Goal: Task Accomplishment & Management: Complete application form

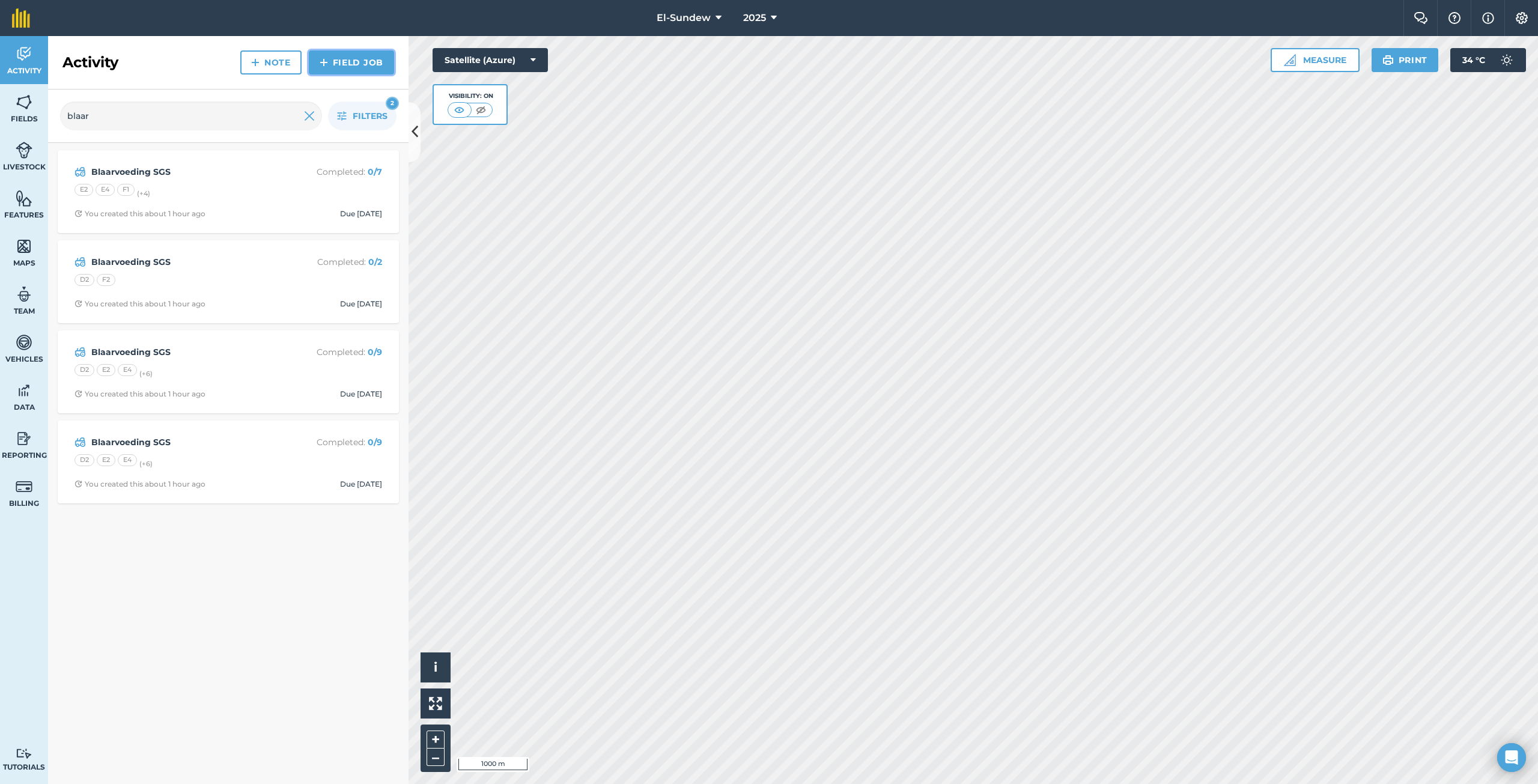
click at [327, 62] on img at bounding box center [324, 62] width 8 height 15
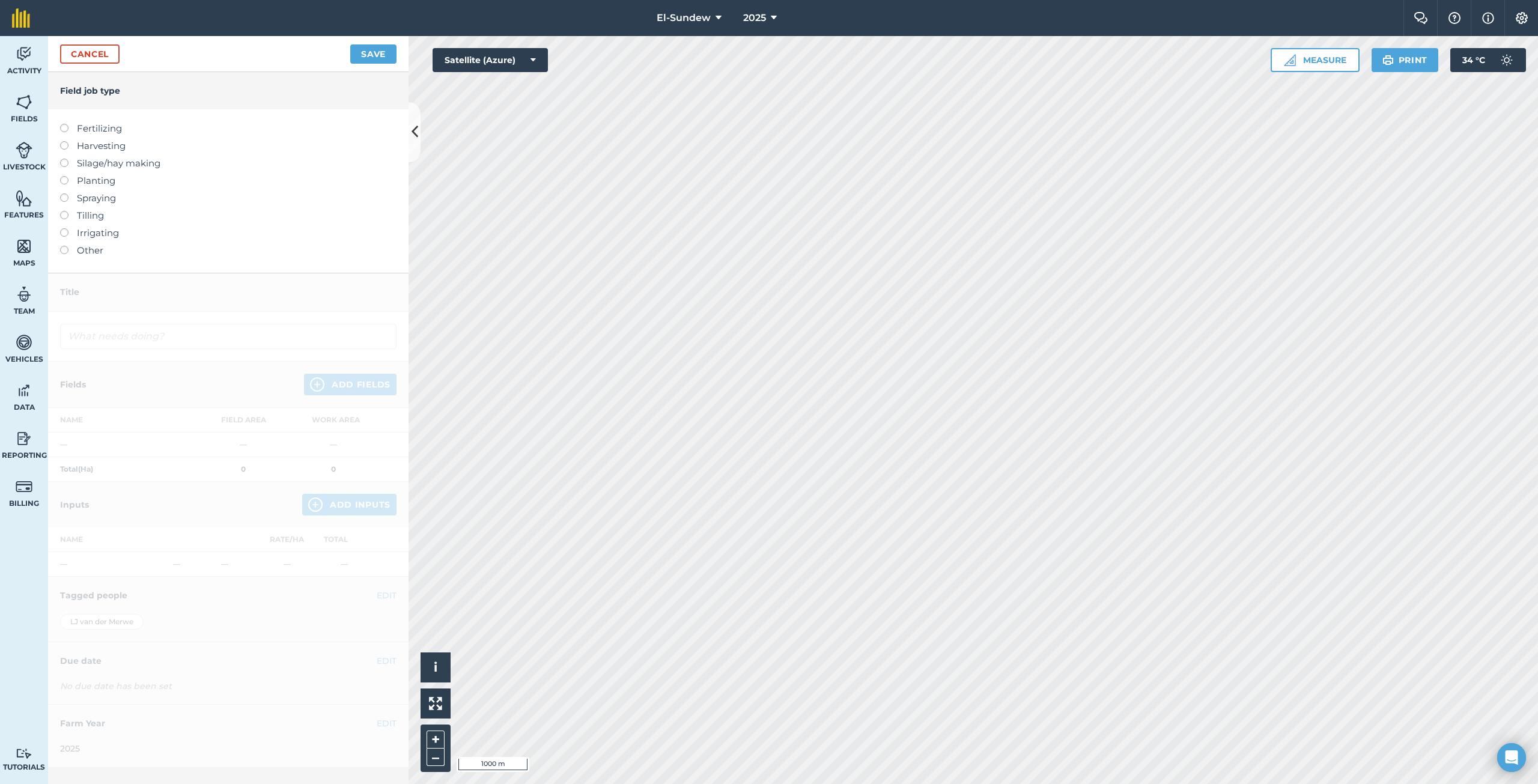
click at [113, 133] on label "Fertilizing" at bounding box center [228, 129] width 336 height 15
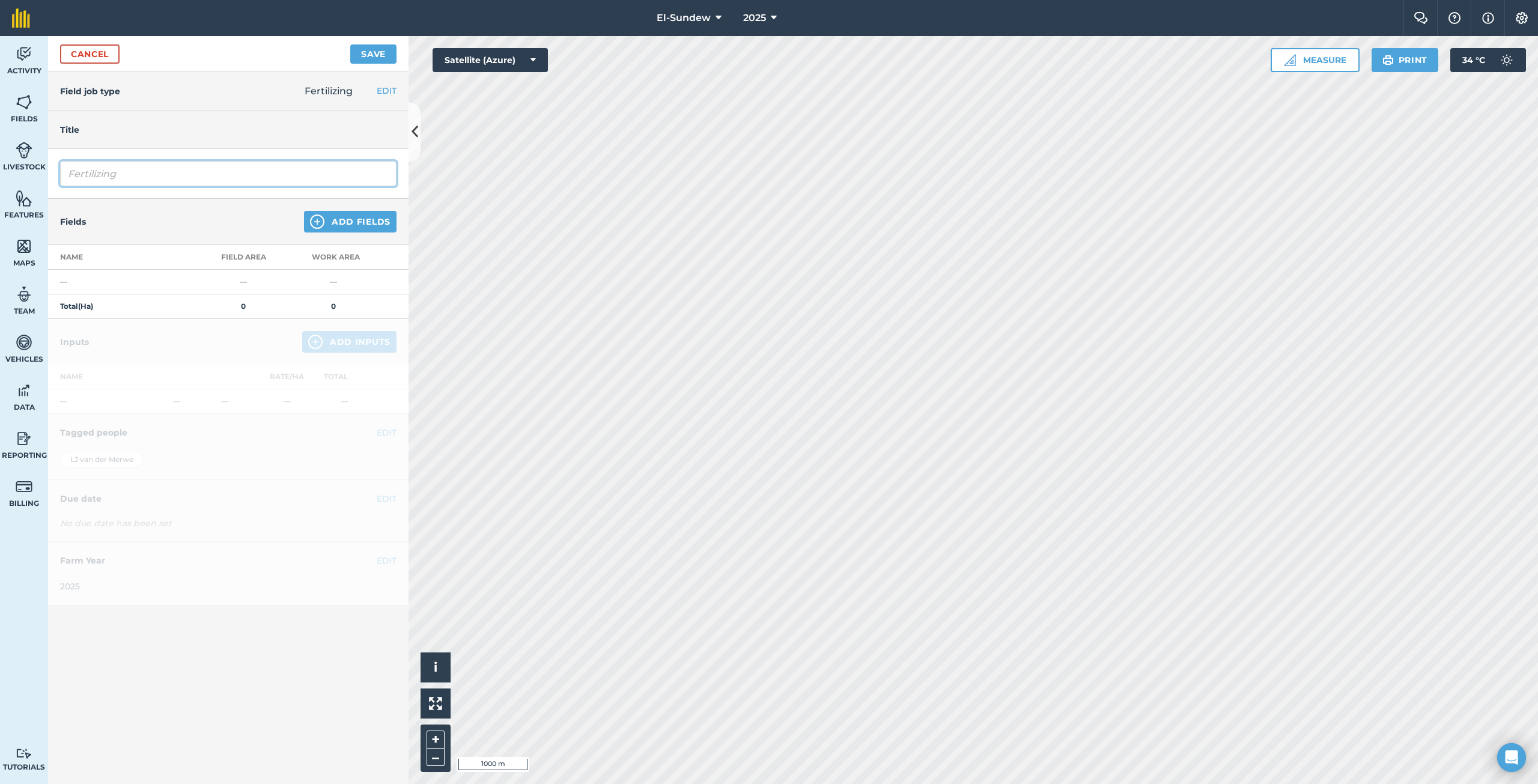
click at [152, 175] on input "Fertilizing" at bounding box center [228, 173] width 336 height 25
type input "Blaarvoeding SGS"
click at [319, 225] on img at bounding box center [317, 222] width 15 height 15
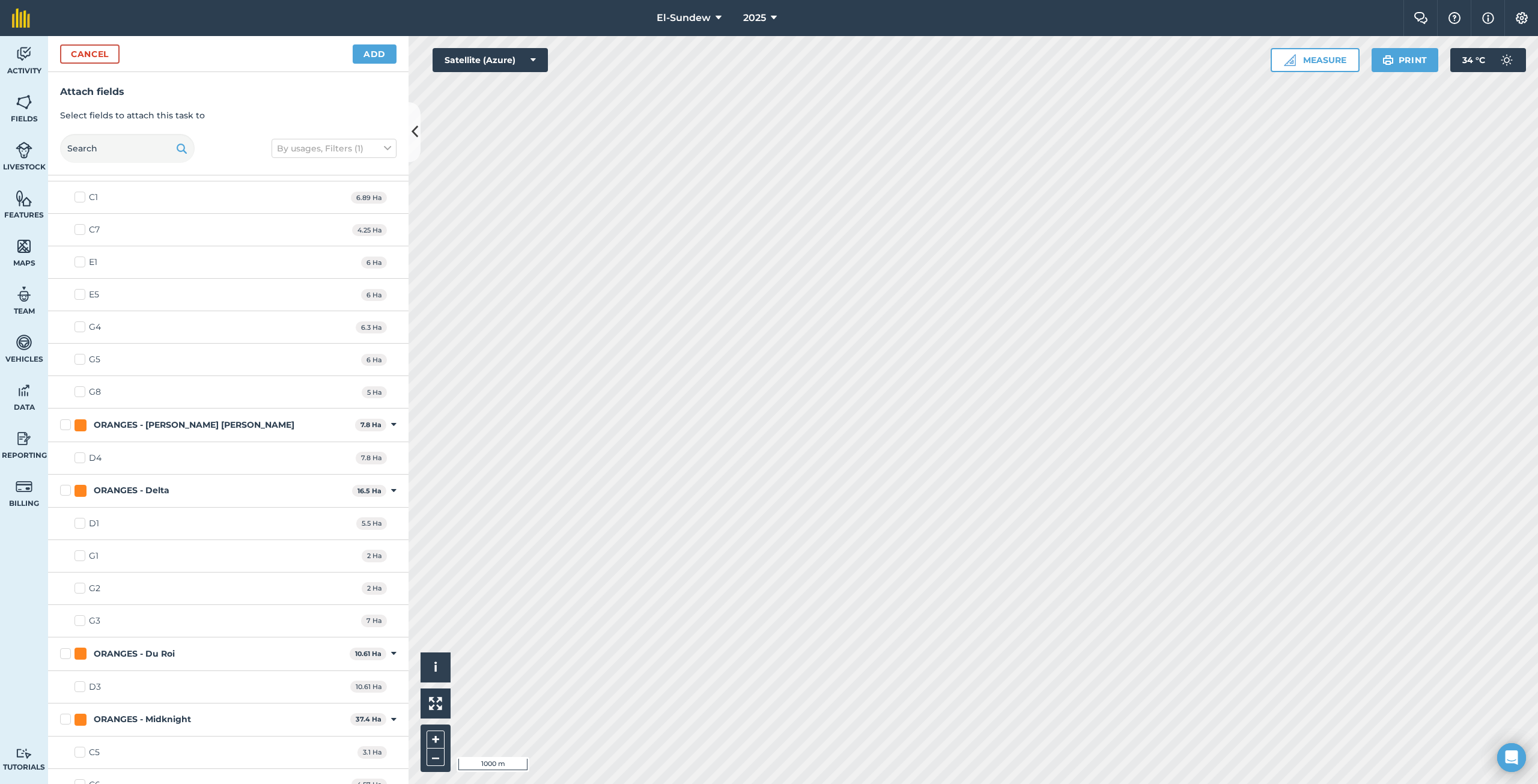
scroll to position [771, 0]
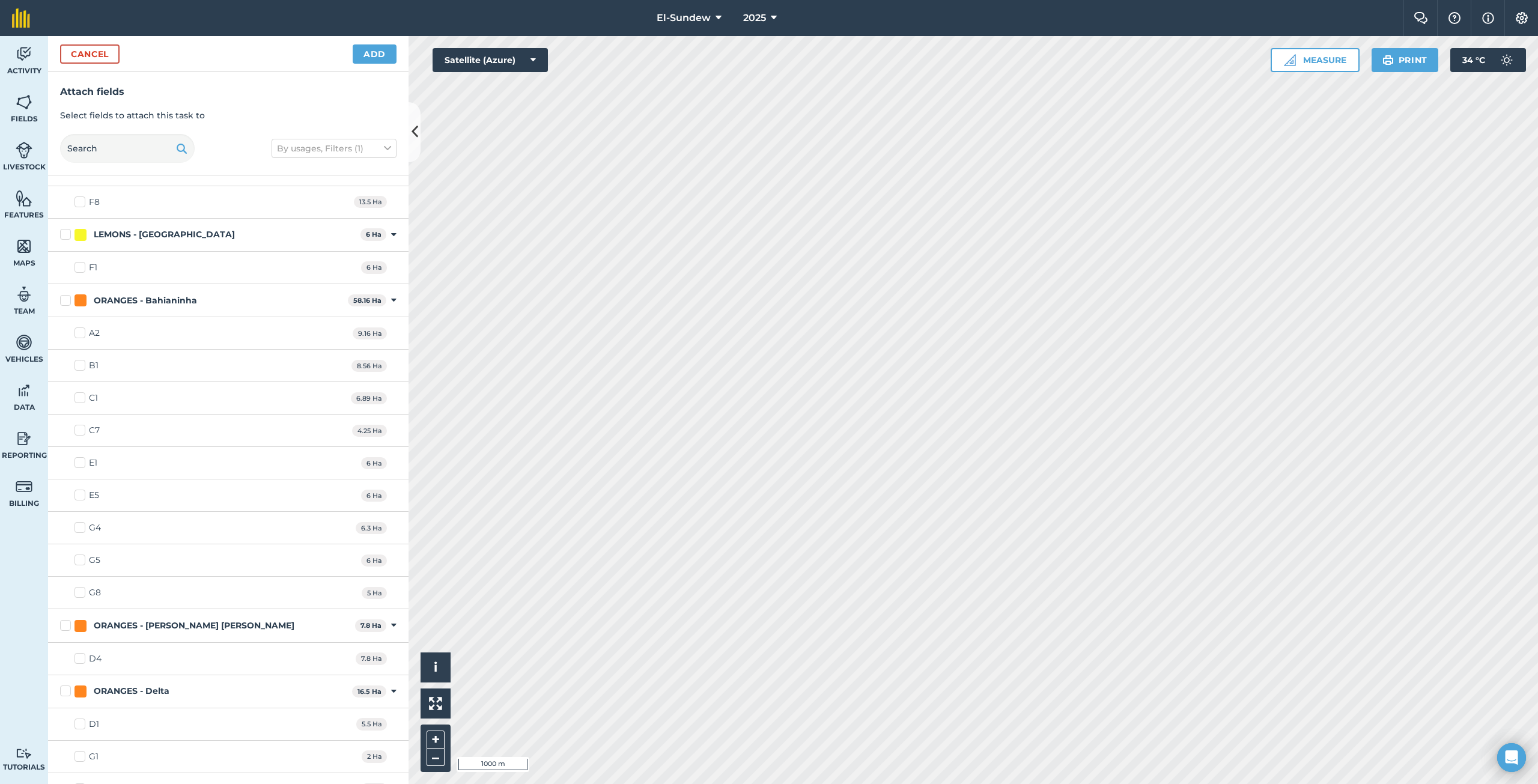
click at [80, 463] on label "E1" at bounding box center [86, 463] width 23 height 13
click at [80, 463] on input "E1" at bounding box center [78, 460] width 8 height 8
checkbox input "true"
click at [76, 496] on label "E5" at bounding box center [87, 495] width 24 height 13
click at [76, 496] on input "E5" at bounding box center [78, 493] width 8 height 8
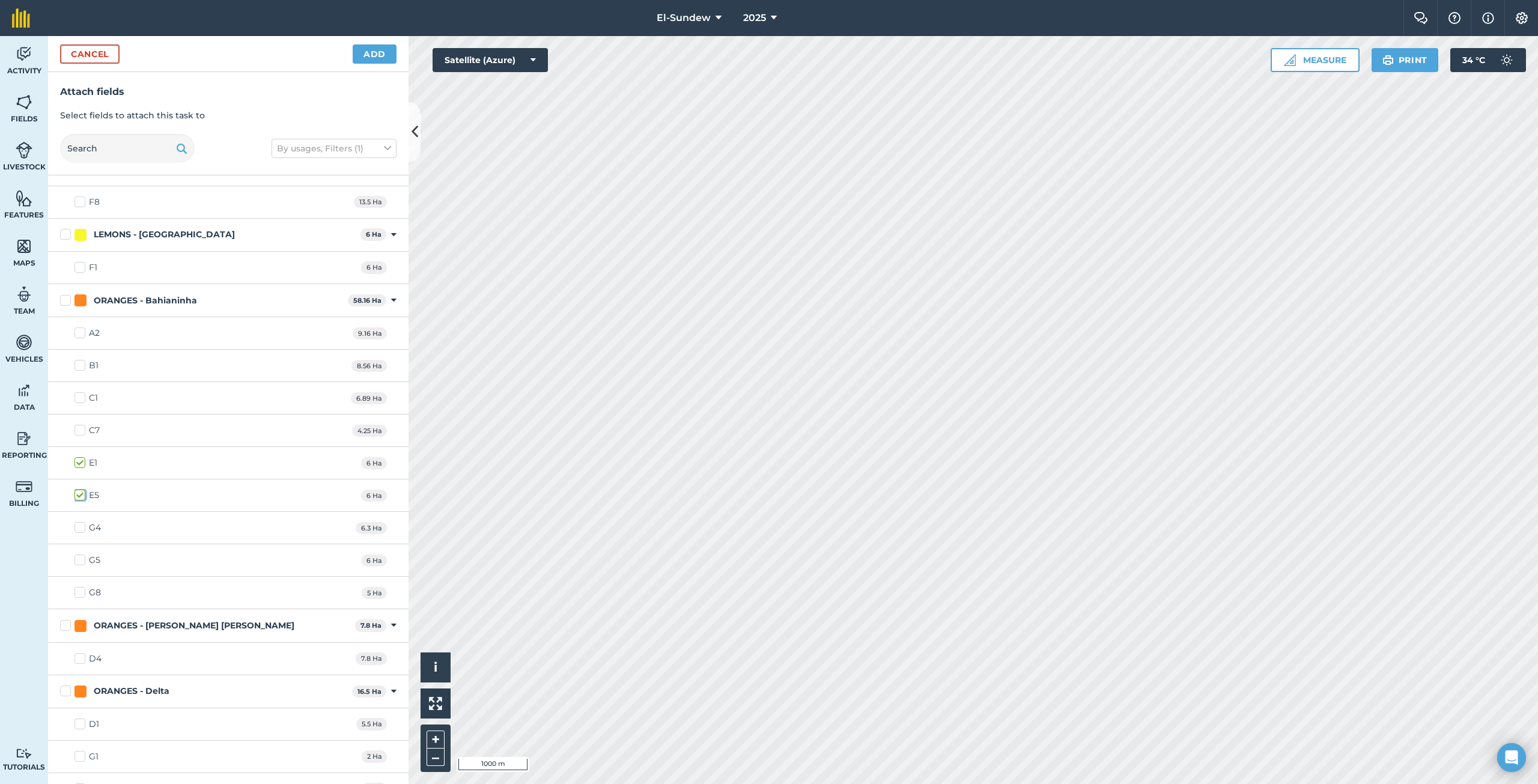
checkbox input "true"
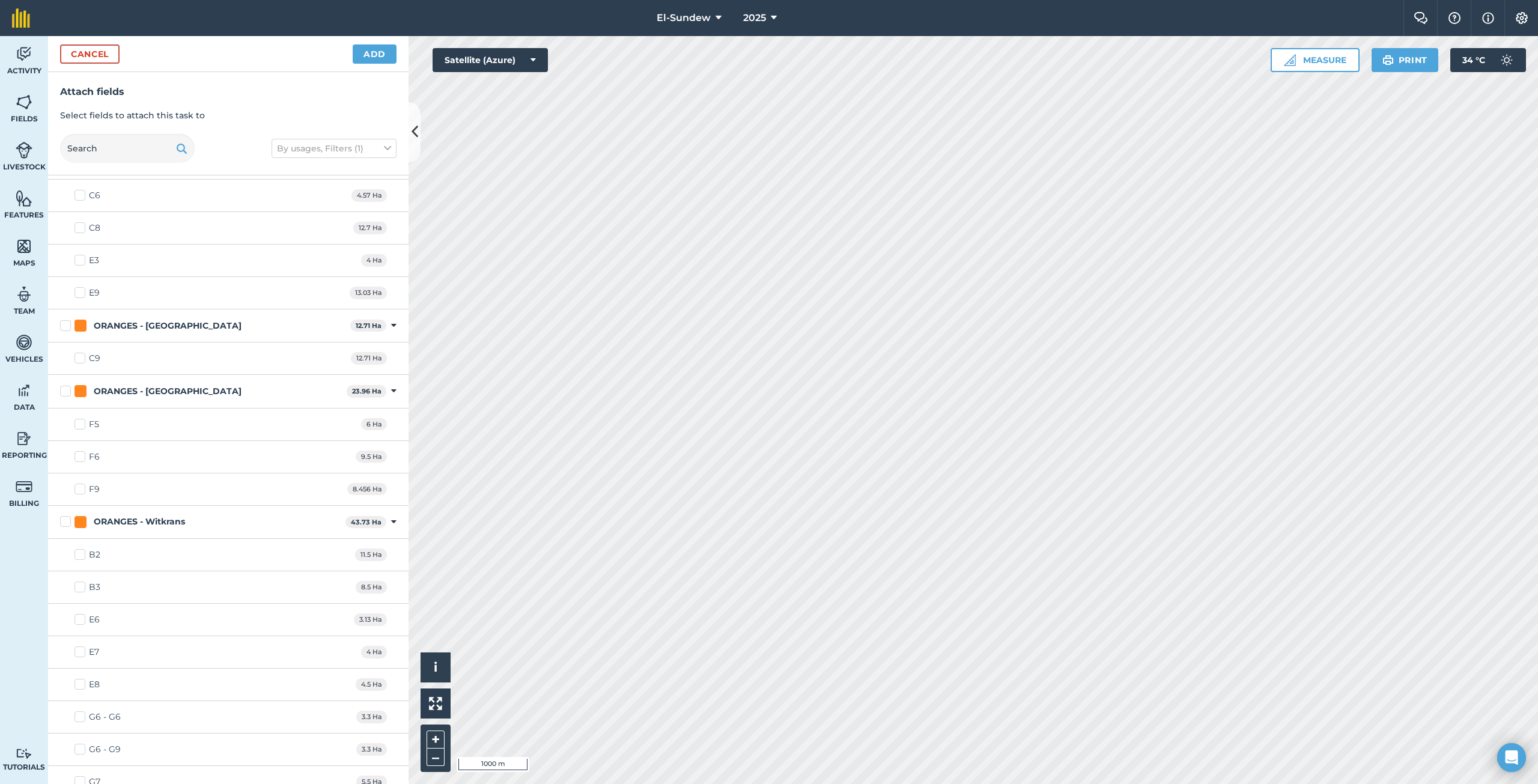
scroll to position [1573, 0]
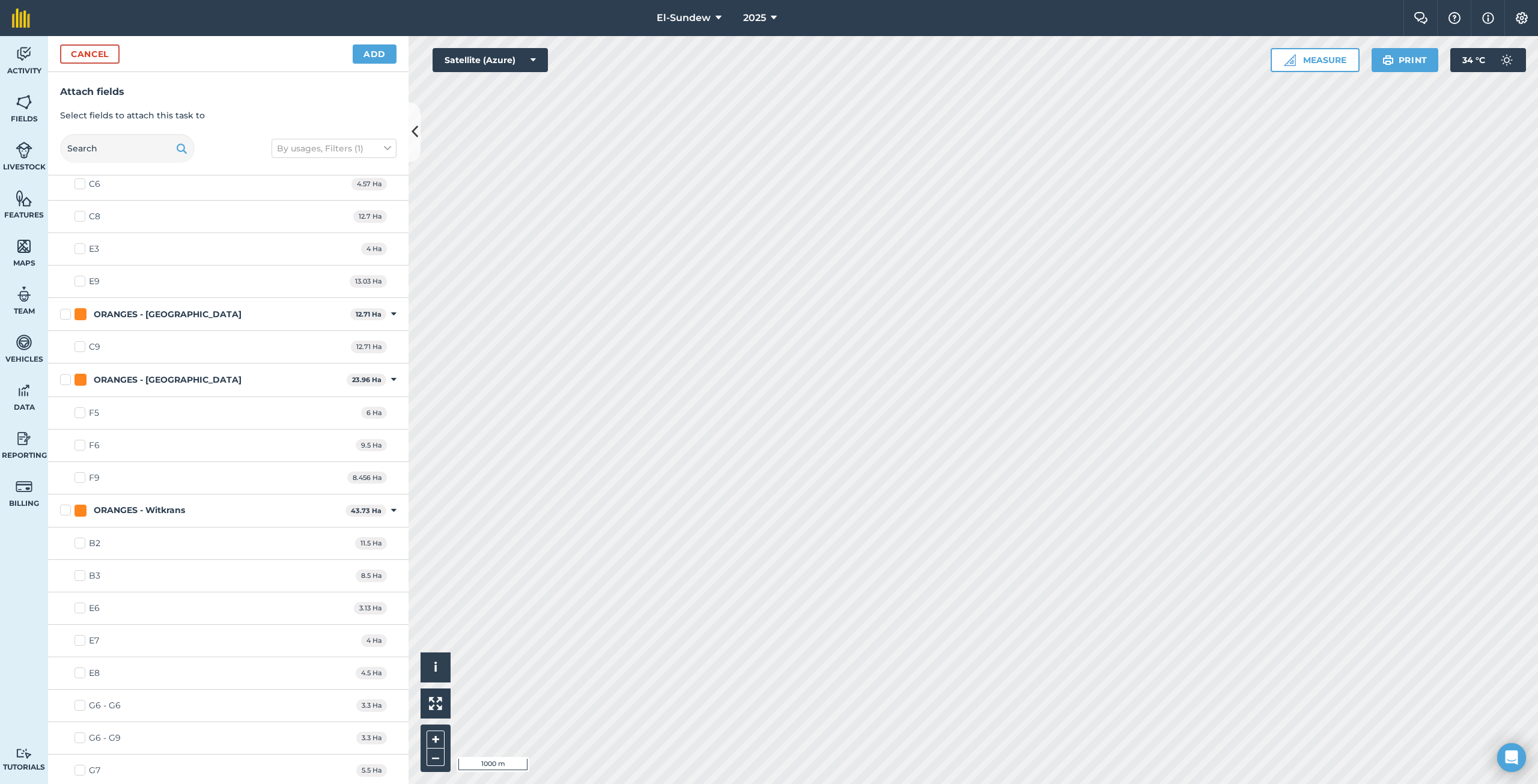
click at [77, 606] on label "E6" at bounding box center [87, 608] width 25 height 13
click at [77, 606] on input "E6" at bounding box center [78, 605] width 8 height 8
checkbox input "true"
click at [76, 640] on label "E7" at bounding box center [87, 641] width 24 height 13
click at [76, 640] on input "E7" at bounding box center [78, 638] width 8 height 8
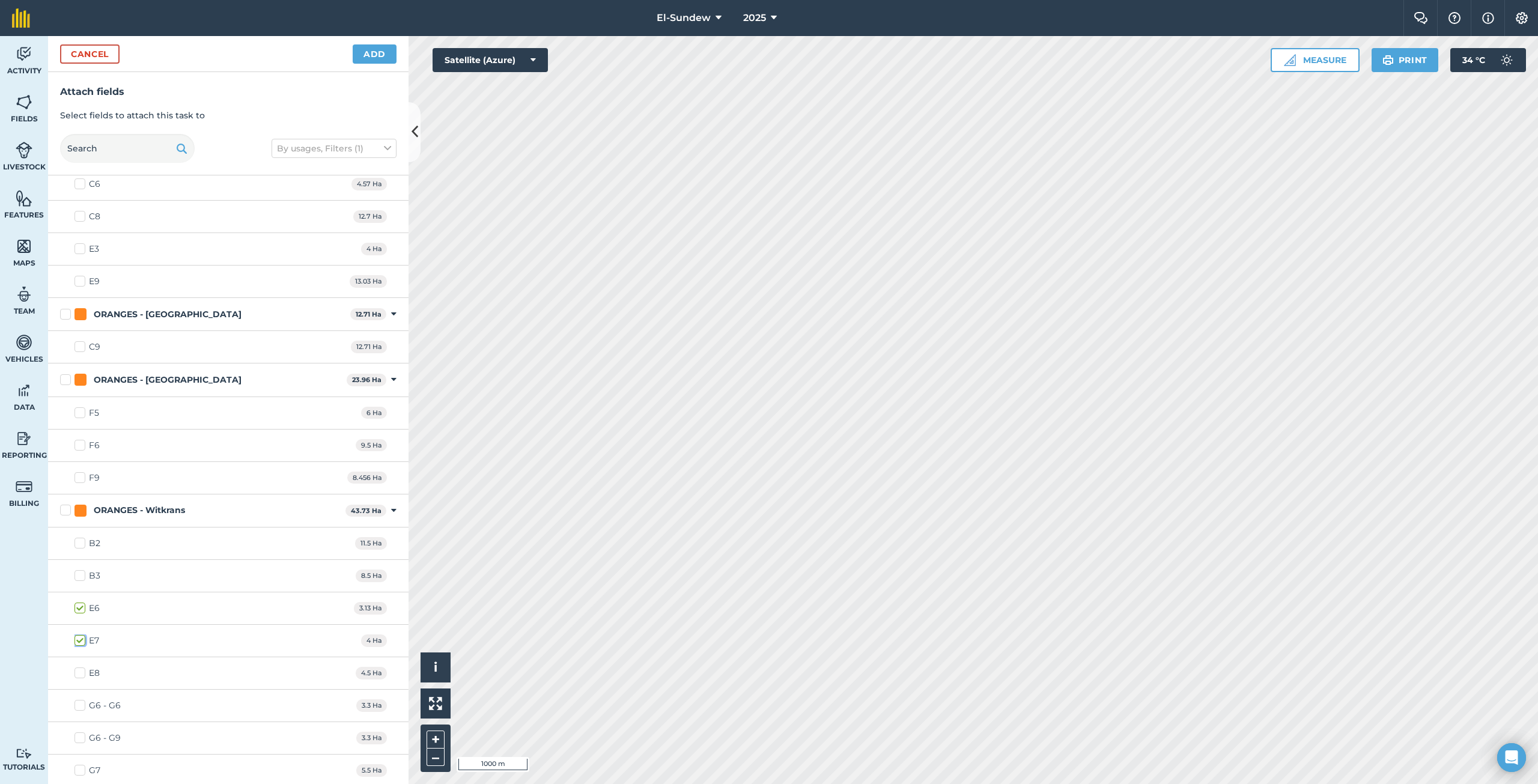
checkbox input "true"
drag, startPoint x: 84, startPoint y: 669, endPoint x: 96, endPoint y: 653, distance: 20.0
click at [85, 668] on label "E8" at bounding box center [87, 673] width 25 height 13
click at [82, 668] on input "E8" at bounding box center [78, 670] width 8 height 8
checkbox input "true"
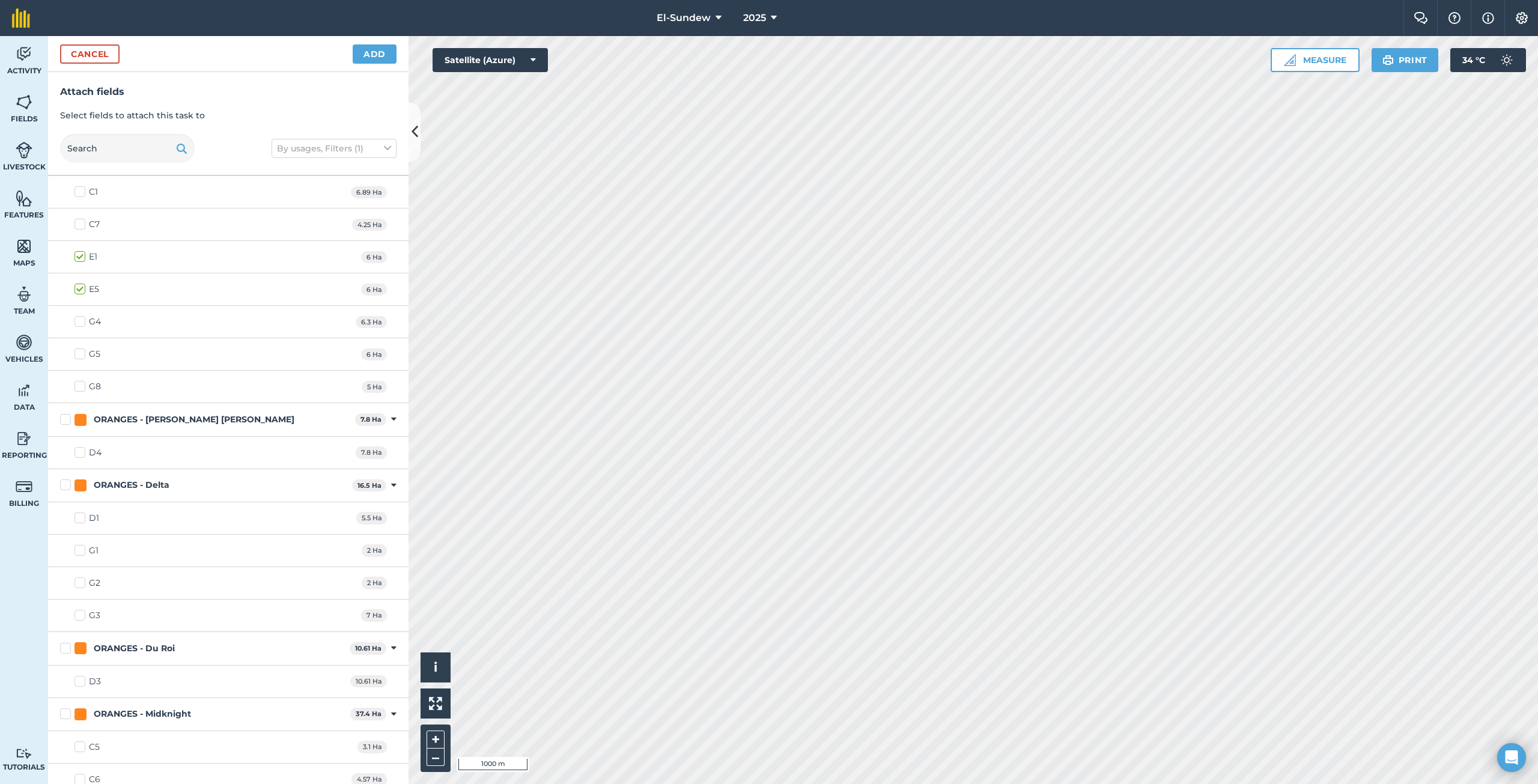
scroll to position [972, 0]
click at [78, 324] on label "G4" at bounding box center [88, 327] width 27 height 13
click at [78, 324] on input "G4" at bounding box center [78, 324] width 8 height 8
checkbox input "true"
click at [83, 362] on label "G5" at bounding box center [87, 360] width 26 height 13
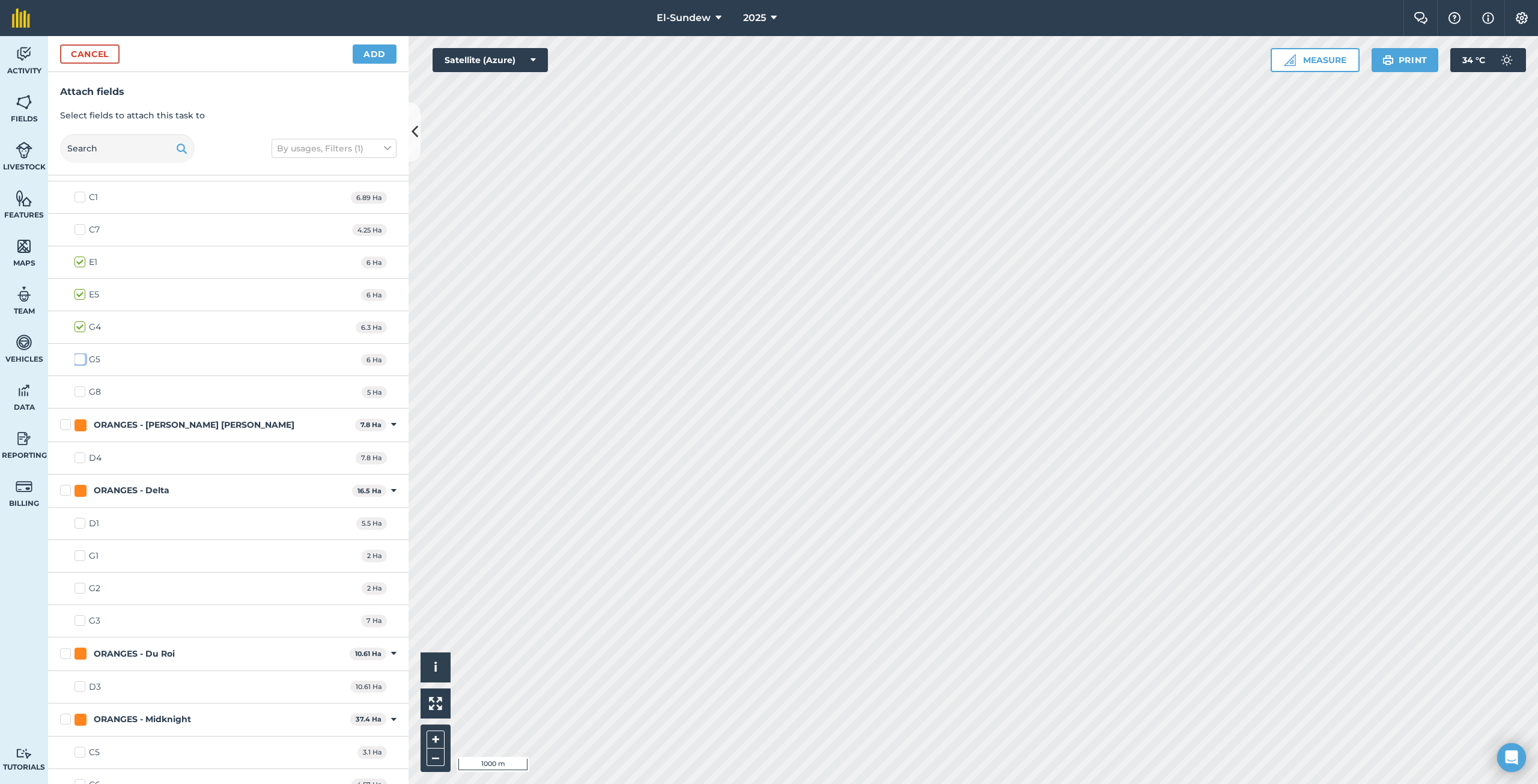
click at [82, 361] on input "G5" at bounding box center [78, 357] width 8 height 8
checkbox input "true"
click at [83, 394] on label "G8" at bounding box center [88, 392] width 27 height 13
click at [82, 393] on input "G8" at bounding box center [78, 389] width 8 height 8
checkbox input "true"
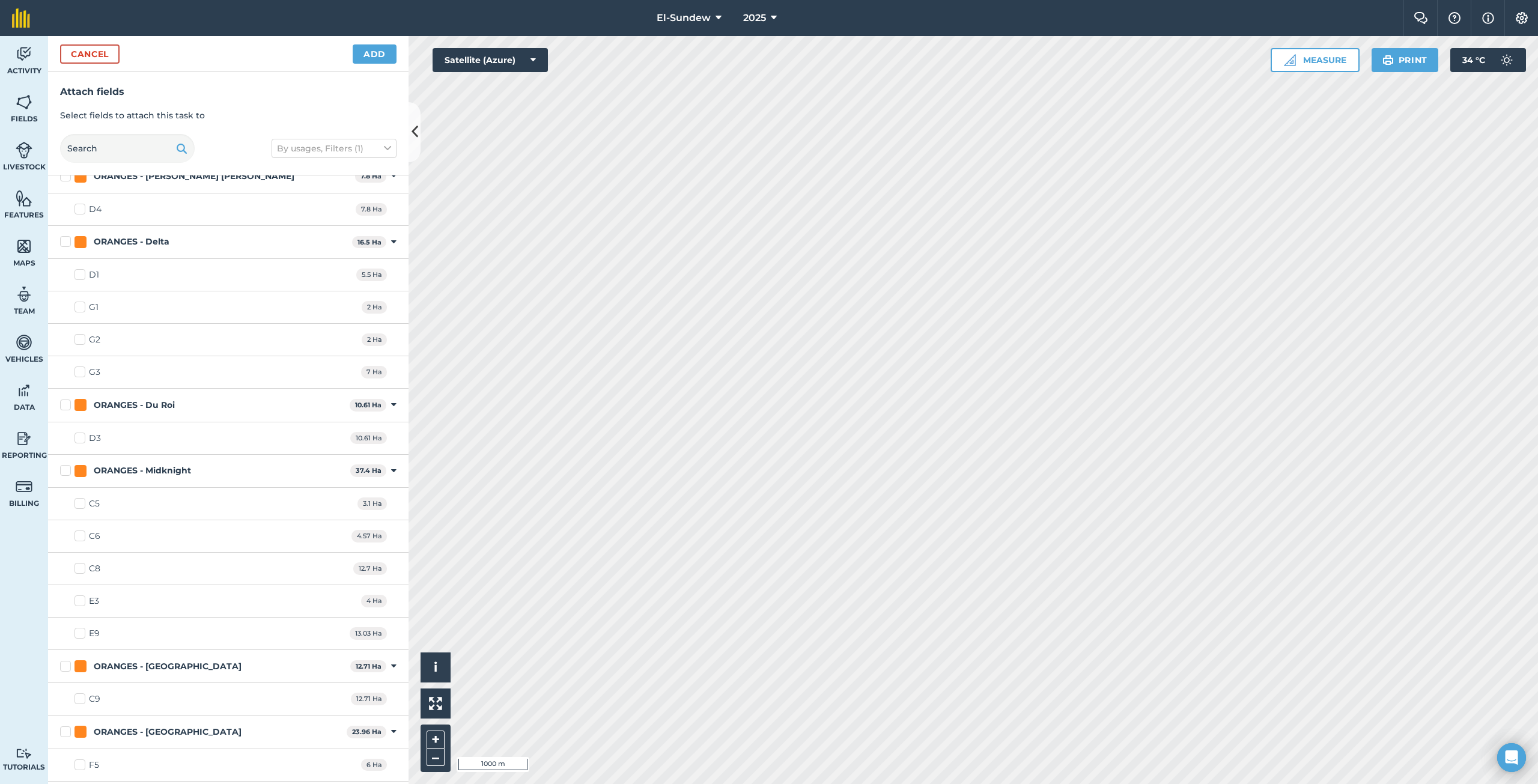
scroll to position [1172, 0]
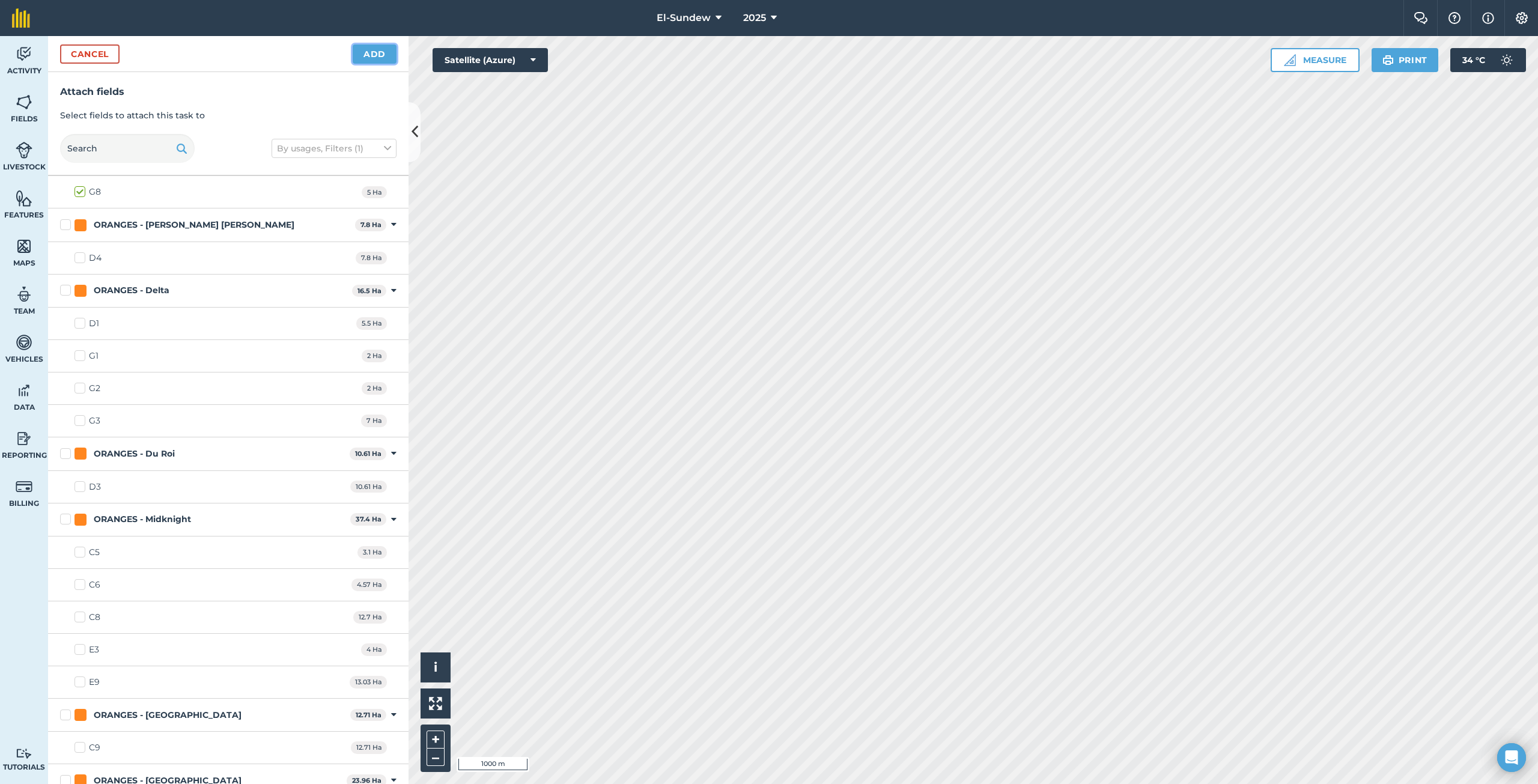
click at [358, 53] on button "Add" at bounding box center [375, 55] width 44 height 20
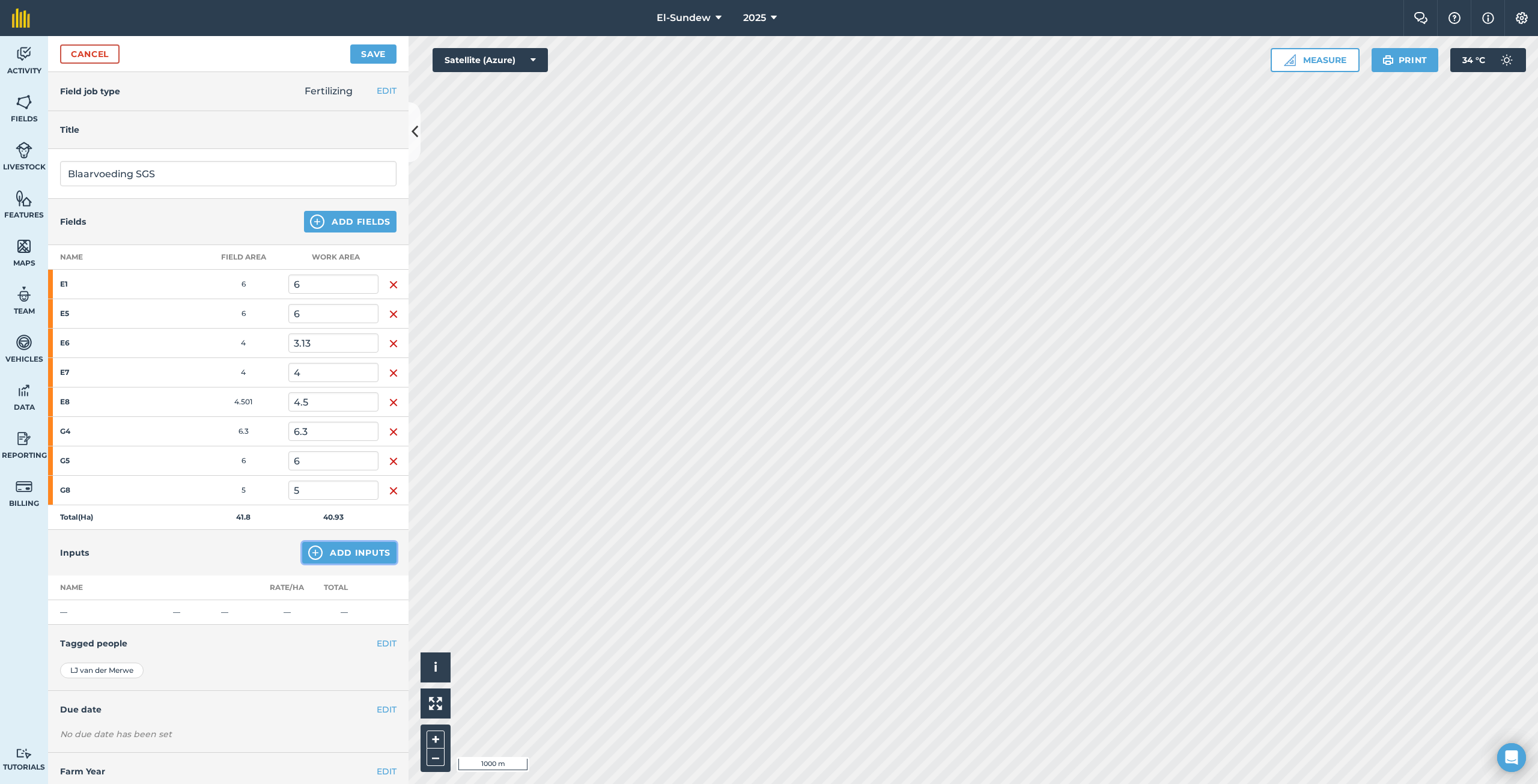
click at [311, 550] on img at bounding box center [315, 553] width 15 height 15
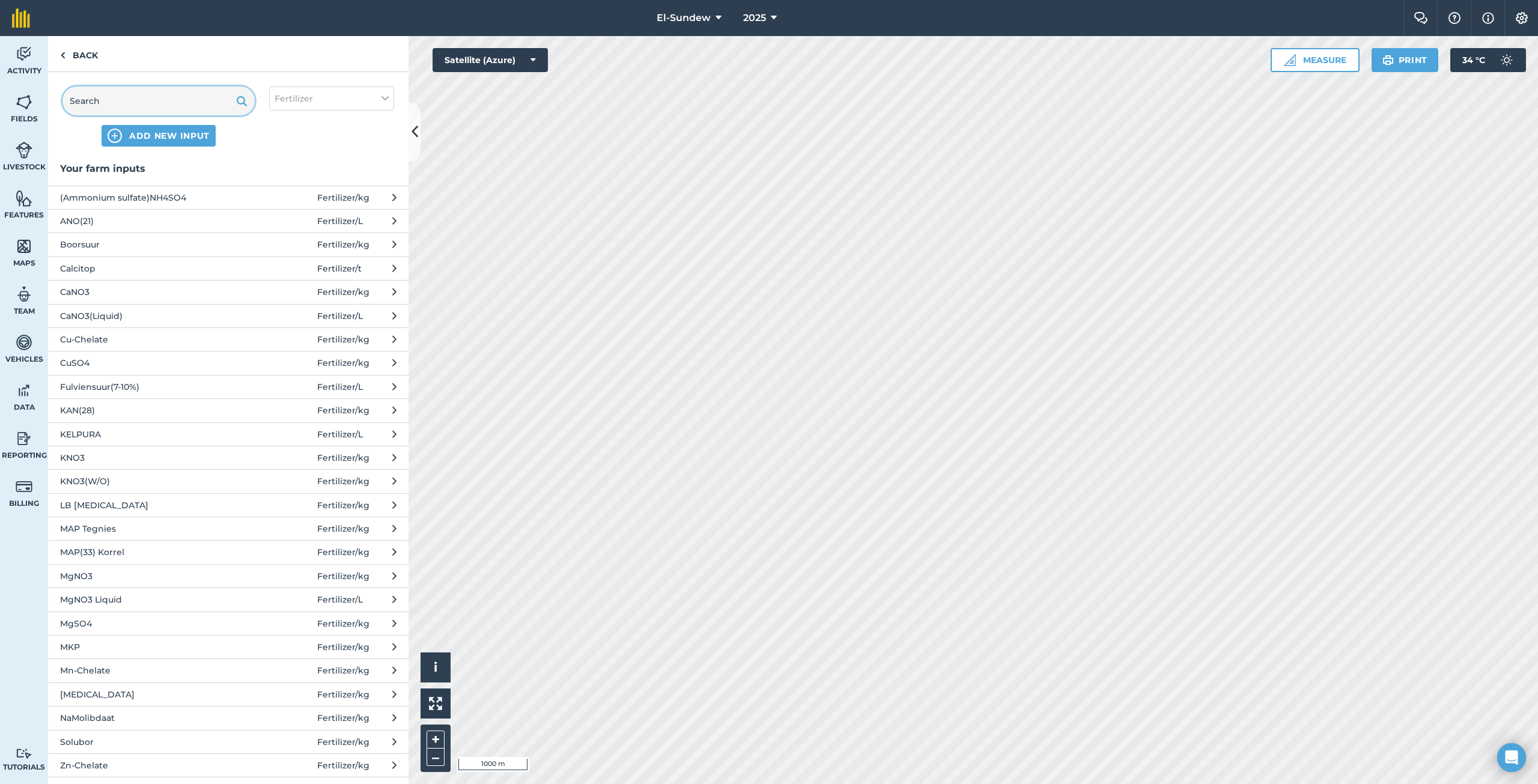
click at [182, 105] on input "text" at bounding box center [158, 101] width 192 height 29
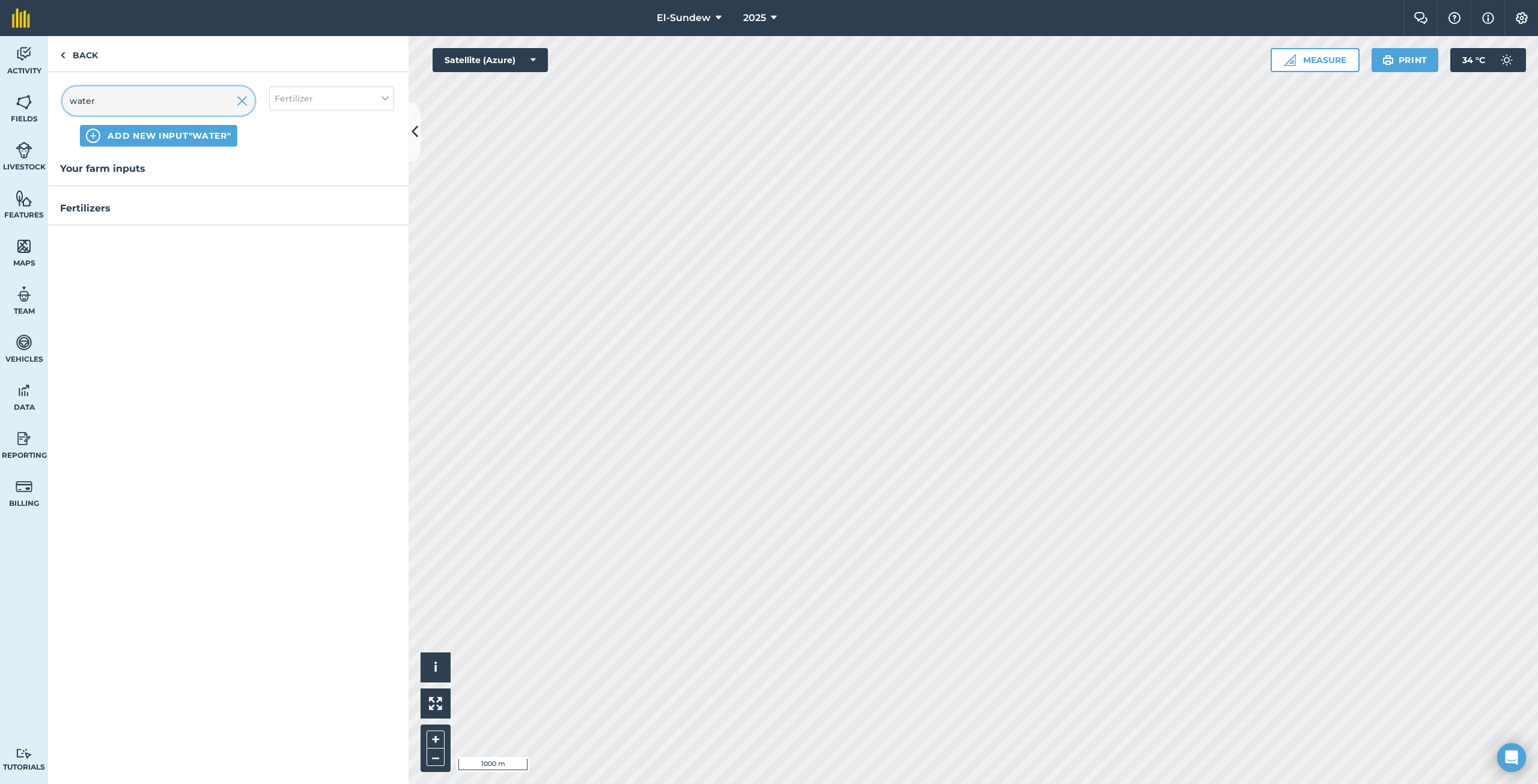
type input "water"
click at [338, 94] on button "Fertilizer" at bounding box center [331, 99] width 125 height 24
click at [310, 166] on label "Spray" at bounding box center [331, 168] width 114 height 13
click at [277, 172] on label "Spray" at bounding box center [331, 168] width 114 height 13
click at [277, 169] on input "Spray" at bounding box center [278, 165] width 8 height 8
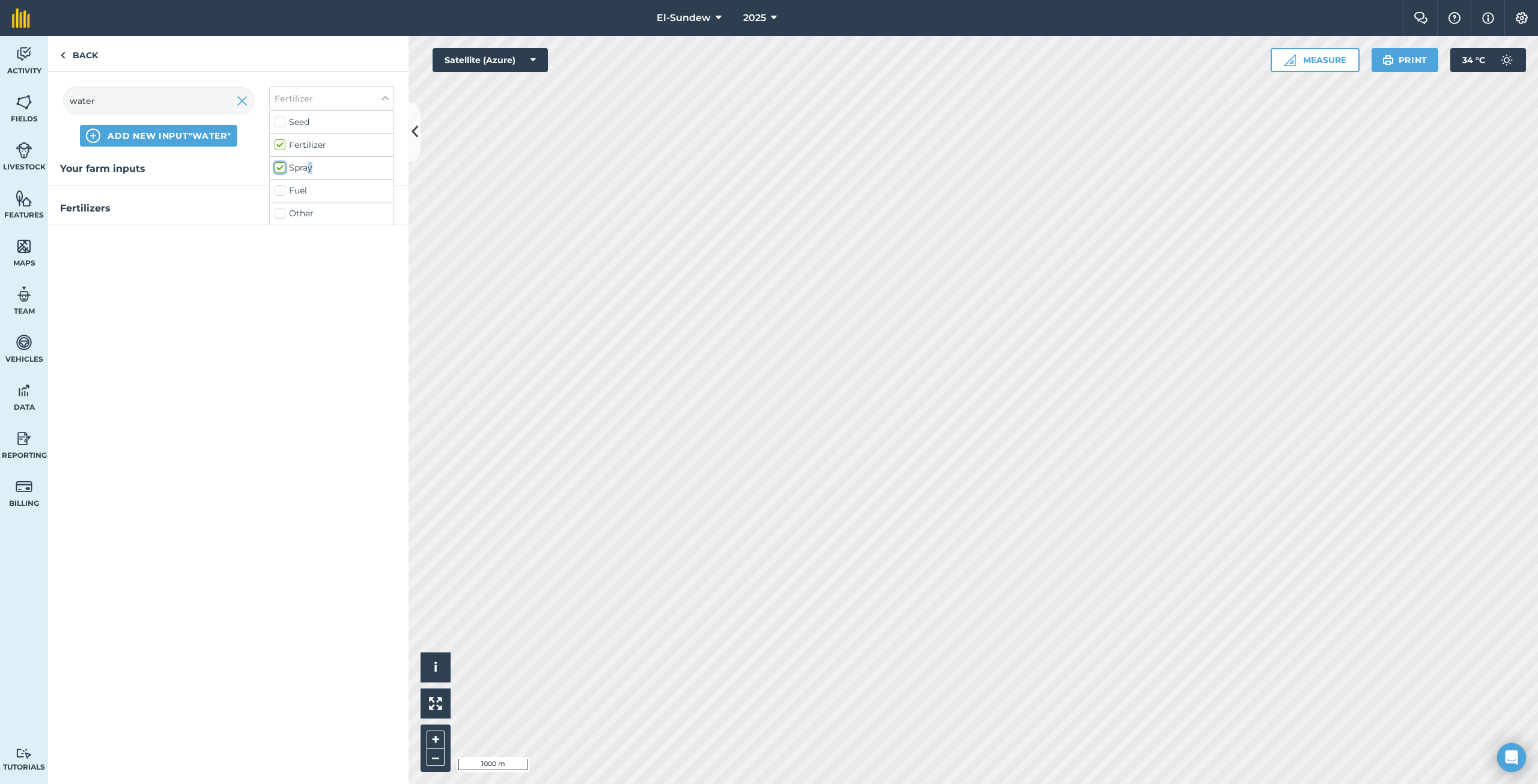
checkbox input "true"
click at [174, 191] on span "Water" at bounding box center [158, 197] width 196 height 13
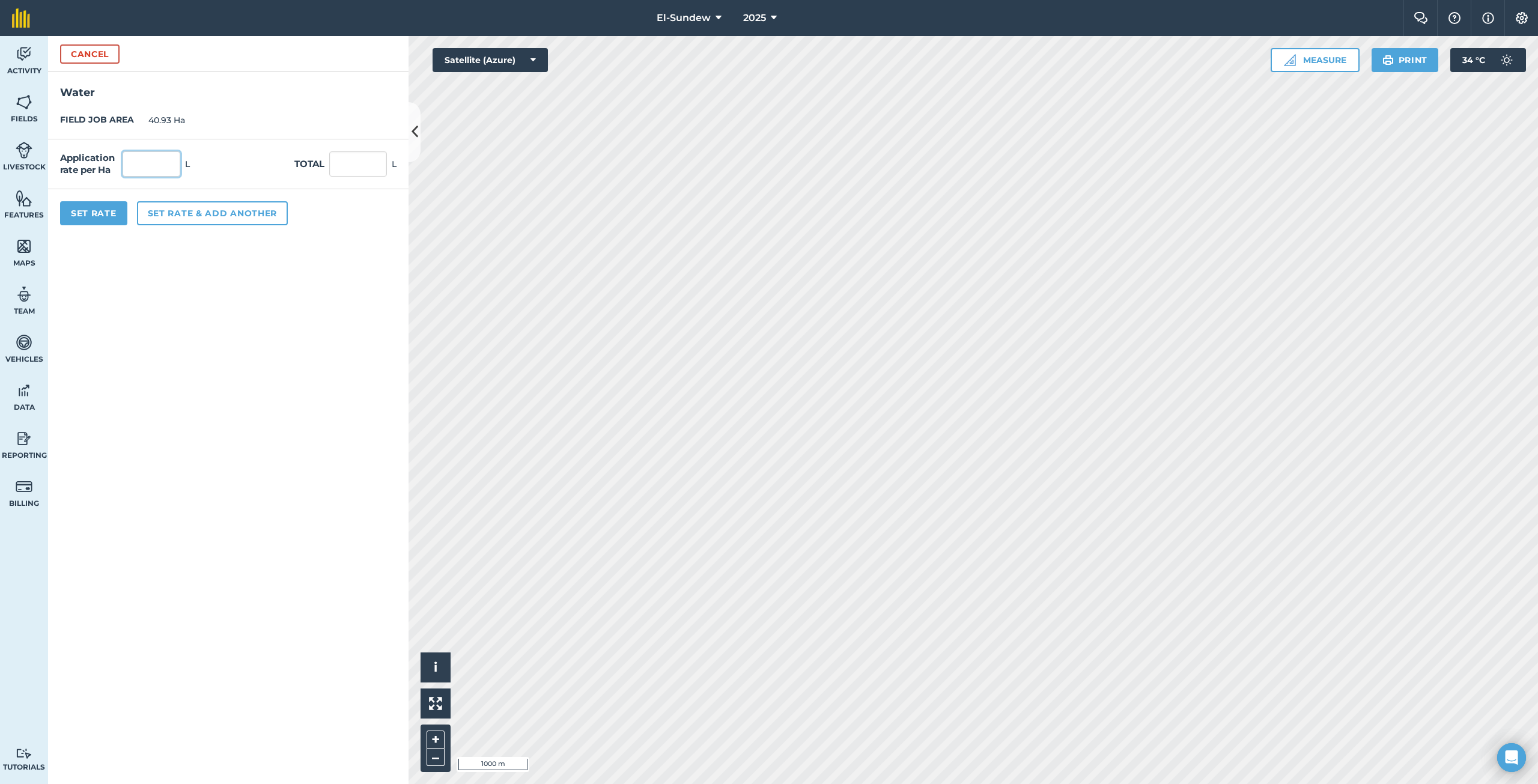
click at [147, 158] on input "text" at bounding box center [151, 164] width 58 height 25
type input "1,800"
type input "73,674"
click at [224, 215] on button "Set rate & add another" at bounding box center [212, 213] width 151 height 24
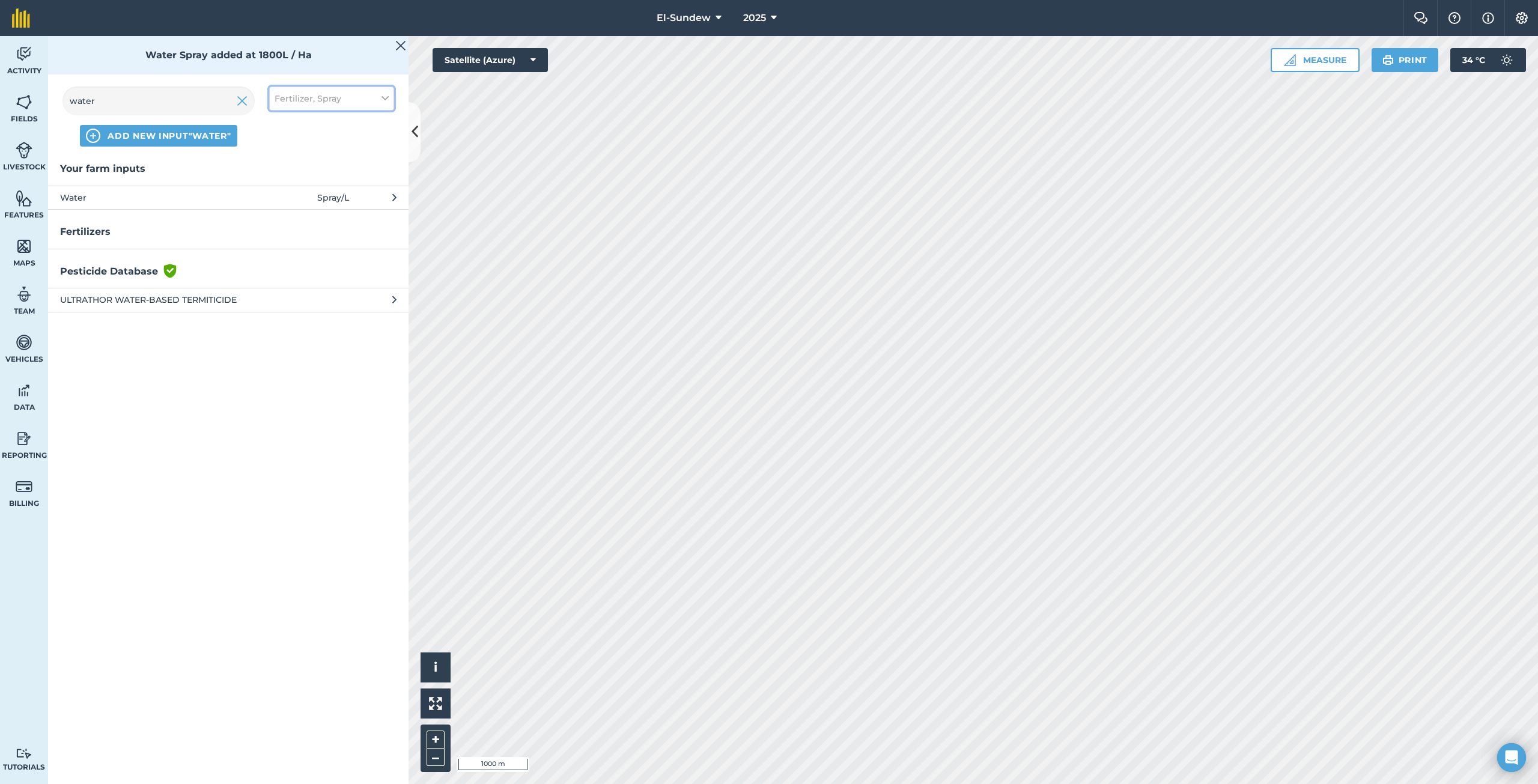
click at [302, 94] on span "Fertilizer, Spray" at bounding box center [307, 99] width 66 height 13
click at [281, 168] on label "Spray" at bounding box center [331, 168] width 114 height 13
click at [281, 168] on input "Spray" at bounding box center [278, 165] width 8 height 8
checkbox input "false"
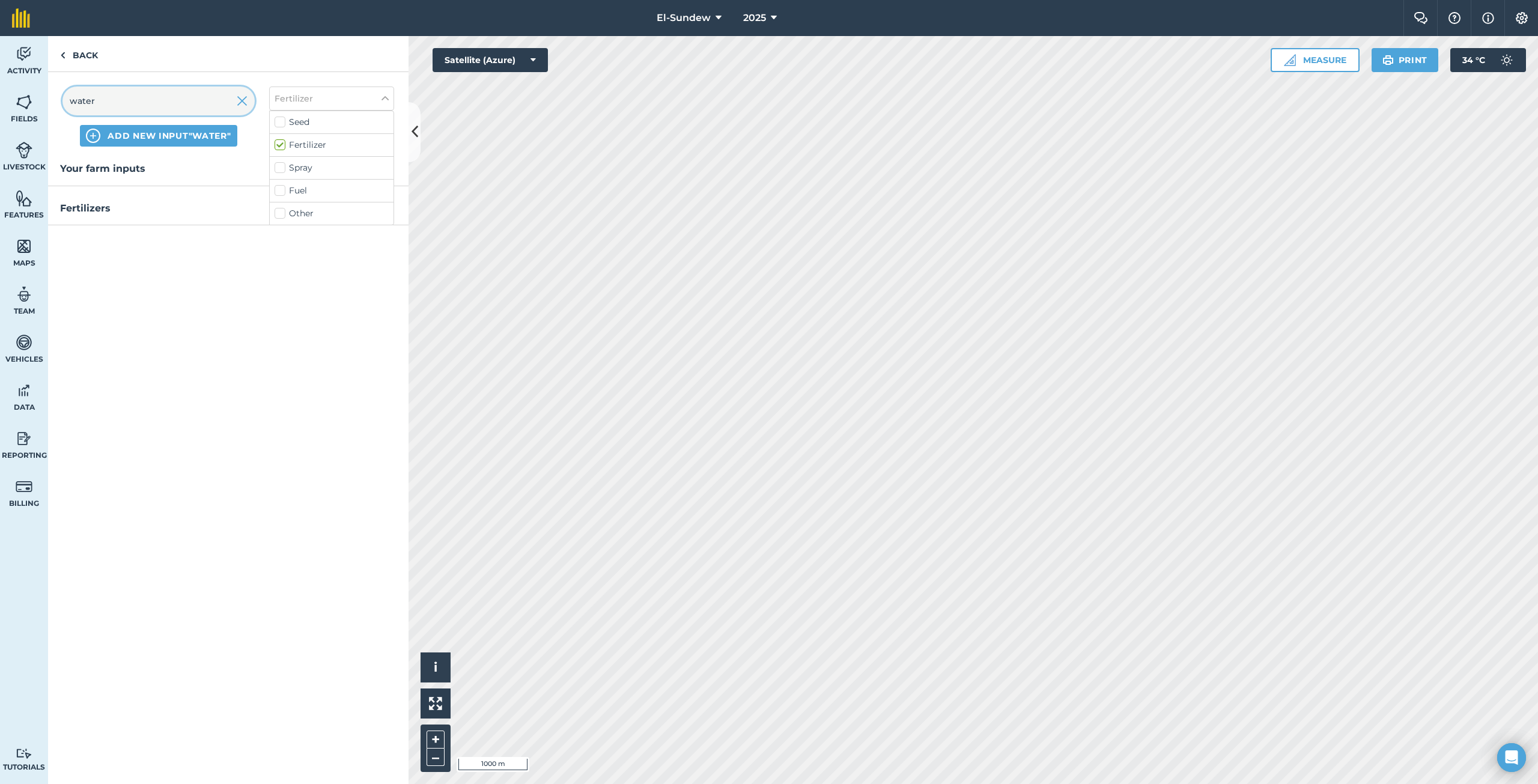
click at [231, 103] on input "water" at bounding box center [158, 101] width 192 height 29
click at [240, 101] on img at bounding box center [242, 101] width 10 height 15
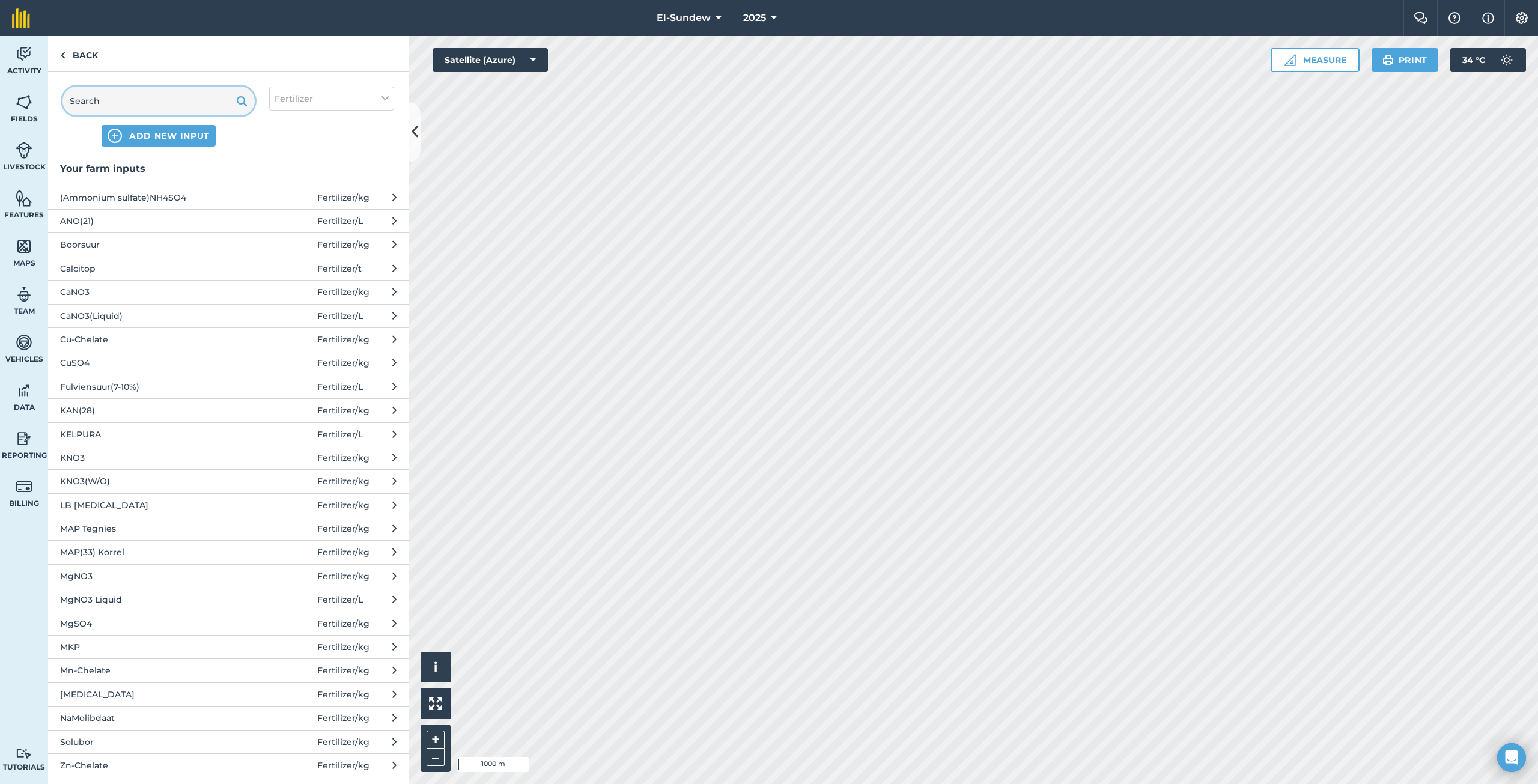
click at [161, 106] on input "text" at bounding box center [158, 101] width 192 height 29
click at [168, 764] on span "Zn-Chelate" at bounding box center [158, 765] width 196 height 13
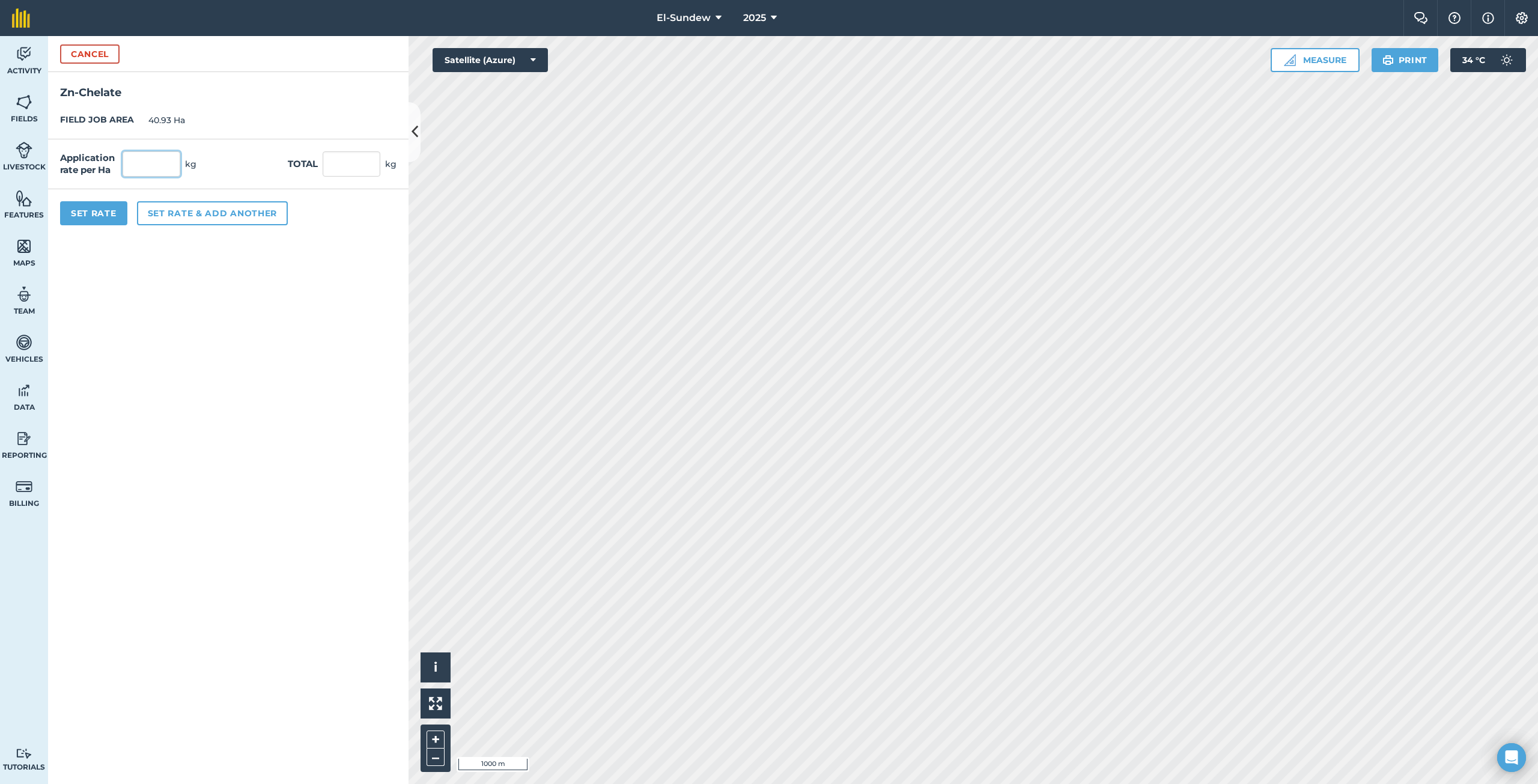
click at [167, 157] on input "text" at bounding box center [151, 164] width 58 height 25
type input "1.8"
type input "73.674"
click at [192, 215] on button "Set rate & add another" at bounding box center [212, 213] width 151 height 24
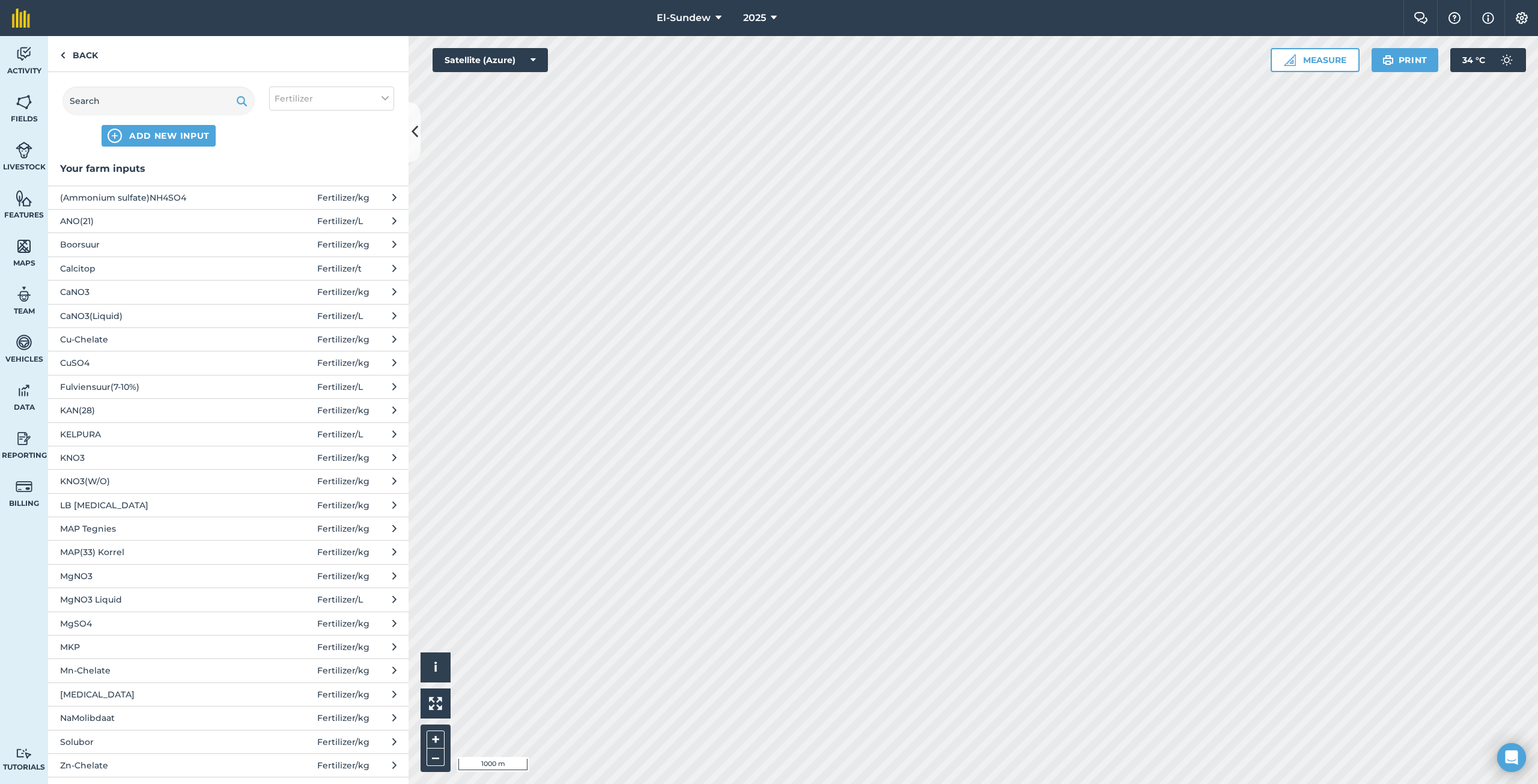
click at [133, 671] on span "Mn-Chelate" at bounding box center [158, 670] width 196 height 13
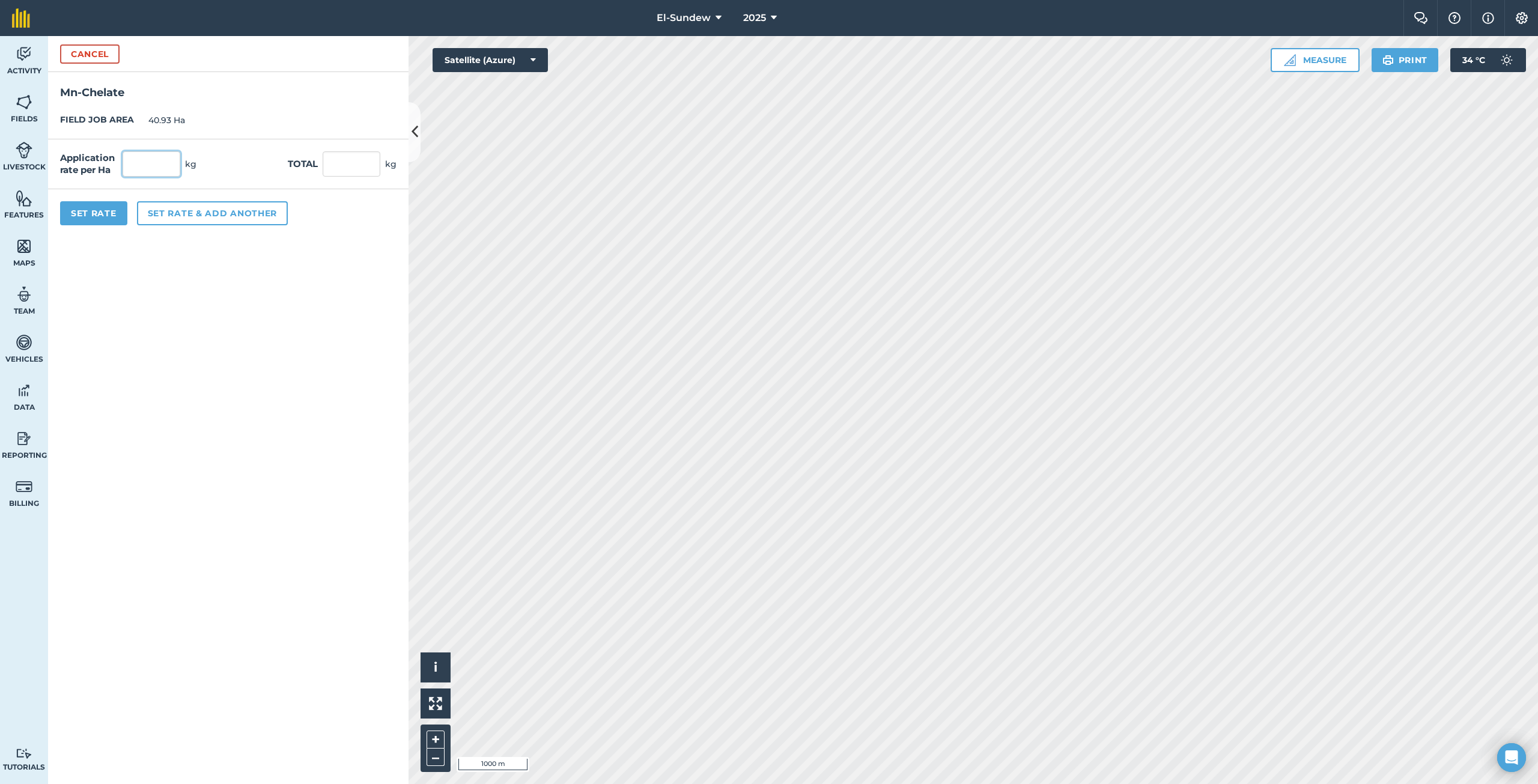
click at [173, 159] on input "text" at bounding box center [151, 164] width 58 height 25
type input "0.9"
type input "36.837"
click at [243, 210] on button "Set rate & add another" at bounding box center [212, 213] width 151 height 24
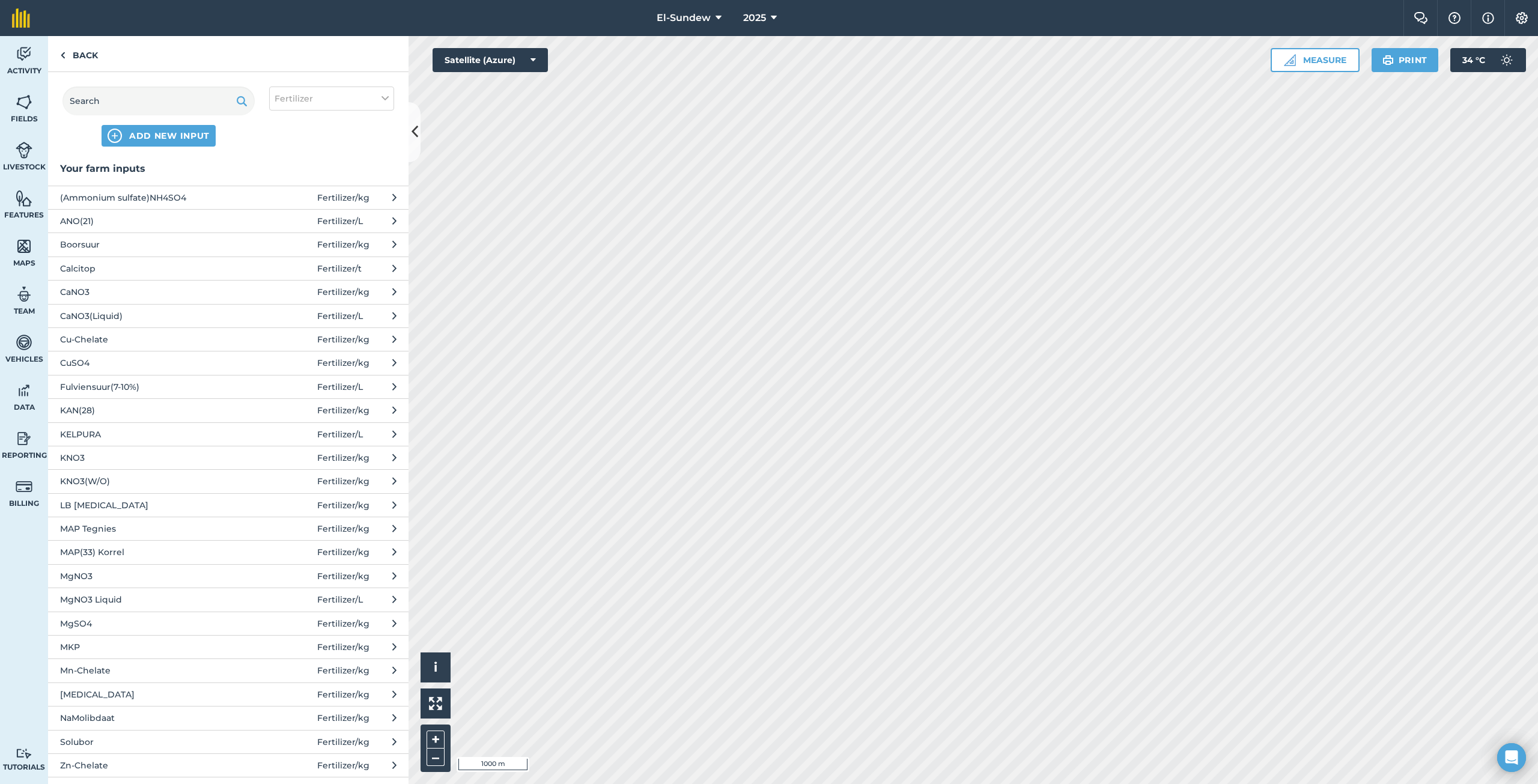
click at [161, 715] on span "NaMolibdaat" at bounding box center [158, 718] width 196 height 13
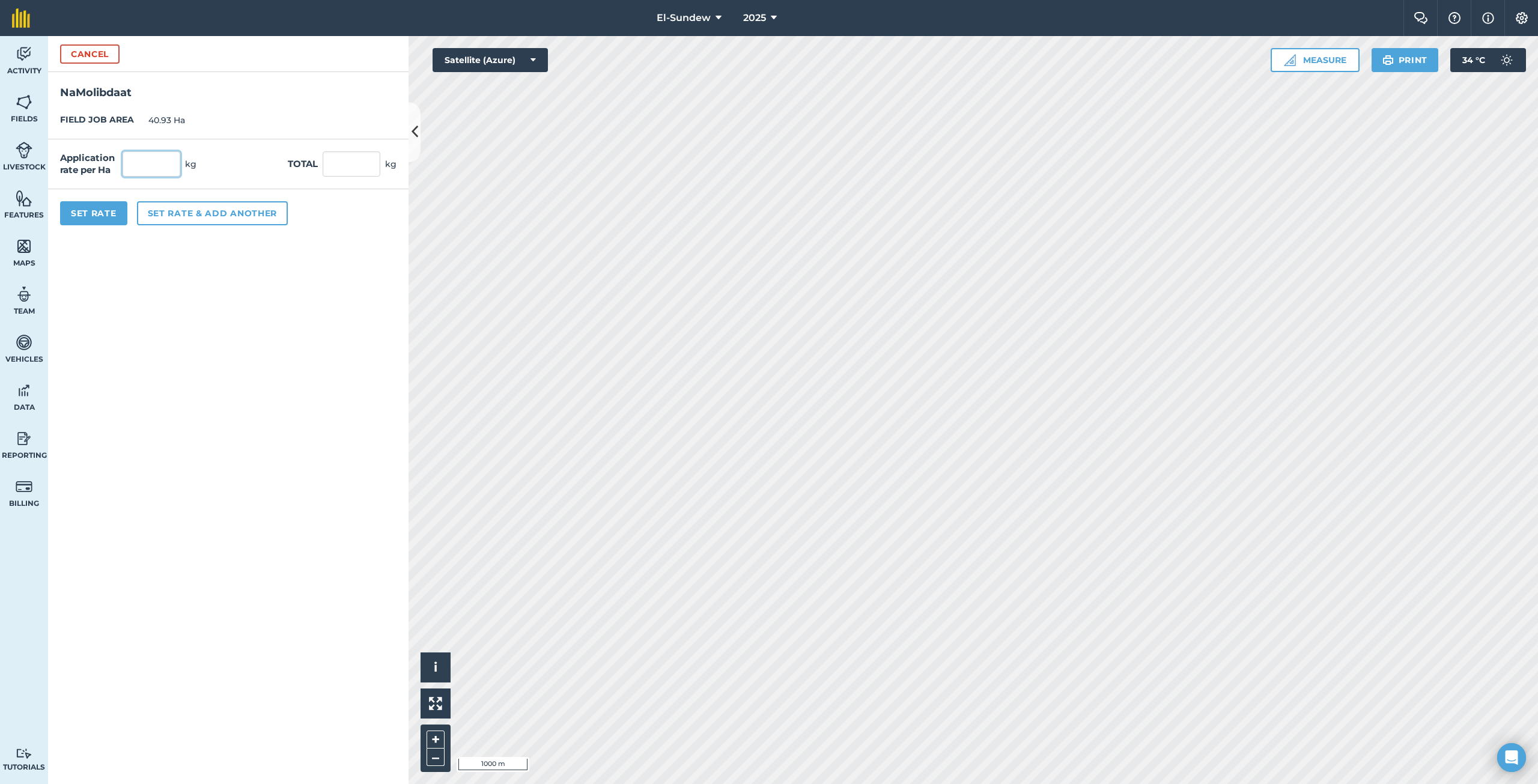
click at [152, 157] on input "text" at bounding box center [151, 164] width 58 height 25
type input "0.54"
type input "22.102"
click at [207, 216] on button "Set rate & add another" at bounding box center [212, 213] width 151 height 24
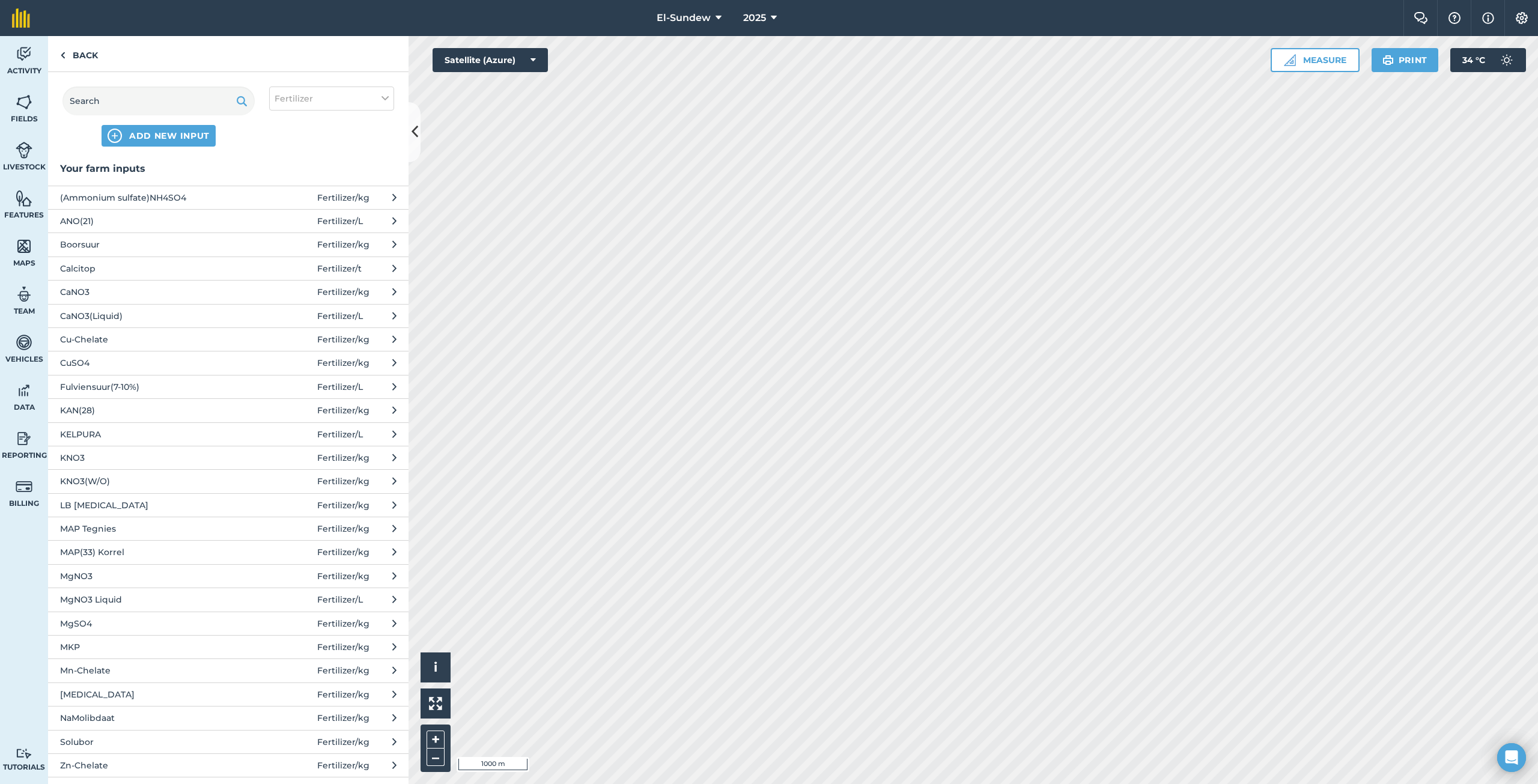
click at [124, 622] on span "MgSO4" at bounding box center [158, 623] width 196 height 13
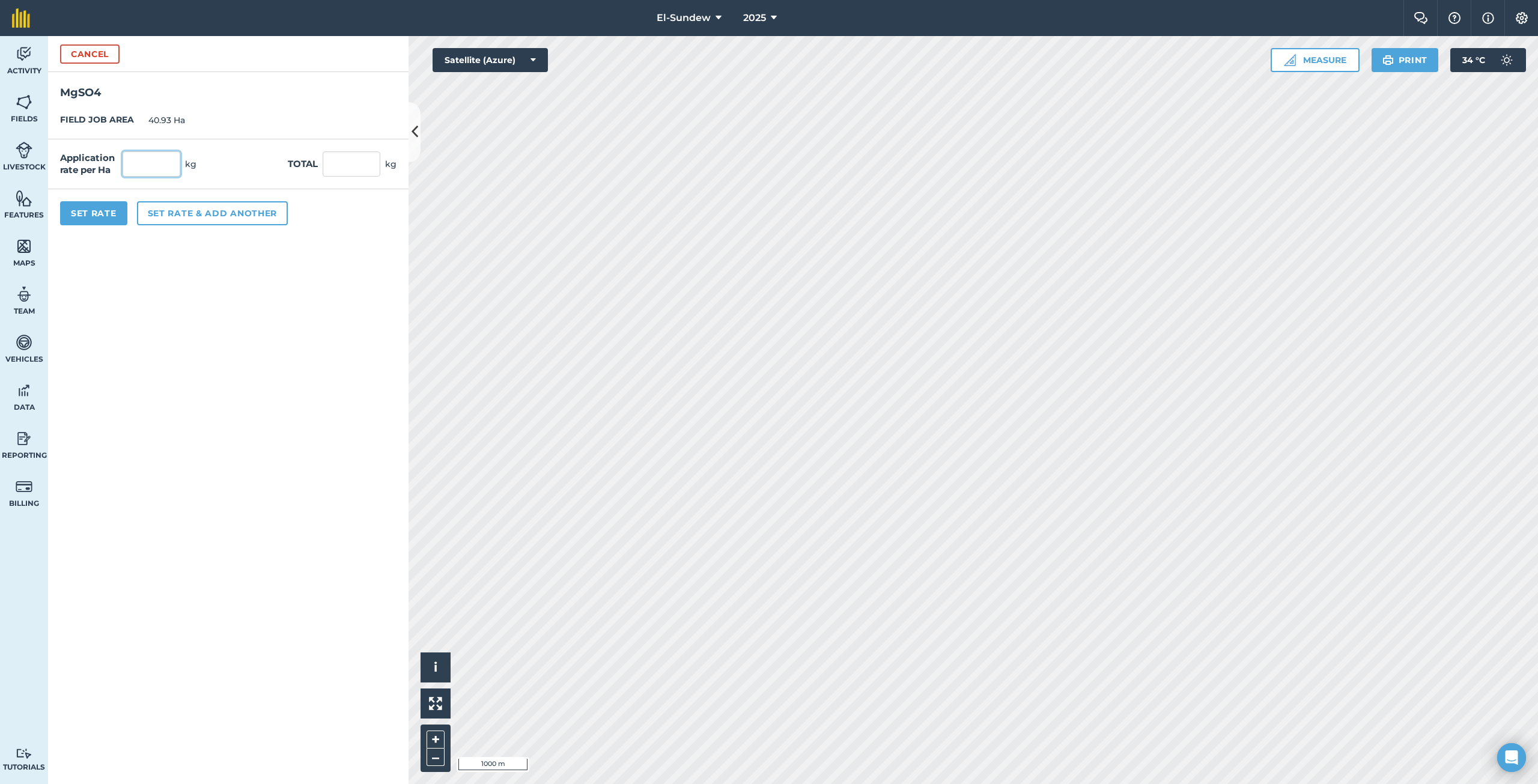
click at [175, 165] on input "text" at bounding box center [151, 164] width 58 height 25
type input "18"
type input "736.74"
click at [177, 215] on button "Set rate & add another" at bounding box center [212, 213] width 151 height 24
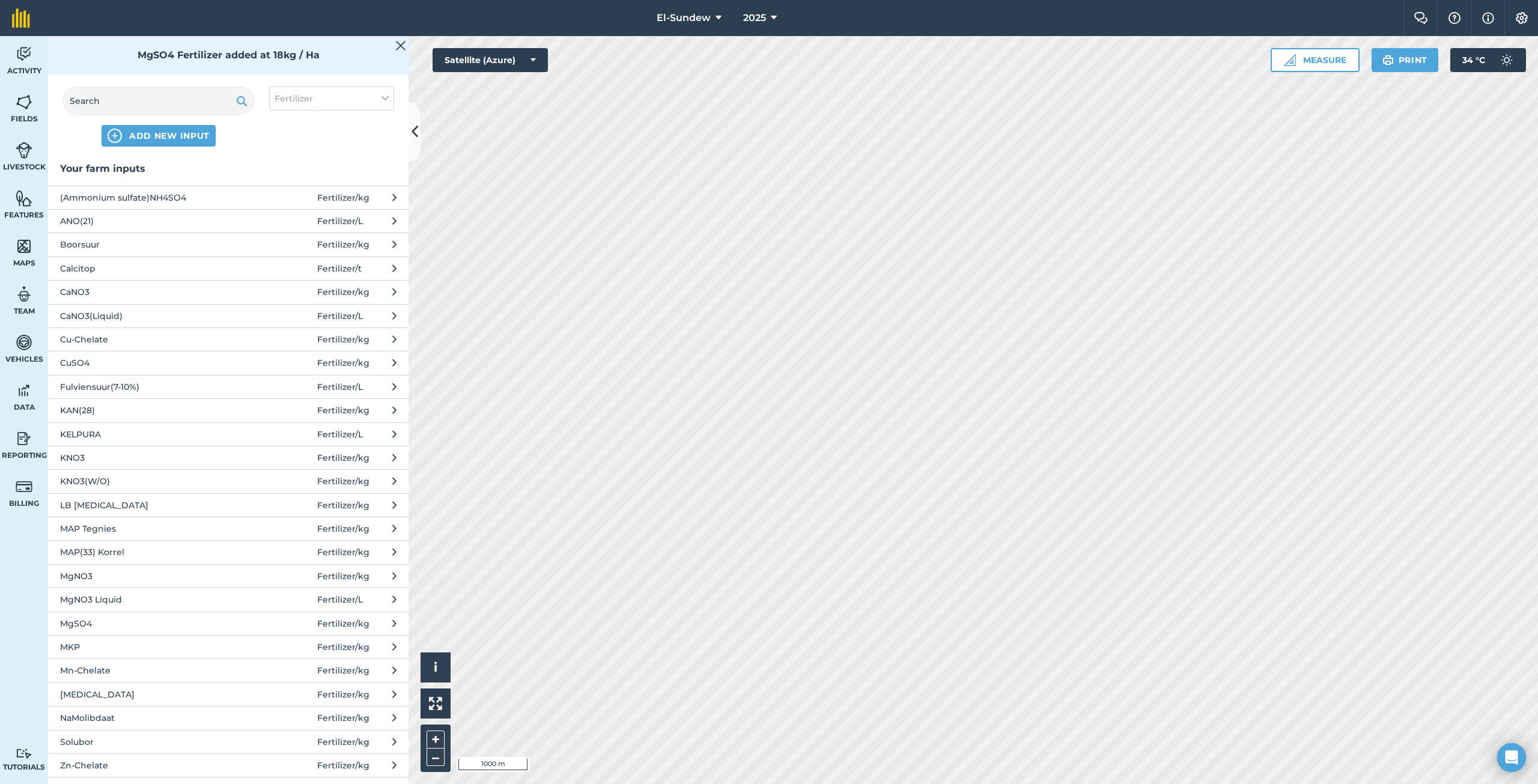
click at [148, 745] on span "Solubor" at bounding box center [158, 741] width 196 height 13
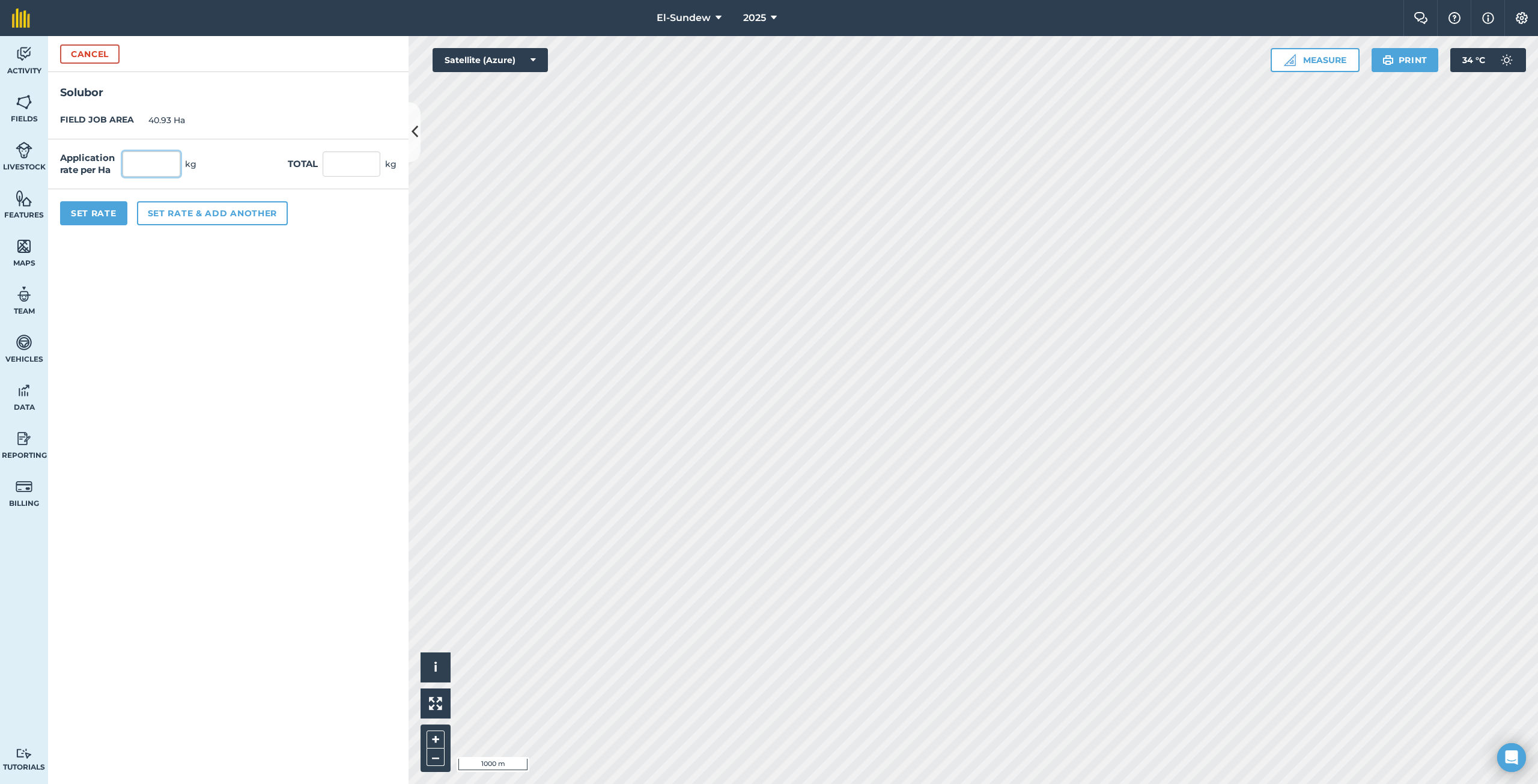
click at [152, 168] on input "text" at bounding box center [151, 164] width 58 height 25
type input "1.8"
type input "73.674"
drag, startPoint x: 109, startPoint y: 210, endPoint x: 123, endPoint y: 218, distance: 16.1
click at [109, 211] on button "Set Rate" at bounding box center [94, 213] width 67 height 24
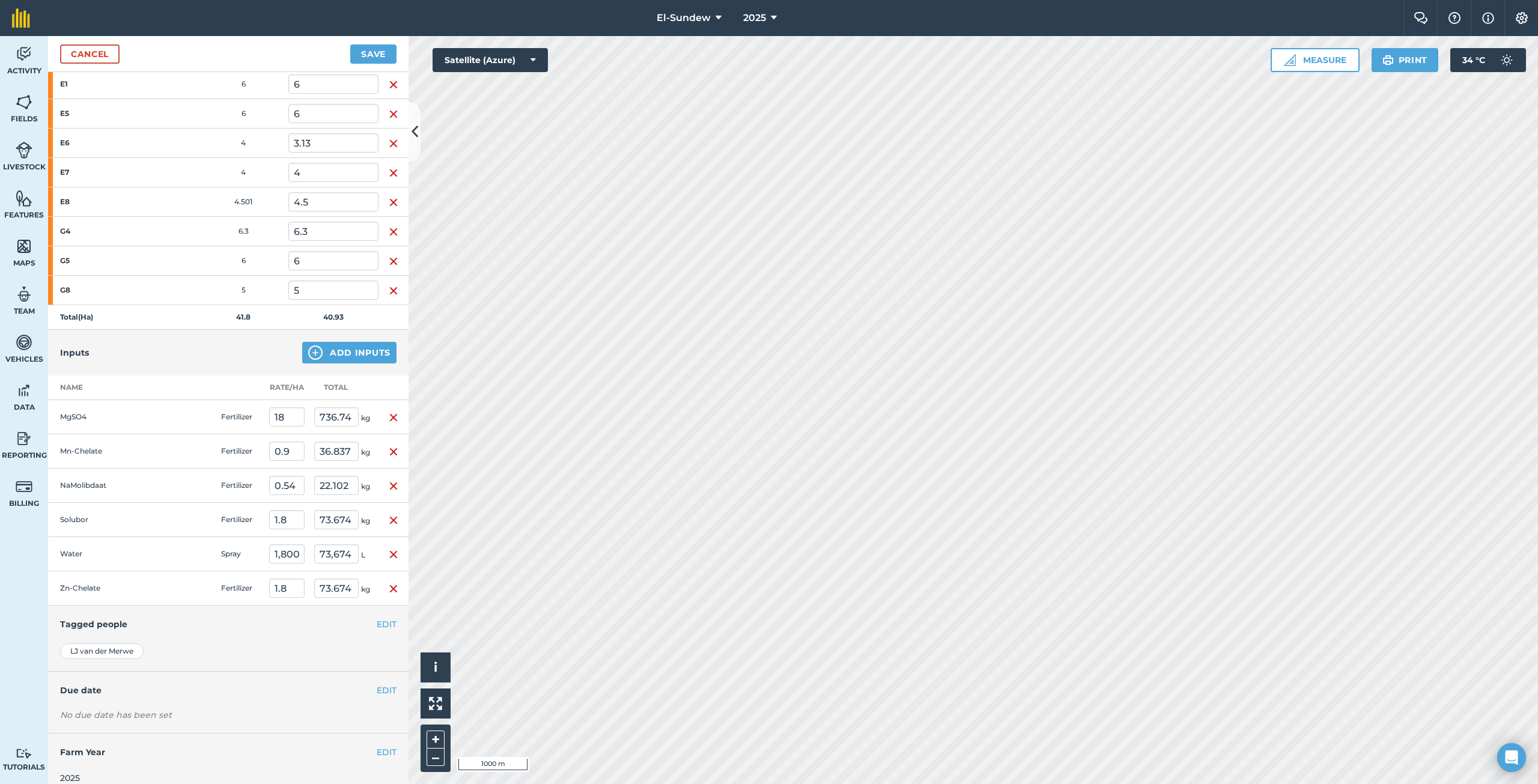
scroll to position [213, 0]
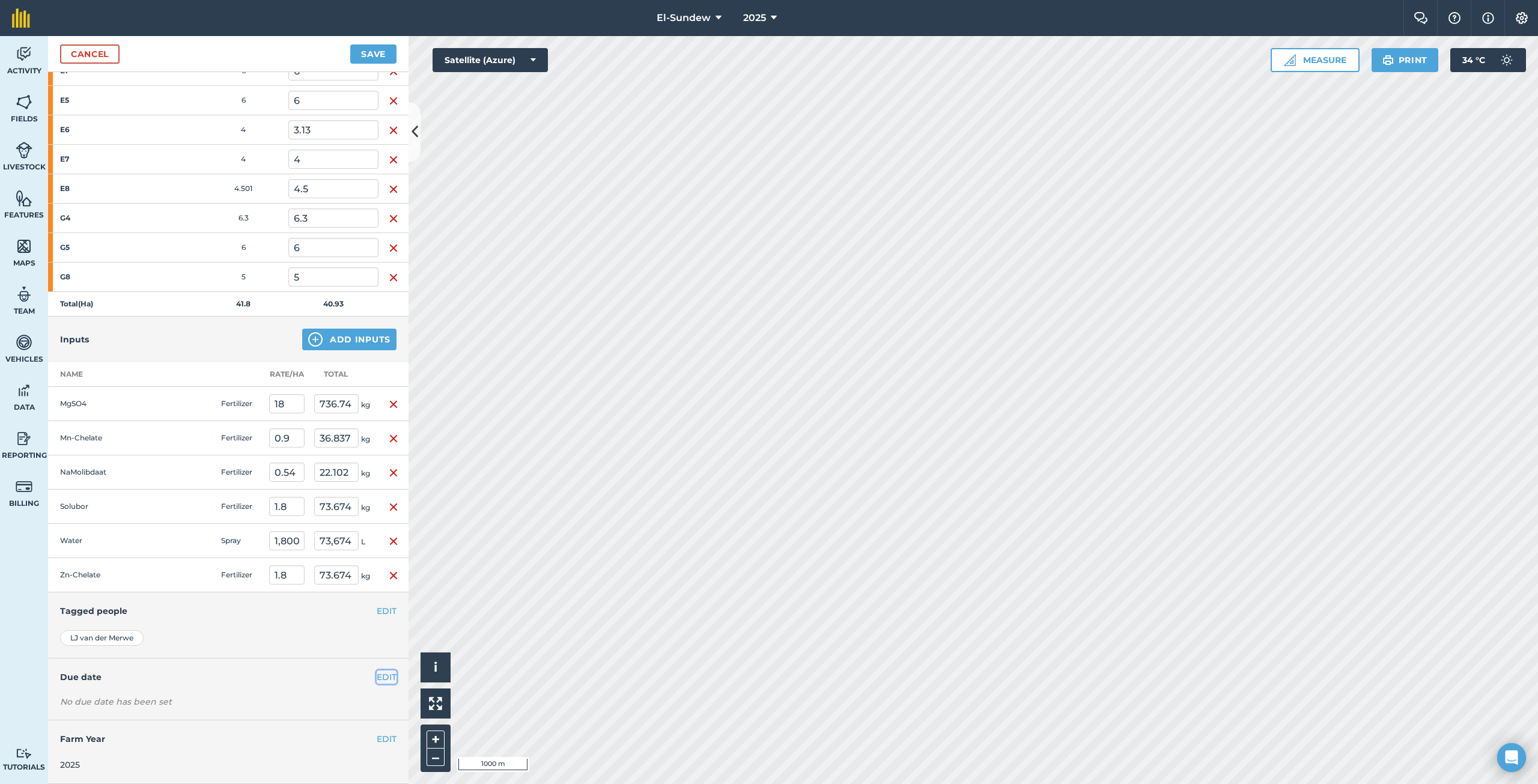
click at [377, 681] on button "EDIT" at bounding box center [386, 676] width 20 height 13
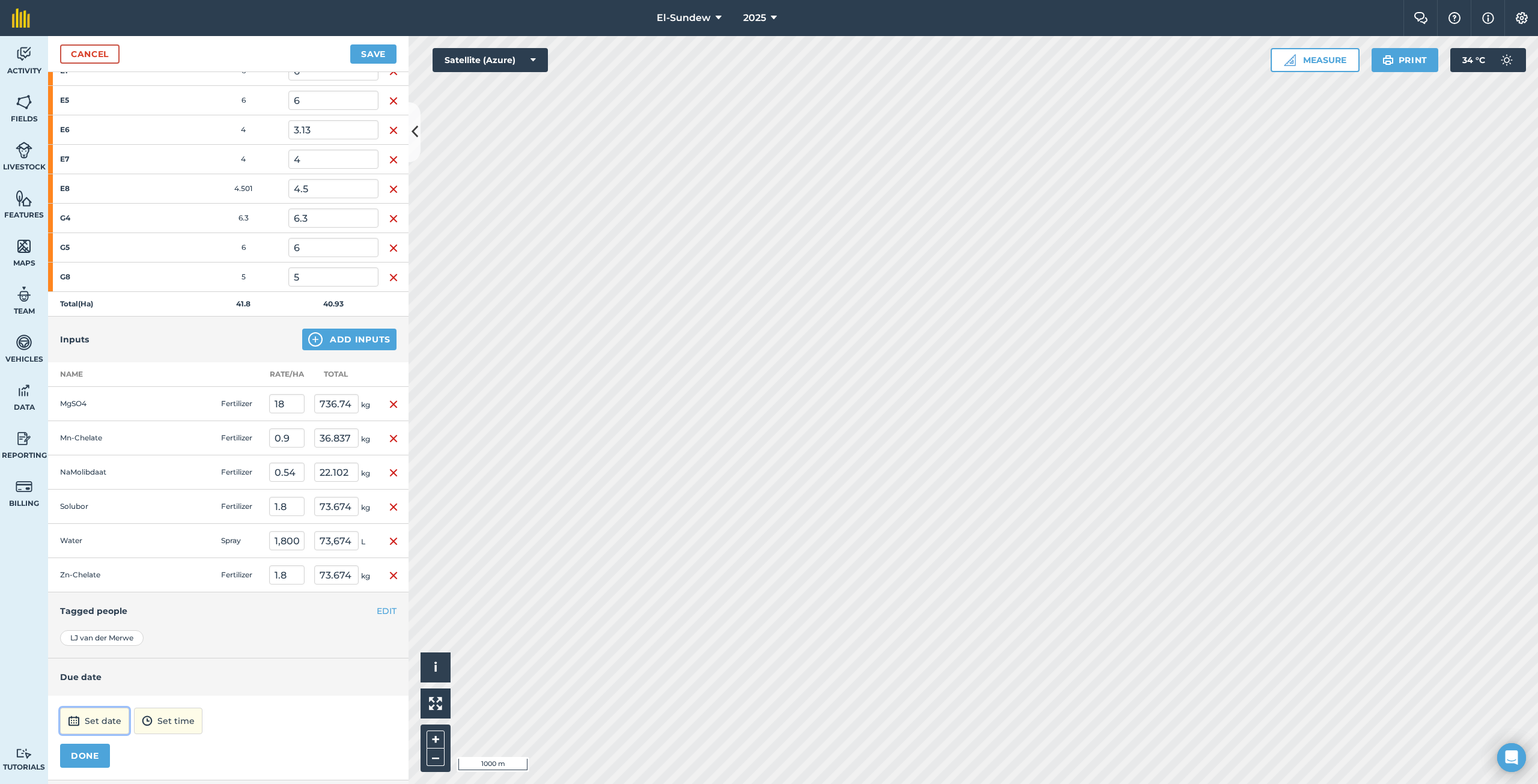
click at [100, 723] on button "Set date" at bounding box center [94, 721] width 69 height 27
click at [135, 677] on abbr "29" at bounding box center [131, 674] width 8 height 8
click at [178, 720] on button "12:00" at bounding box center [152, 721] width 52 height 27
click at [165, 584] on button "07:00" at bounding box center [155, 582] width 57 height 20
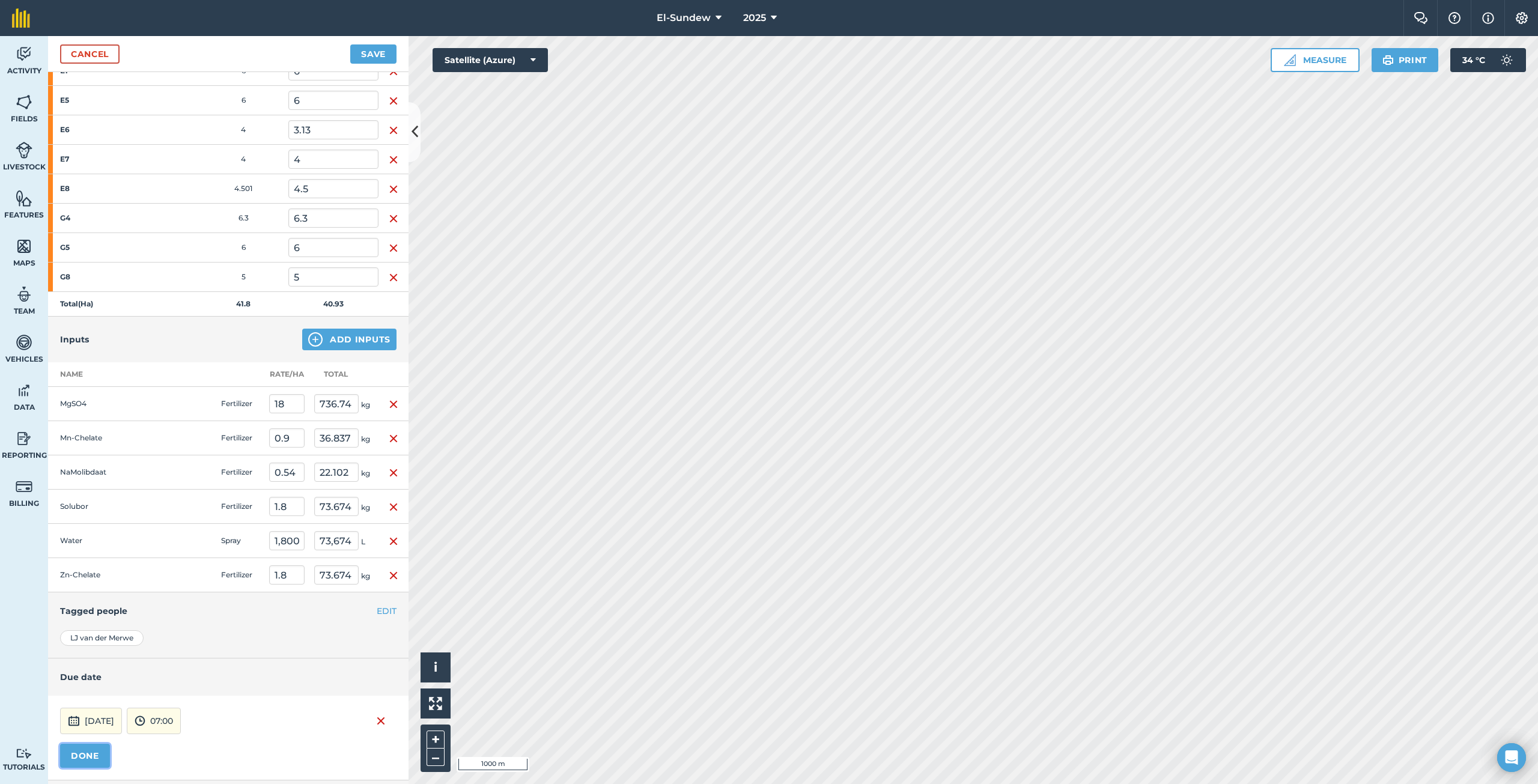
click at [77, 753] on button "DONE" at bounding box center [85, 755] width 50 height 24
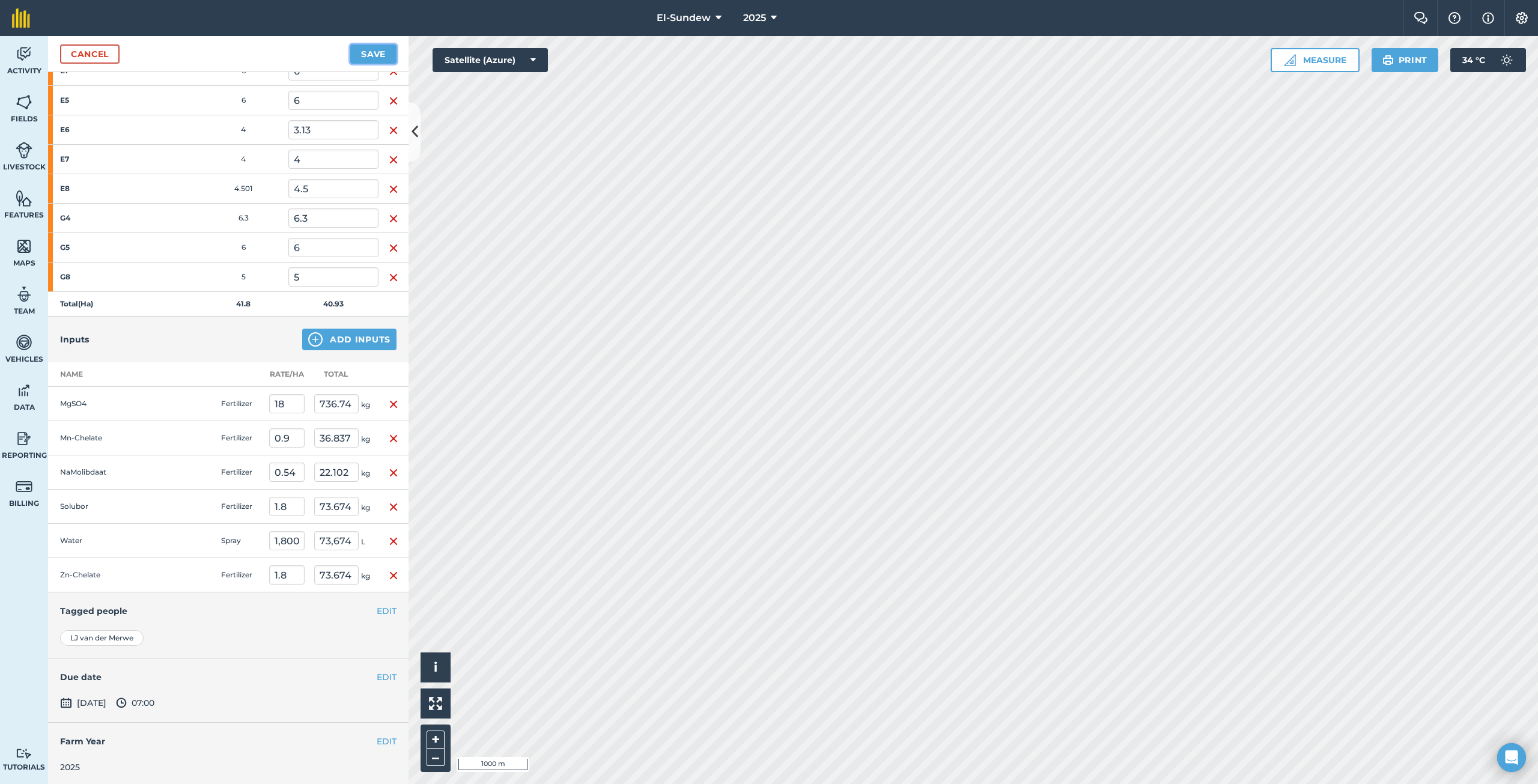
click at [369, 54] on button "Save" at bounding box center [373, 55] width 46 height 20
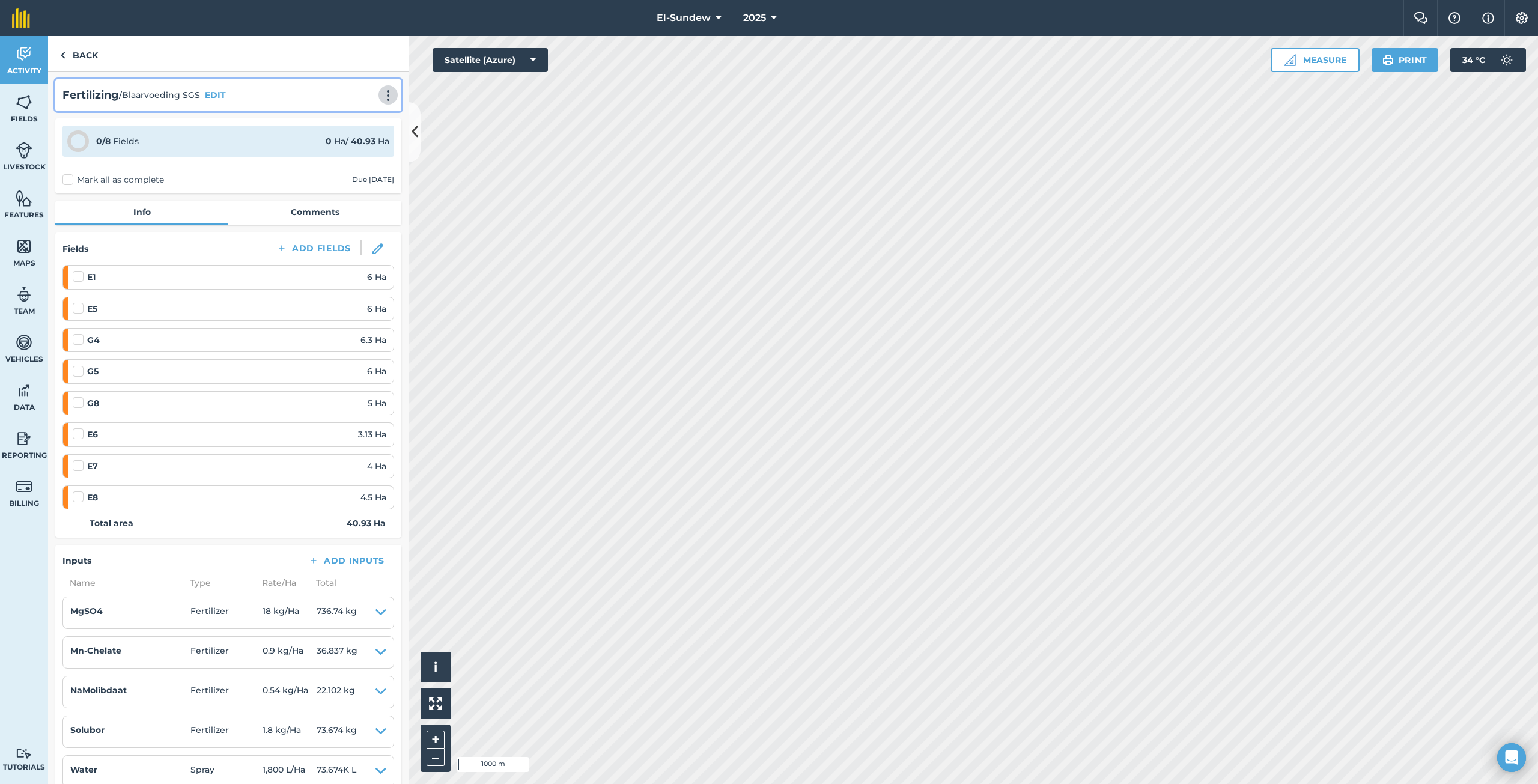
click at [381, 97] on img at bounding box center [388, 95] width 15 height 12
click at [342, 127] on link "Print" at bounding box center [363, 121] width 77 height 24
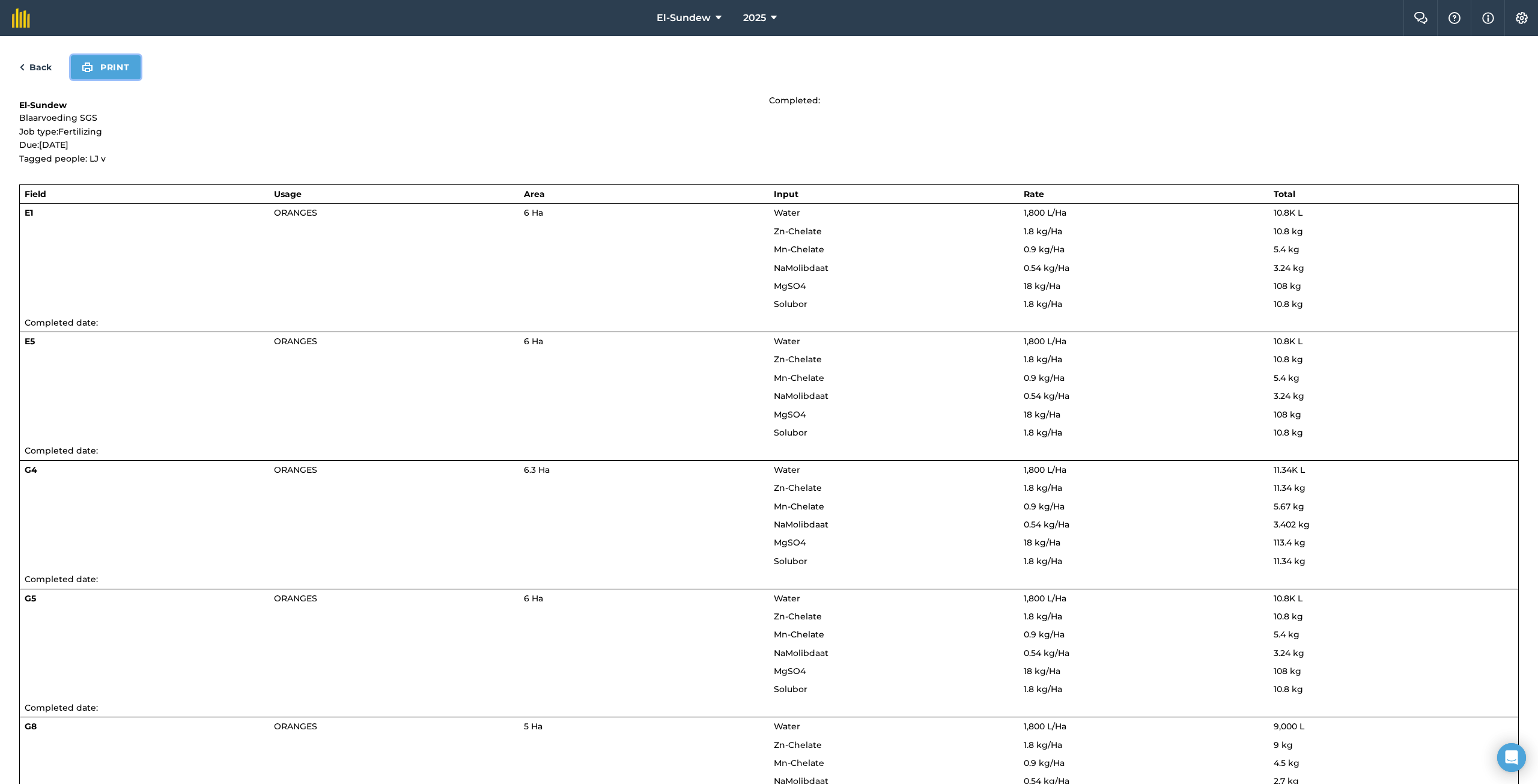
click at [116, 66] on button "Print" at bounding box center [106, 67] width 70 height 24
click at [36, 66] on link "Back" at bounding box center [36, 67] width 32 height 15
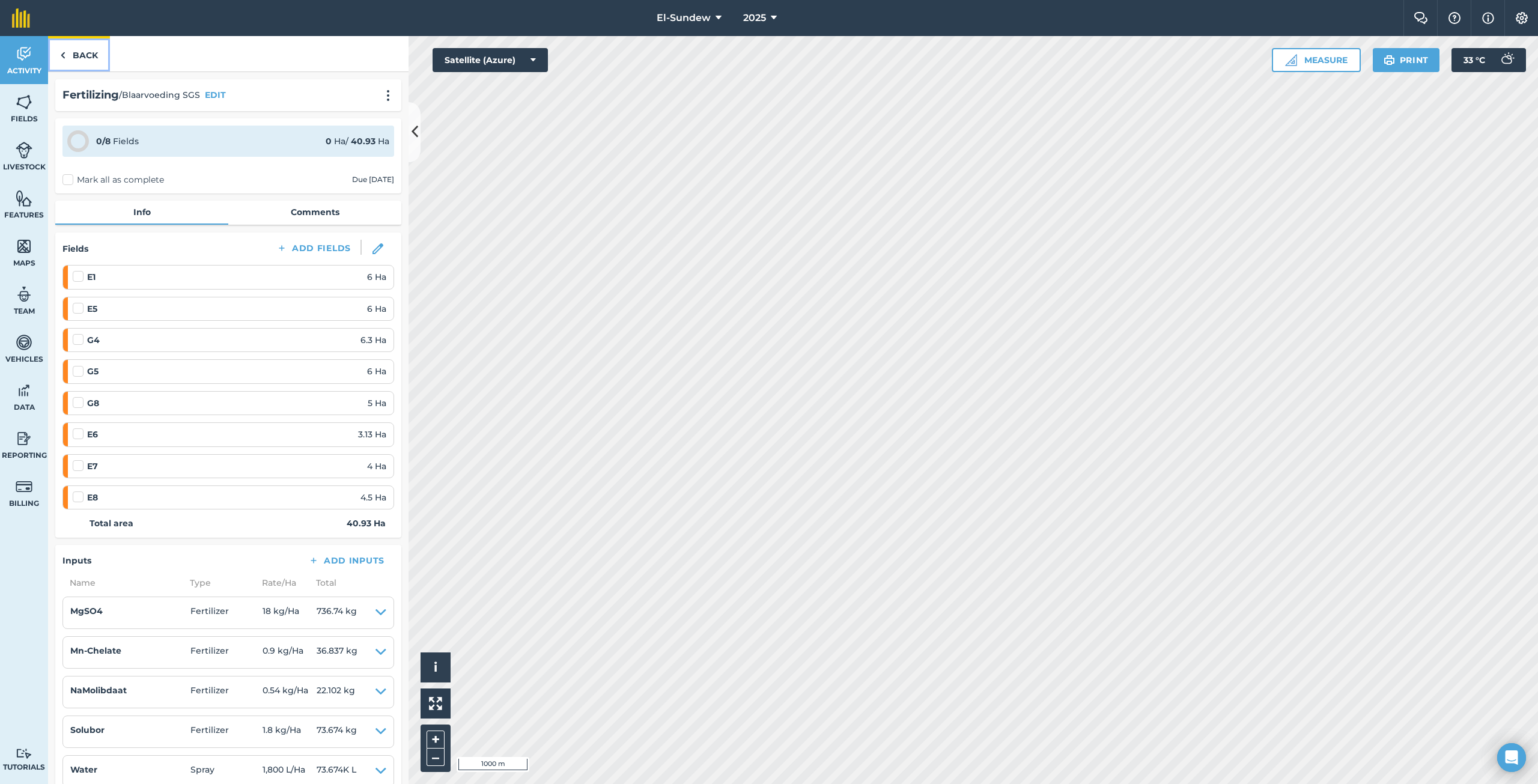
click at [75, 55] on link "Back" at bounding box center [79, 54] width 62 height 36
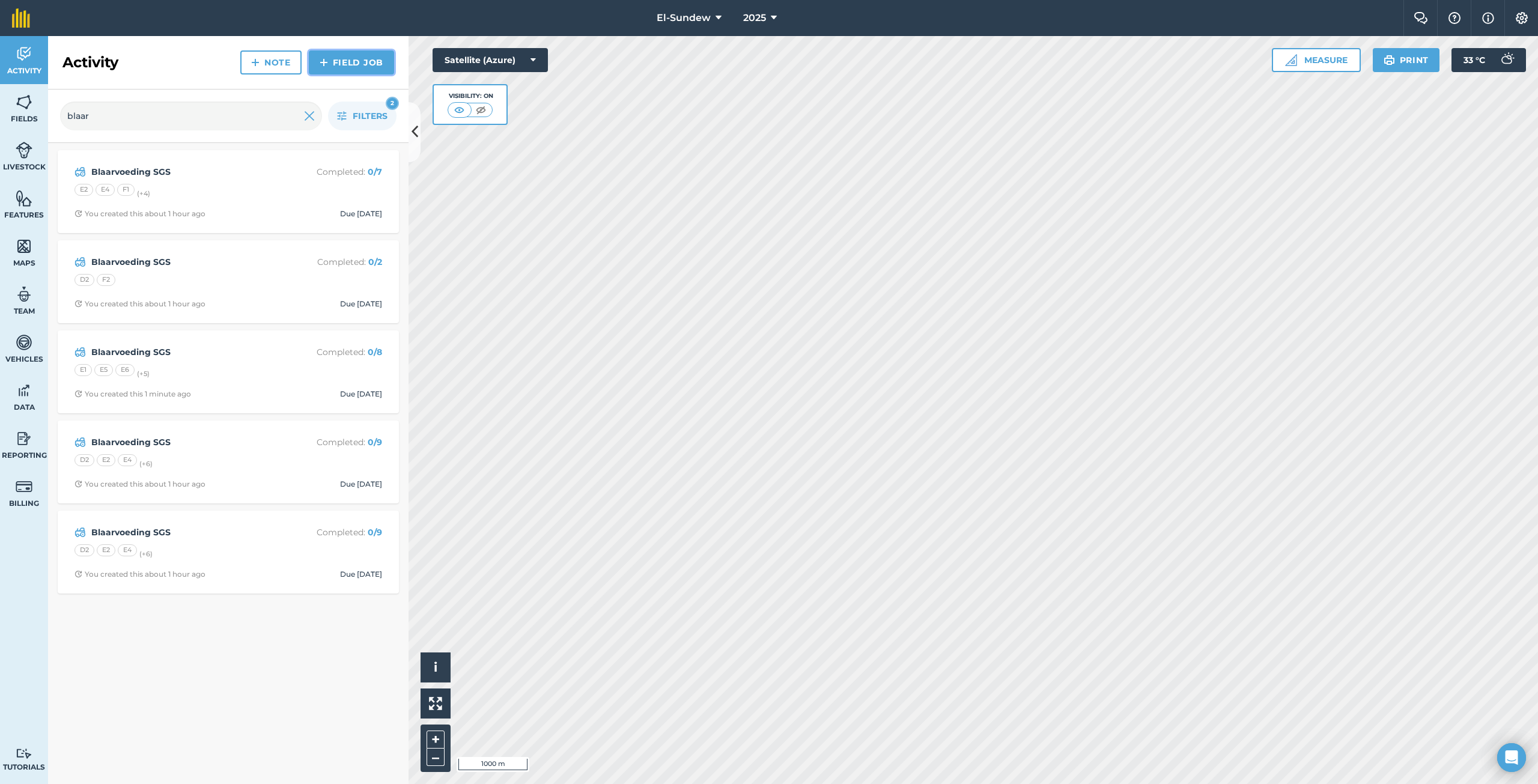
click at [324, 60] on img at bounding box center [324, 62] width 8 height 15
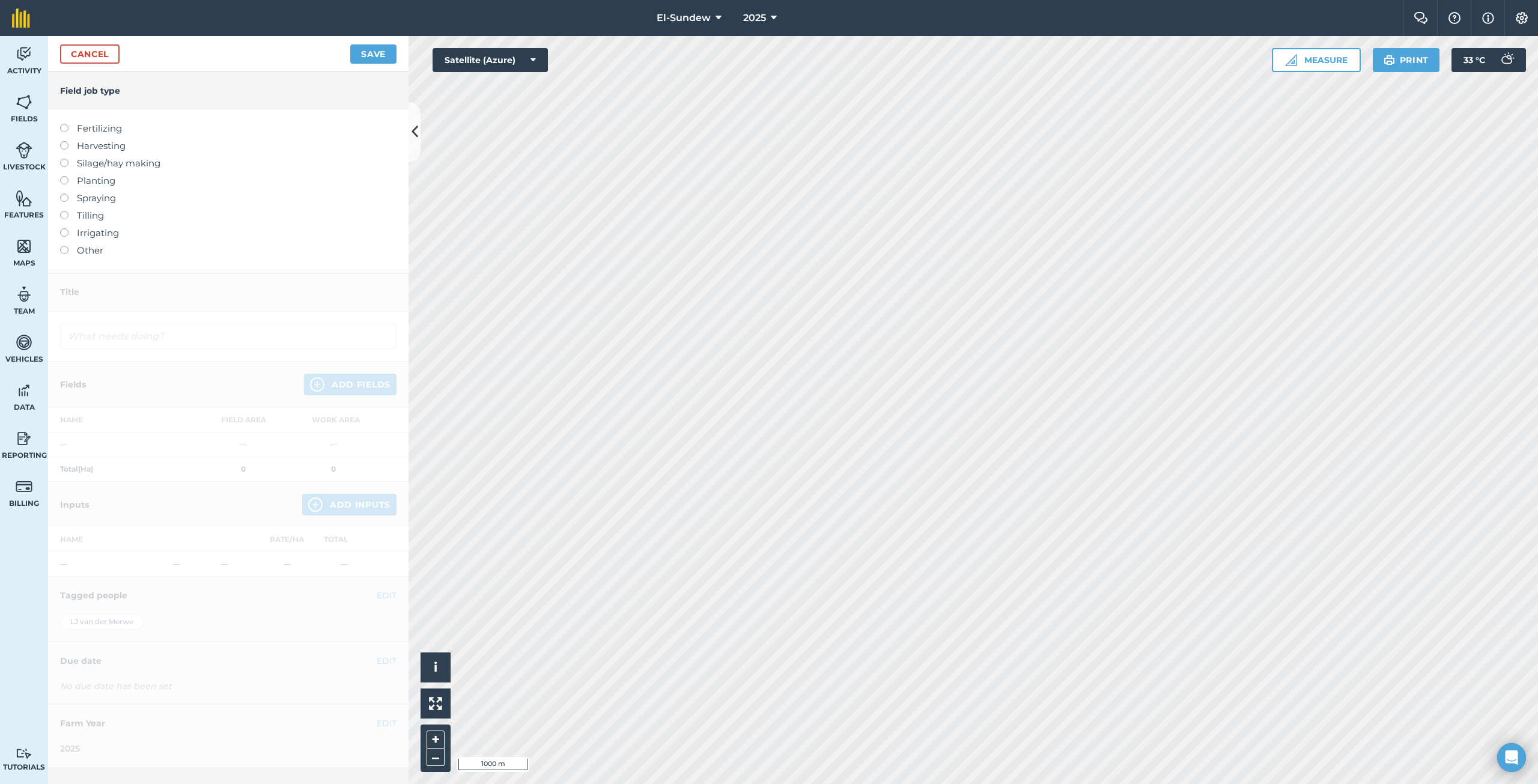
click at [107, 130] on label "Fertilizing" at bounding box center [228, 129] width 336 height 15
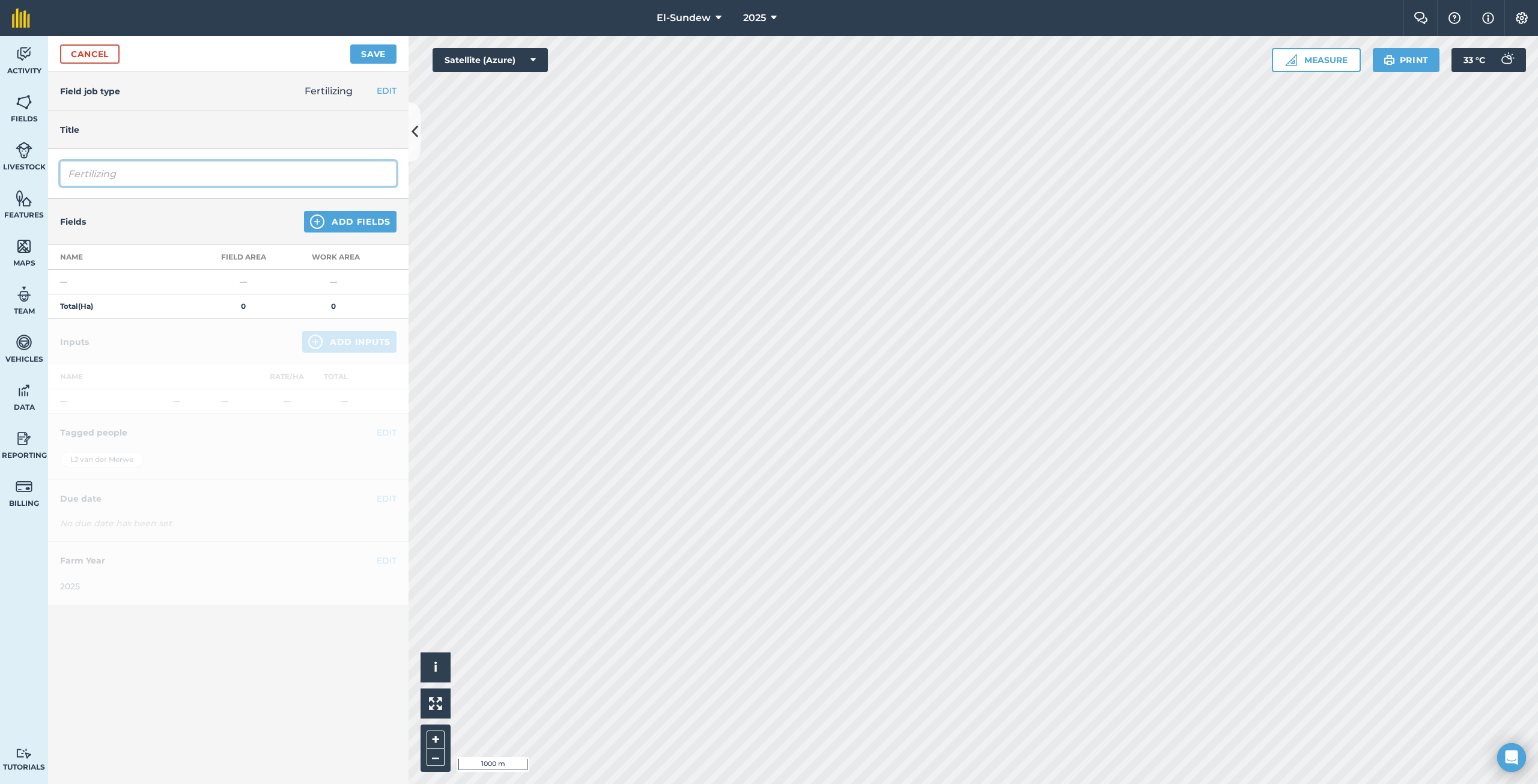
click at [157, 175] on input "Fertilizing" at bounding box center [228, 173] width 336 height 25
type input "Blaarvoeding SGS"
click at [329, 224] on button "Add Fields" at bounding box center [350, 222] width 92 height 22
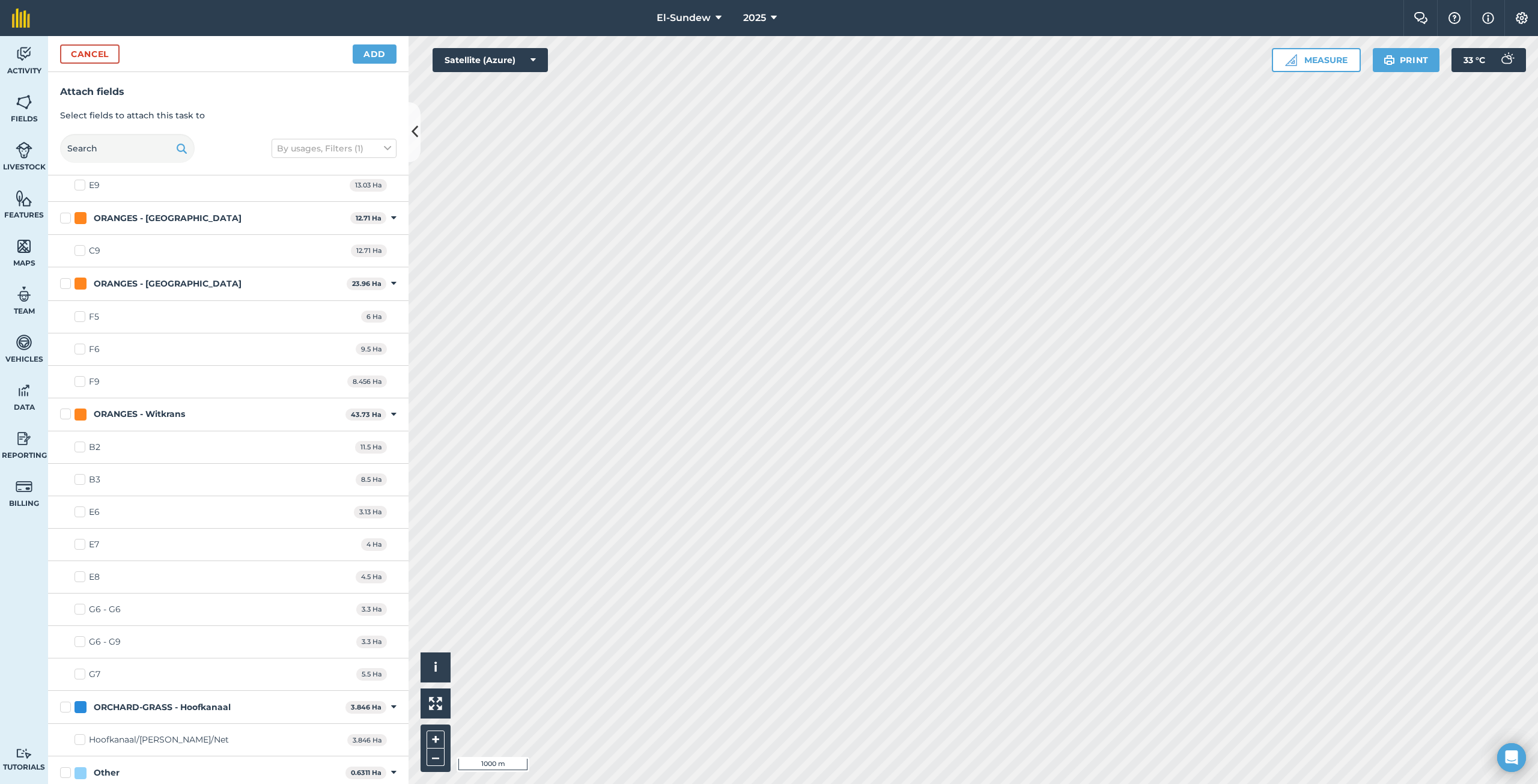
scroll to position [1773, 0]
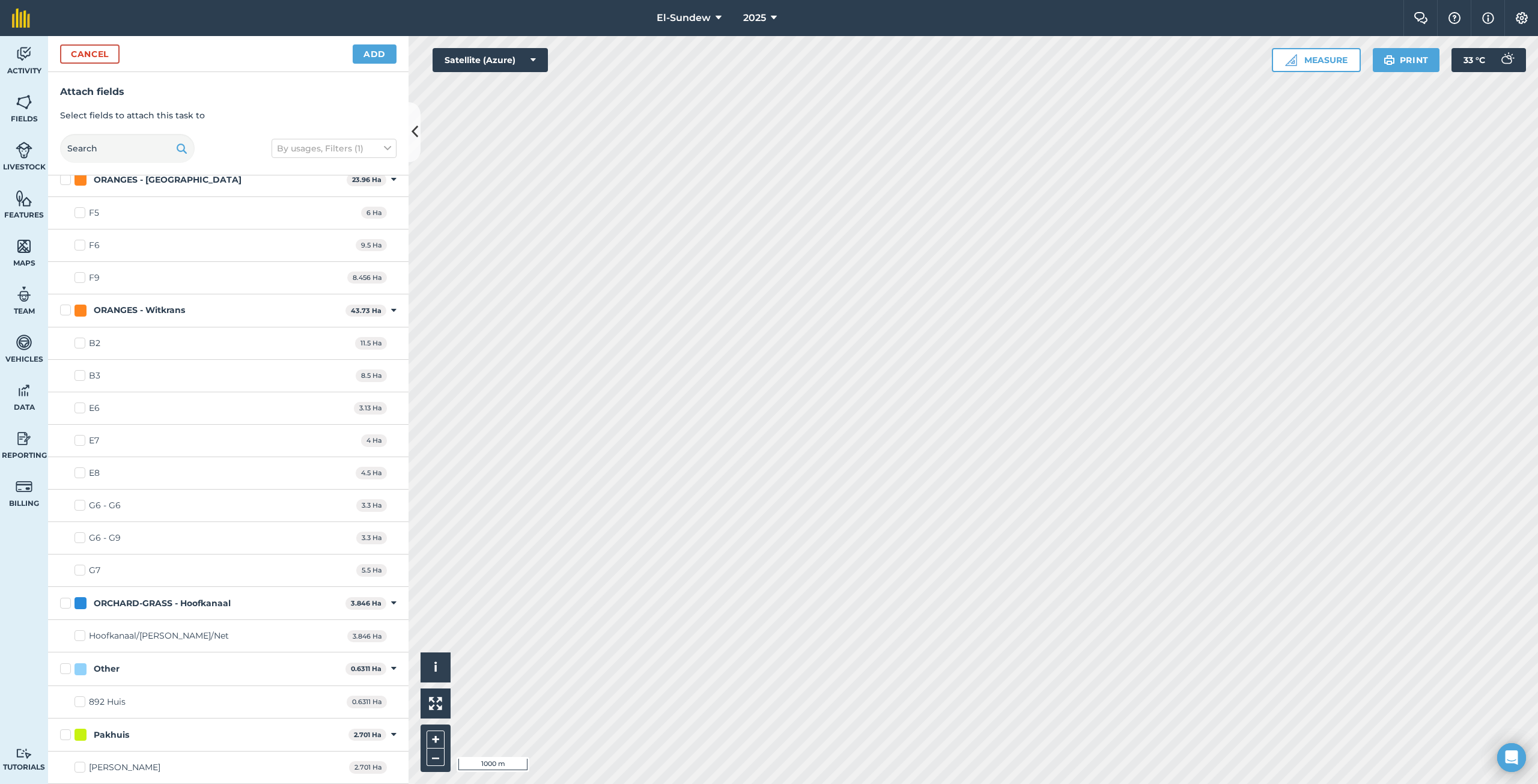
click at [80, 507] on label "G6 - G6" at bounding box center [98, 505] width 46 height 13
click at [80, 507] on input "G6 - G6" at bounding box center [78, 502] width 8 height 8
checkbox input "true"
click at [79, 569] on label "G7" at bounding box center [87, 570] width 26 height 13
click at [79, 569] on input "G7" at bounding box center [78, 567] width 8 height 8
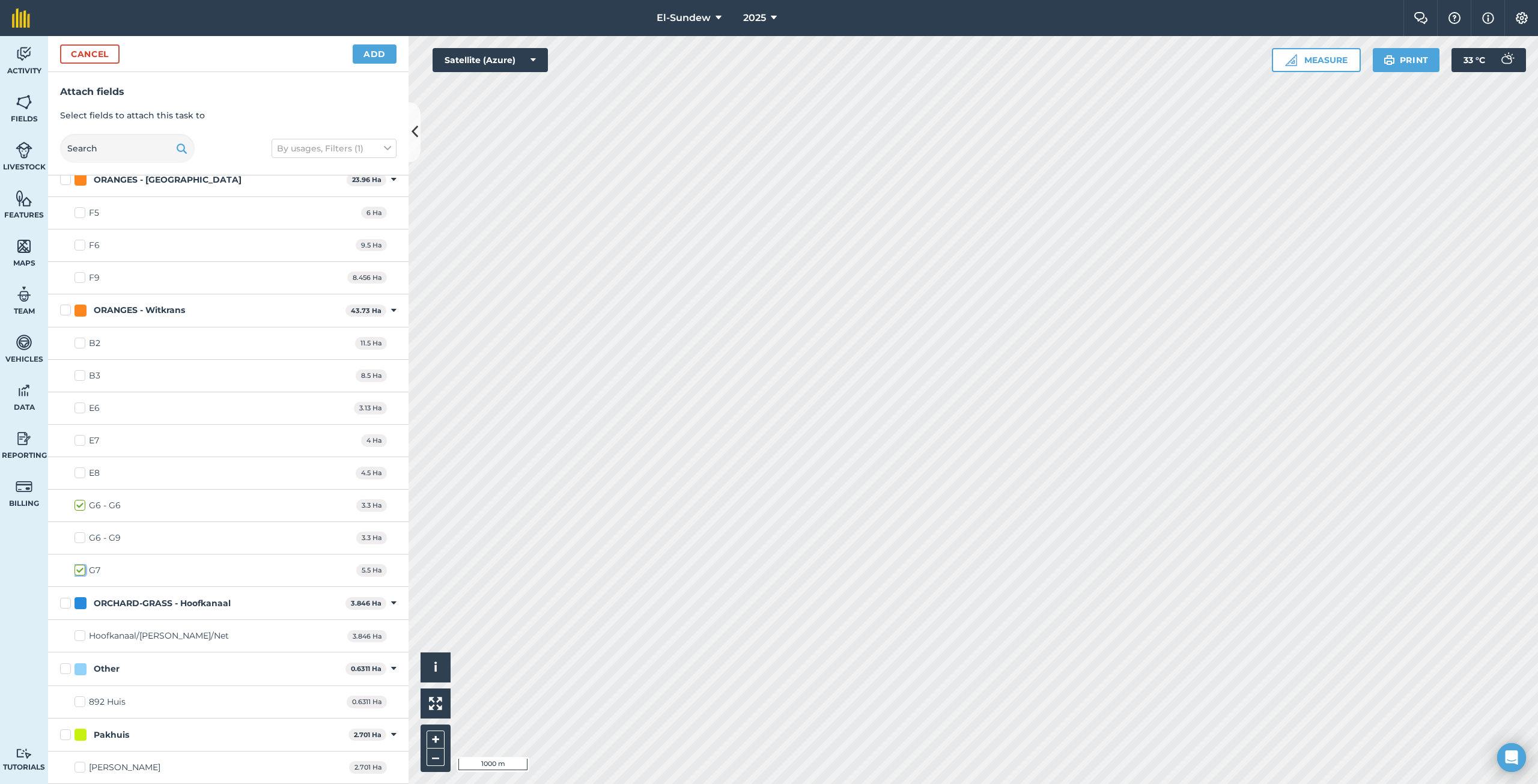
checkbox input "true"
click at [82, 537] on label "G6 - G9" at bounding box center [98, 538] width 46 height 13
click at [82, 537] on input "G6 - G9" at bounding box center [78, 535] width 8 height 8
checkbox input "true"
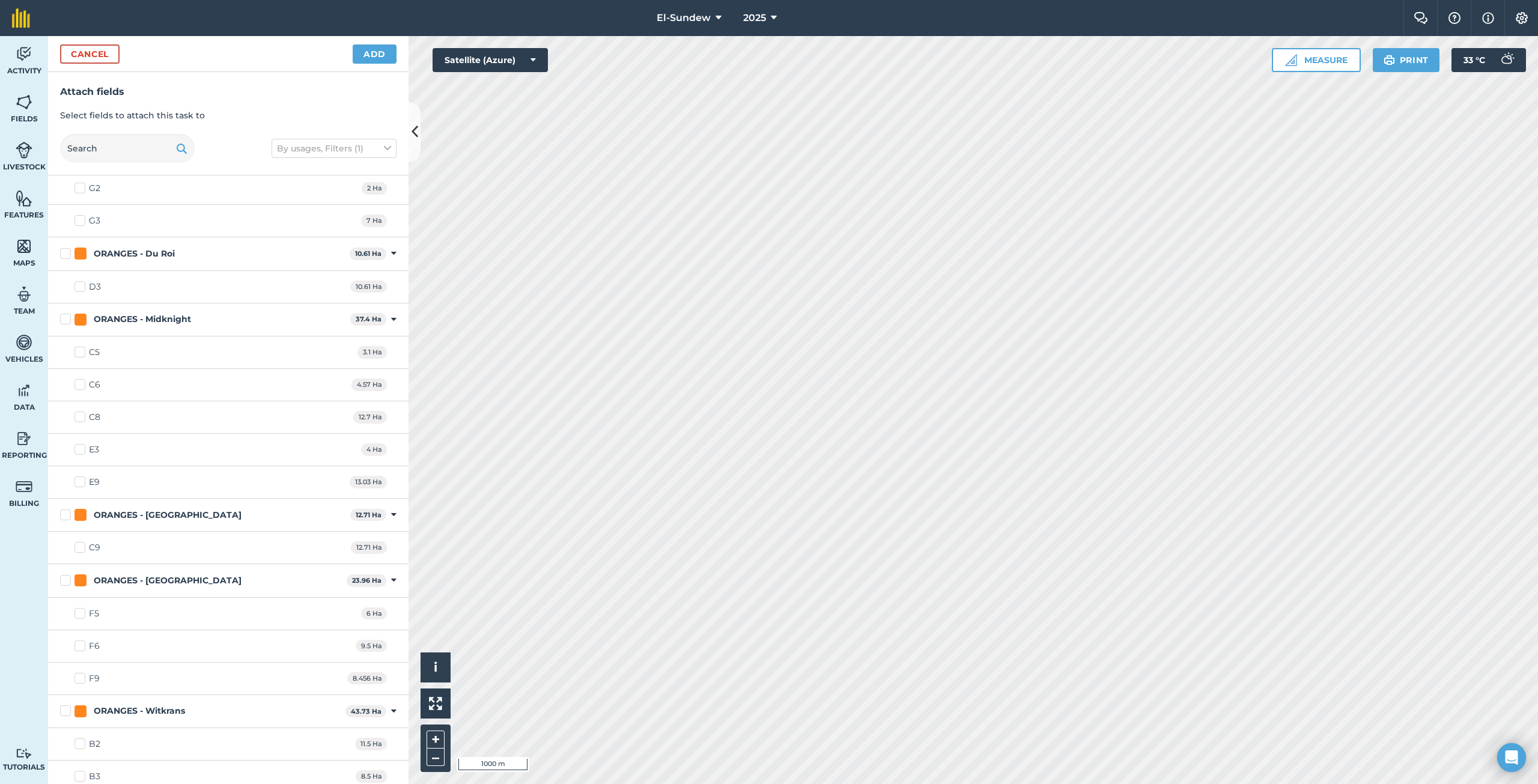
scroll to position [1172, 0]
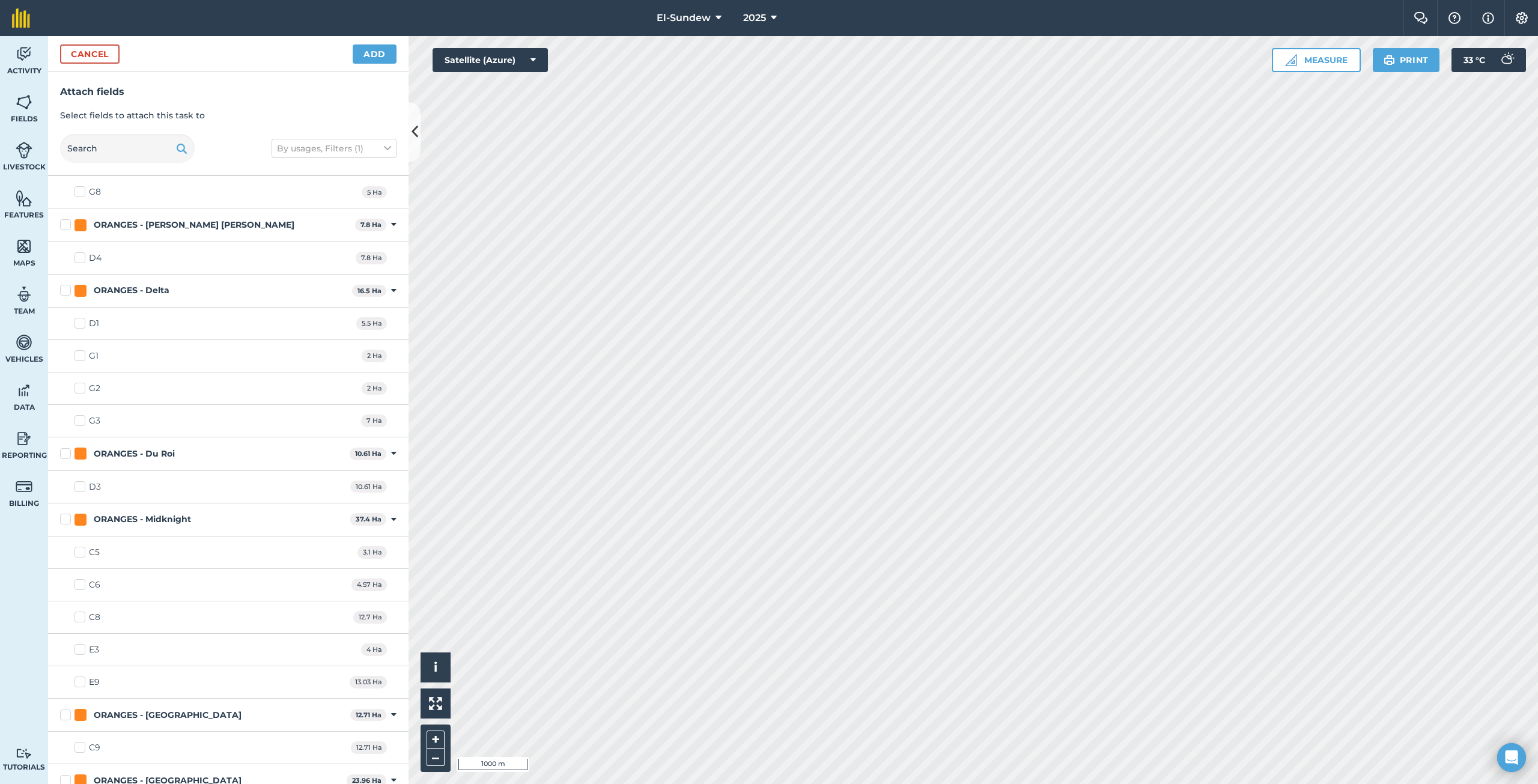
click at [76, 256] on label "D4" at bounding box center [88, 258] width 27 height 13
click at [76, 256] on input "D4" at bounding box center [78, 255] width 8 height 8
checkbox input "true"
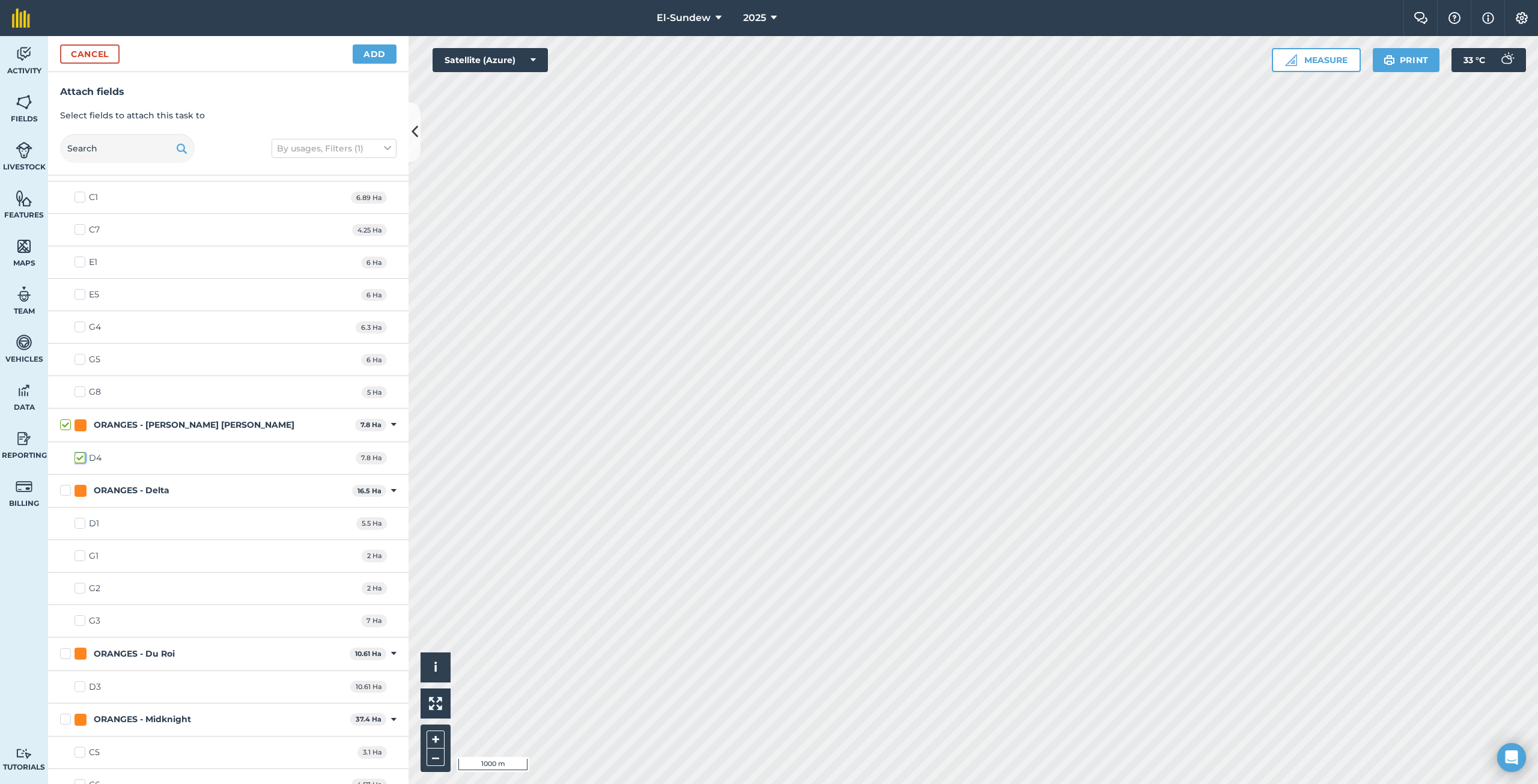
scroll to position [771, 0]
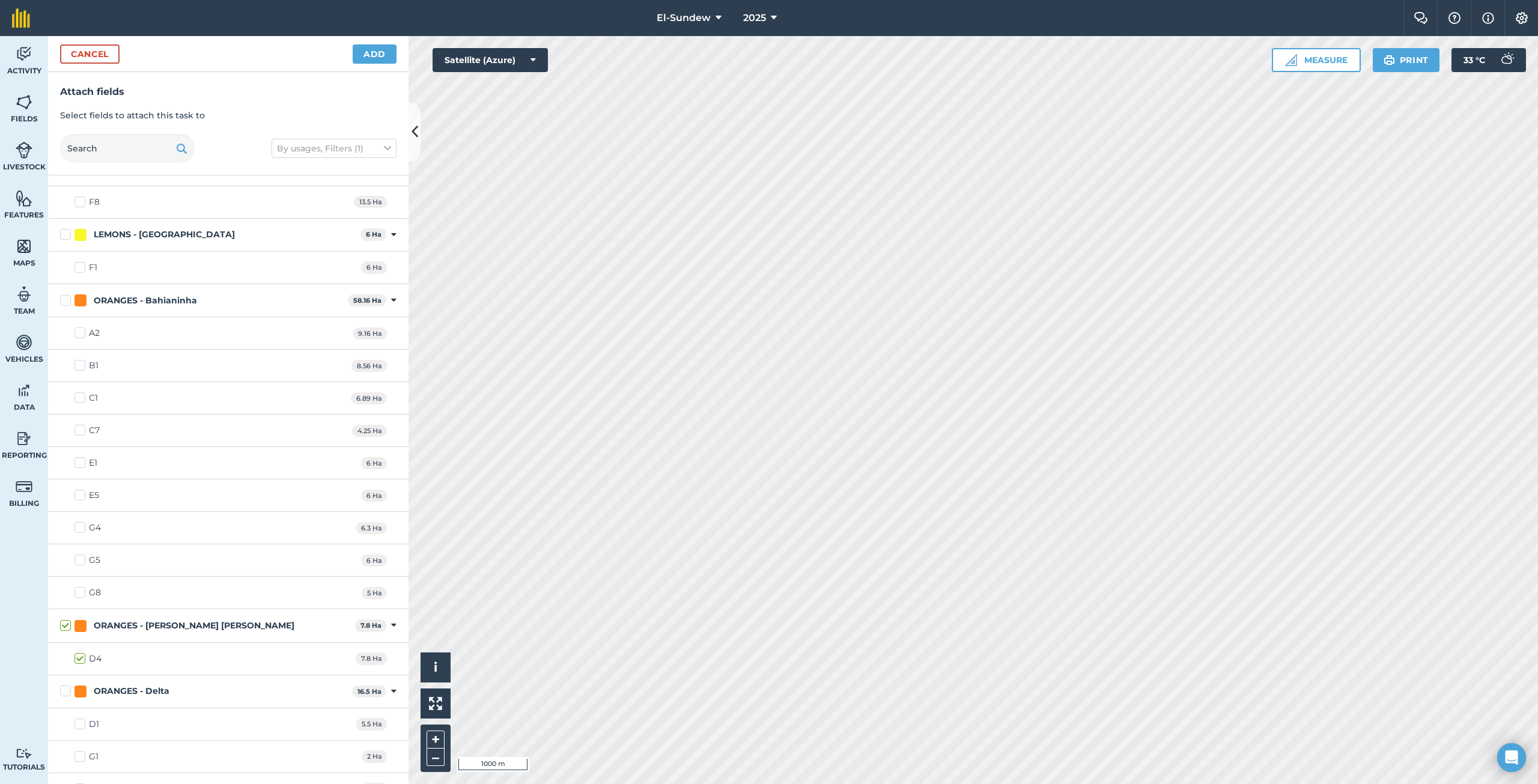
click at [82, 398] on label "C1" at bounding box center [87, 398] width 24 height 13
click at [82, 398] on input "C1" at bounding box center [78, 395] width 8 height 8
checkbox input "true"
click at [80, 337] on label "A2" at bounding box center [87, 333] width 25 height 13
click at [80, 335] on input "A2" at bounding box center [78, 331] width 8 height 8
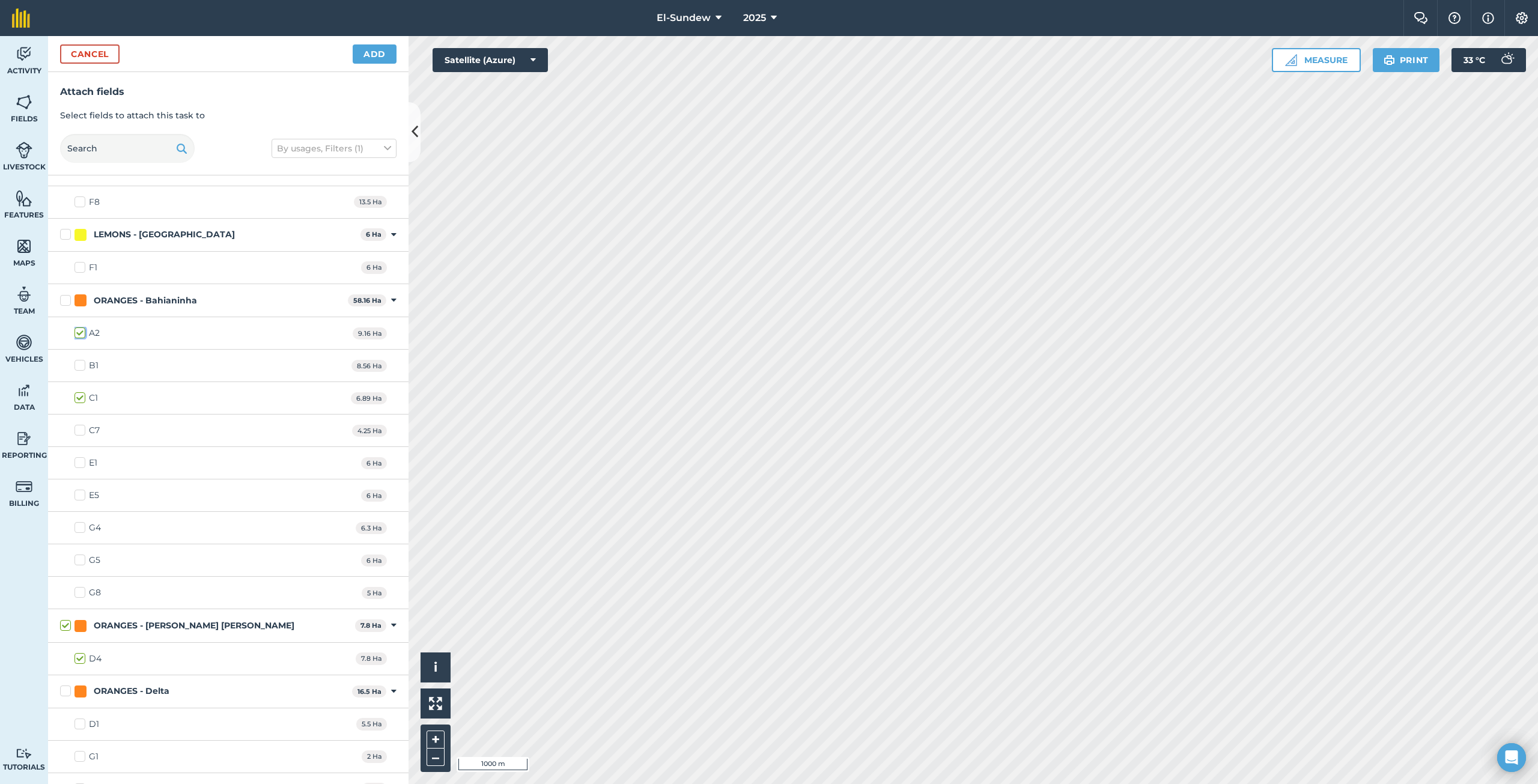
checkbox input "true"
click at [84, 430] on label "C7" at bounding box center [87, 430] width 25 height 13
click at [82, 430] on input "C7" at bounding box center [78, 428] width 8 height 8
checkbox input "true"
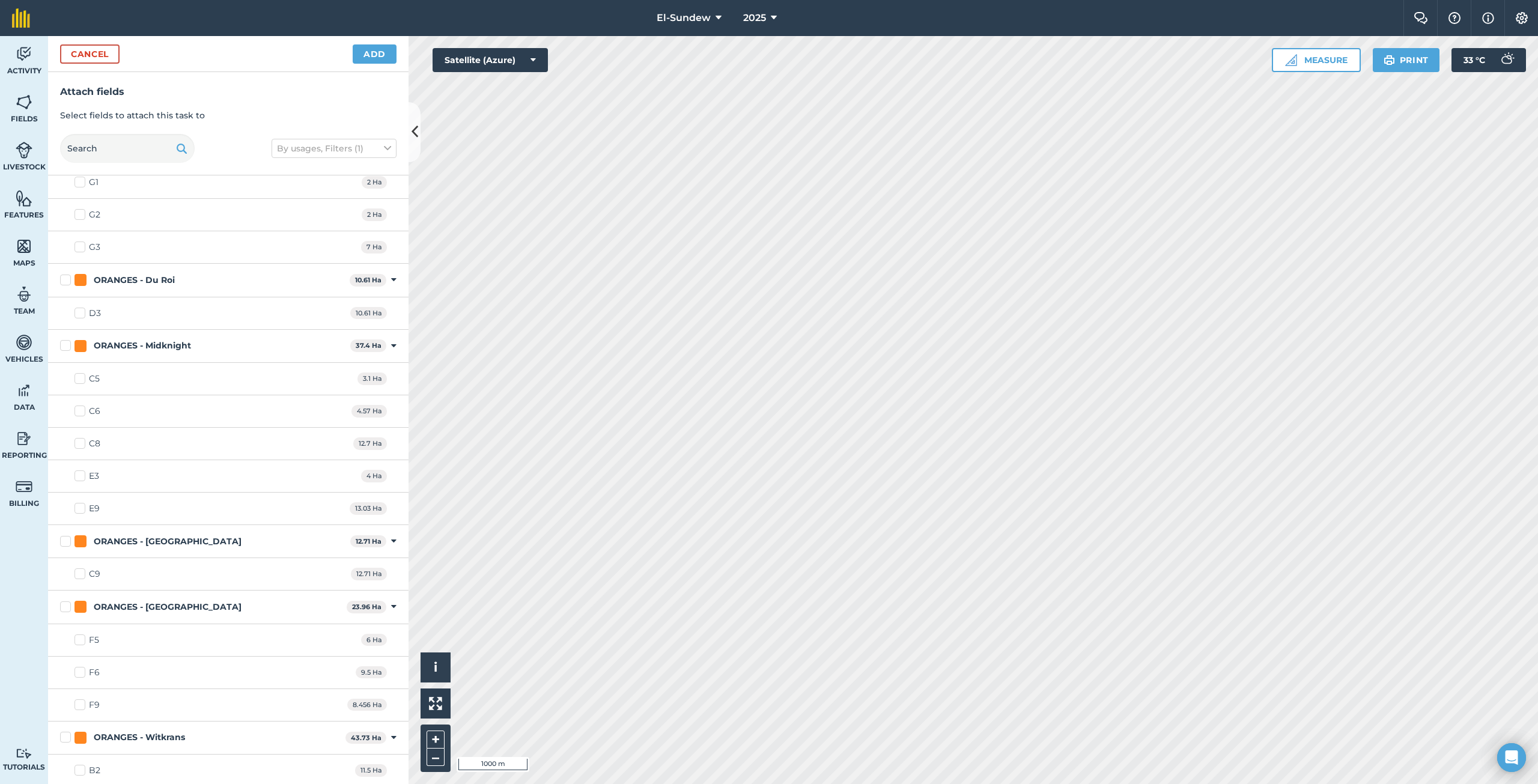
scroll to position [1372, 0]
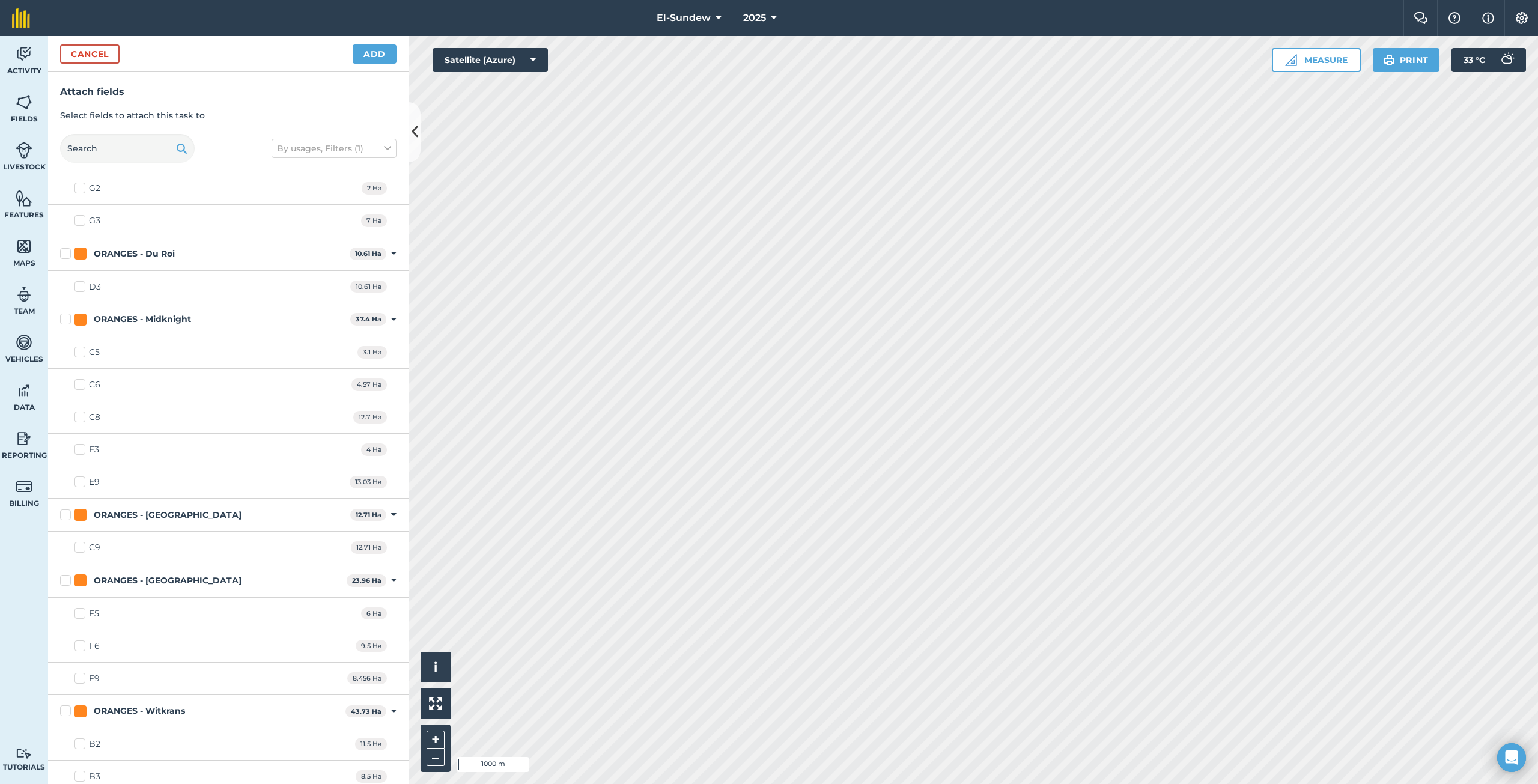
click at [80, 553] on label "C9" at bounding box center [87, 548] width 26 height 13
click at [80, 549] on input "C9" at bounding box center [78, 545] width 8 height 8
checkbox input "true"
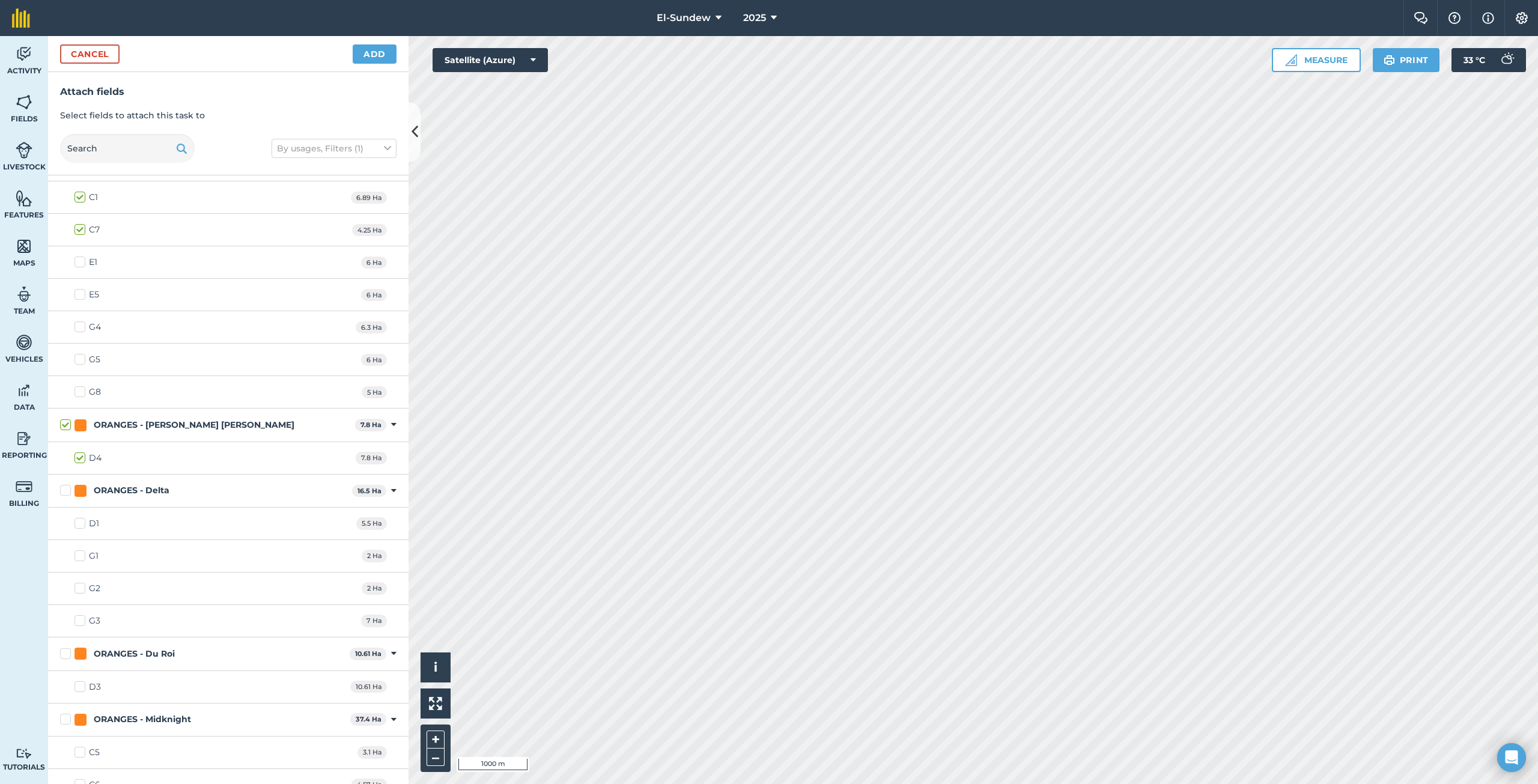
scroll to position [771, 0]
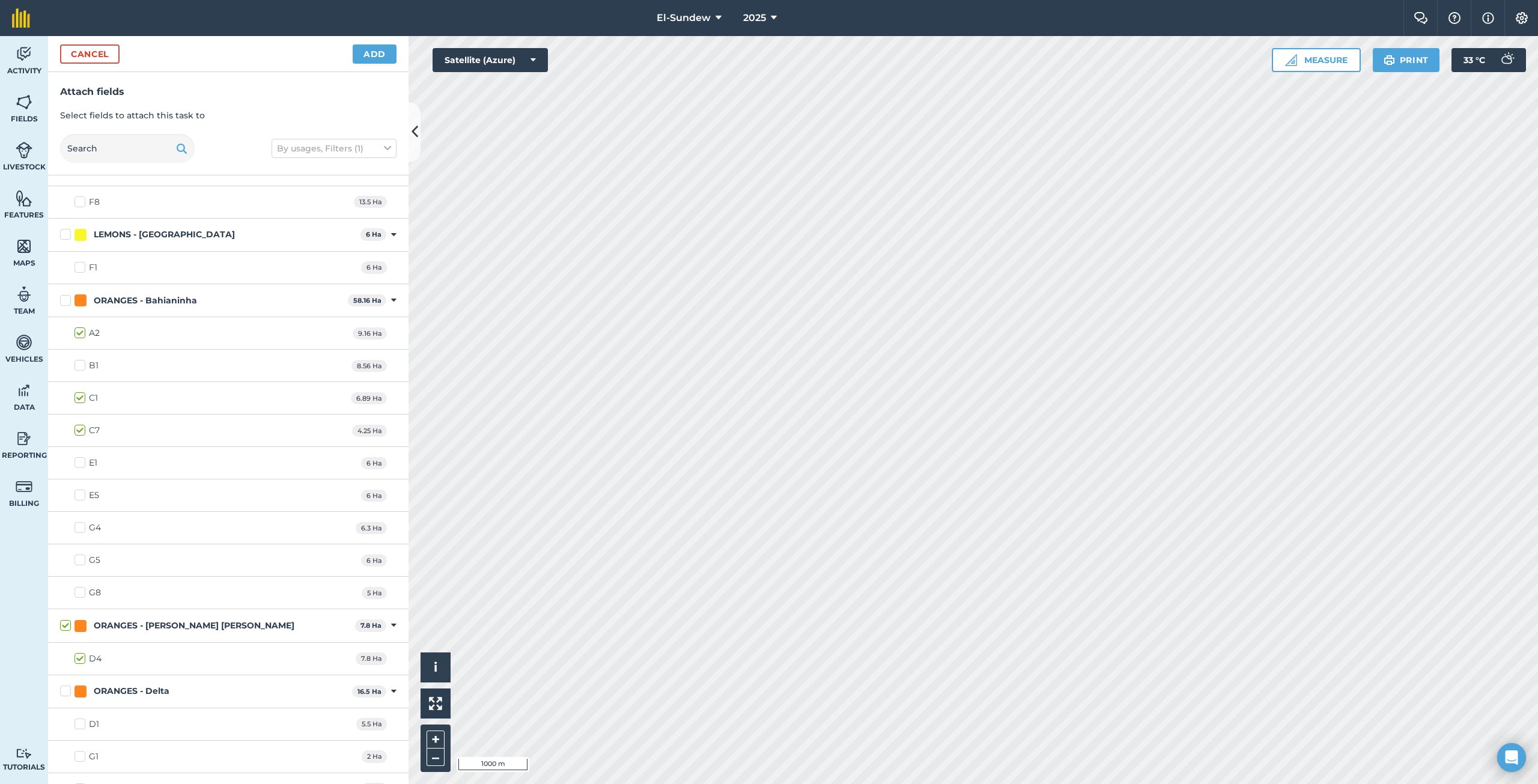
click at [75, 365] on label "B1" at bounding box center [87, 365] width 24 height 13
click at [75, 365] on input "B1" at bounding box center [78, 363] width 8 height 8
checkbox input "true"
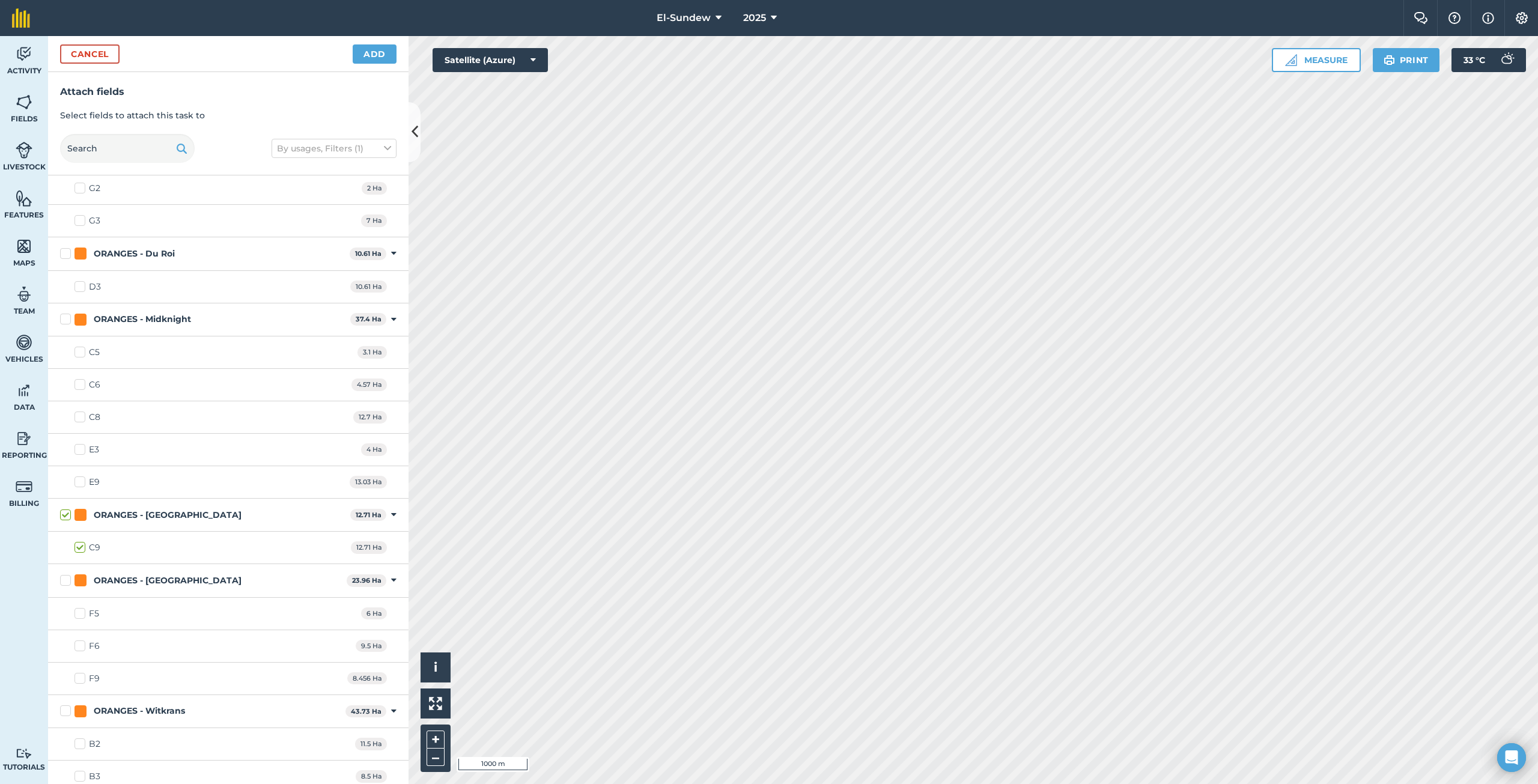
scroll to position [1573, 0]
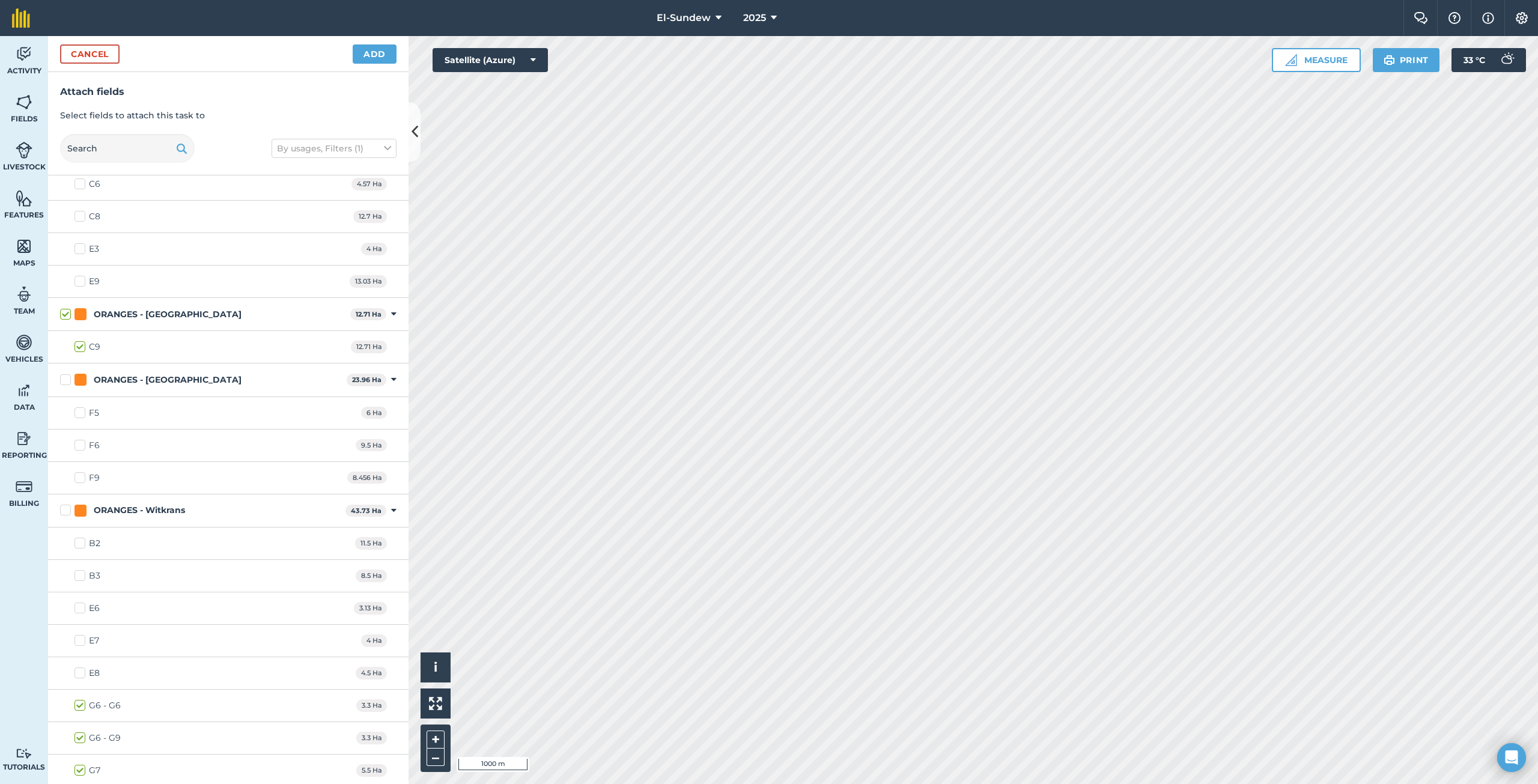
click at [81, 546] on label "B2" at bounding box center [87, 544] width 26 height 13
click at [81, 545] on input "B2" at bounding box center [78, 541] width 8 height 8
checkbox input "true"
click at [77, 575] on label "B3" at bounding box center [87, 576] width 26 height 13
click at [77, 575] on input "B3" at bounding box center [78, 573] width 8 height 8
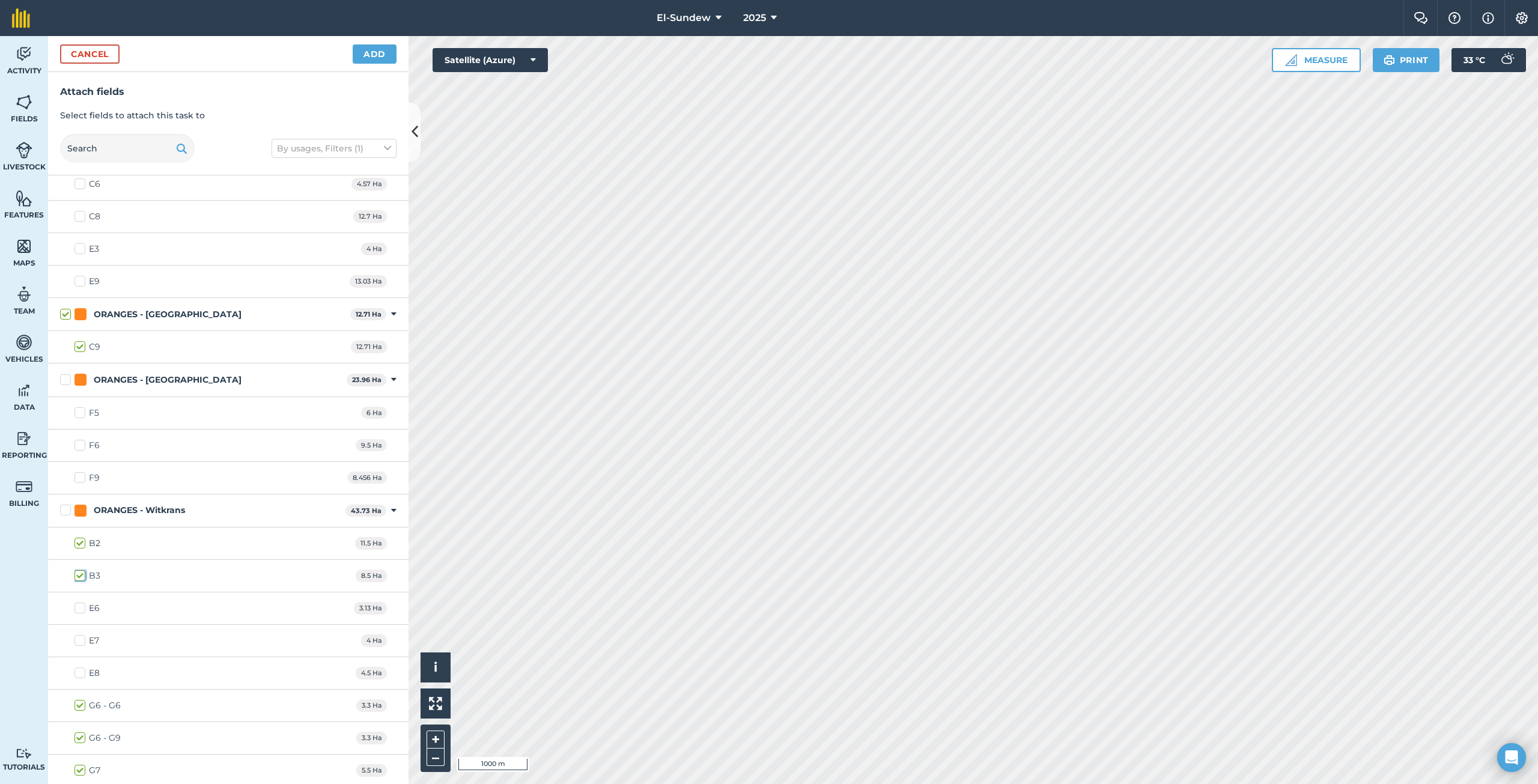
checkbox input "true"
click at [363, 58] on button "Add" at bounding box center [375, 55] width 44 height 20
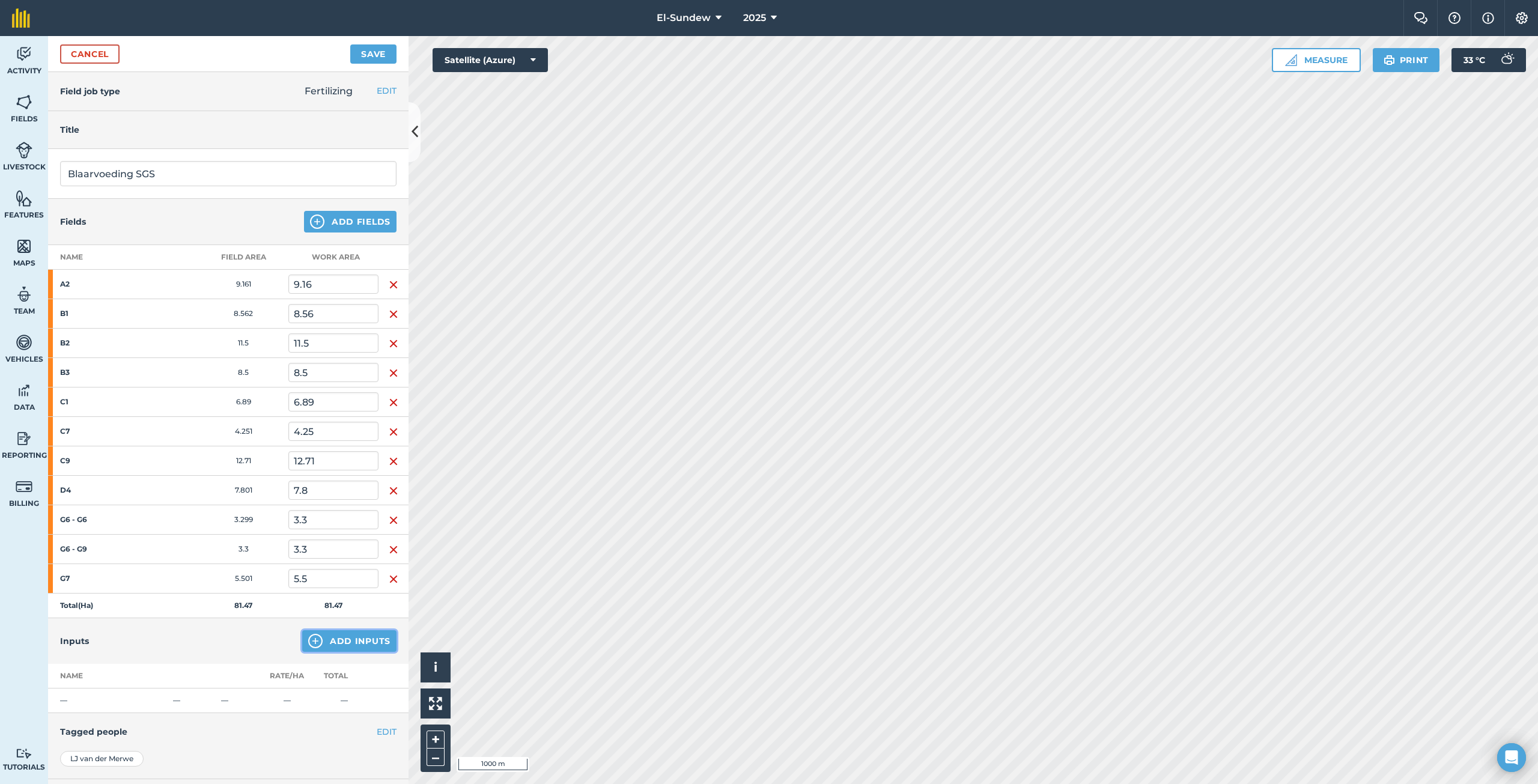
click at [308, 640] on img at bounding box center [315, 641] width 15 height 15
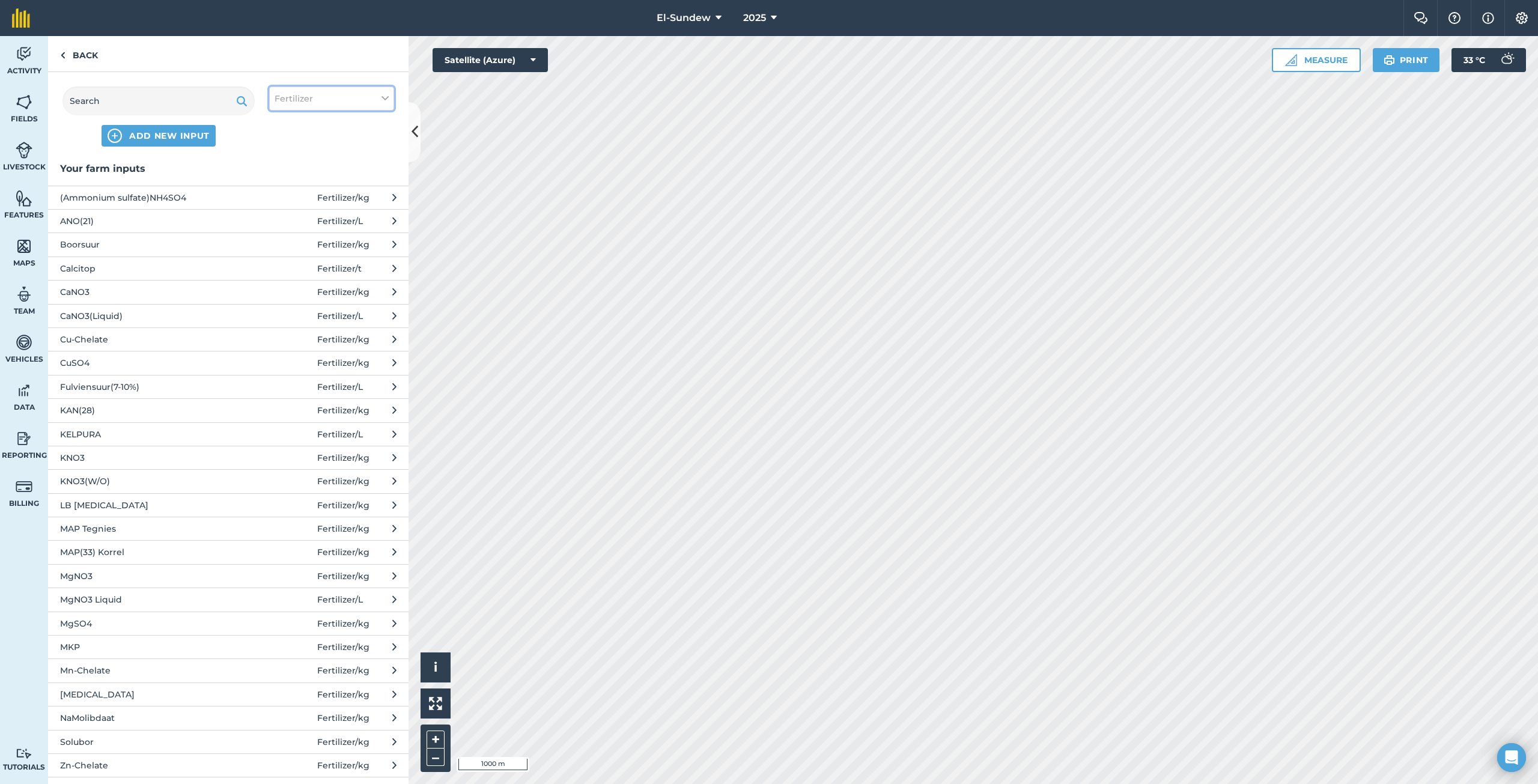
click at [299, 96] on span "Fertilizer" at bounding box center [293, 99] width 38 height 13
click at [282, 169] on label "Spray" at bounding box center [331, 168] width 114 height 13
click at [282, 169] on input "Spray" at bounding box center [278, 165] width 8 height 8
checkbox input "true"
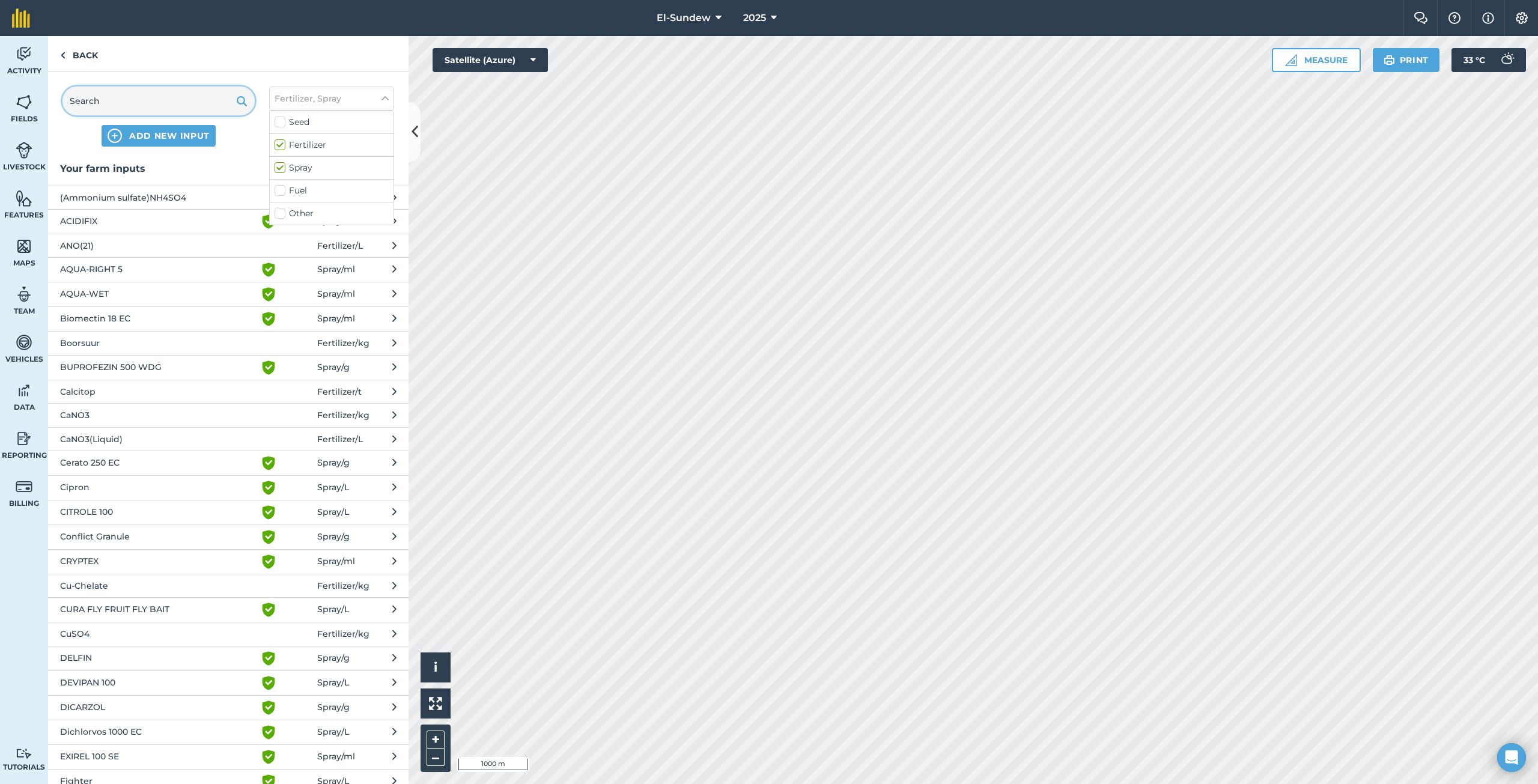
click at [197, 102] on input "text" at bounding box center [158, 101] width 192 height 29
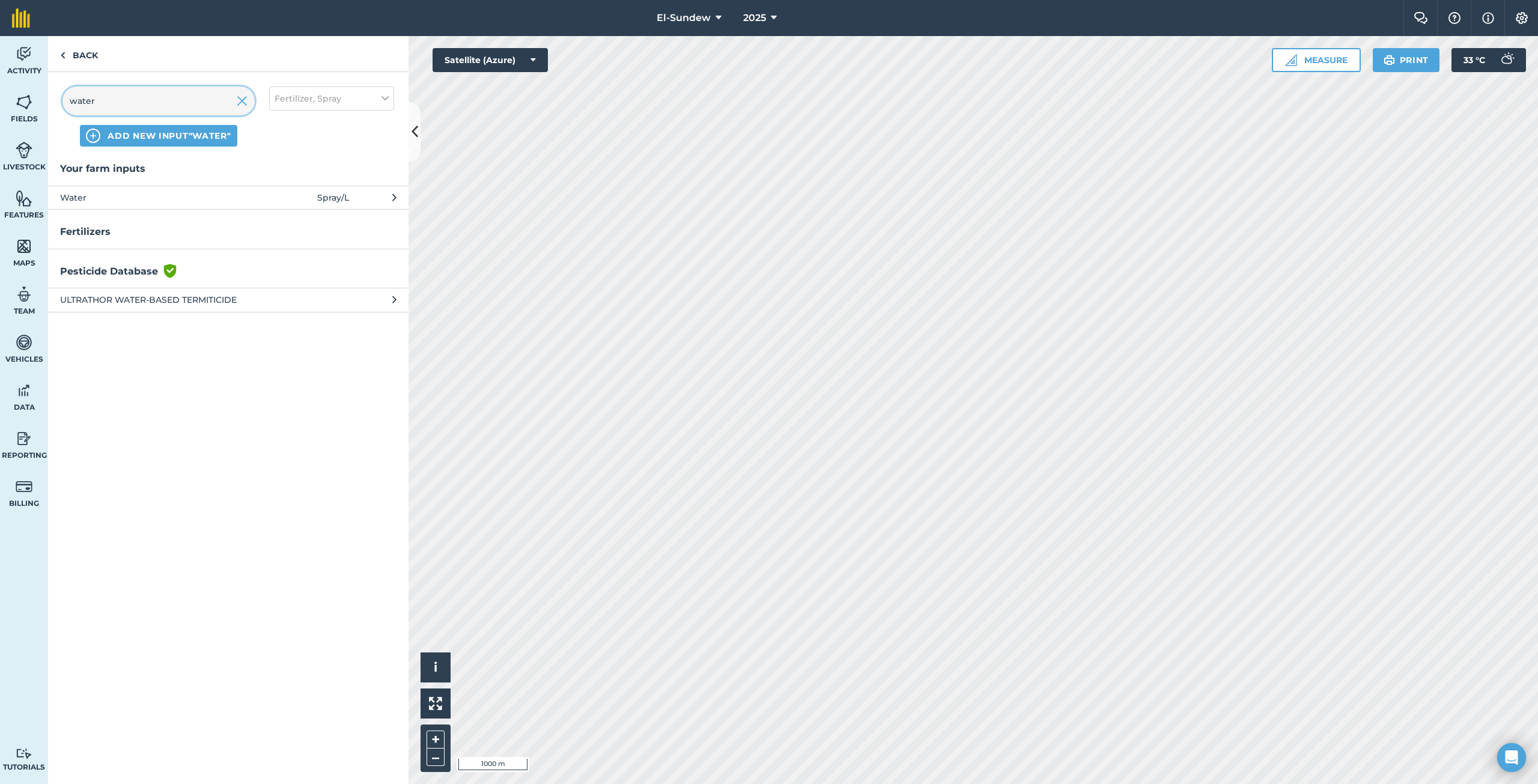
type input "water"
click at [116, 201] on span "Water" at bounding box center [158, 197] width 196 height 13
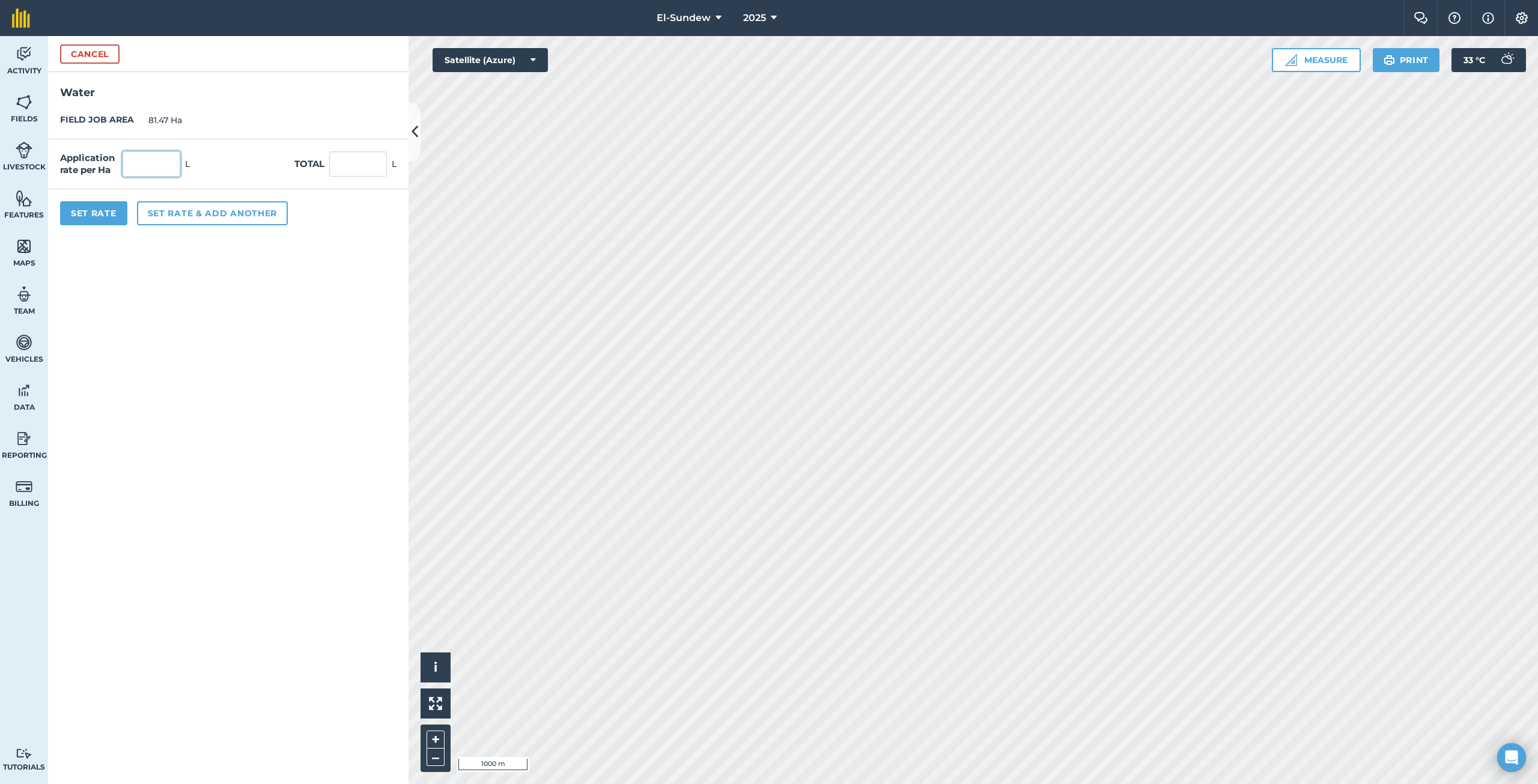
click at [147, 165] on input "text" at bounding box center [151, 164] width 58 height 25
type input "1,800"
type input "146,646"
click at [186, 218] on button "Set rate & add another" at bounding box center [212, 213] width 151 height 24
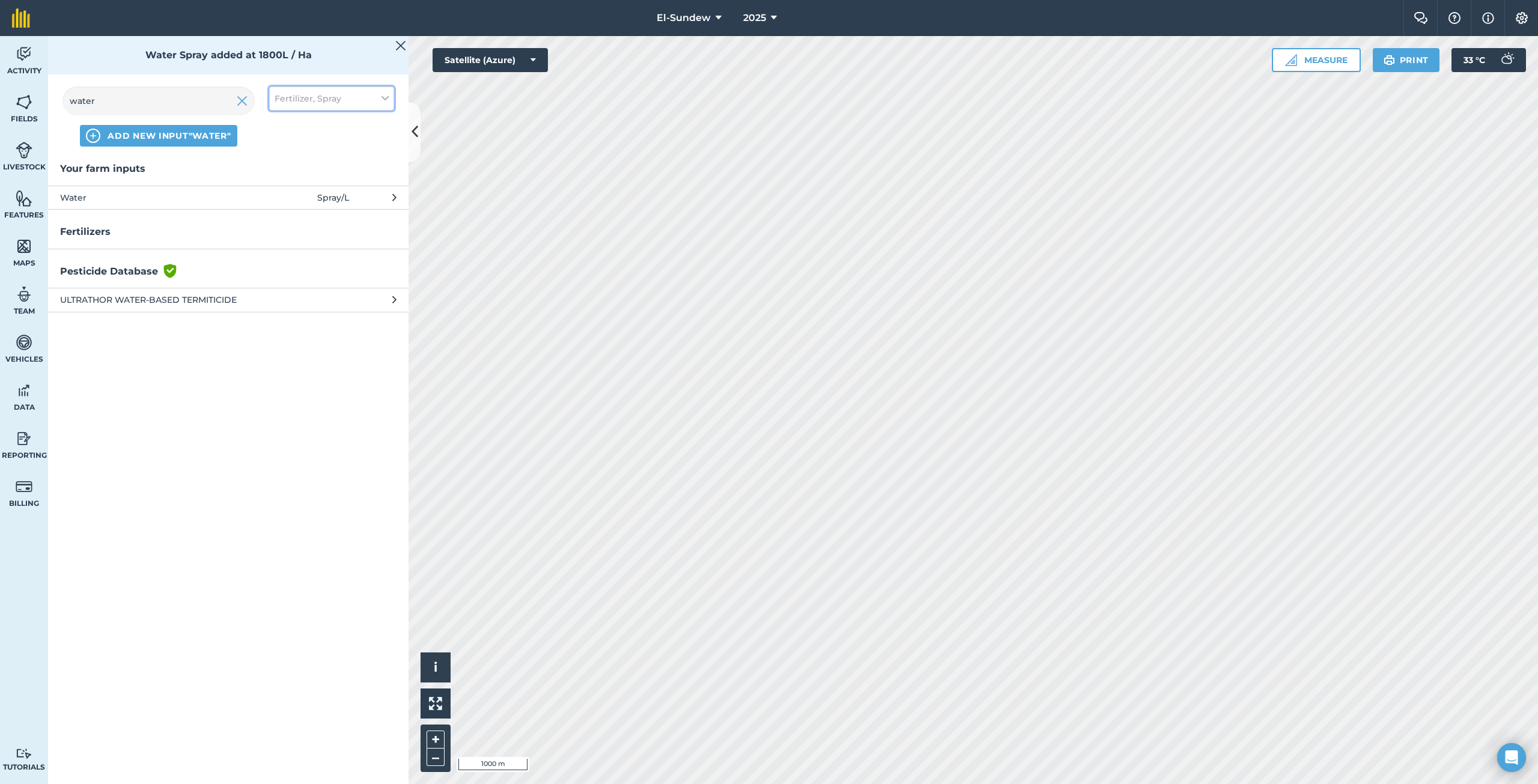
click at [354, 103] on button "Fertilizer, Spray" at bounding box center [331, 99] width 125 height 24
click at [276, 165] on label "Spray" at bounding box center [331, 168] width 114 height 13
click at [276, 165] on input "Spray" at bounding box center [278, 165] width 8 height 8
checkbox input "false"
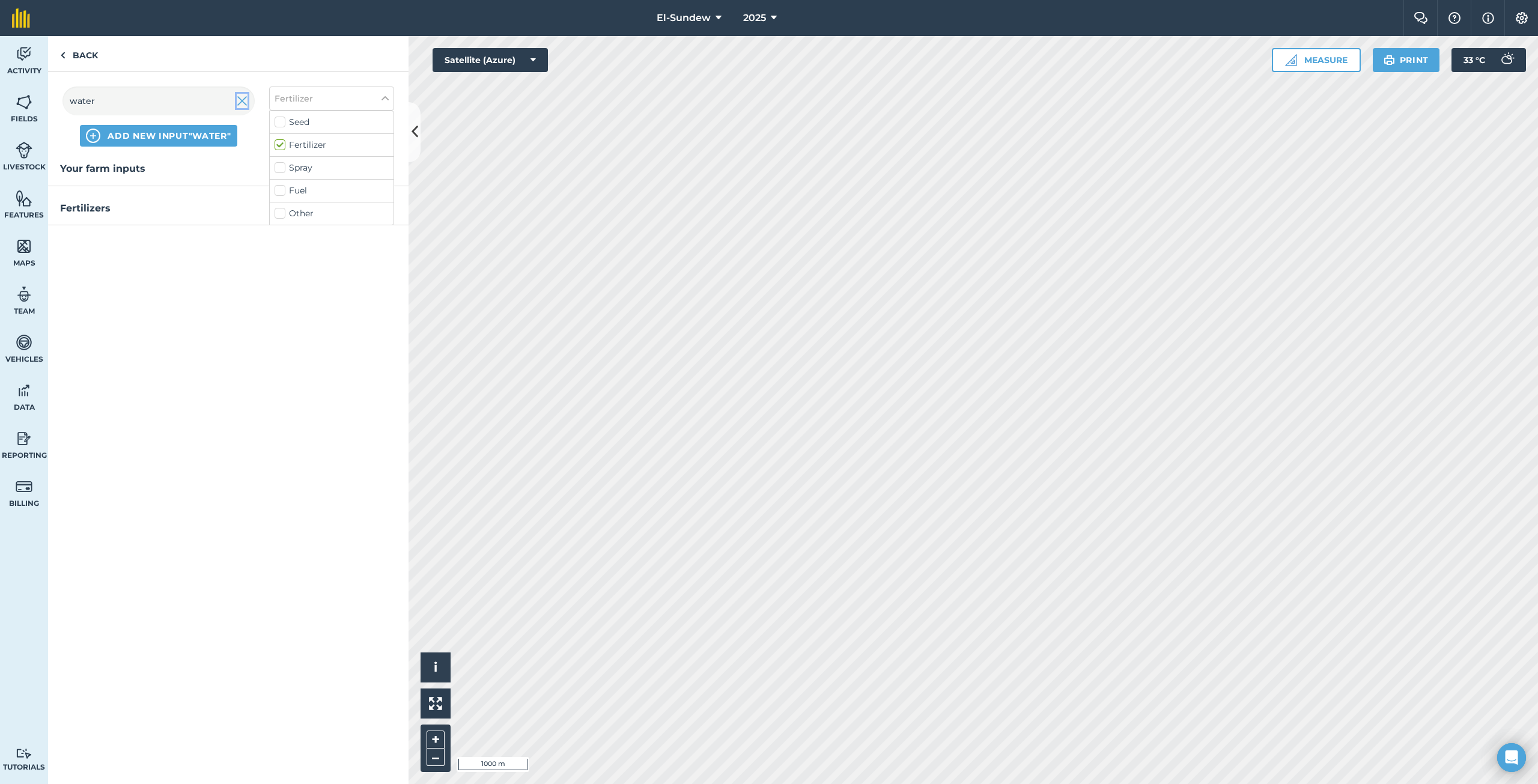
click at [245, 97] on img at bounding box center [242, 101] width 10 height 15
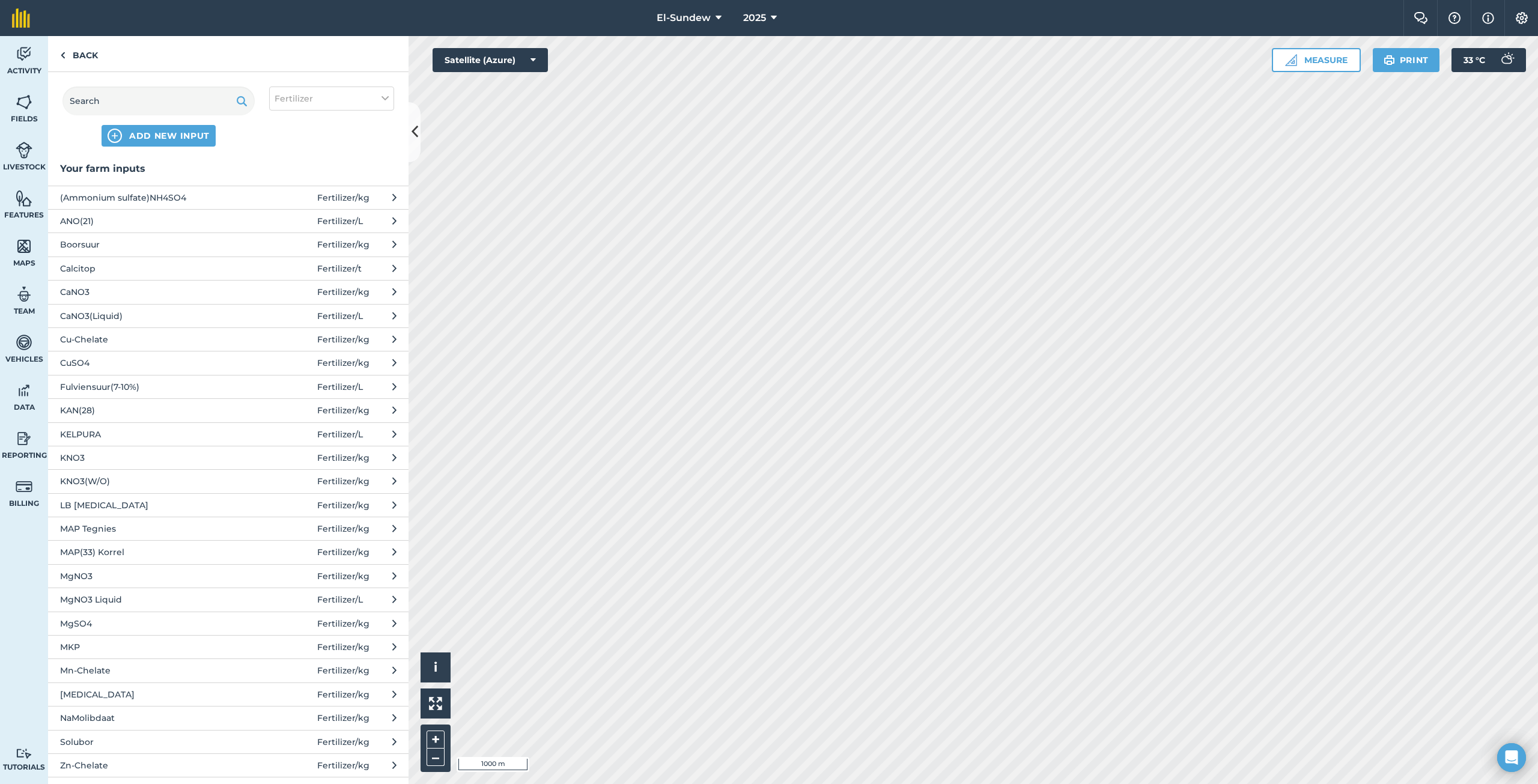
click at [138, 760] on span "Zn-Chelate" at bounding box center [158, 765] width 196 height 13
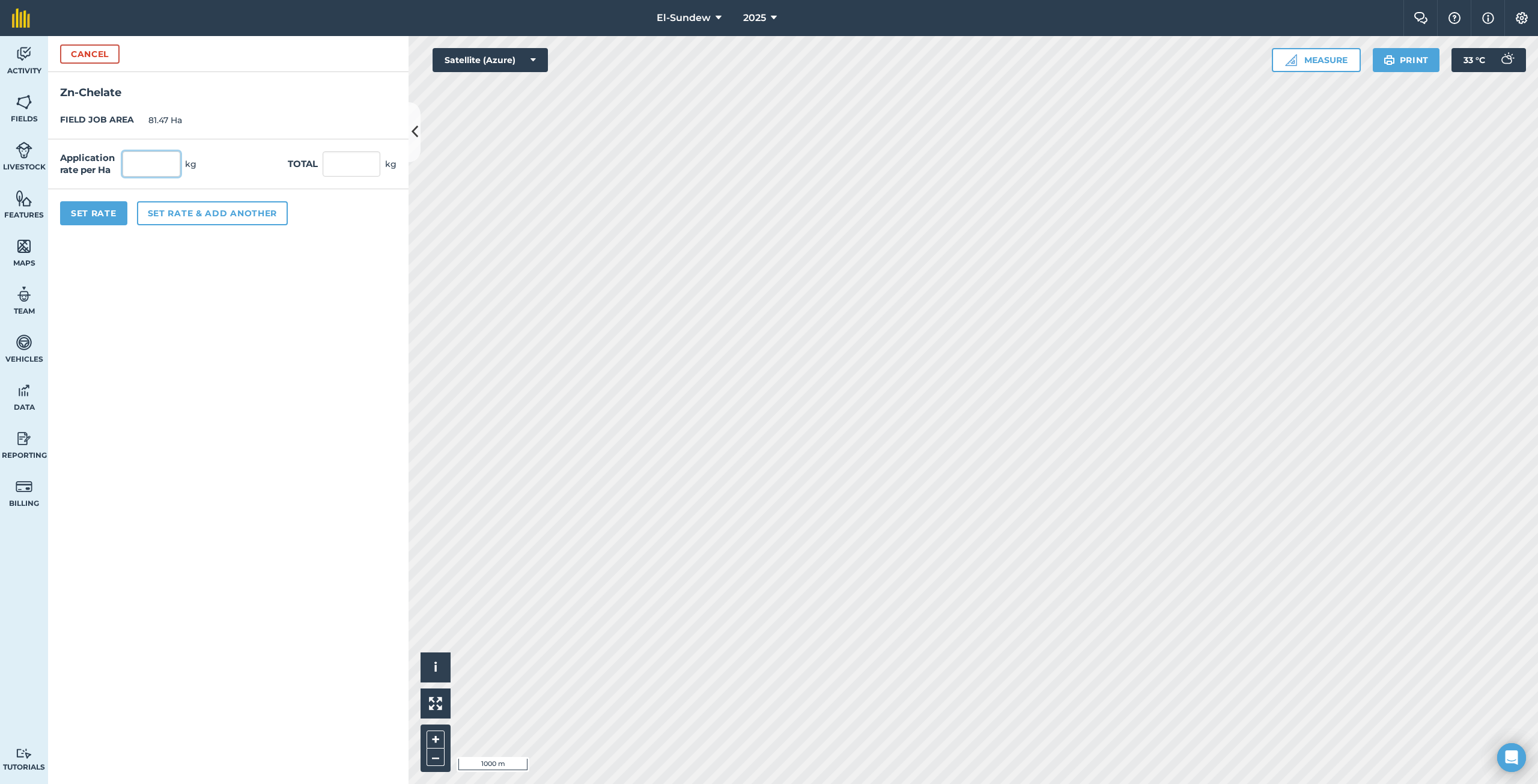
click at [167, 165] on input "text" at bounding box center [151, 164] width 58 height 25
type input "2.16"
type input "175.975"
click at [203, 216] on button "Set rate & add another" at bounding box center [212, 213] width 151 height 24
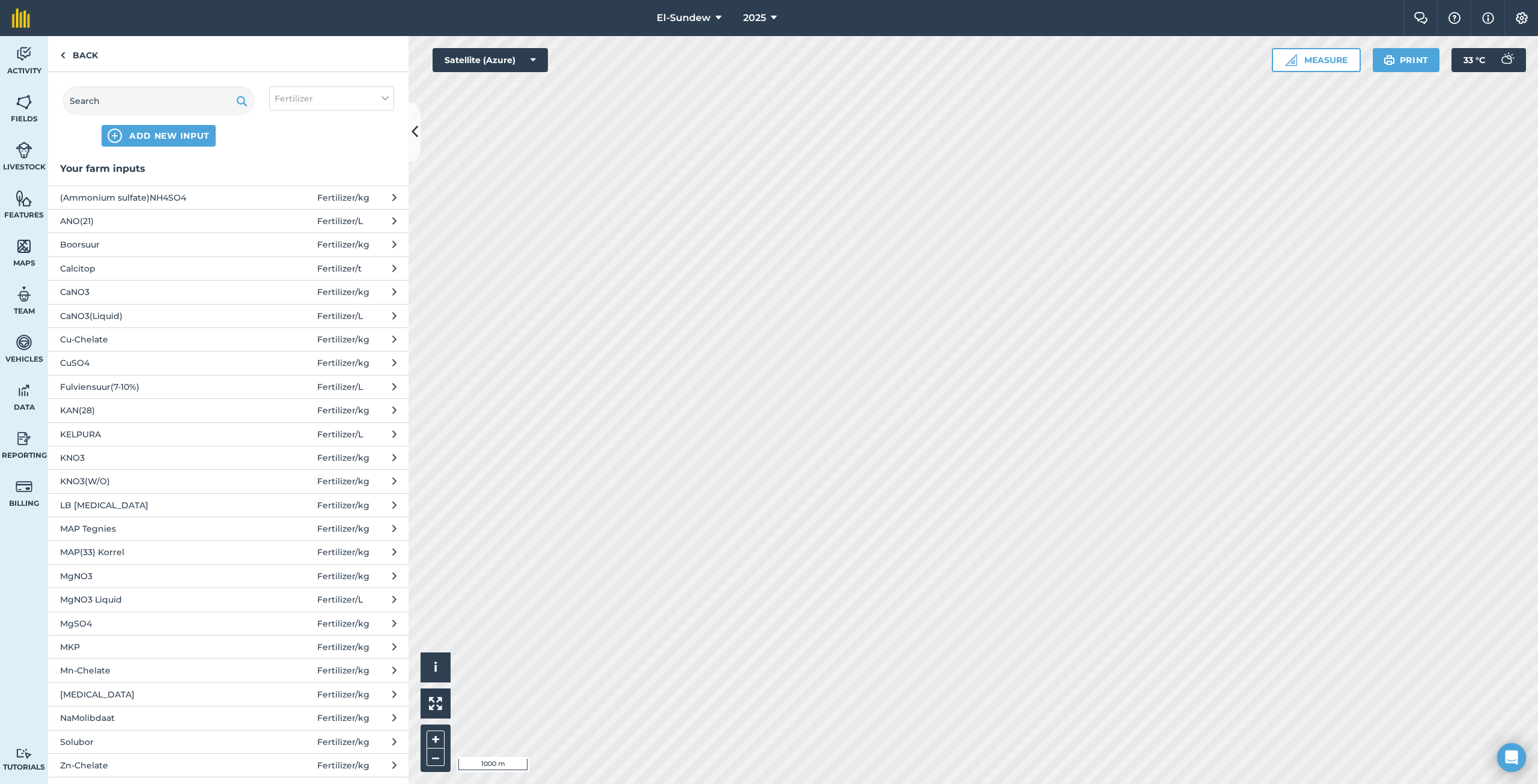
click at [143, 672] on span "Mn-Chelate" at bounding box center [158, 670] width 196 height 13
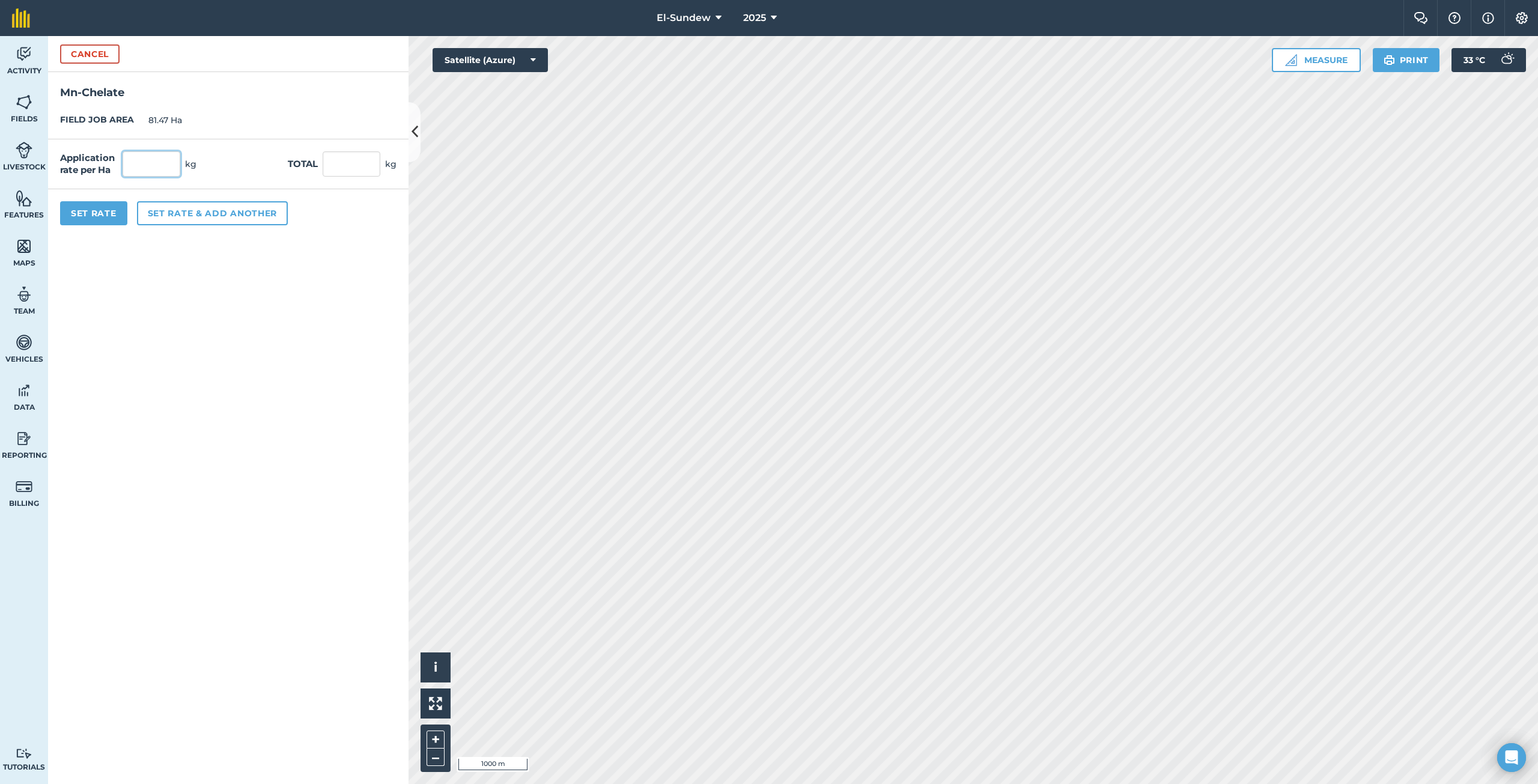
click at [161, 162] on input "text" at bounding box center [151, 164] width 58 height 25
type input "1.8"
type input "146.646"
click at [165, 208] on button "Set rate & add another" at bounding box center [212, 213] width 151 height 24
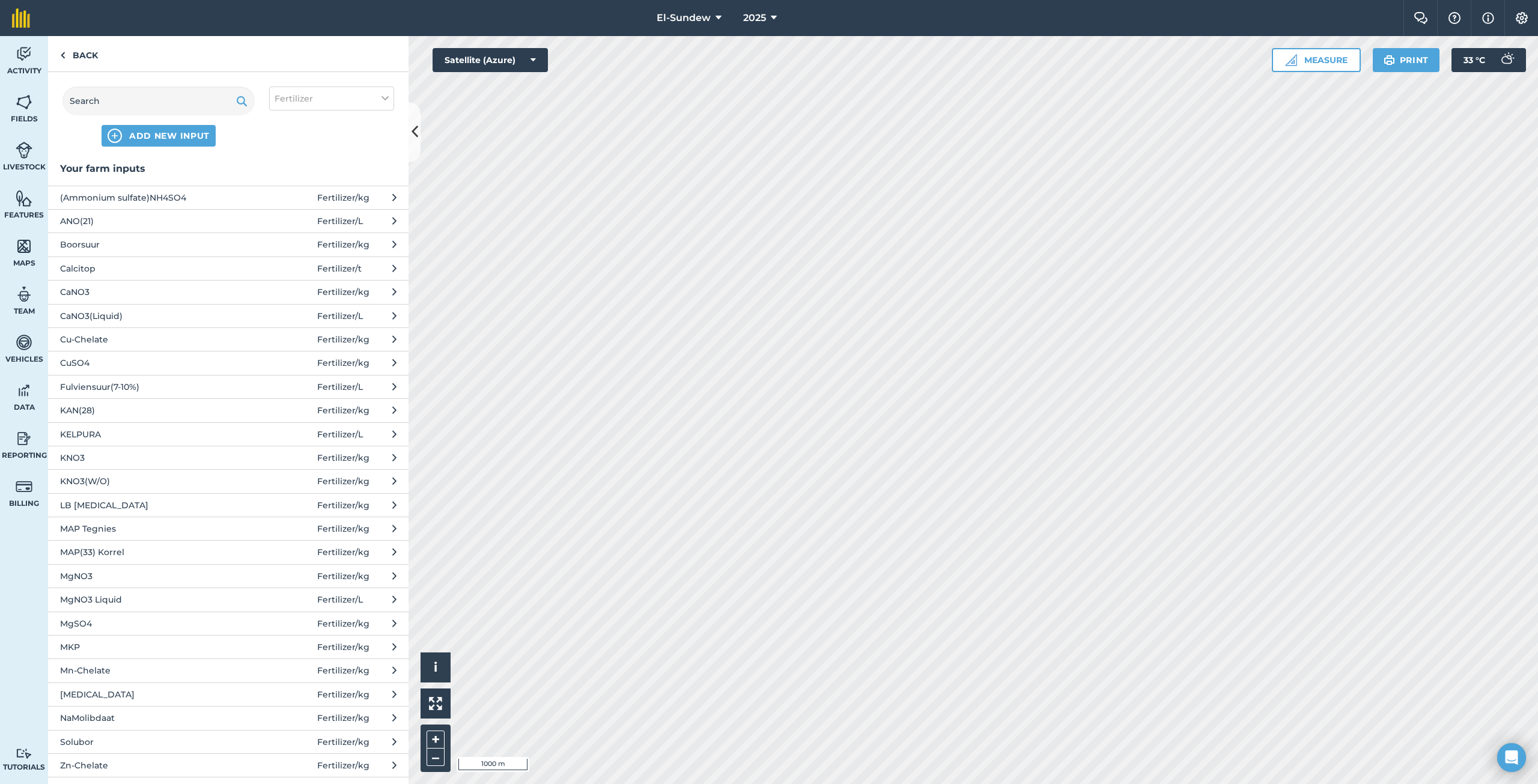
click at [143, 709] on button "NaMolibdaat Fertilizer / kg" at bounding box center [228, 718] width 361 height 24
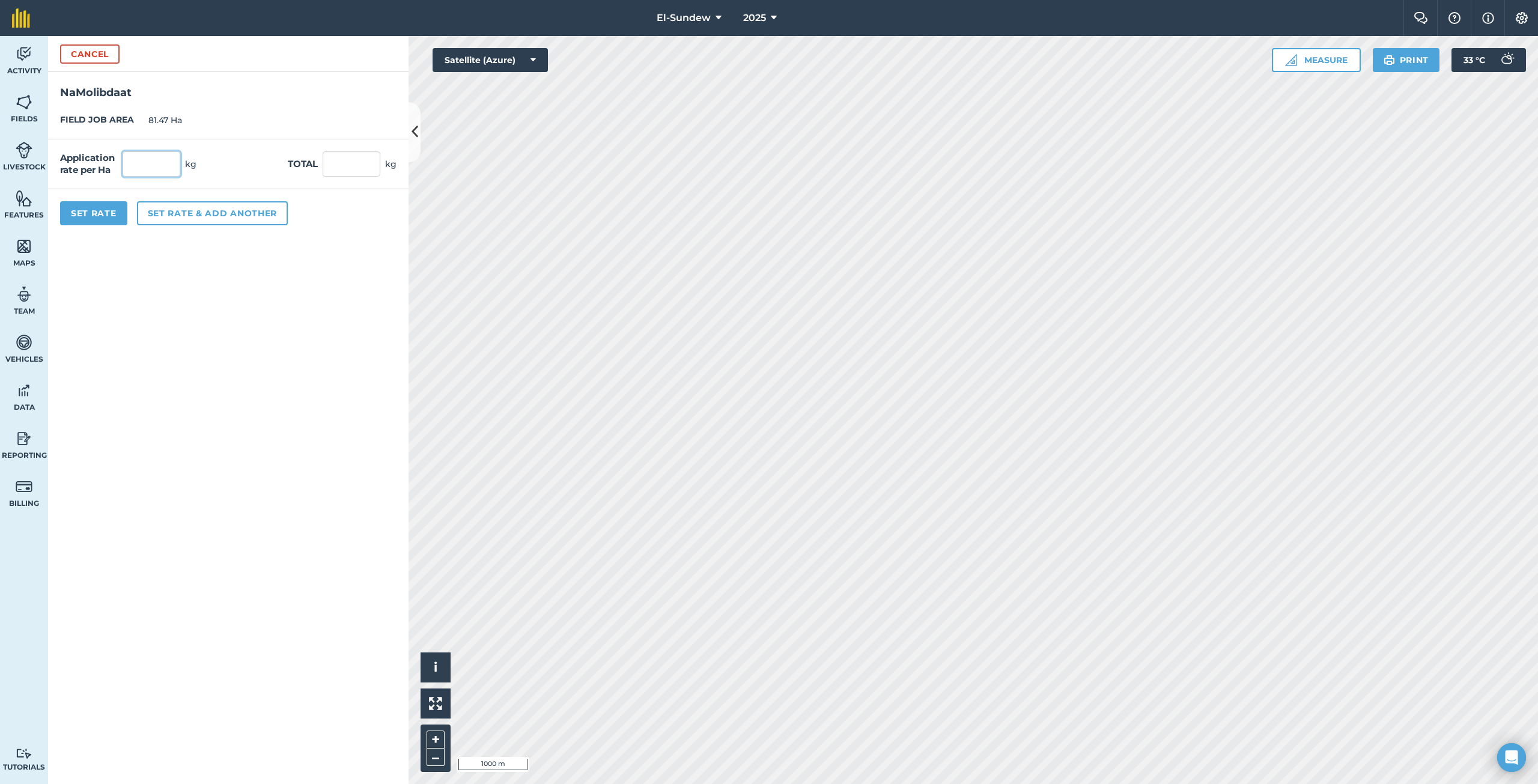
drag, startPoint x: 147, startPoint y: 157, endPoint x: 243, endPoint y: 147, distance: 96.5
click at [148, 157] on input "text" at bounding box center [151, 164] width 58 height 25
type input "0.54"
type input "43.994"
click at [195, 215] on button "Set rate & add another" at bounding box center [212, 213] width 151 height 24
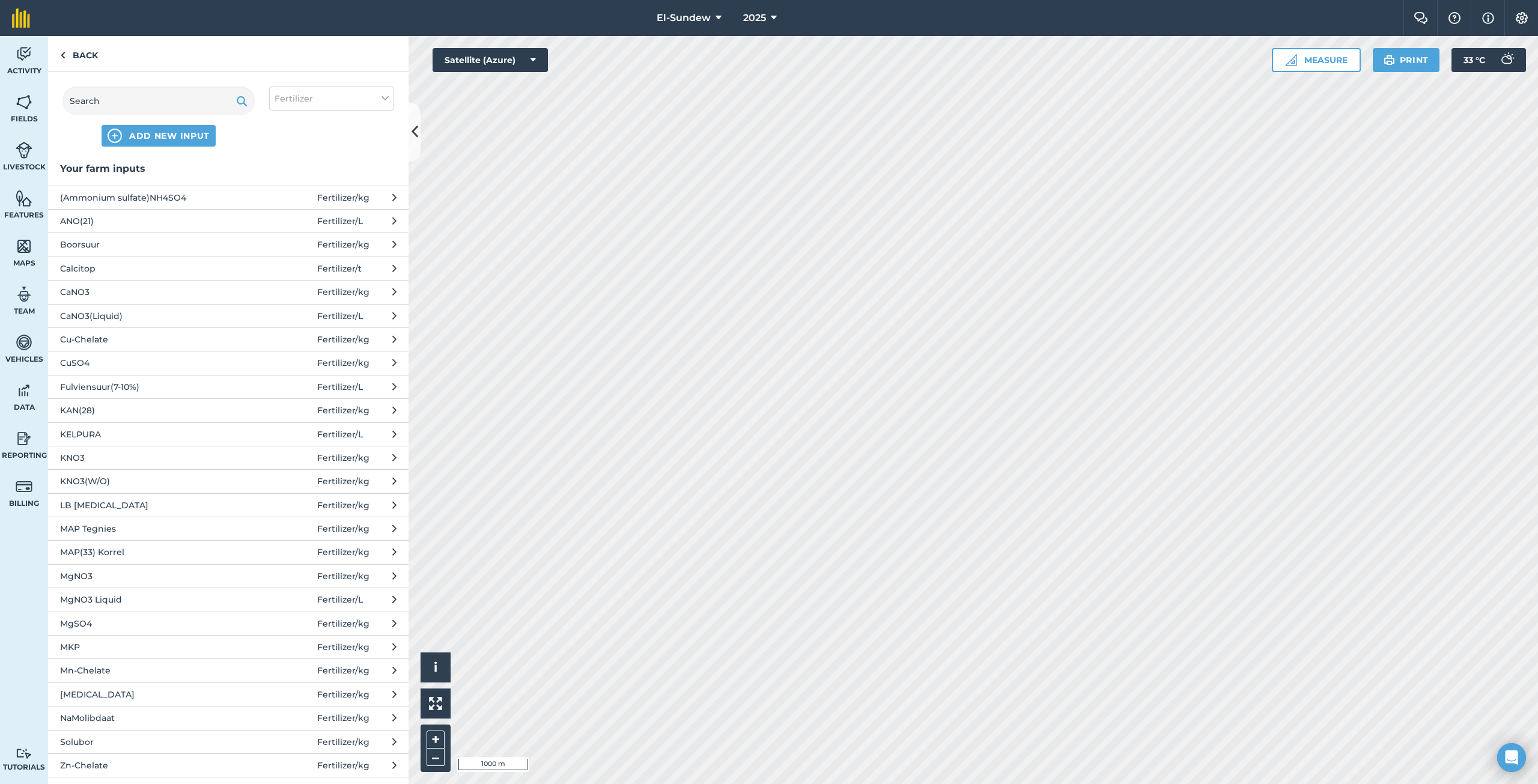
click at [118, 620] on span "MgSO4" at bounding box center [158, 623] width 196 height 13
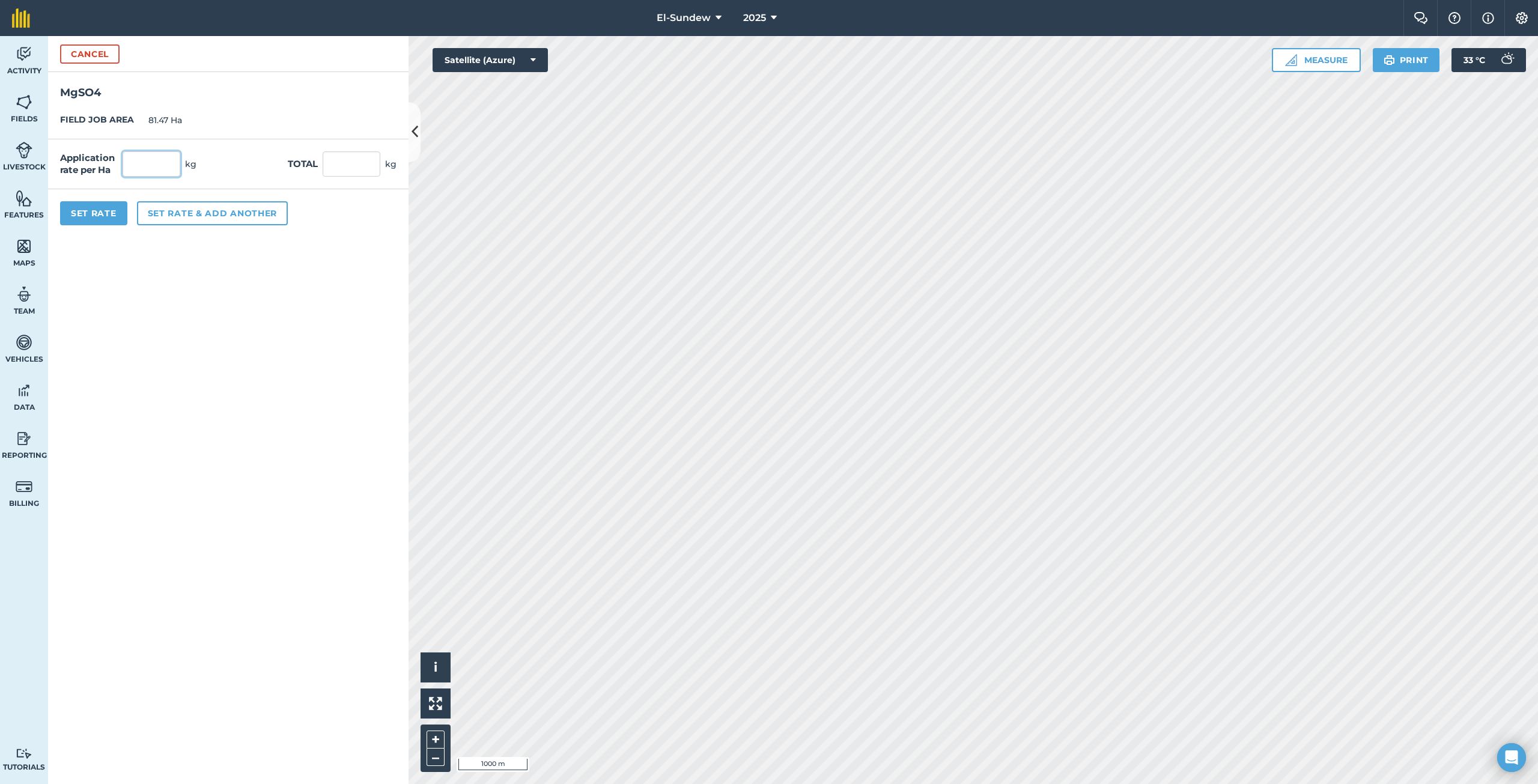
click at [173, 162] on input "text" at bounding box center [151, 164] width 58 height 25
type input "18"
type input "1,466.46"
click at [177, 212] on button "Set rate & add another" at bounding box center [212, 213] width 151 height 24
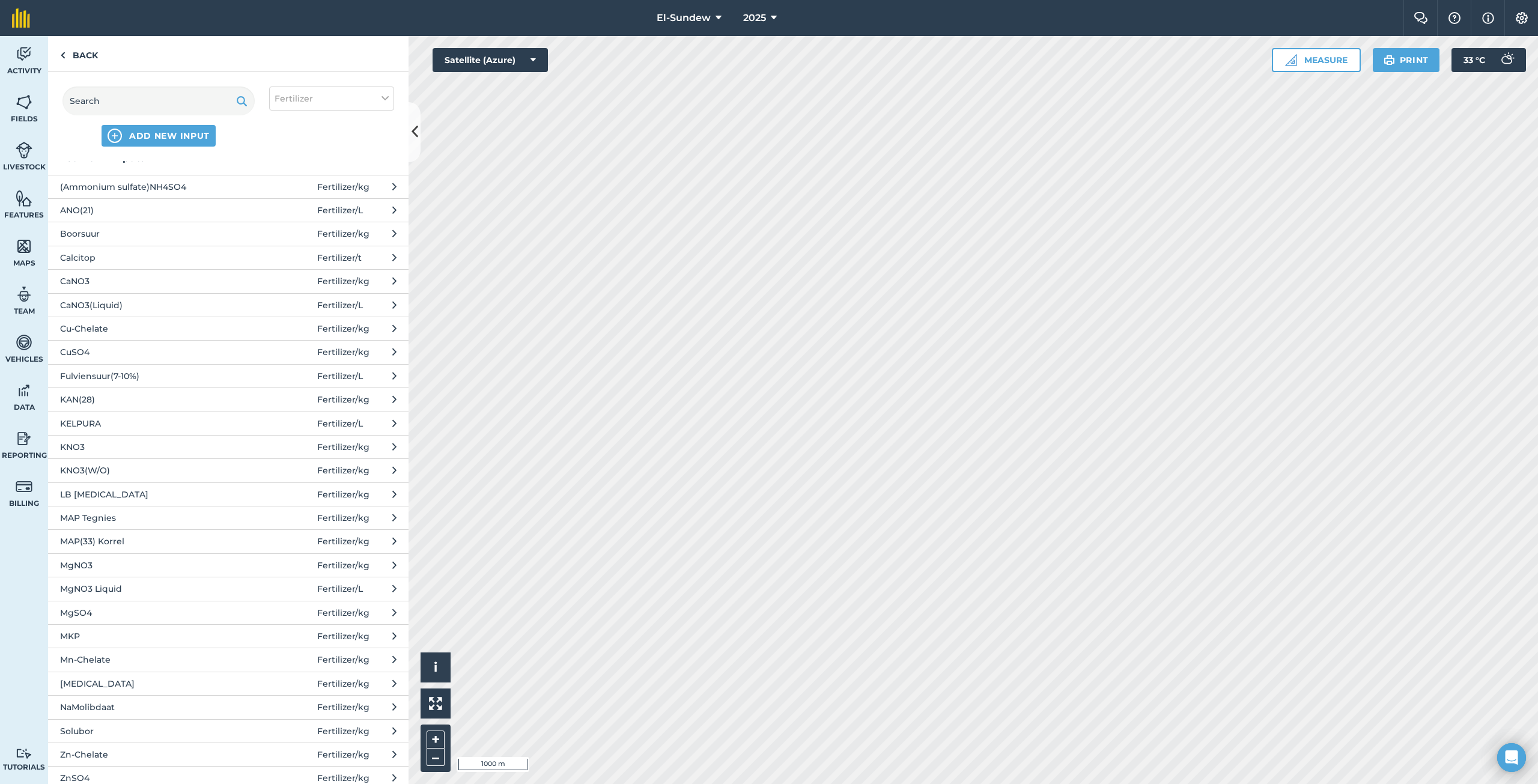
scroll to position [0, 0]
click at [93, 741] on span "Solubor" at bounding box center [158, 741] width 196 height 13
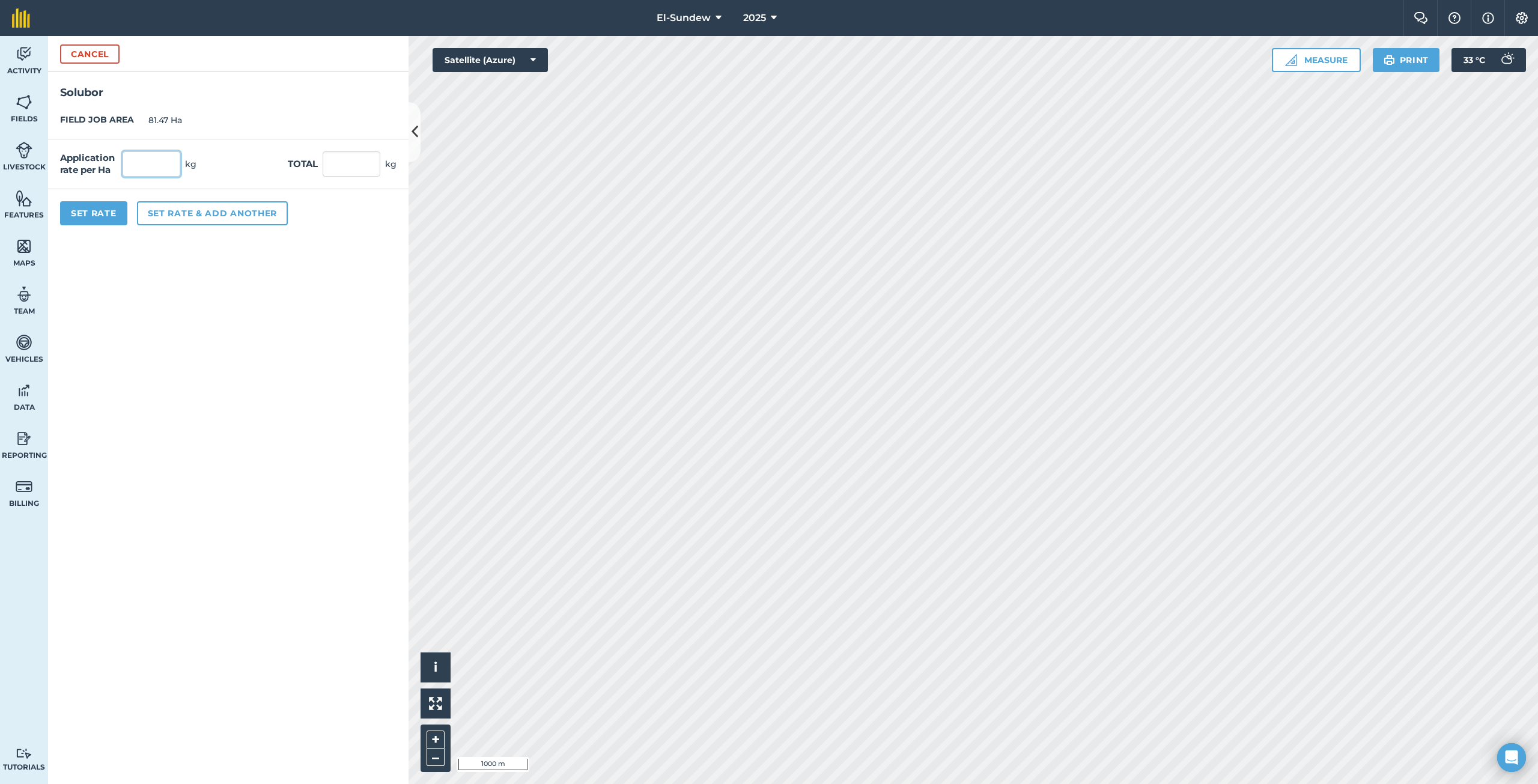
click at [152, 161] on input "text" at bounding box center [151, 164] width 58 height 25
type input "1.8"
type input "146.646"
click at [78, 217] on button "Set Rate" at bounding box center [94, 213] width 67 height 24
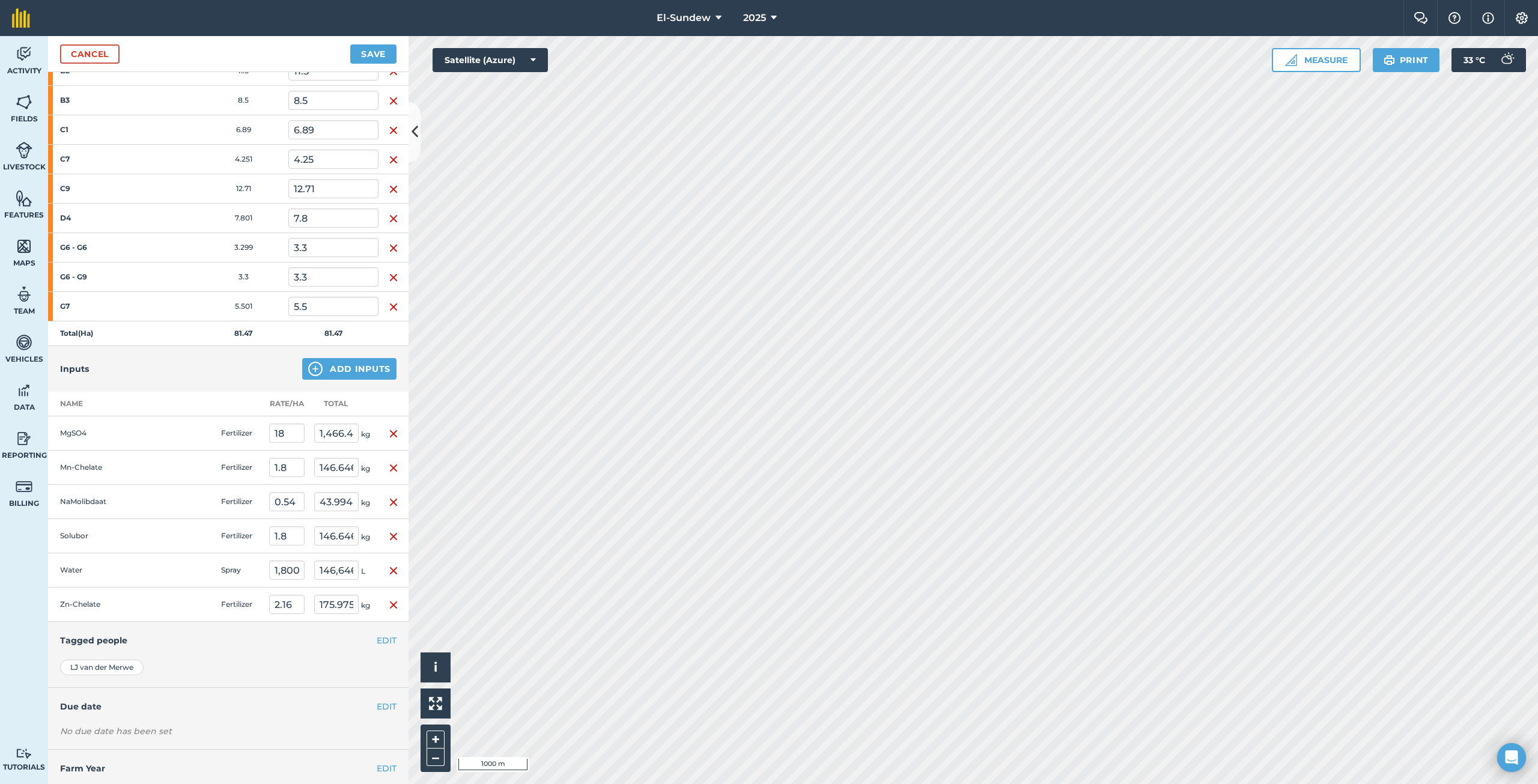
scroll to position [302, 0]
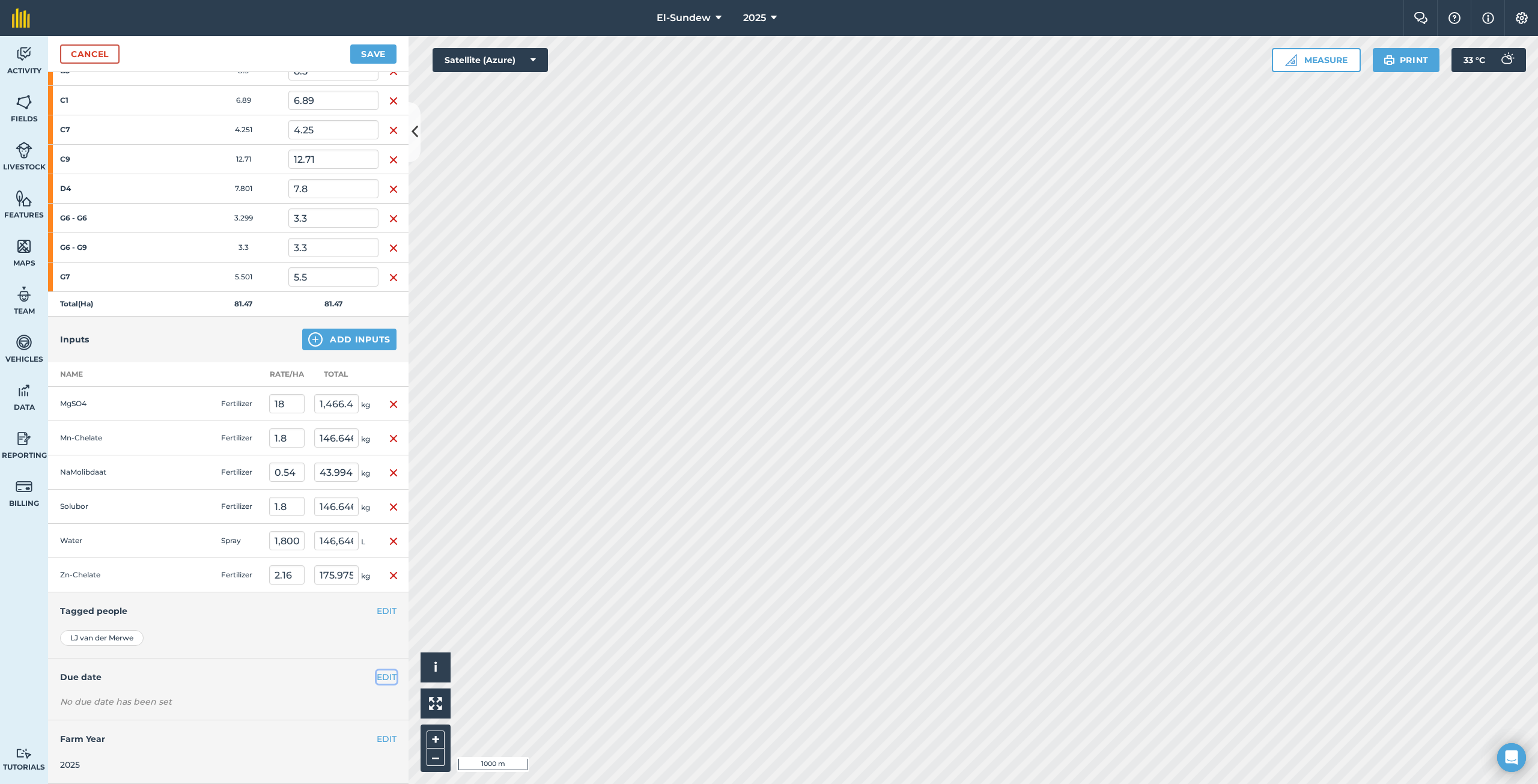
click at [377, 678] on button "EDIT" at bounding box center [386, 676] width 20 height 13
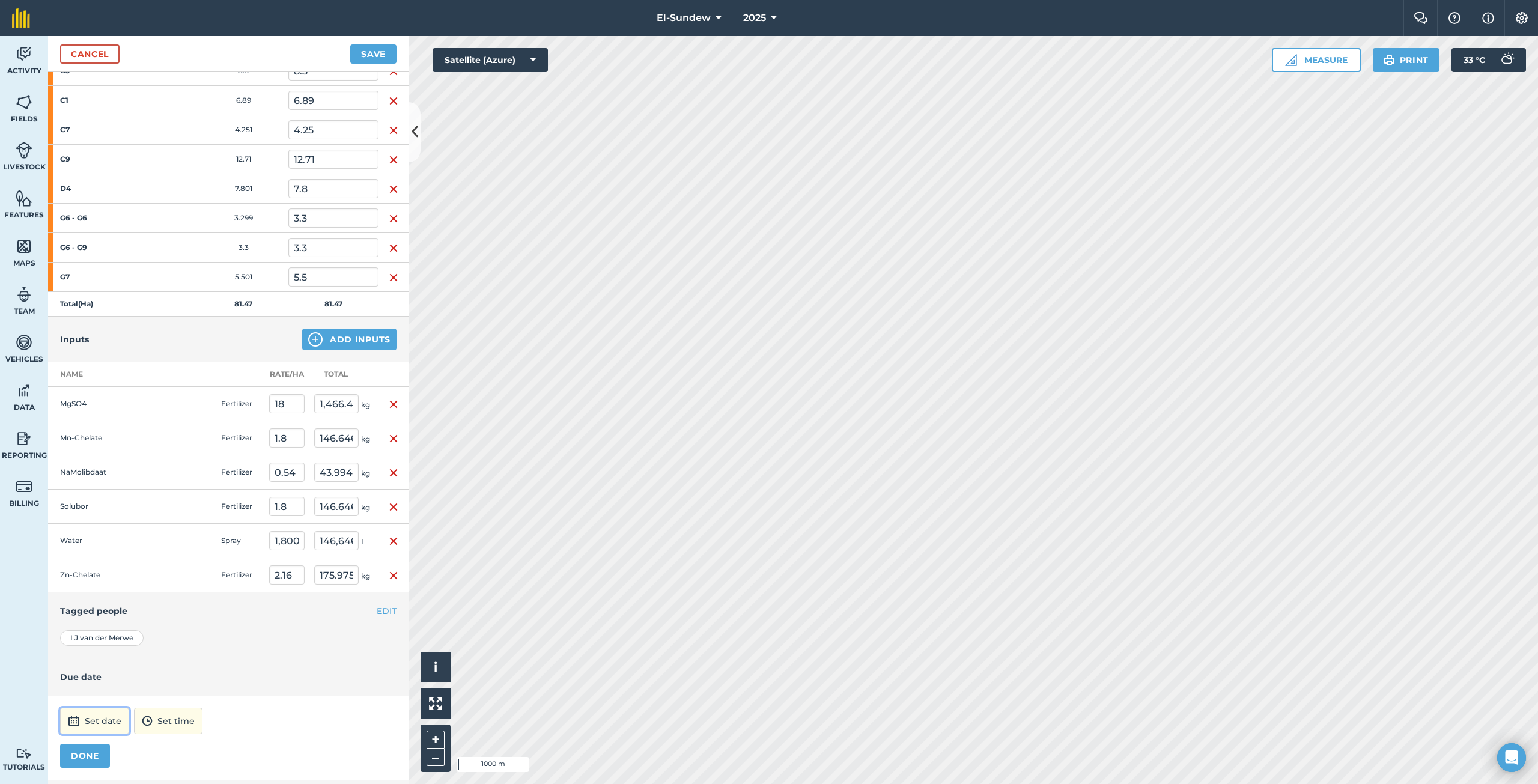
click at [99, 714] on button "Set date" at bounding box center [94, 721] width 69 height 27
click at [219, 564] on button "›" at bounding box center [218, 559] width 27 height 27
click at [96, 558] on button "‹" at bounding box center [101, 559] width 27 height 27
click at [136, 676] on button "29" at bounding box center [131, 674] width 28 height 20
click at [178, 717] on button "12:00" at bounding box center [152, 721] width 52 height 27
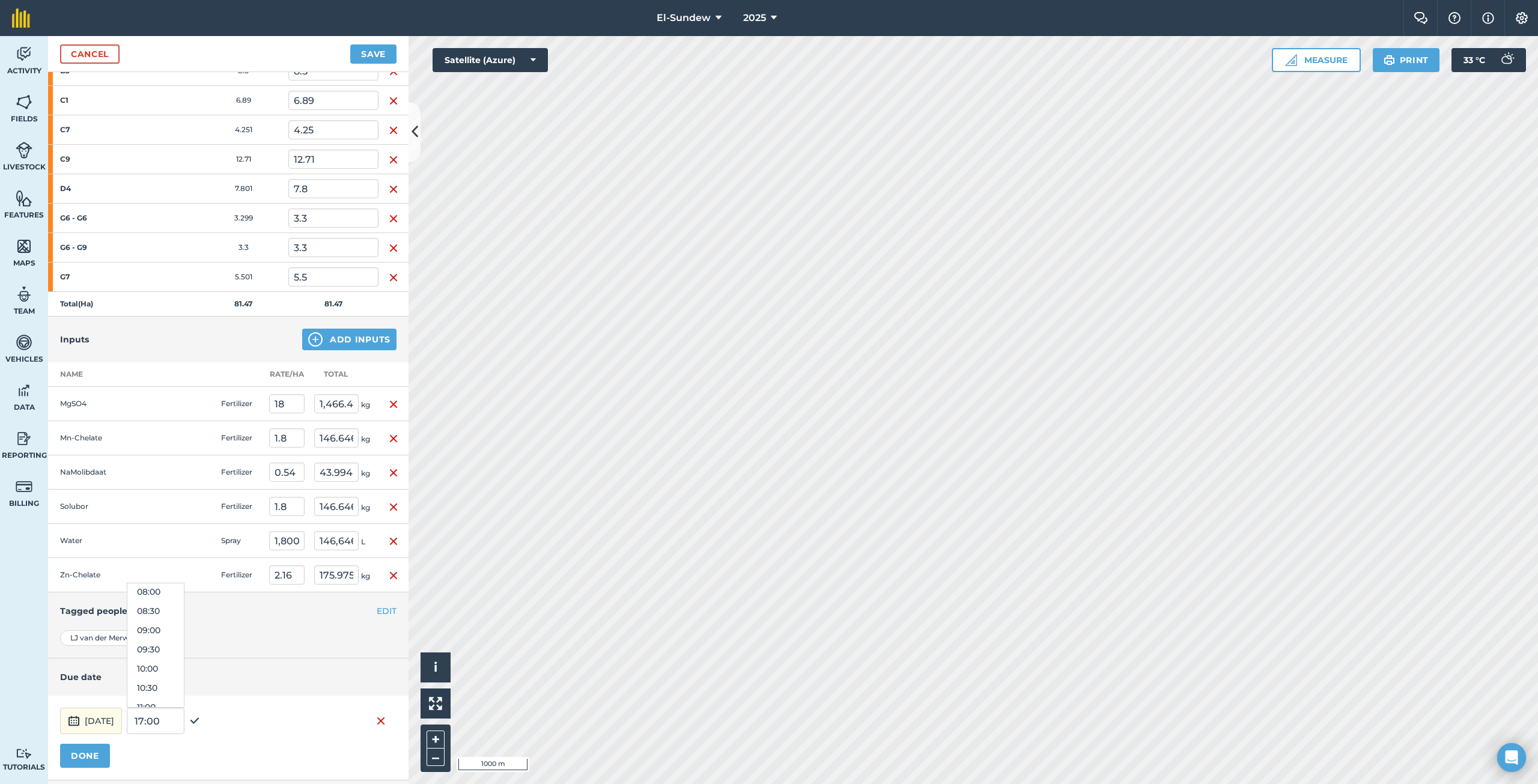
scroll to position [280, 0]
click at [184, 585] on button "07:00" at bounding box center [155, 582] width 57 height 20
click at [96, 761] on button "DONE" at bounding box center [85, 755] width 50 height 24
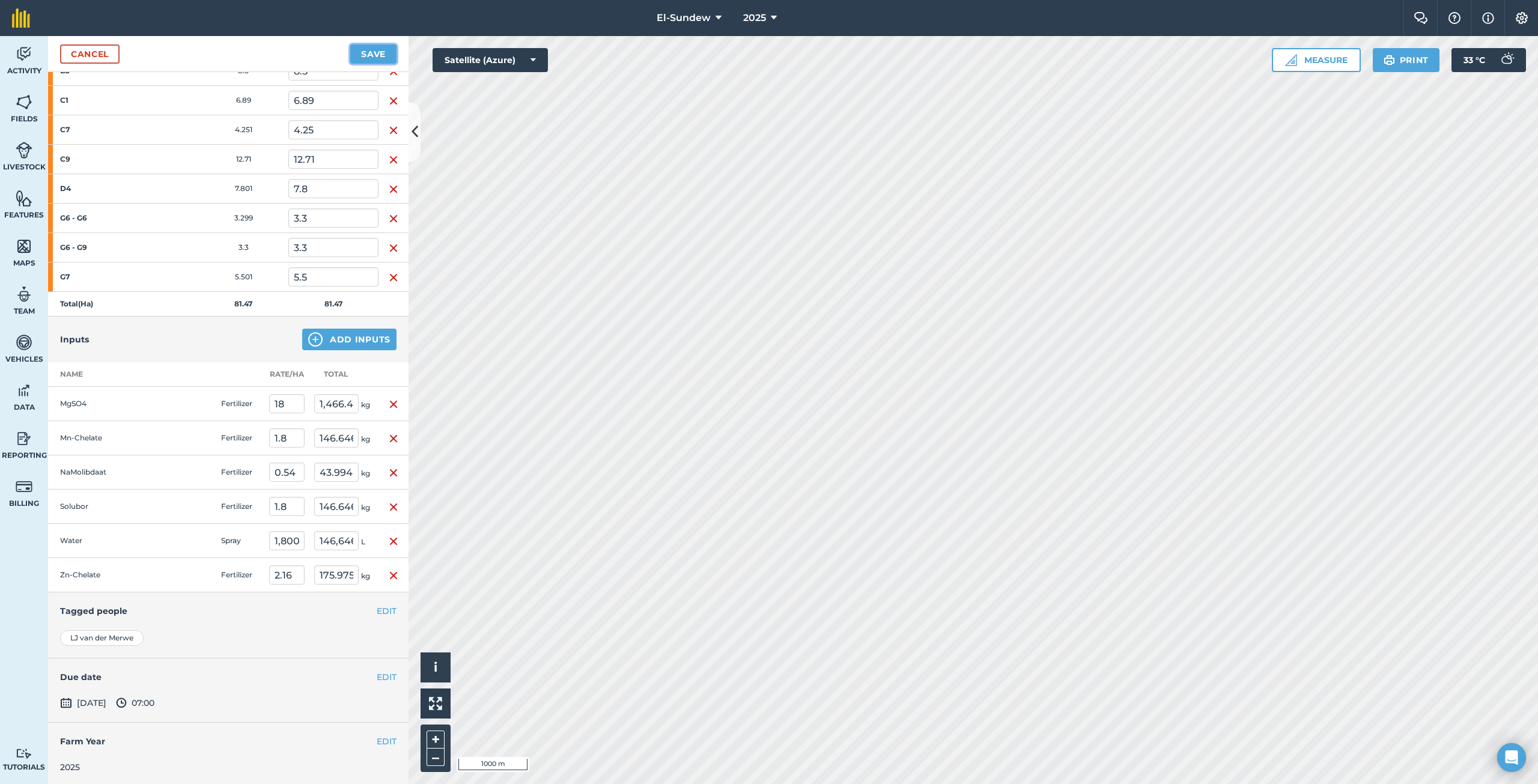
click at [365, 48] on button "Save" at bounding box center [373, 55] width 46 height 20
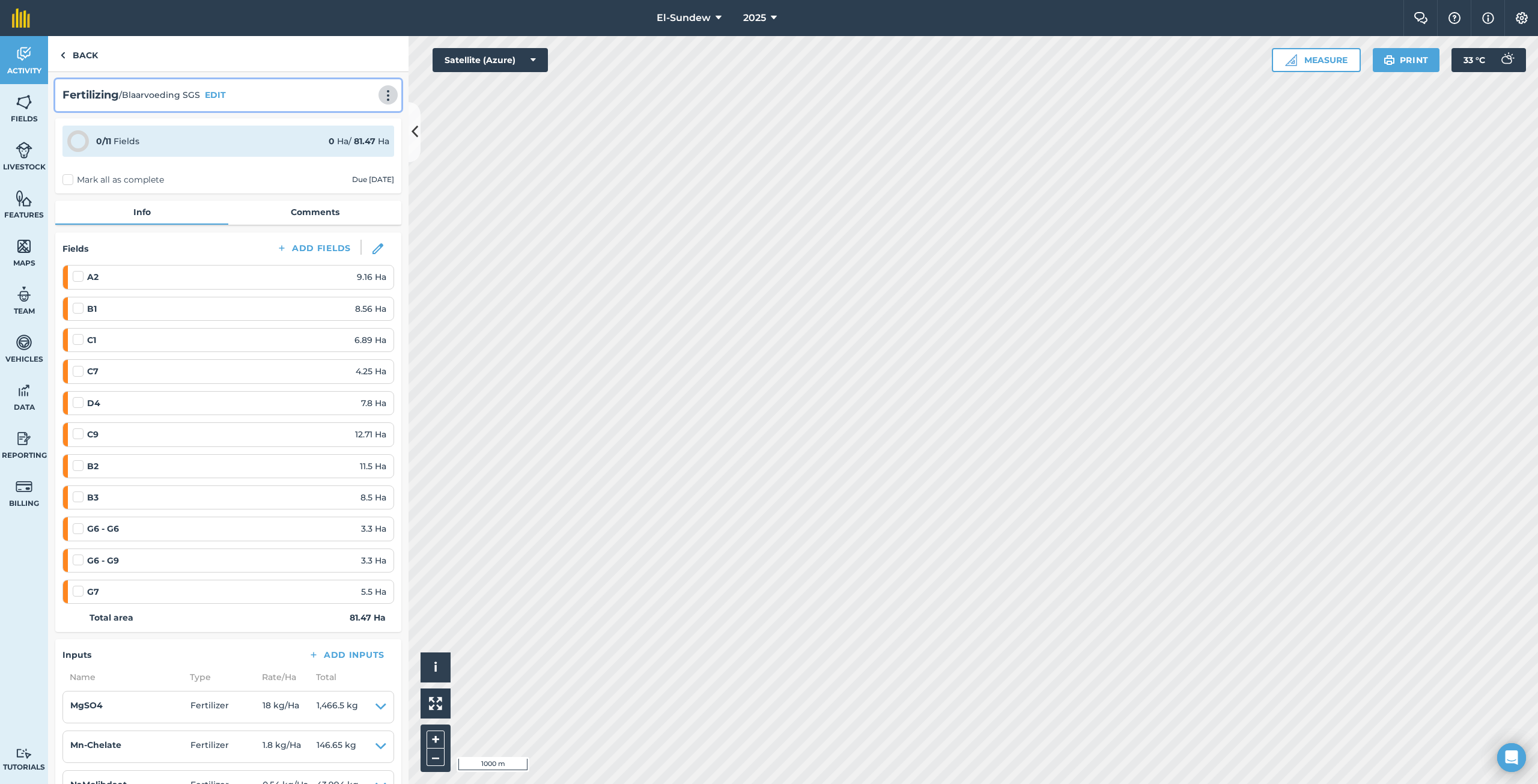
click at [381, 95] on img at bounding box center [388, 95] width 15 height 12
click at [350, 127] on link "Print" at bounding box center [363, 121] width 77 height 24
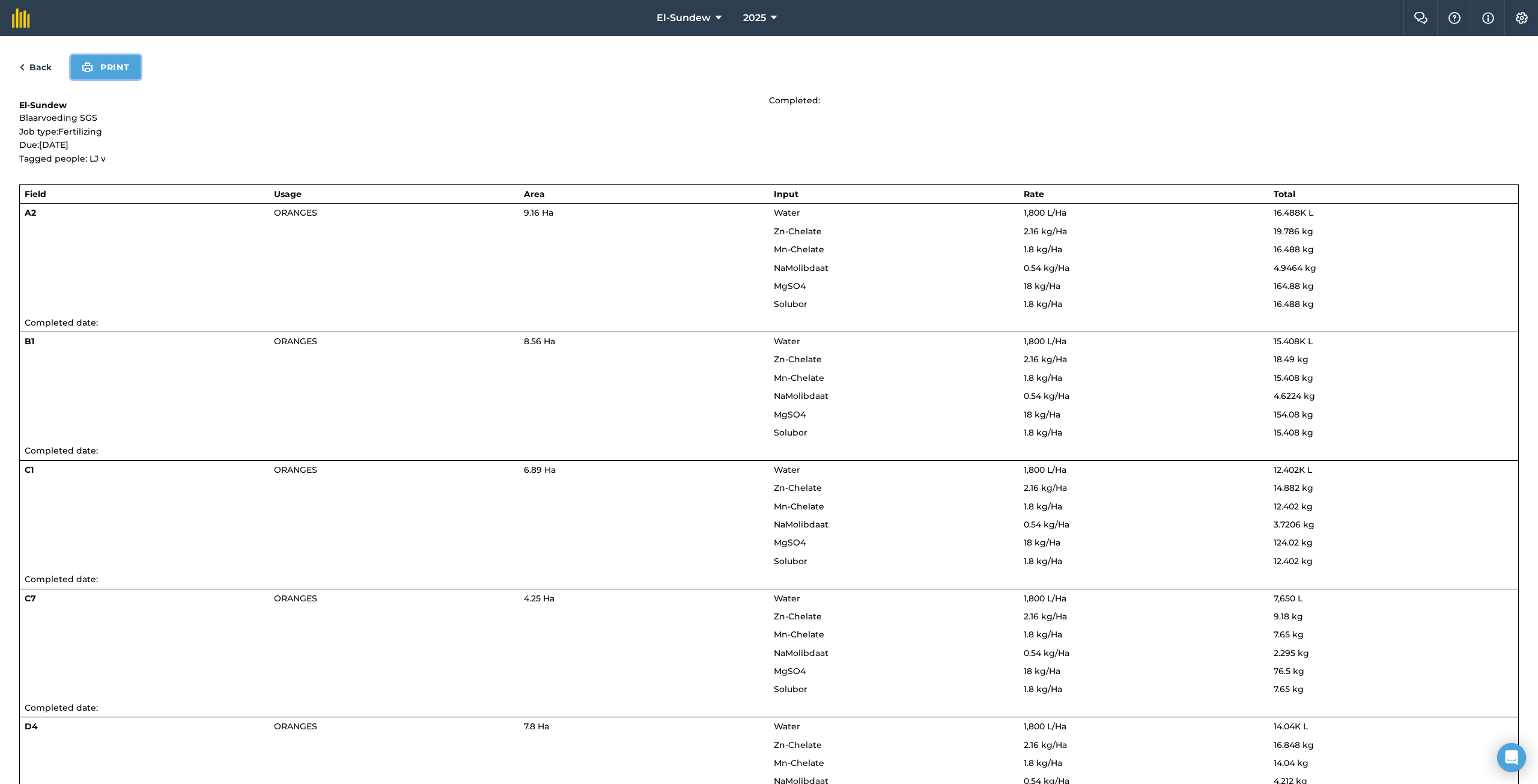
click at [95, 68] on button "Print" at bounding box center [106, 67] width 70 height 24
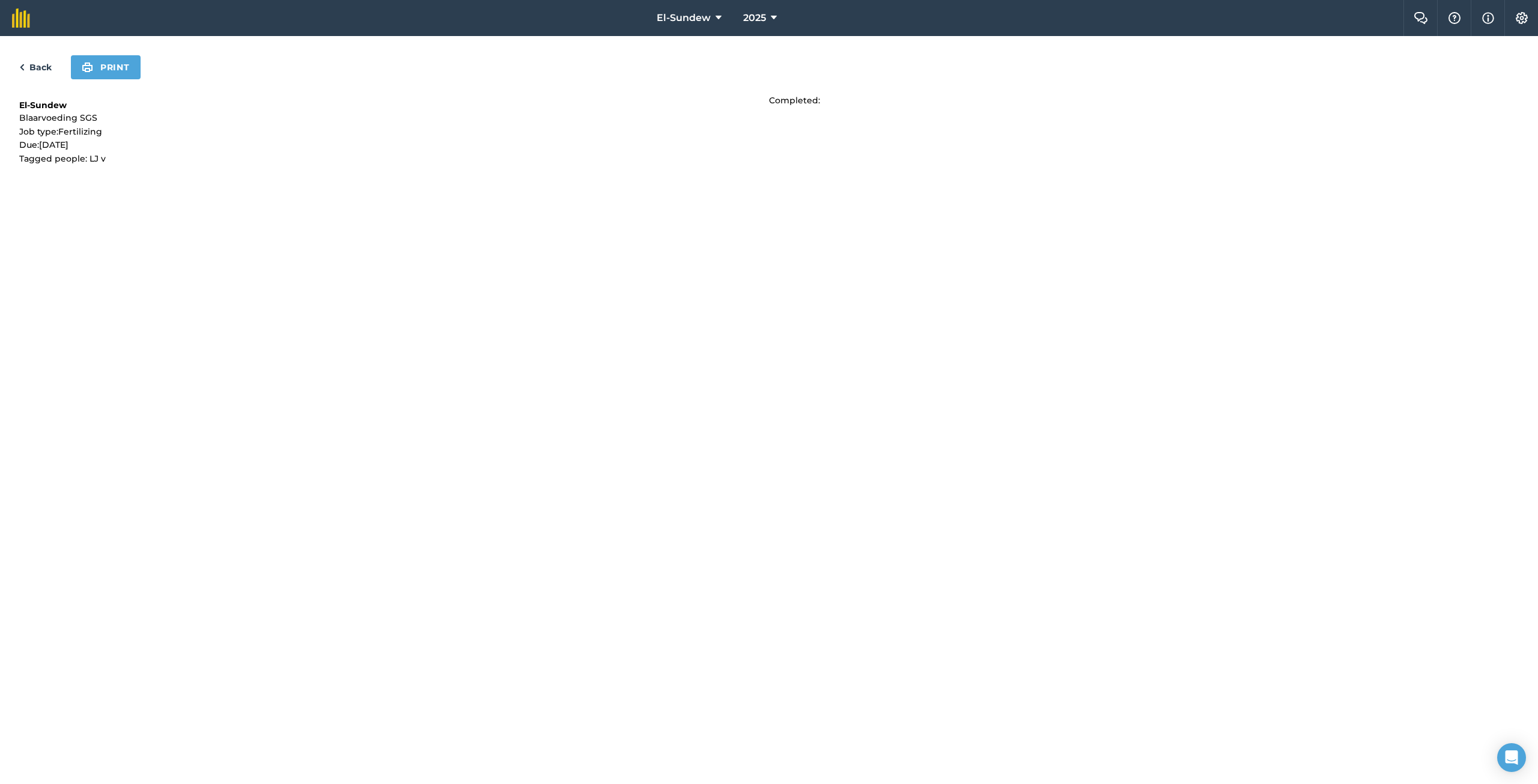
click at [99, 24] on nav "El-Sundew 2025" at bounding box center [723, 18] width 1361 height 36
click at [25, 63] on link "Back" at bounding box center [36, 67] width 32 height 15
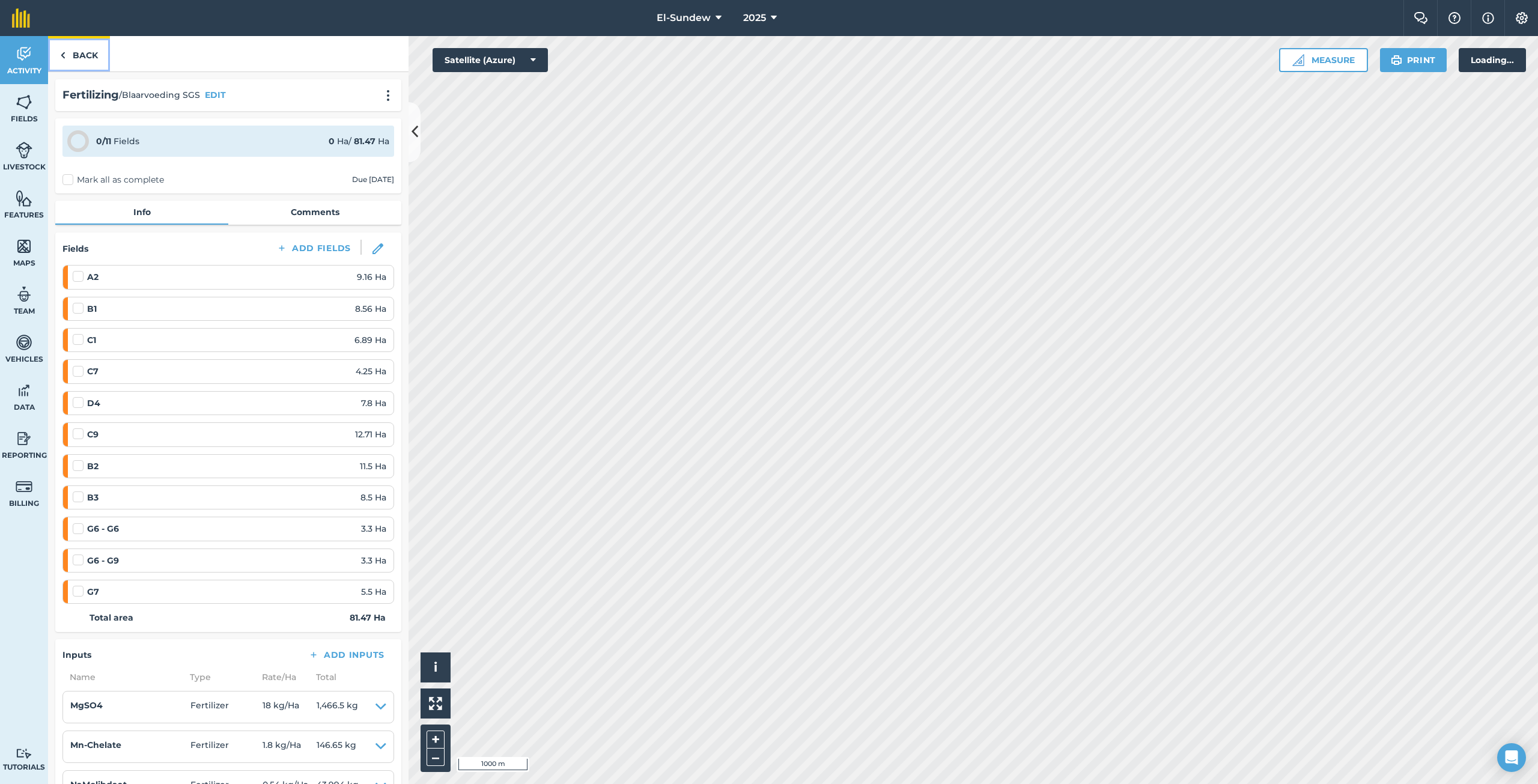
click at [91, 55] on link "Back" at bounding box center [79, 54] width 62 height 36
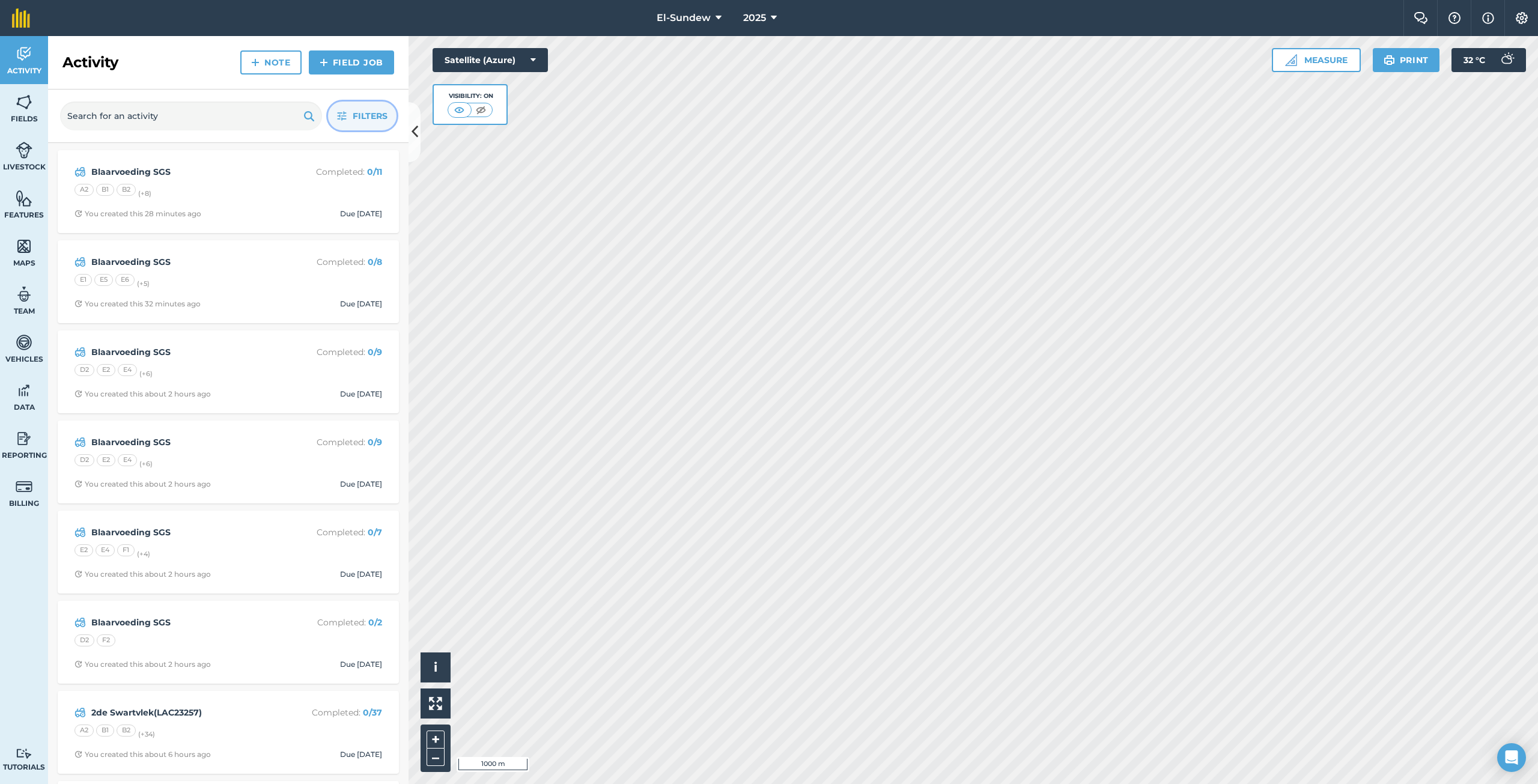
click at [342, 117] on icon "button" at bounding box center [342, 116] width 10 height 10
click at [344, 117] on icon "button" at bounding box center [342, 116] width 10 height 10
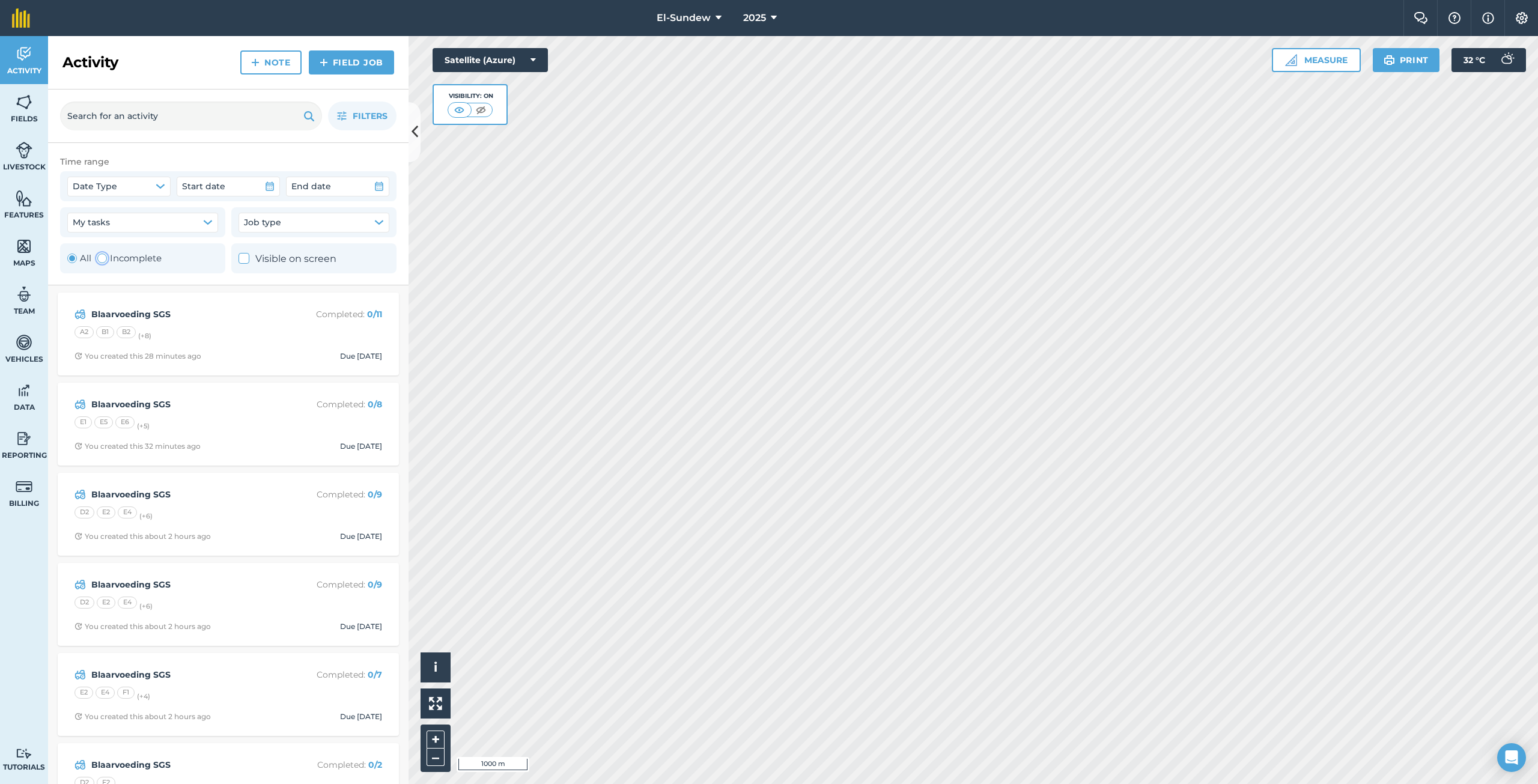
click at [101, 254] on div "Toggle Activity" at bounding box center [102, 259] width 10 height 10
radio input "false"
radio input "true"
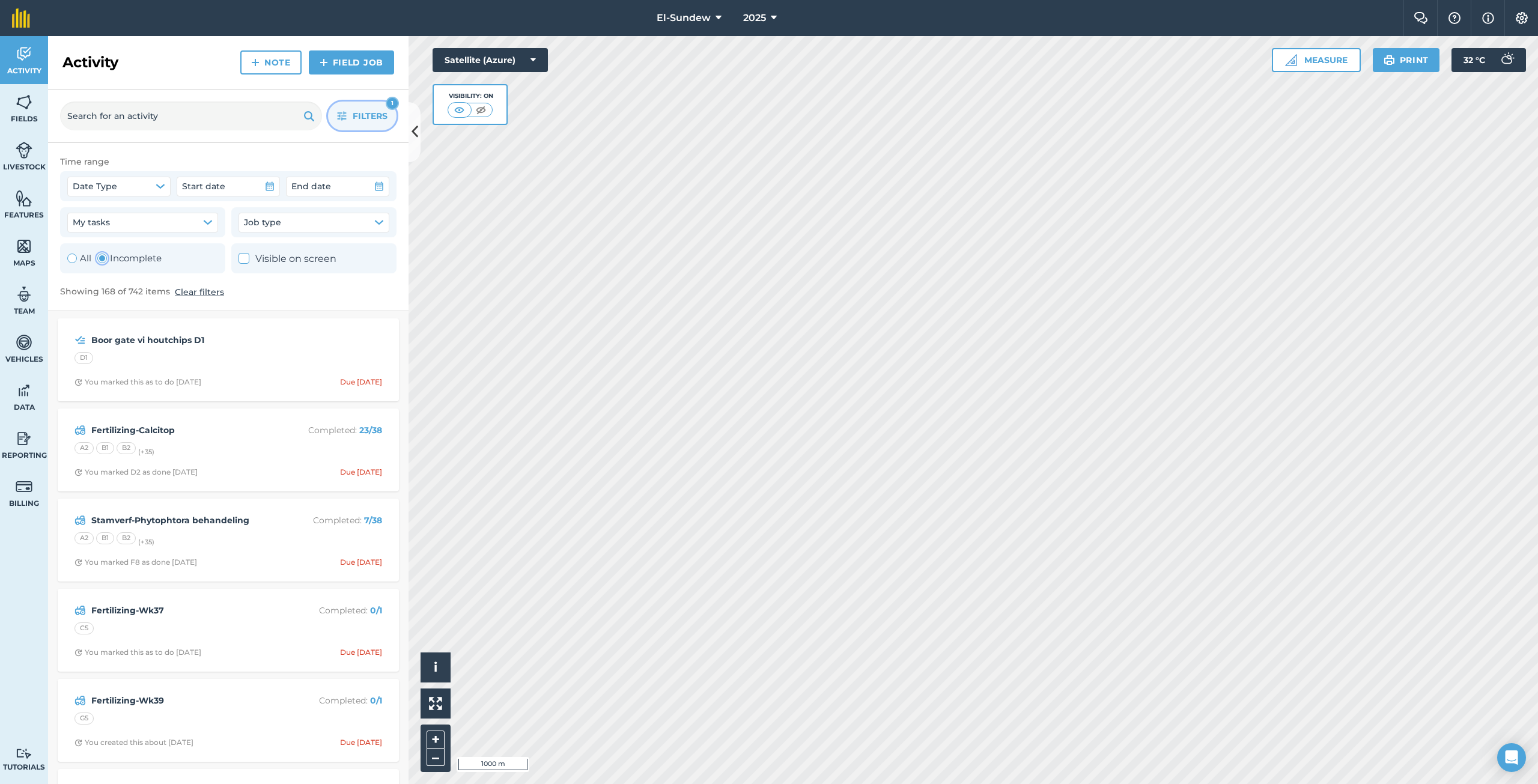
click at [335, 122] on button "Filters 1" at bounding box center [362, 115] width 68 height 29
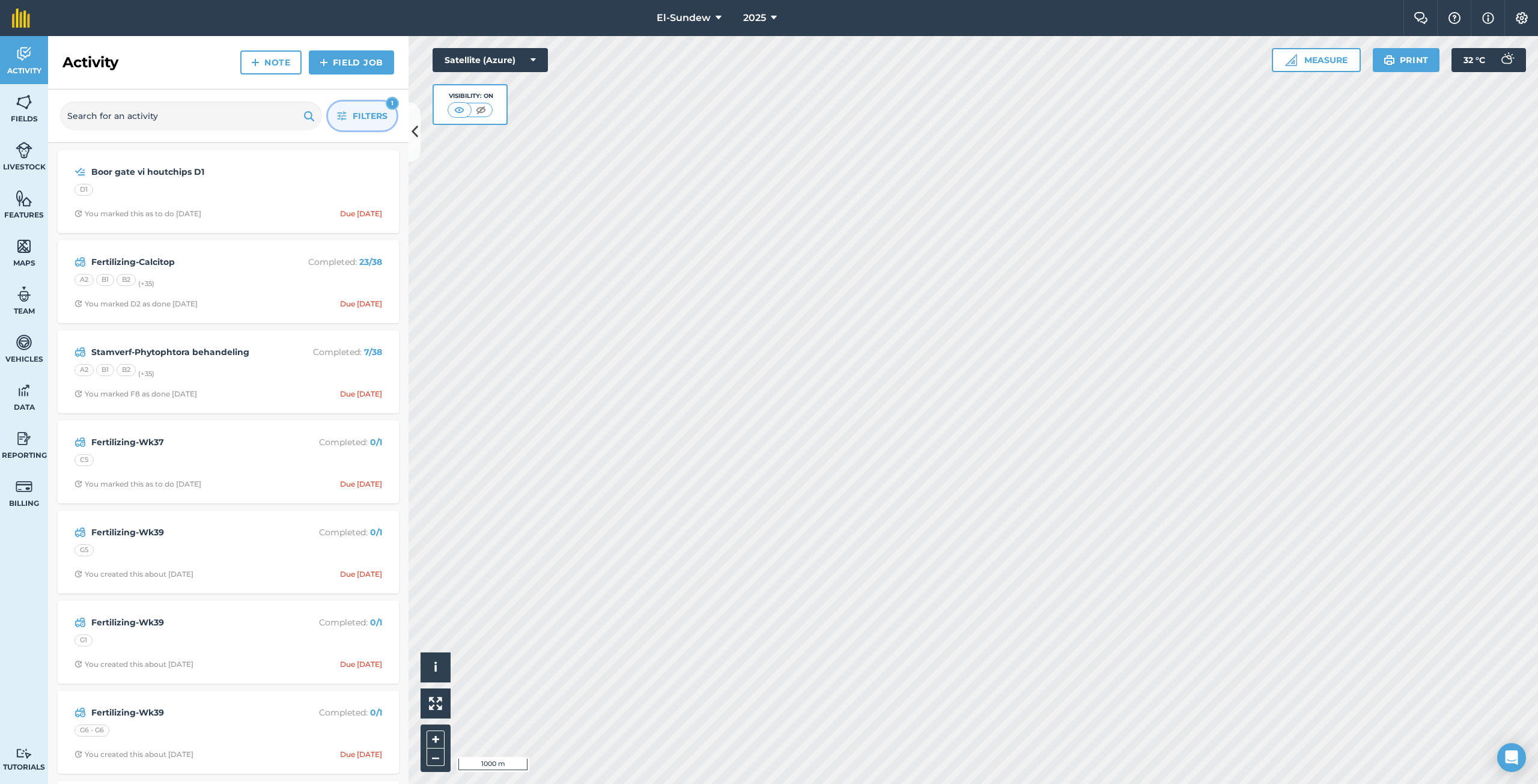
click at [347, 121] on button "Filters 1" at bounding box center [362, 115] width 68 height 29
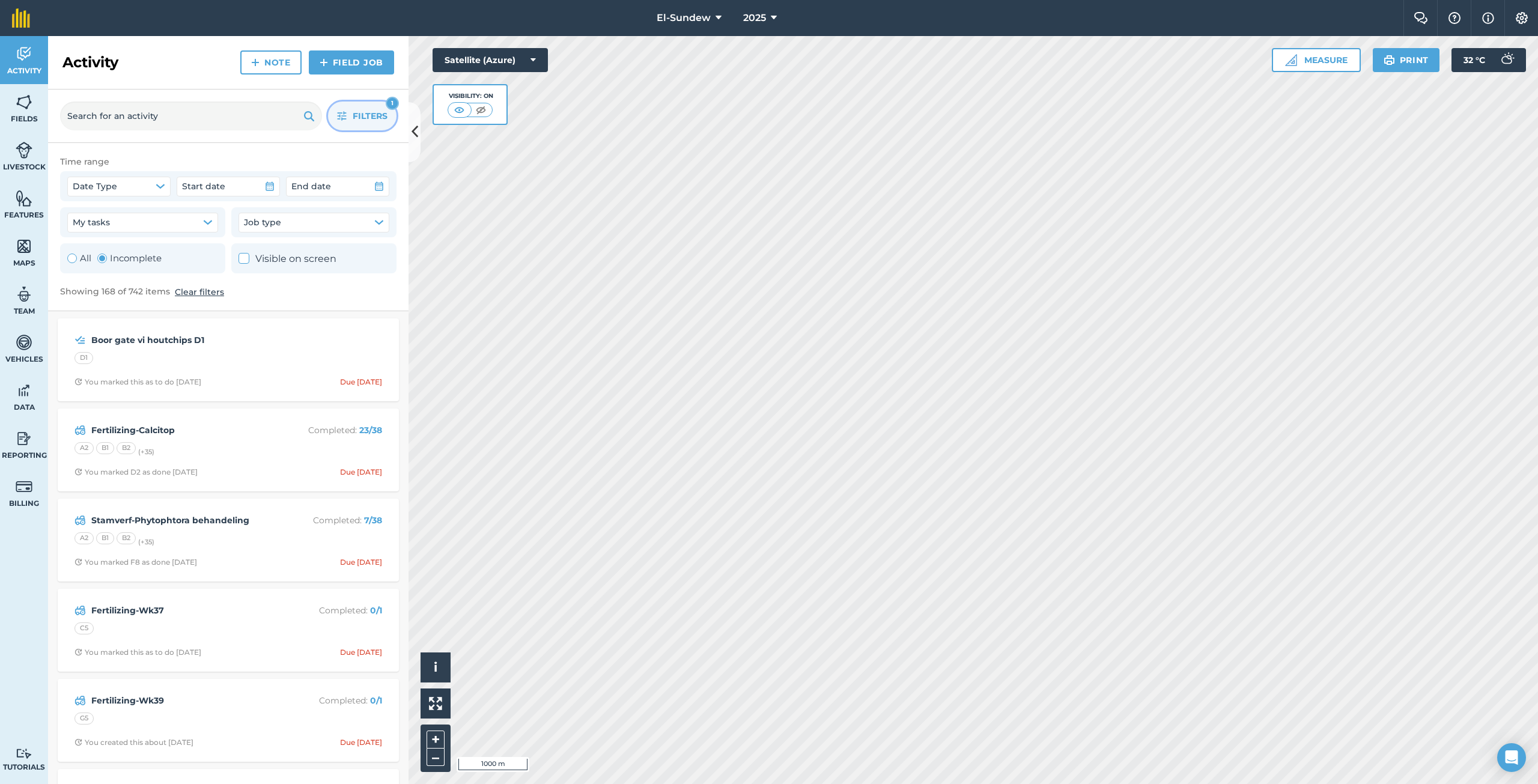
click at [348, 112] on button "Filters 1" at bounding box center [362, 115] width 68 height 29
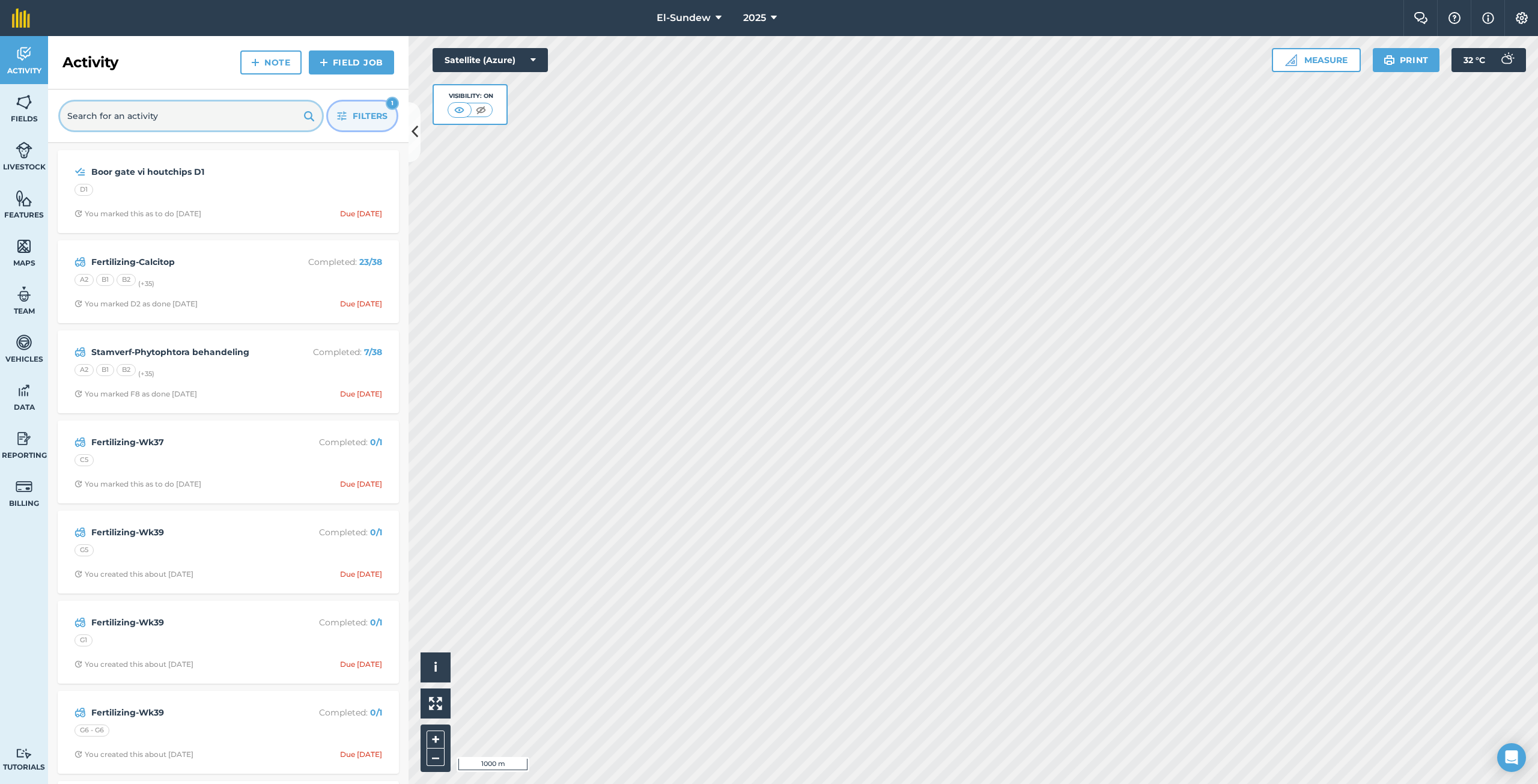
click at [254, 117] on input "text" at bounding box center [191, 115] width 262 height 29
type input "blaarvoed"
click at [330, 71] on link "Field Job" at bounding box center [351, 62] width 85 height 24
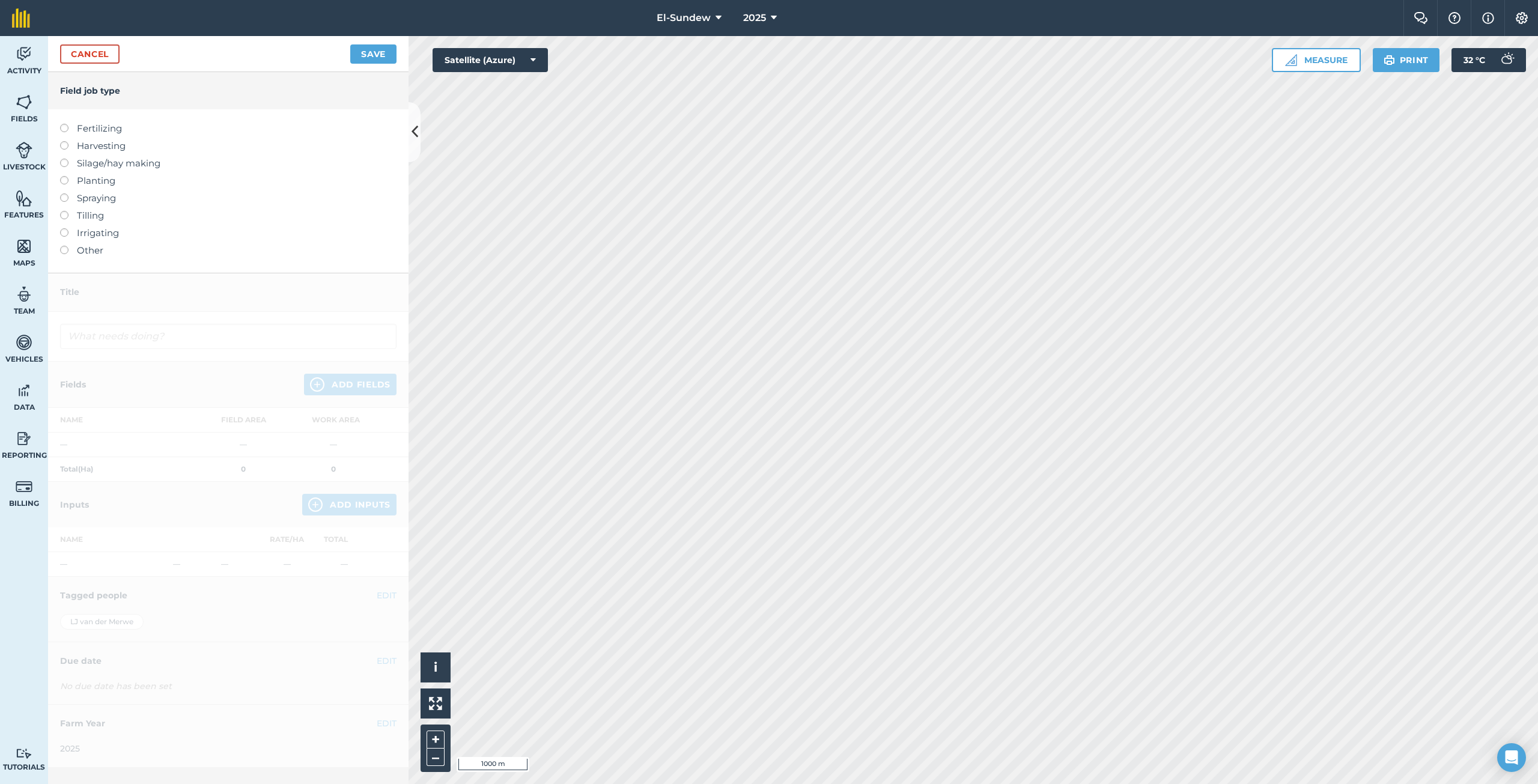
click at [101, 126] on label "Fertilizing" at bounding box center [228, 129] width 336 height 15
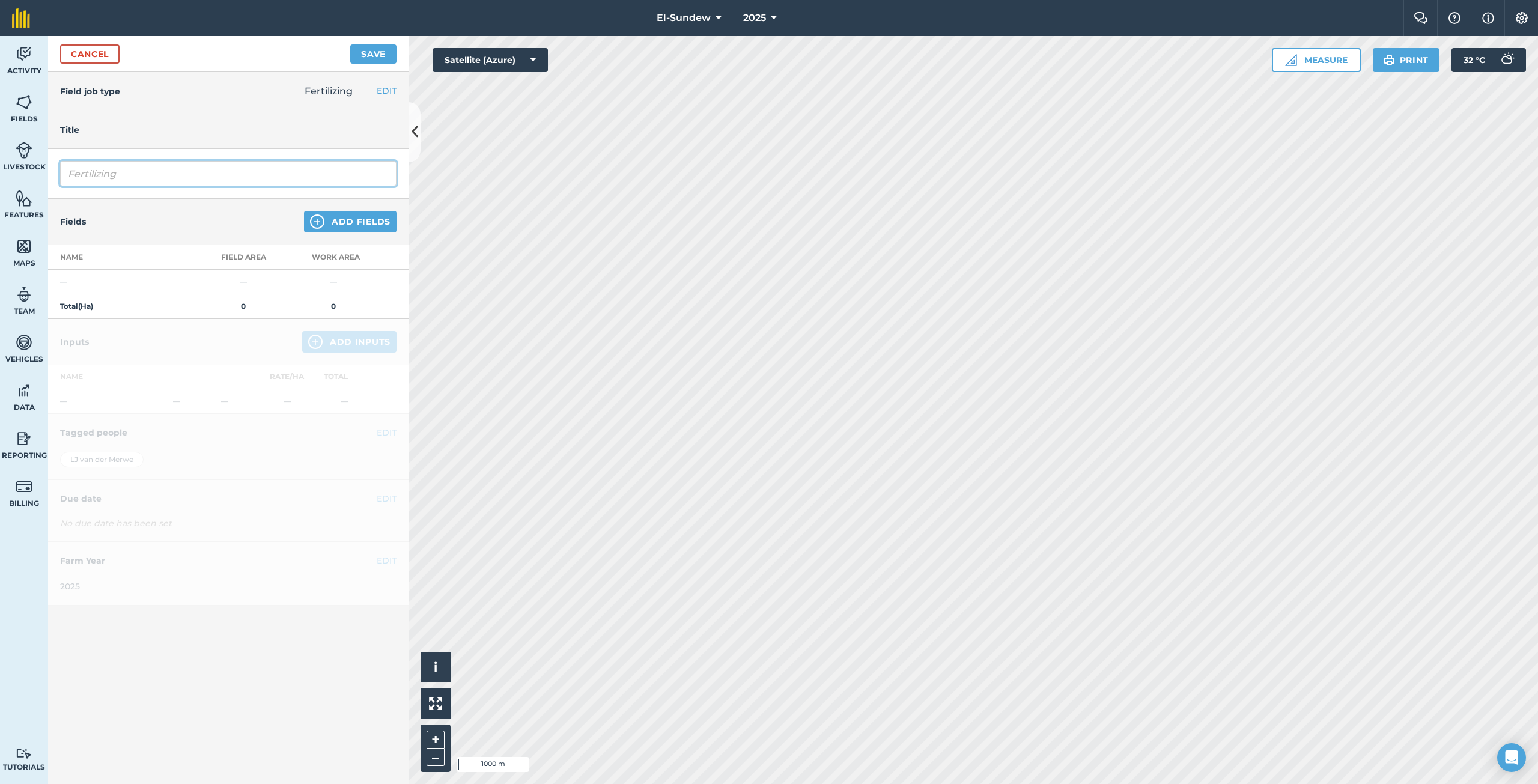
click at [143, 179] on input "Fertilizing" at bounding box center [228, 173] width 336 height 25
click at [143, 178] on input "Fertilizing" at bounding box center [228, 173] width 336 height 25
type input "Blaarvoeding SGS"
click at [324, 219] on img at bounding box center [317, 222] width 15 height 15
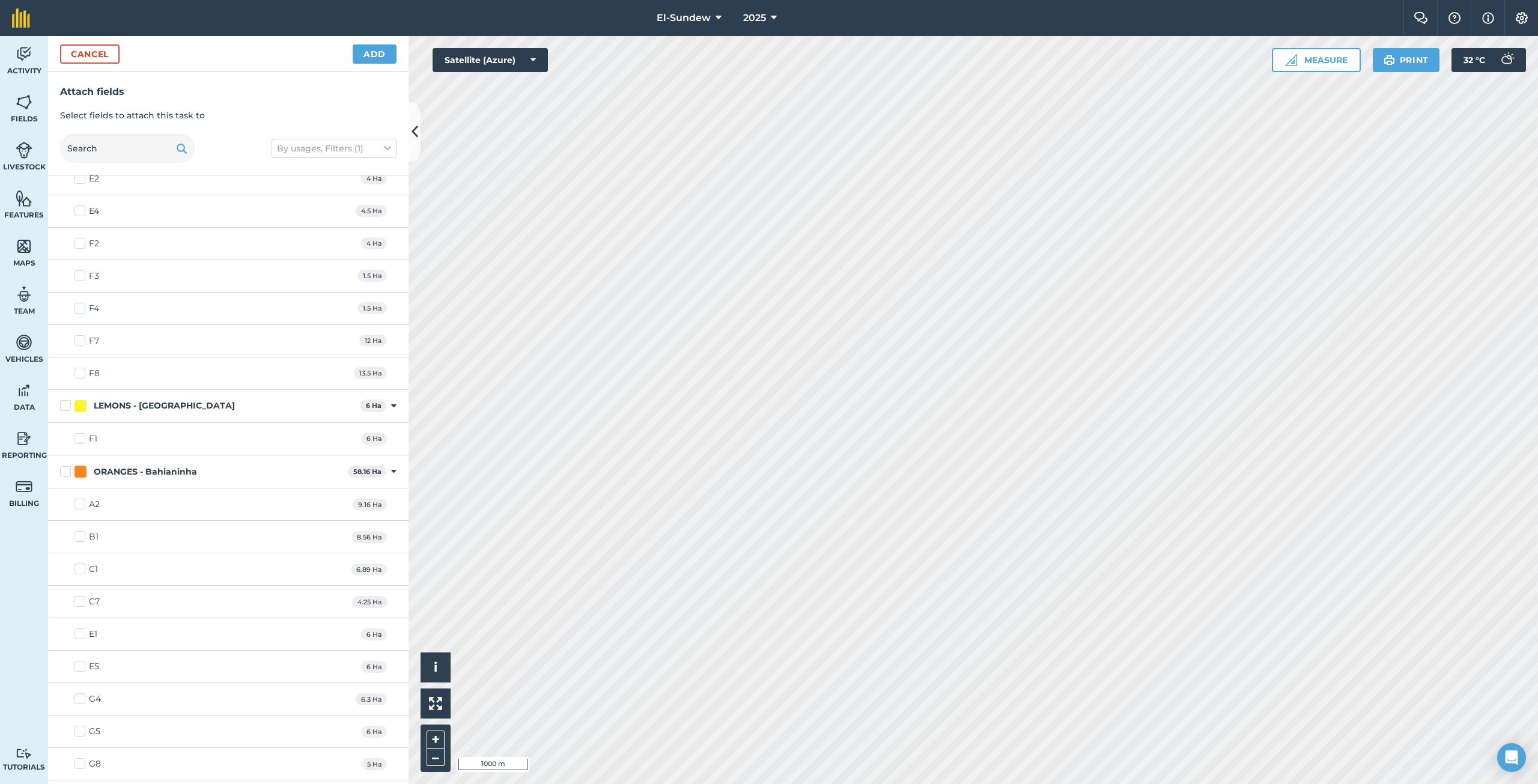
scroll to position [601, 0]
click at [80, 634] on label "E1" at bounding box center [86, 634] width 23 height 13
click at [80, 634] on input "E1" at bounding box center [78, 631] width 8 height 8
checkbox input "true"
click at [80, 669] on label "E5" at bounding box center [87, 666] width 24 height 13
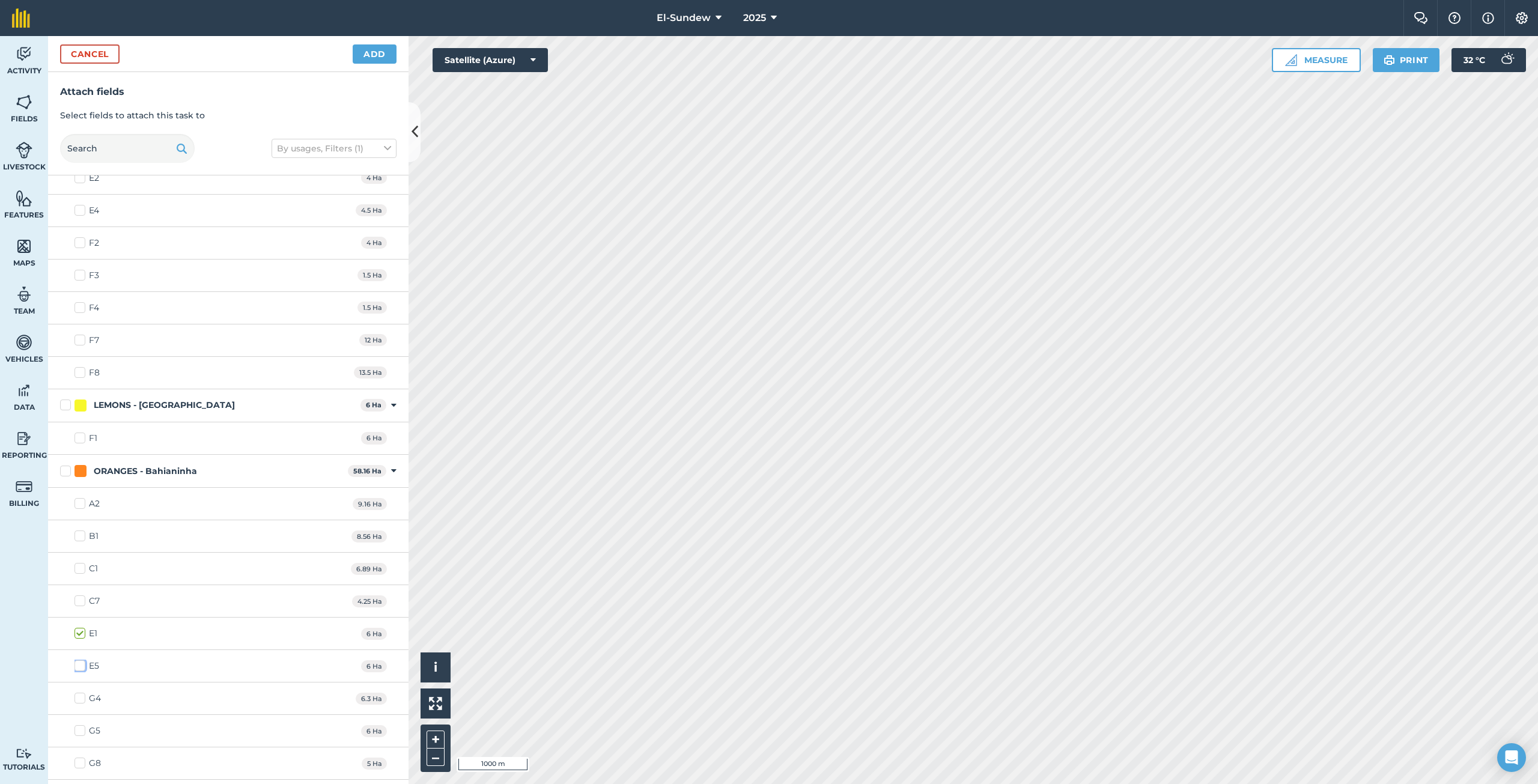
click at [80, 667] on input "E5" at bounding box center [78, 663] width 8 height 8
checkbox input "true"
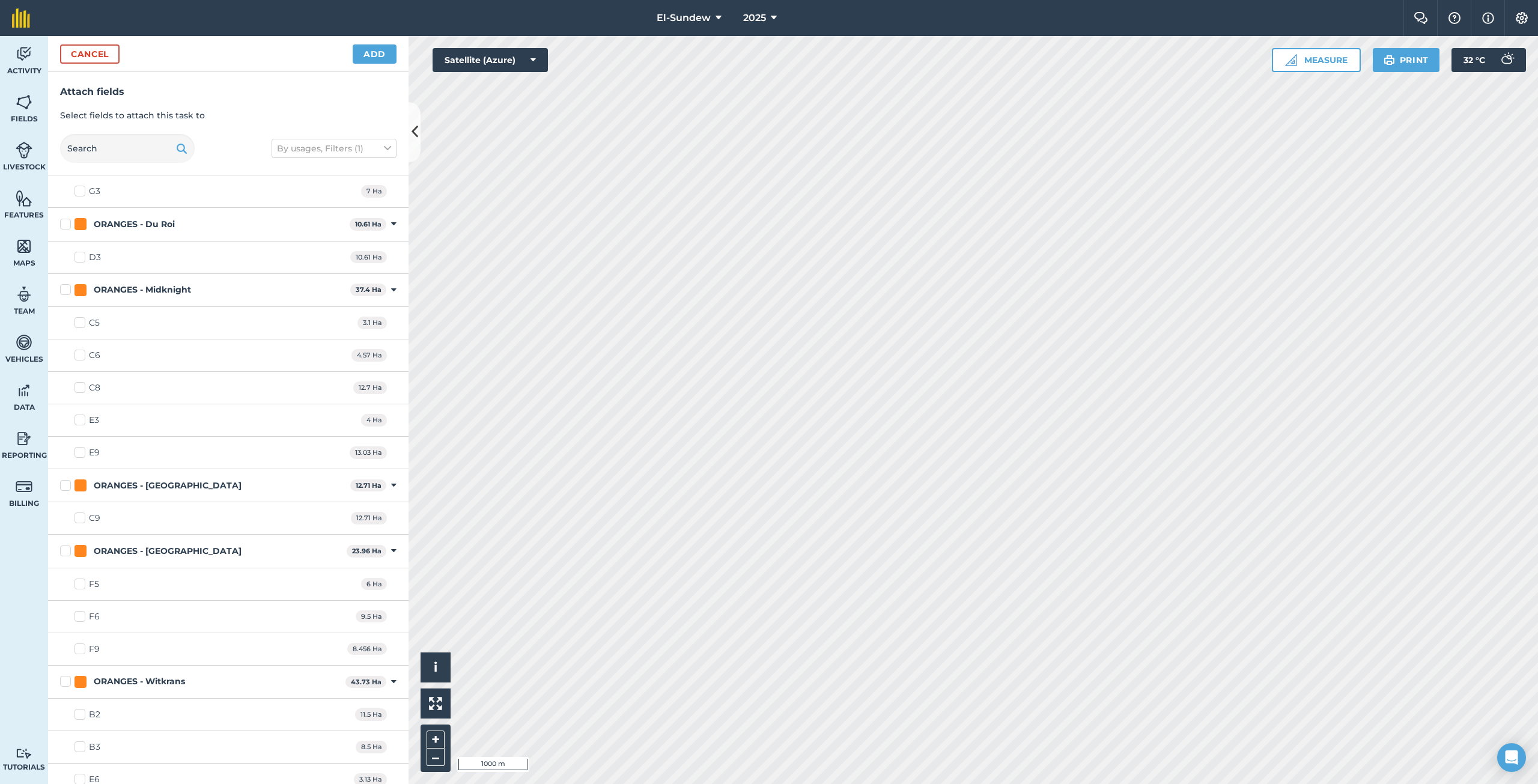
scroll to position [1602, 0]
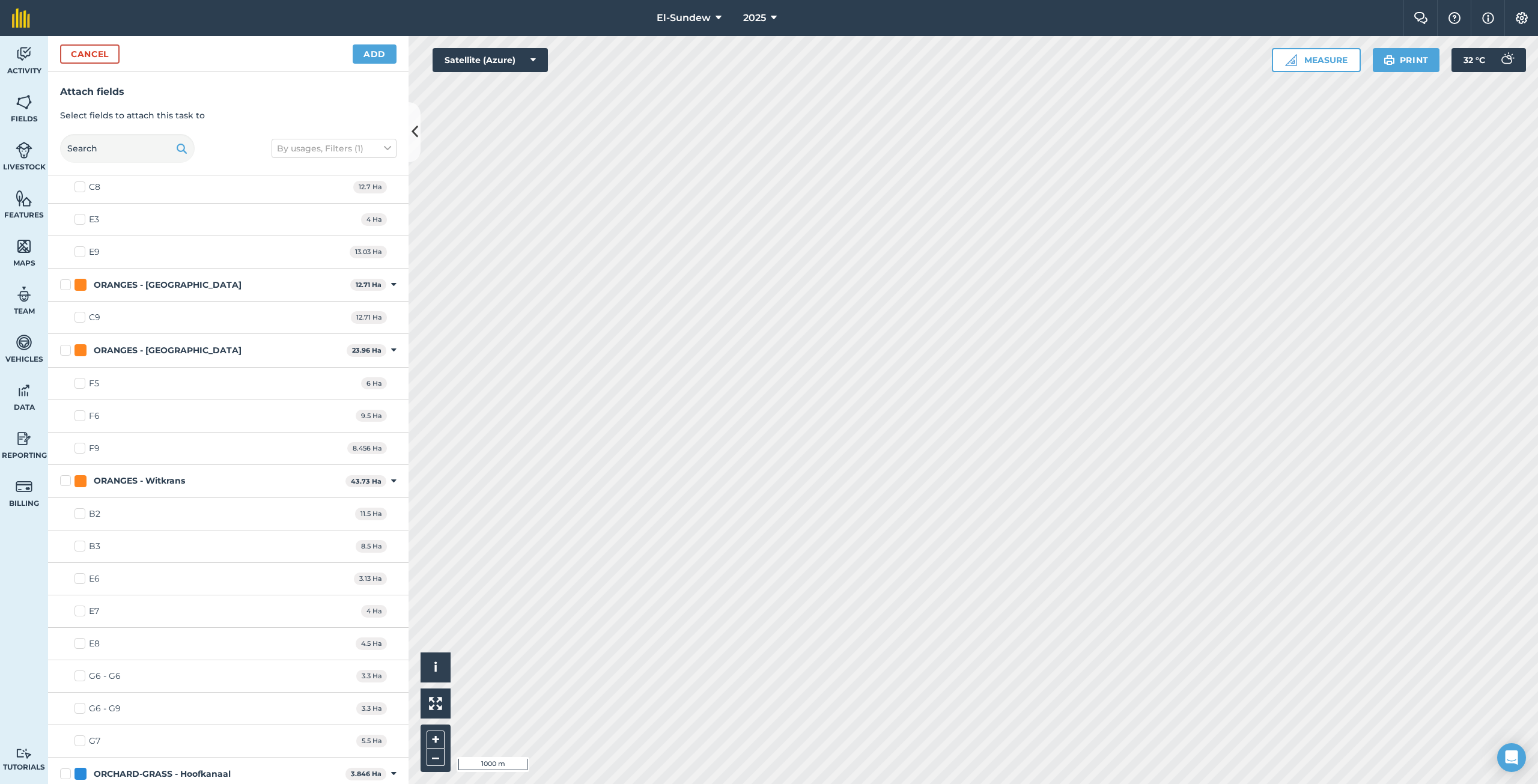
click at [79, 579] on label "E6" at bounding box center [87, 579] width 25 height 13
click at [79, 579] on input "E6" at bounding box center [78, 576] width 8 height 8
checkbox input "true"
click at [79, 611] on label "E7" at bounding box center [87, 611] width 24 height 13
click at [79, 611] on input "E7" at bounding box center [78, 609] width 8 height 8
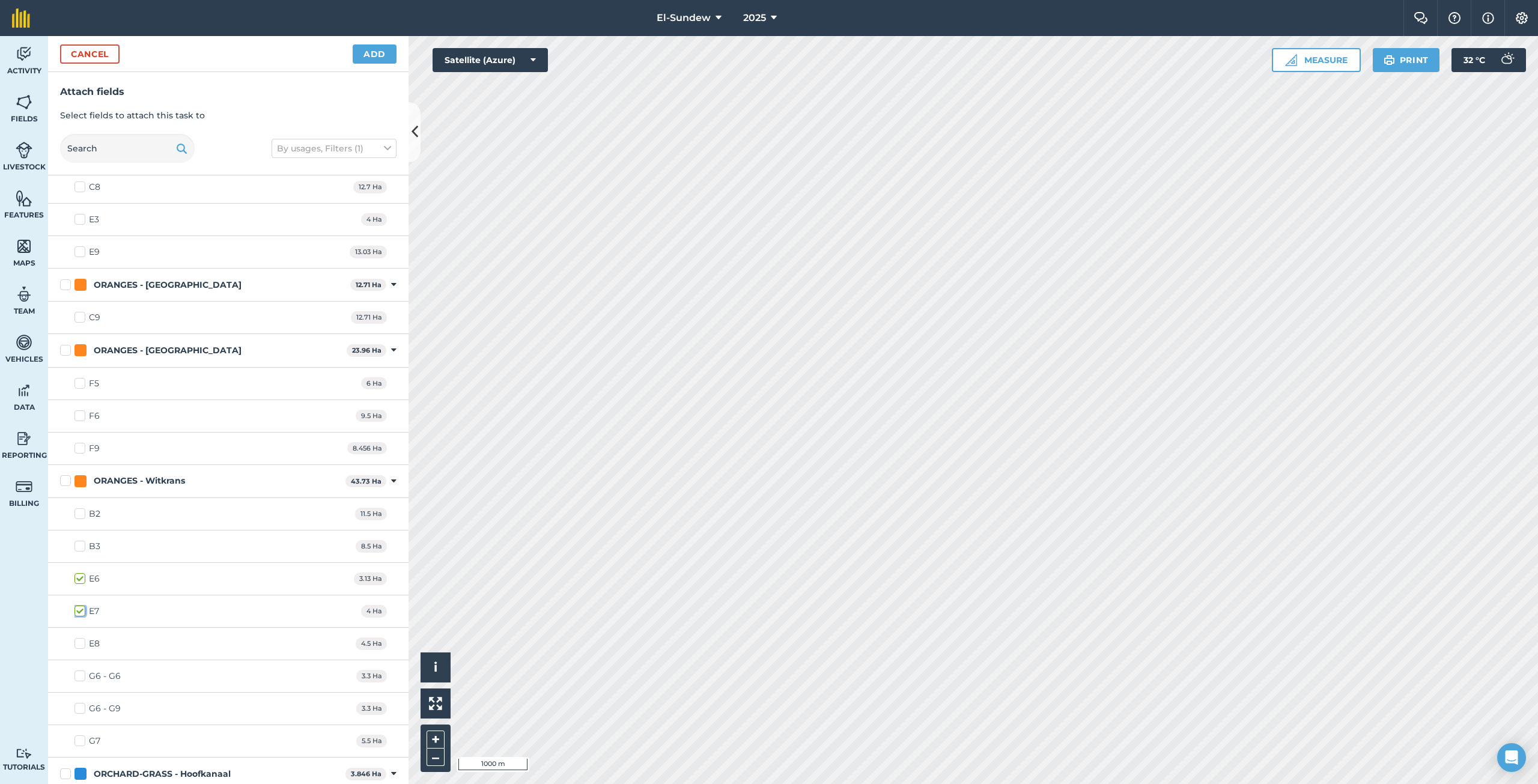
checkbox input "true"
click at [78, 644] on label "E8" at bounding box center [87, 644] width 25 height 13
click at [78, 644] on input "E8" at bounding box center [78, 641] width 8 height 8
checkbox input "true"
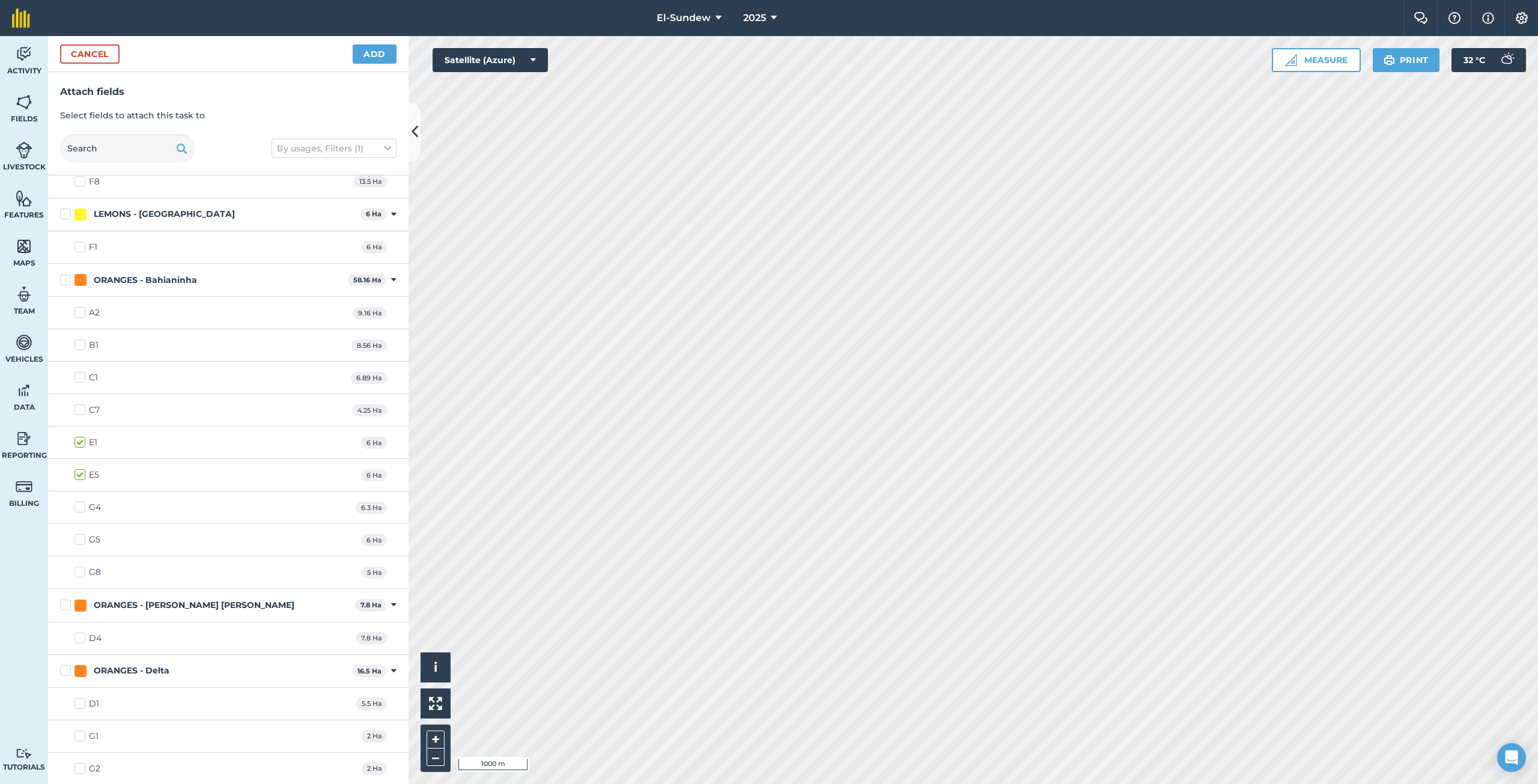
scroll to position [801, 0]
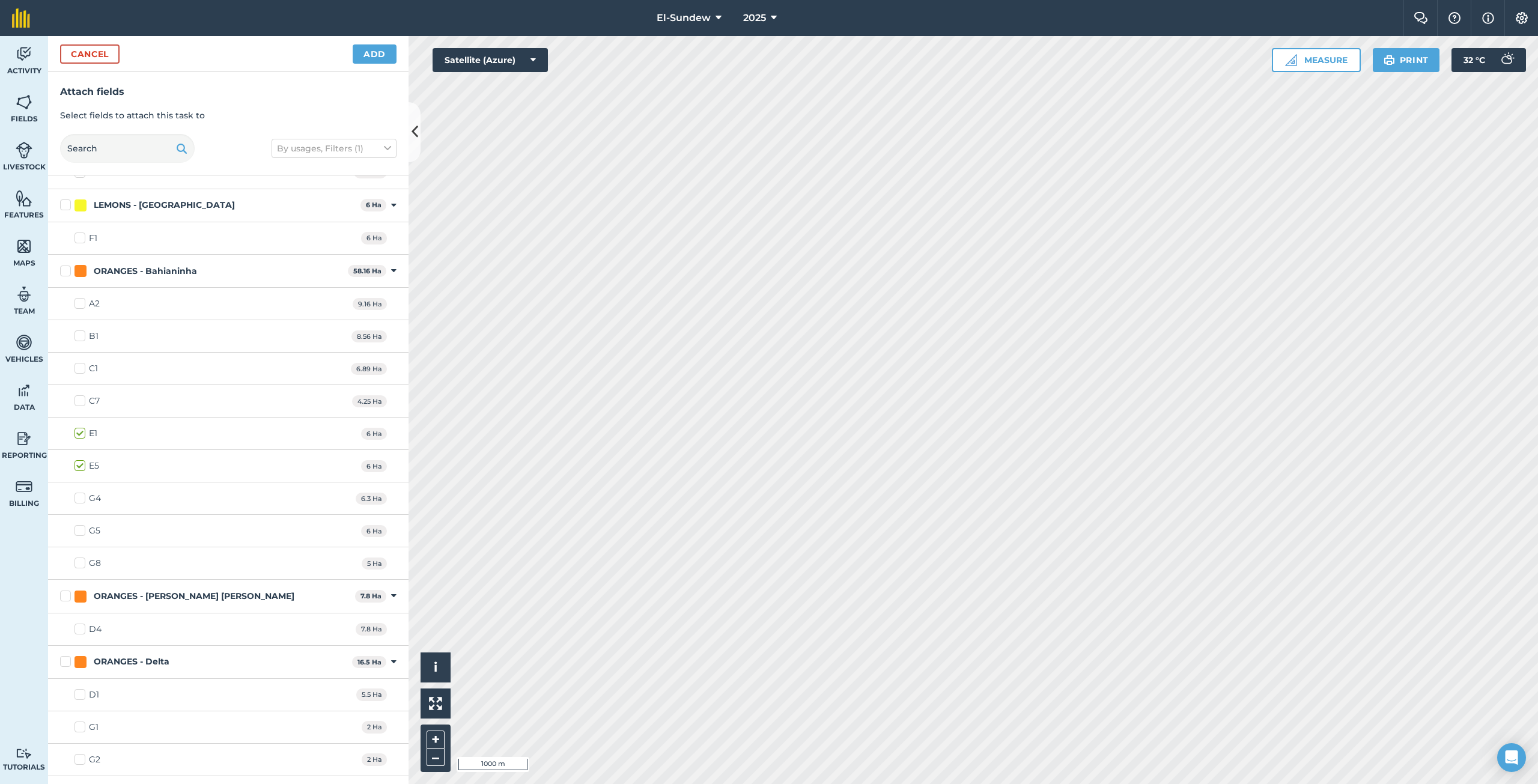
click at [74, 495] on div "G4 6.3 Ha" at bounding box center [228, 498] width 361 height 32
click at [81, 495] on label "G4" at bounding box center [88, 498] width 27 height 13
click at [81, 495] on input "G4" at bounding box center [78, 495] width 8 height 8
checkbox input "true"
click at [82, 530] on label "G5" at bounding box center [87, 531] width 26 height 13
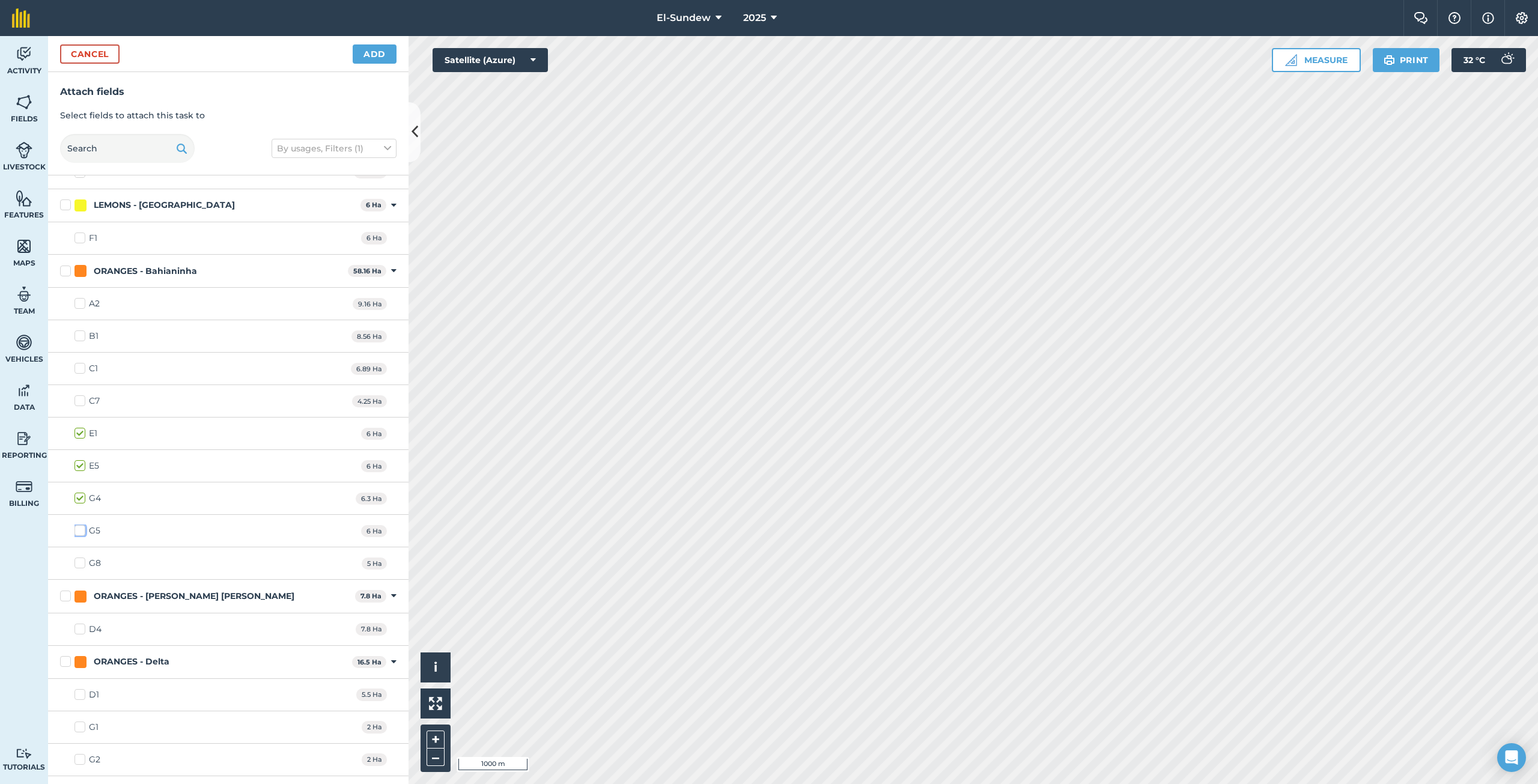
click at [82, 530] on input "G5" at bounding box center [78, 528] width 8 height 8
checkbox input "true"
click at [79, 298] on label "A2" at bounding box center [87, 304] width 25 height 13
click at [79, 298] on input "A2" at bounding box center [78, 301] width 8 height 8
checkbox input "true"
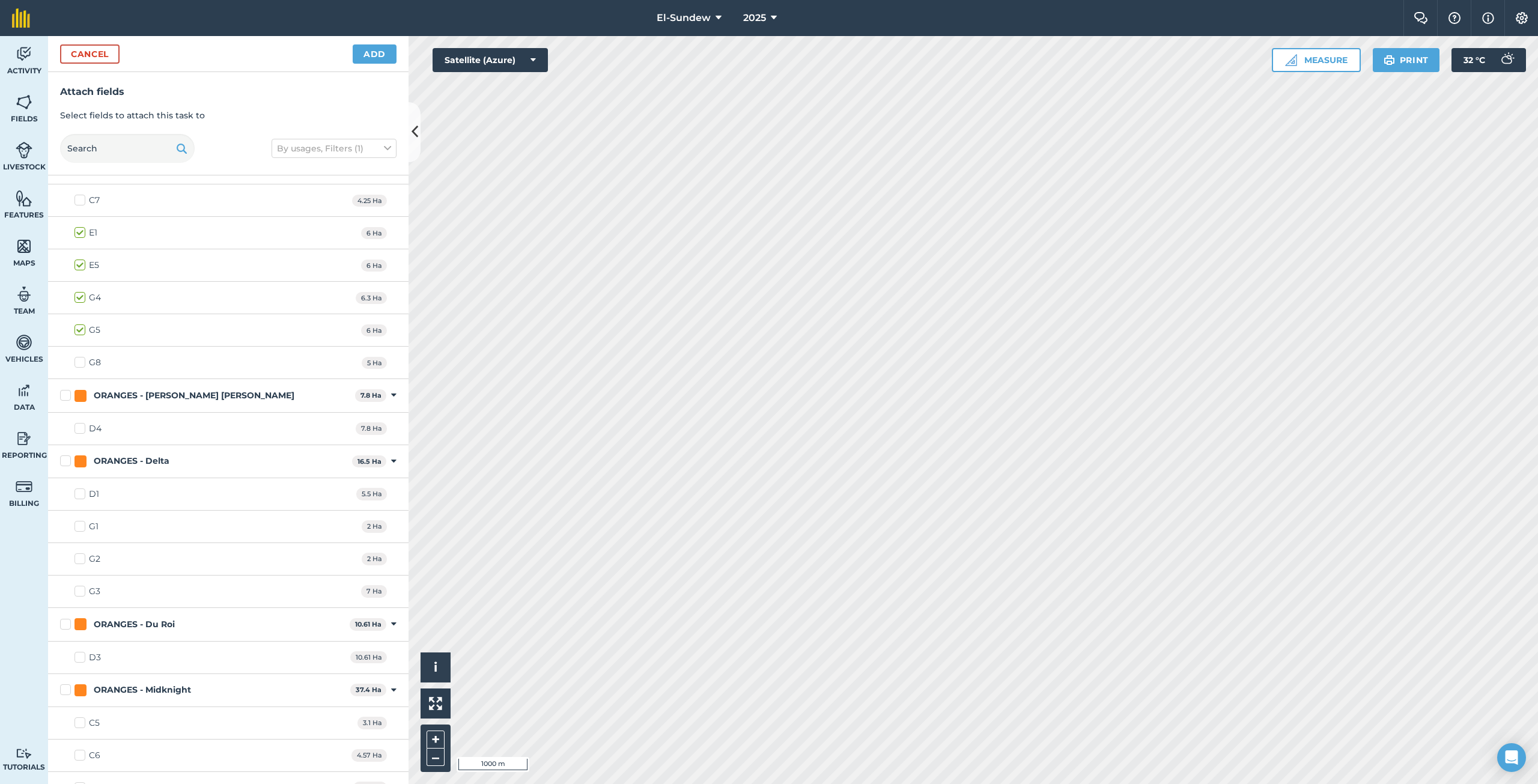
scroll to position [1201, 0]
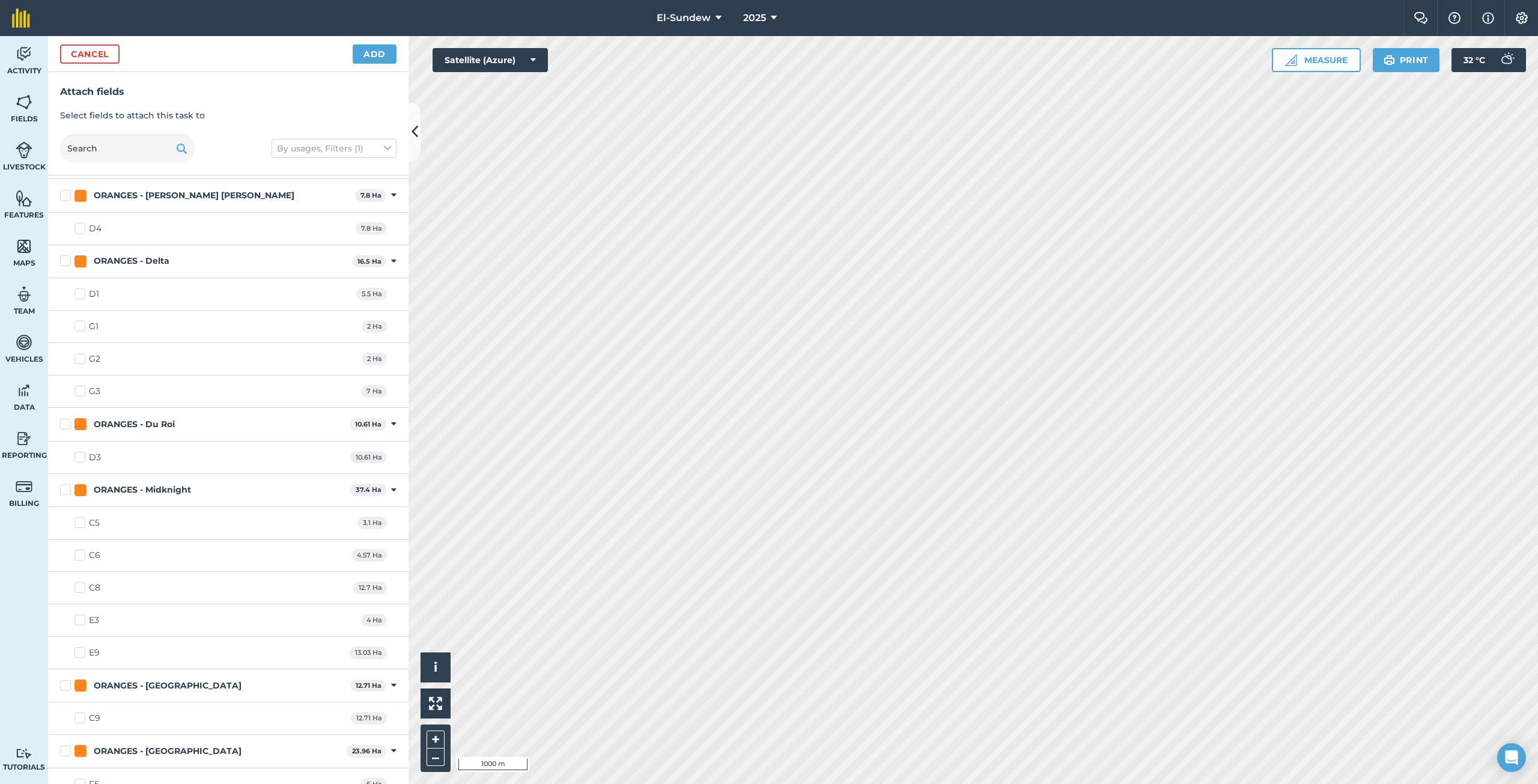
click at [77, 716] on label "C9" at bounding box center [87, 718] width 26 height 13
click at [77, 716] on input "C9" at bounding box center [78, 716] width 8 height 8
checkbox input "true"
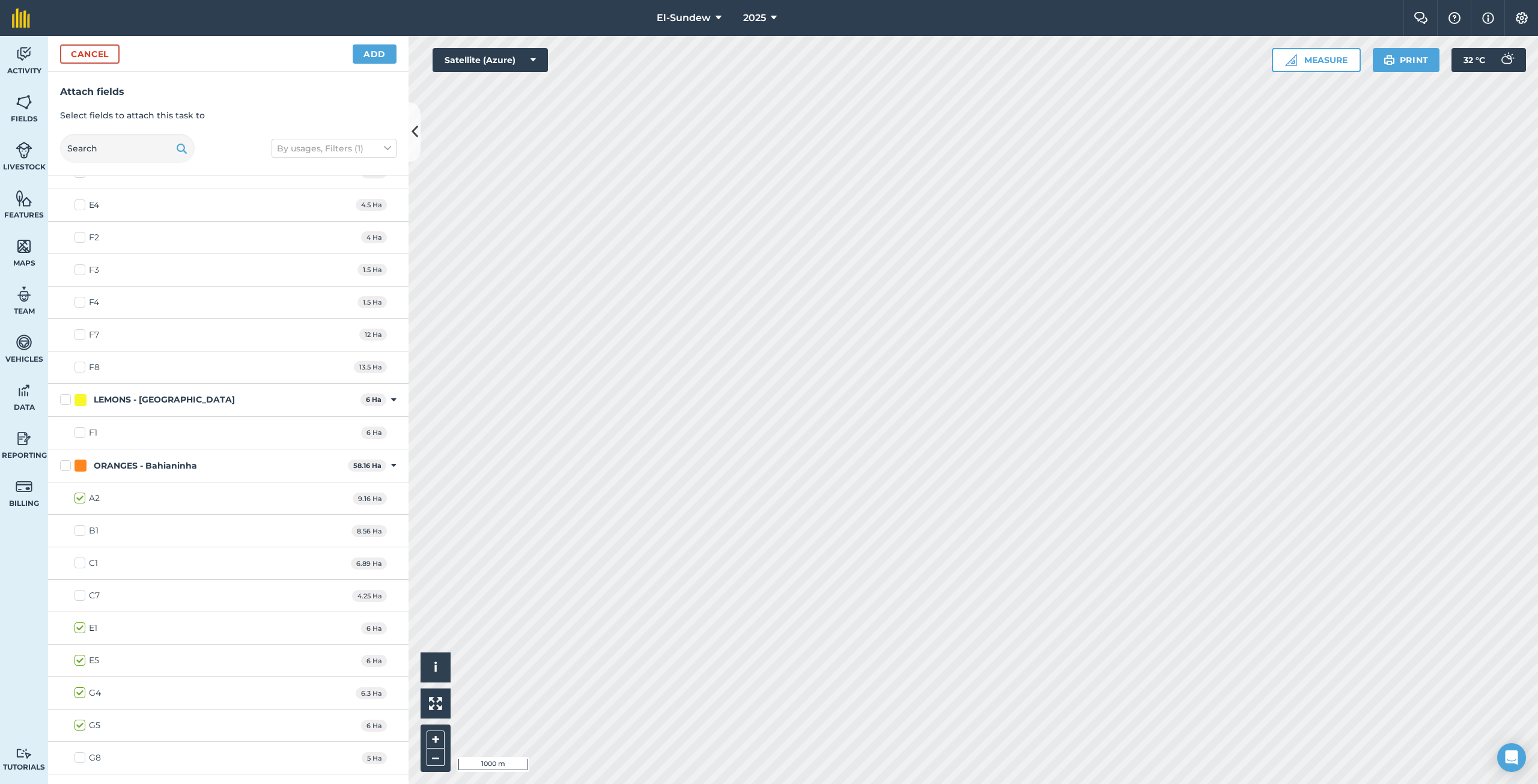
scroll to position [601, 0]
click at [80, 535] on label "B1" at bounding box center [87, 536] width 24 height 13
click at [80, 535] on input "B1" at bounding box center [78, 533] width 8 height 8
checkbox input "true"
click at [376, 57] on button "Add" at bounding box center [375, 55] width 44 height 20
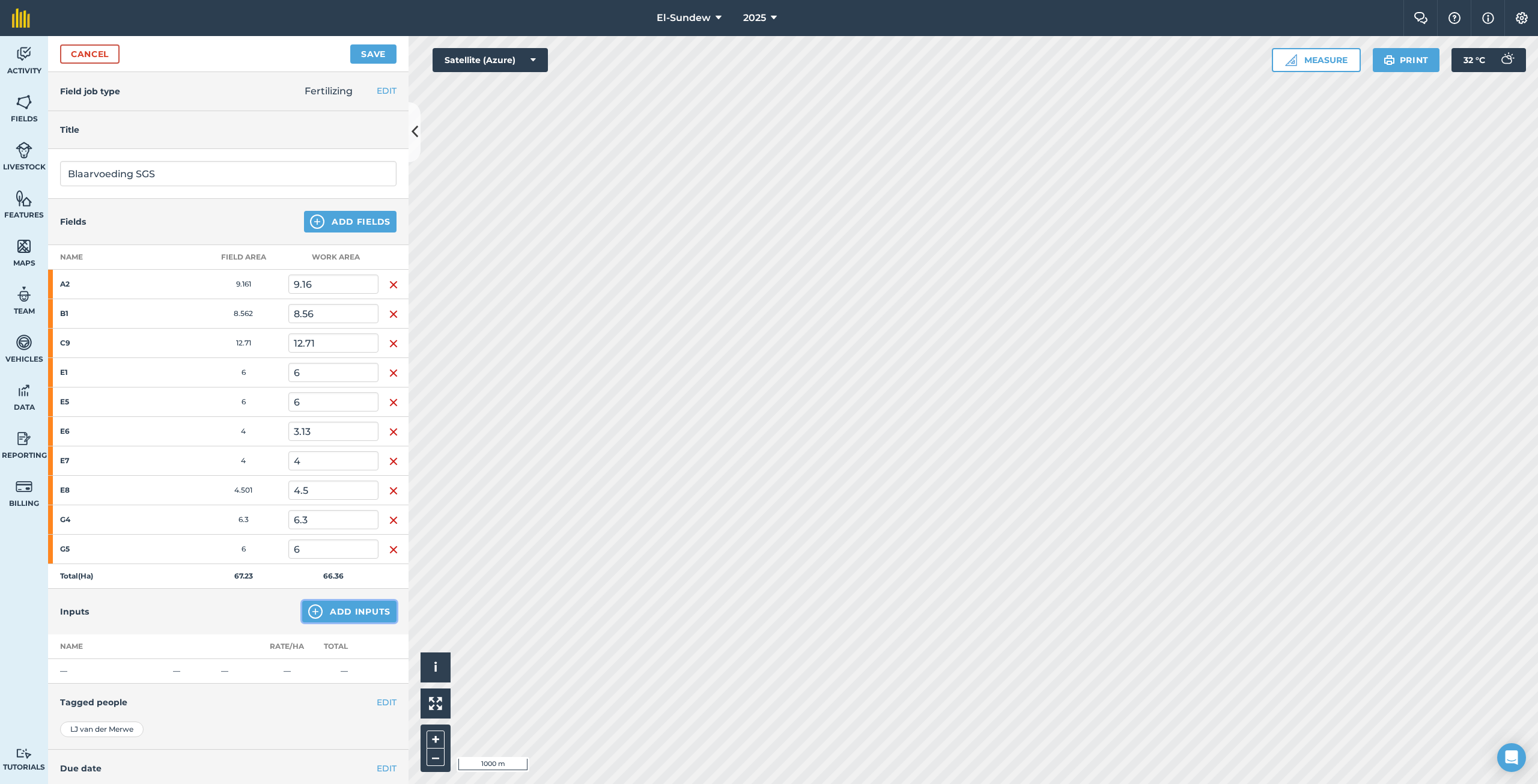
click at [316, 609] on button "Add Inputs" at bounding box center [349, 611] width 94 height 22
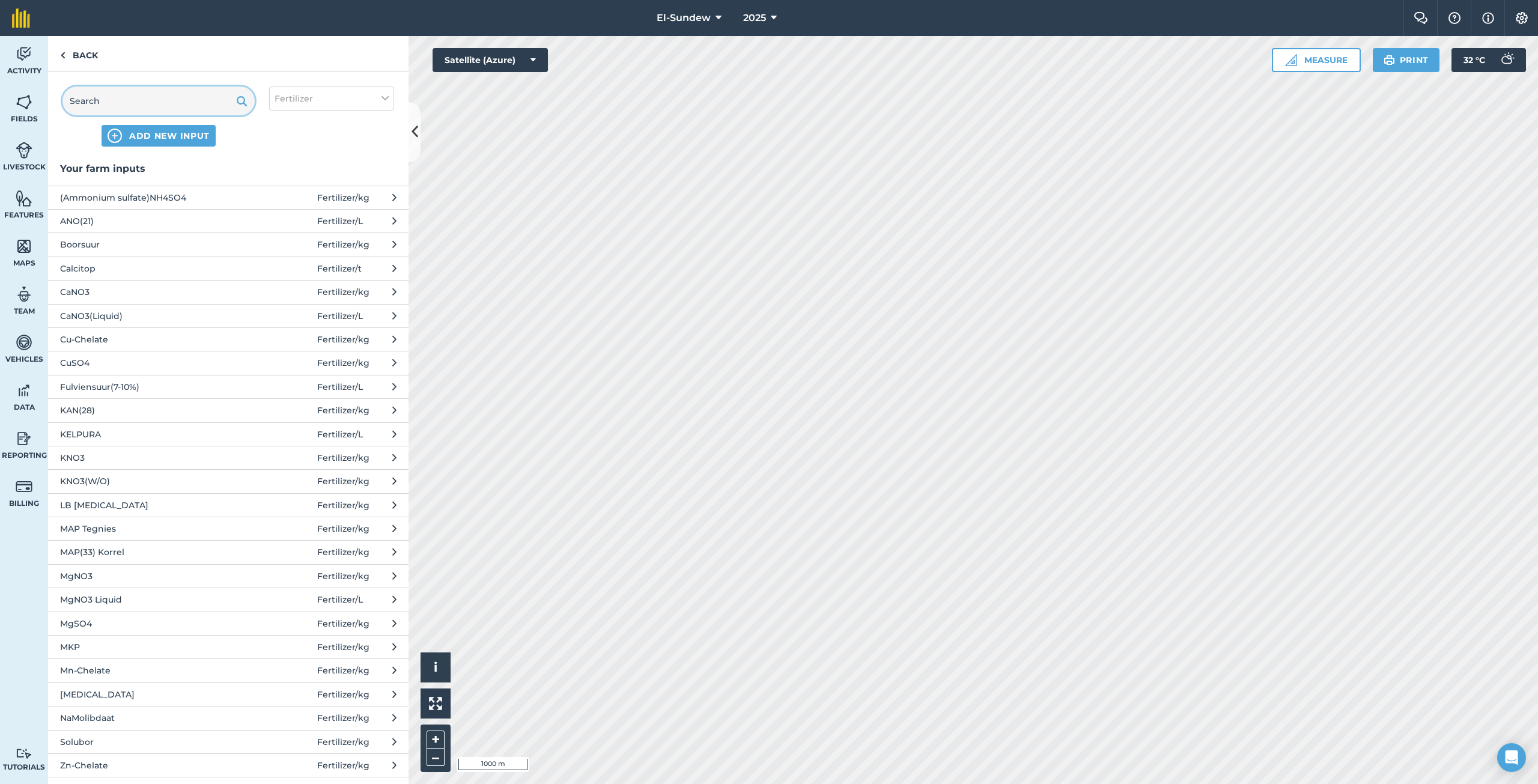
click at [136, 103] on input "text" at bounding box center [158, 101] width 192 height 29
click at [318, 96] on button "Fertilizer" at bounding box center [331, 99] width 125 height 24
click at [286, 172] on label "Spray" at bounding box center [331, 168] width 114 height 13
click at [282, 169] on input "Spray" at bounding box center [278, 165] width 8 height 8
checkbox input "true"
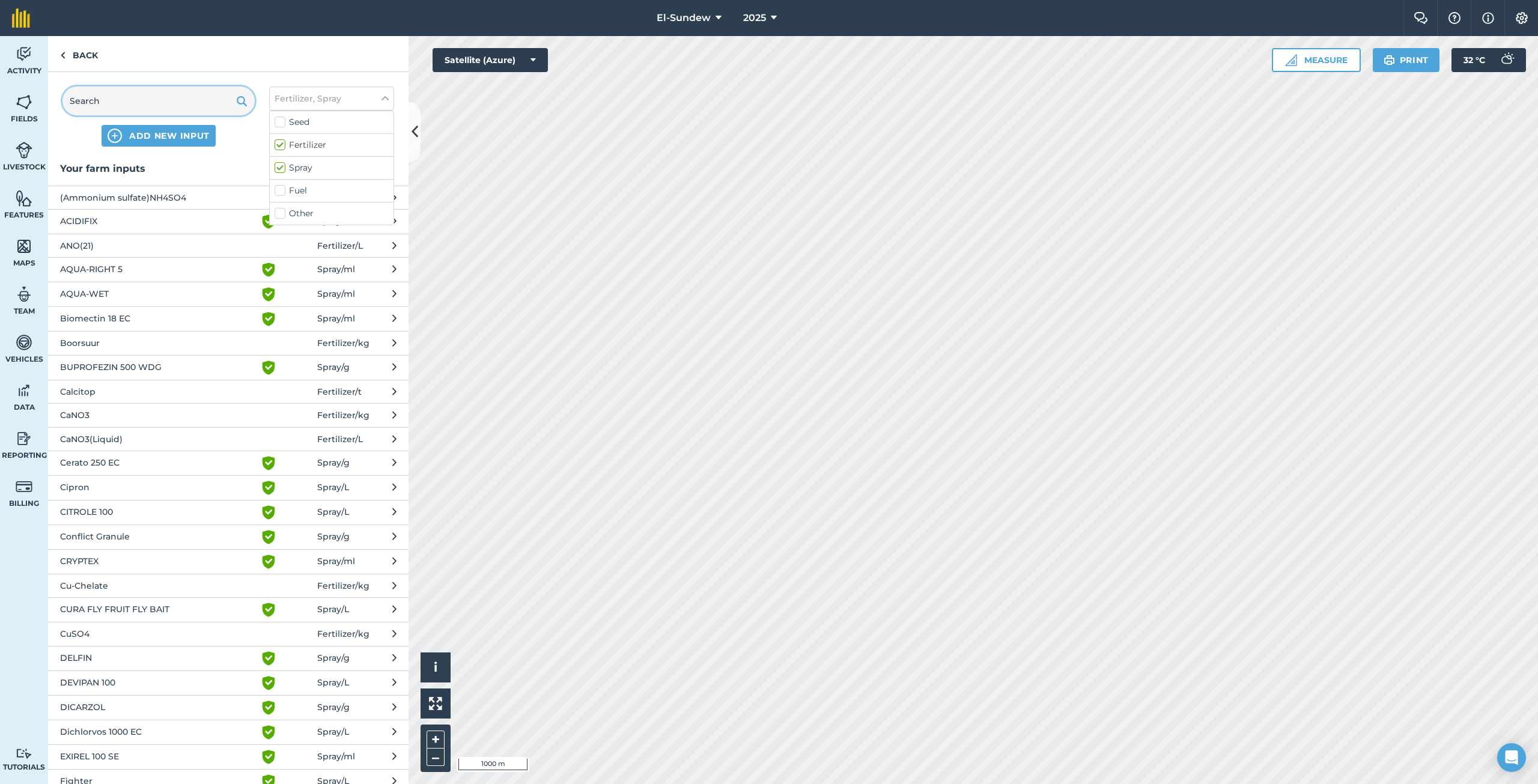
click at [182, 104] on input "text" at bounding box center [158, 101] width 192 height 29
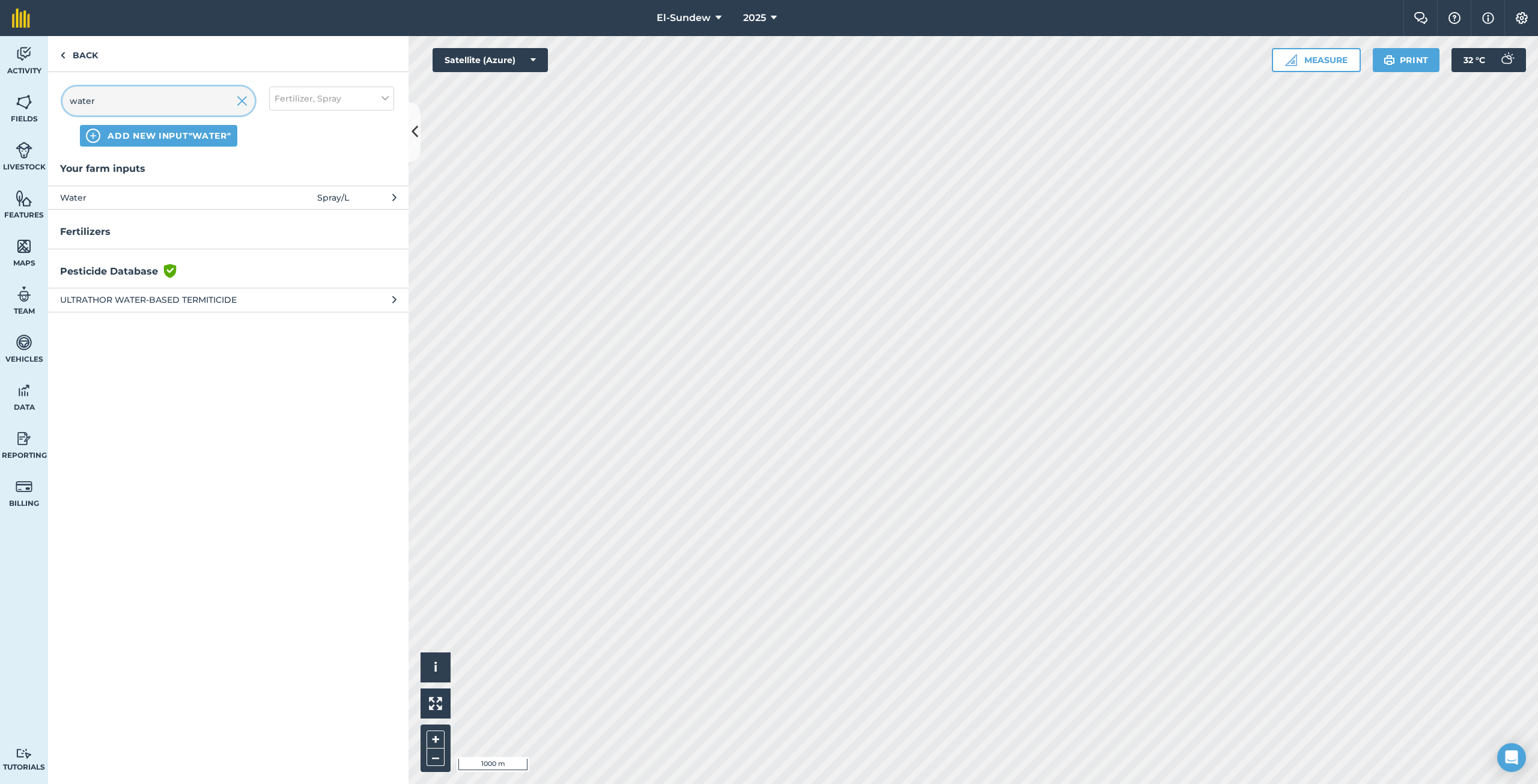
type input "water"
click at [147, 194] on span "Water" at bounding box center [158, 197] width 196 height 13
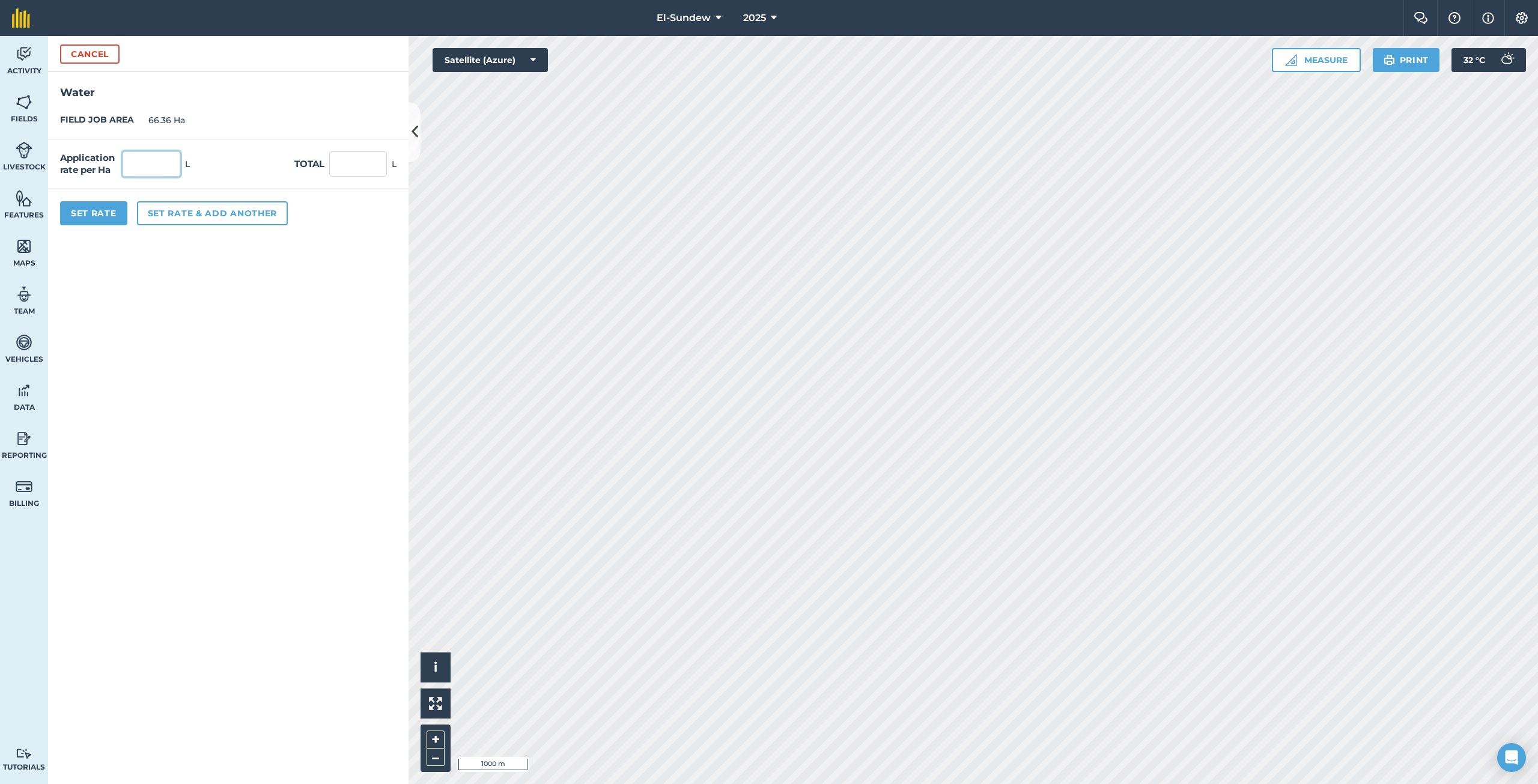
click at [164, 165] on input "text" at bounding box center [151, 164] width 58 height 25
type input "1,800"
type input "119,448"
click at [184, 217] on button "Set rate & add another" at bounding box center [212, 213] width 151 height 24
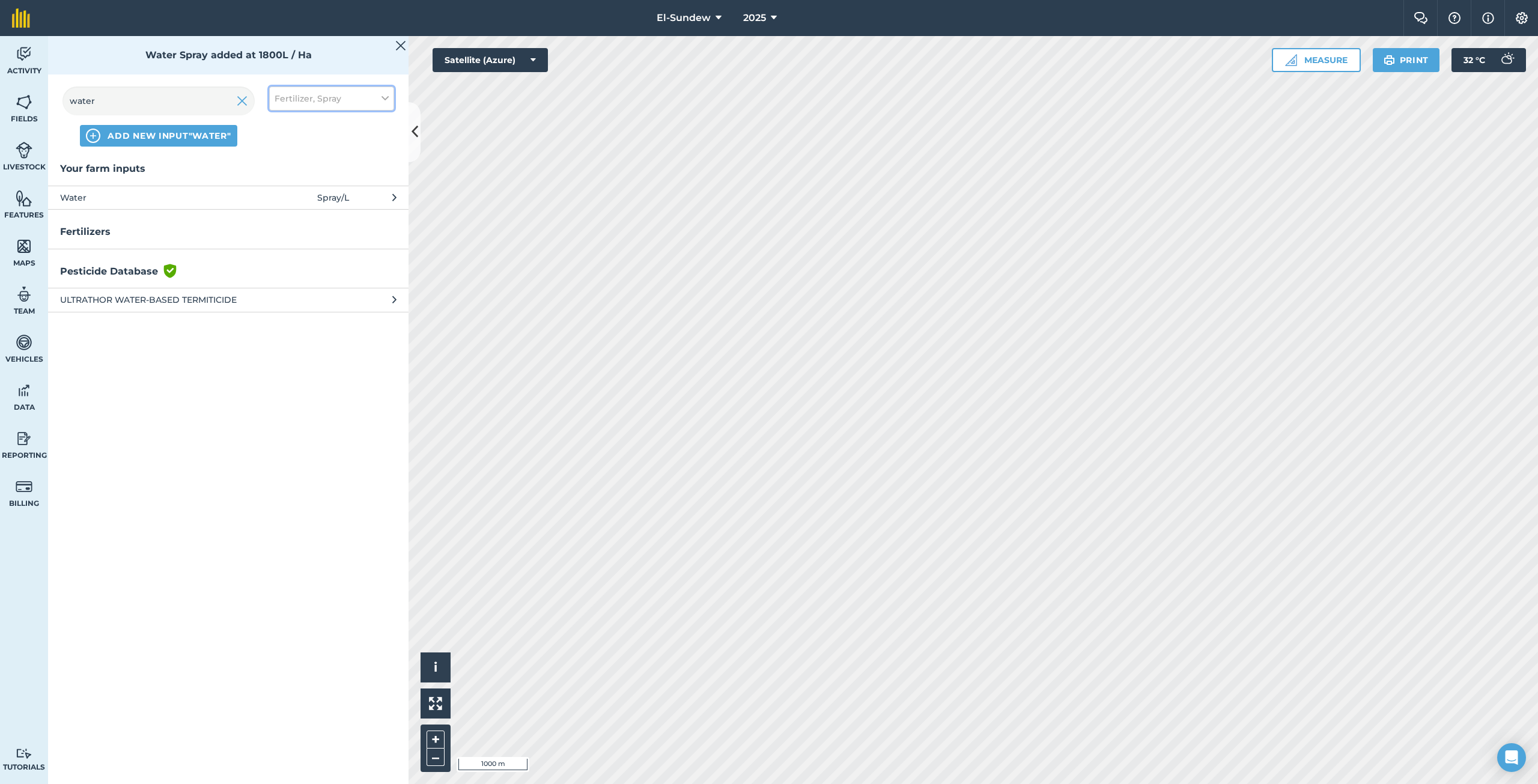
click at [292, 96] on span "Fertilizer, Spray" at bounding box center [307, 99] width 66 height 13
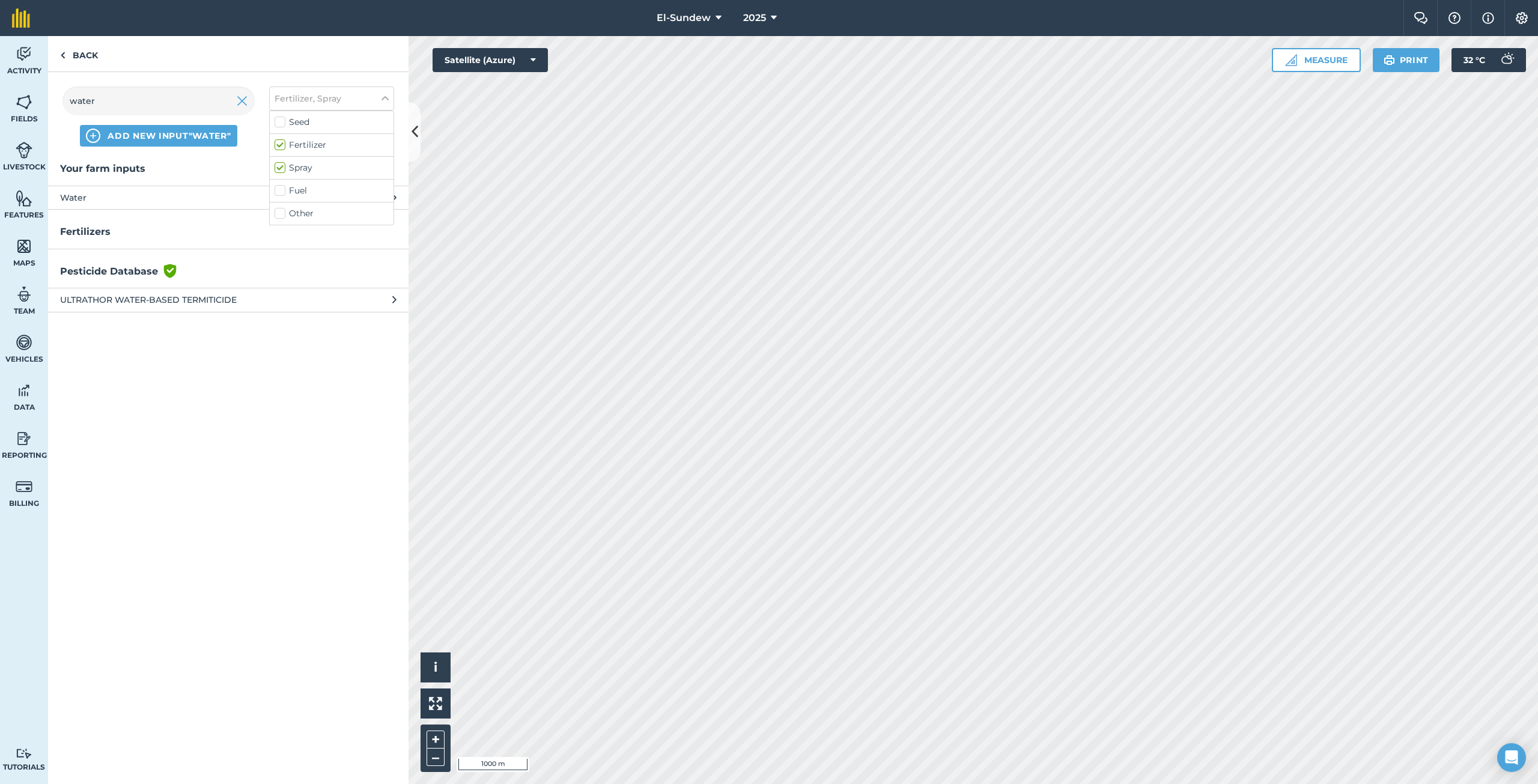
click at [276, 168] on label "Spray" at bounding box center [331, 168] width 114 height 13
click at [276, 168] on input "Spray" at bounding box center [278, 165] width 8 height 8
checkbox input "false"
click at [242, 101] on img at bounding box center [242, 101] width 10 height 15
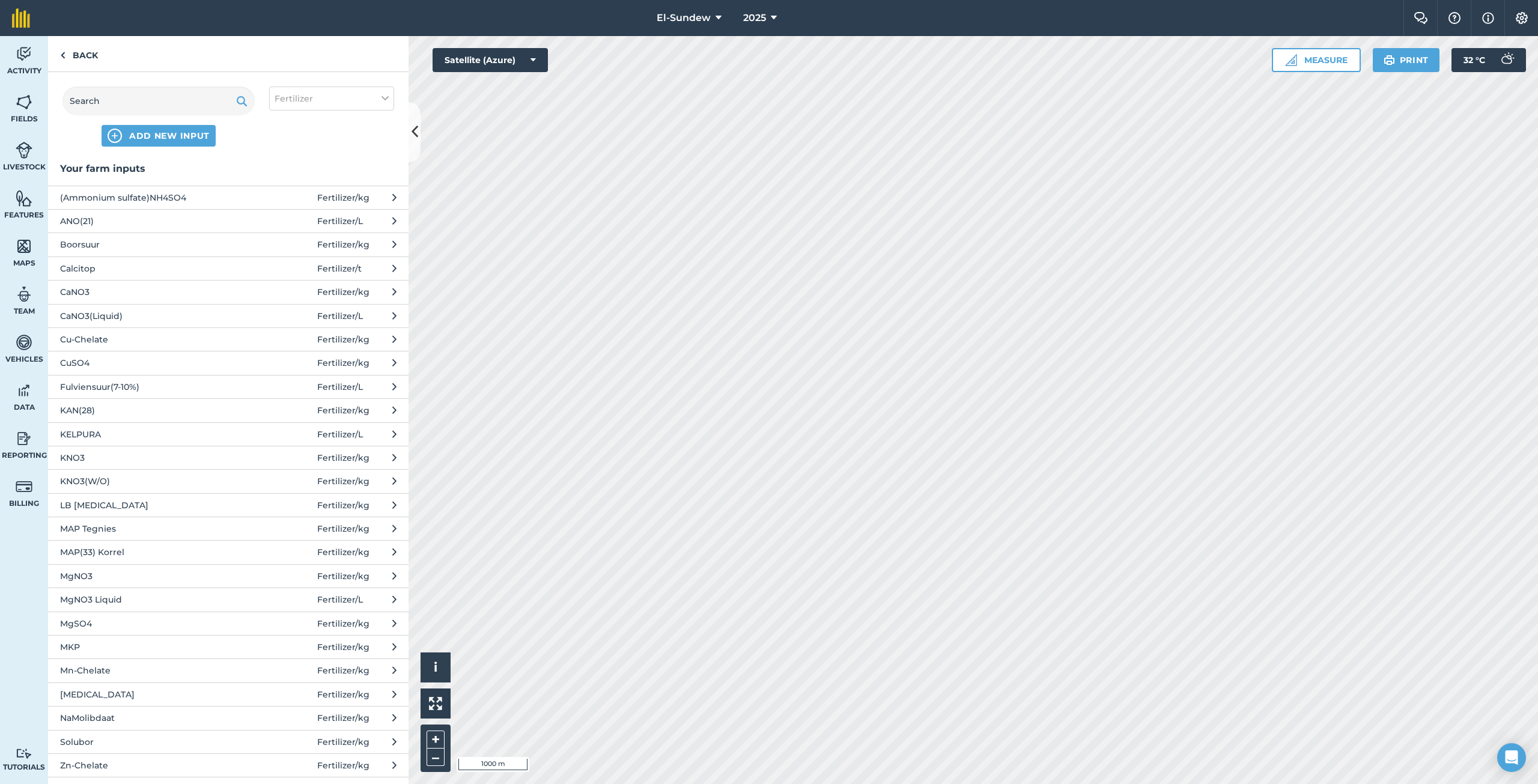
click at [132, 618] on span "MgSO4" at bounding box center [158, 623] width 196 height 13
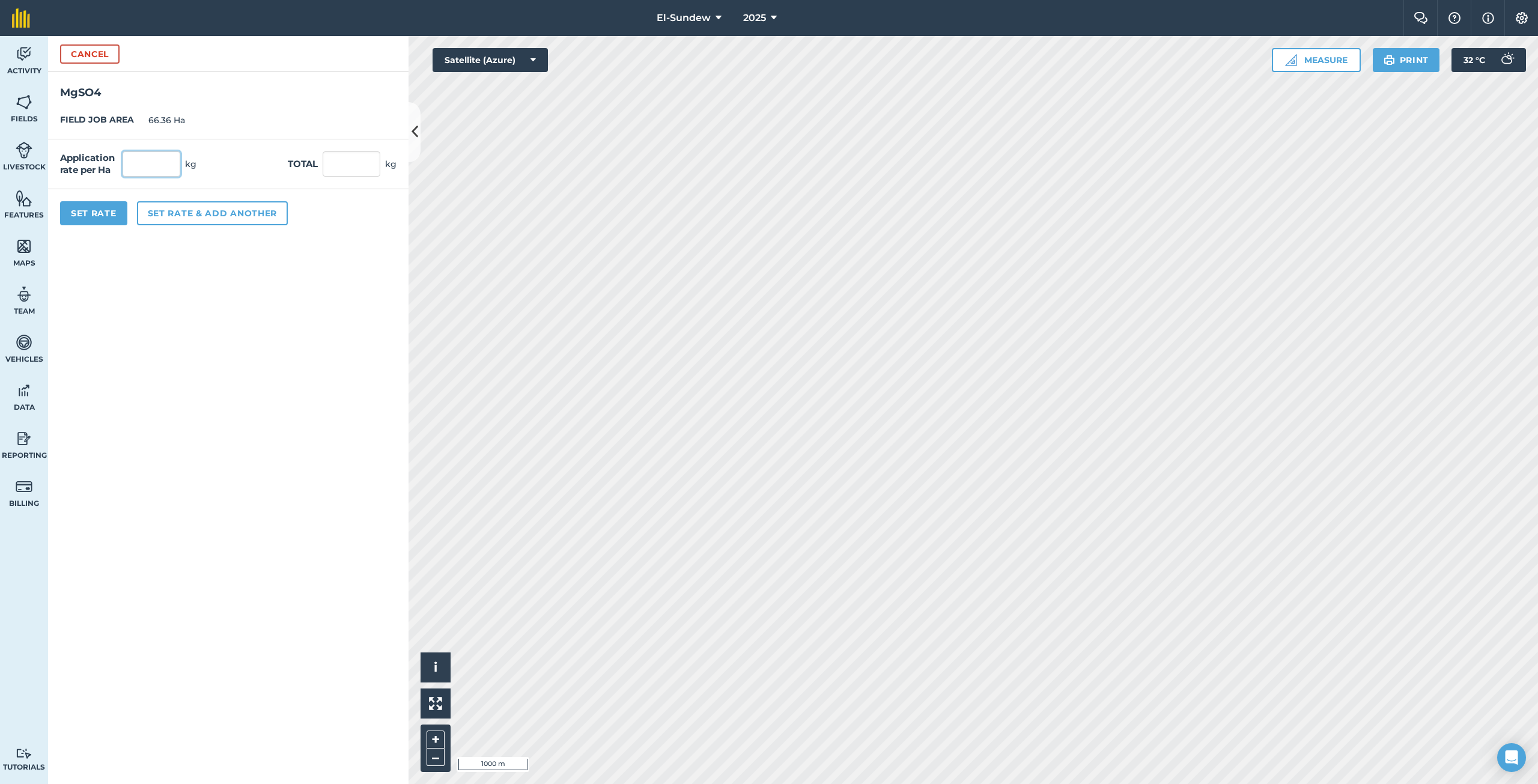
click at [173, 161] on input "text" at bounding box center [151, 164] width 58 height 25
type input "18"
type input "1,194.48"
click at [114, 217] on button "Set Rate" at bounding box center [94, 213] width 67 height 24
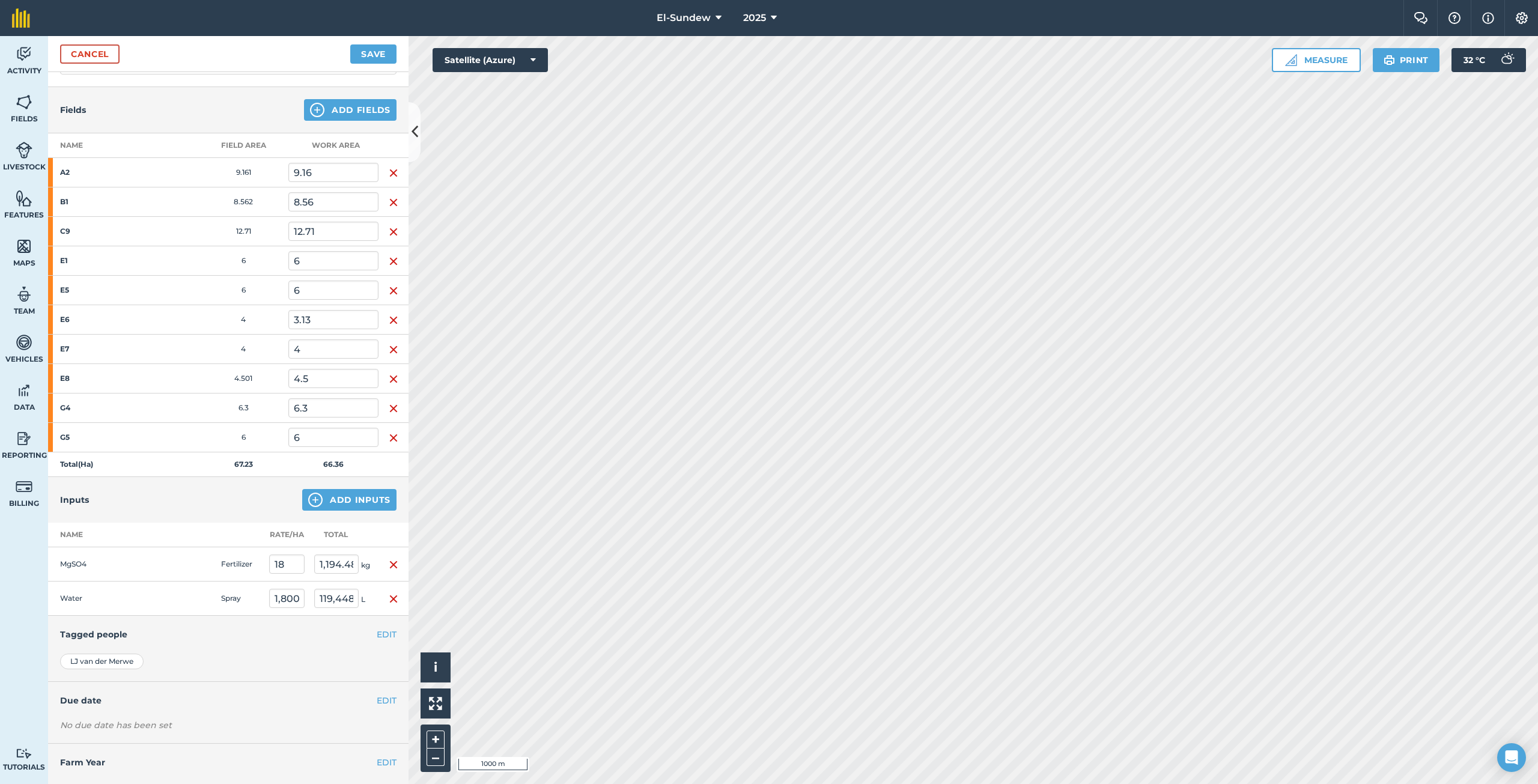
scroll to position [135, 0]
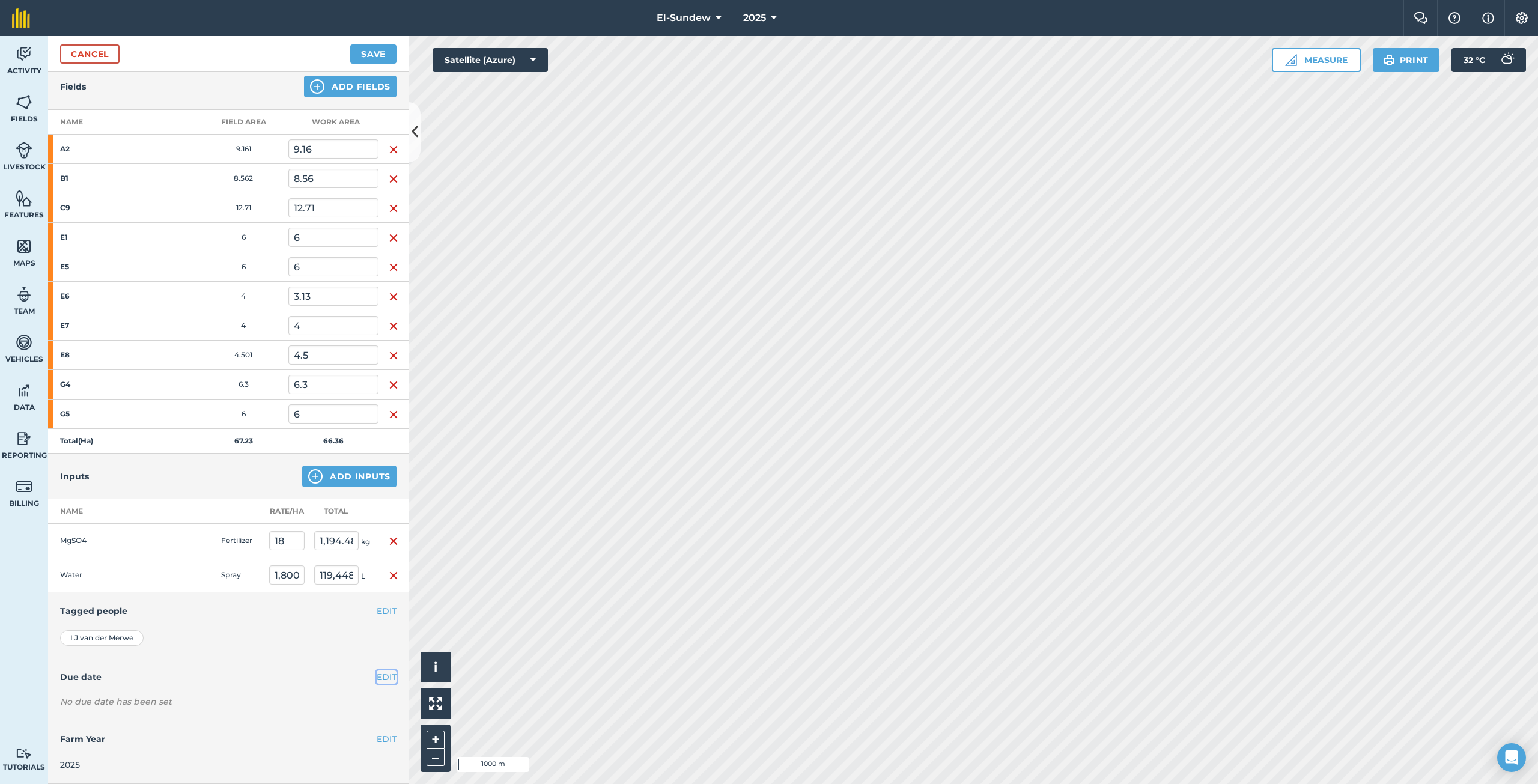
click at [379, 676] on button "EDIT" at bounding box center [386, 676] width 20 height 13
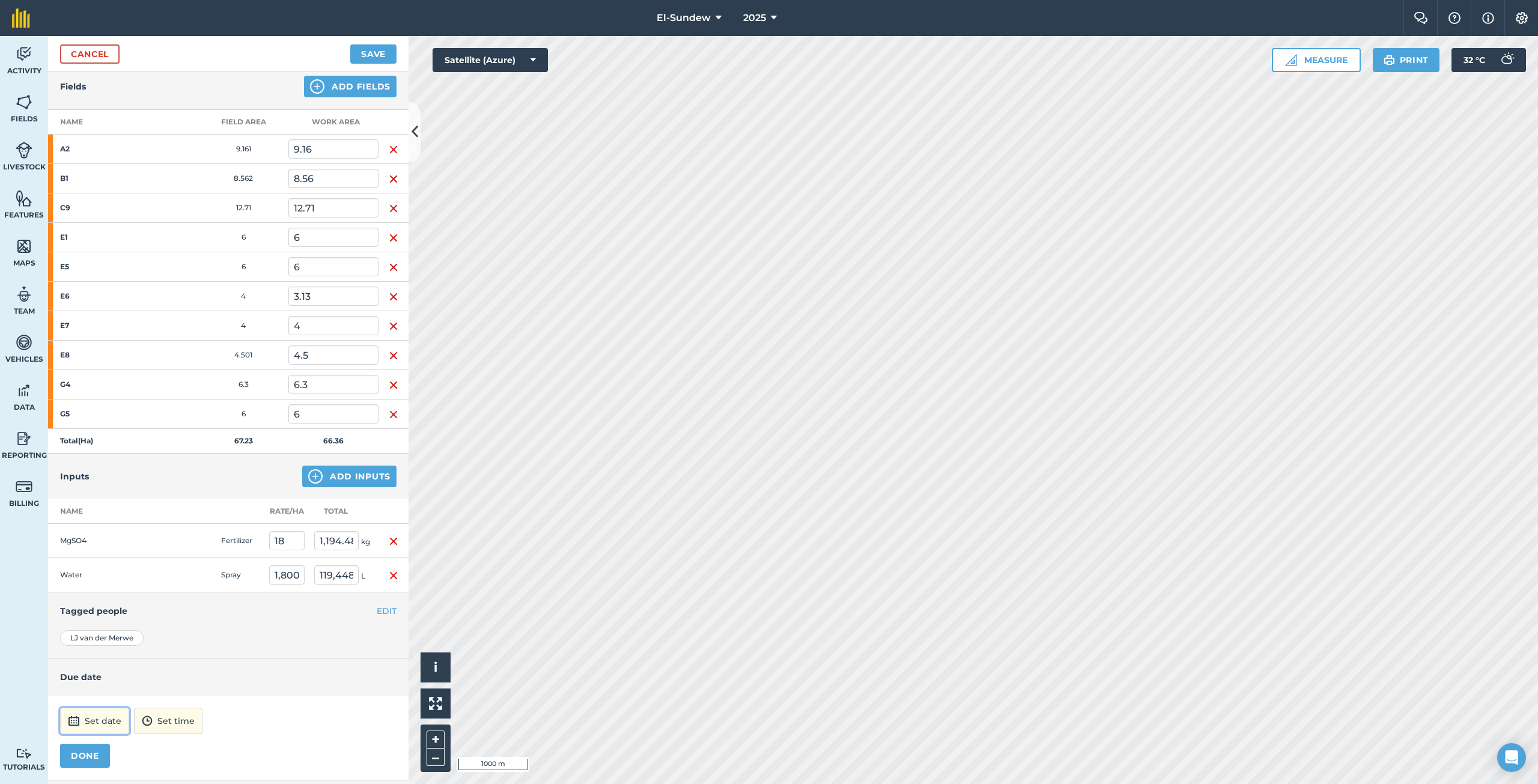
click at [117, 726] on button "Set date" at bounding box center [94, 721] width 69 height 27
click at [227, 561] on button "›" at bounding box center [218, 559] width 27 height 27
click at [127, 674] on abbr "26" at bounding box center [131, 674] width 8 height 8
click at [178, 723] on button "12:00" at bounding box center [152, 721] width 52 height 27
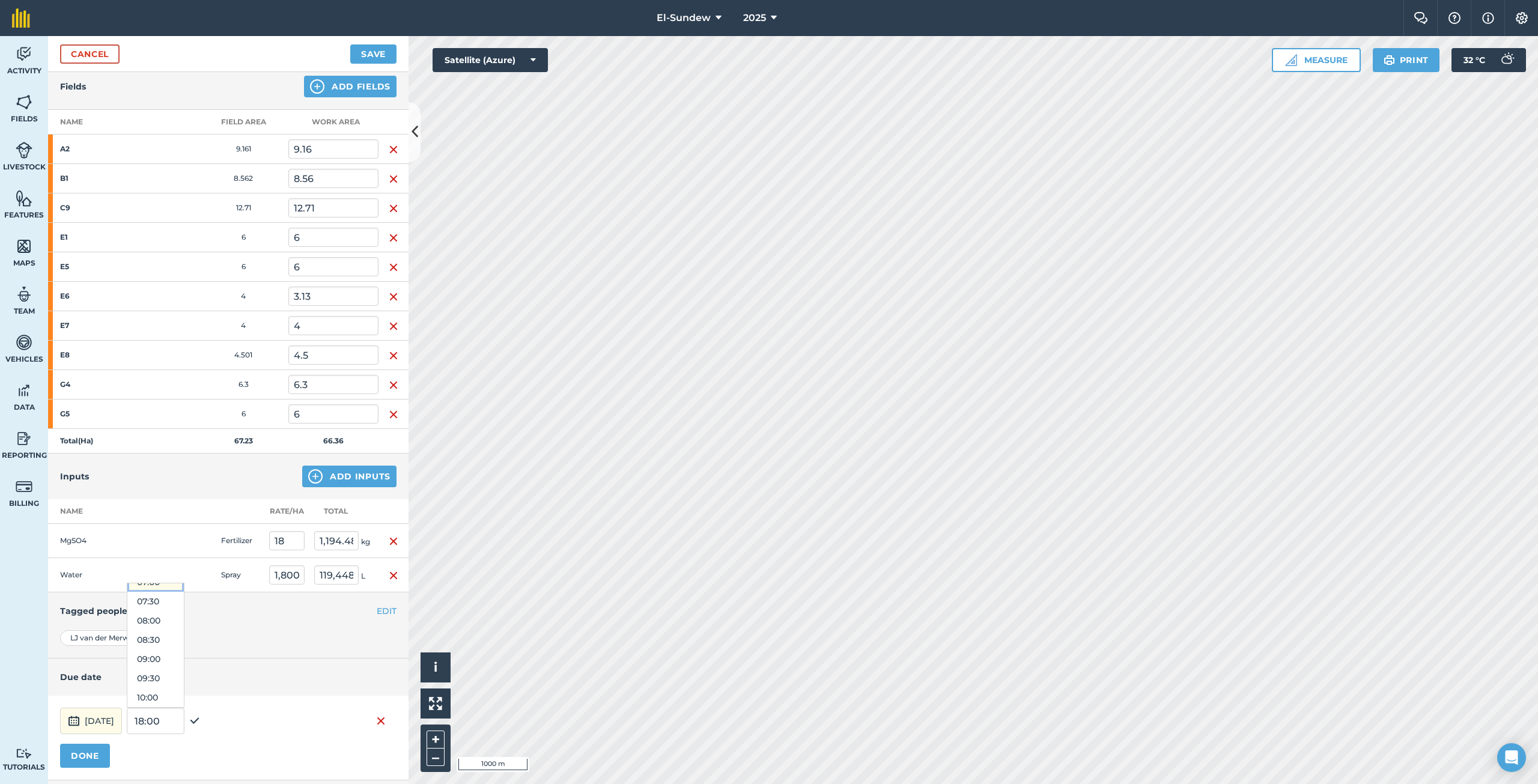
click at [181, 585] on button "07:00" at bounding box center [155, 582] width 57 height 20
click at [99, 753] on button "DONE" at bounding box center [85, 755] width 50 height 24
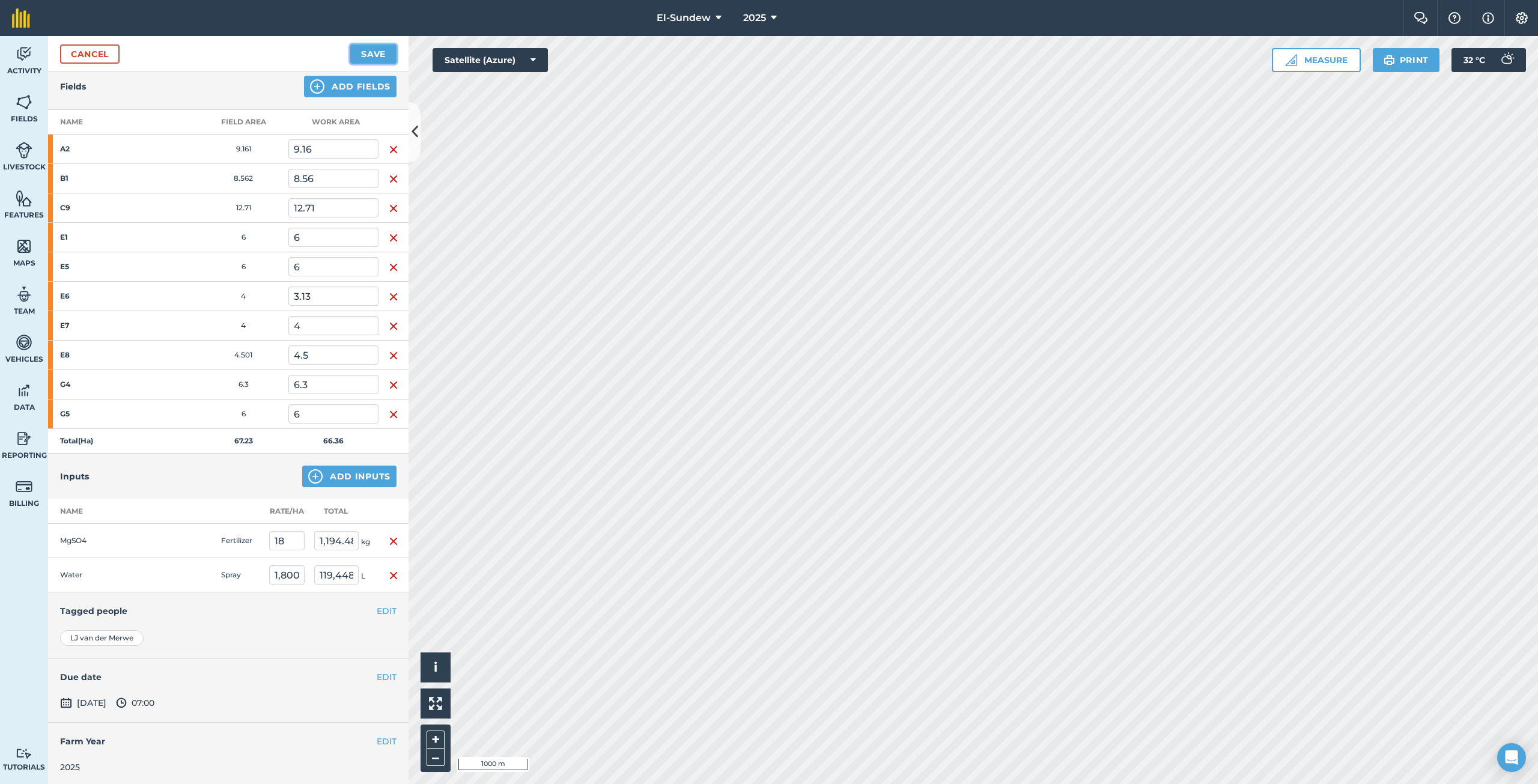
click at [381, 54] on button "Save" at bounding box center [373, 55] width 46 height 20
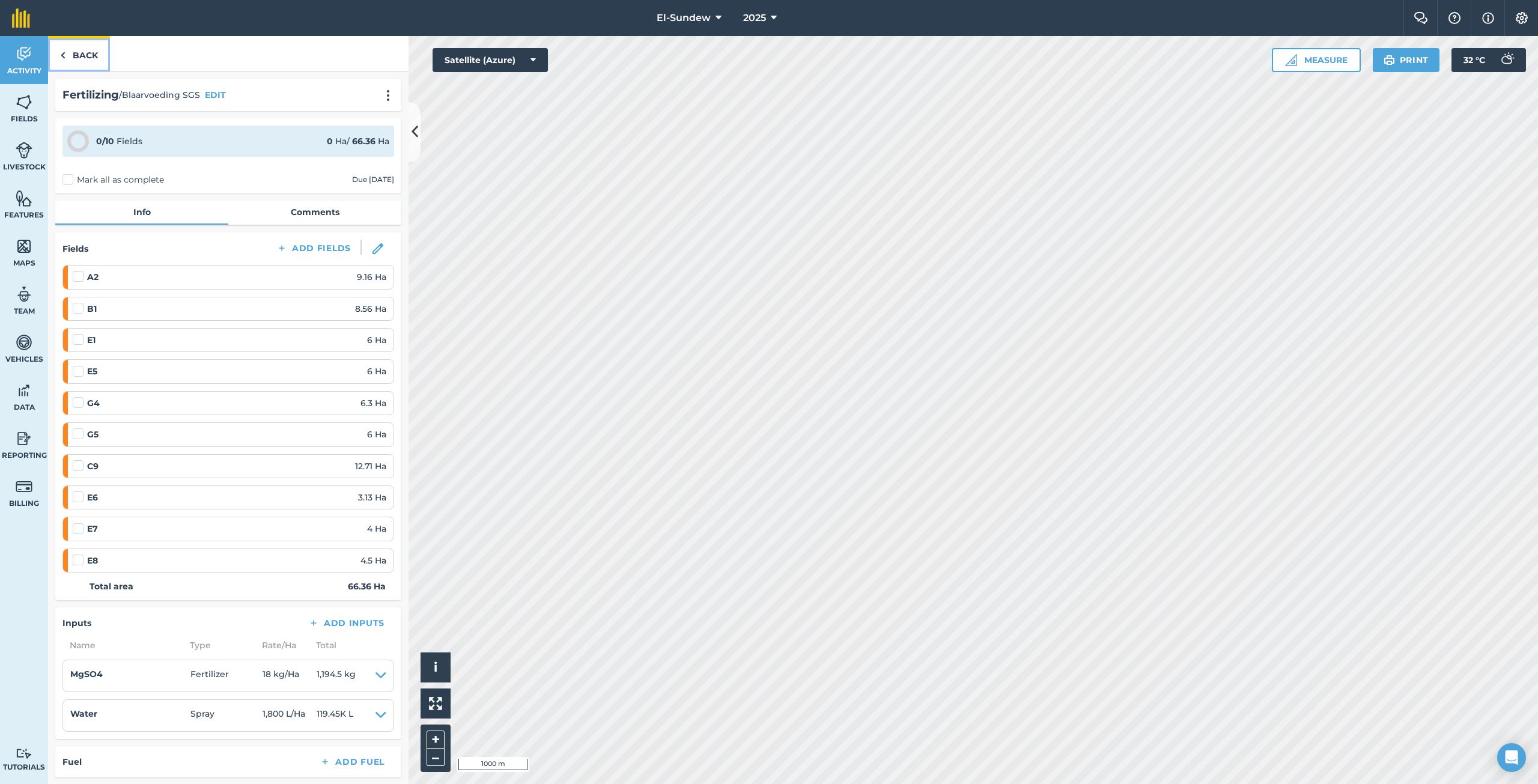
click at [94, 59] on link "Back" at bounding box center [79, 54] width 62 height 36
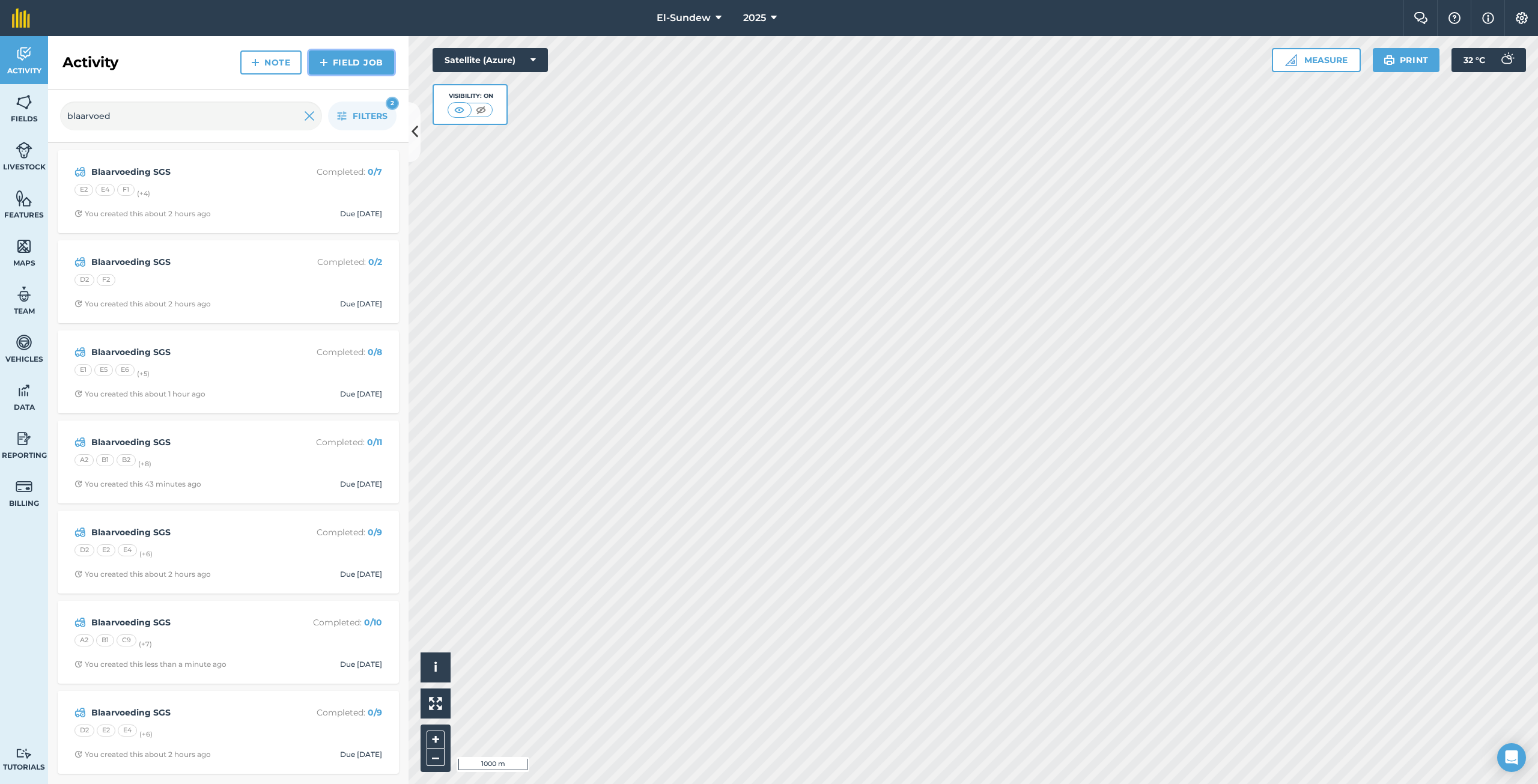
click at [322, 55] on link "Field Job" at bounding box center [351, 62] width 85 height 24
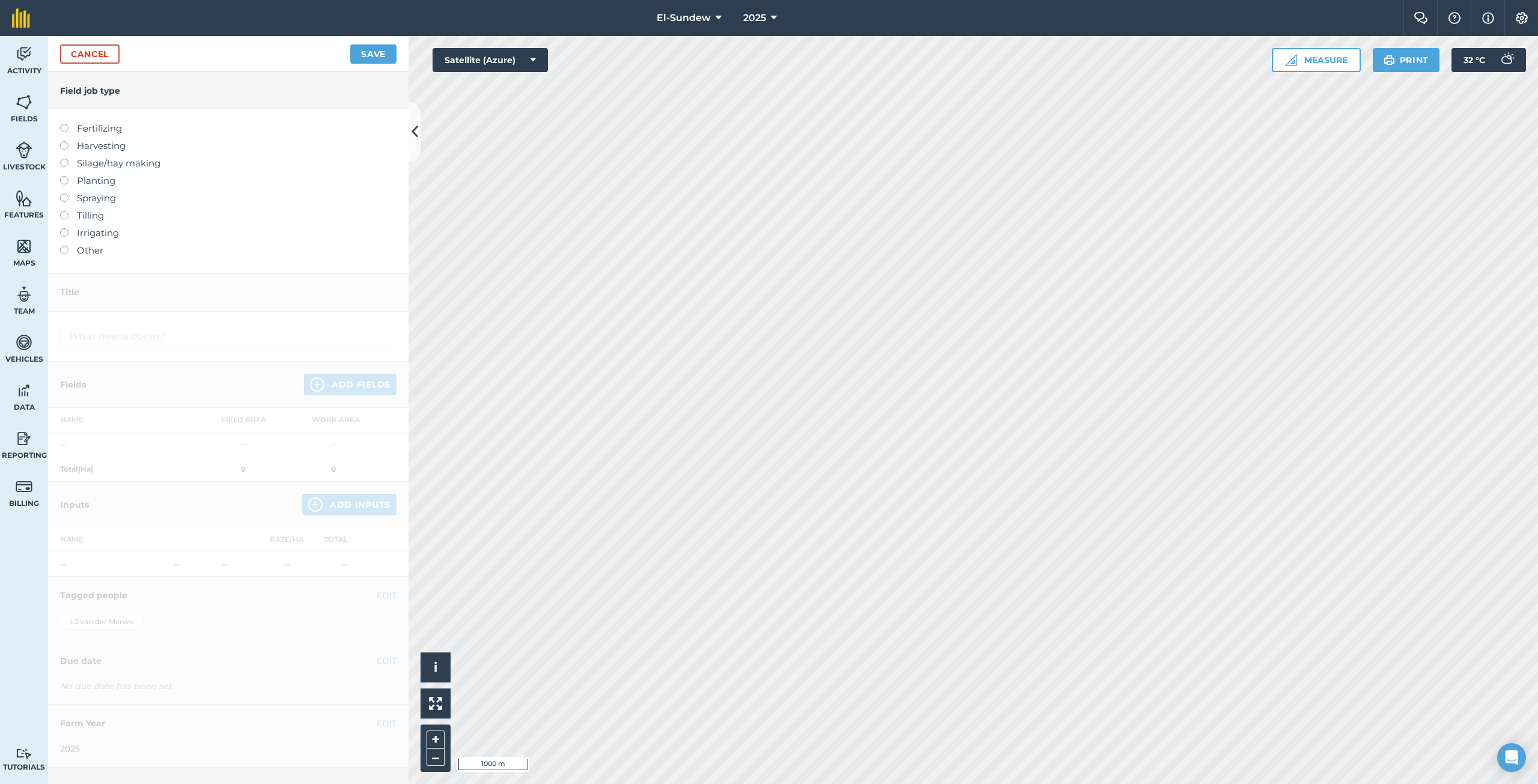
click at [110, 129] on label "Fertilizing" at bounding box center [228, 129] width 336 height 15
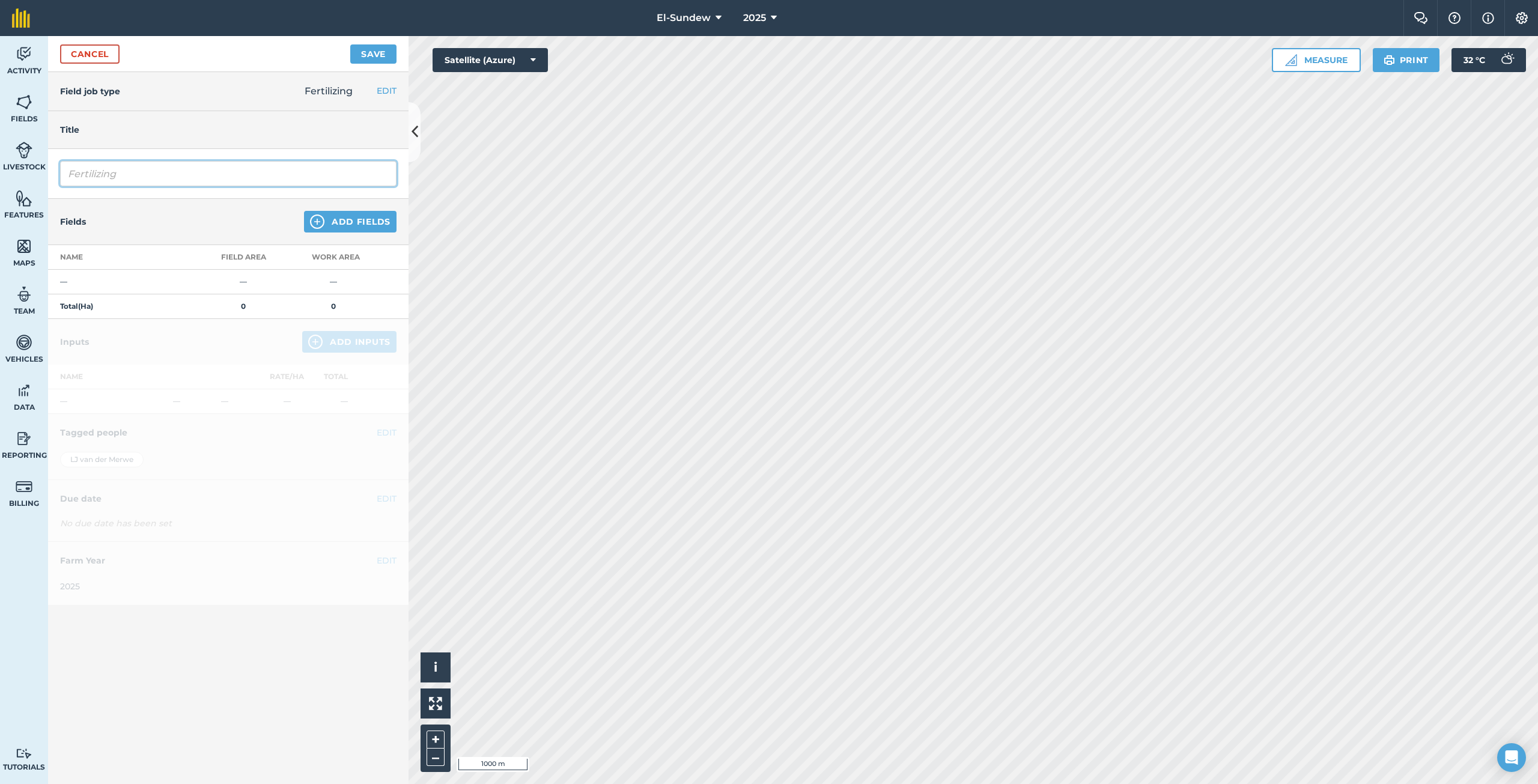
click at [161, 166] on input "Fertilizing" at bounding box center [228, 173] width 336 height 25
type input "Blaarvoeding SGS"
click at [324, 221] on img at bounding box center [317, 222] width 15 height 15
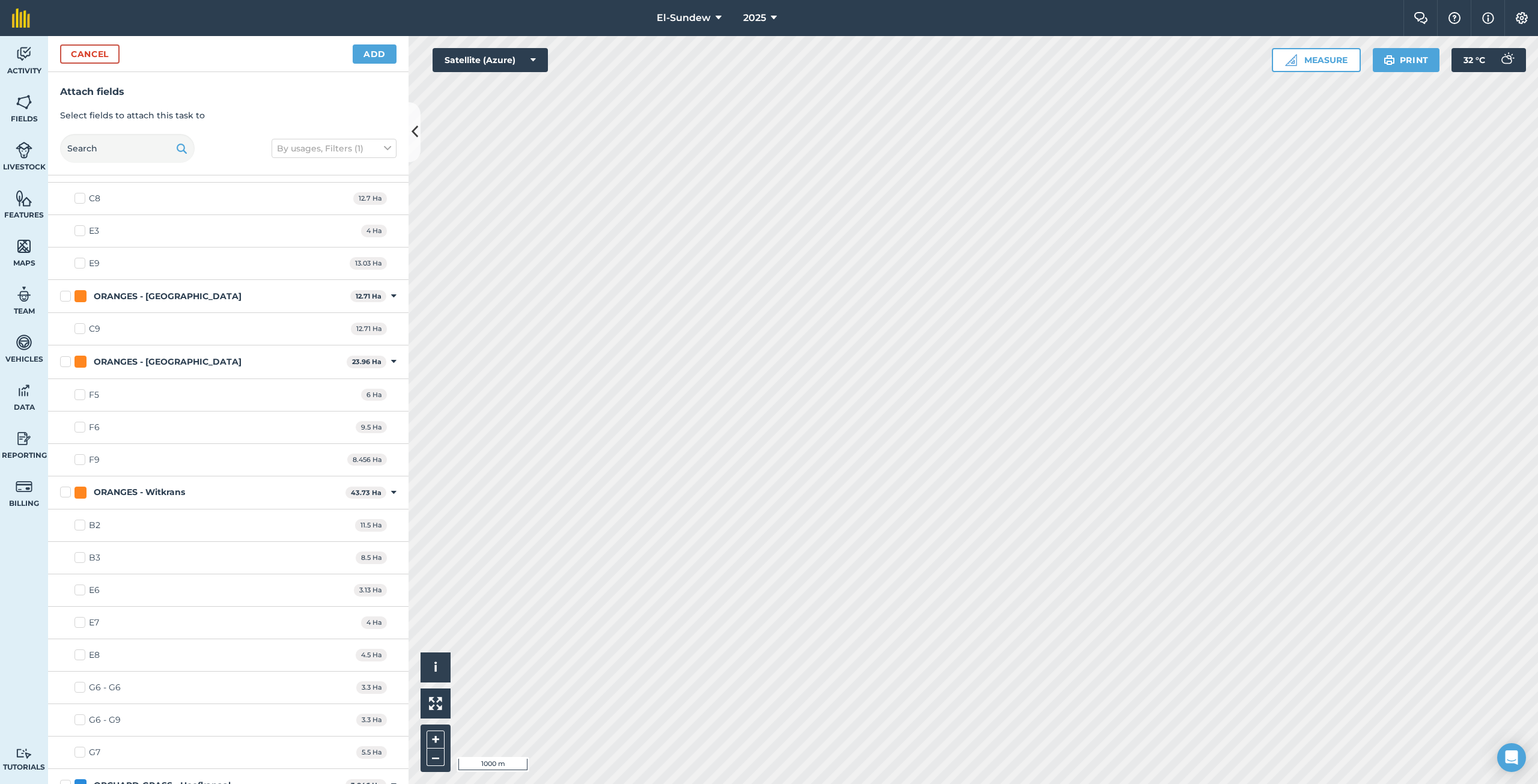
scroll to position [1602, 0]
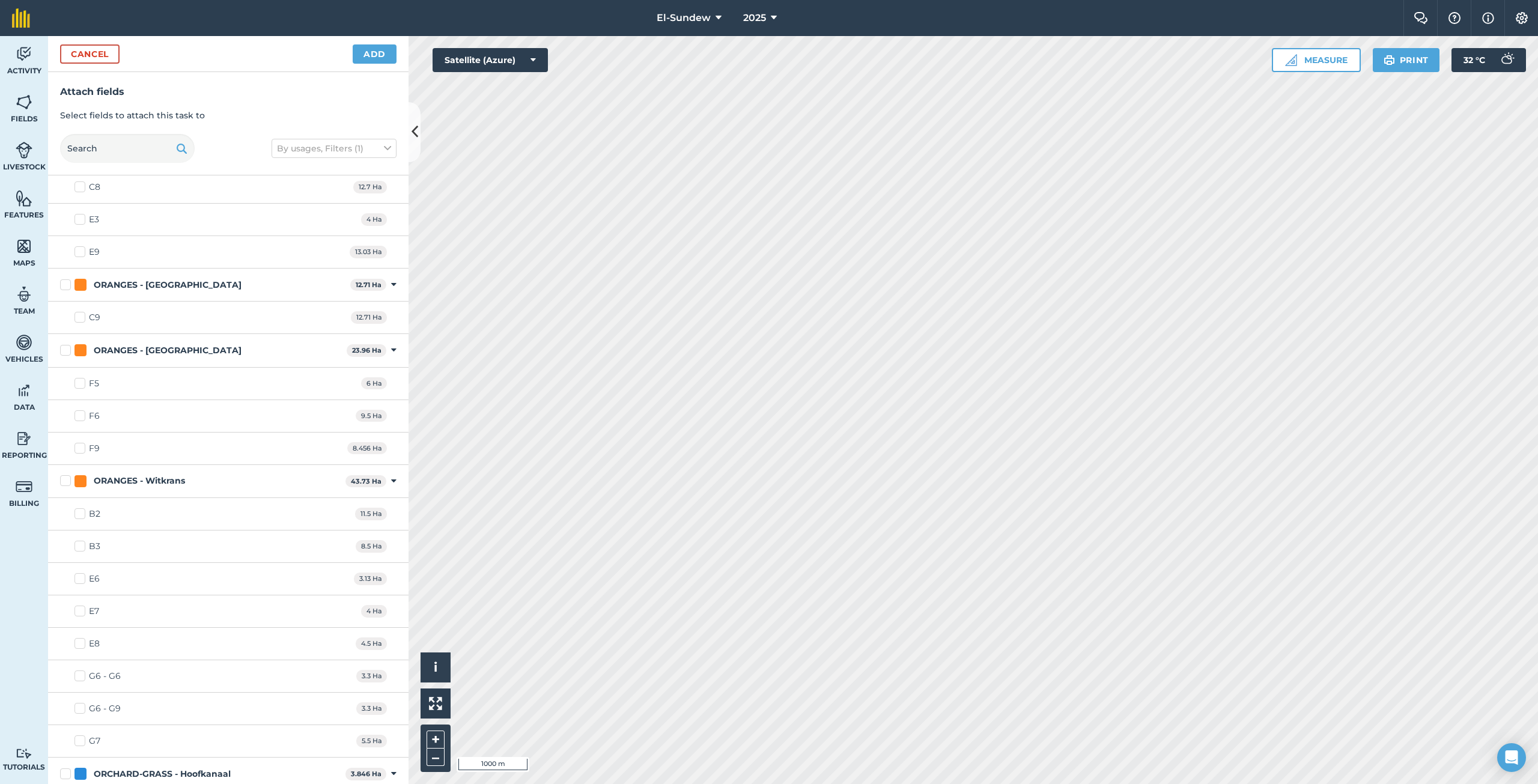
click at [79, 677] on label "G6 - G6" at bounding box center [98, 676] width 46 height 13
click at [79, 677] on input "G6 - G6" at bounding box center [78, 674] width 8 height 8
checkbox input "true"
click at [78, 709] on label "G6 - G9" at bounding box center [98, 709] width 46 height 13
click at [78, 709] on input "G6 - G9" at bounding box center [78, 706] width 8 height 8
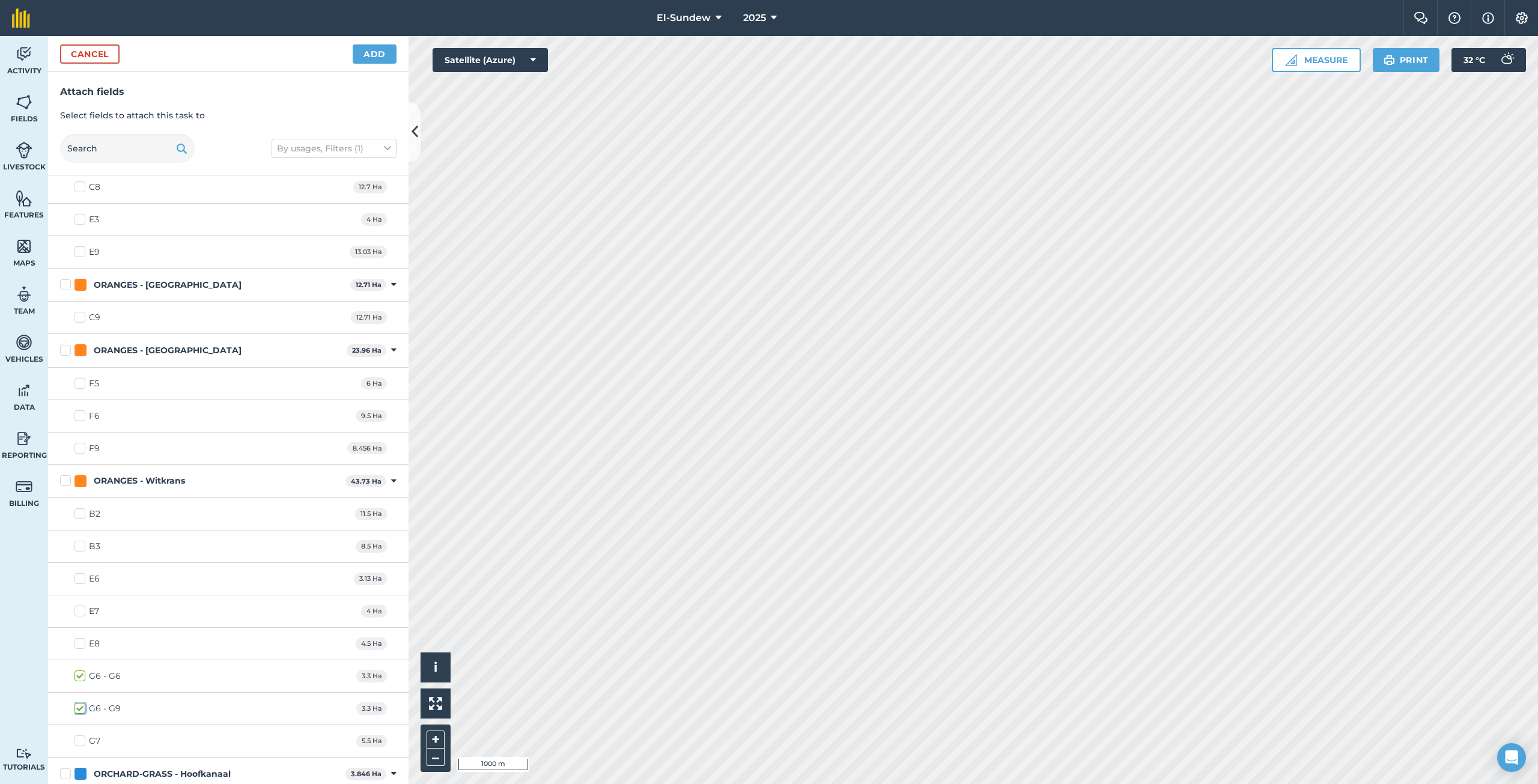
checkbox input "true"
click at [83, 739] on label "G7" at bounding box center [87, 741] width 26 height 13
click at [82, 739] on input "G7" at bounding box center [78, 738] width 8 height 8
checkbox input "true"
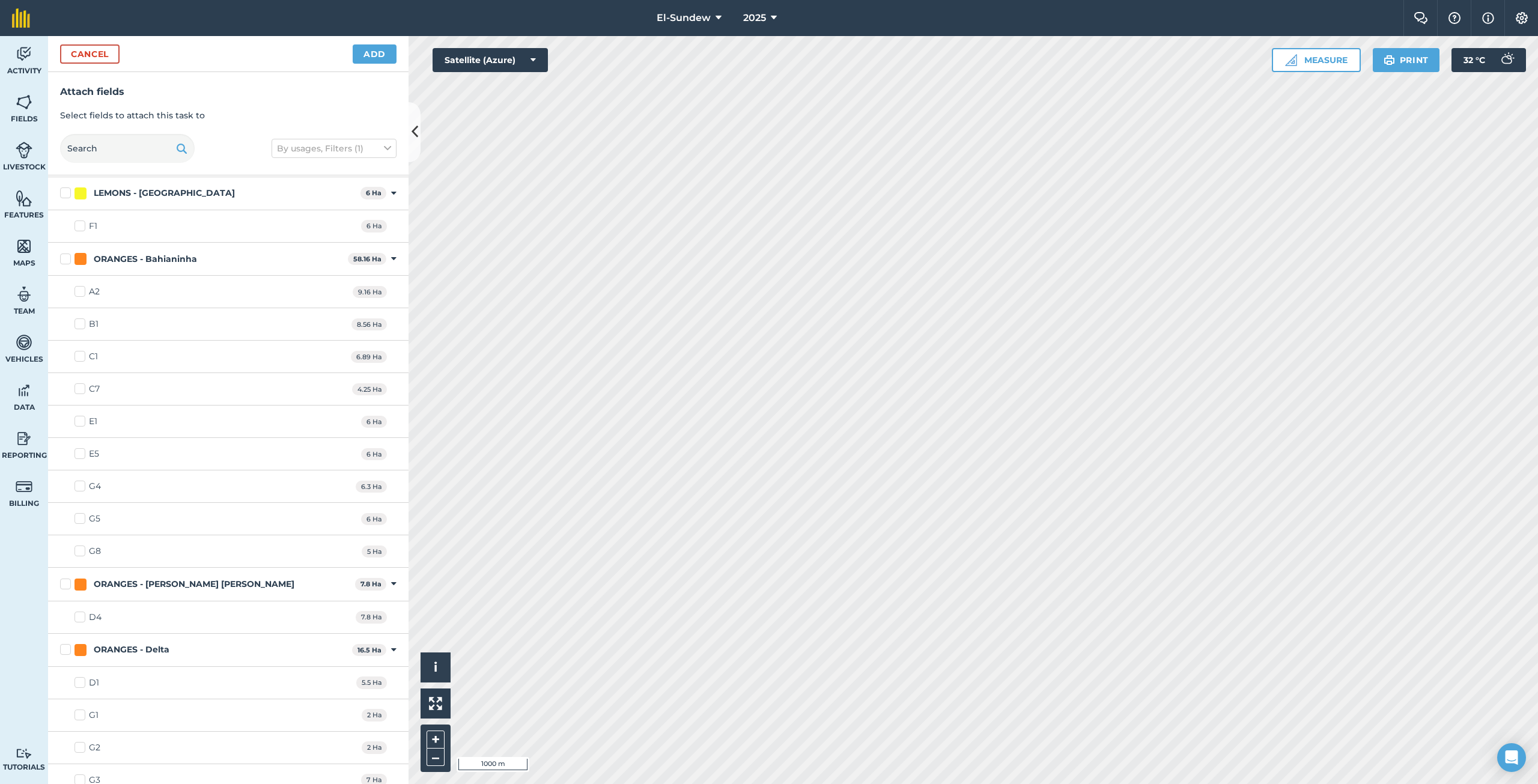
scroll to position [801, 0]
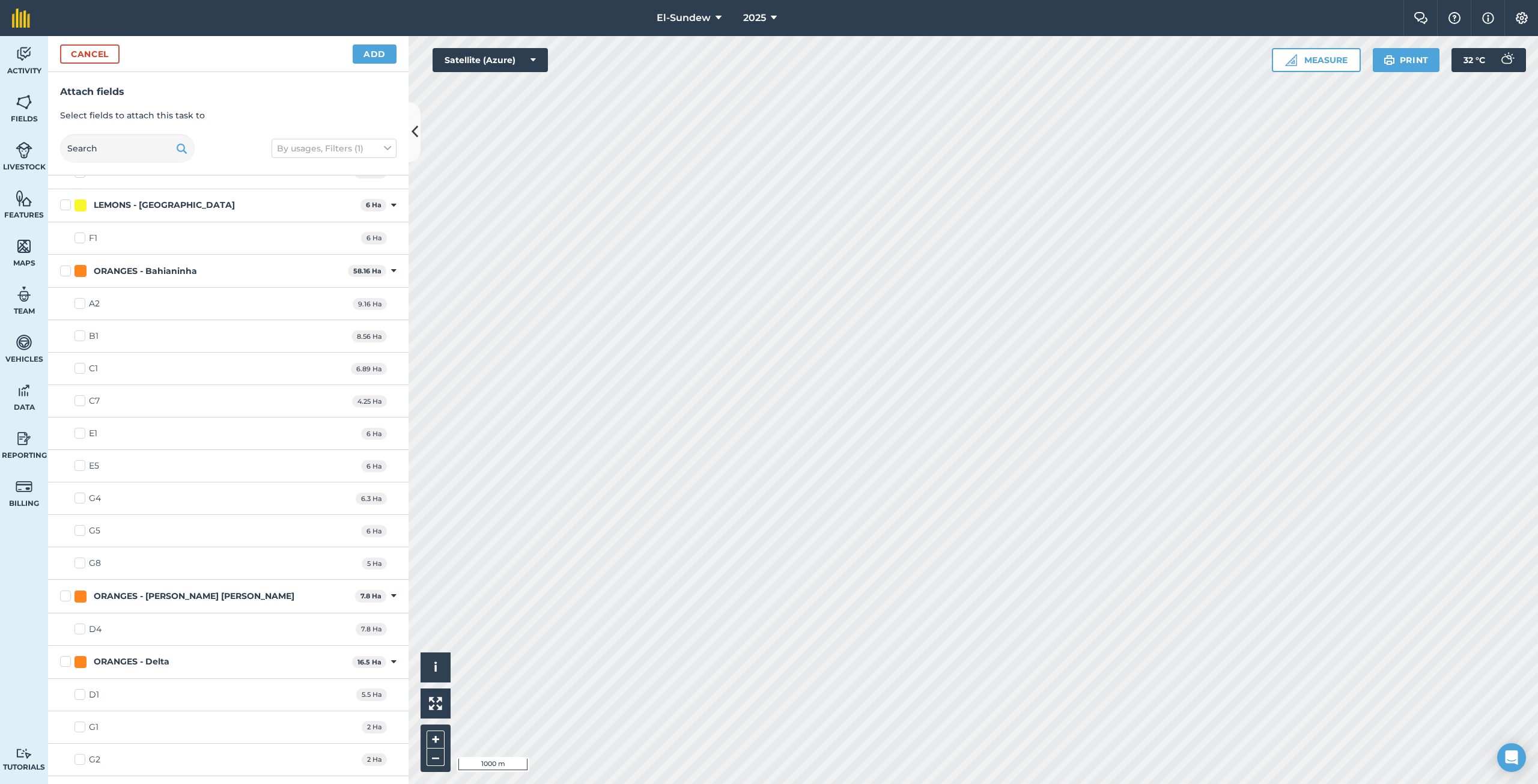
click at [82, 563] on label "G8" at bounding box center [88, 563] width 27 height 13
click at [82, 563] on input "G8" at bounding box center [78, 560] width 8 height 8
checkbox input "true"
click at [79, 628] on label "D4" at bounding box center [88, 630] width 27 height 13
click at [79, 628] on input "D4" at bounding box center [78, 627] width 8 height 8
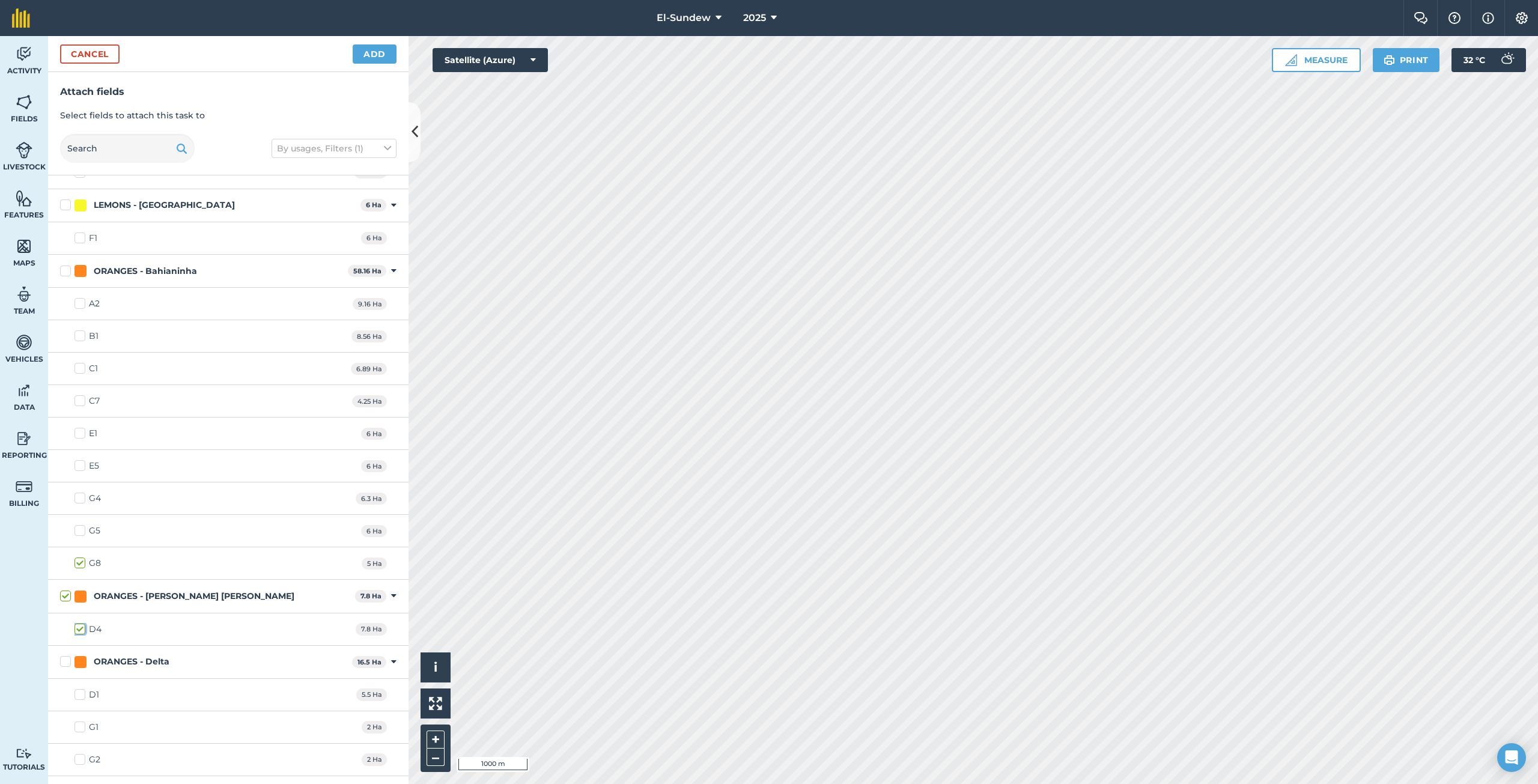
checkbox input "true"
click at [80, 368] on label "C1" at bounding box center [87, 368] width 24 height 13
click at [80, 368] on input "C1" at bounding box center [78, 365] width 8 height 8
checkbox input "true"
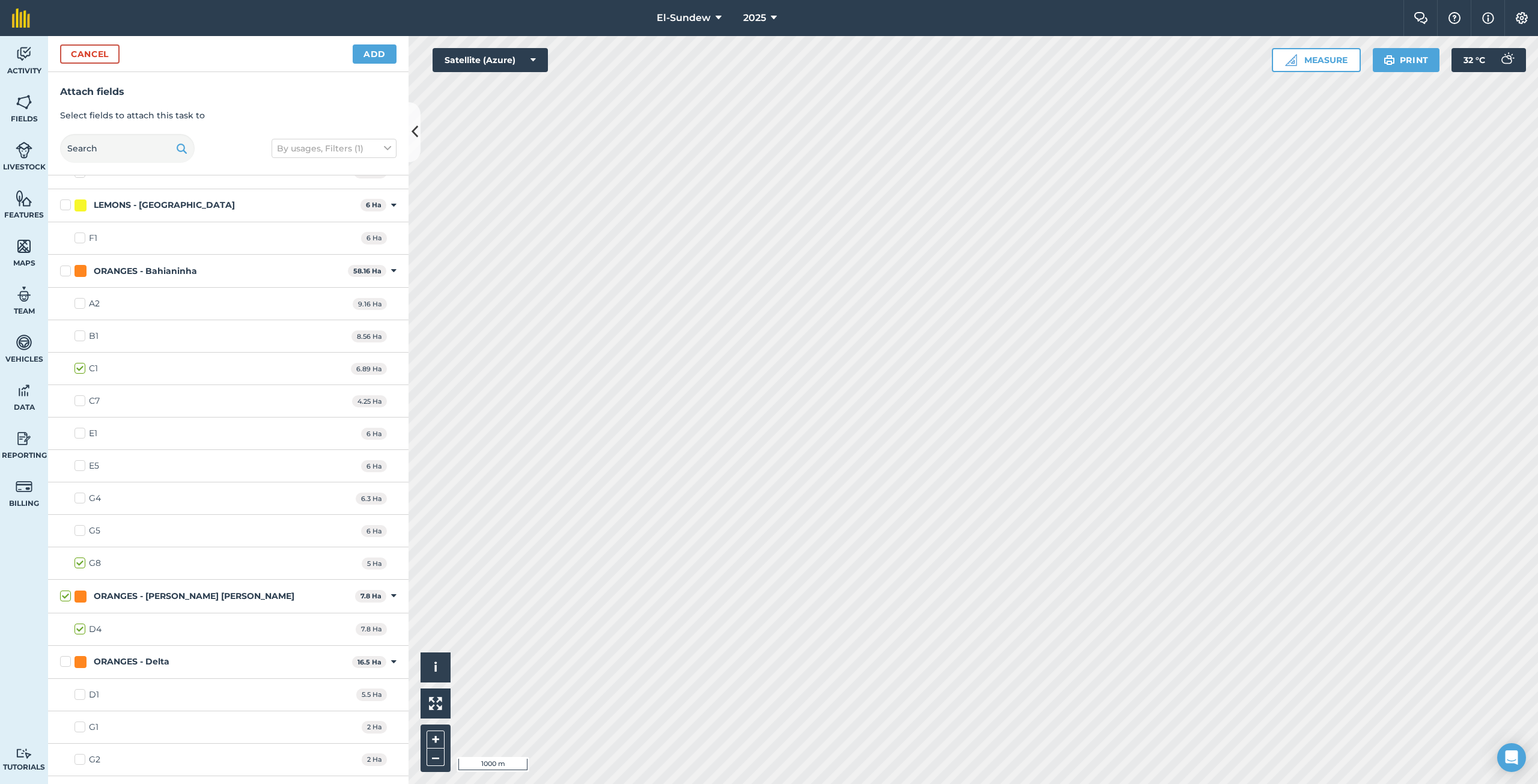
click at [81, 395] on label "C7" at bounding box center [87, 401] width 25 height 13
click at [81, 395] on input "C7" at bounding box center [78, 398] width 8 height 8
checkbox input "true"
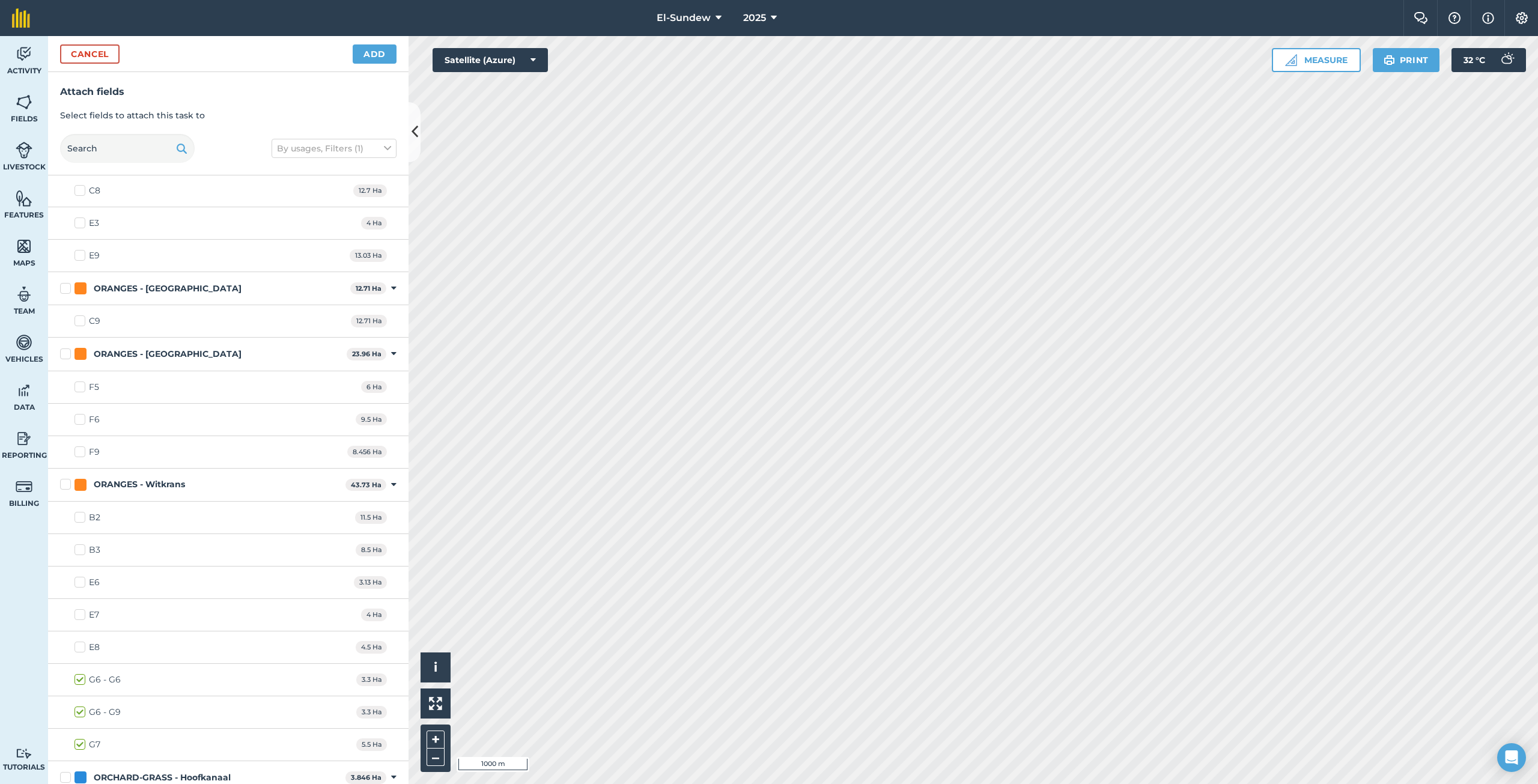
scroll to position [1602, 0]
click at [81, 514] on label "B2" at bounding box center [87, 514] width 26 height 13
click at [81, 514] on input "B2" at bounding box center [78, 511] width 8 height 8
checkbox input "true"
click at [80, 546] on label "B3" at bounding box center [87, 546] width 26 height 13
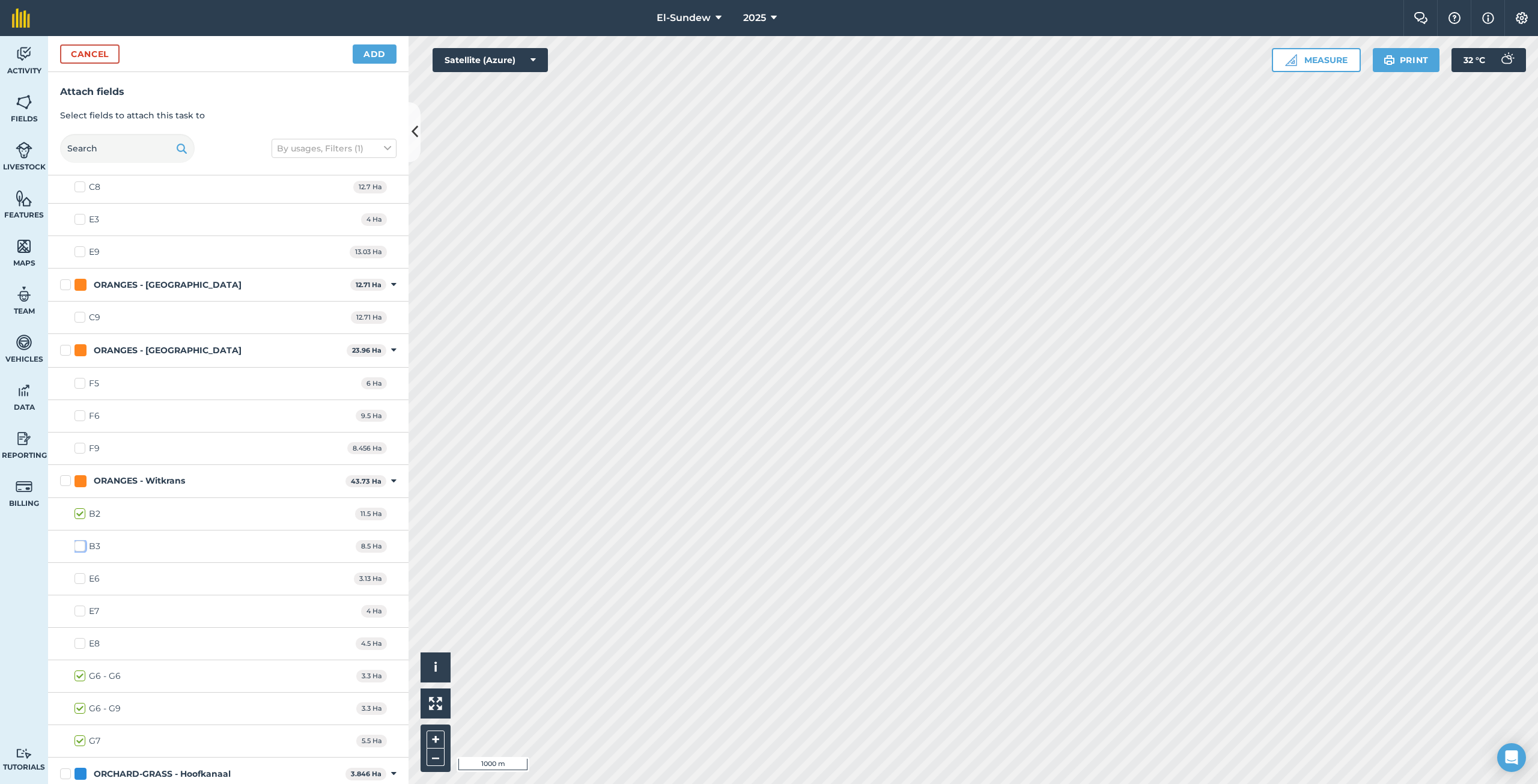
click at [80, 546] on input "B3" at bounding box center [78, 544] width 8 height 8
checkbox input "true"
click at [362, 57] on button "Add" at bounding box center [375, 55] width 44 height 20
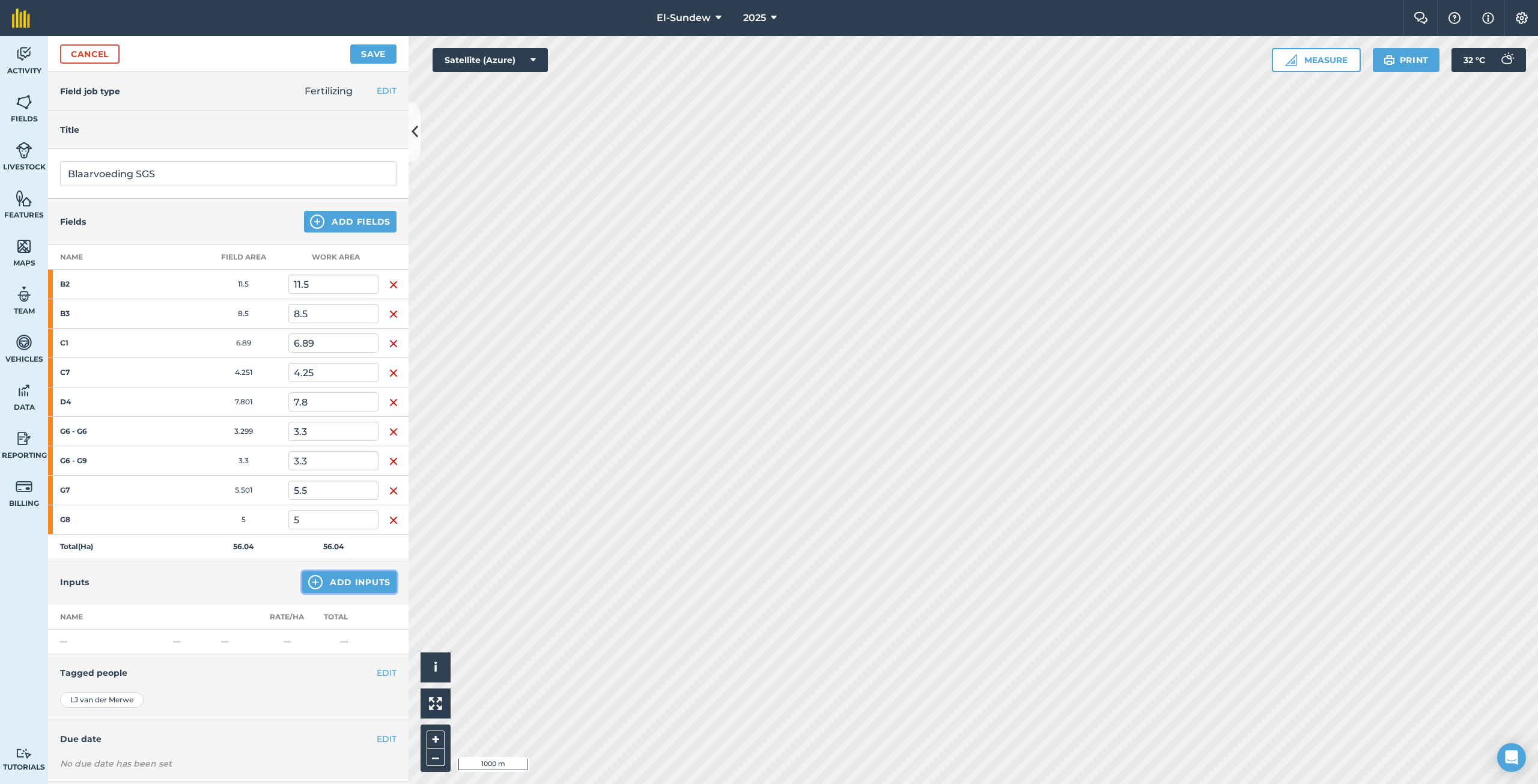
click at [328, 582] on button "Add Inputs" at bounding box center [349, 582] width 94 height 22
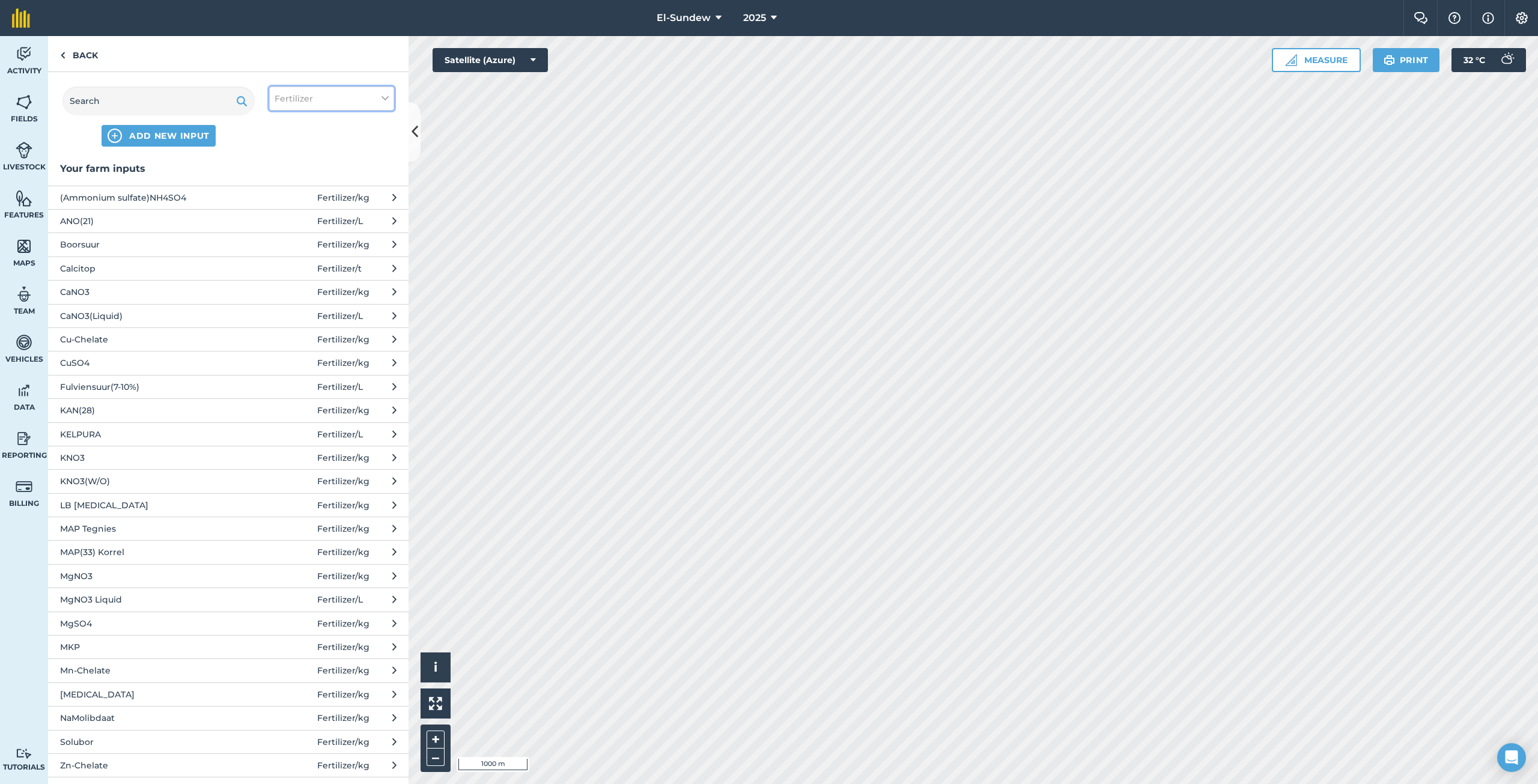
click at [359, 108] on button "Fertilizer" at bounding box center [331, 99] width 125 height 24
click at [307, 169] on label "Spray" at bounding box center [331, 168] width 114 height 13
click at [282, 169] on input "Spray" at bounding box center [278, 165] width 8 height 8
checkbox input "true"
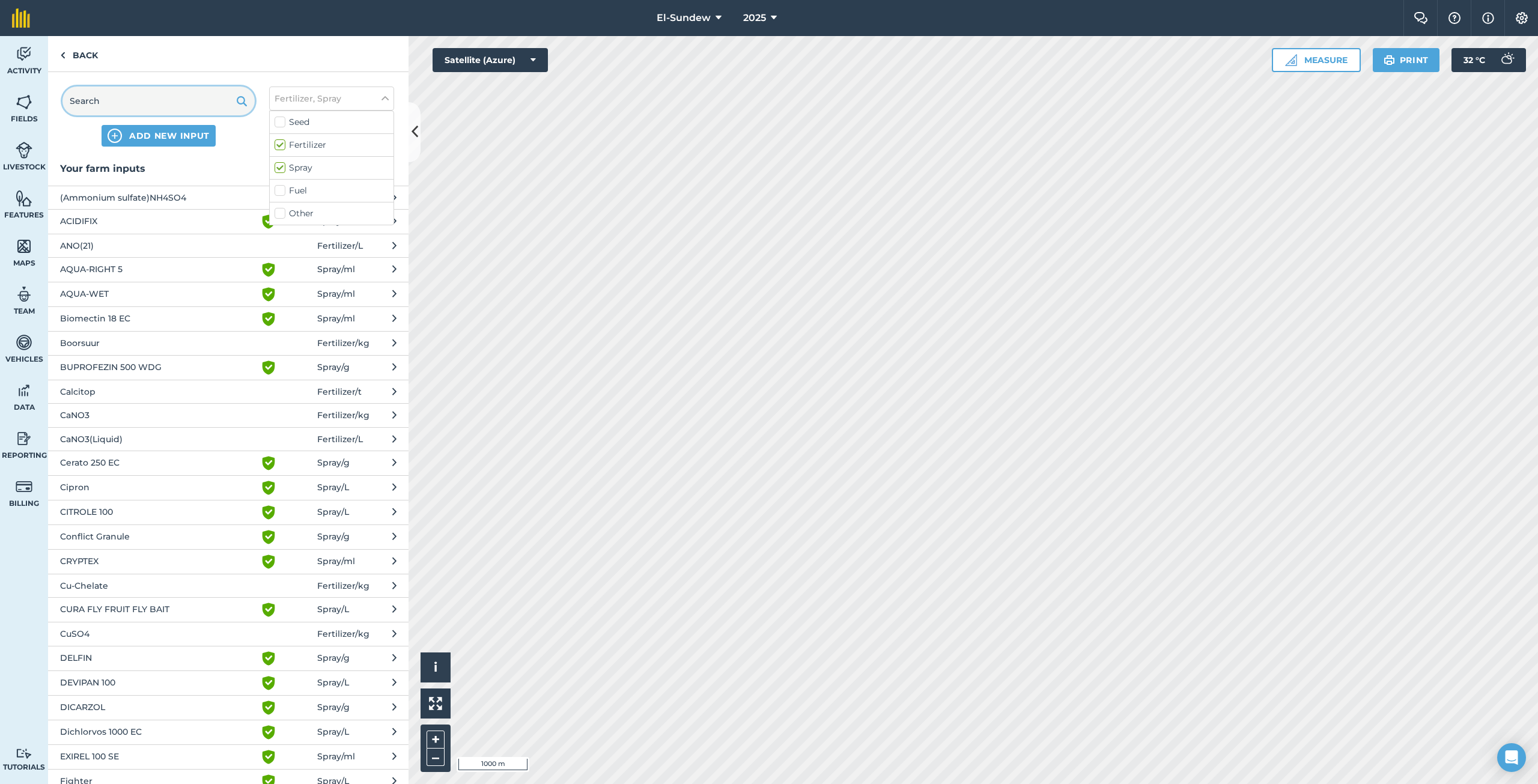
click at [194, 112] on input "text" at bounding box center [158, 101] width 192 height 29
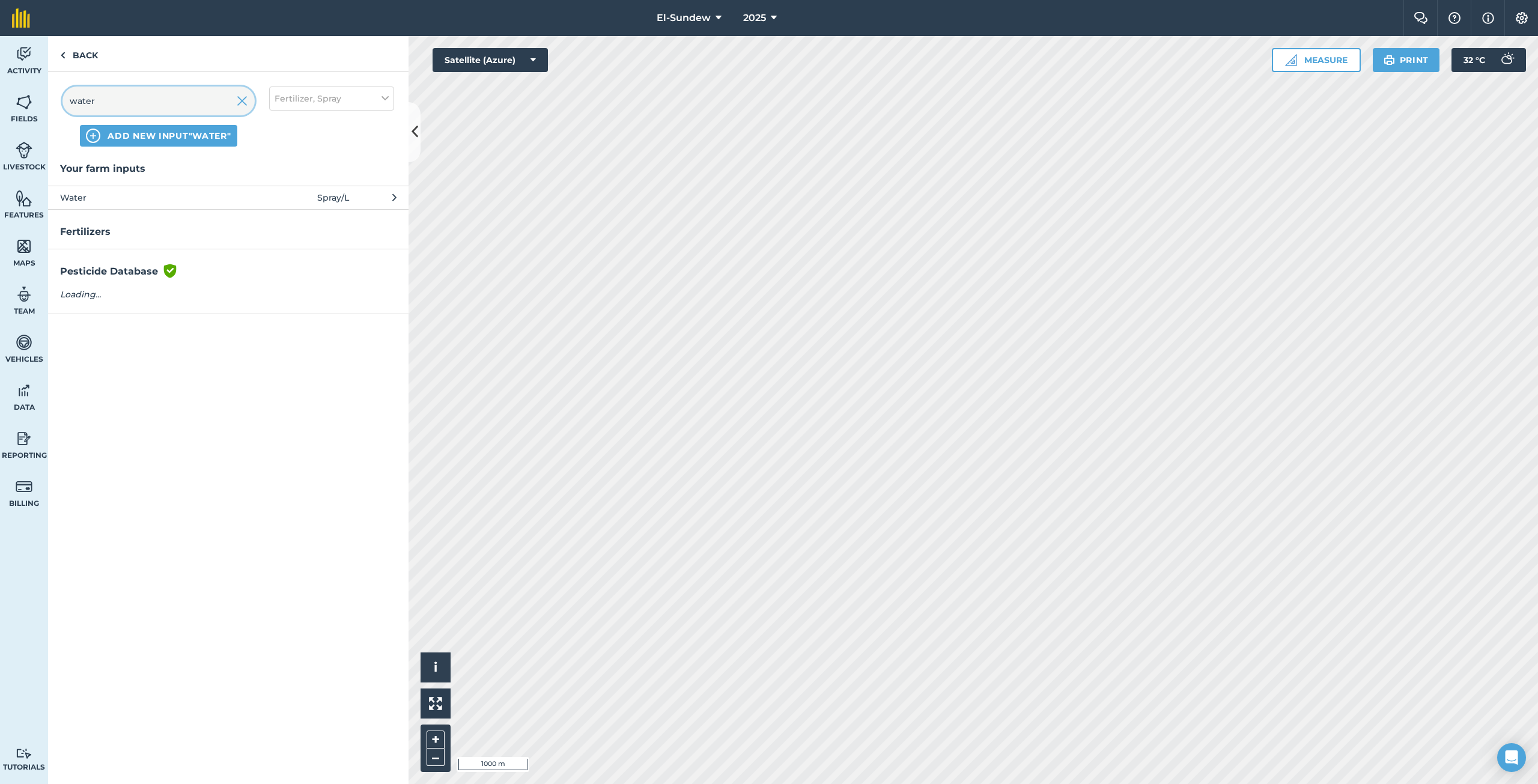
type input "water"
click at [141, 198] on span "Water" at bounding box center [158, 197] width 196 height 13
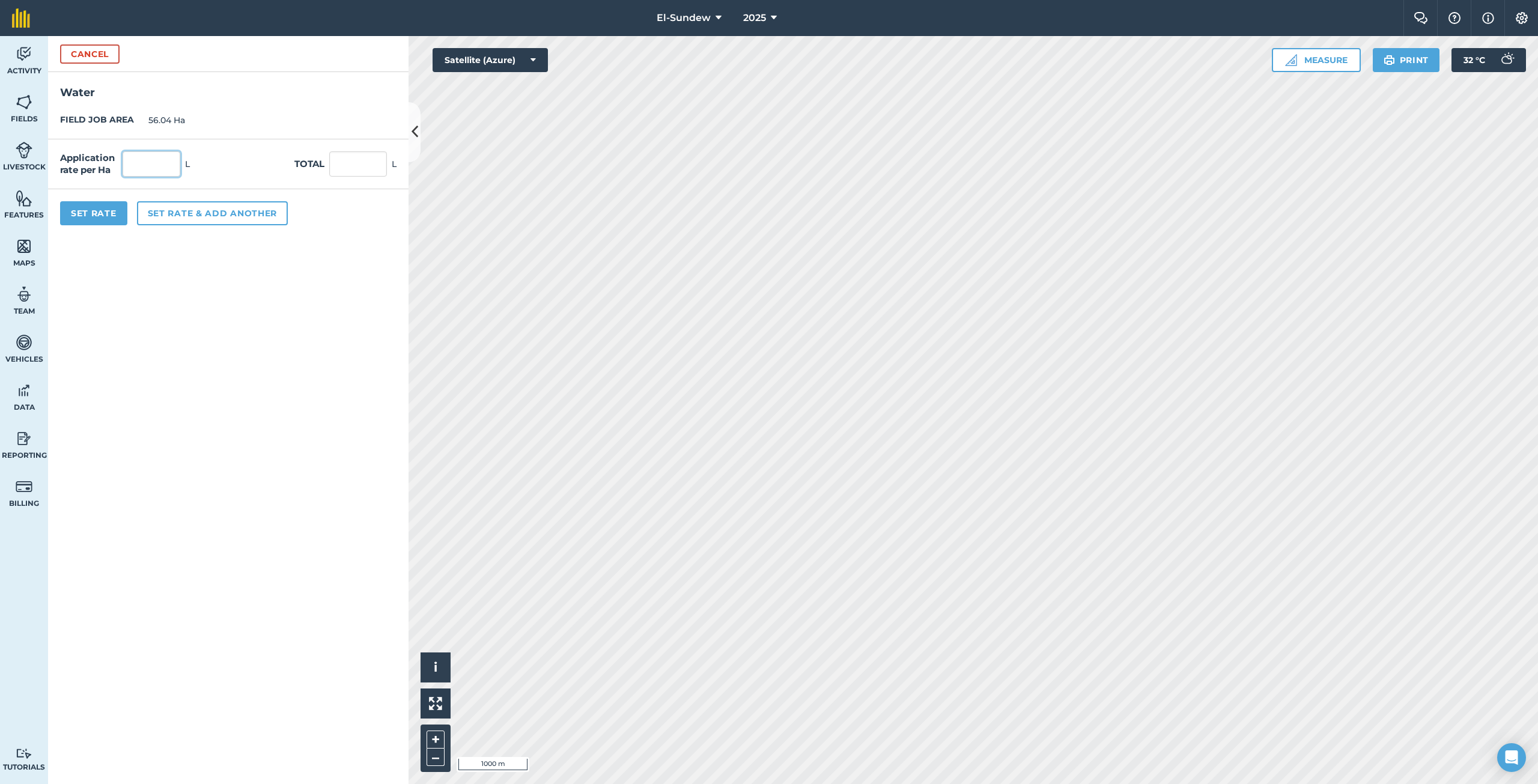
click at [163, 157] on input "text" at bounding box center [151, 164] width 58 height 25
type input "1,800"
type input "100,872"
click at [189, 217] on button "Set rate & add another" at bounding box center [212, 213] width 151 height 24
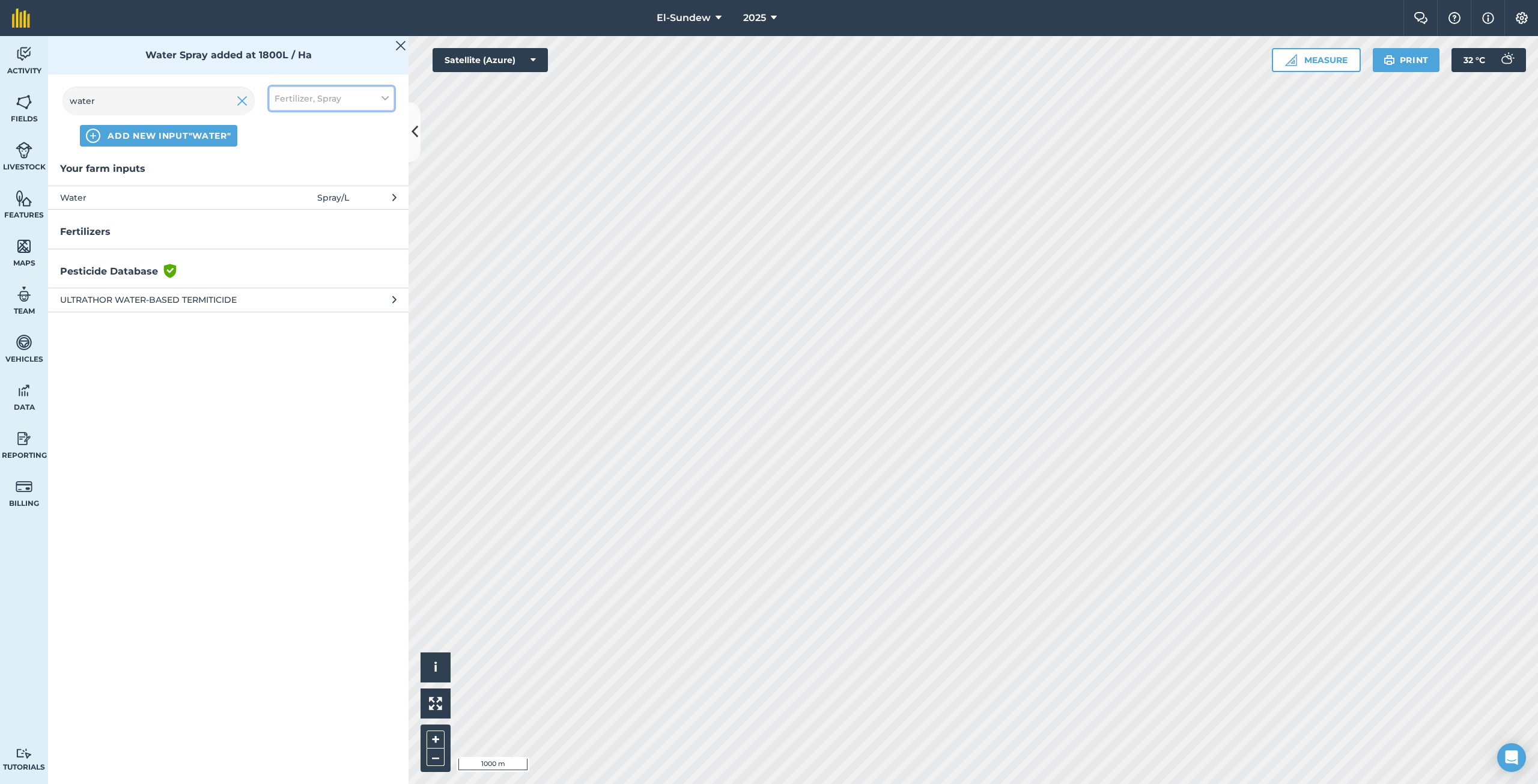
click at [289, 89] on button "Fertilizer, Spray" at bounding box center [331, 99] width 125 height 24
click at [280, 166] on label "Spray" at bounding box center [331, 168] width 114 height 13
click at [280, 166] on input "Spray" at bounding box center [278, 165] width 8 height 8
checkbox input "false"
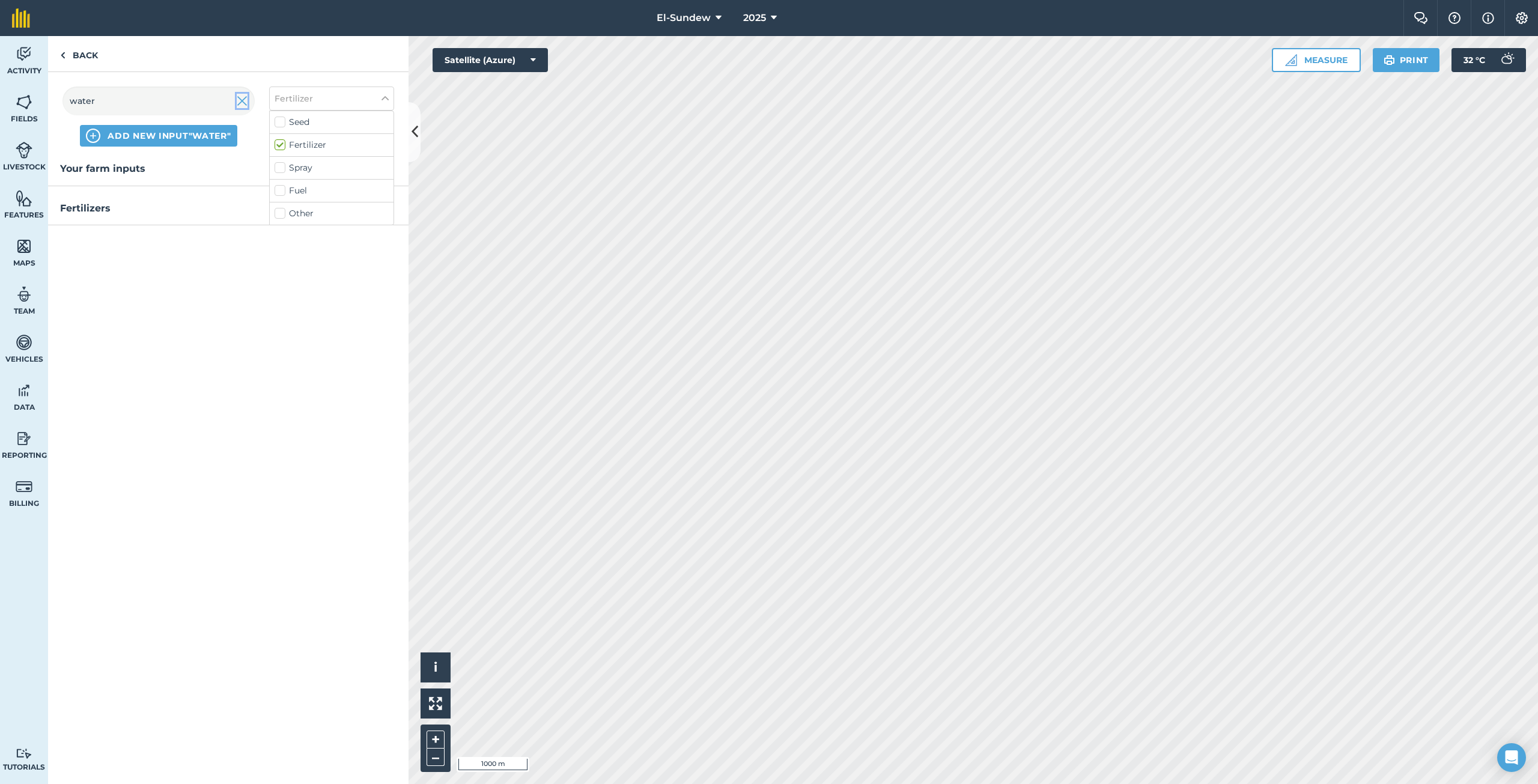
click at [241, 101] on img at bounding box center [242, 101] width 10 height 15
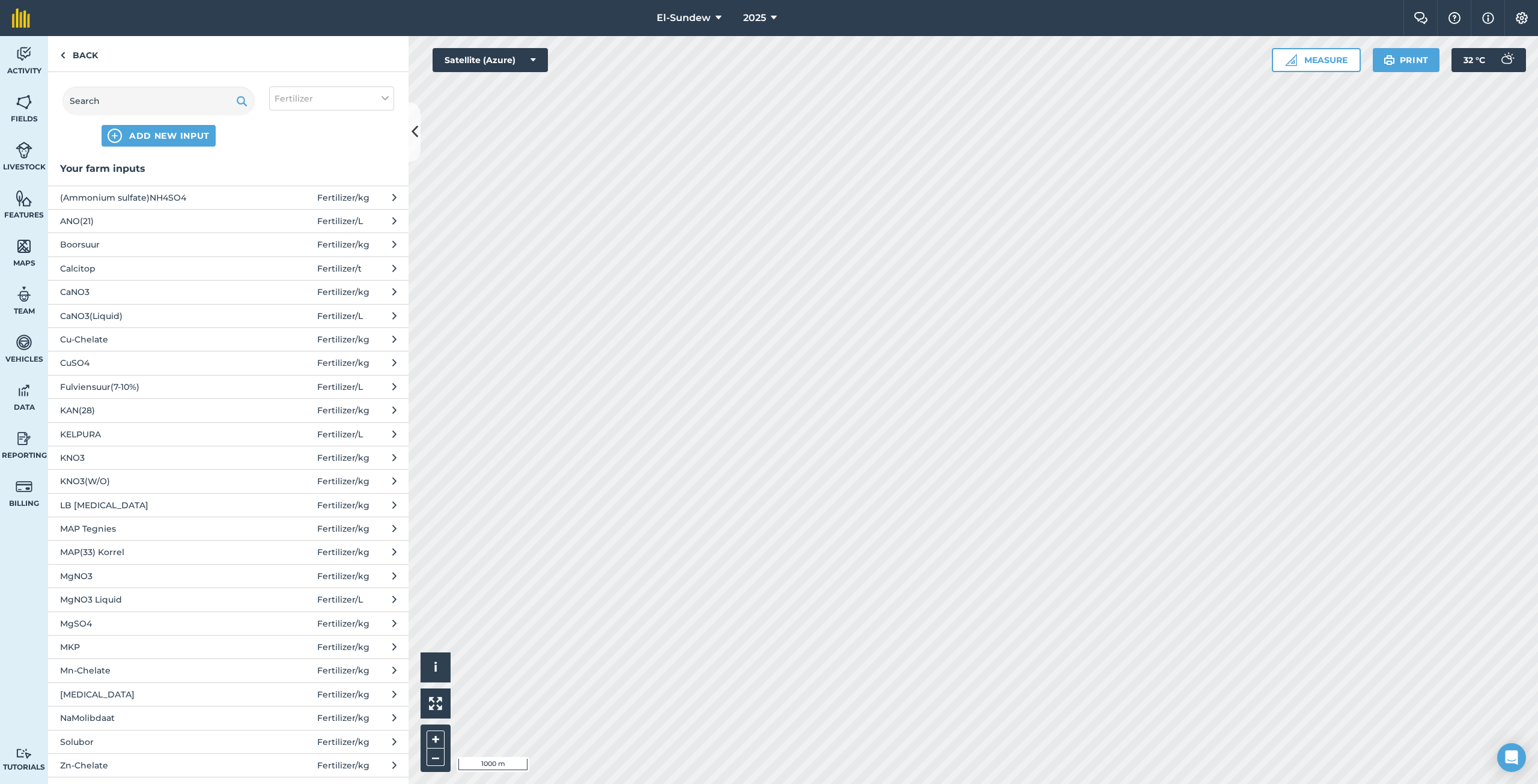
click at [121, 619] on span "MgSO4" at bounding box center [158, 623] width 196 height 13
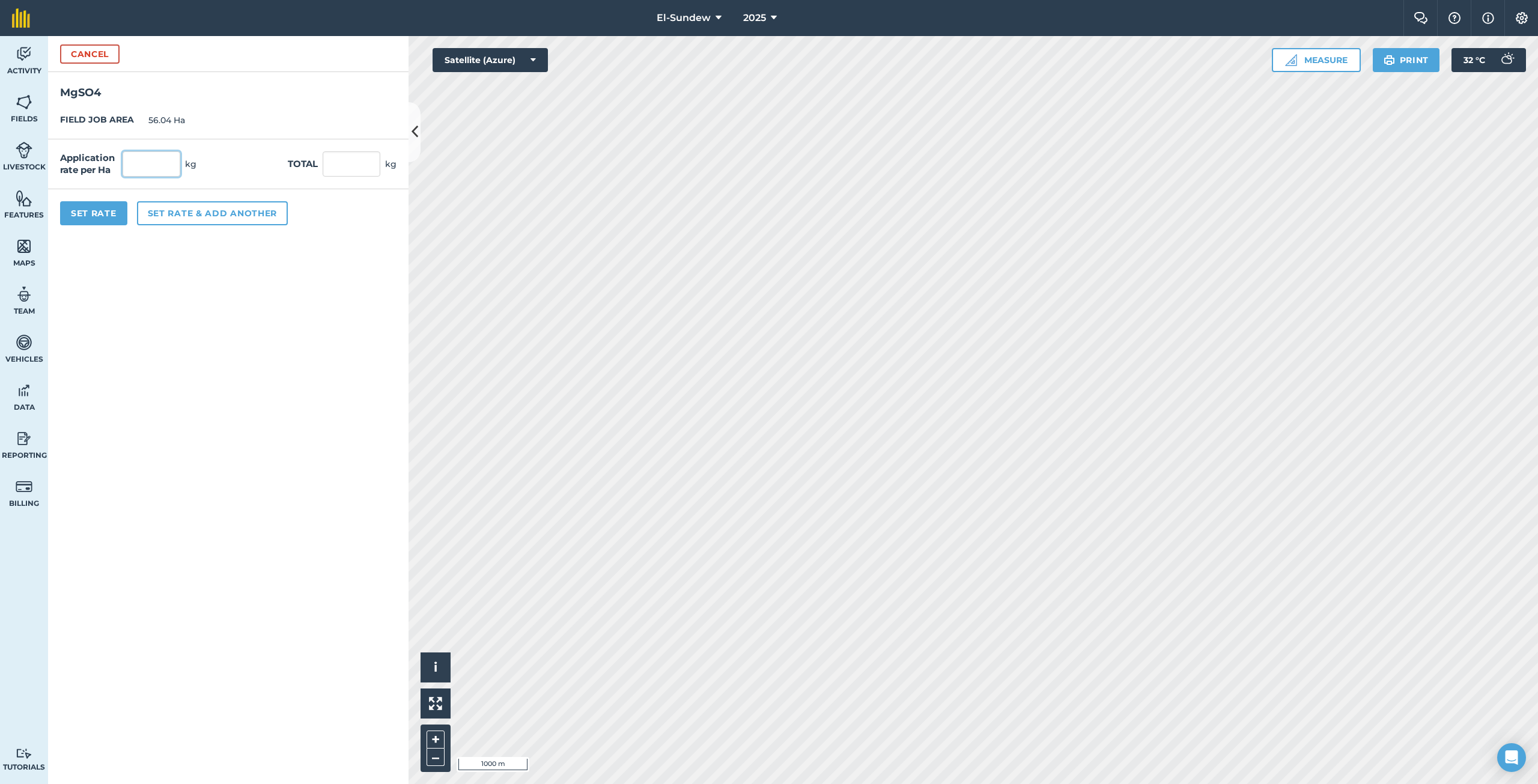
click at [175, 163] on input "text" at bounding box center [151, 164] width 58 height 25
type input "18"
type input "1,008.72"
click at [191, 208] on button "Set rate & add another" at bounding box center [212, 213] width 151 height 24
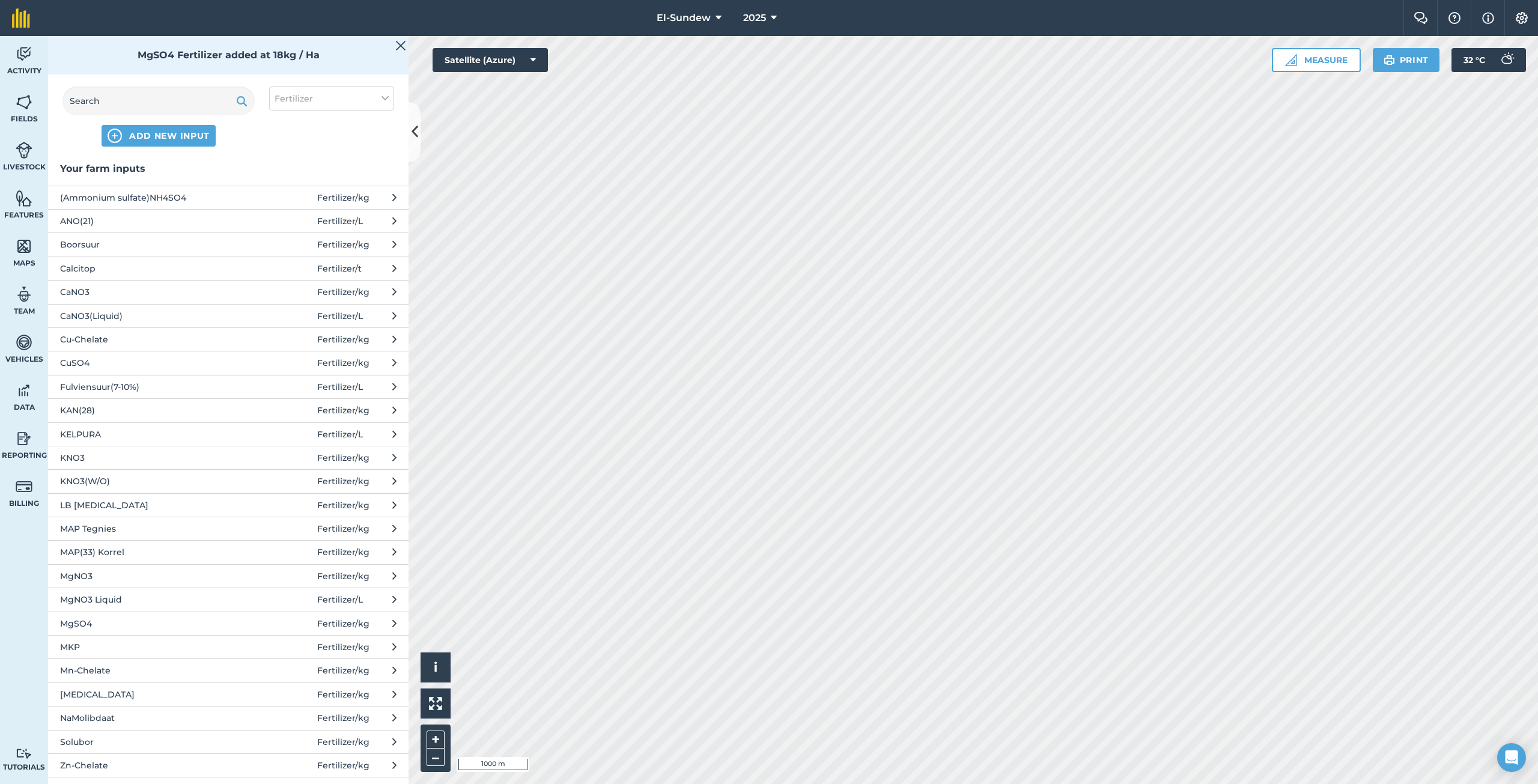
click at [159, 735] on span "Solubor" at bounding box center [158, 741] width 196 height 13
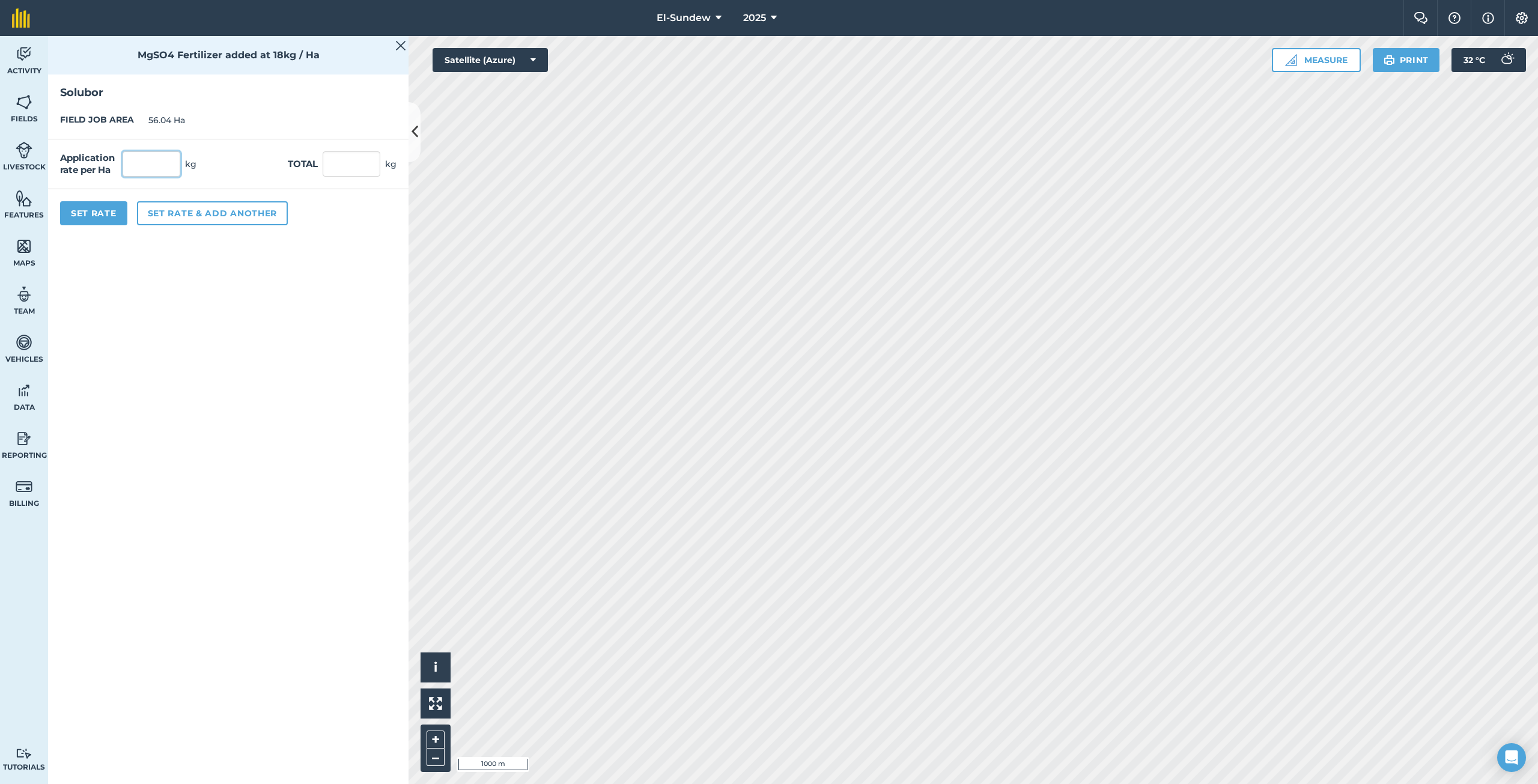
click at [173, 162] on input "text" at bounding box center [151, 164] width 58 height 25
type input "1.8"
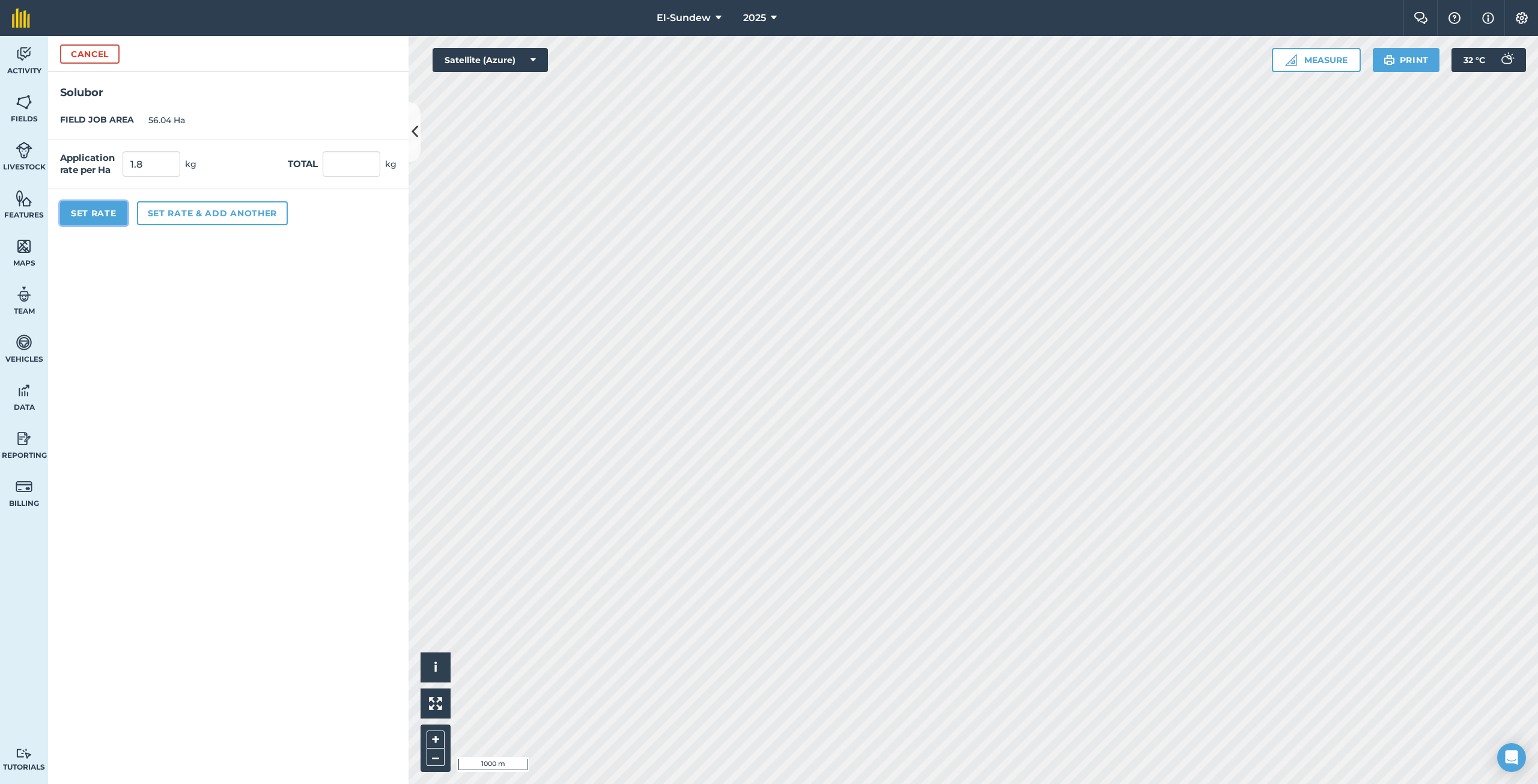
type input "100.872"
drag, startPoint x: 96, startPoint y: 219, endPoint x: 96, endPoint y: 212, distance: 7.0
click at [96, 213] on button "Set Rate" at bounding box center [94, 213] width 67 height 24
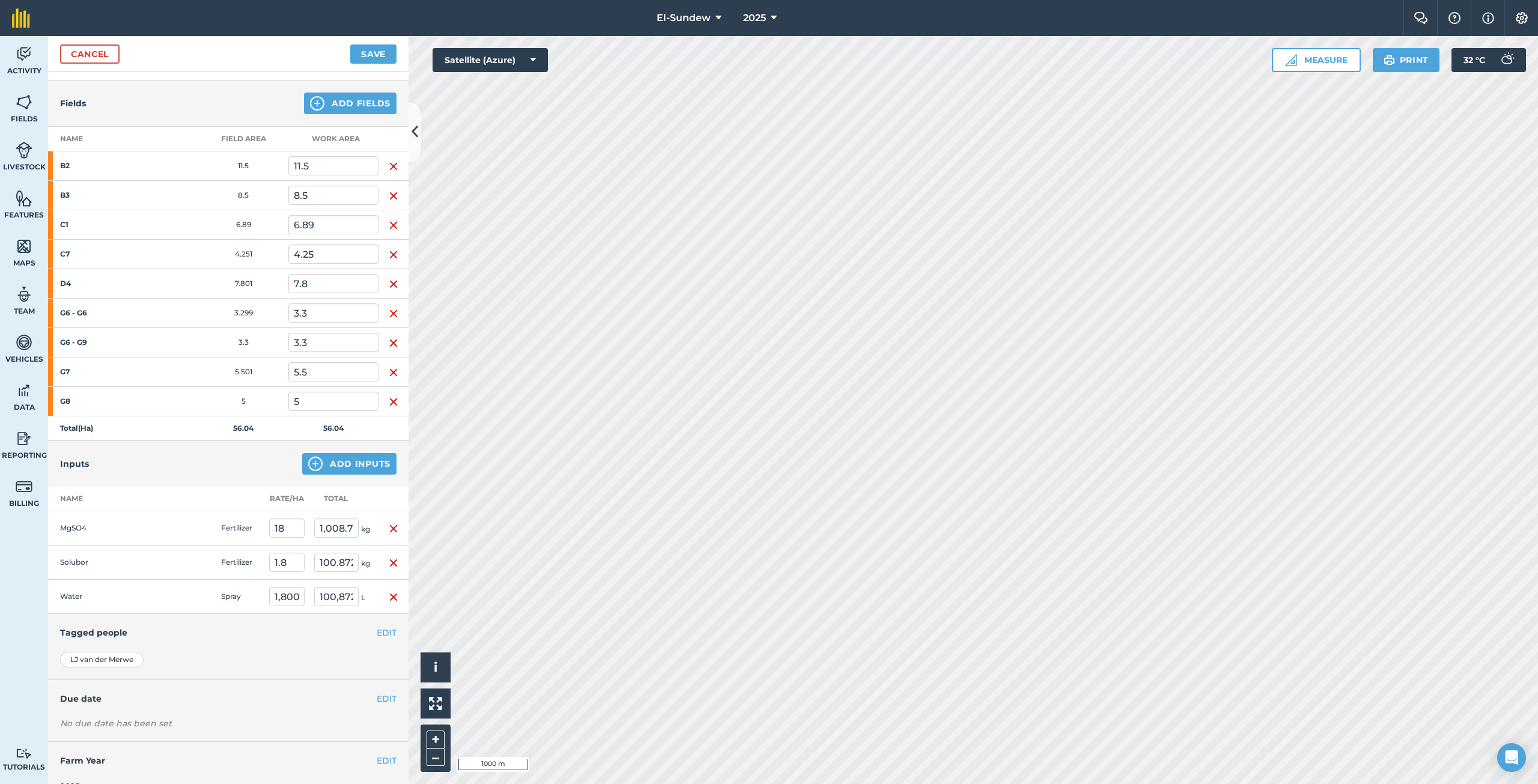
scroll to position [140, 0]
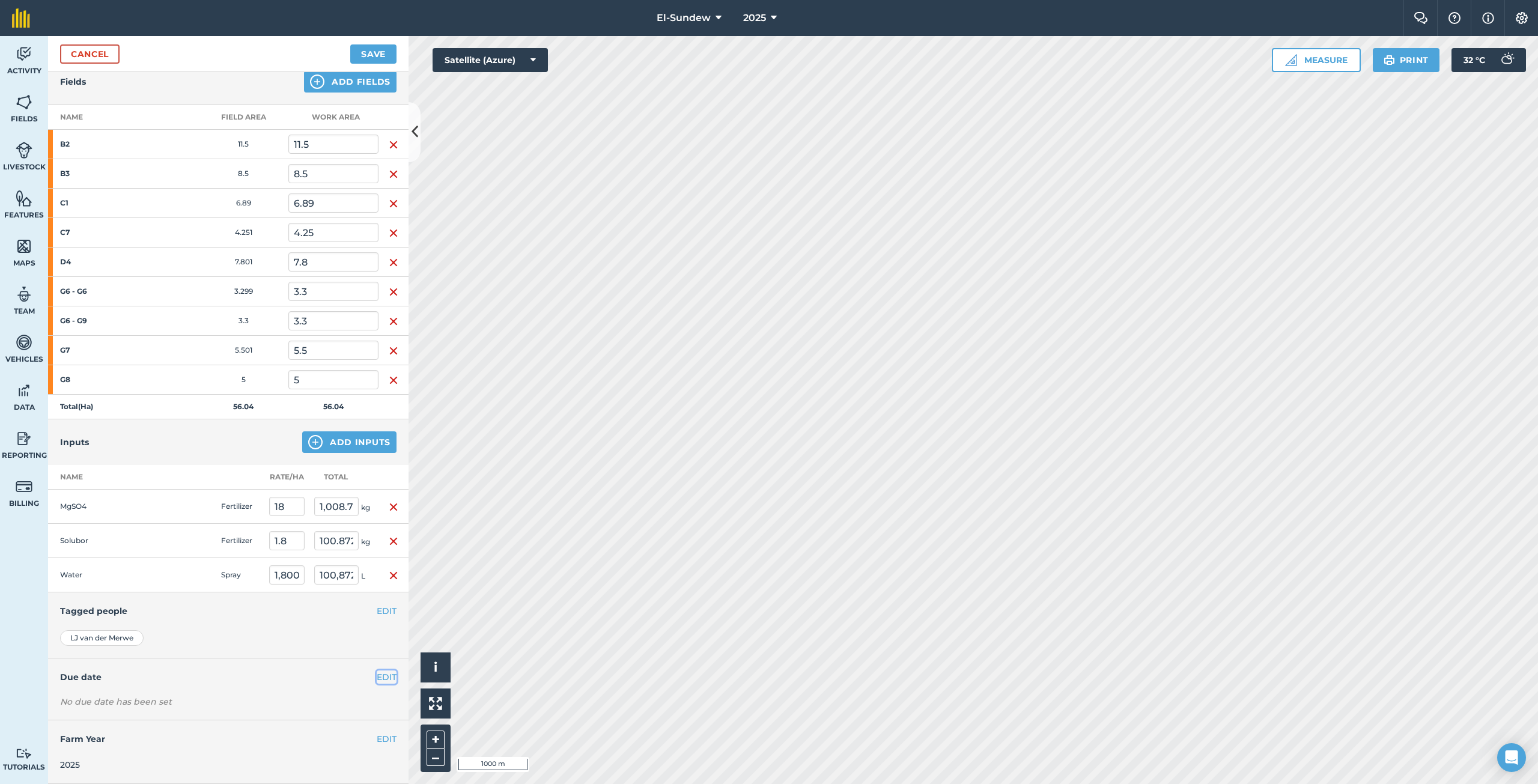
click at [379, 678] on button "EDIT" at bounding box center [386, 676] width 20 height 13
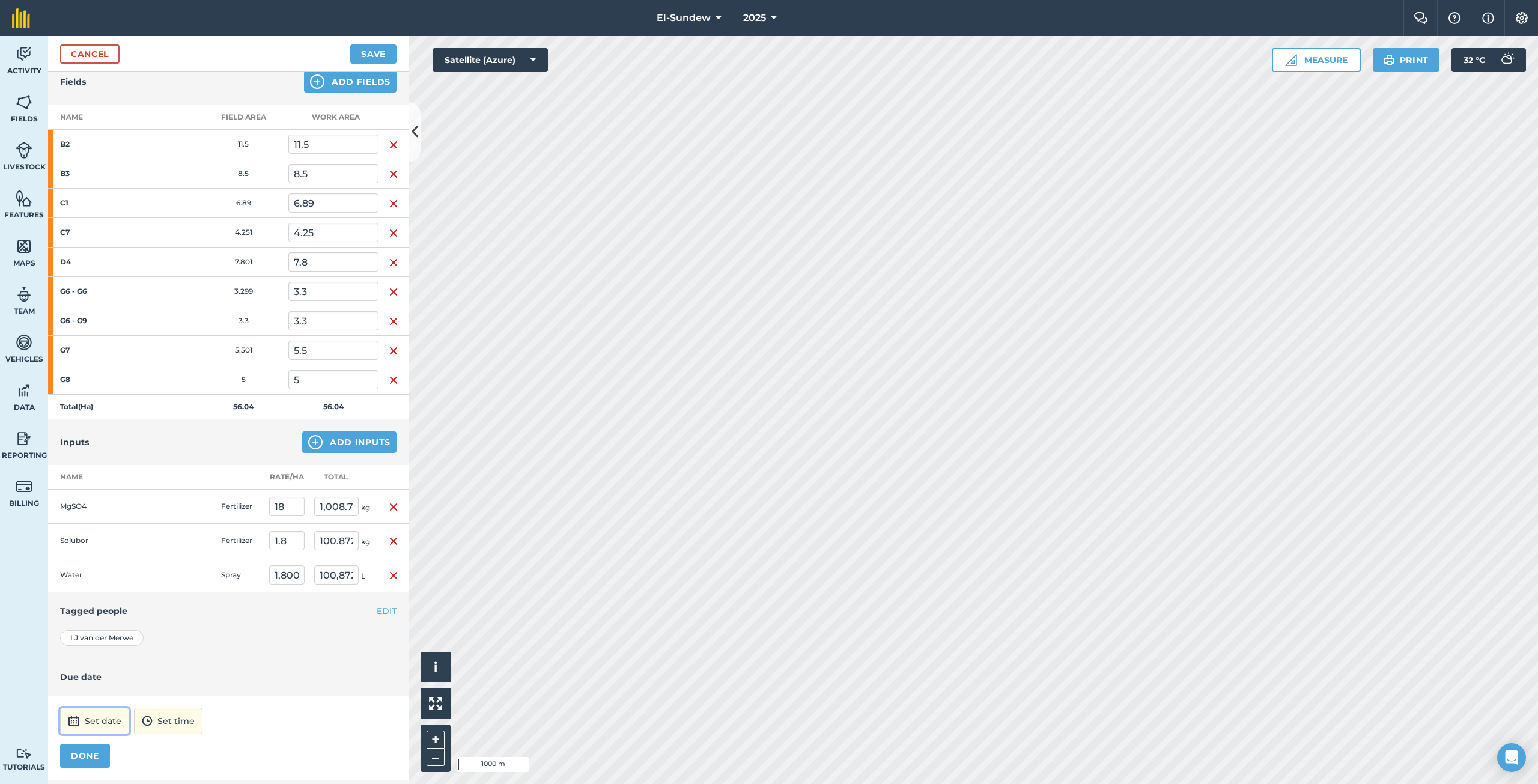
click at [110, 720] on button "Set date" at bounding box center [94, 721] width 69 height 27
click at [217, 558] on button "›" at bounding box center [218, 559] width 27 height 27
click at [126, 678] on button "26" at bounding box center [131, 674] width 28 height 20
click at [178, 713] on button "12:00" at bounding box center [152, 721] width 52 height 27
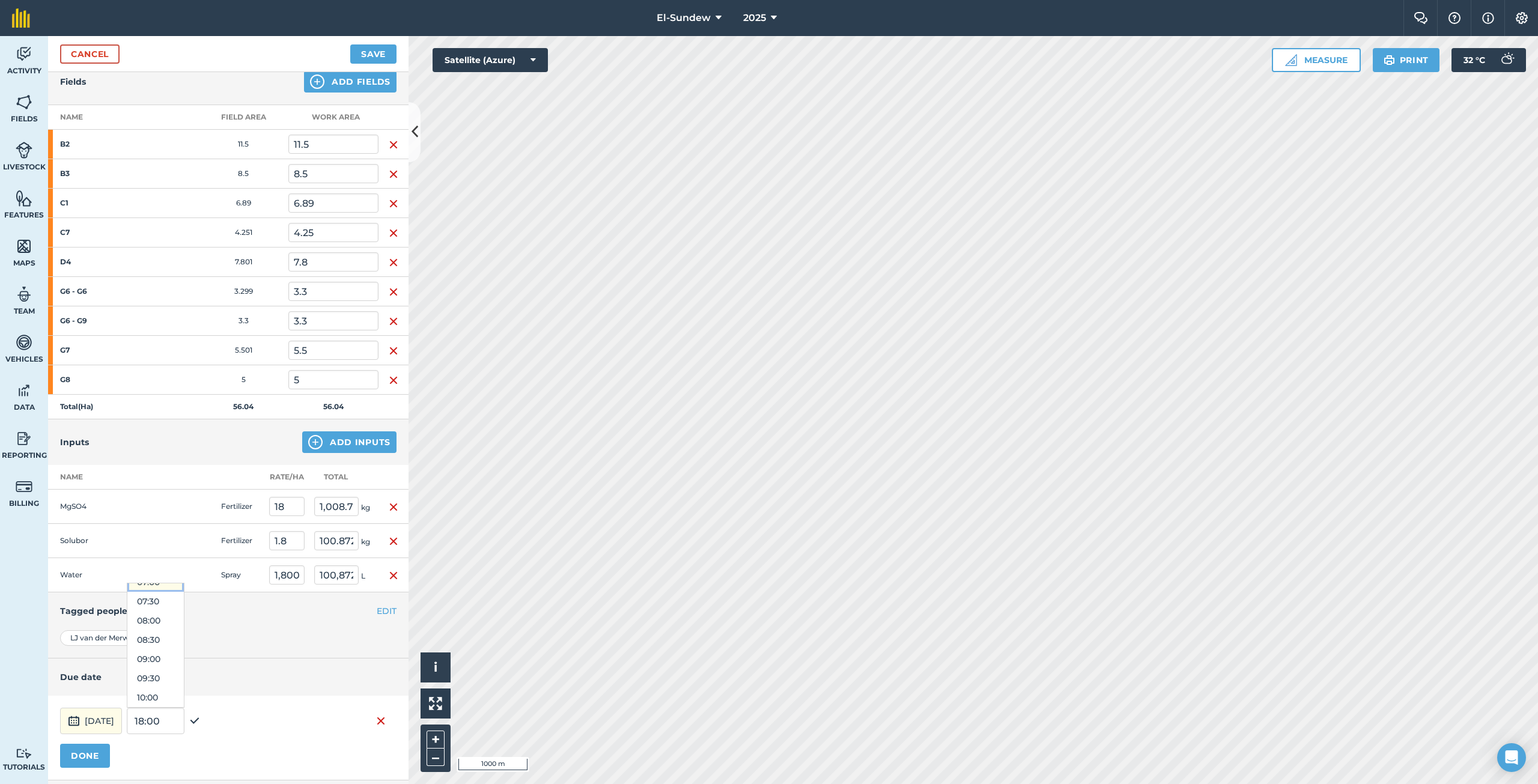
click at [184, 585] on button "07:00" at bounding box center [155, 582] width 57 height 20
click at [92, 762] on button "DONE" at bounding box center [85, 755] width 50 height 24
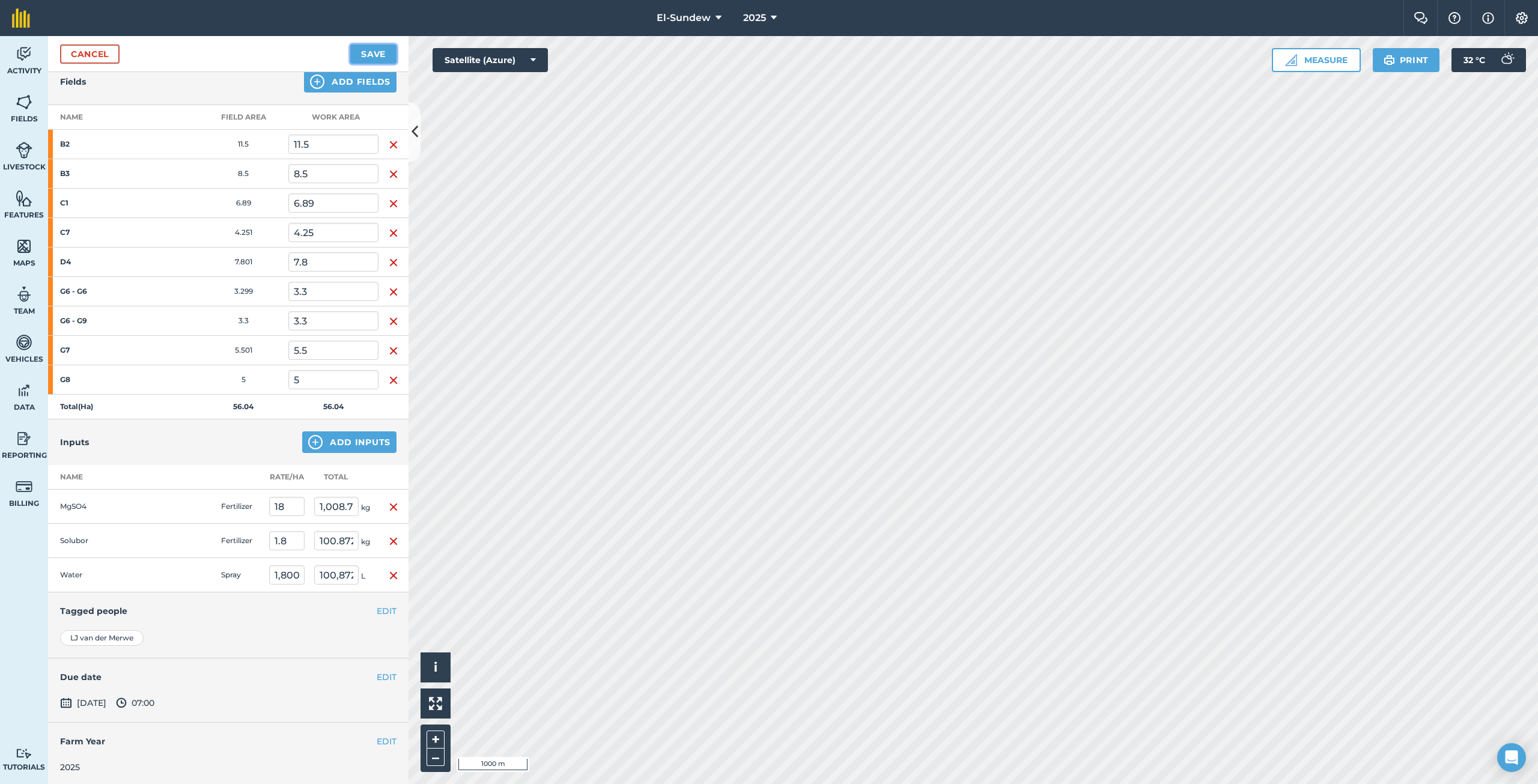
click at [363, 51] on button "Save" at bounding box center [373, 55] width 46 height 20
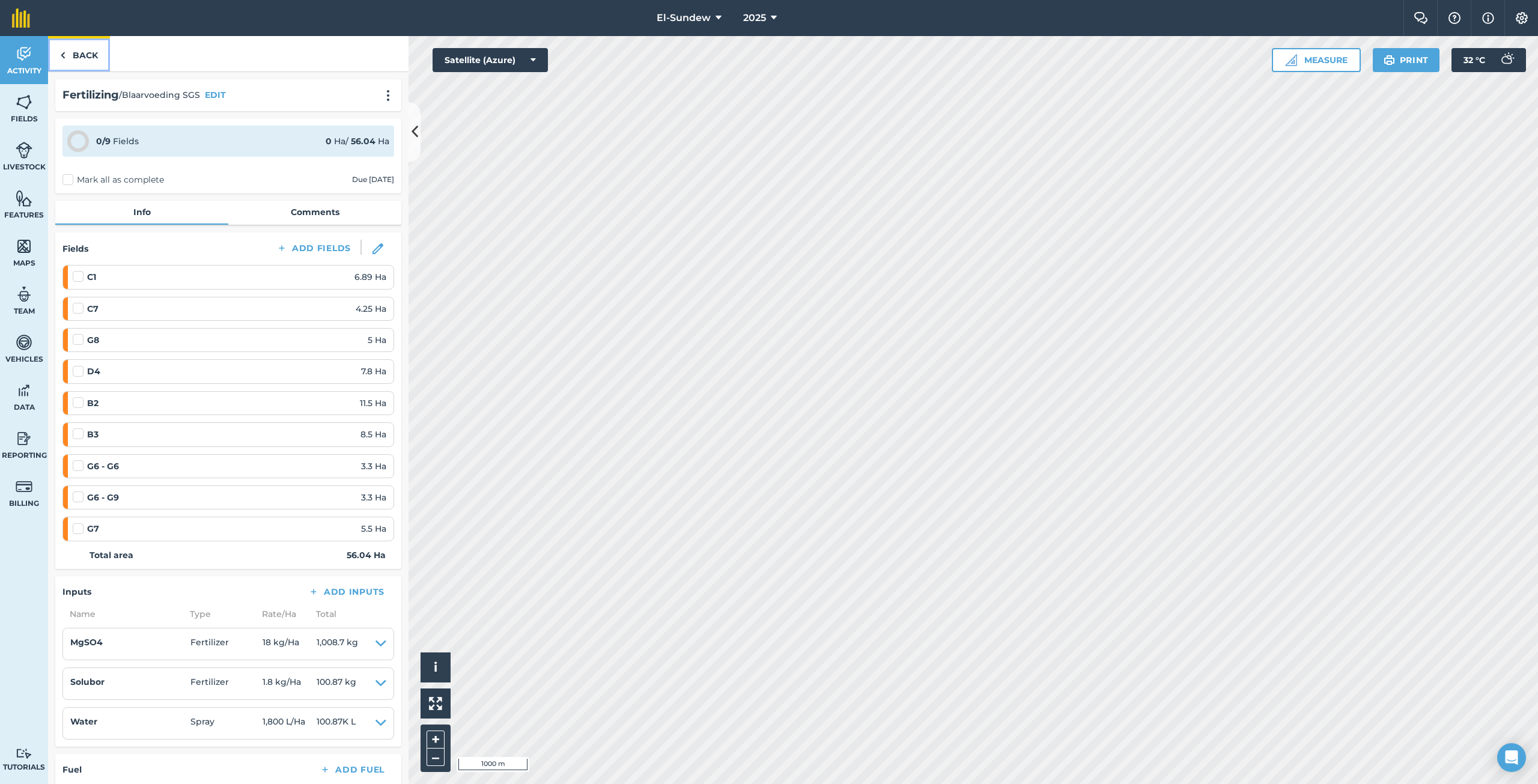
click at [92, 59] on link "Back" at bounding box center [79, 54] width 62 height 36
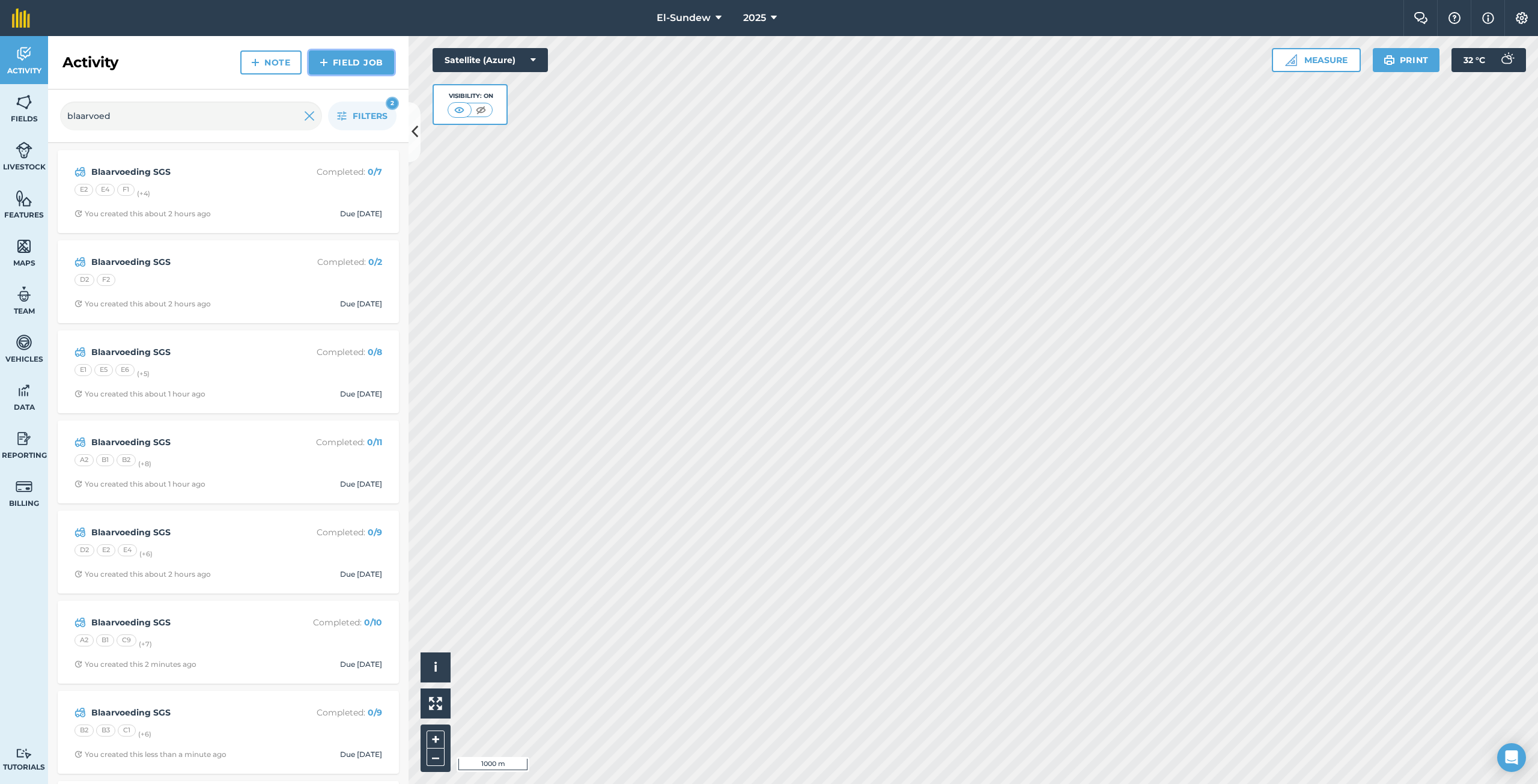
click at [326, 59] on img at bounding box center [324, 62] width 8 height 15
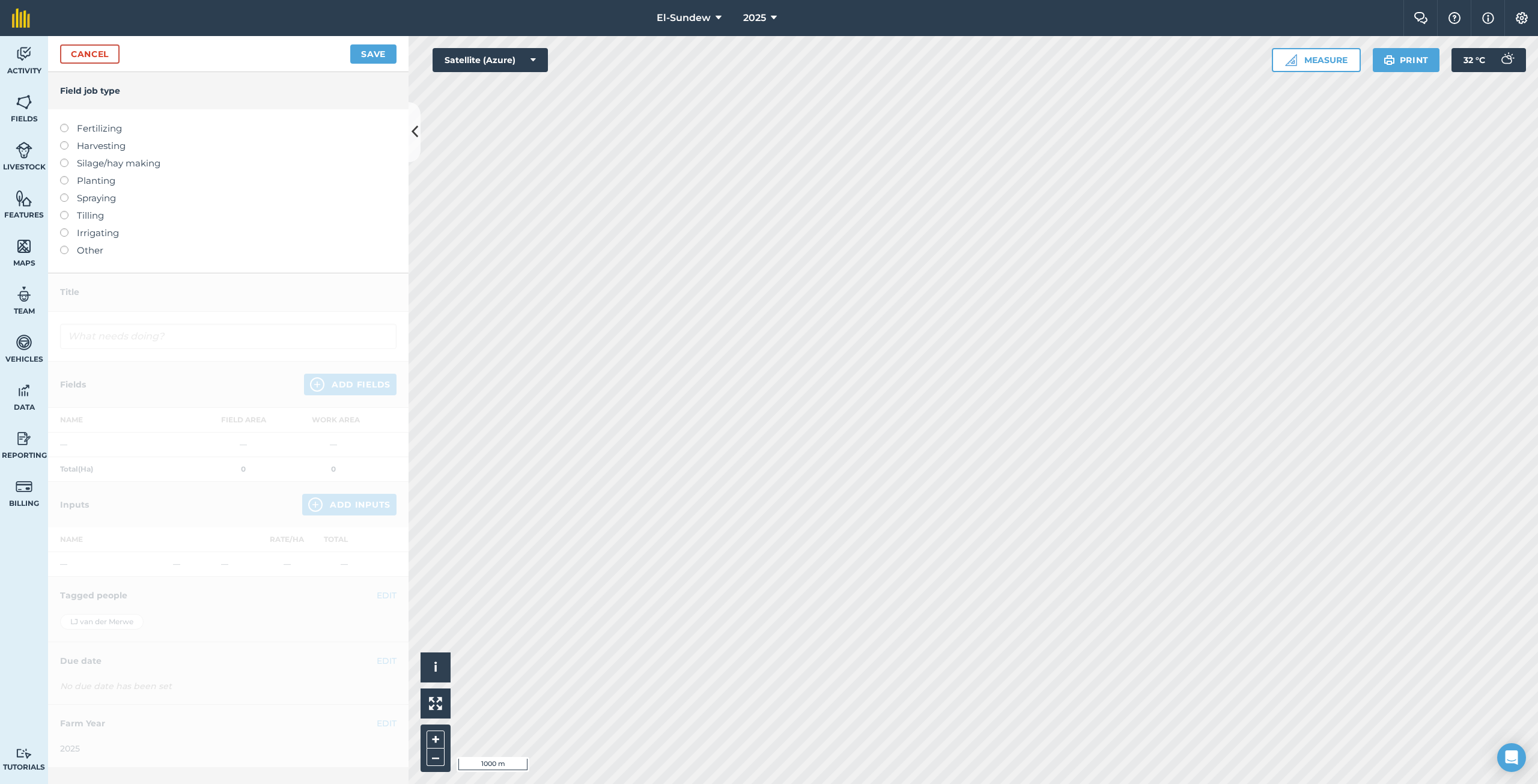
click at [115, 126] on label "Fertilizing" at bounding box center [228, 129] width 336 height 15
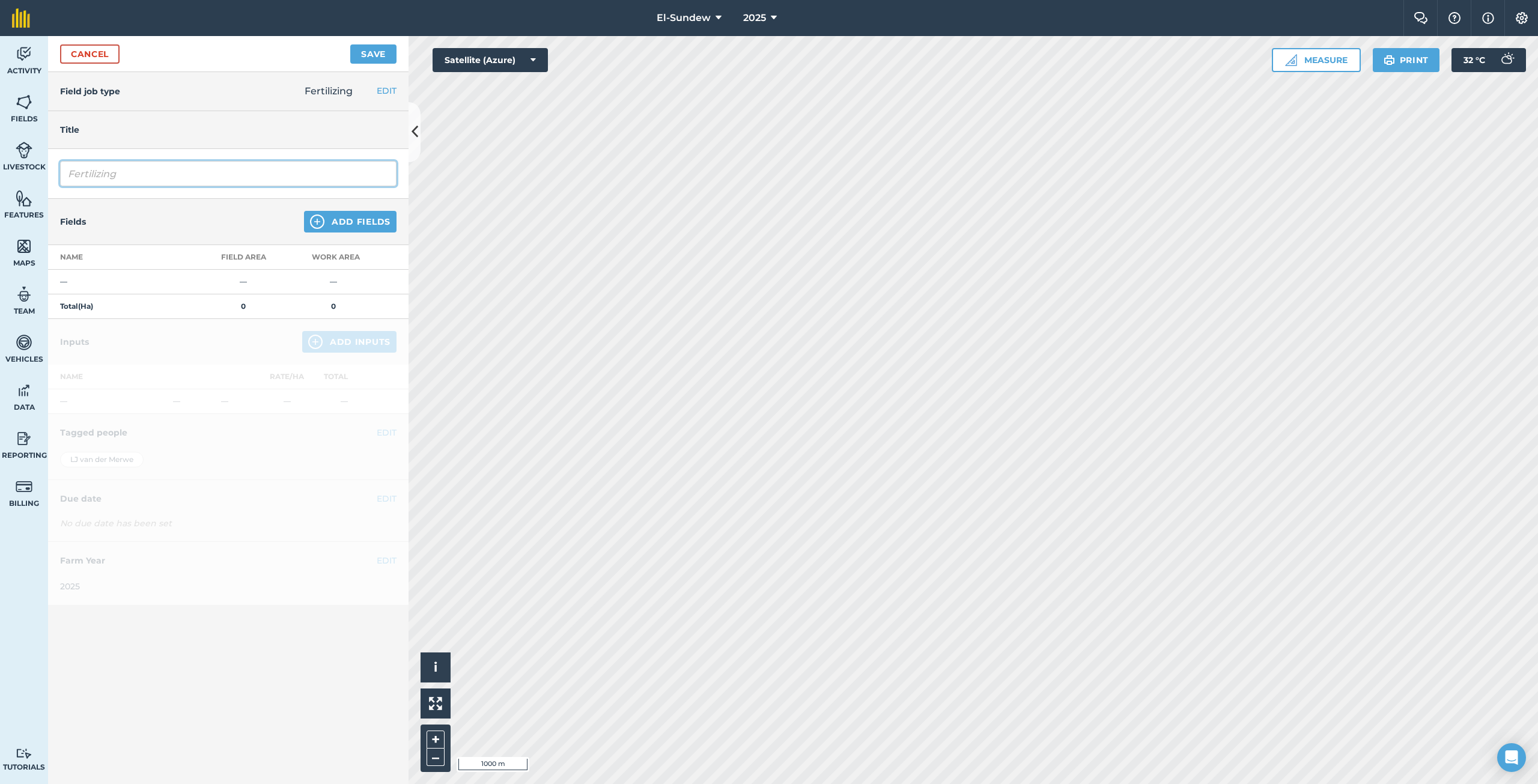
click at [203, 182] on input "Fertilizing" at bounding box center [228, 173] width 336 height 25
click at [206, 173] on input "Fertilizing" at bounding box center [228, 173] width 336 height 25
type input "Blaarvoeding SGS"
click at [323, 226] on img at bounding box center [317, 222] width 15 height 15
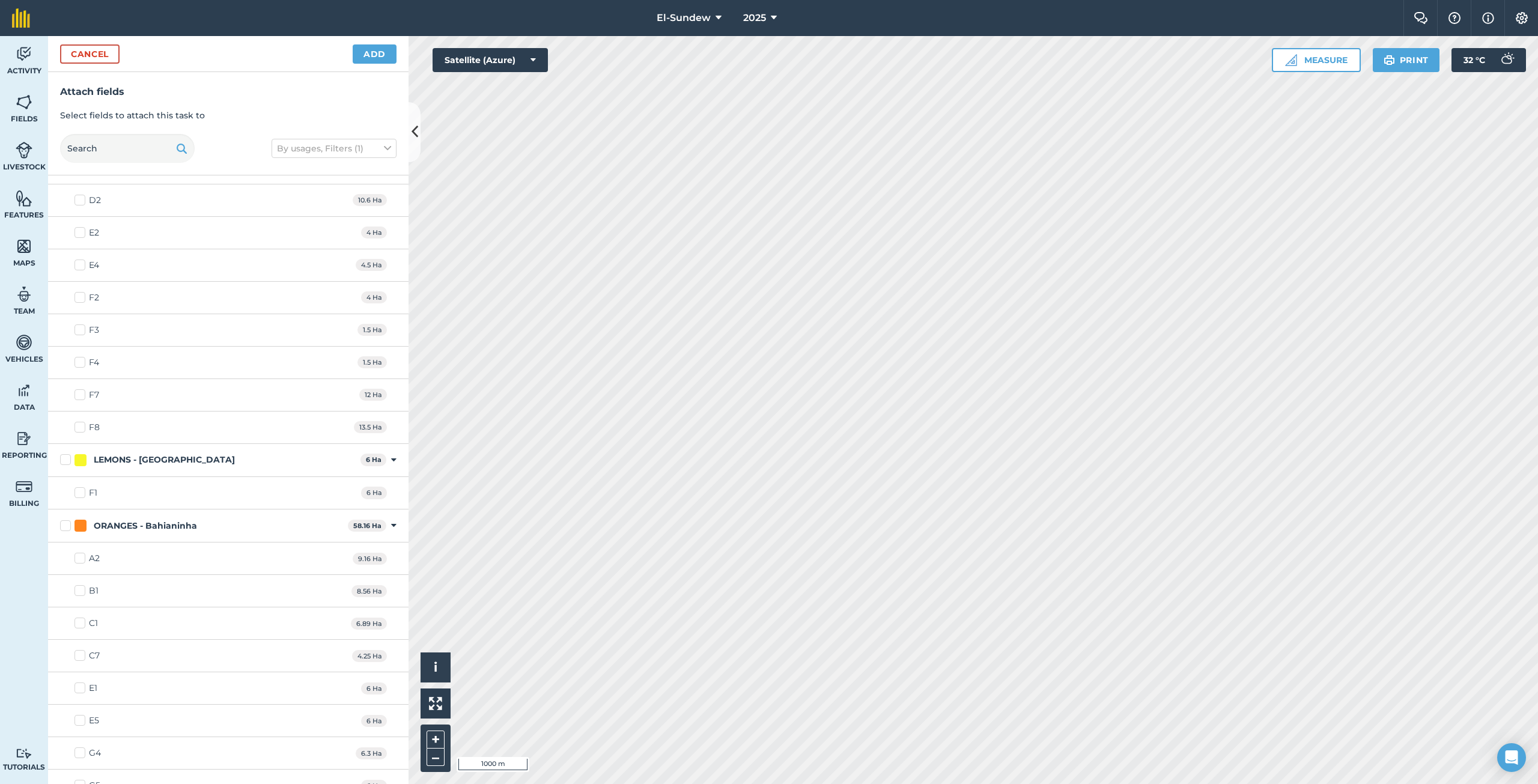
scroll to position [601, 0]
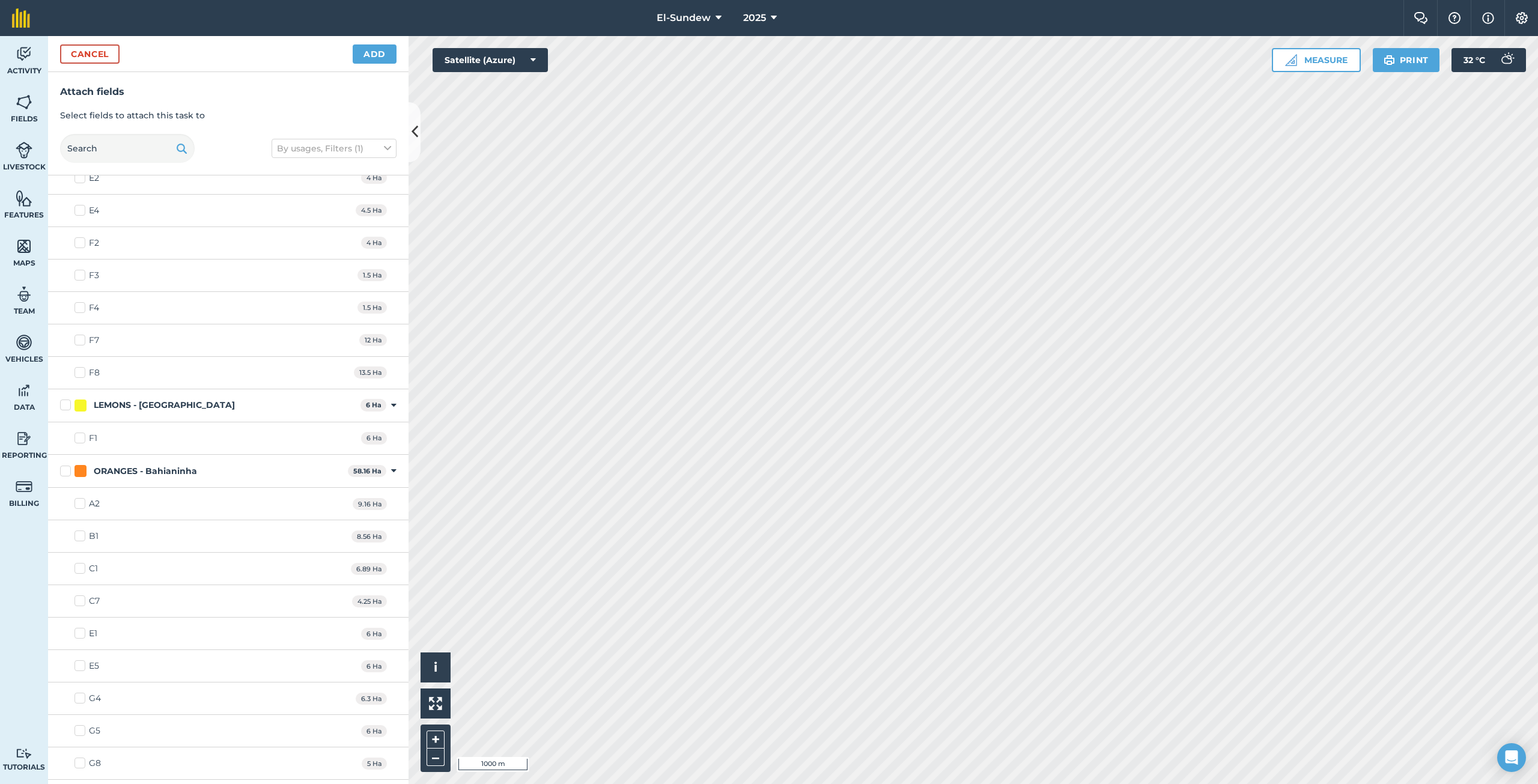
drag, startPoint x: 66, startPoint y: 474, endPoint x: 201, endPoint y: 473, distance: 135.0
click at [64, 474] on label "ORANGES - Bahianinha" at bounding box center [201, 471] width 283 height 13
click at [64, 473] on input "ORANGES - Bahianinha" at bounding box center [64, 468] width 8 height 8
checkbox input "true"
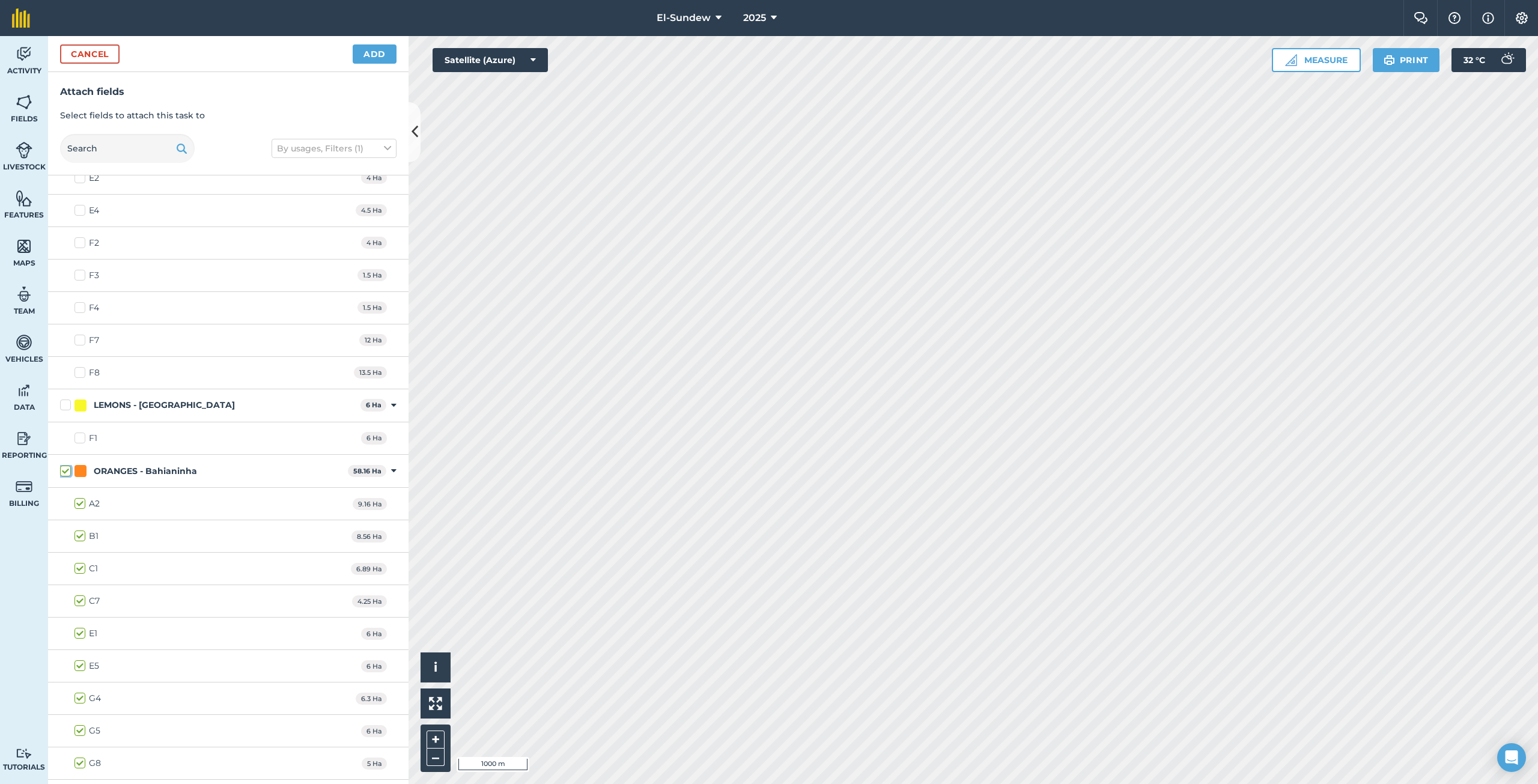
checkbox input "true"
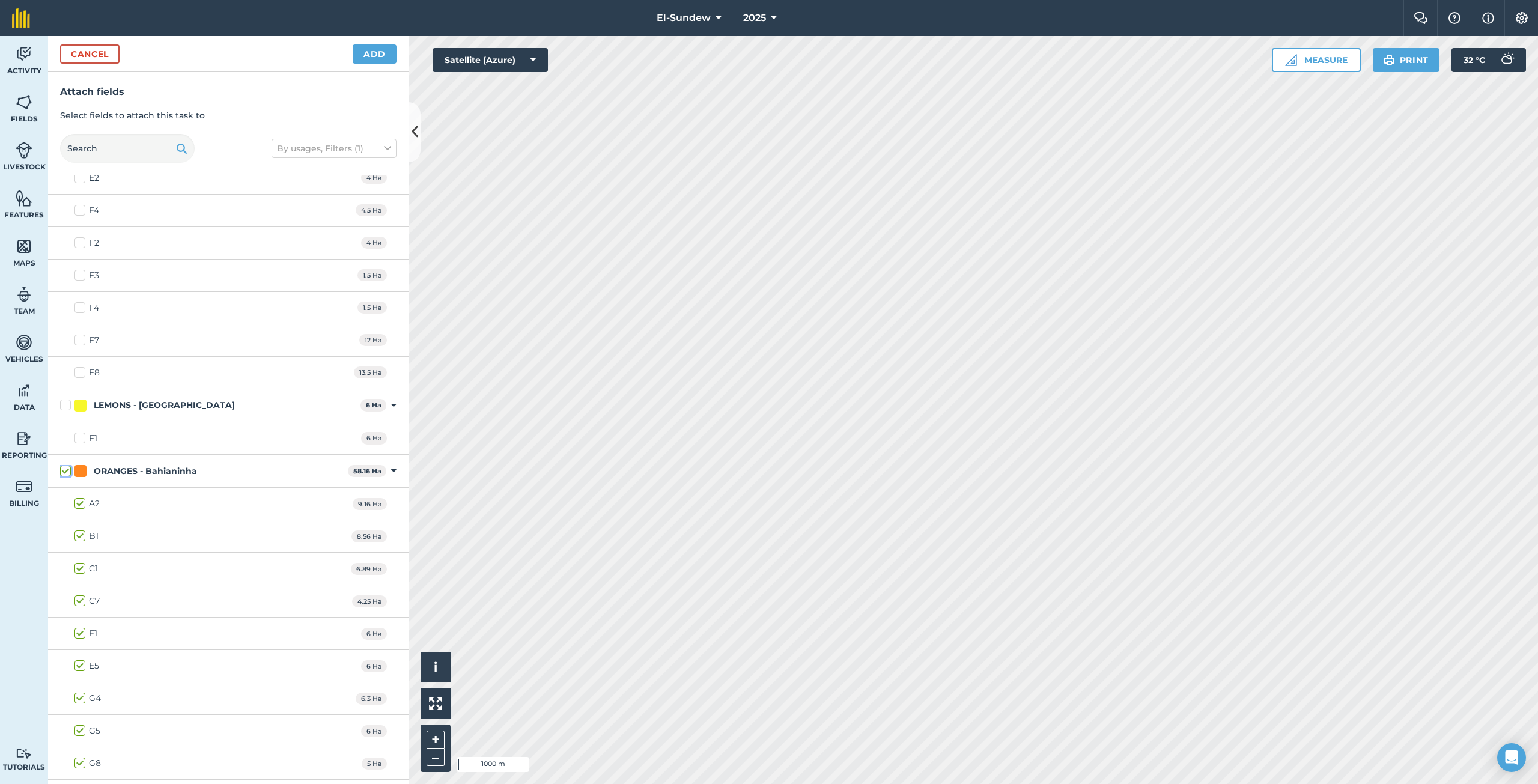
checkbox input "true"
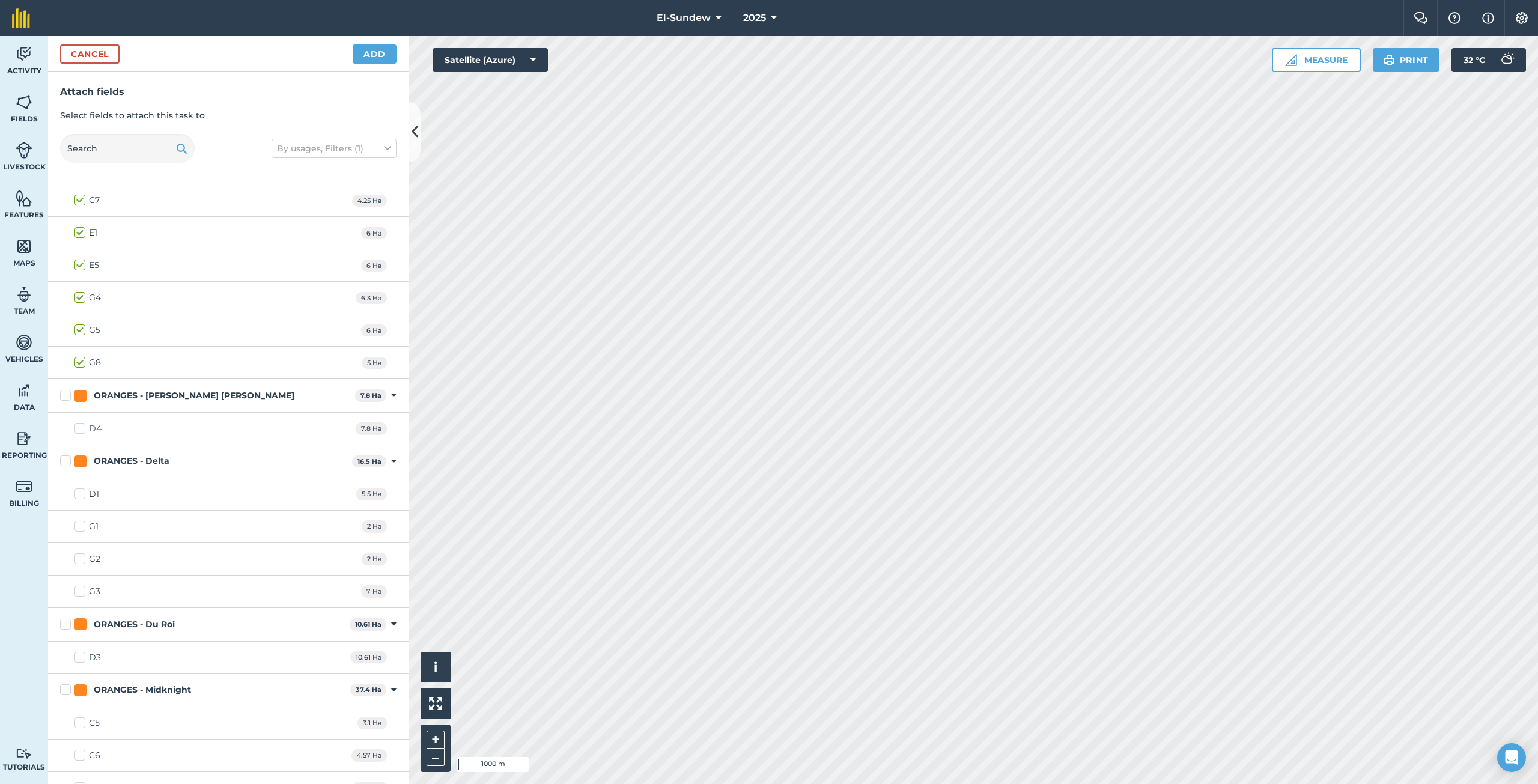
scroll to position [801, 0]
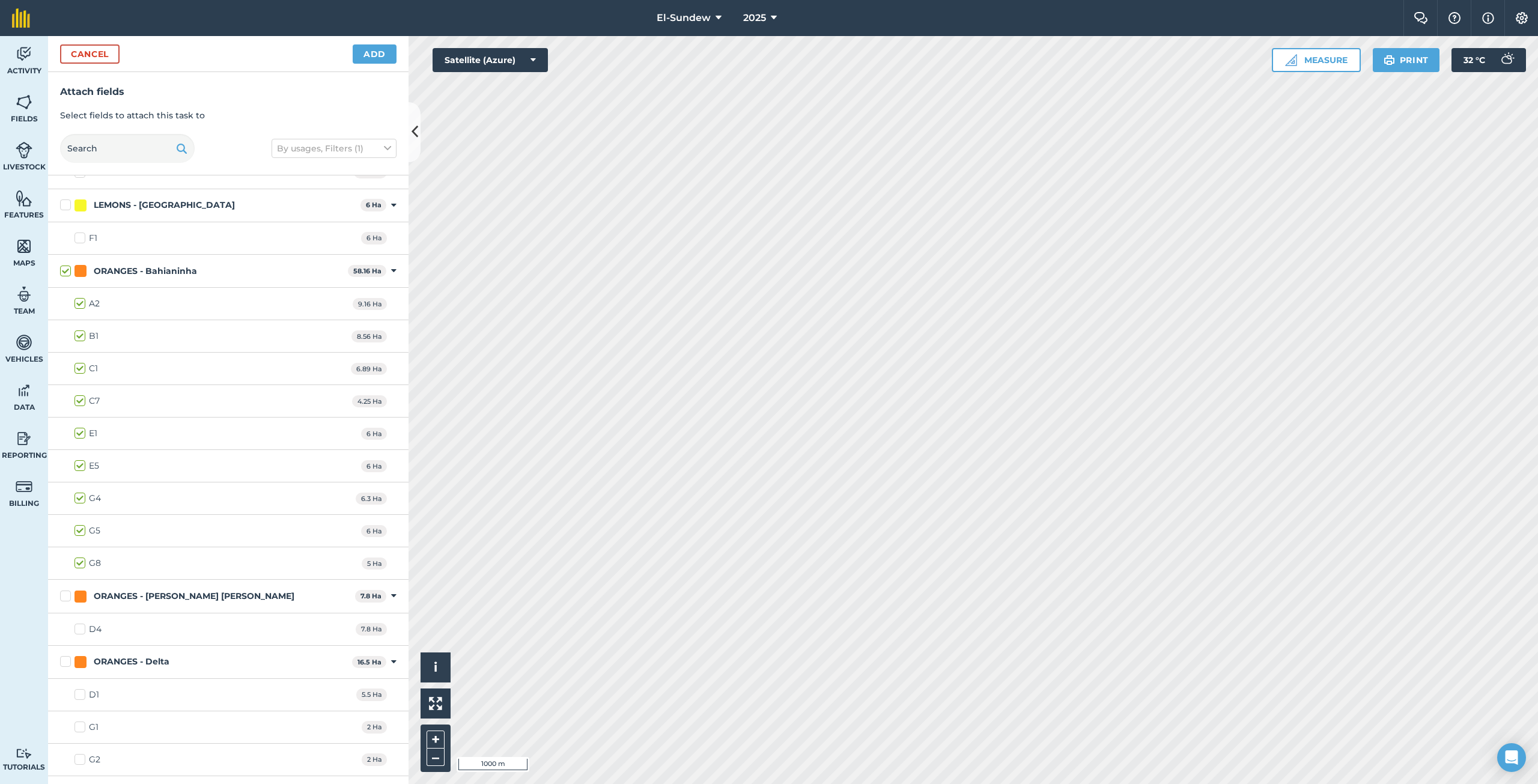
click at [62, 265] on label "ORANGES - Bahianinha" at bounding box center [201, 271] width 283 height 13
click at [62, 265] on input "ORANGES - Bahianinha" at bounding box center [64, 268] width 8 height 8
checkbox input "false"
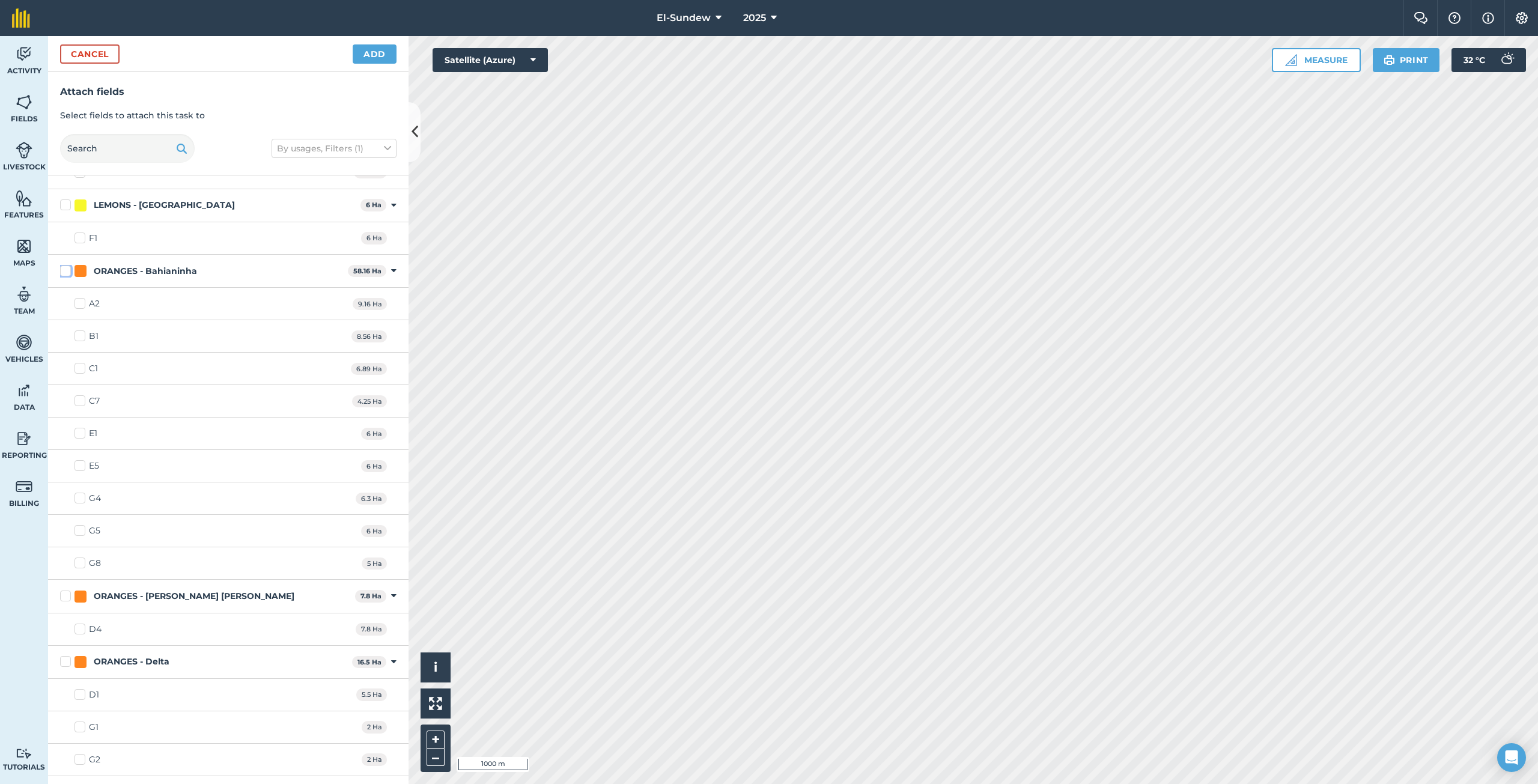
checkbox input "false"
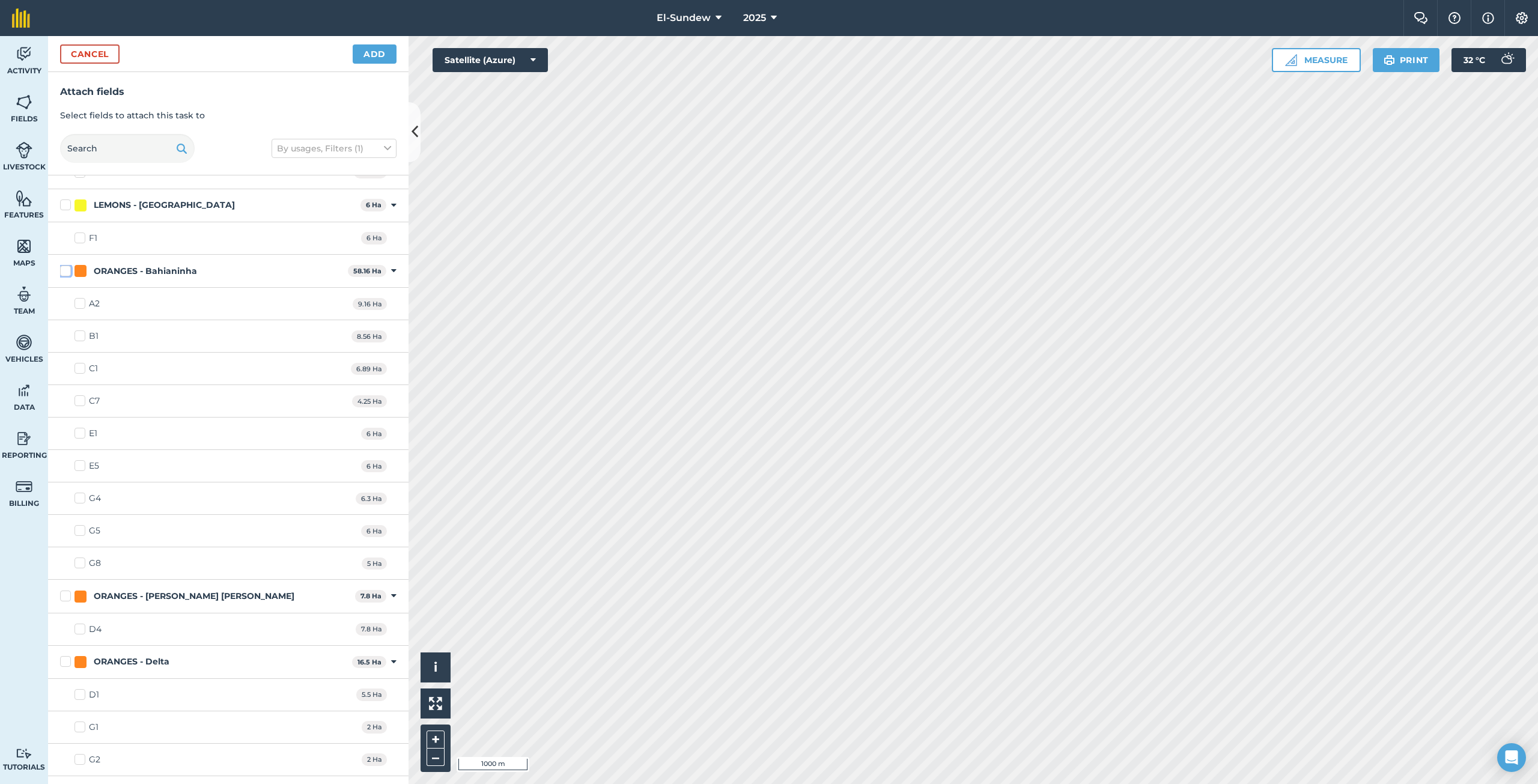
checkbox input "false"
click at [82, 434] on label "E1" at bounding box center [86, 433] width 23 height 13
click at [82, 434] on input "E1" at bounding box center [78, 430] width 8 height 8
checkbox input "true"
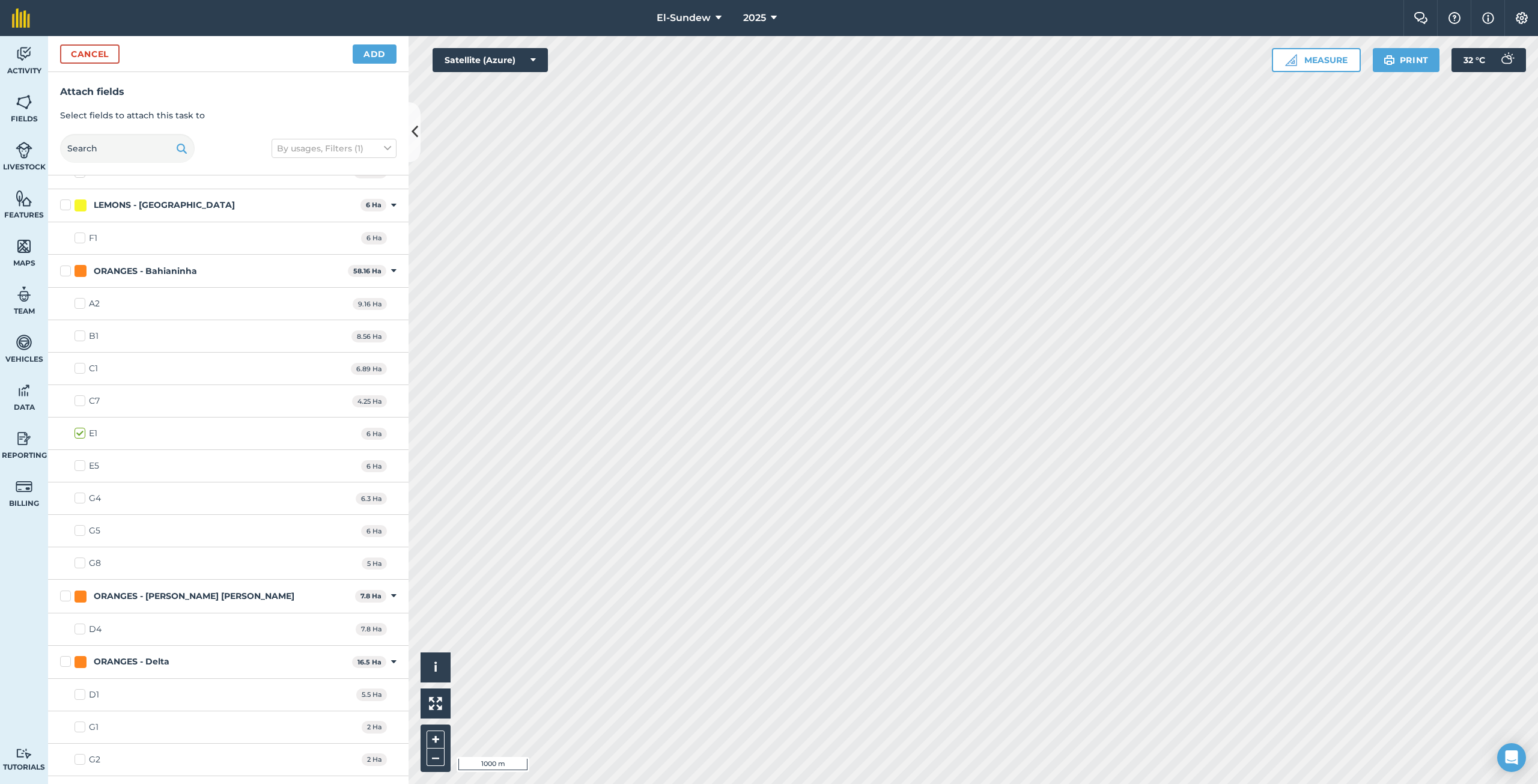
click at [82, 465] on label "E5" at bounding box center [87, 466] width 24 height 13
click at [82, 465] on input "E5" at bounding box center [78, 463] width 8 height 8
checkbox input "true"
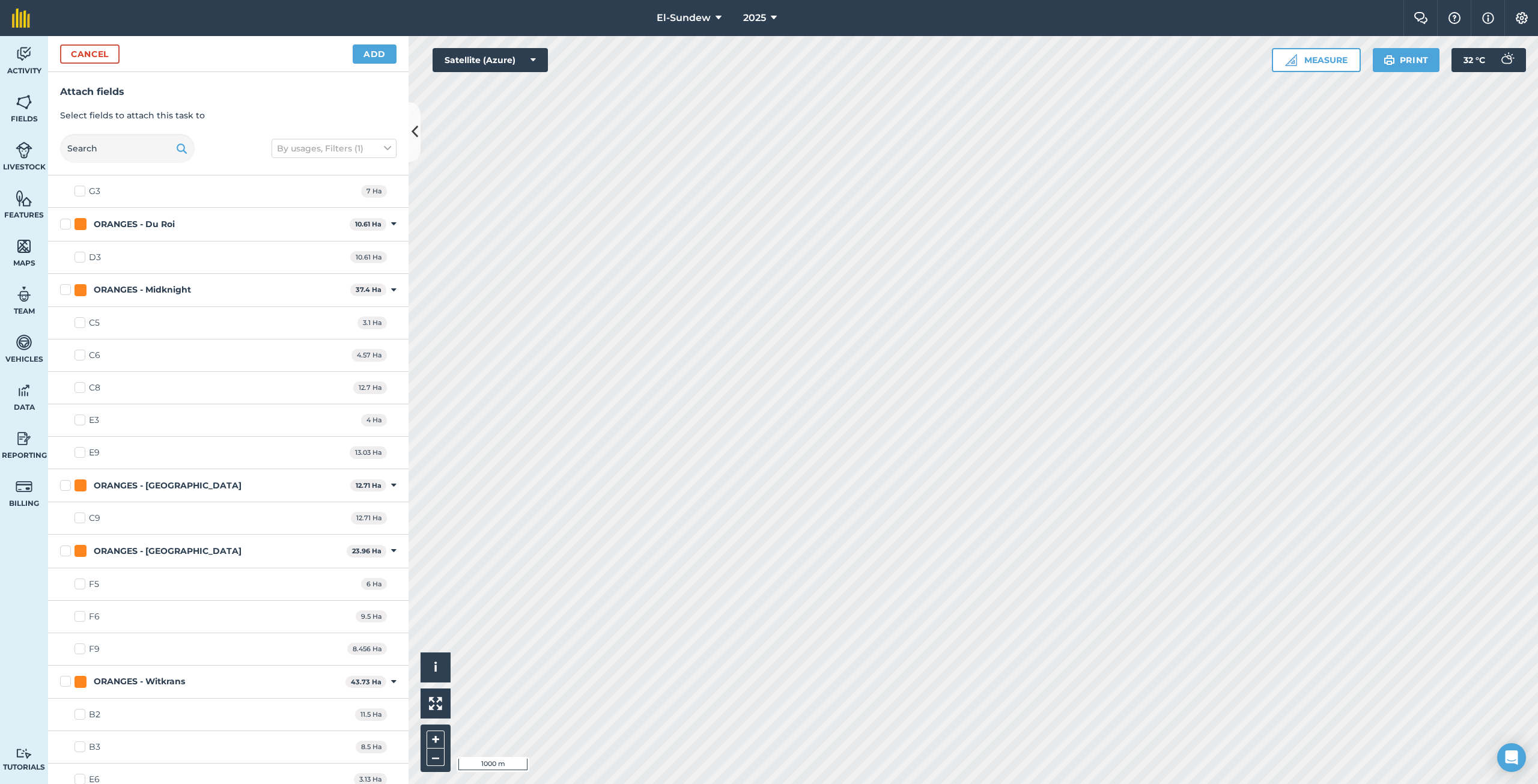
scroll to position [1602, 0]
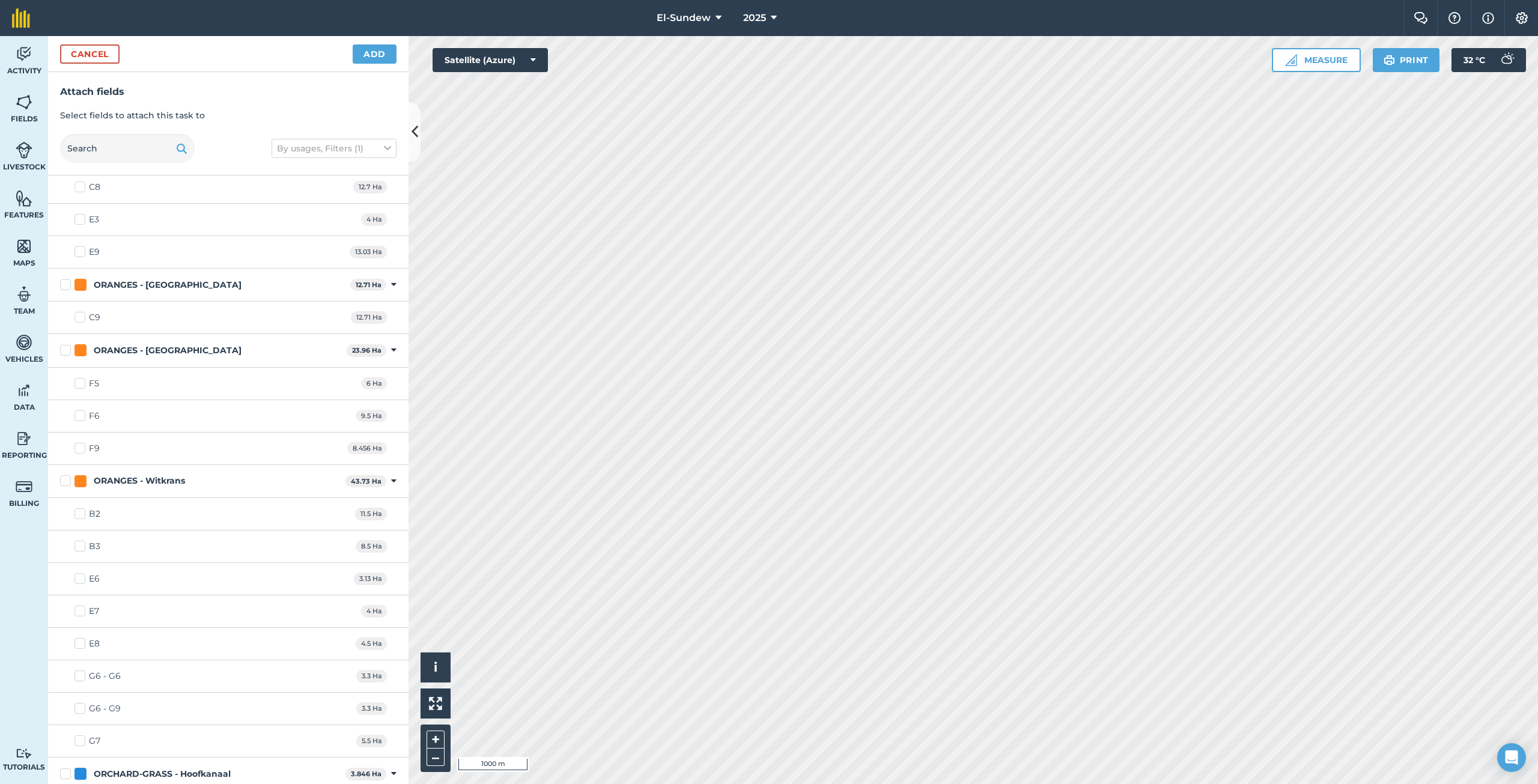
click at [86, 580] on label "E6" at bounding box center [87, 579] width 25 height 13
click at [82, 580] on input "E6" at bounding box center [78, 576] width 8 height 8
checkbox input "true"
click at [82, 609] on label "E7" at bounding box center [87, 611] width 24 height 13
click at [82, 609] on input "E7" at bounding box center [78, 609] width 8 height 8
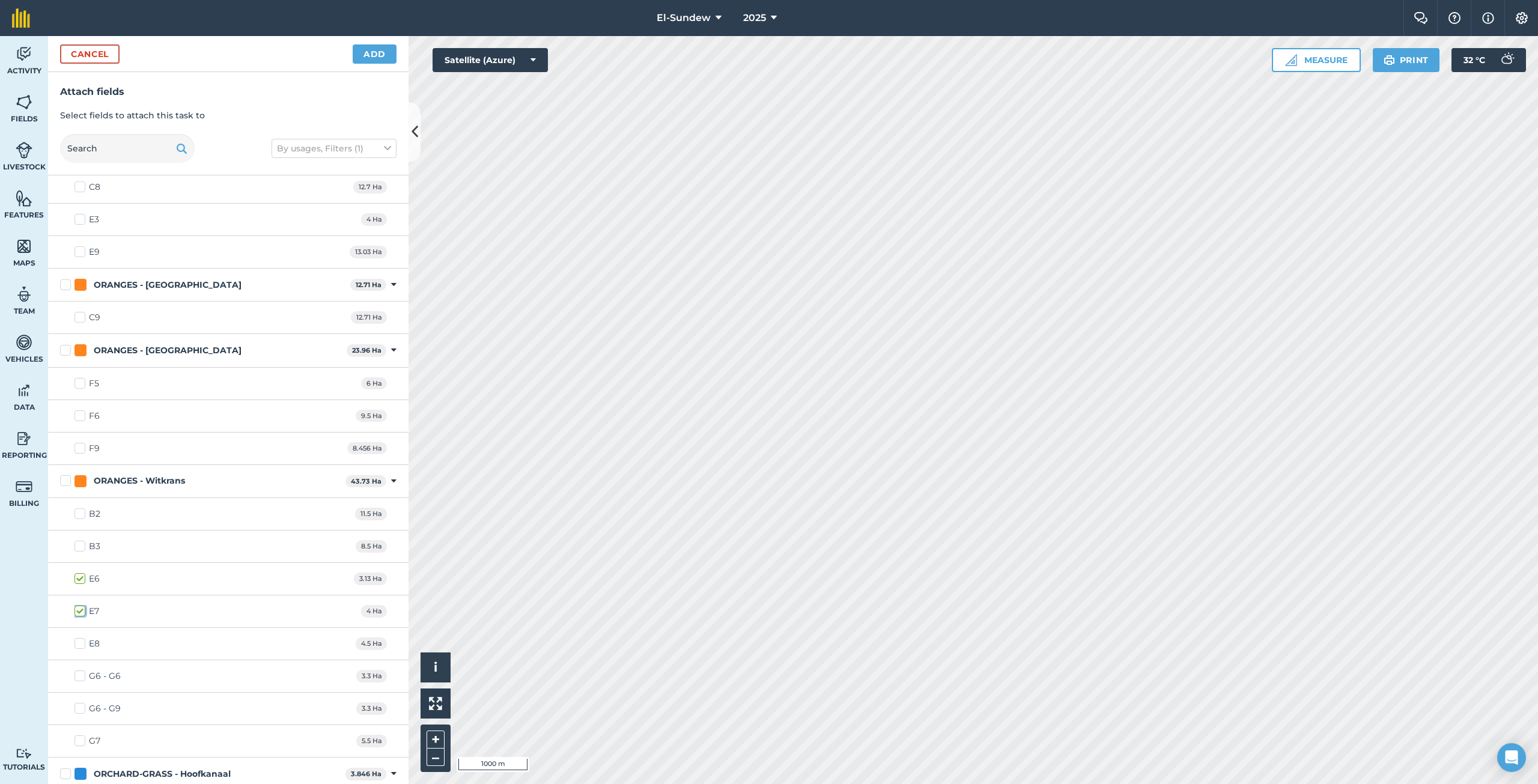
checkbox input "true"
click at [79, 641] on label "E8" at bounding box center [87, 644] width 25 height 13
click at [79, 641] on input "E8" at bounding box center [78, 641] width 8 height 8
checkbox input "true"
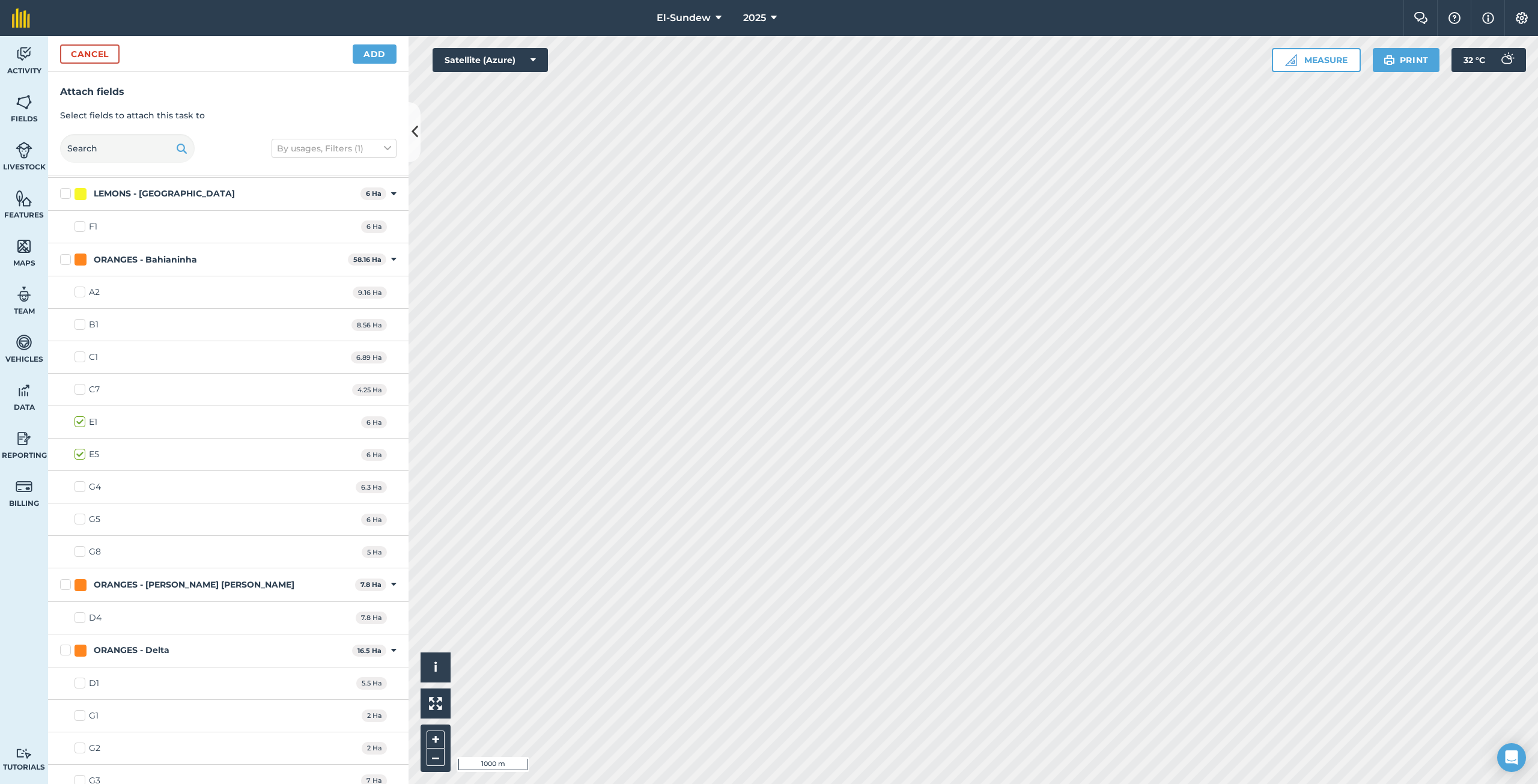
scroll to position [801, 0]
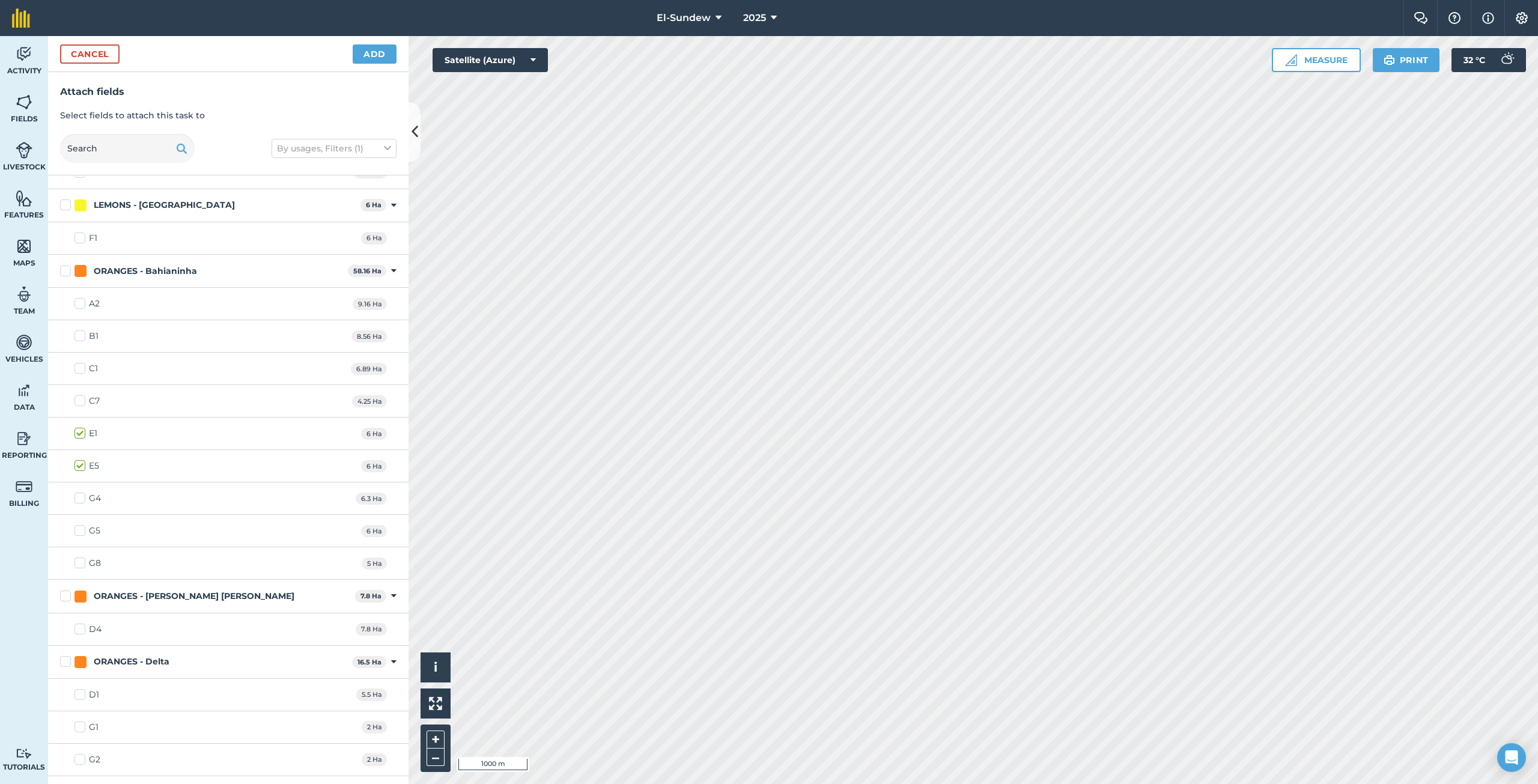
click at [77, 495] on label "G4" at bounding box center [88, 498] width 27 height 13
click at [77, 495] on input "G4" at bounding box center [78, 495] width 8 height 8
checkbox input "true"
click at [80, 529] on label "G5" at bounding box center [87, 531] width 26 height 13
click at [80, 529] on input "G5" at bounding box center [78, 528] width 8 height 8
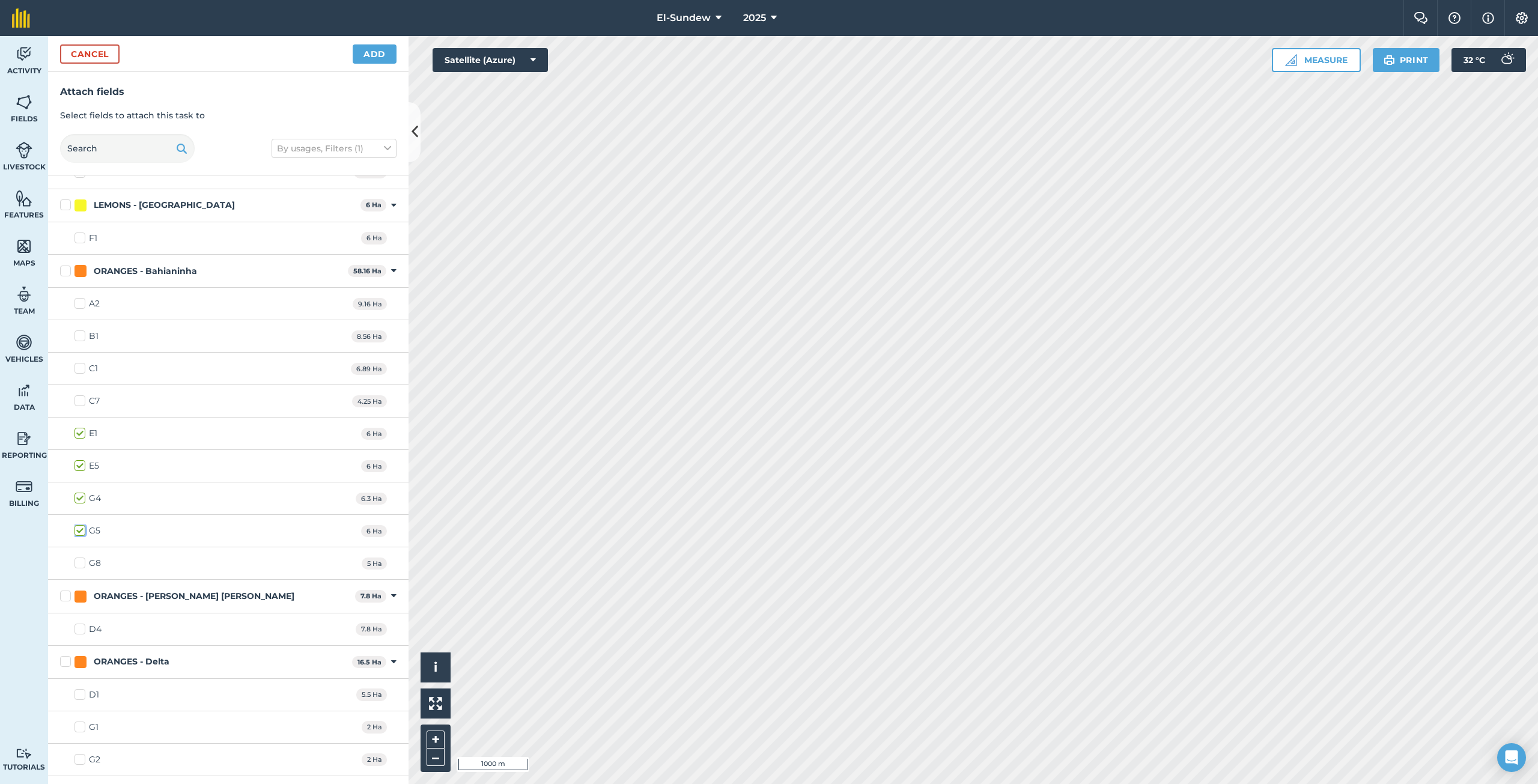
checkbox input "true"
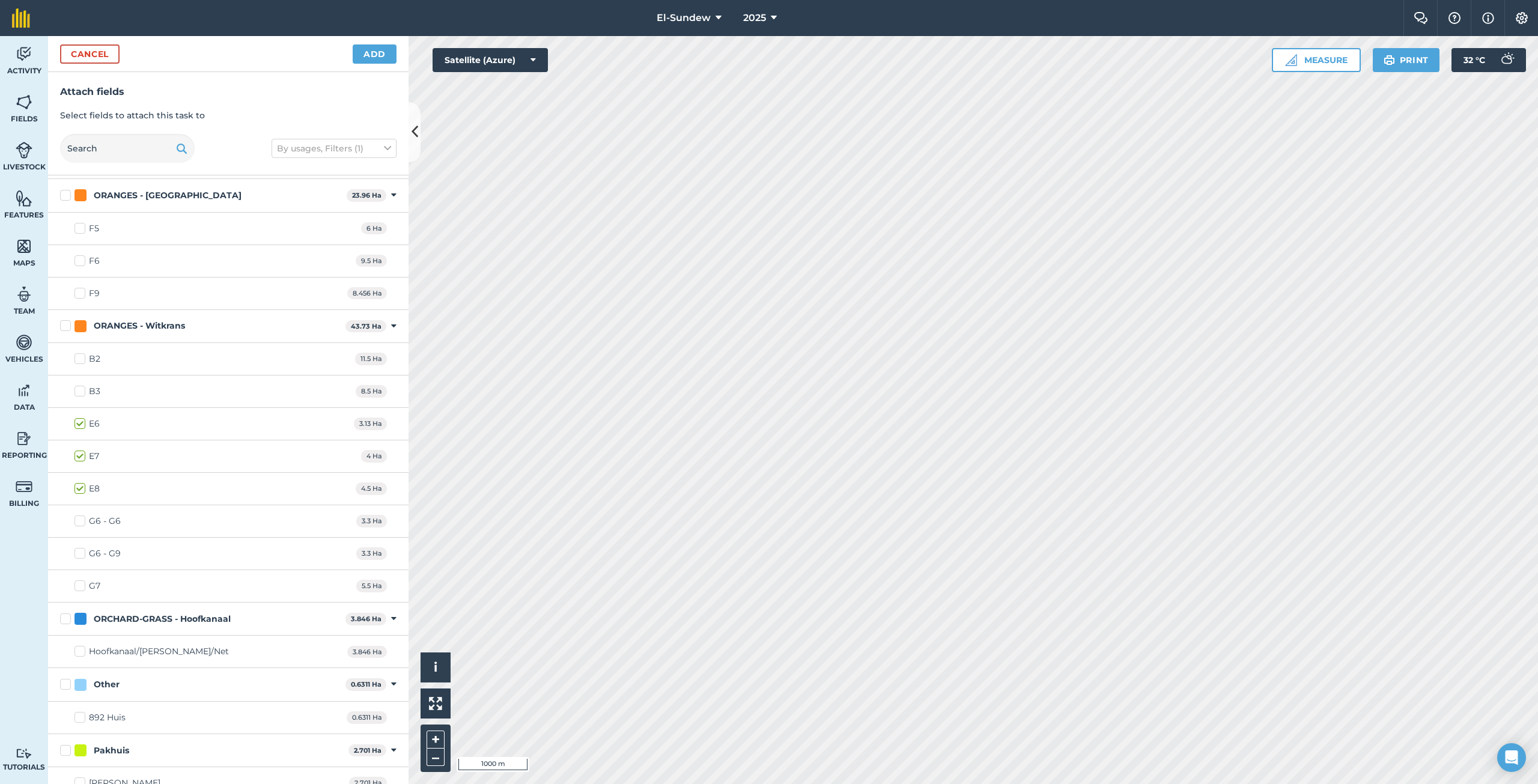
scroll to position [1773, 0]
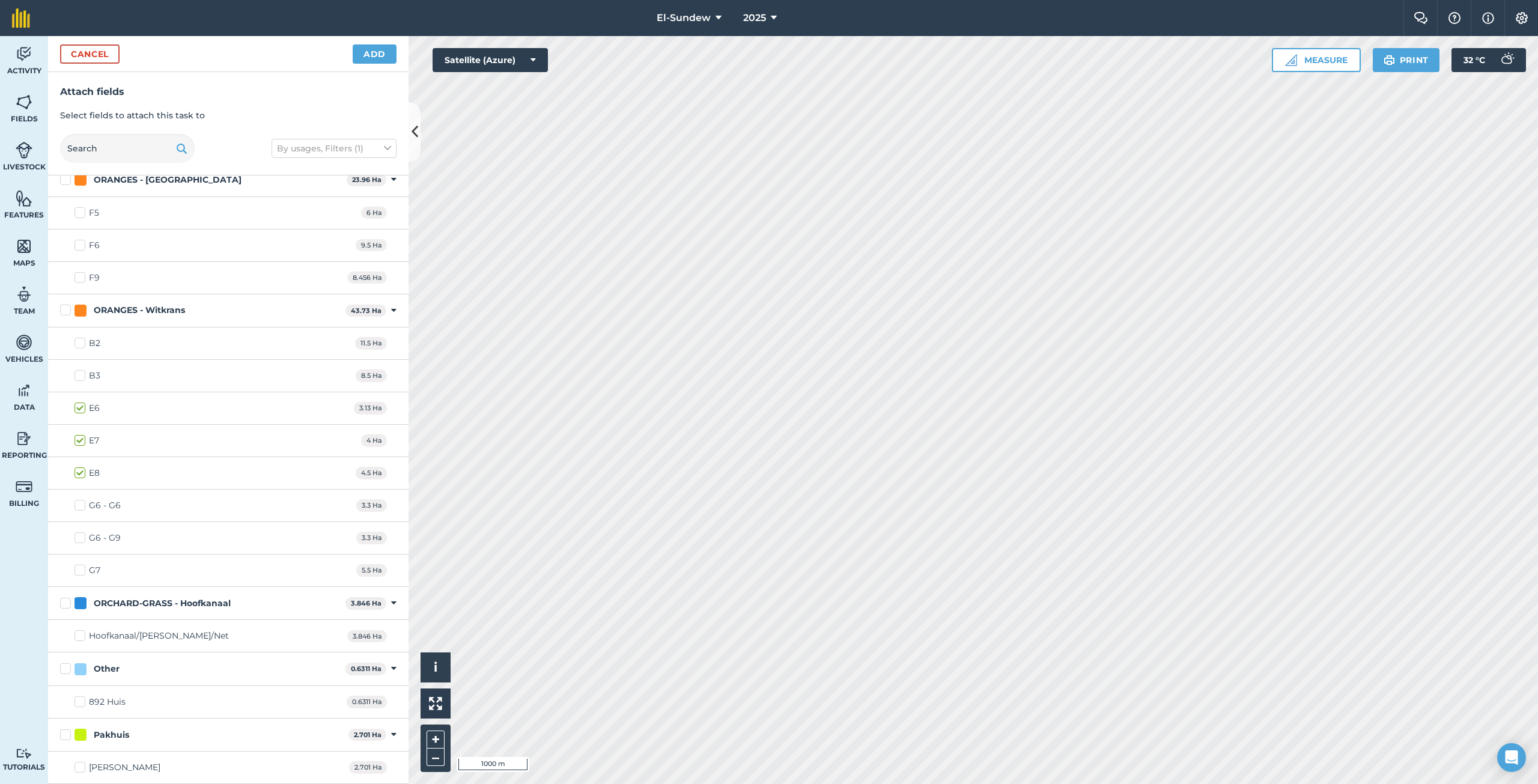
click at [82, 505] on label "G6 - G6" at bounding box center [98, 505] width 46 height 13
click at [82, 505] on input "G6 - G6" at bounding box center [78, 502] width 8 height 8
checkbox input "true"
click at [75, 537] on label "G6 - G9" at bounding box center [98, 538] width 46 height 13
click at [75, 537] on input "G6 - G9" at bounding box center [78, 535] width 8 height 8
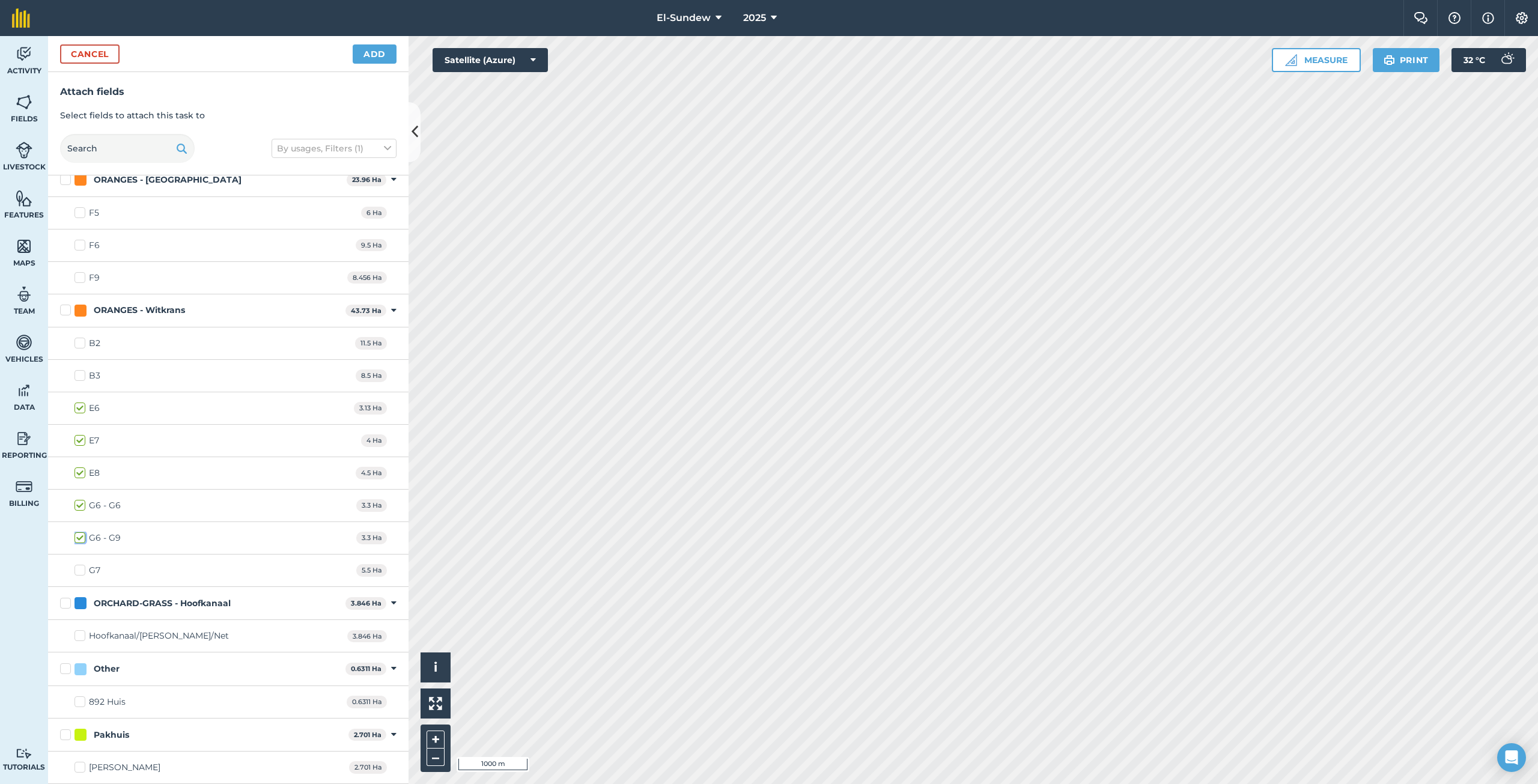
checkbox input "true"
click at [78, 574] on label "G7" at bounding box center [87, 570] width 26 height 13
click at [78, 572] on input "G7" at bounding box center [78, 567] width 8 height 8
checkbox input "true"
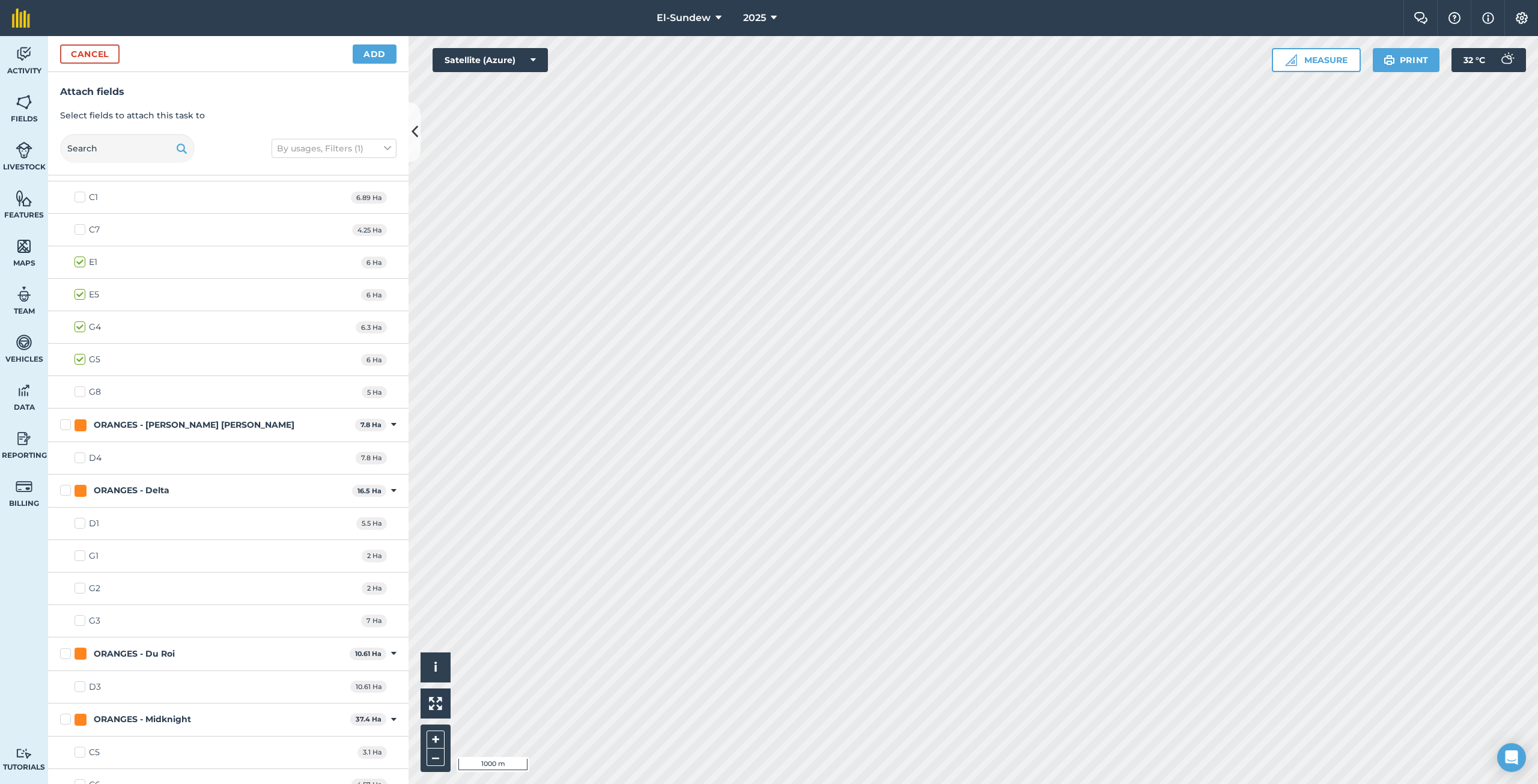
scroll to position [771, 0]
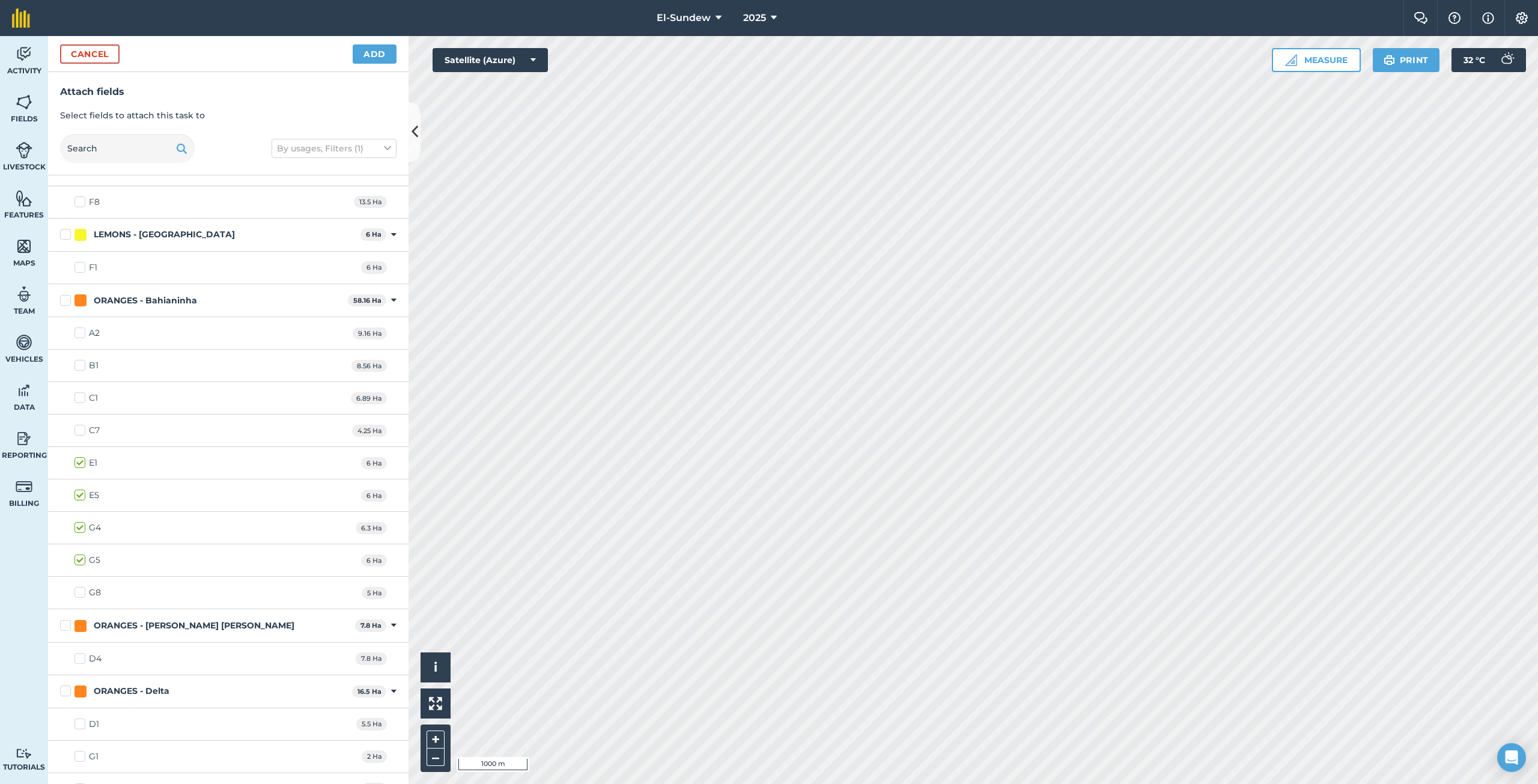
click at [80, 593] on label "G8" at bounding box center [88, 593] width 27 height 13
click at [80, 593] on input "G8" at bounding box center [78, 590] width 8 height 8
checkbox input "true"
click at [84, 661] on label "D4" at bounding box center [88, 659] width 27 height 13
click at [82, 660] on input "D4" at bounding box center [78, 656] width 8 height 8
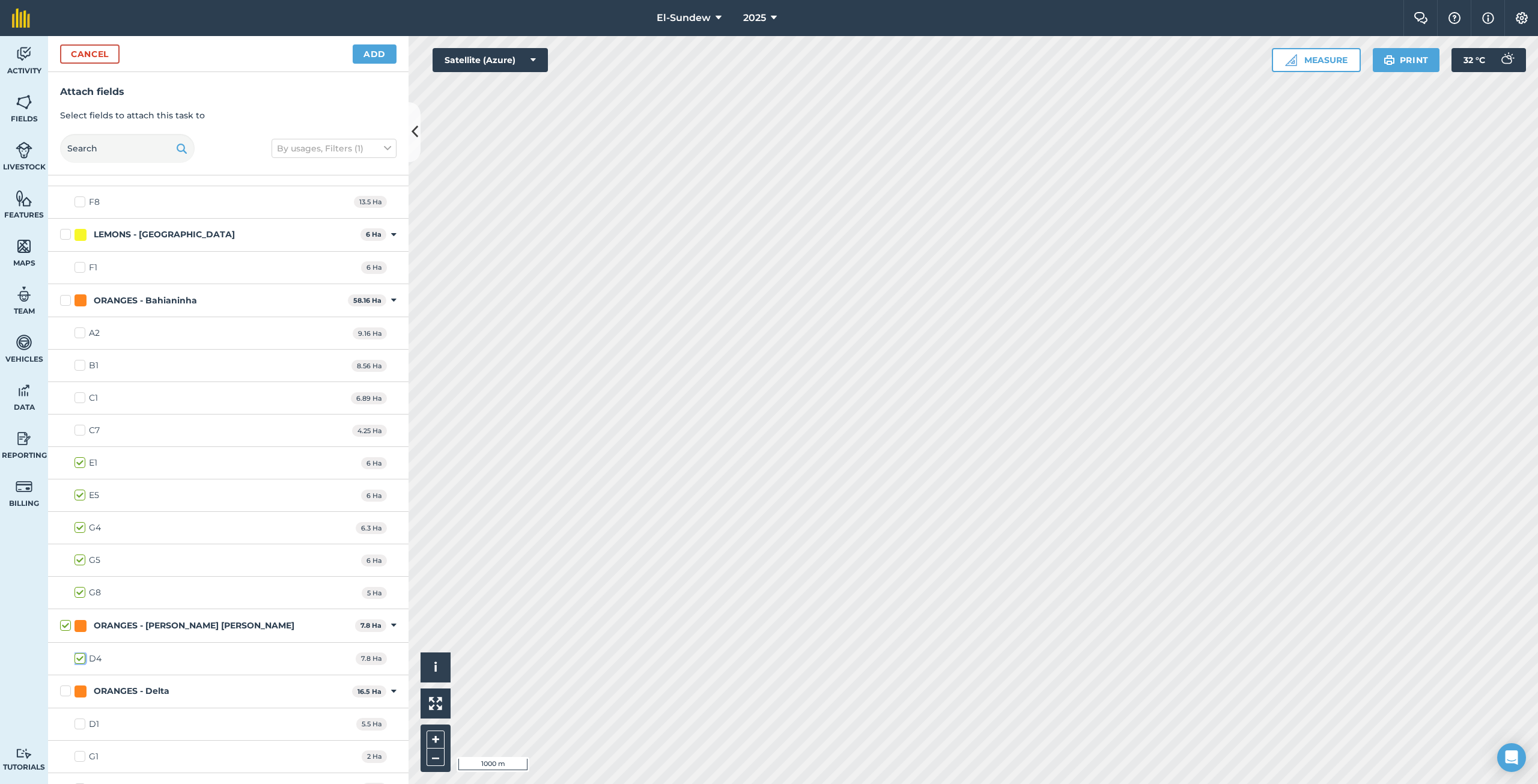
checkbox input "true"
click at [82, 398] on label "C1" at bounding box center [87, 398] width 24 height 13
click at [82, 398] on input "C1" at bounding box center [78, 395] width 8 height 8
checkbox input "true"
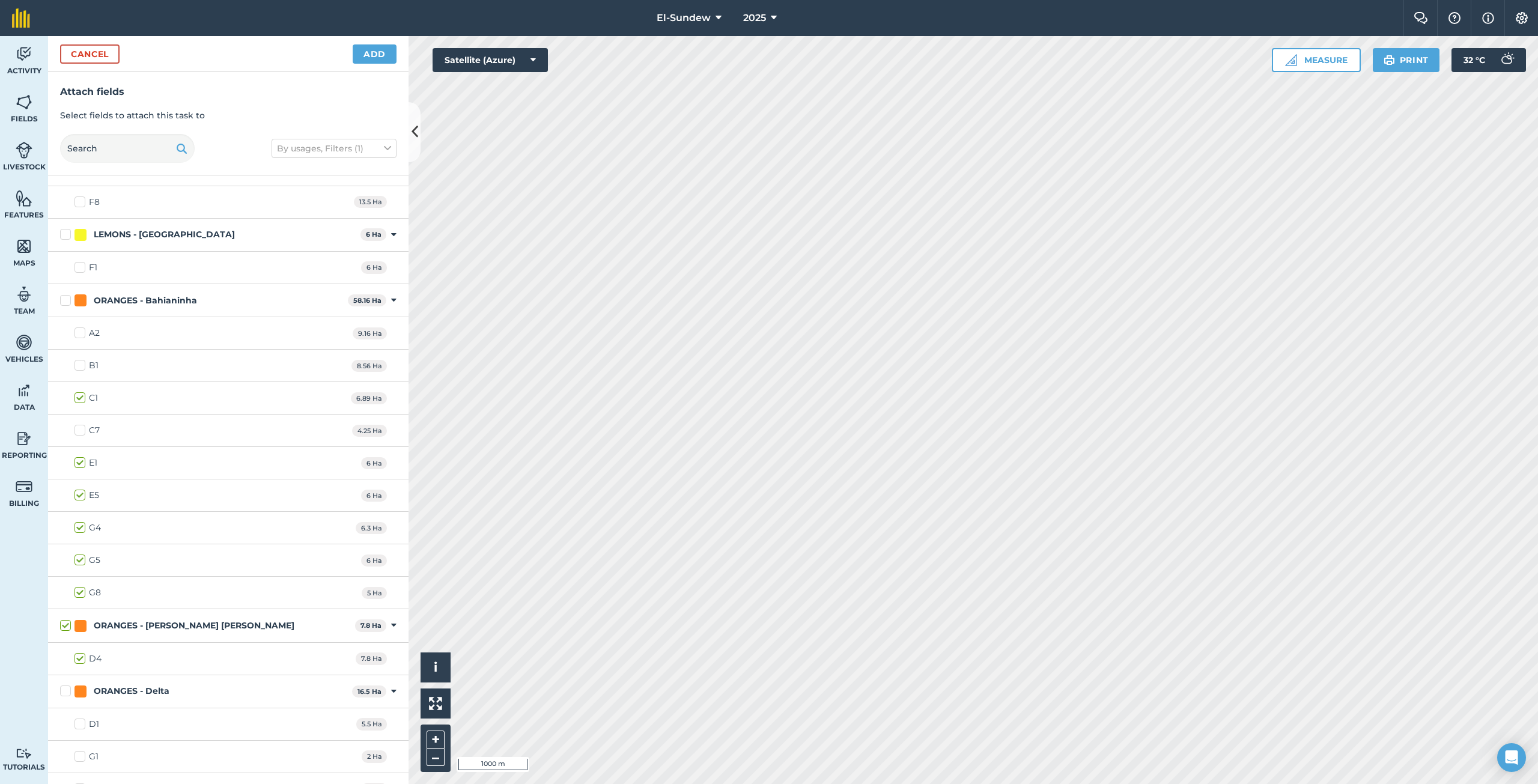
click at [79, 331] on label "A2" at bounding box center [87, 333] width 25 height 13
click at [79, 331] on input "A2" at bounding box center [78, 331] width 8 height 8
checkbox input "true"
click at [83, 430] on label "C7" at bounding box center [87, 430] width 25 height 13
click at [82, 430] on input "C7" at bounding box center [78, 428] width 8 height 8
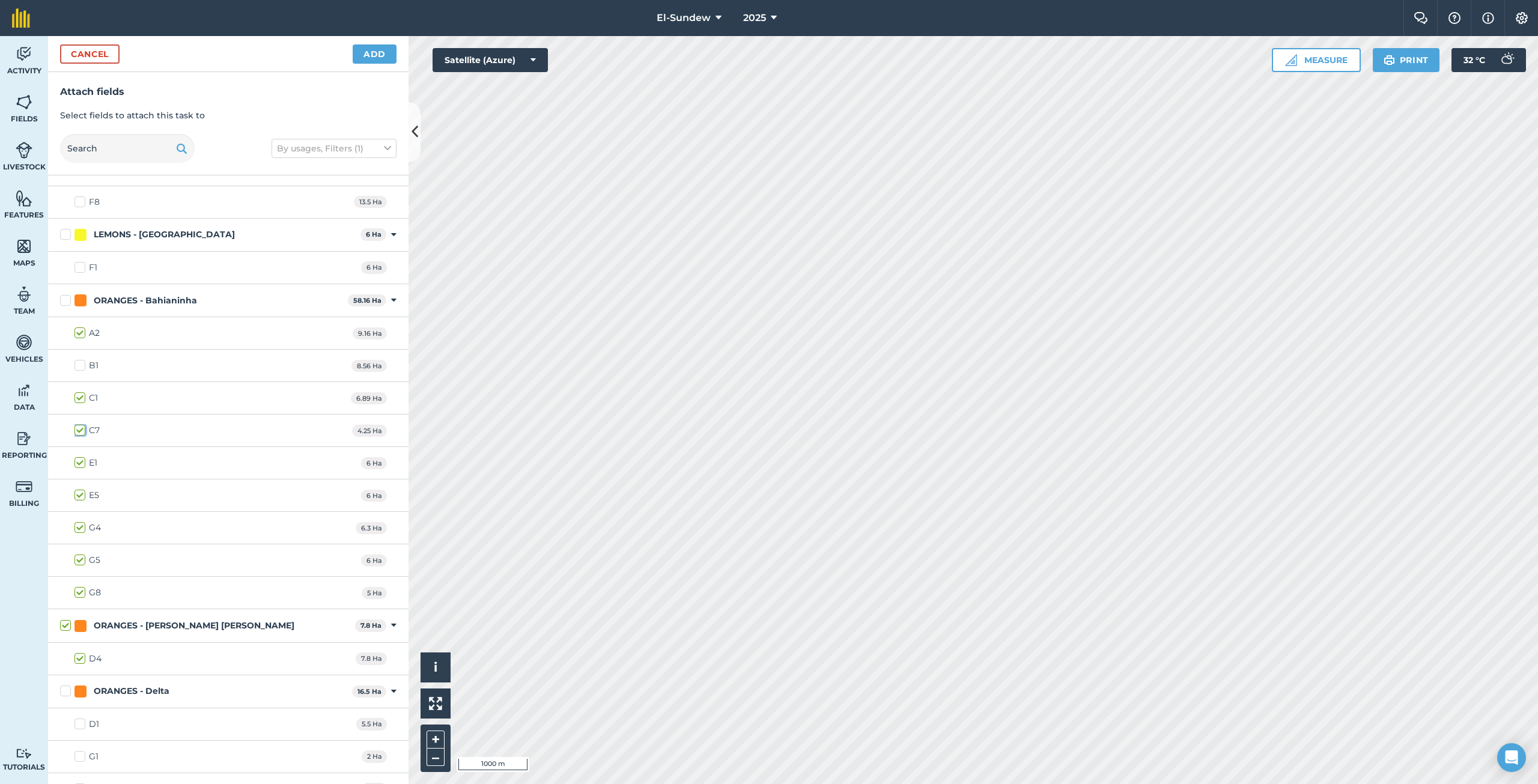
checkbox input "true"
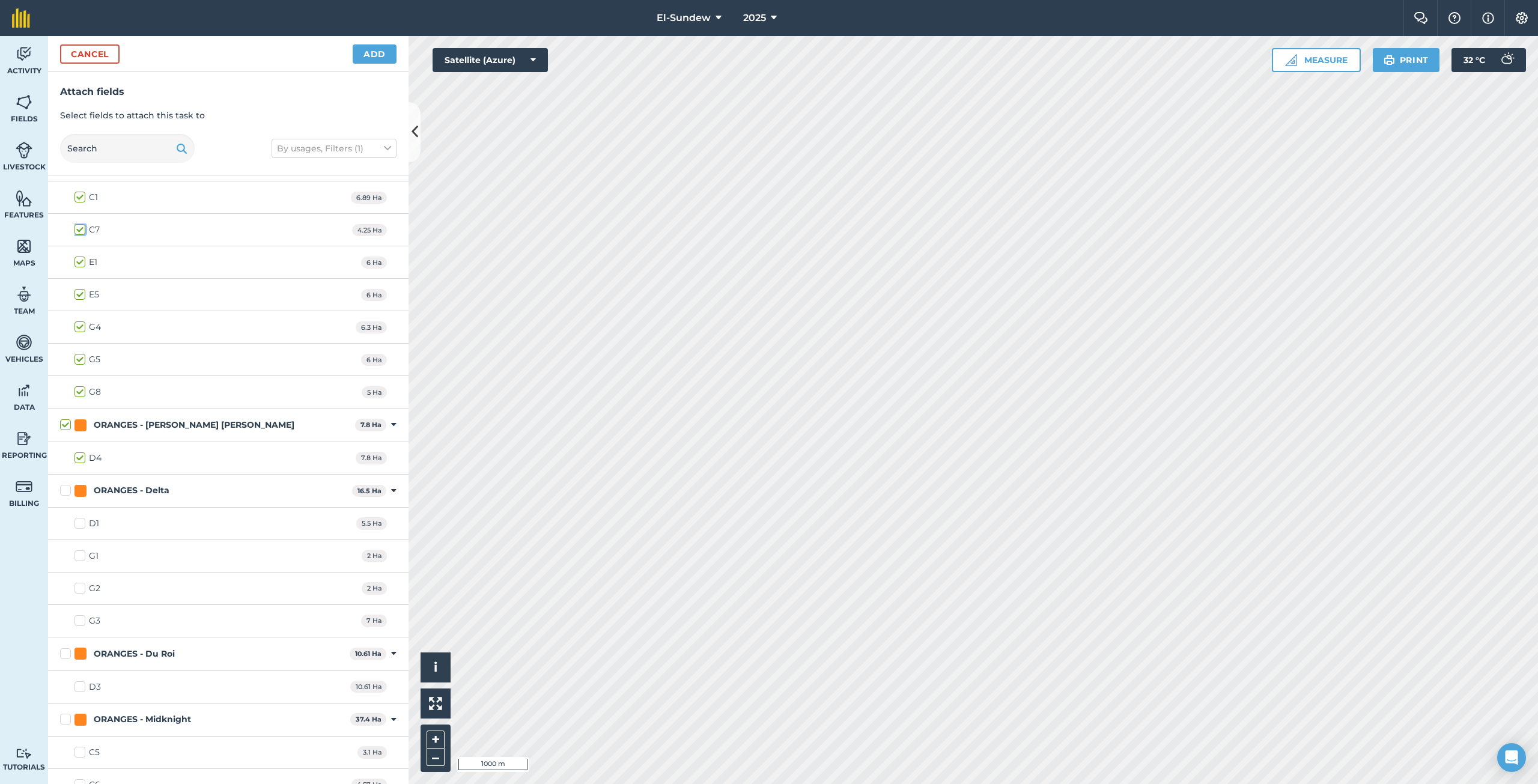
scroll to position [1172, 0]
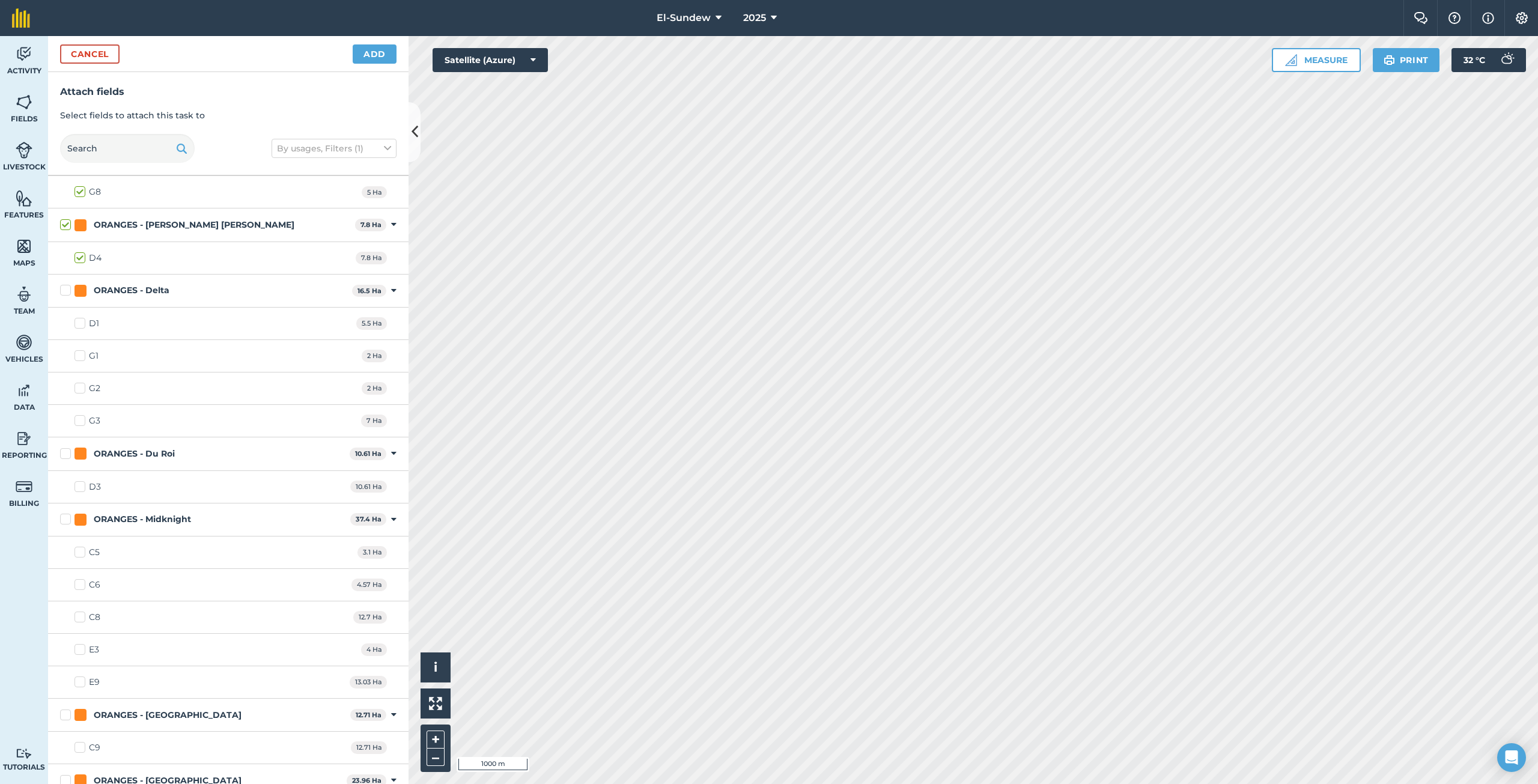
drag, startPoint x: 80, startPoint y: 746, endPoint x: 179, endPoint y: 623, distance: 157.9
click at [80, 742] on label "C9" at bounding box center [87, 748] width 26 height 13
click at [80, 742] on input "C9" at bounding box center [78, 745] width 8 height 8
checkbox input "true"
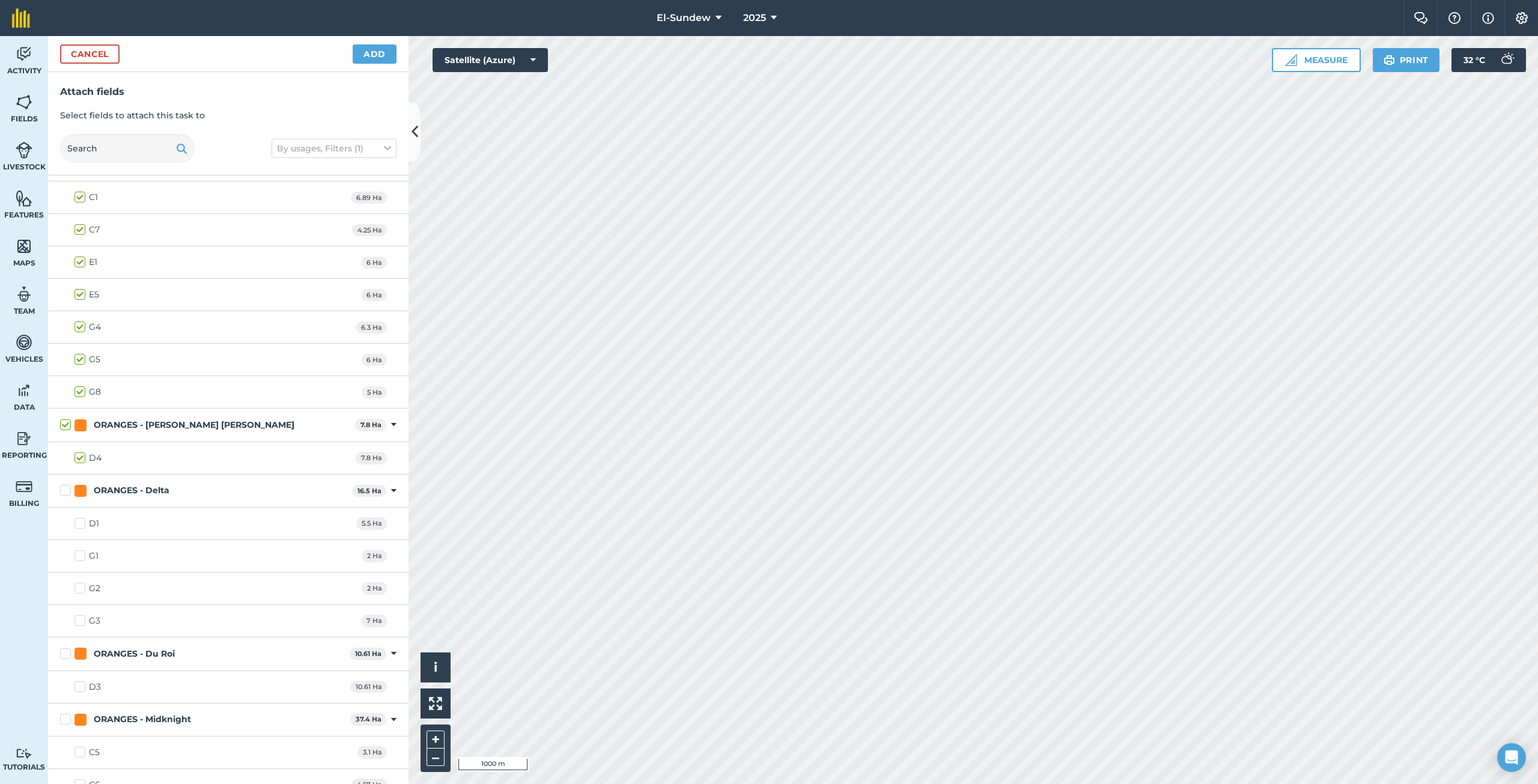
scroll to position [771, 0]
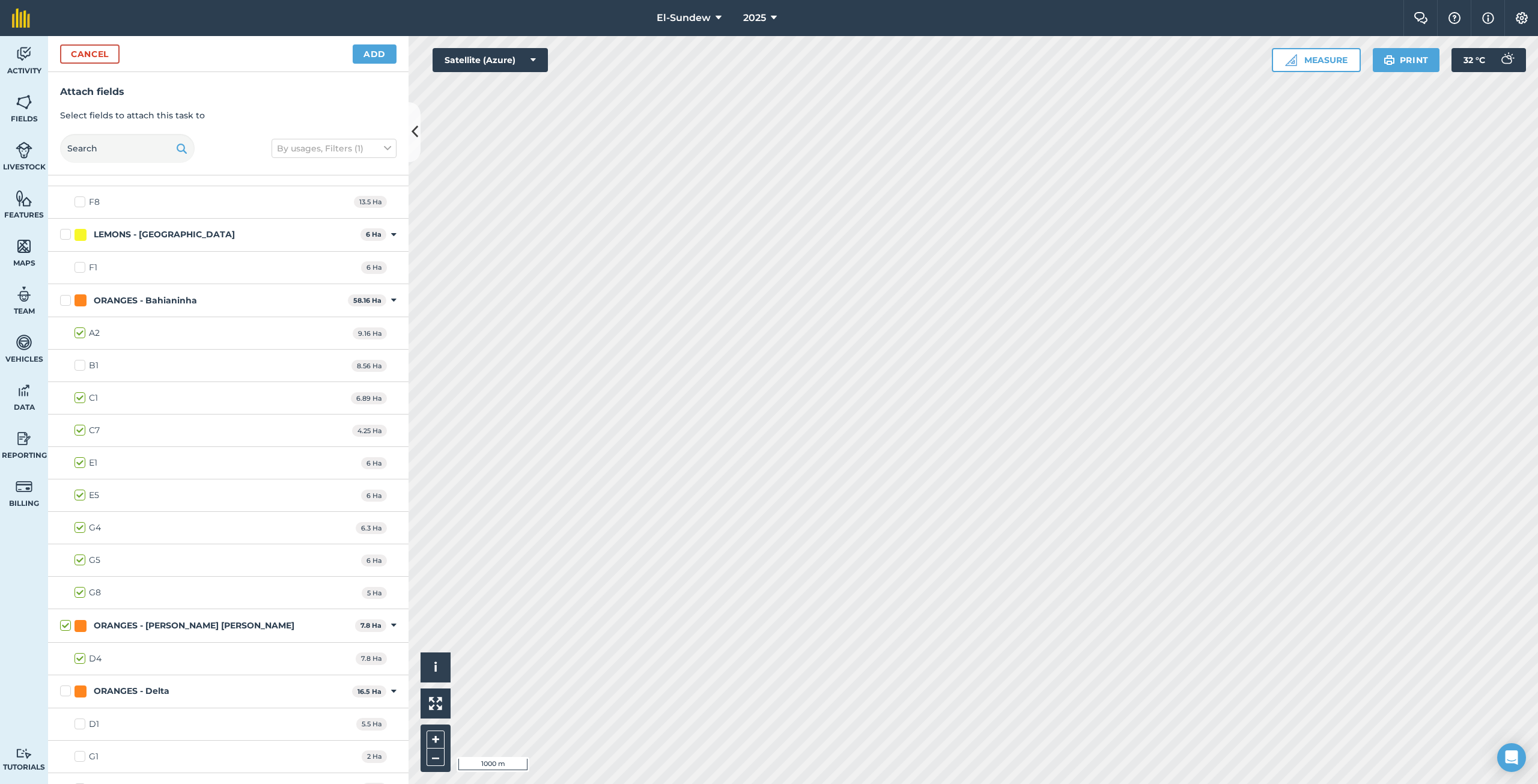
click at [79, 365] on label "B1" at bounding box center [87, 365] width 24 height 13
click at [79, 365] on input "B1" at bounding box center [78, 363] width 8 height 8
checkbox input "true"
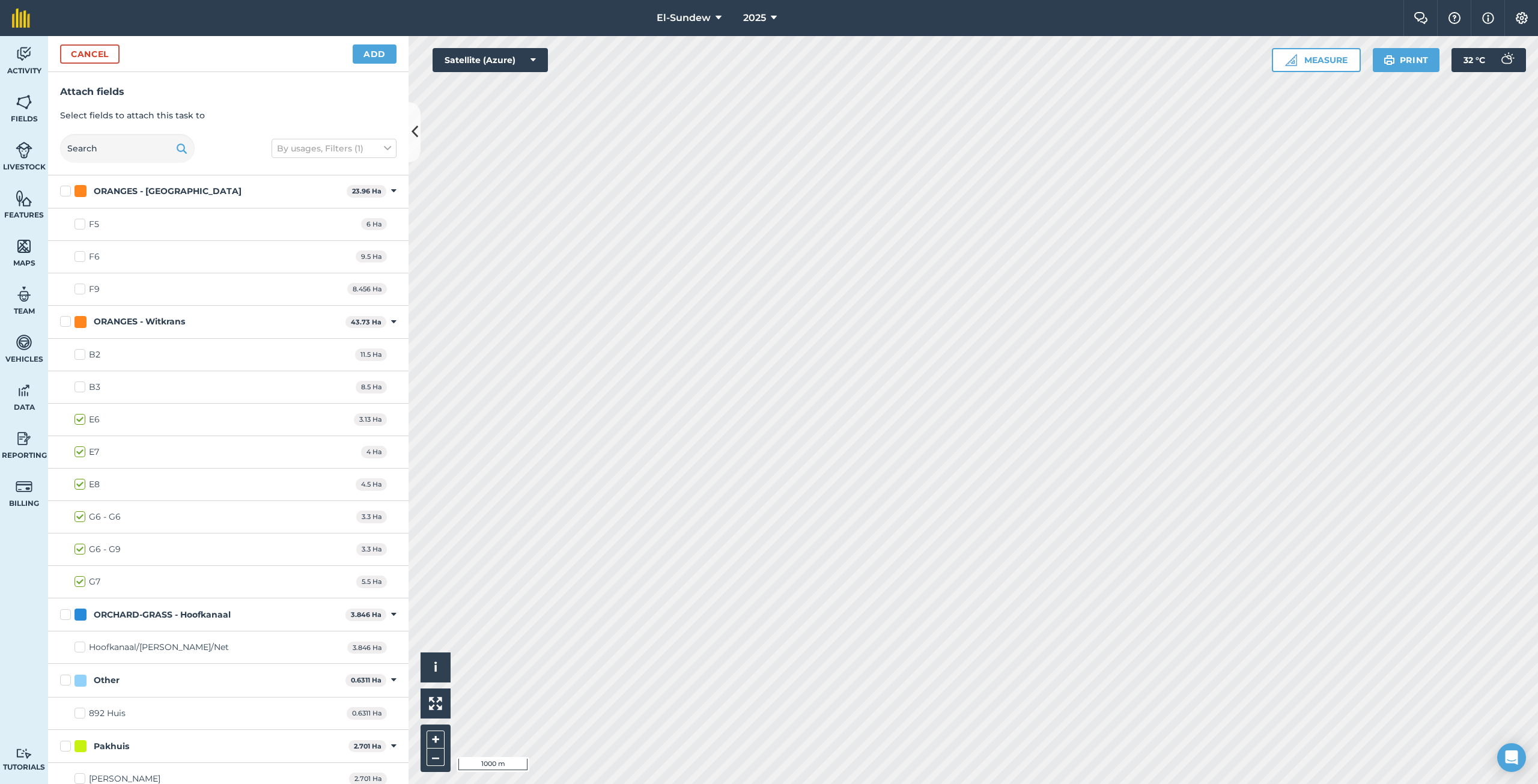
scroll to position [1773, 0]
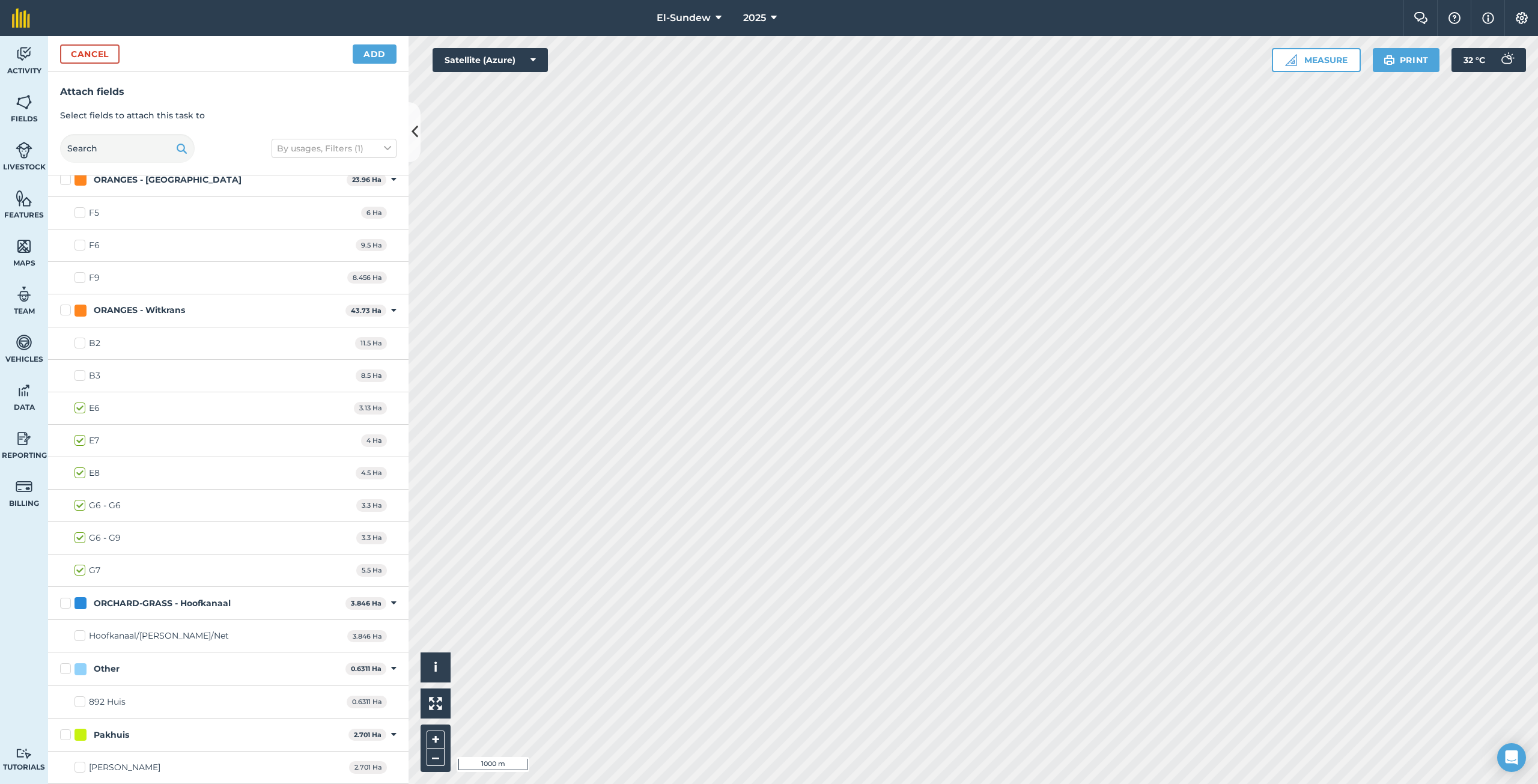
click at [80, 340] on label "B2" at bounding box center [87, 343] width 26 height 13
click at [80, 340] on input "B2" at bounding box center [78, 340] width 8 height 8
checkbox input "true"
click at [84, 372] on label "B3" at bounding box center [87, 376] width 26 height 13
click at [82, 372] on input "B3" at bounding box center [78, 373] width 8 height 8
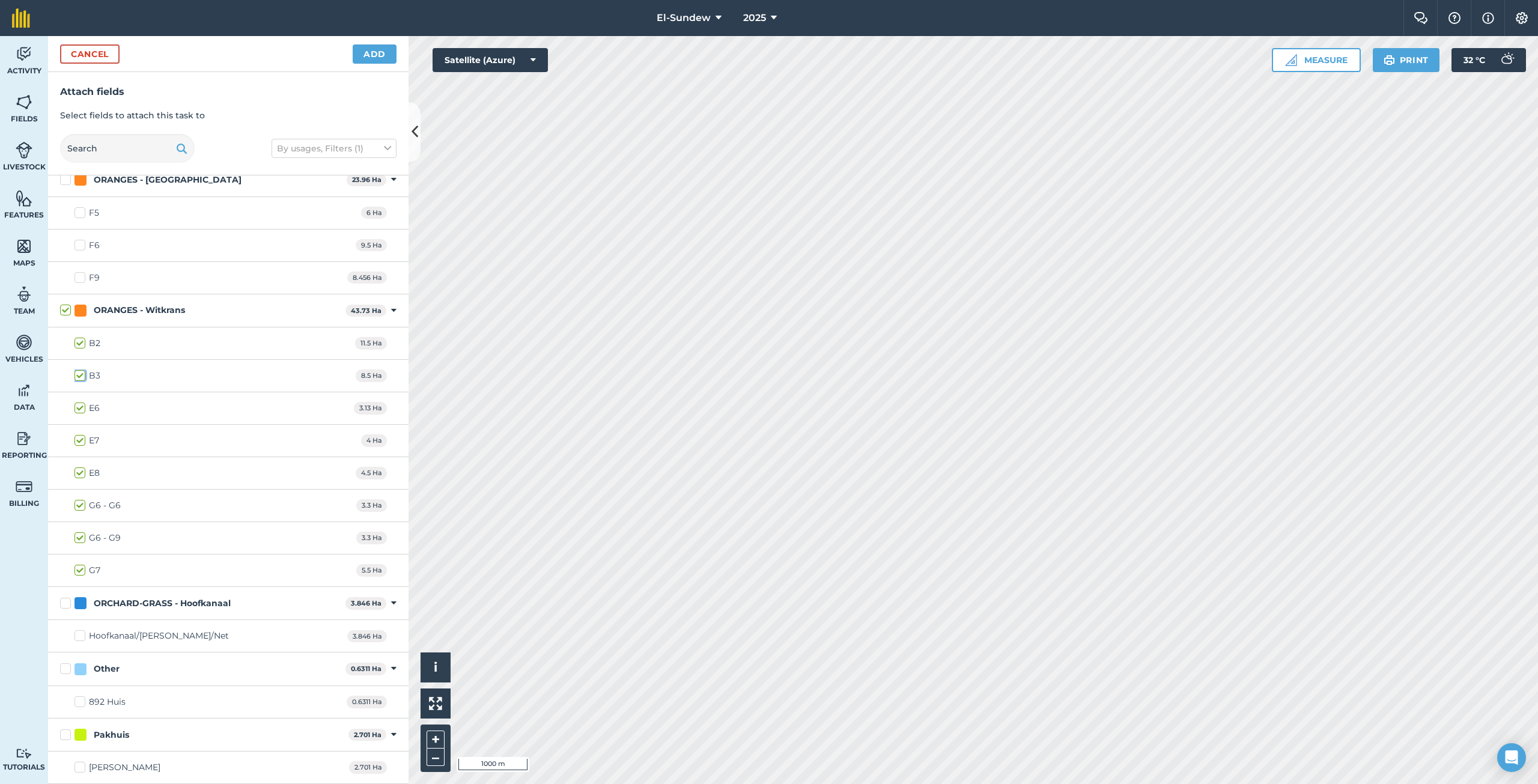
checkbox input "true"
click at [365, 48] on button "Add" at bounding box center [375, 55] width 44 height 20
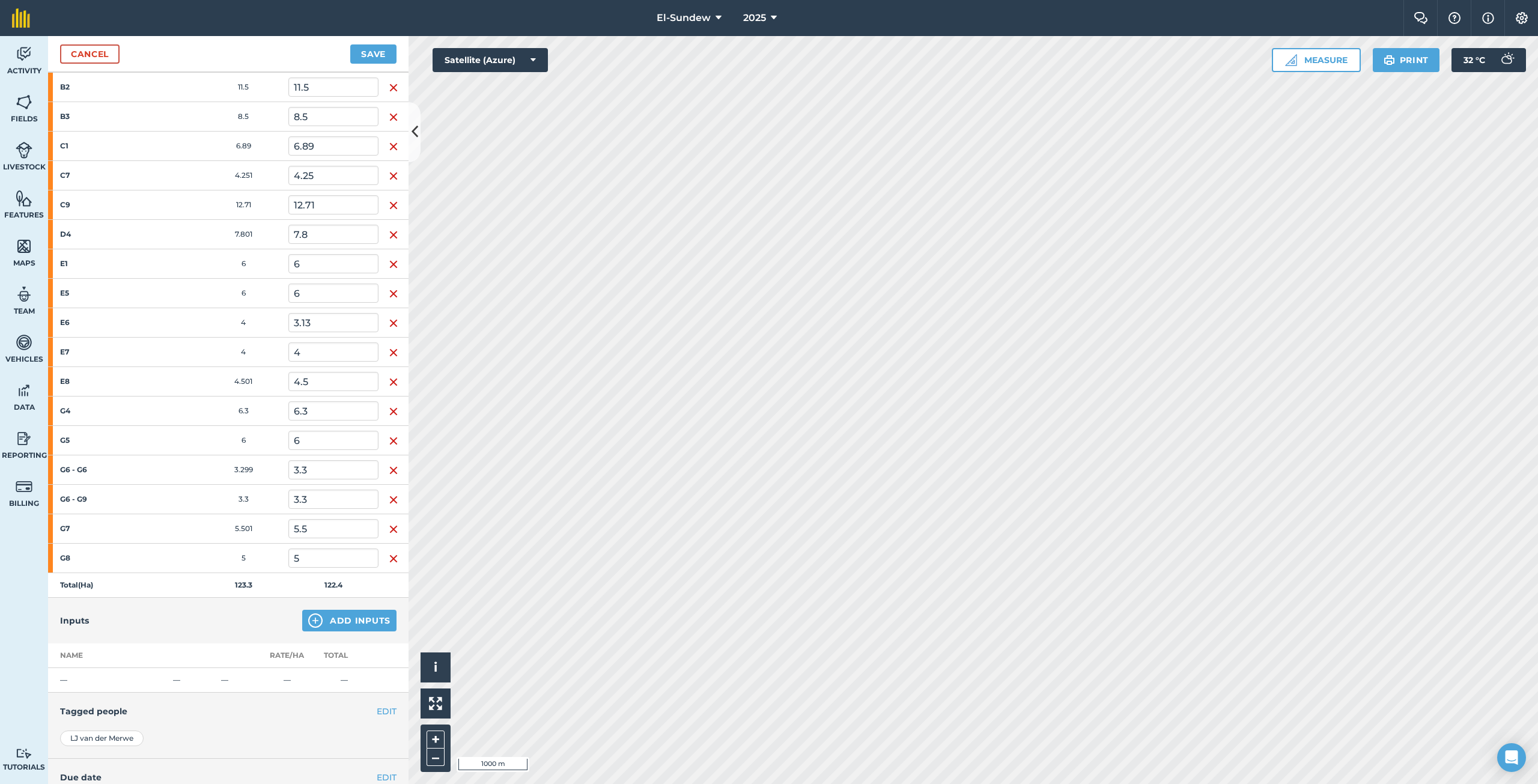
scroll to position [356, 0]
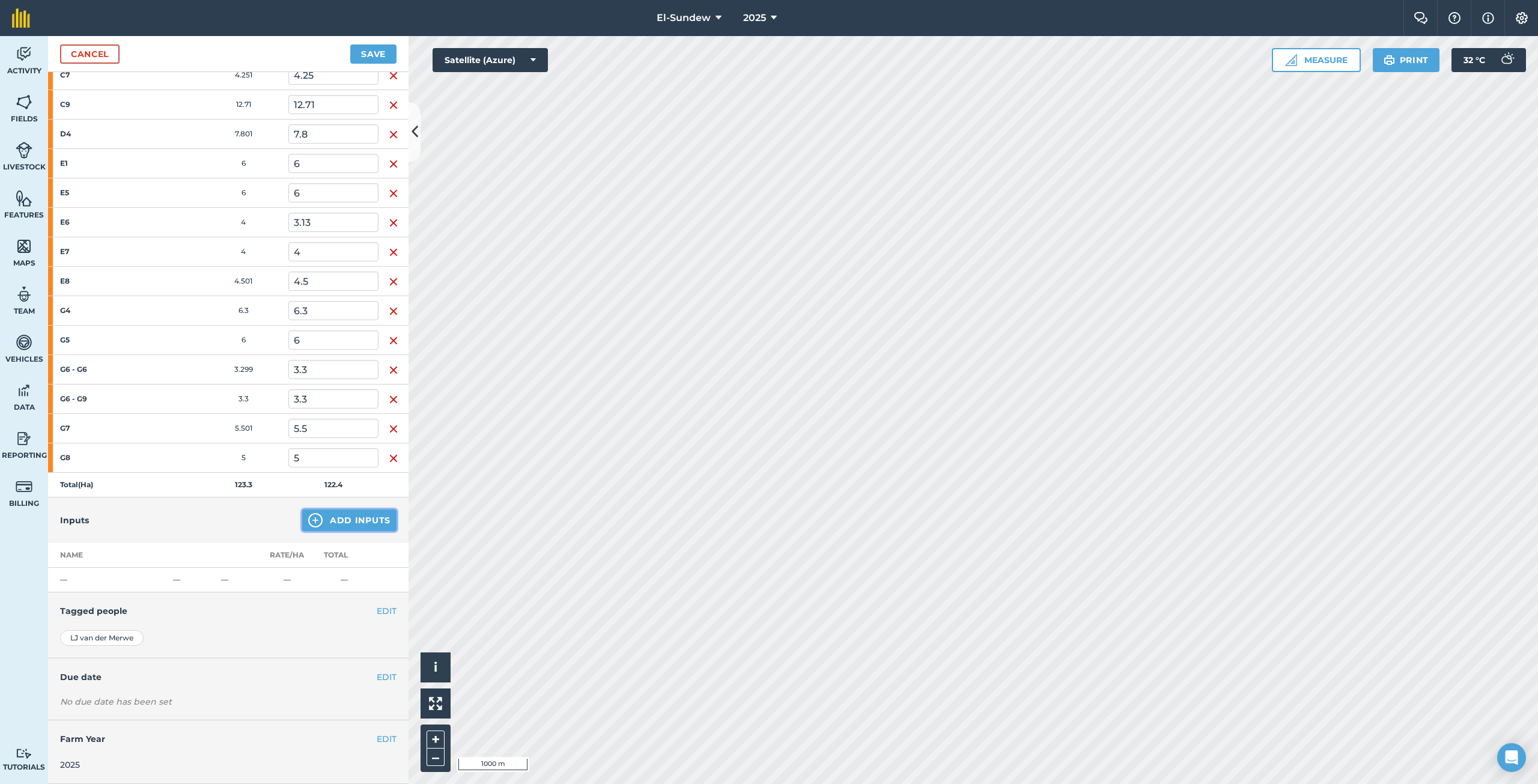
click at [310, 518] on img at bounding box center [315, 520] width 15 height 15
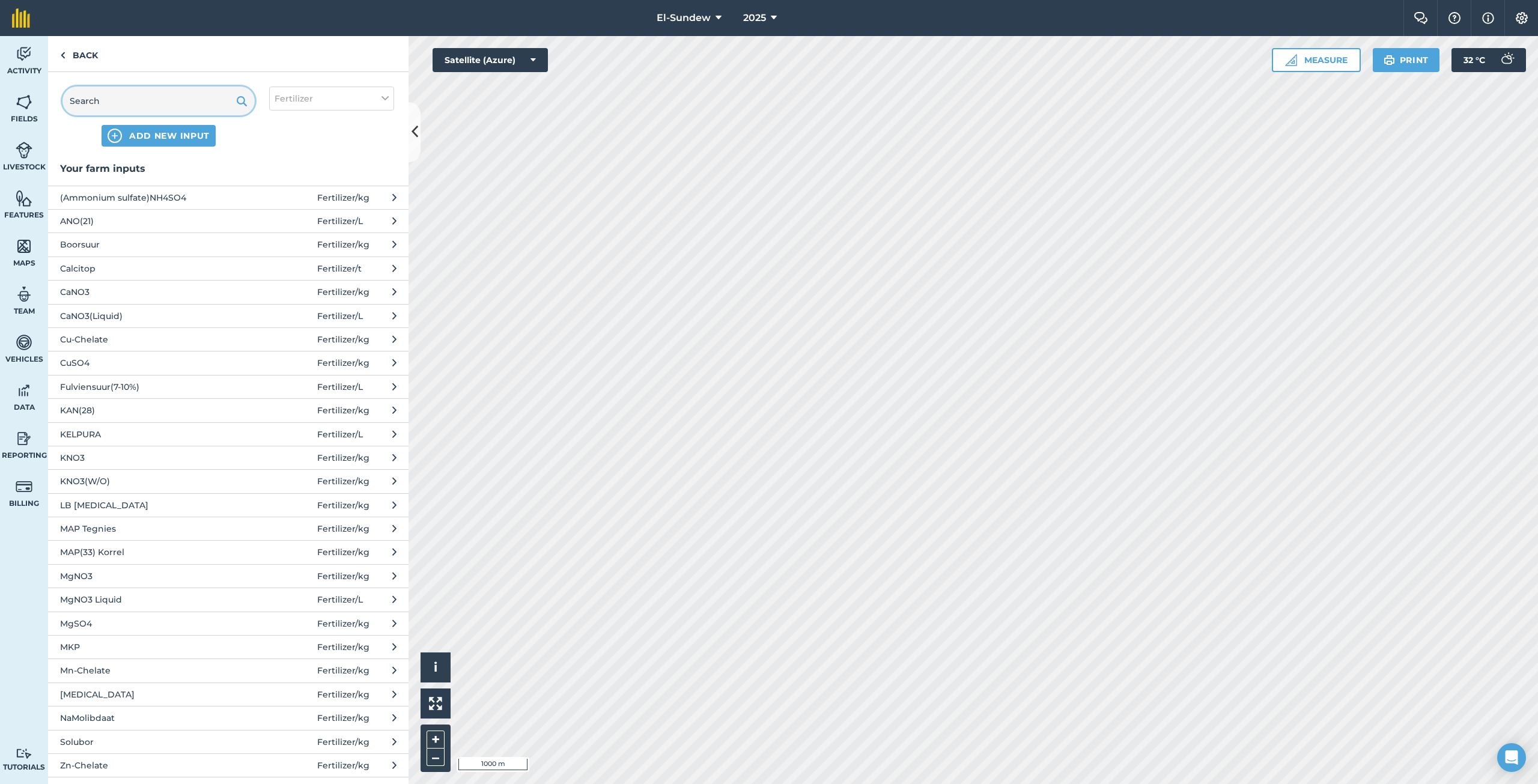
click at [165, 108] on input "text" at bounding box center [158, 101] width 192 height 29
click at [296, 88] on button "Fertilizer" at bounding box center [331, 99] width 125 height 24
click at [284, 169] on label "Spray" at bounding box center [331, 168] width 114 height 13
click at [282, 169] on input "Spray" at bounding box center [278, 165] width 8 height 8
checkbox input "true"
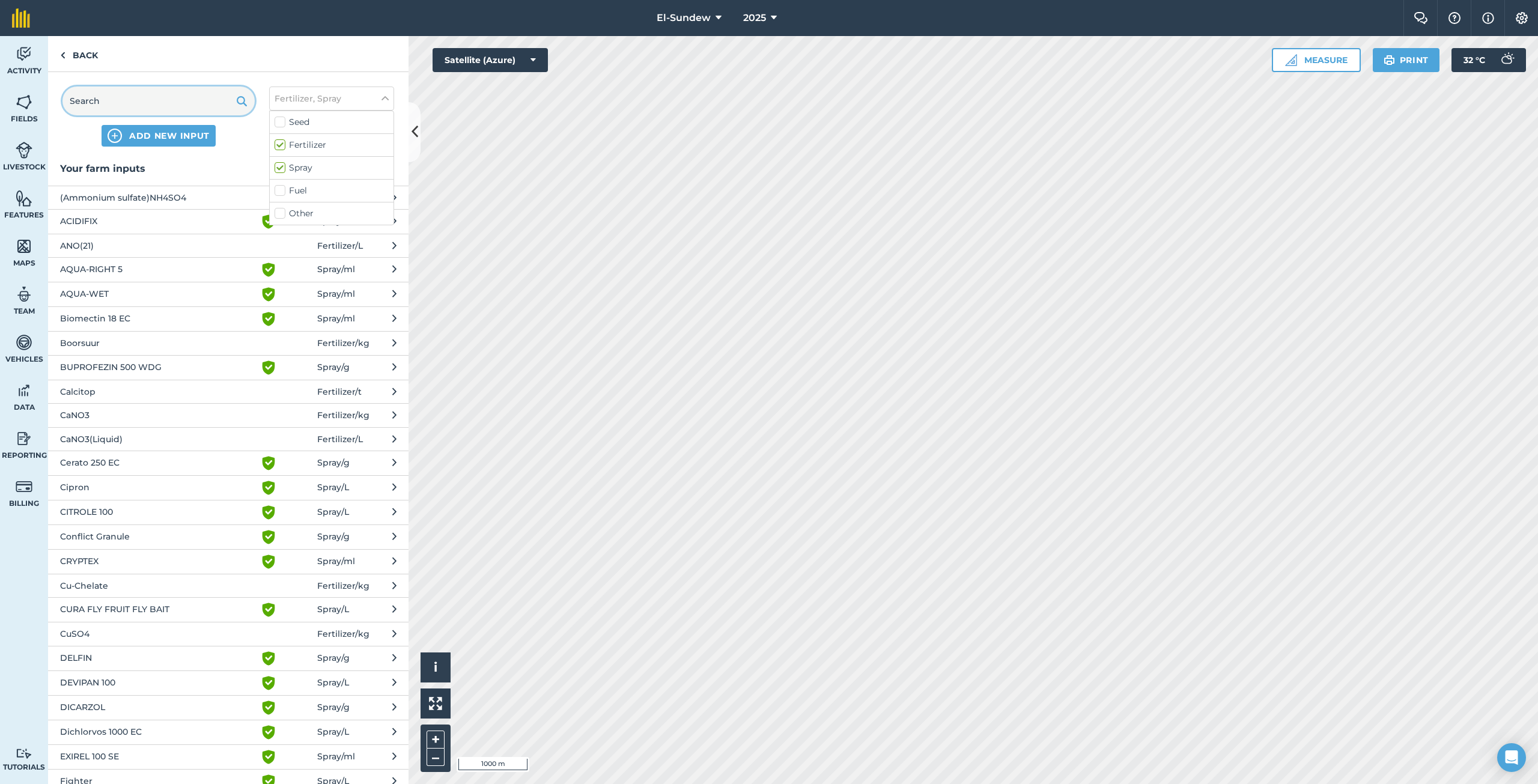
click at [186, 103] on input "text" at bounding box center [158, 101] width 192 height 29
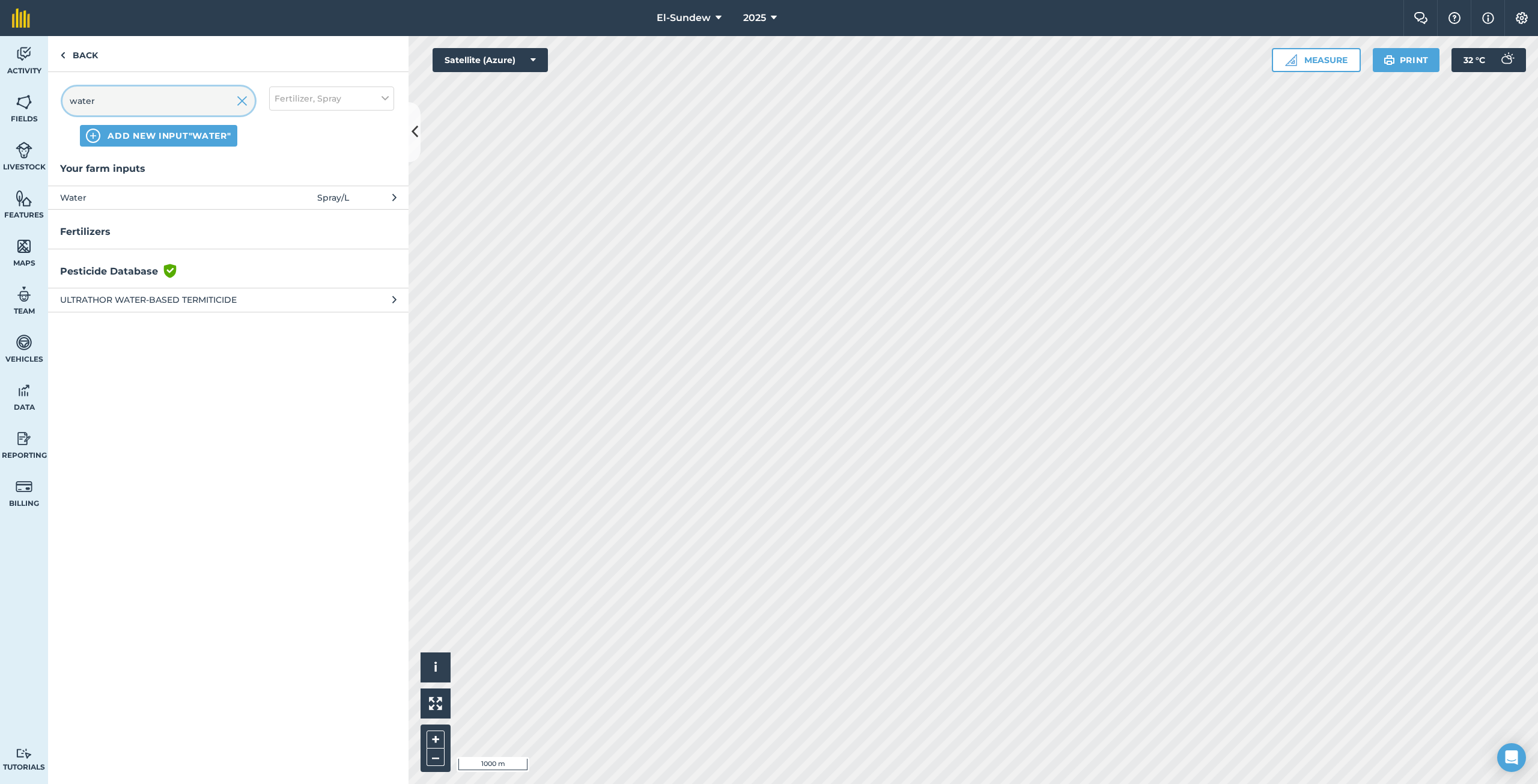
type input "water"
click at [138, 196] on span "Water" at bounding box center [158, 197] width 196 height 13
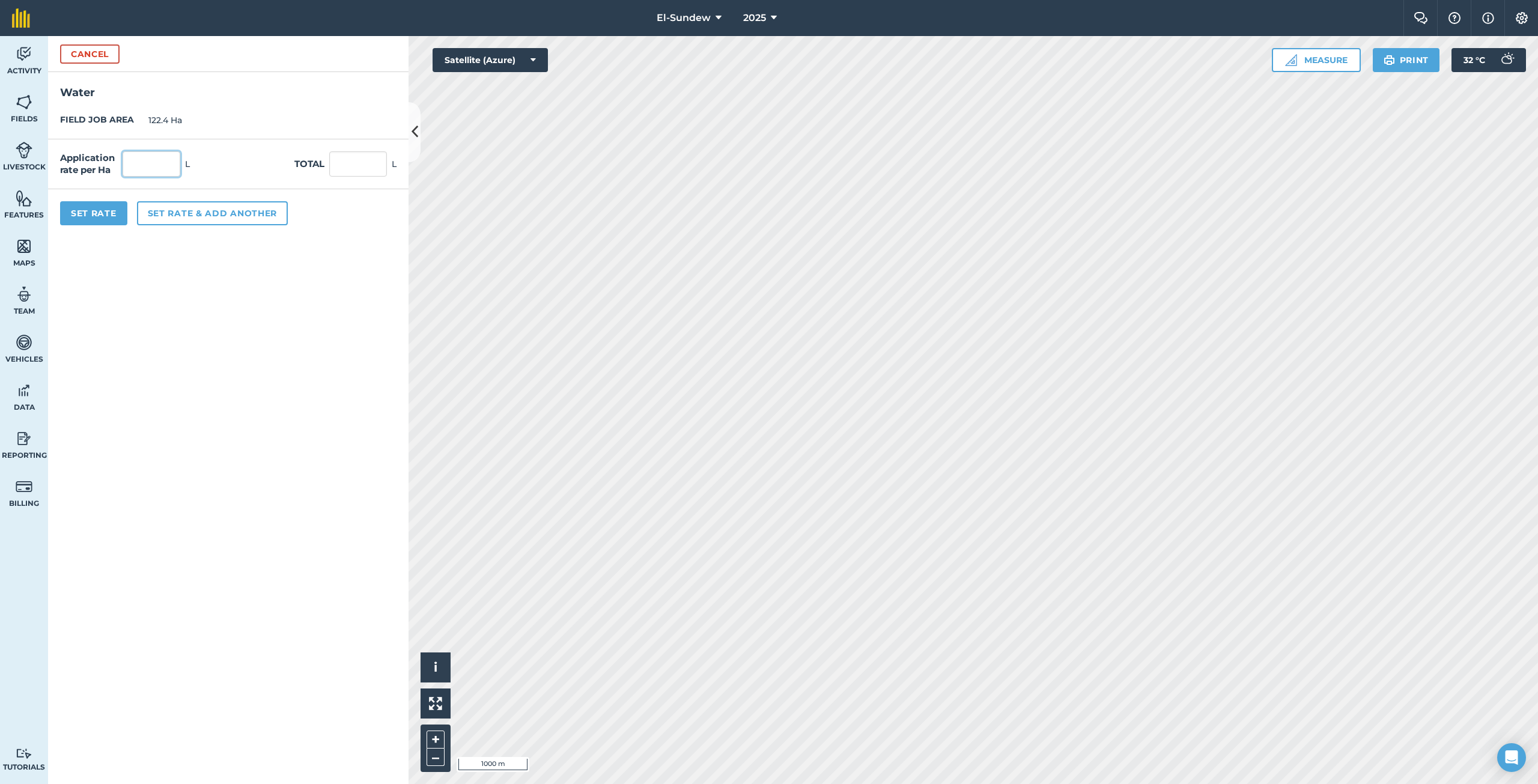
click at [170, 161] on input "text" at bounding box center [151, 164] width 58 height 25
type input "1,800"
type input "220,320"
click at [212, 206] on button "Set rate & add another" at bounding box center [212, 213] width 151 height 24
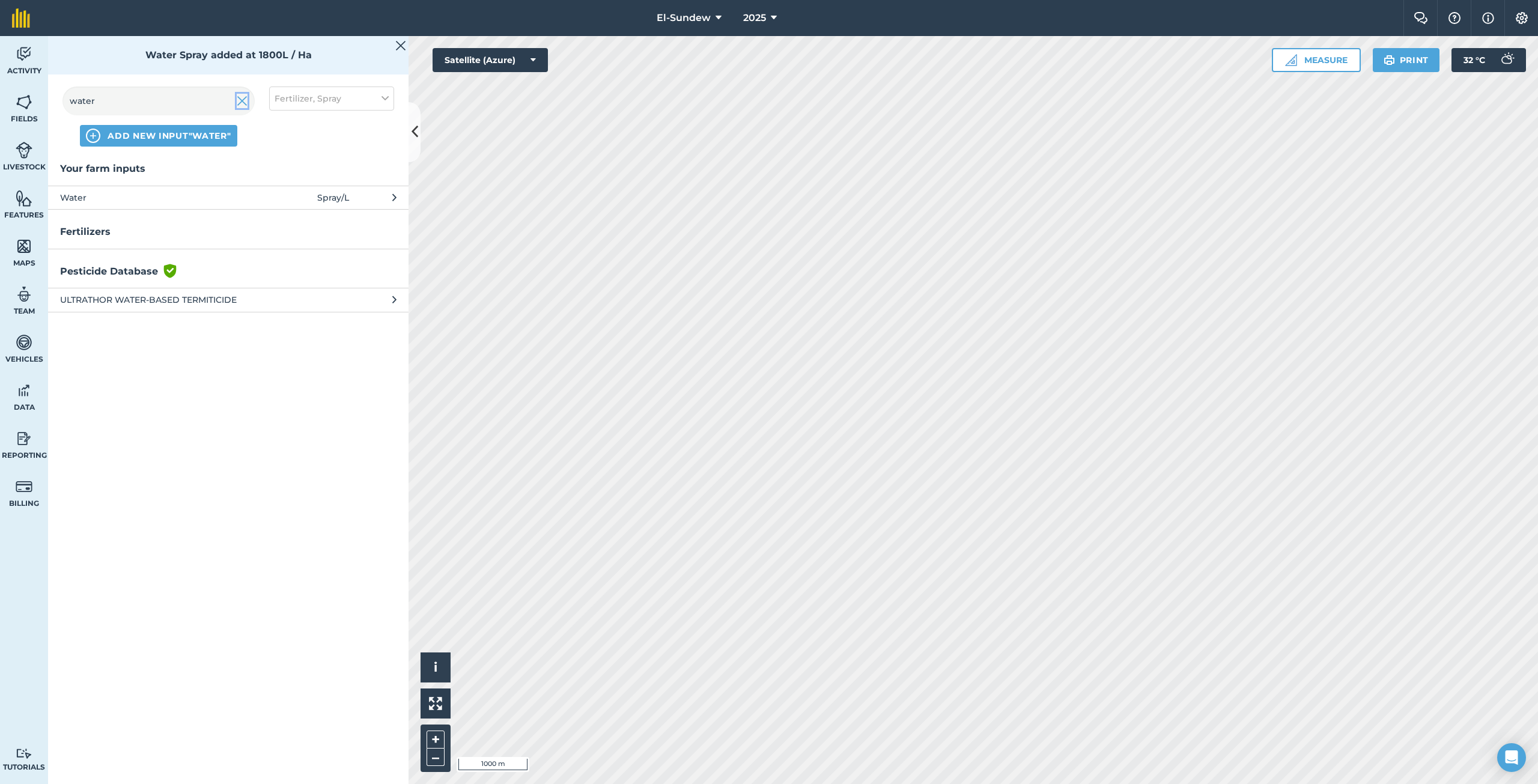
click at [237, 105] on img at bounding box center [242, 101] width 10 height 15
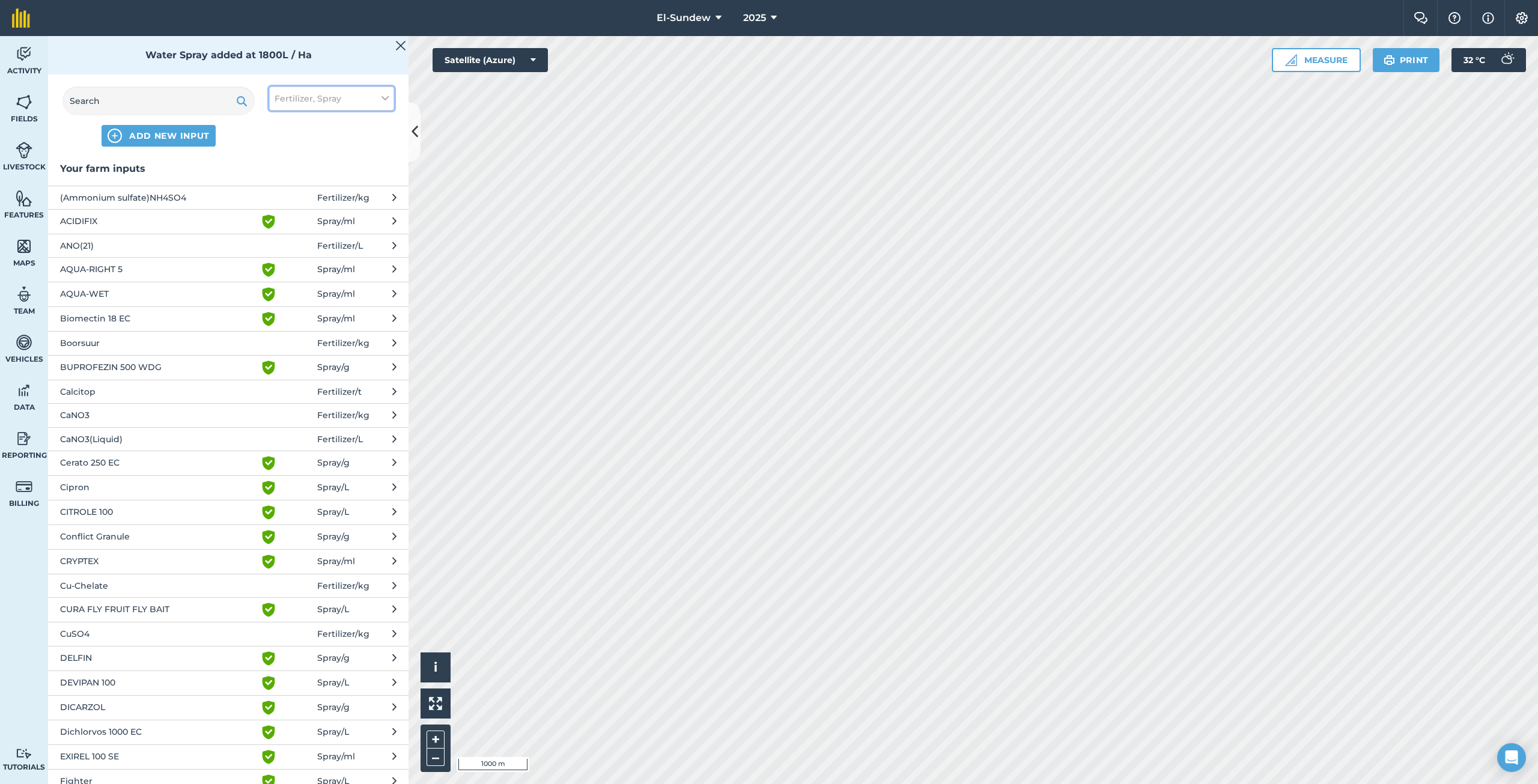
click at [288, 101] on span "Fertilizer, Spray" at bounding box center [307, 99] width 66 height 13
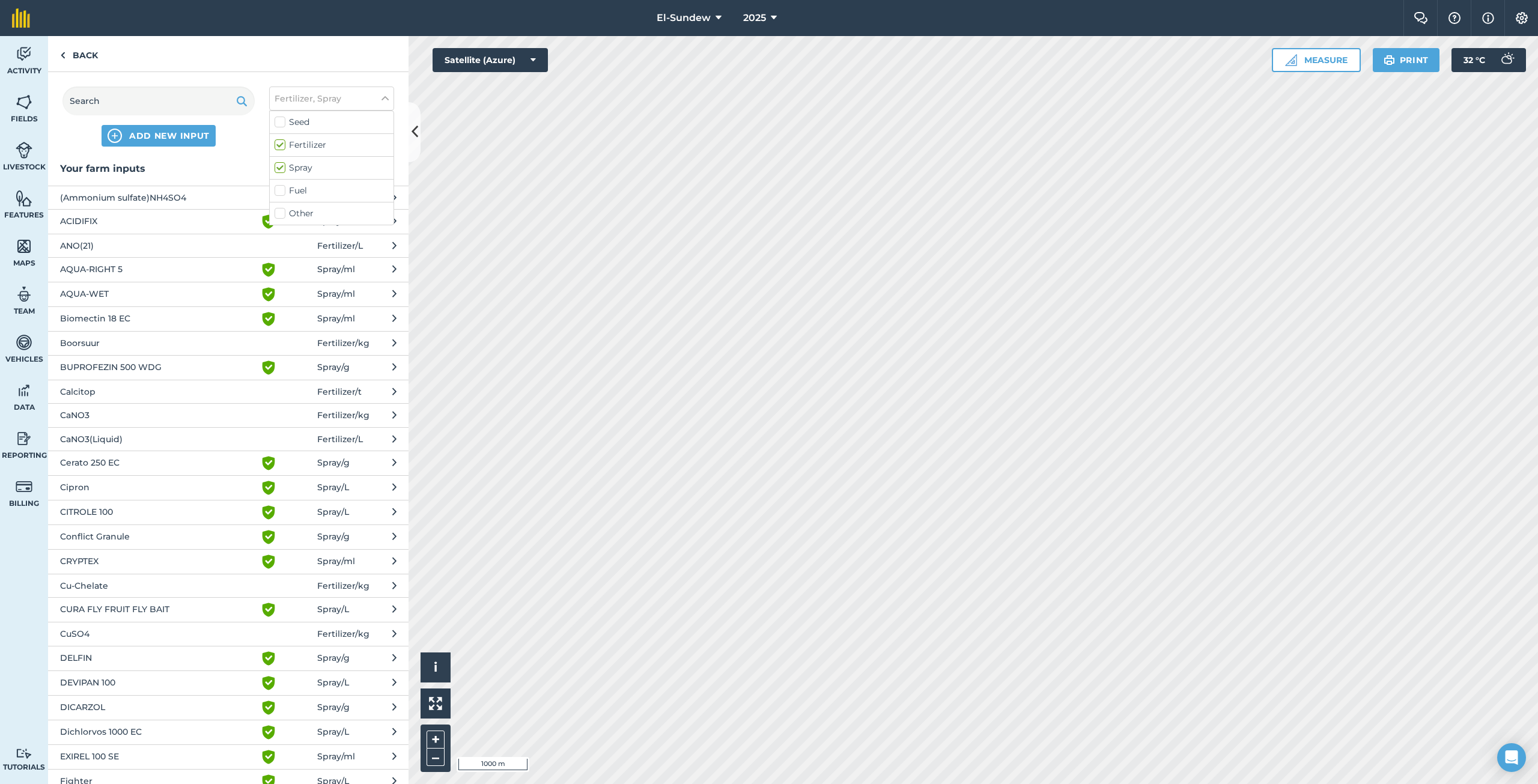
click at [277, 167] on label "Spray" at bounding box center [331, 168] width 114 height 13
click at [277, 167] on input "Spray" at bounding box center [278, 165] width 8 height 8
checkbox input "false"
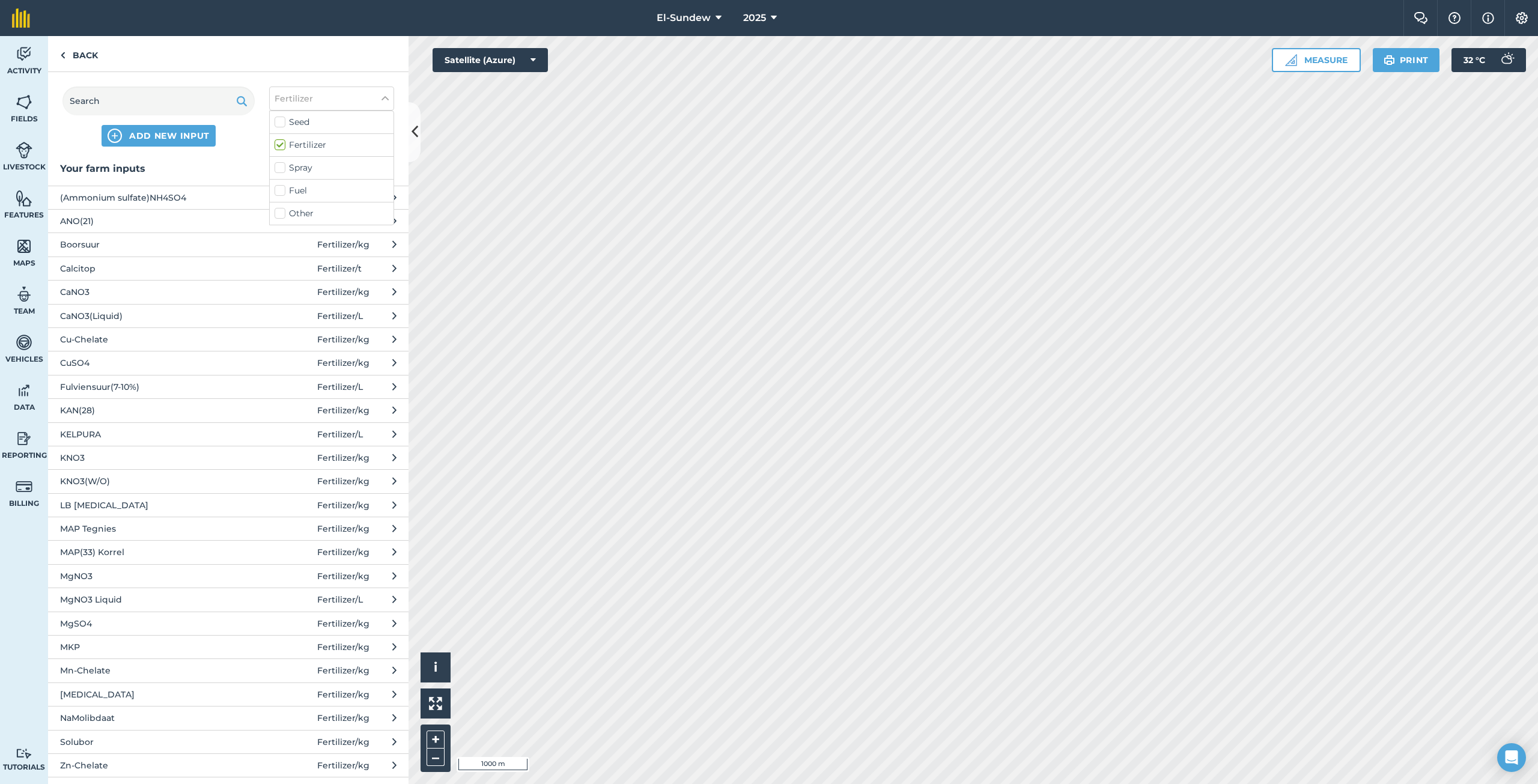
click at [131, 480] on span "KNO3(W/O)" at bounding box center [158, 481] width 196 height 13
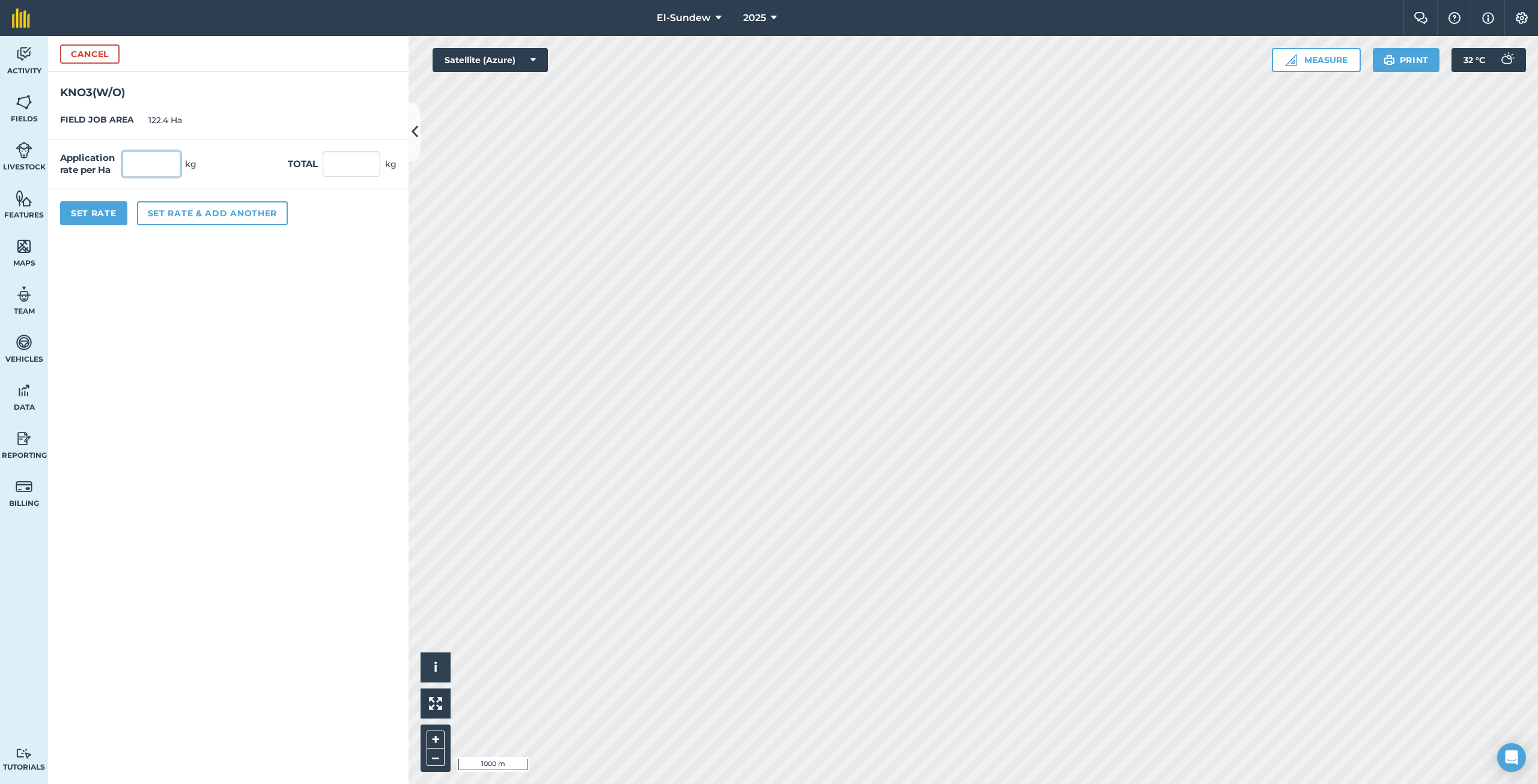
click at [164, 167] on input "text" at bounding box center [151, 164] width 58 height 25
type input "18"
click at [96, 221] on button "Set Rate" at bounding box center [94, 213] width 67 height 24
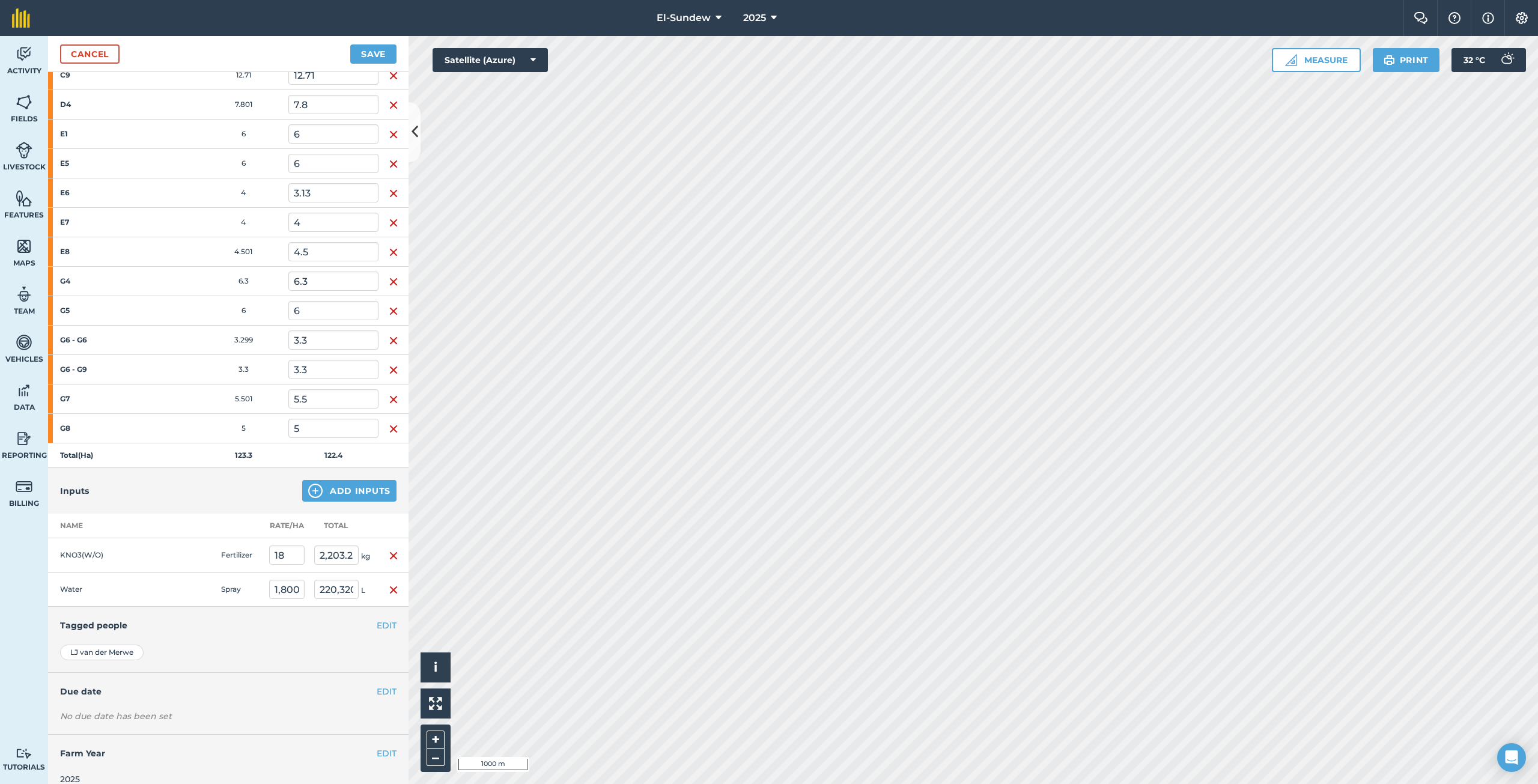
scroll to position [400, 0]
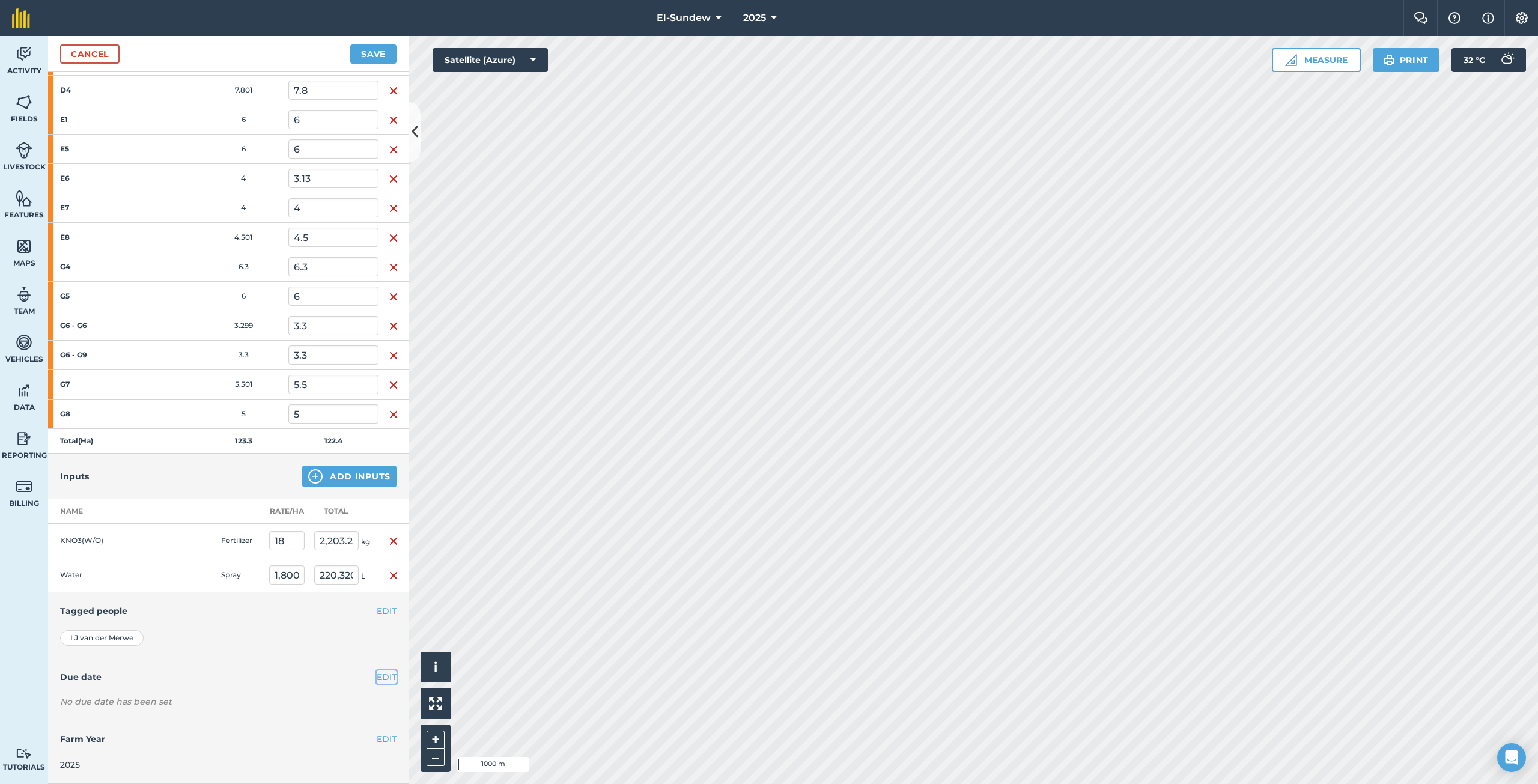
click at [384, 677] on button "EDIT" at bounding box center [386, 676] width 20 height 13
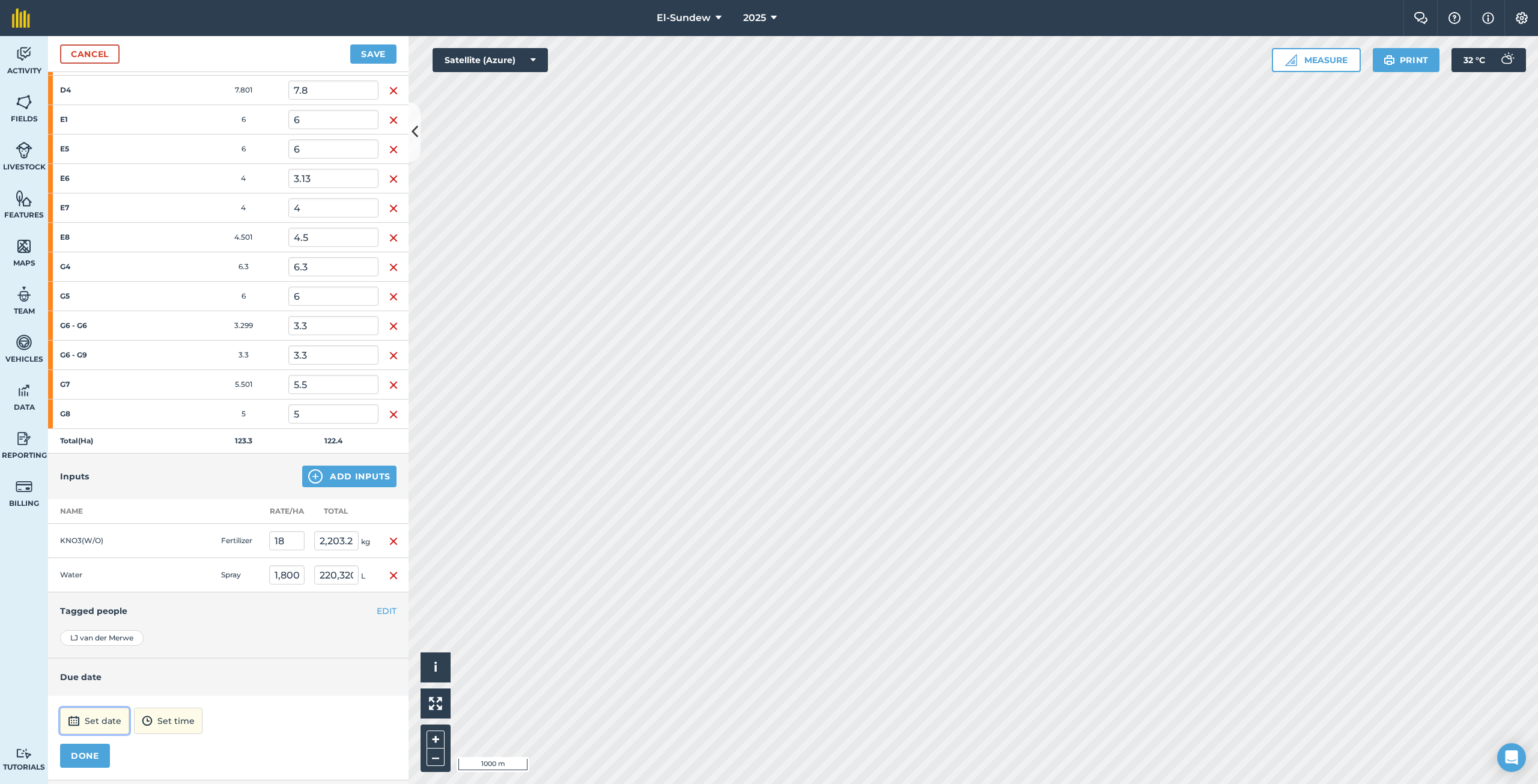
click at [94, 723] on button "Set date" at bounding box center [94, 721] width 69 height 27
click at [221, 556] on button "›" at bounding box center [218, 559] width 27 height 27
click at [79, 674] on button "29" at bounding box center [75, 674] width 28 height 20
click at [178, 711] on button "12:00" at bounding box center [152, 721] width 52 height 27
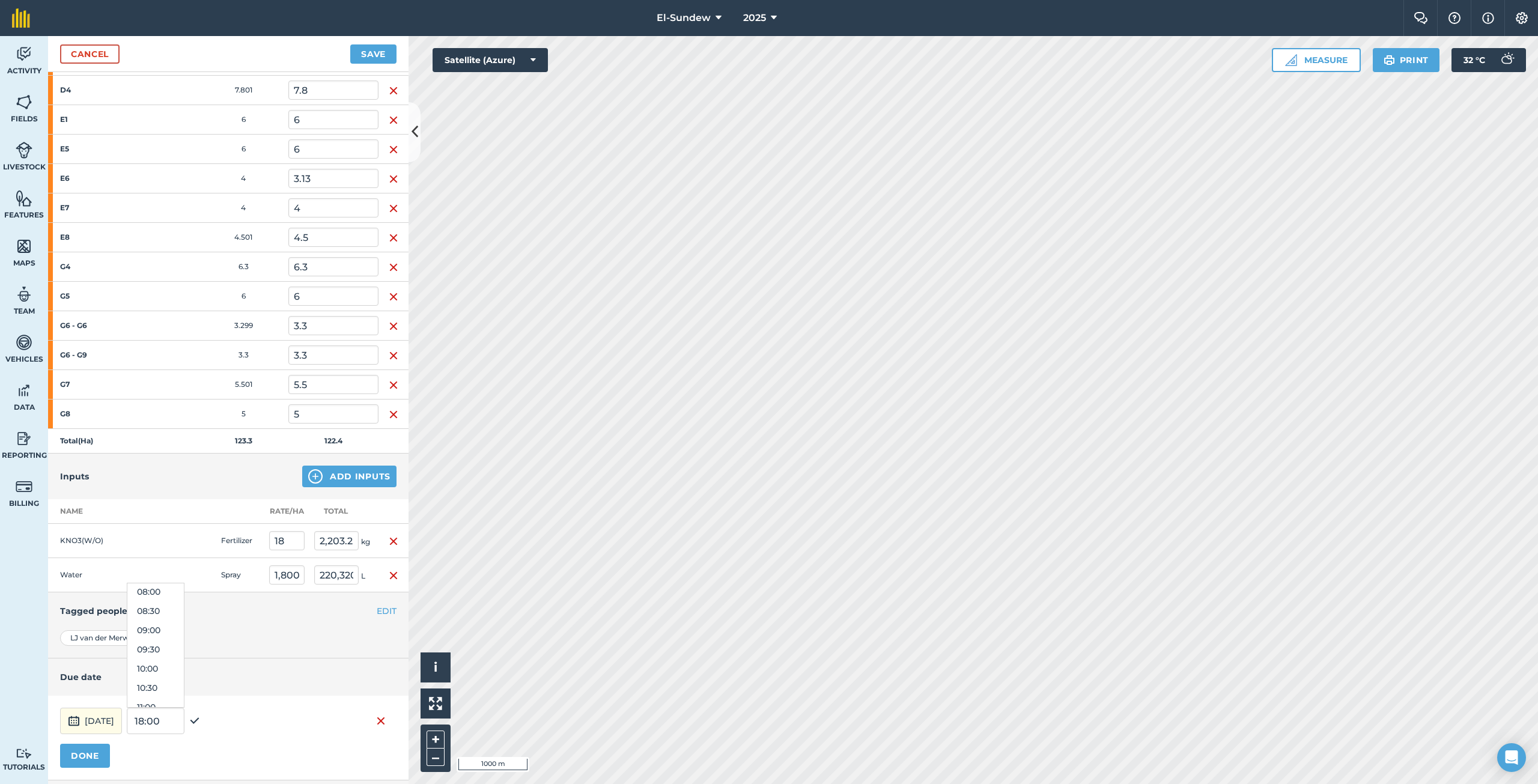
scroll to position [280, 0]
click at [184, 588] on button "07:00" at bounding box center [155, 582] width 57 height 20
click at [77, 751] on button "DONE" at bounding box center [85, 755] width 50 height 24
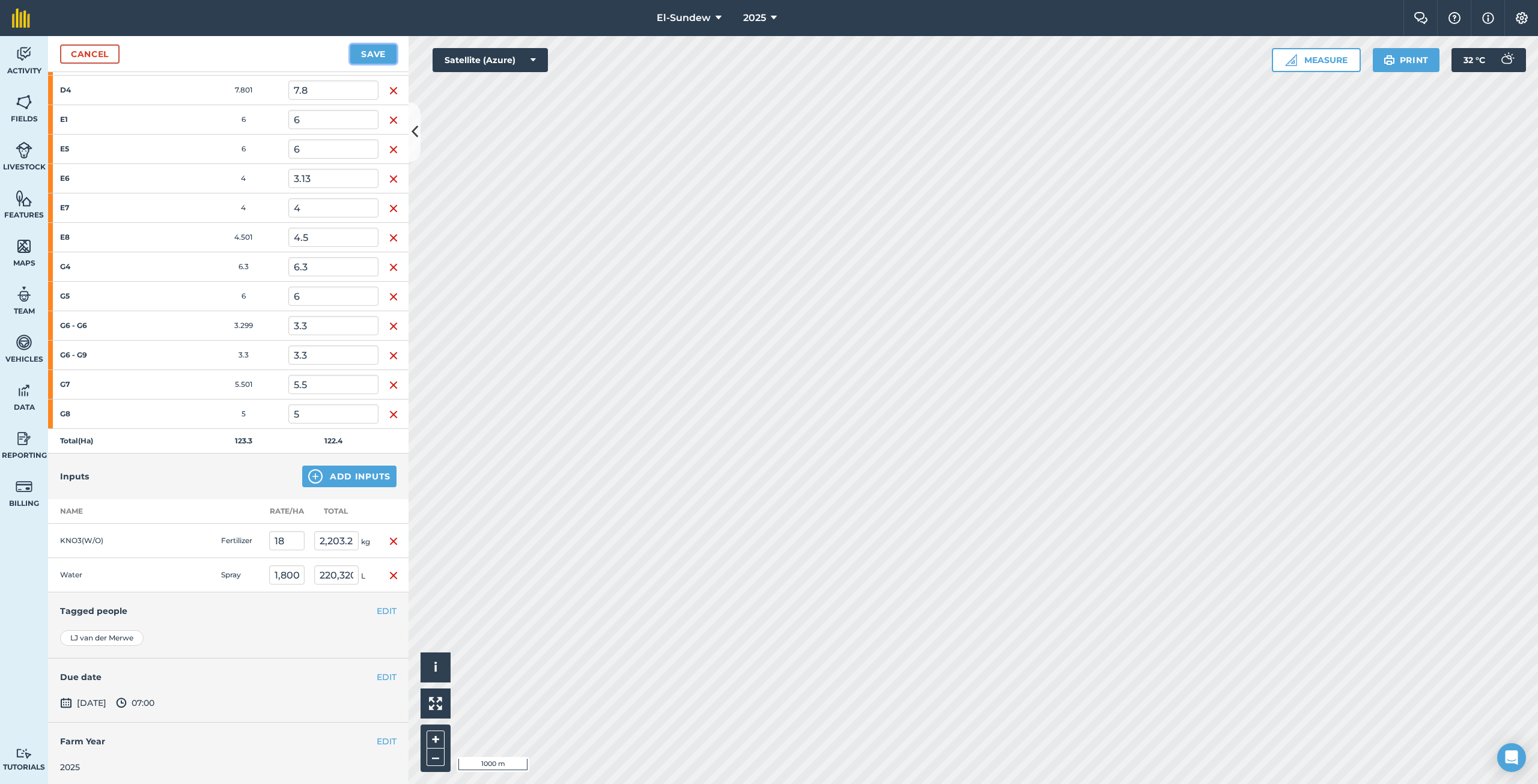
click at [376, 51] on button "Save" at bounding box center [373, 55] width 46 height 20
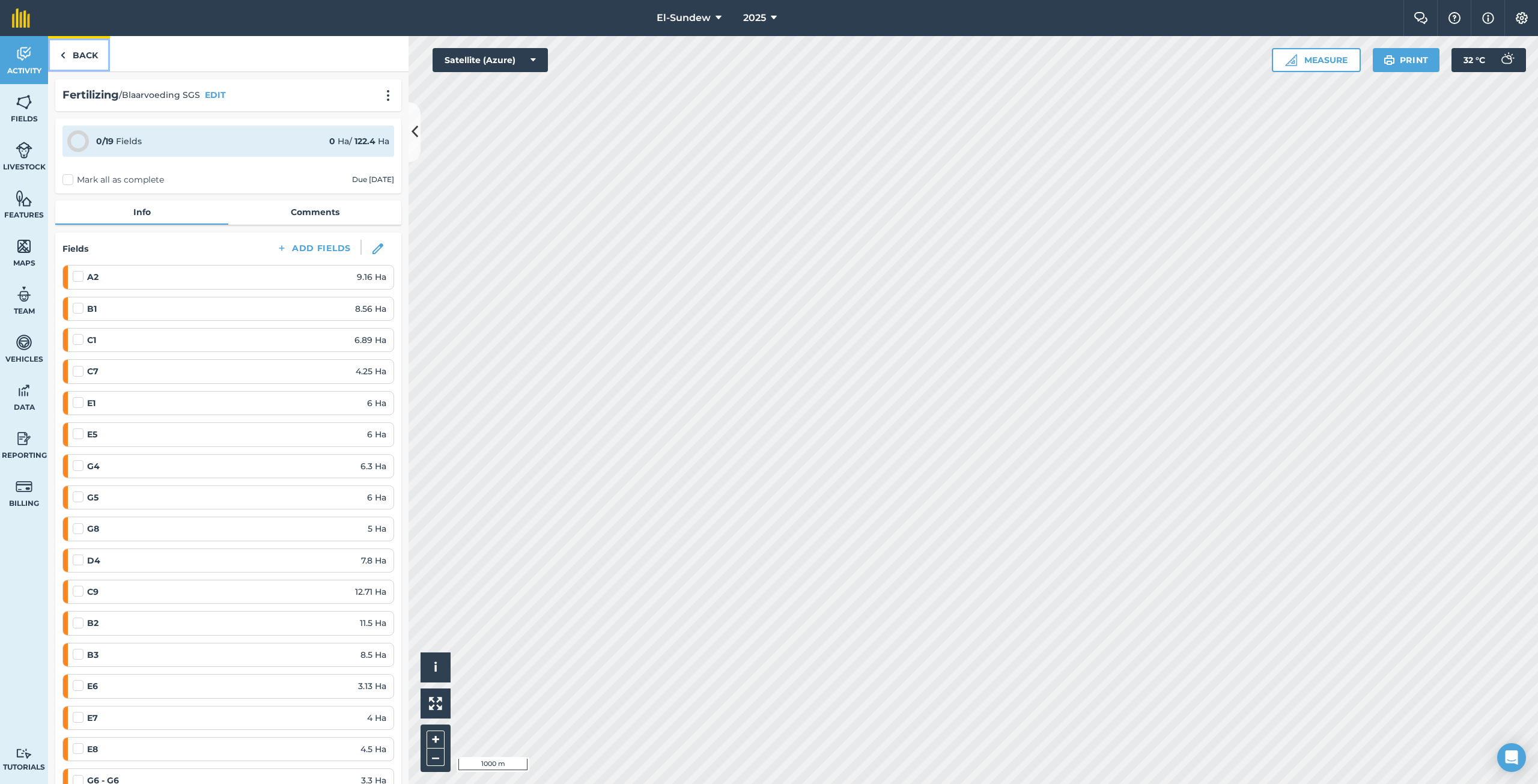
click at [99, 57] on link "Back" at bounding box center [79, 54] width 62 height 36
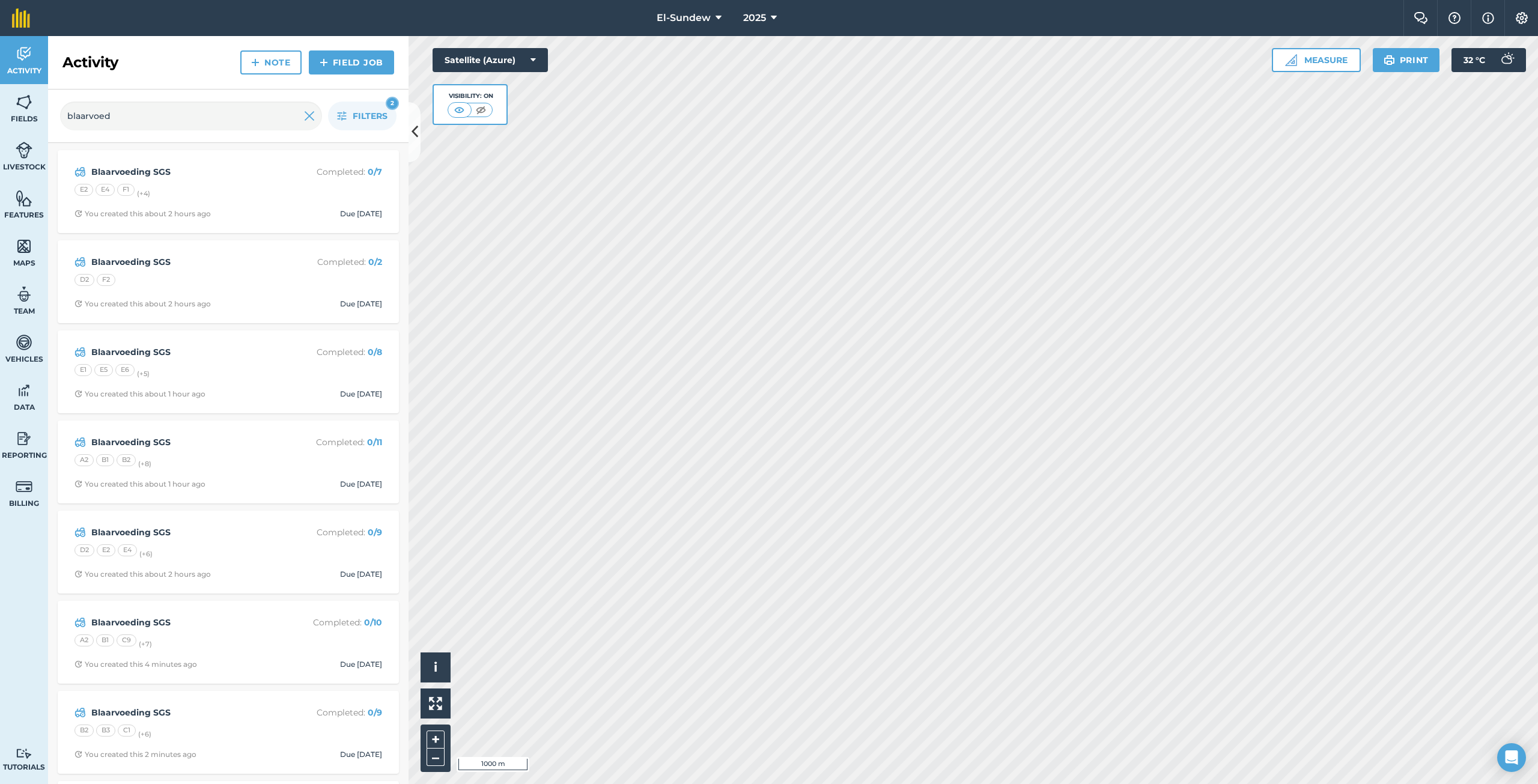
scroll to position [177, 0]
click at [328, 68] on img at bounding box center [324, 62] width 8 height 15
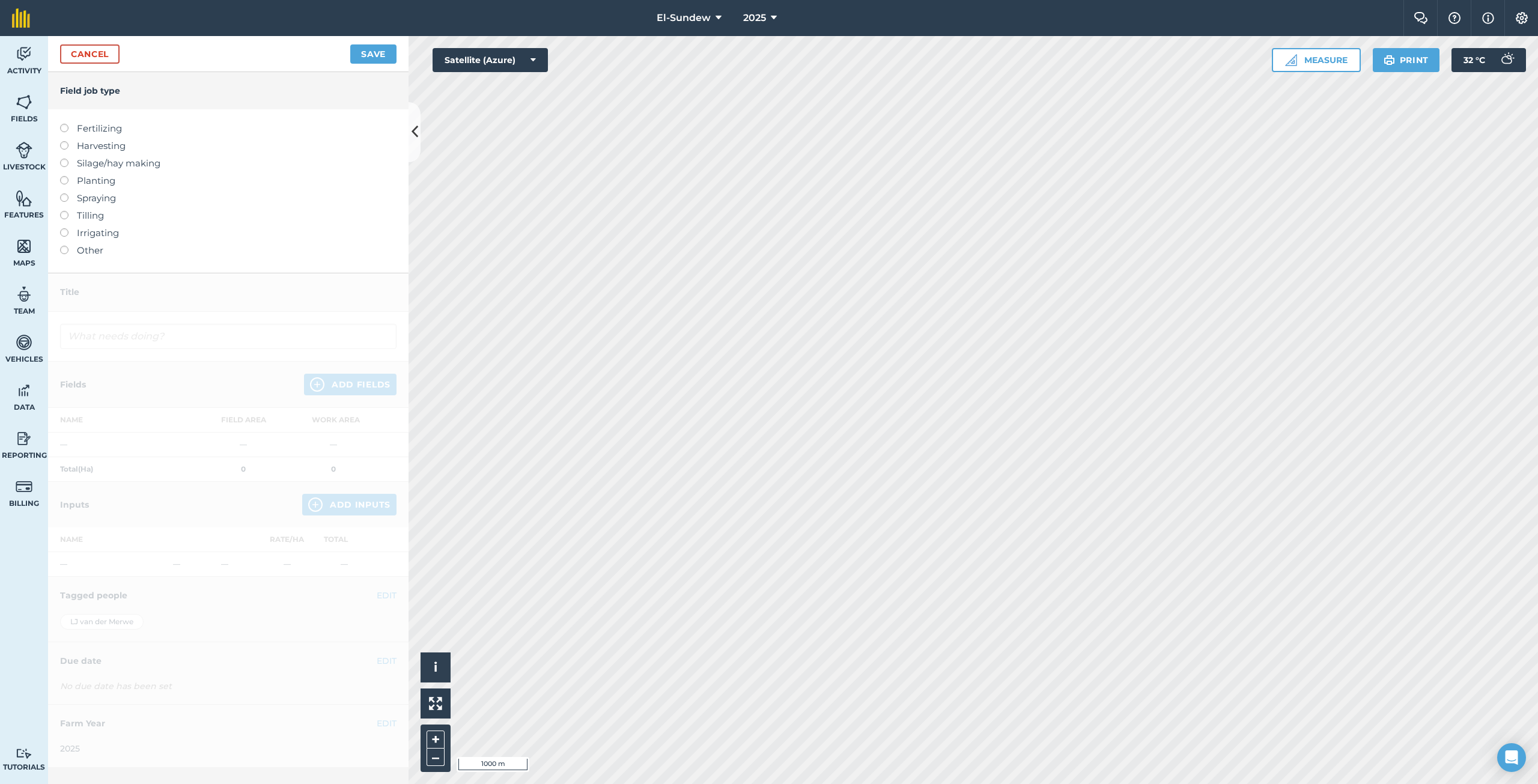
click at [92, 127] on label "Fertilizing" at bounding box center [228, 129] width 336 height 15
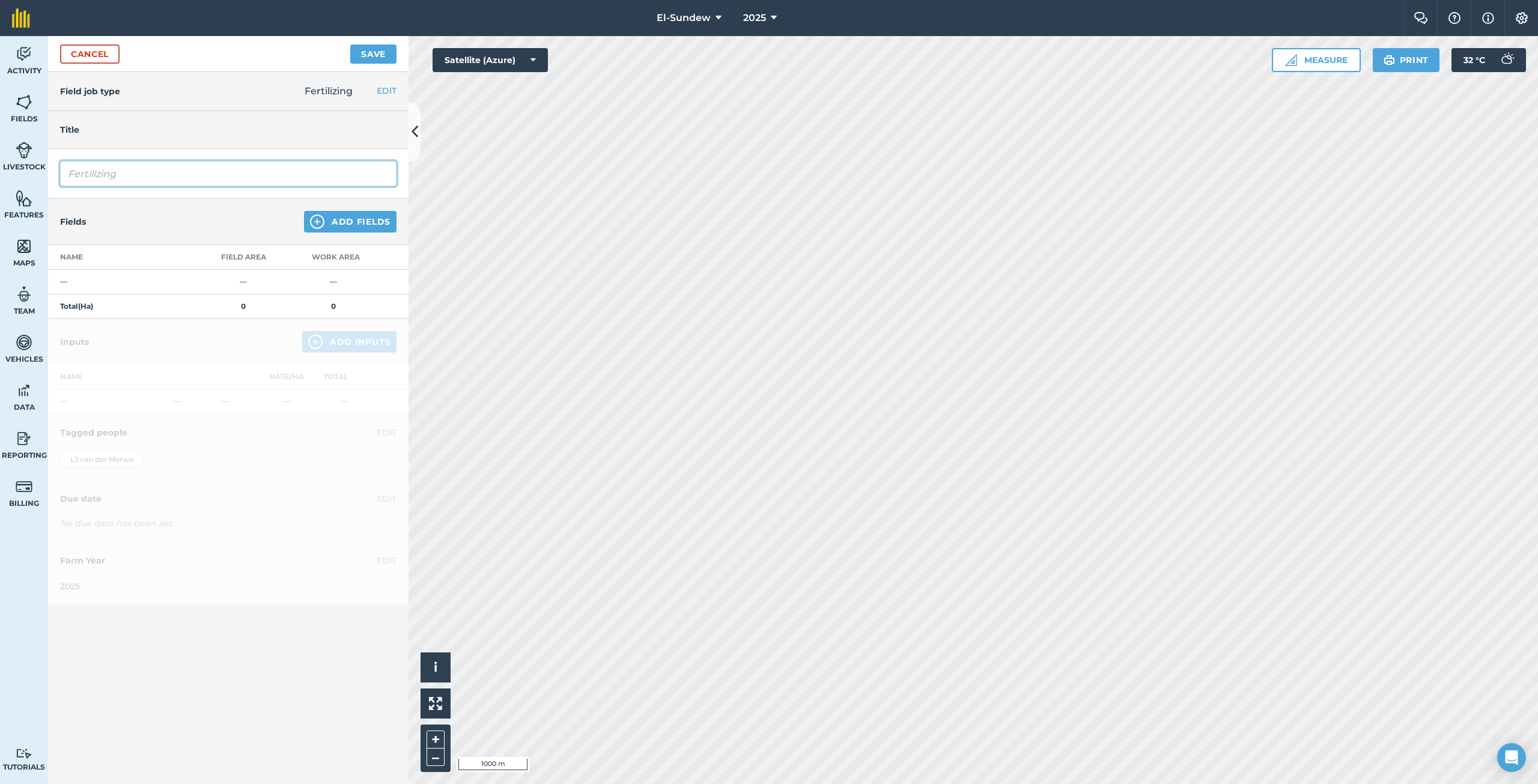
click at [163, 174] on input "Fertilizing" at bounding box center [228, 173] width 336 height 25
type input "Blaarvoeding SGS"
click at [328, 217] on button "Add Fields" at bounding box center [350, 222] width 92 height 22
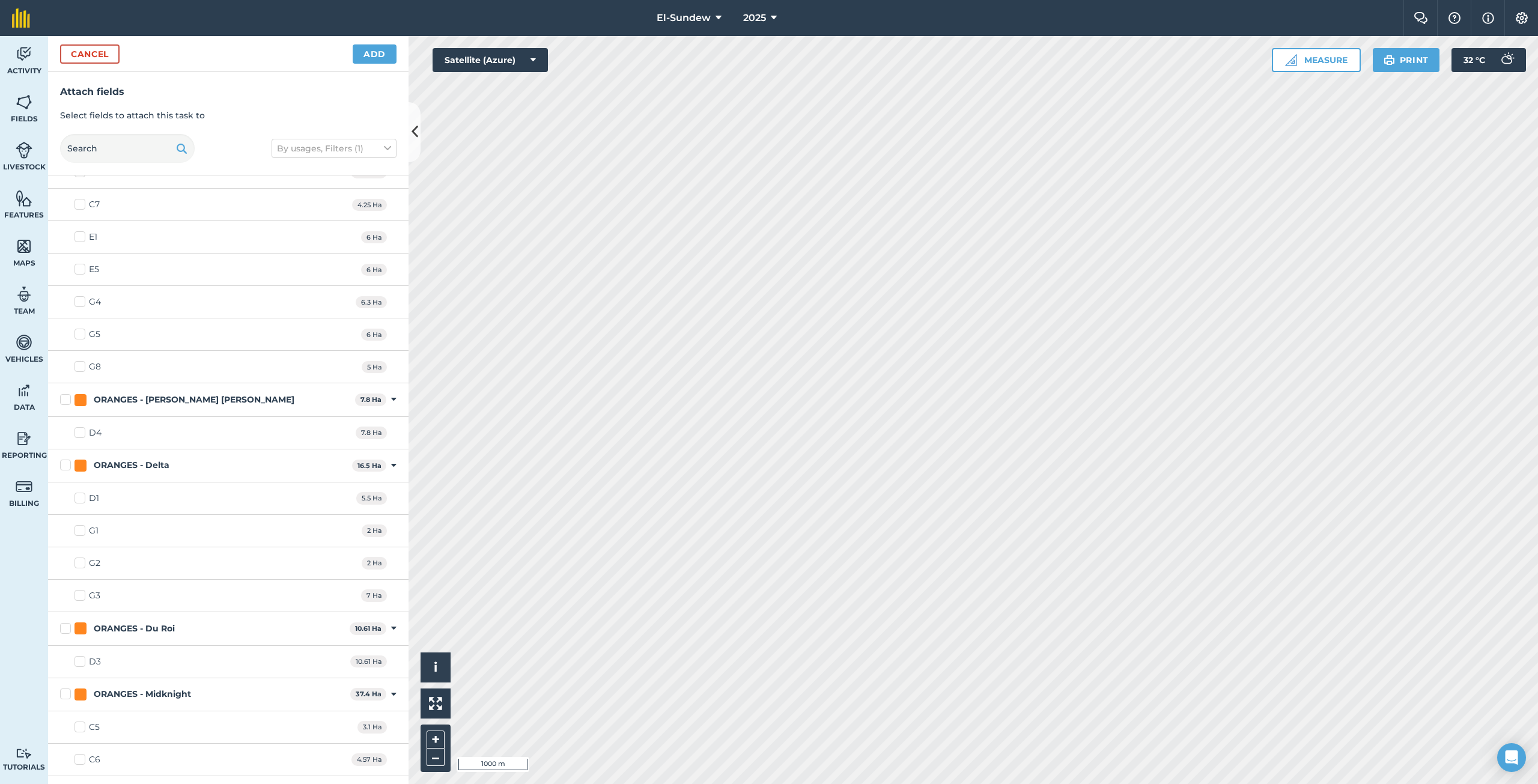
scroll to position [1001, 0]
click at [82, 496] on label "D1" at bounding box center [87, 494] width 24 height 13
click at [82, 495] on input "D1" at bounding box center [78, 491] width 8 height 8
checkbox input "true"
click at [80, 658] on label "D3" at bounding box center [88, 658] width 27 height 13
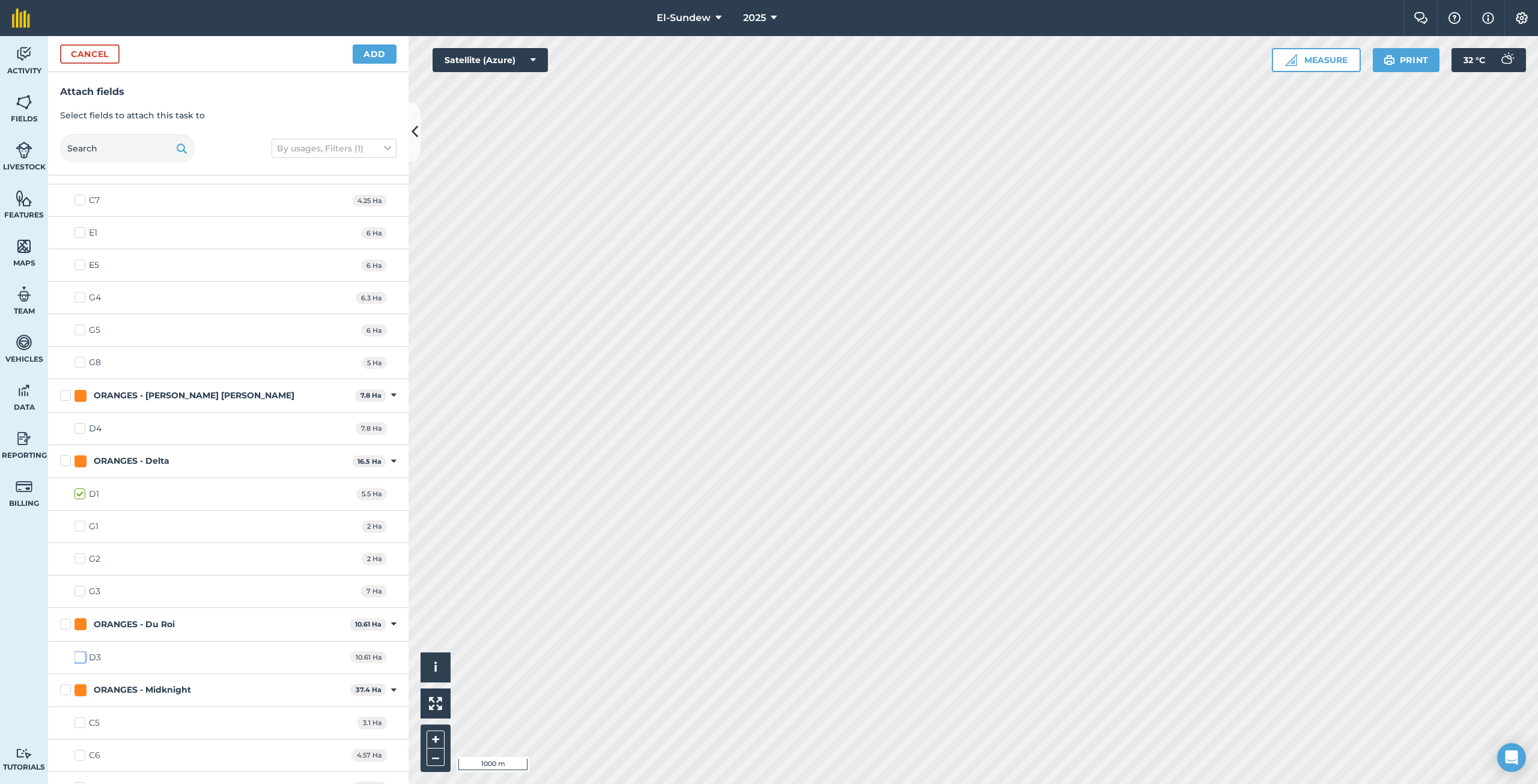
click at [80, 658] on input "D3" at bounding box center [78, 655] width 8 height 8
checkbox input "true"
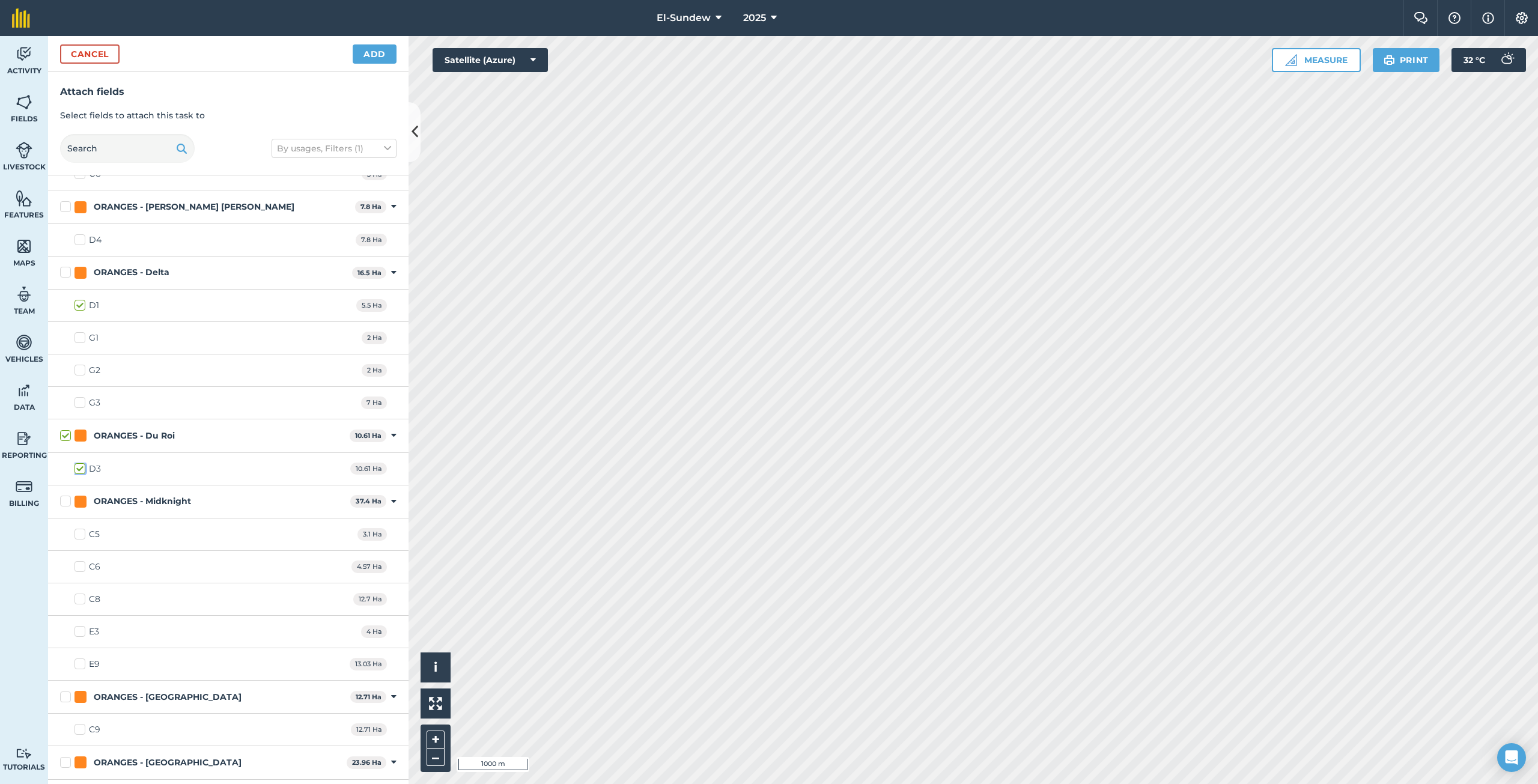
scroll to position [1201, 0]
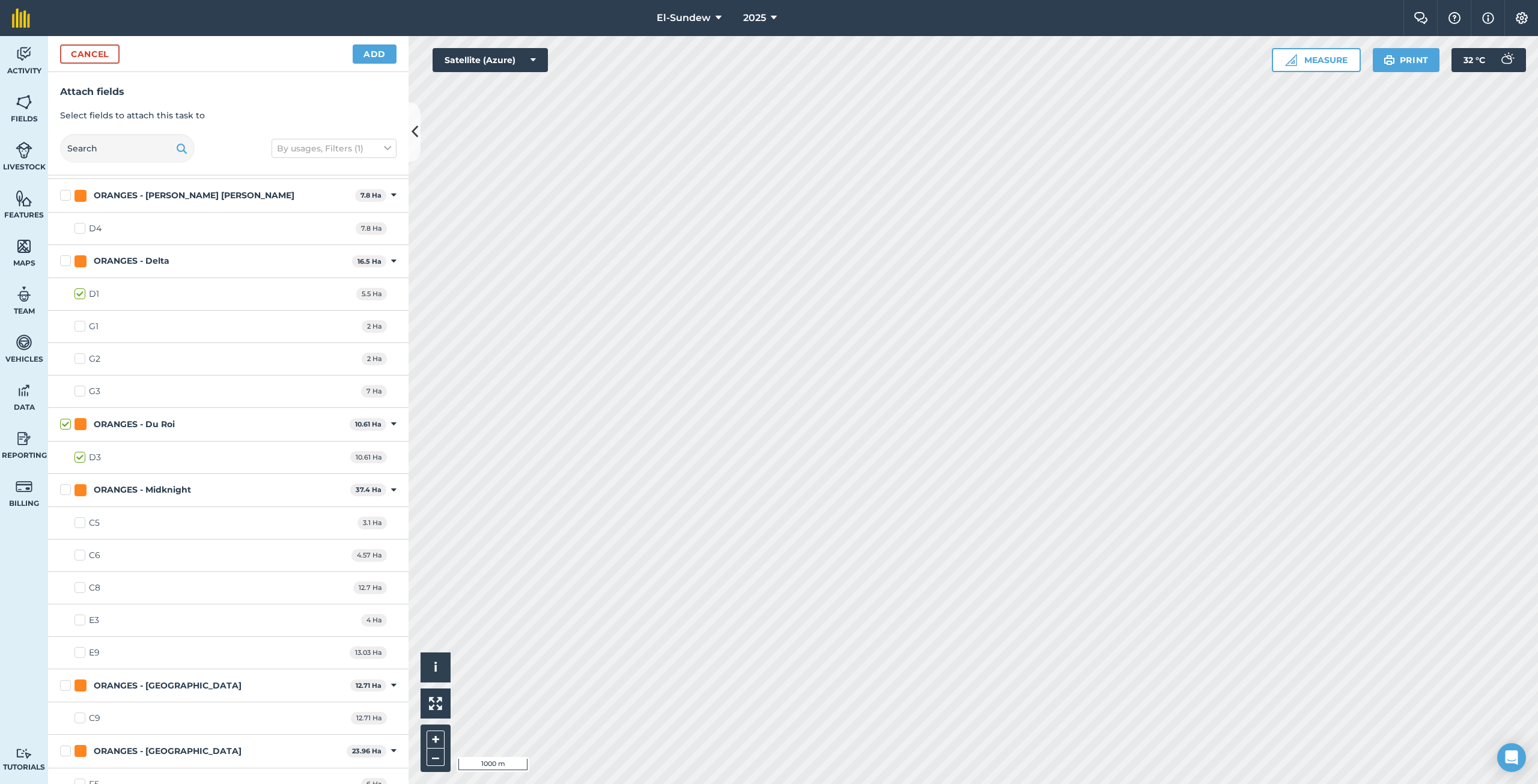
click at [83, 525] on label "C5" at bounding box center [87, 523] width 25 height 13
click at [82, 525] on input "C5" at bounding box center [78, 520] width 8 height 8
checkbox input "true"
click at [83, 550] on label "C6" at bounding box center [87, 556] width 26 height 13
click at [80, 556] on label "C6" at bounding box center [87, 556] width 26 height 13
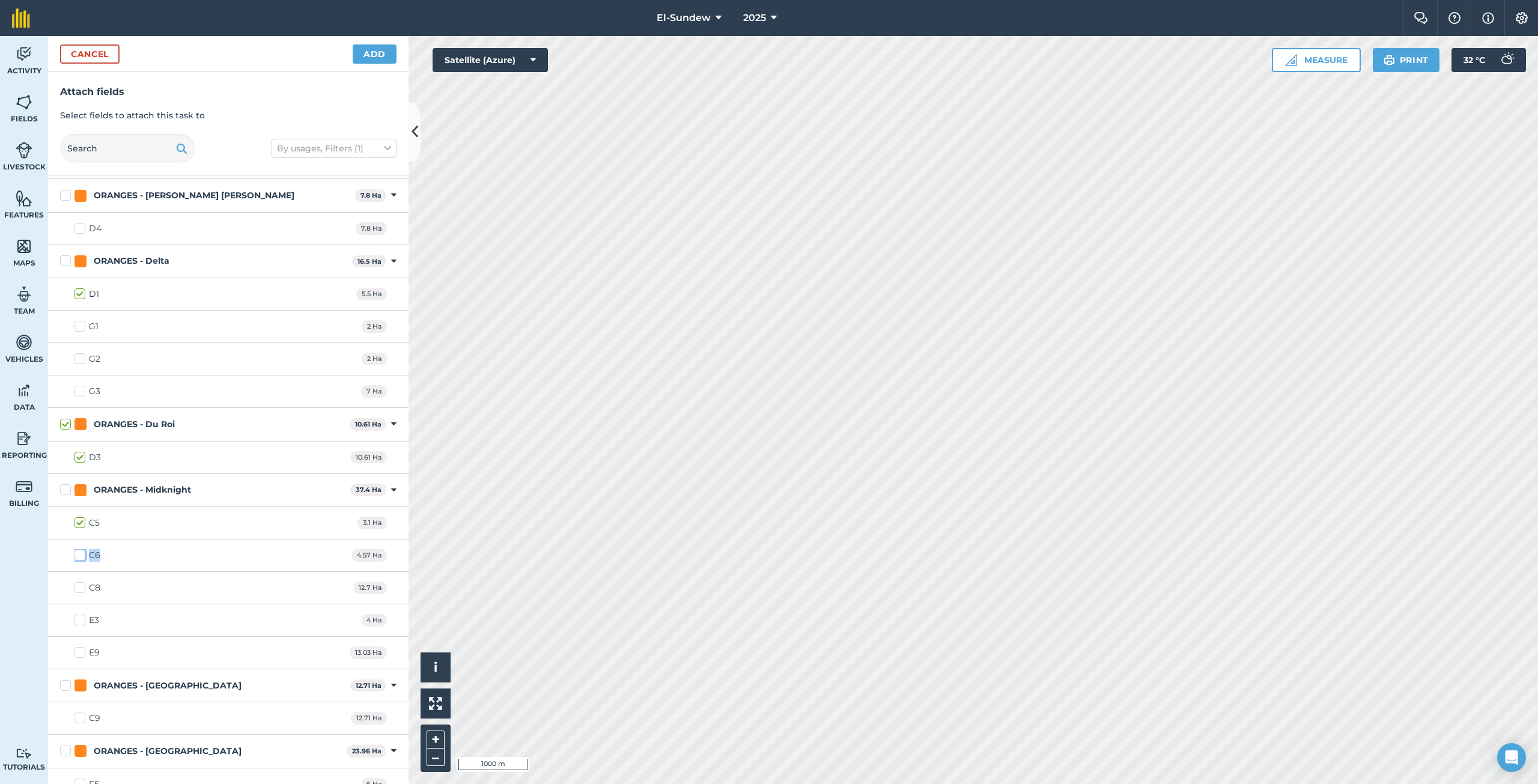
click at [80, 556] on input "C6" at bounding box center [78, 553] width 8 height 8
checkbox input "true"
click at [83, 590] on label "C8" at bounding box center [87, 588] width 26 height 13
click at [82, 589] on input "C8" at bounding box center [78, 585] width 8 height 8
checkbox input "true"
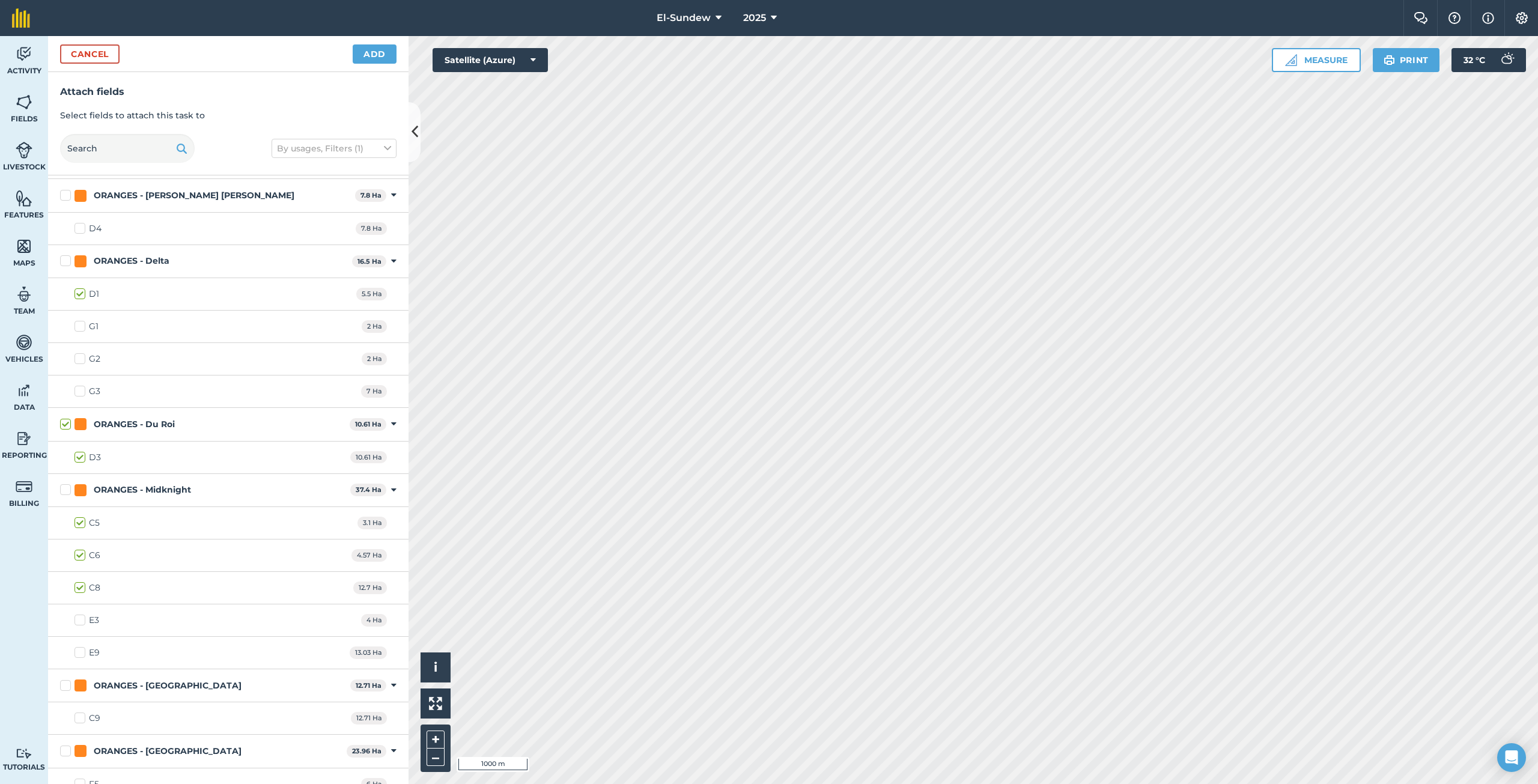
click at [78, 618] on label "E3" at bounding box center [87, 620] width 24 height 13
click at [78, 618] on input "E3" at bounding box center [78, 618] width 8 height 8
checkbox input "true"
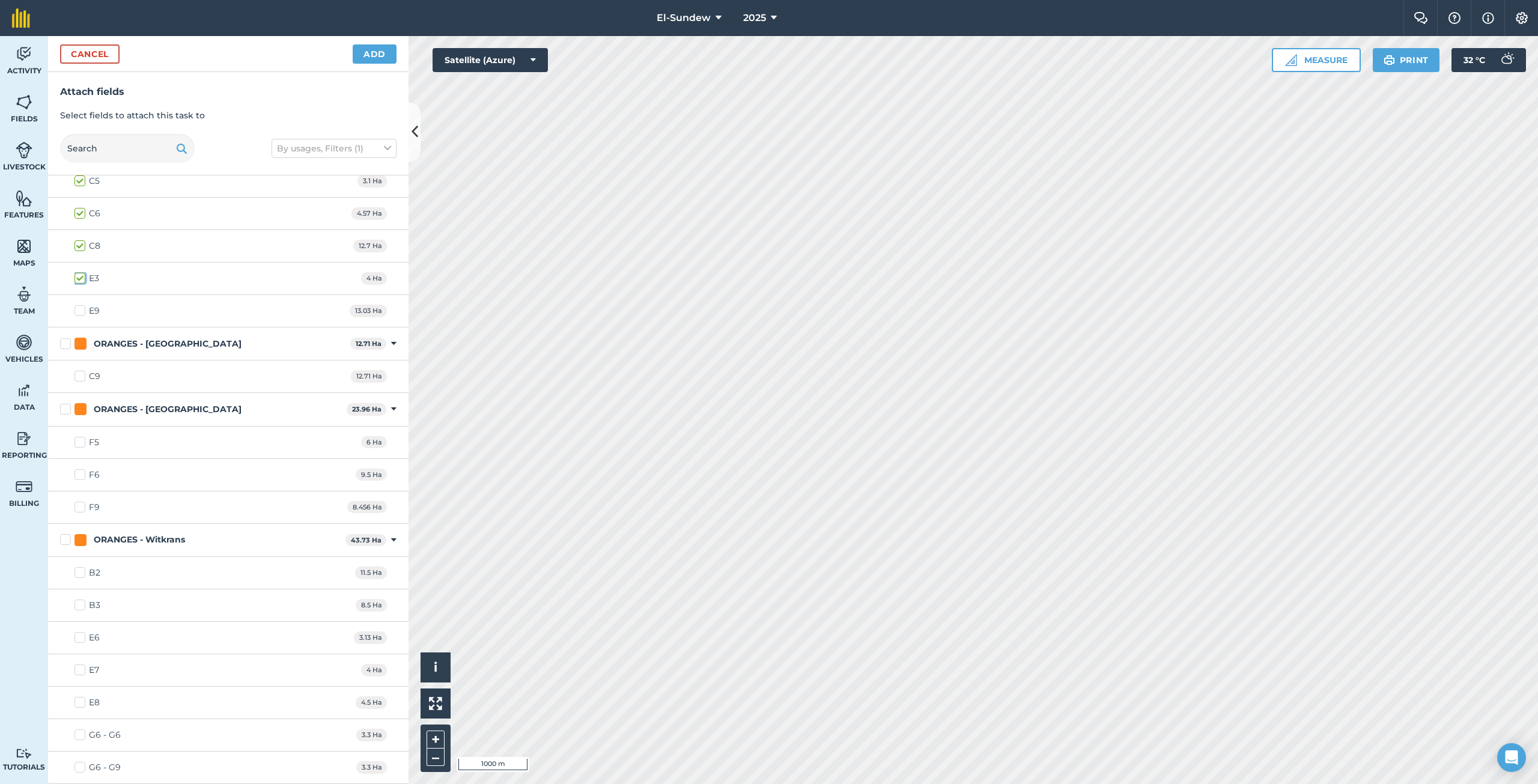
scroll to position [1602, 0]
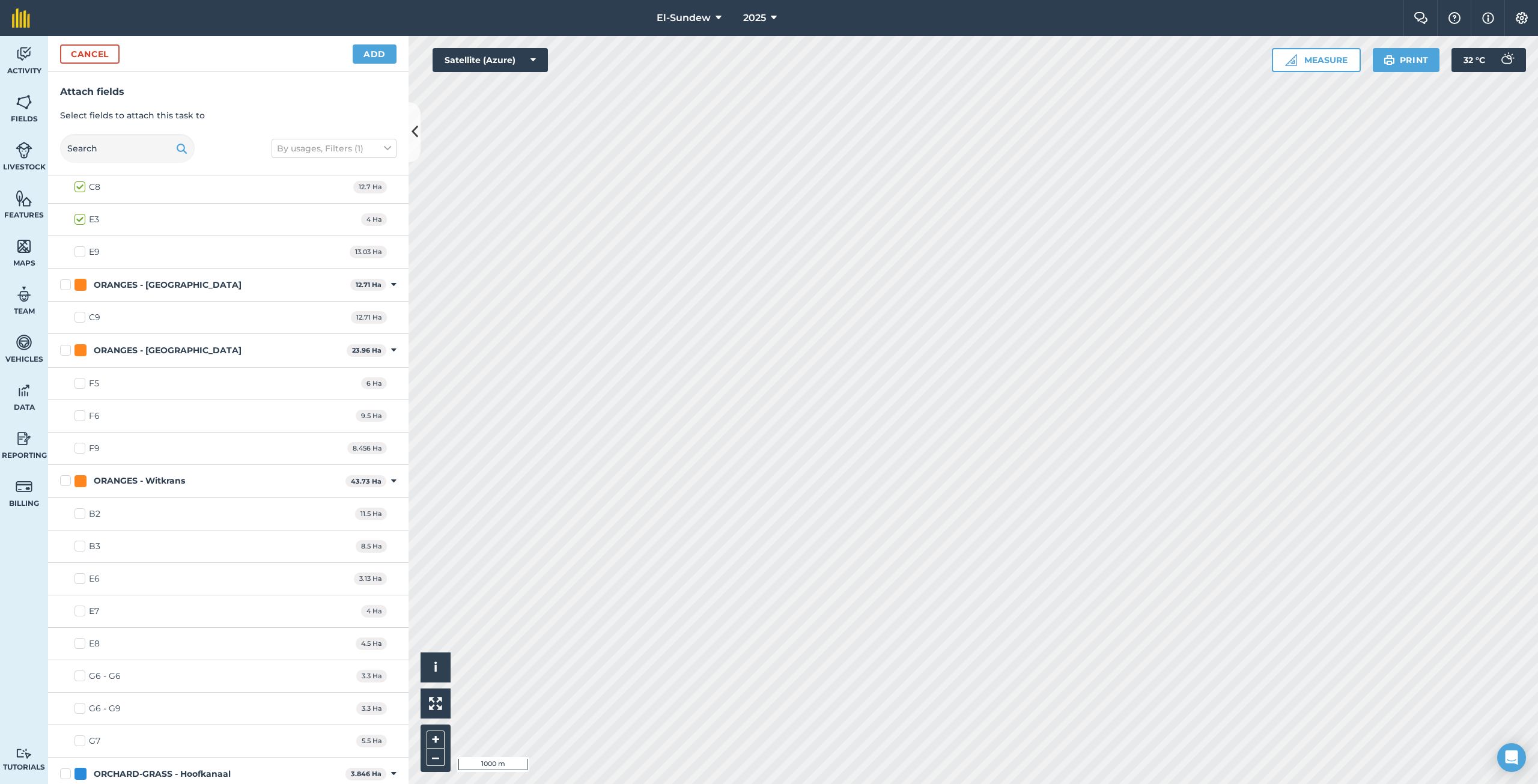
click at [77, 383] on label "F5" at bounding box center [87, 384] width 24 height 13
click at [77, 383] on input "F5" at bounding box center [78, 381] width 8 height 8
checkbox input "true"
click at [80, 418] on label "F6" at bounding box center [87, 416] width 25 height 13
click at [80, 418] on input "F6" at bounding box center [78, 413] width 8 height 8
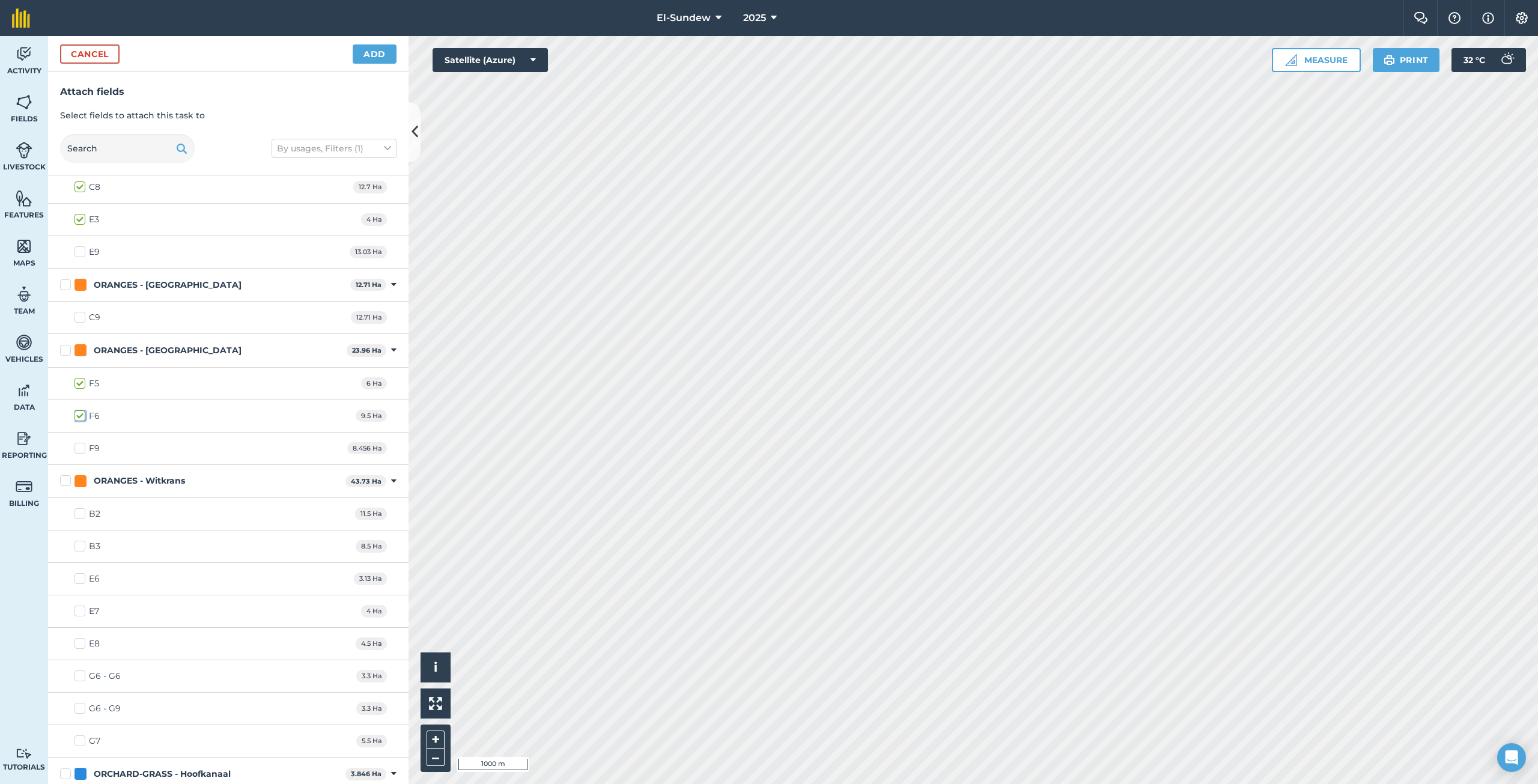
checkbox input "true"
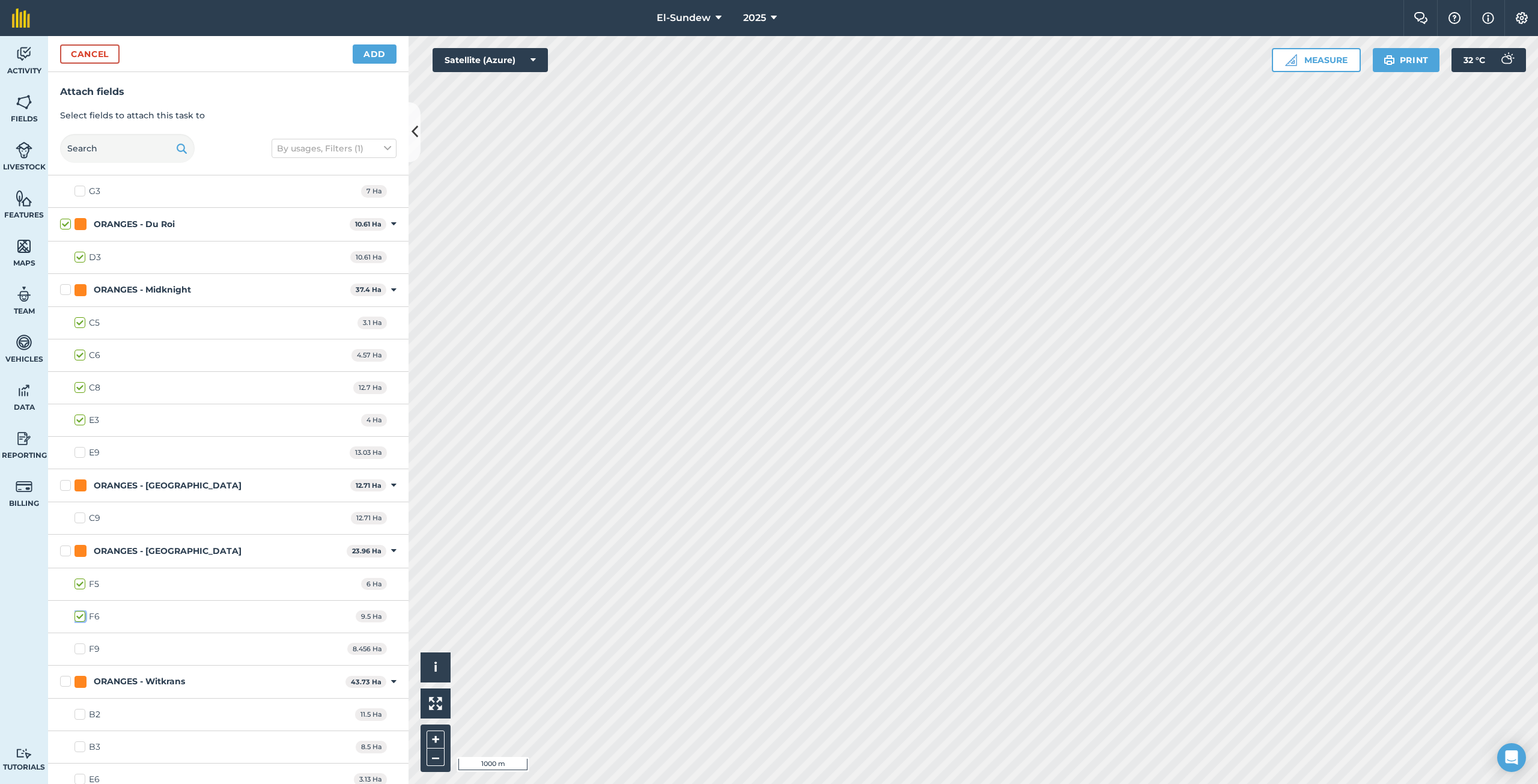
scroll to position [1201, 0]
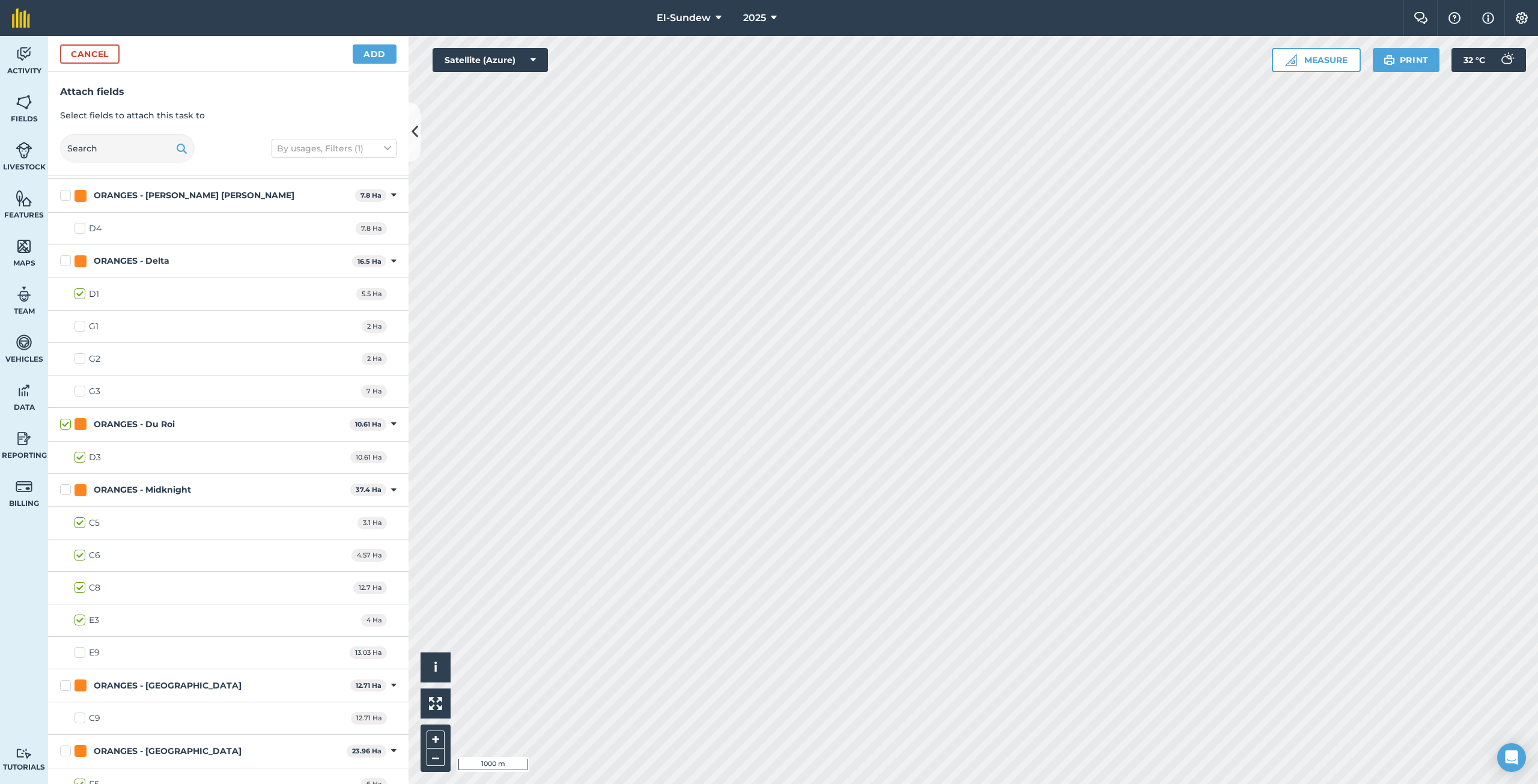
click at [78, 328] on label "G1" at bounding box center [87, 326] width 24 height 13
click at [78, 328] on input "G1" at bounding box center [78, 324] width 8 height 8
checkbox input "true"
click at [75, 360] on label "G2" at bounding box center [87, 359] width 26 height 13
click at [75, 360] on input "G2" at bounding box center [78, 356] width 8 height 8
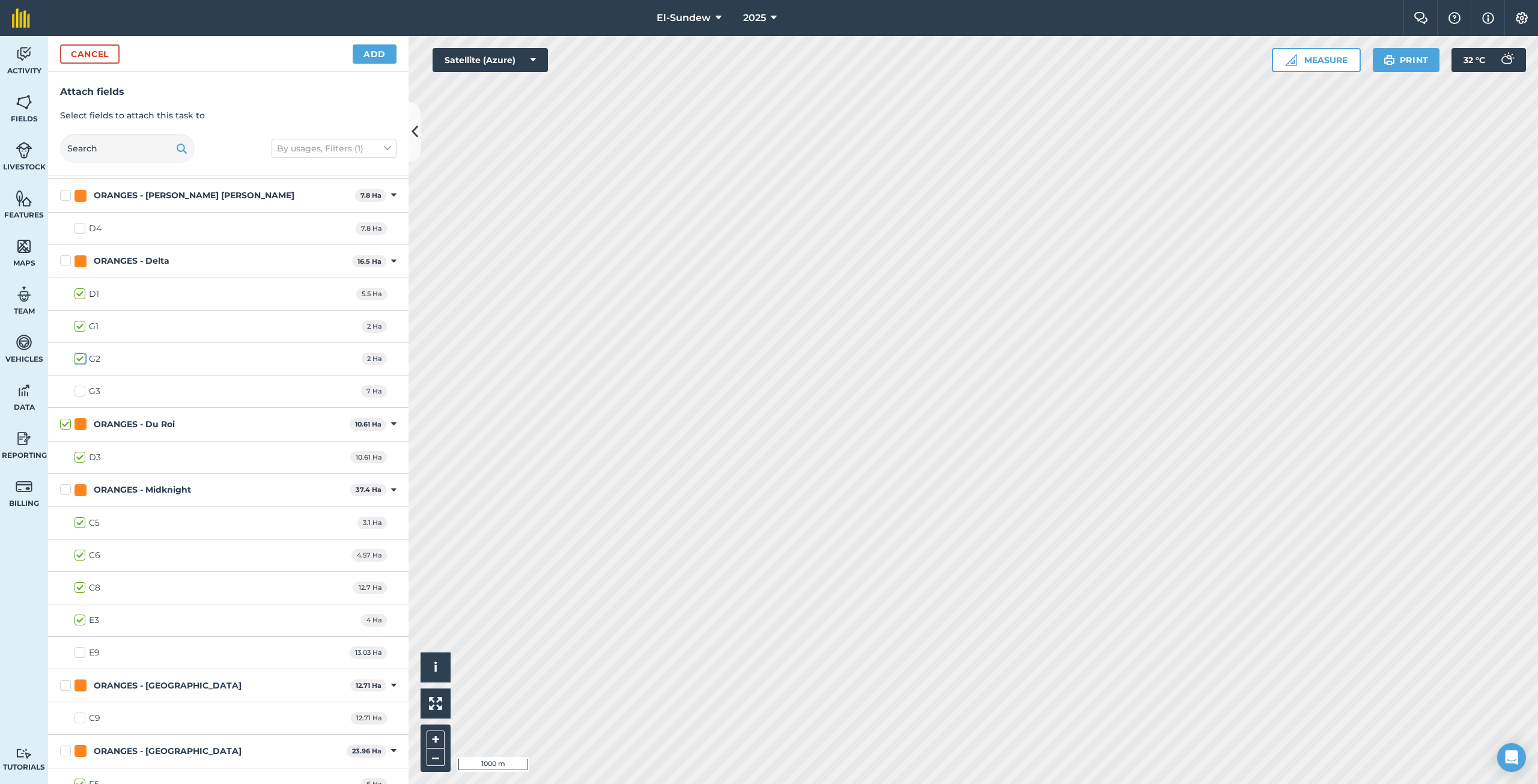
checkbox input "true"
click at [82, 392] on label "G3" at bounding box center [87, 391] width 26 height 13
click at [82, 392] on input "G3" at bounding box center [78, 389] width 8 height 8
checkbox input "true"
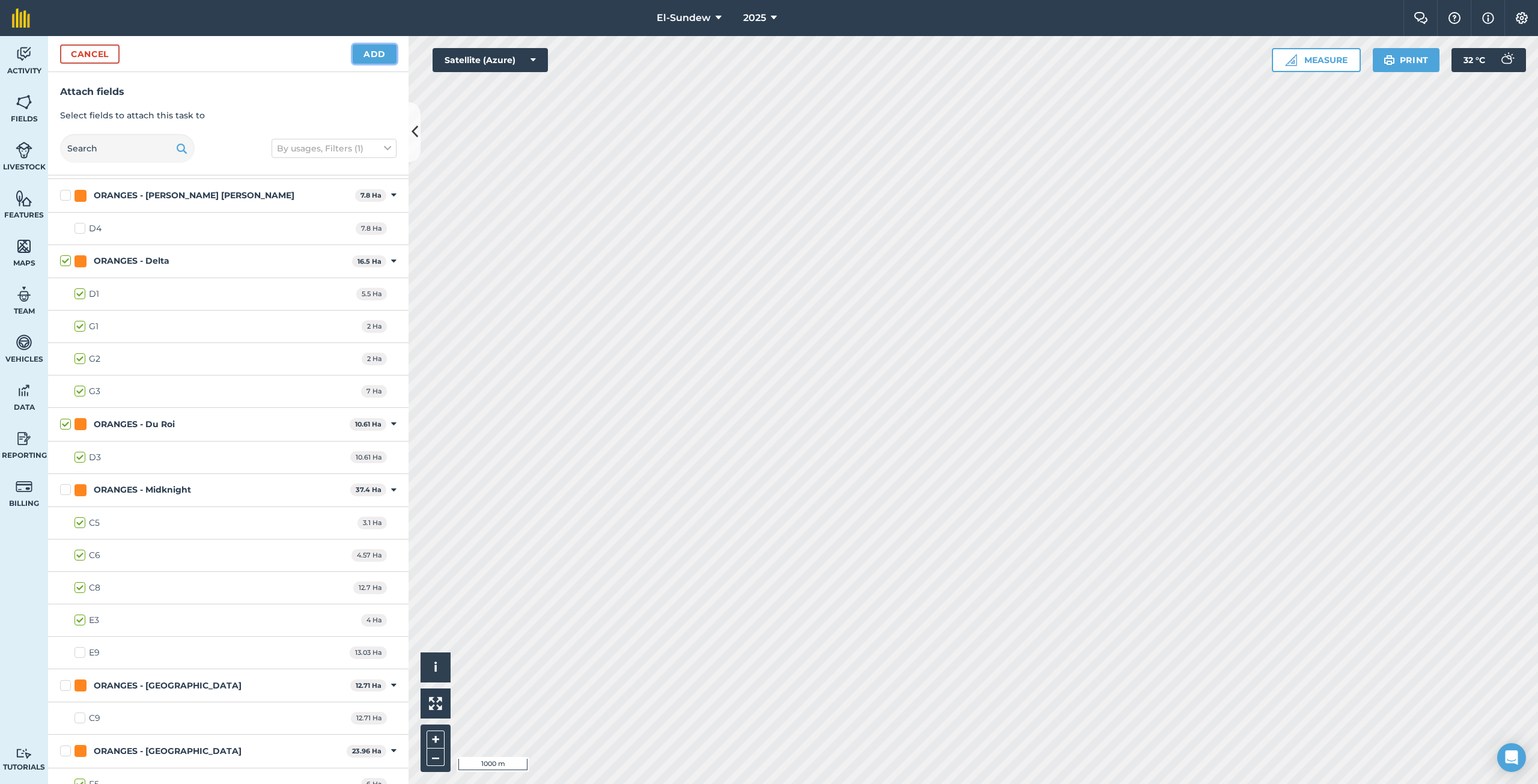
click at [361, 55] on button "Add" at bounding box center [375, 55] width 44 height 20
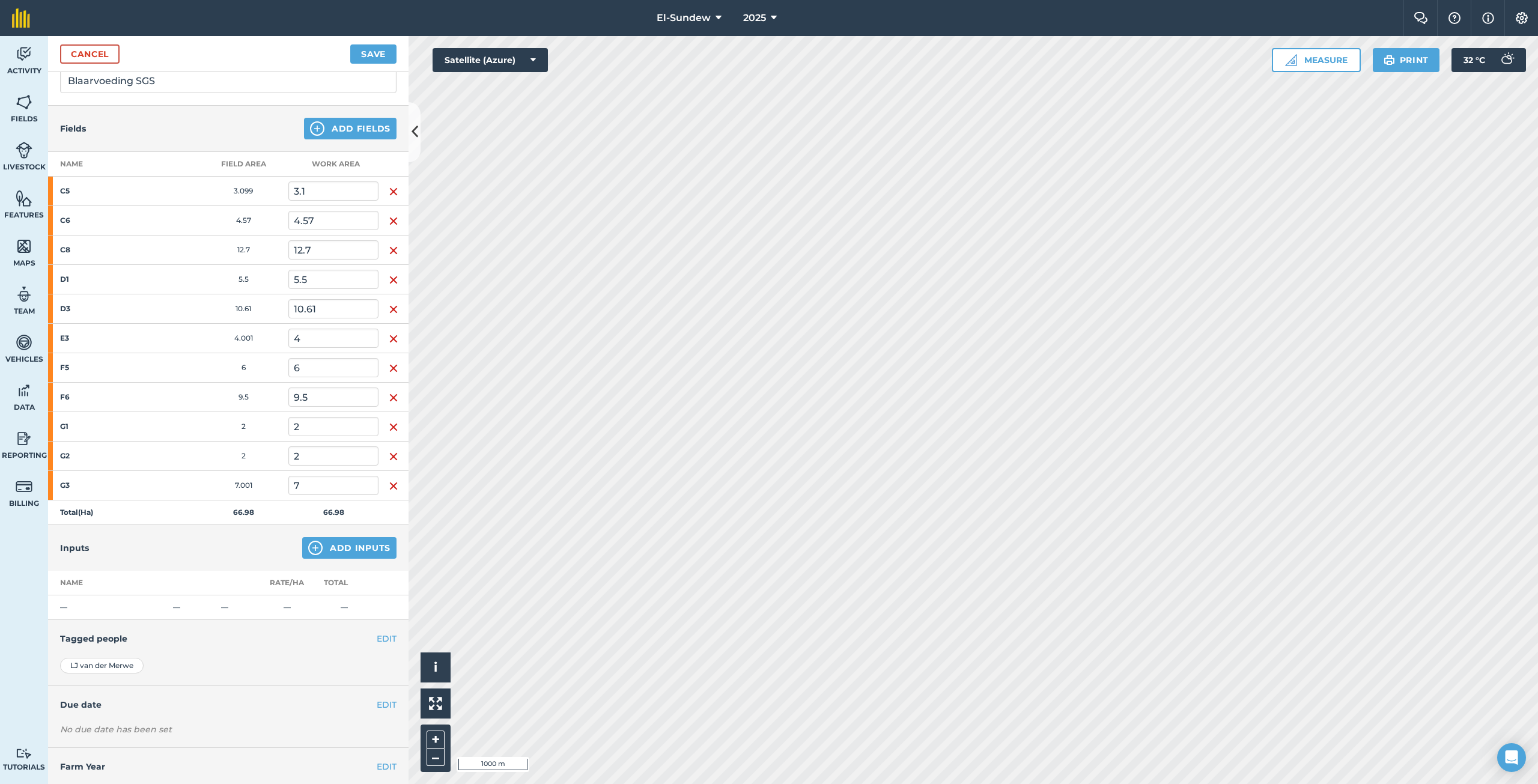
scroll to position [121, 0]
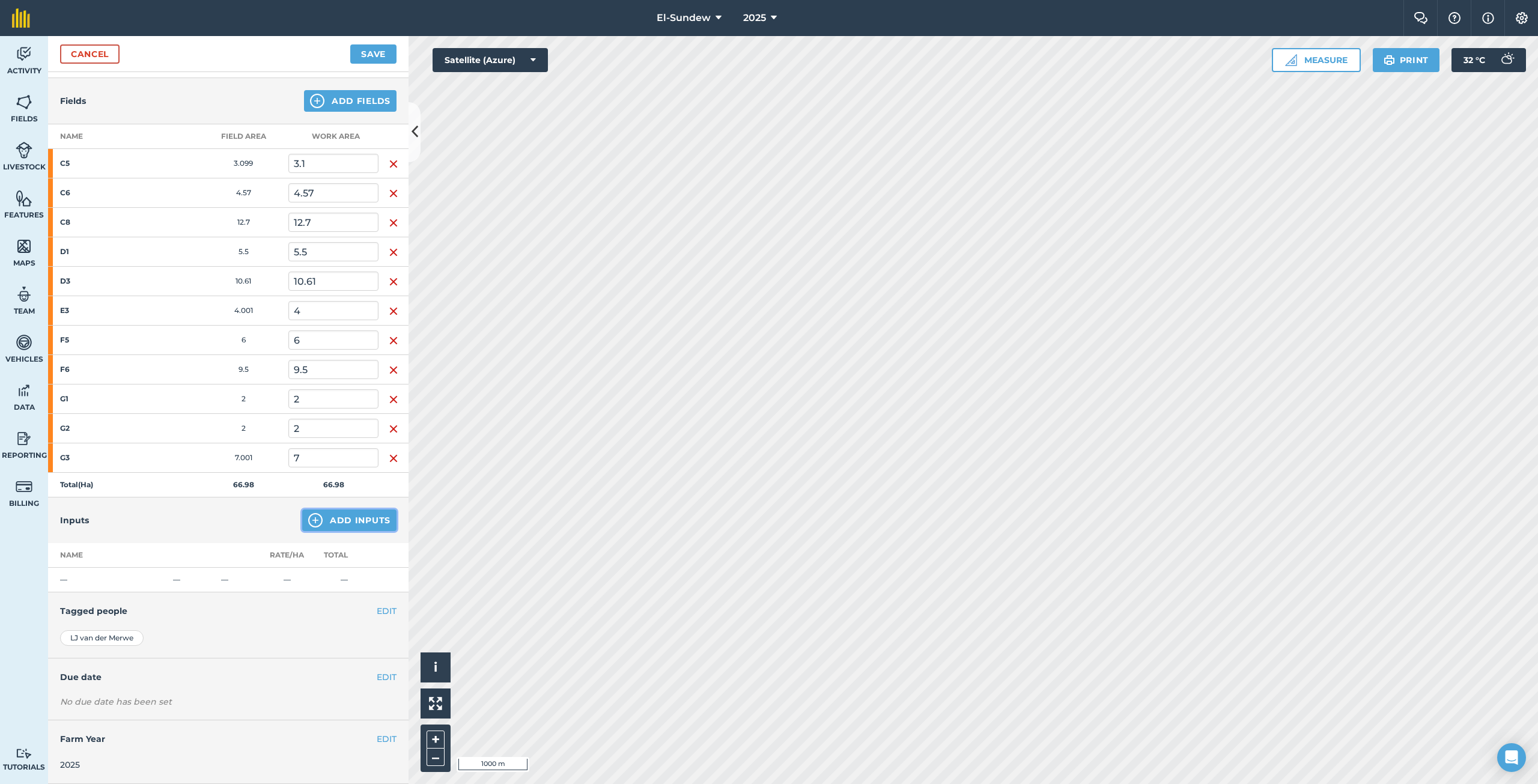
click at [311, 524] on img at bounding box center [315, 520] width 15 height 15
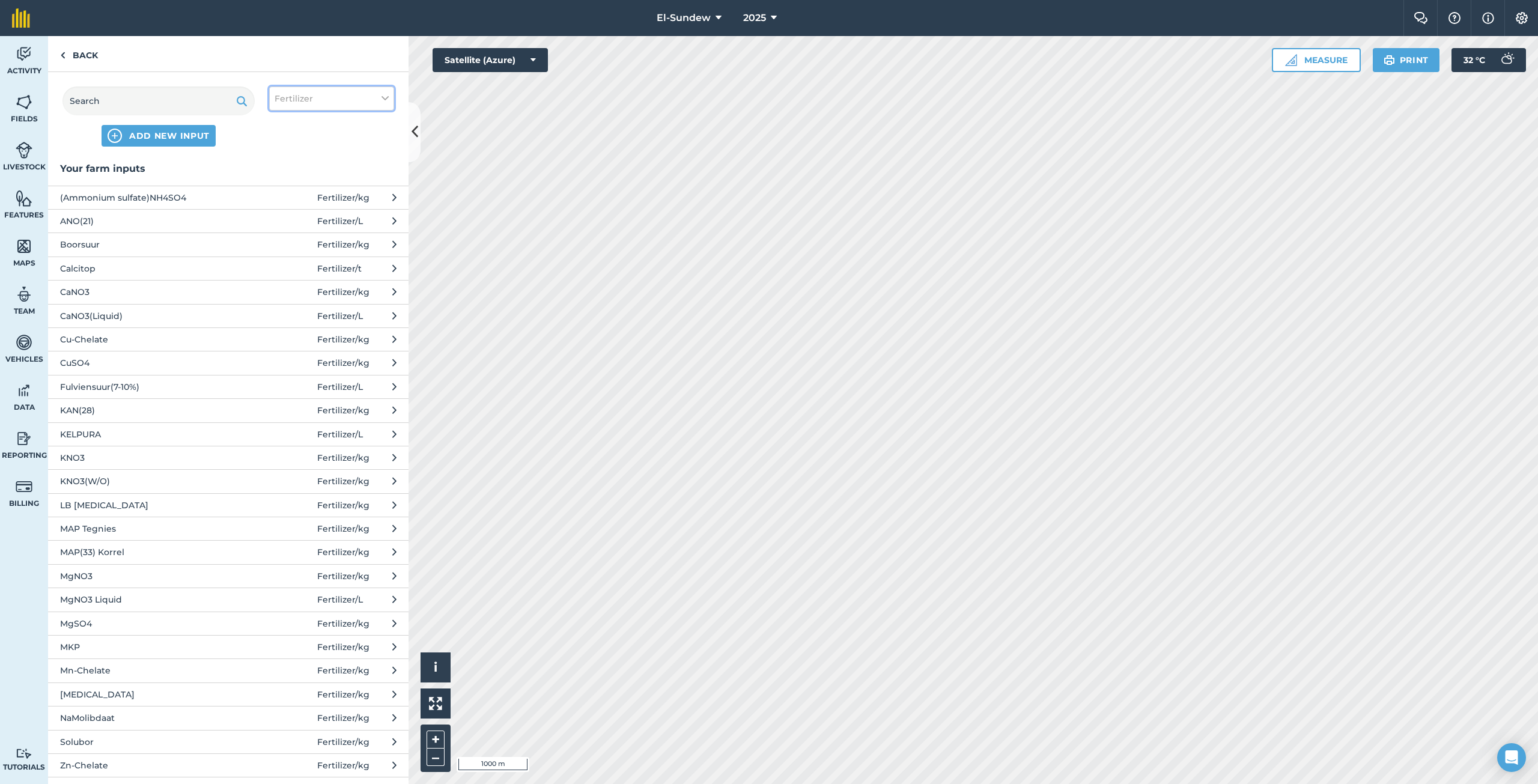
click at [310, 95] on span "Fertilizer" at bounding box center [293, 99] width 38 height 13
click at [293, 163] on label "Spray" at bounding box center [331, 168] width 114 height 13
click at [282, 163] on input "Spray" at bounding box center [278, 165] width 8 height 8
checkbox input "true"
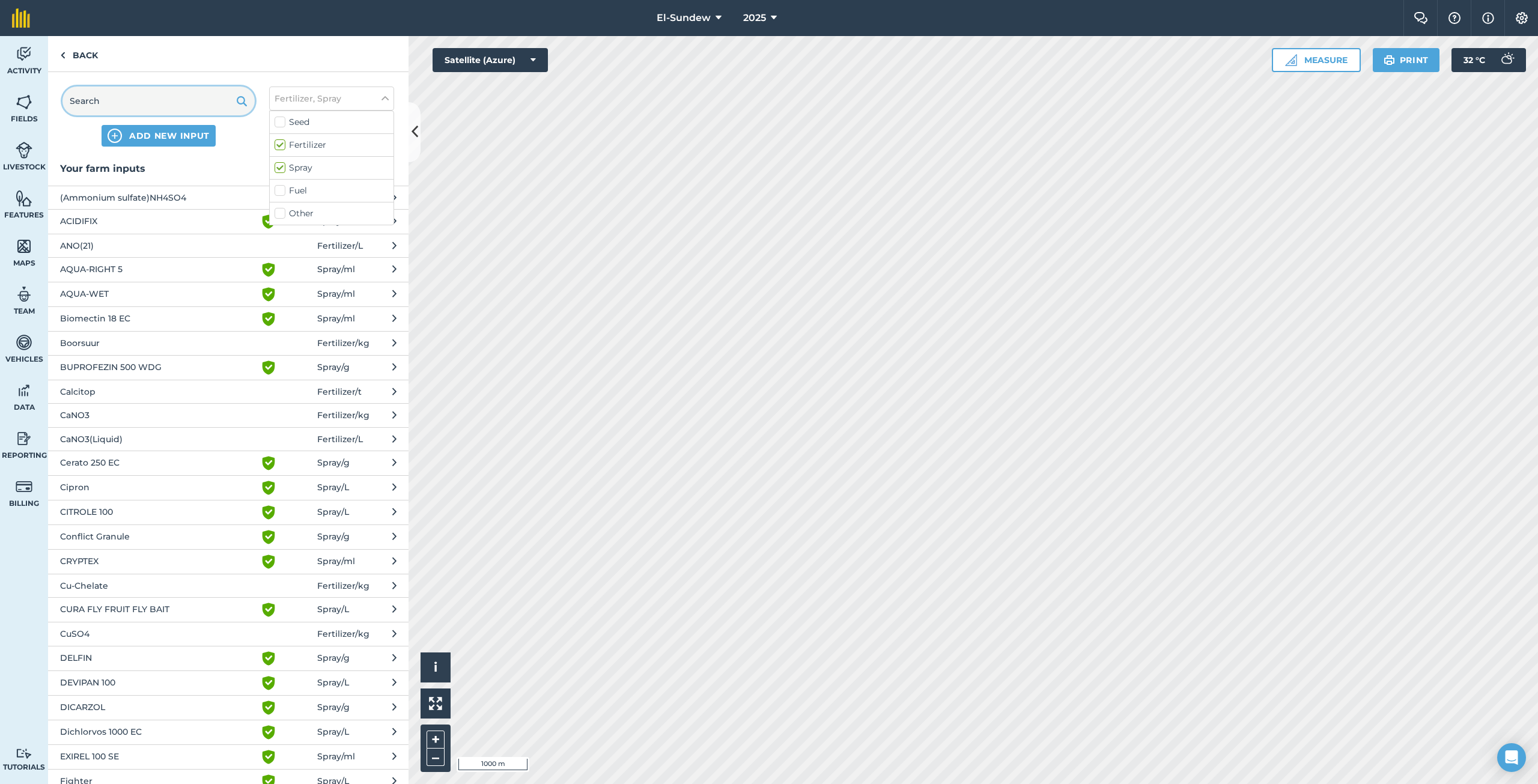
click at [171, 100] on input "text" at bounding box center [158, 101] width 192 height 29
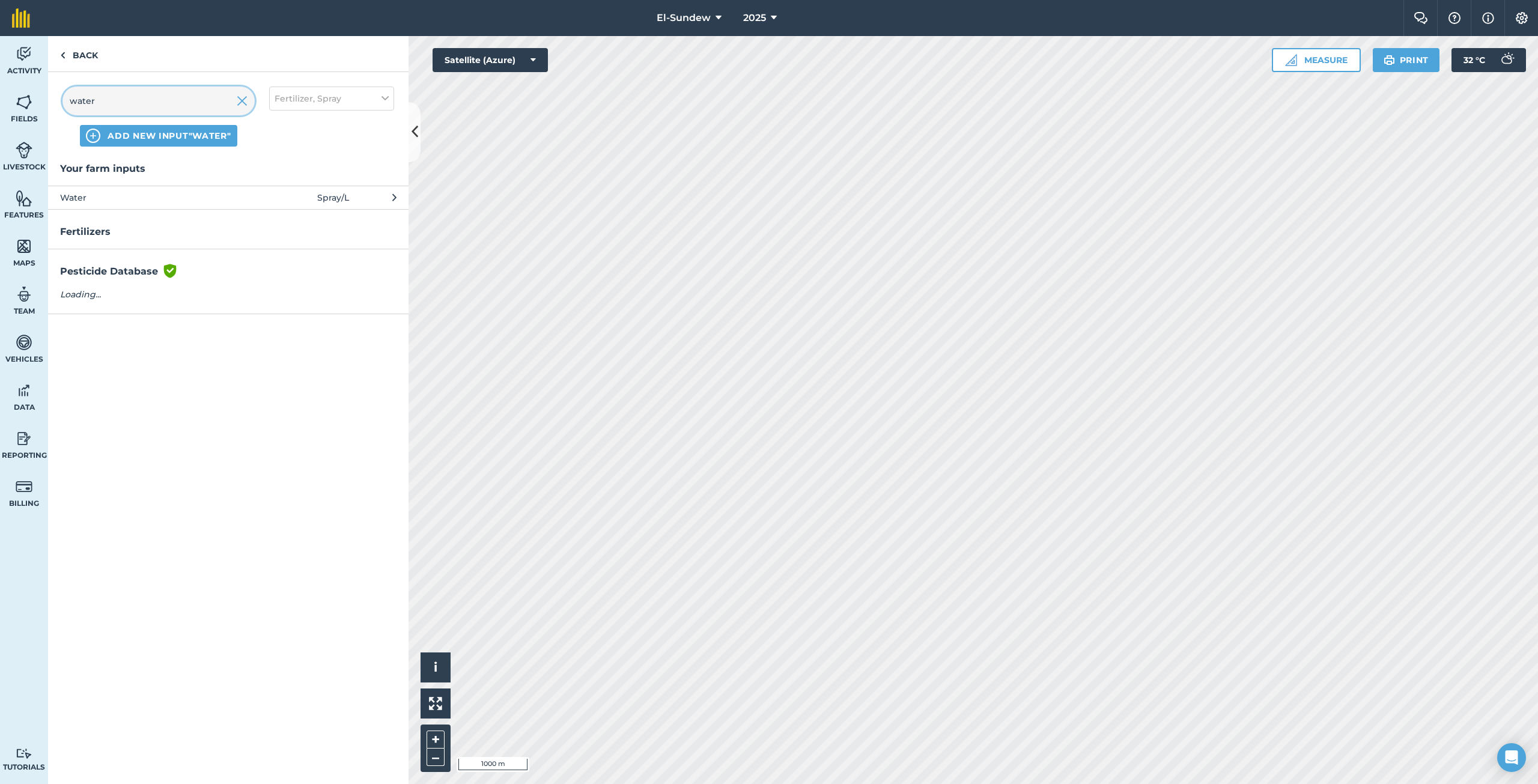
type input "water"
click at [166, 199] on span "Water" at bounding box center [158, 197] width 196 height 13
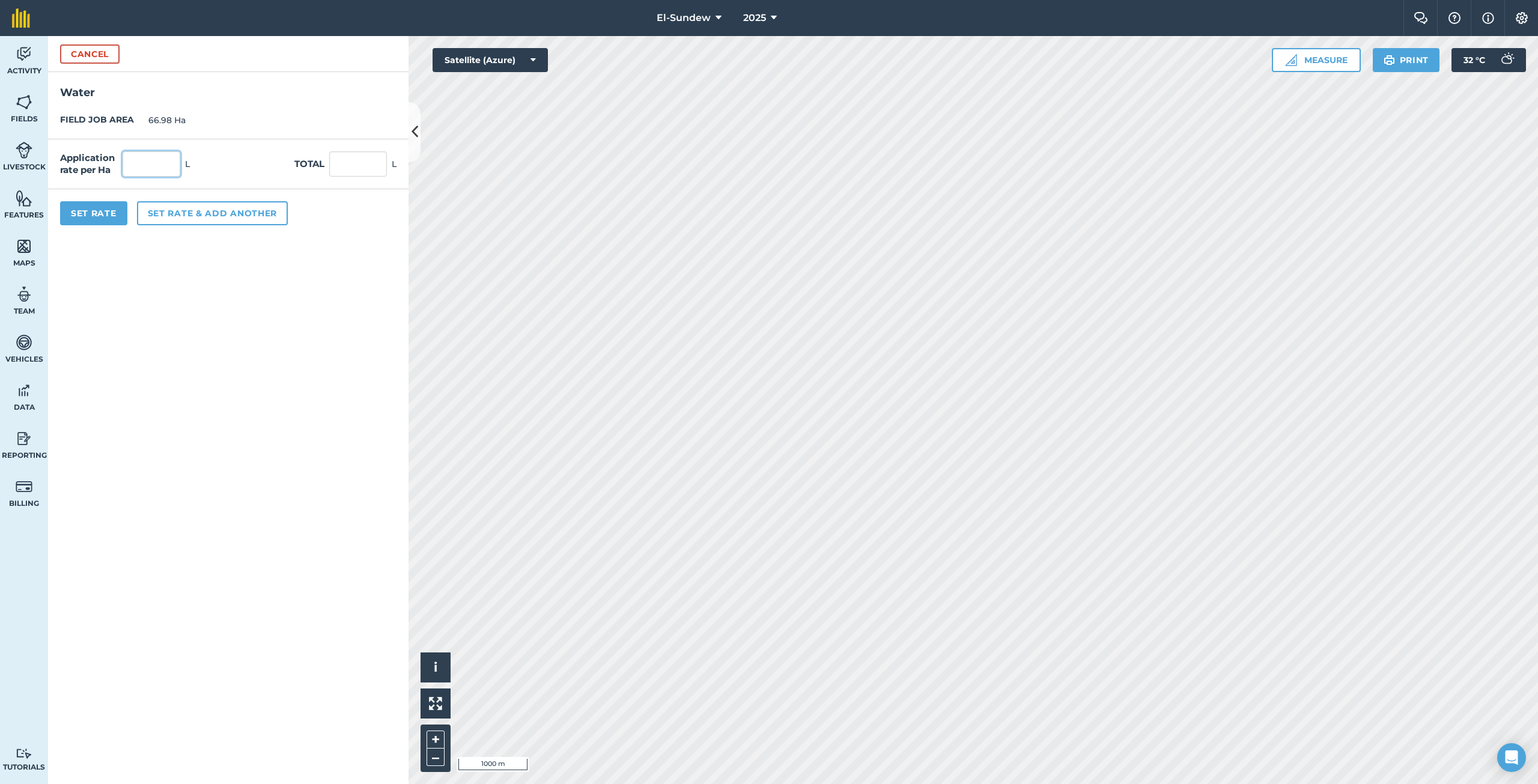
click at [173, 162] on input "text" at bounding box center [151, 164] width 58 height 25
type input "1,800"
type input "120,564"
click at [220, 208] on button "Set rate & add another" at bounding box center [212, 213] width 151 height 24
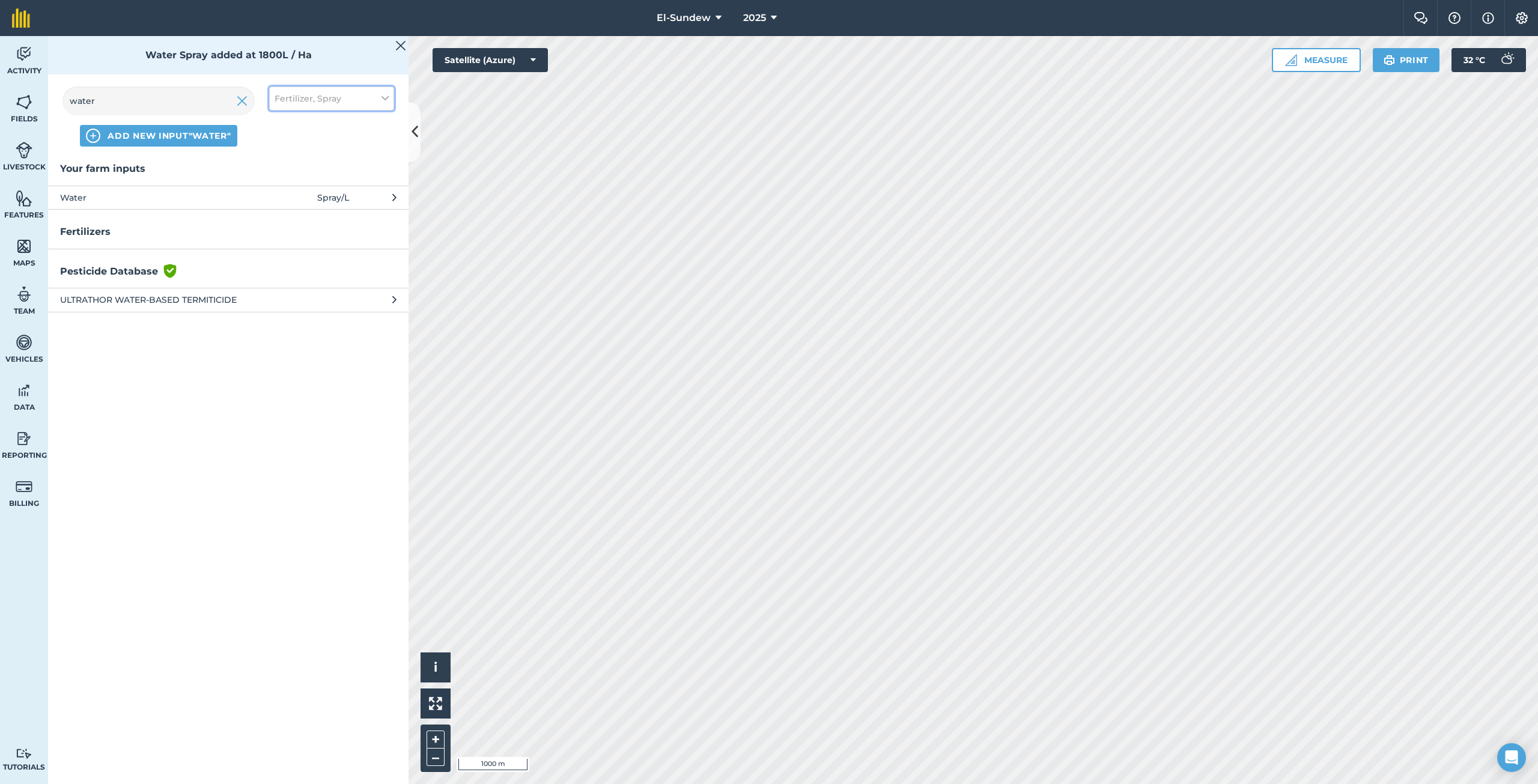
click at [333, 96] on span "Fertilizer, Spray" at bounding box center [307, 99] width 66 height 13
click at [308, 171] on label "Spray" at bounding box center [331, 168] width 114 height 13
click at [282, 169] on input "Spray" at bounding box center [278, 165] width 8 height 8
checkbox input "false"
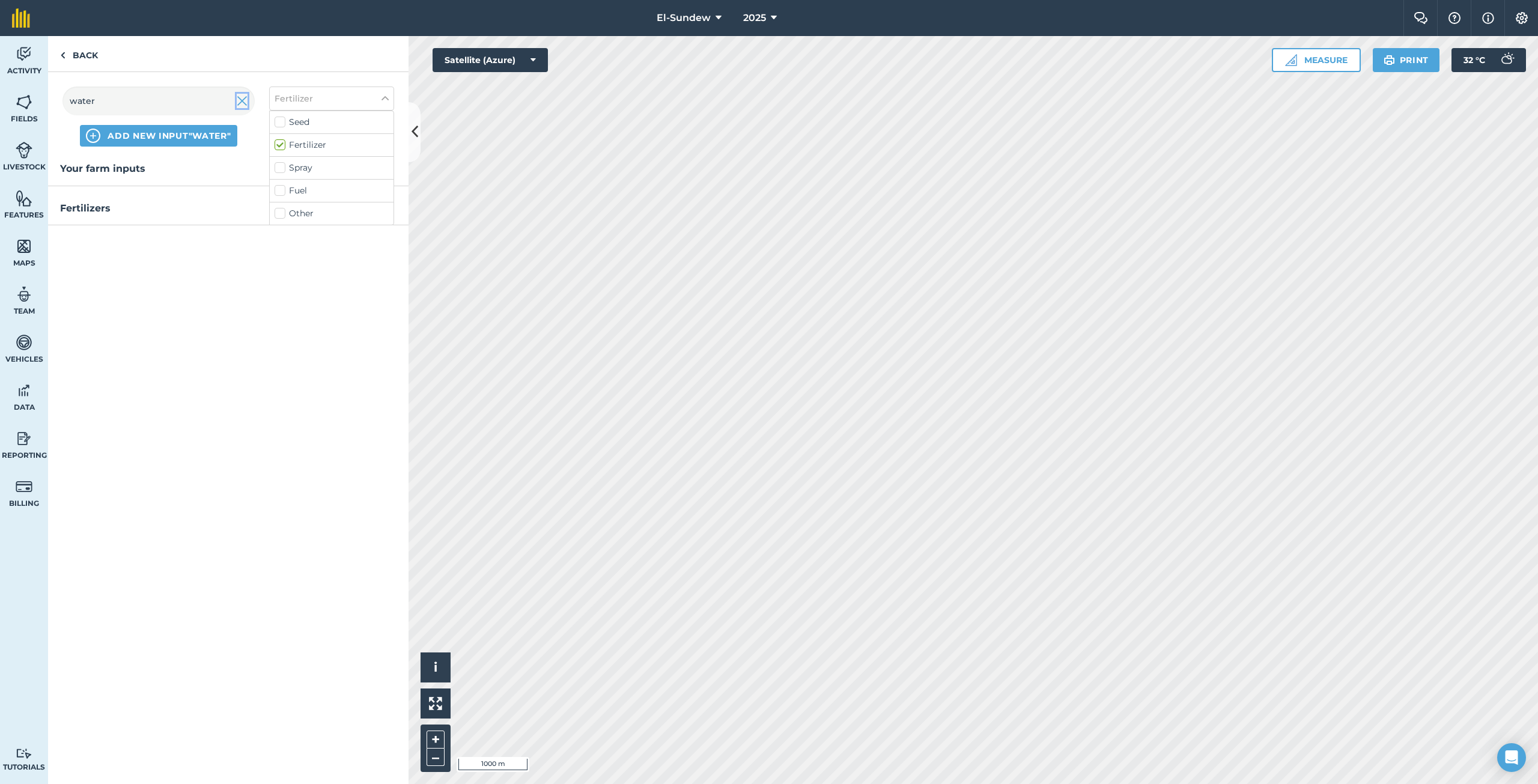
click at [239, 99] on img at bounding box center [242, 101] width 10 height 15
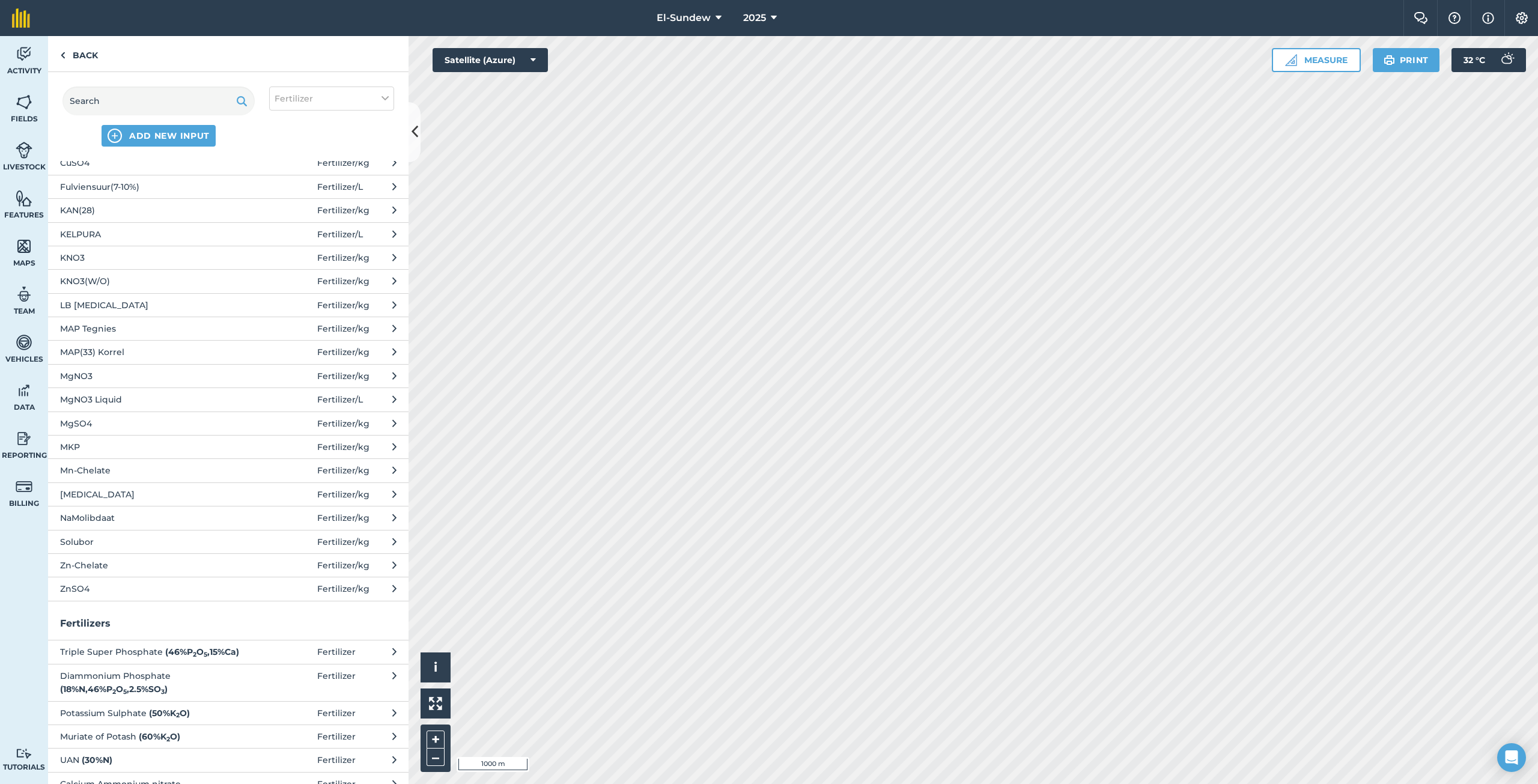
scroll to position [311, 0]
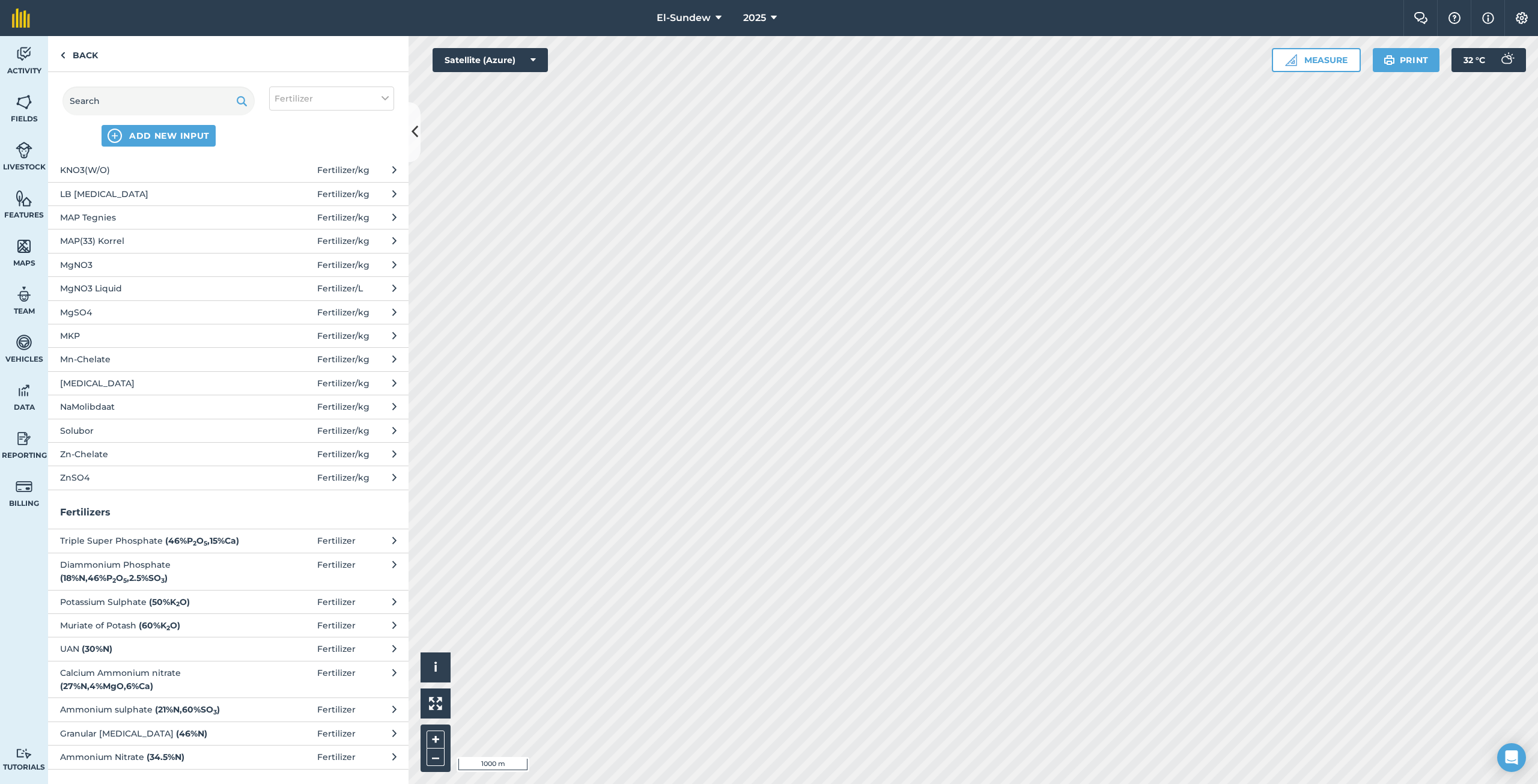
click at [124, 452] on span "Zn-Chelate" at bounding box center [158, 453] width 196 height 13
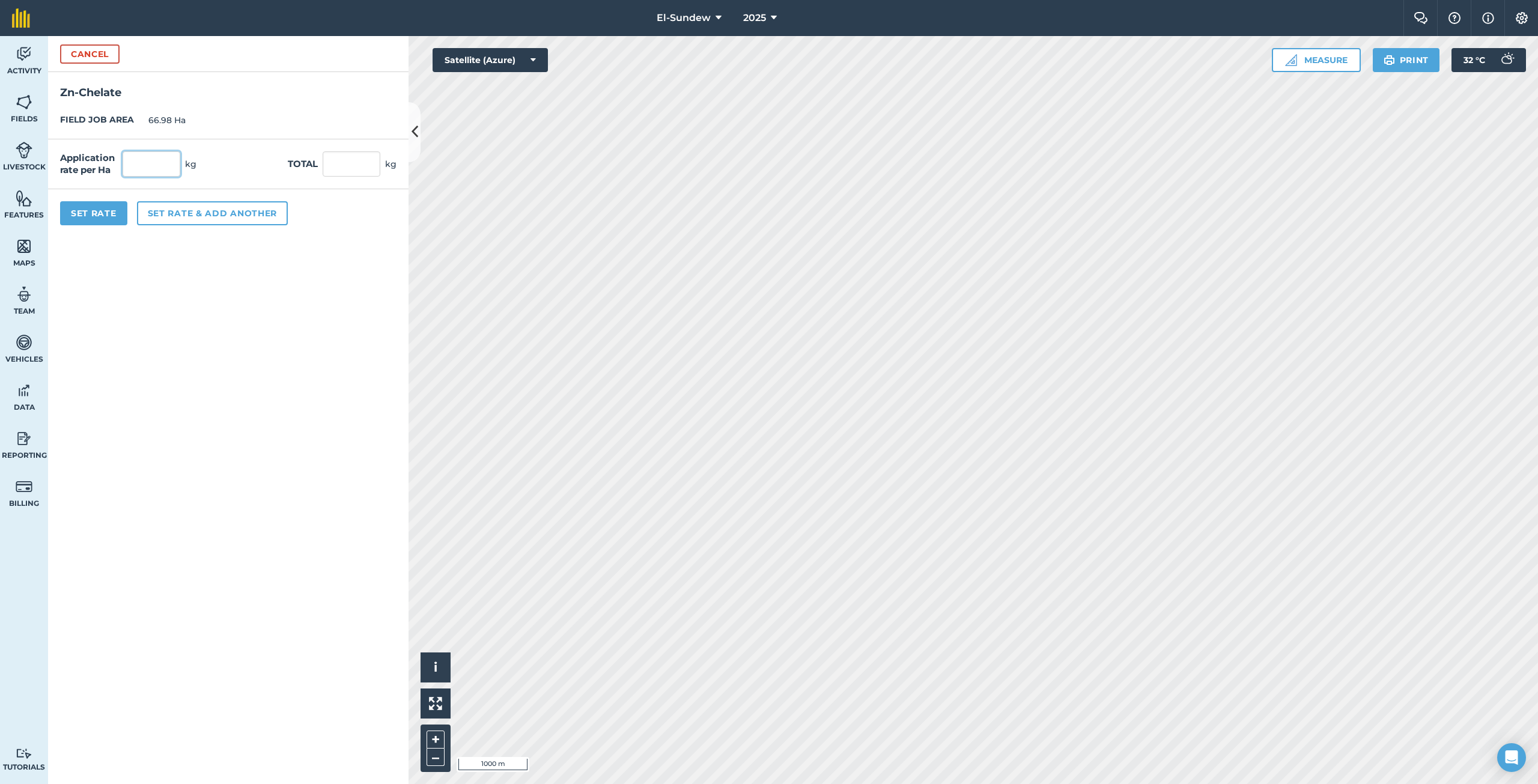
click at [173, 166] on input "text" at bounding box center [151, 164] width 58 height 25
type input "2.7"
type input "180.846"
click at [219, 213] on button "Set rate & add another" at bounding box center [212, 213] width 151 height 24
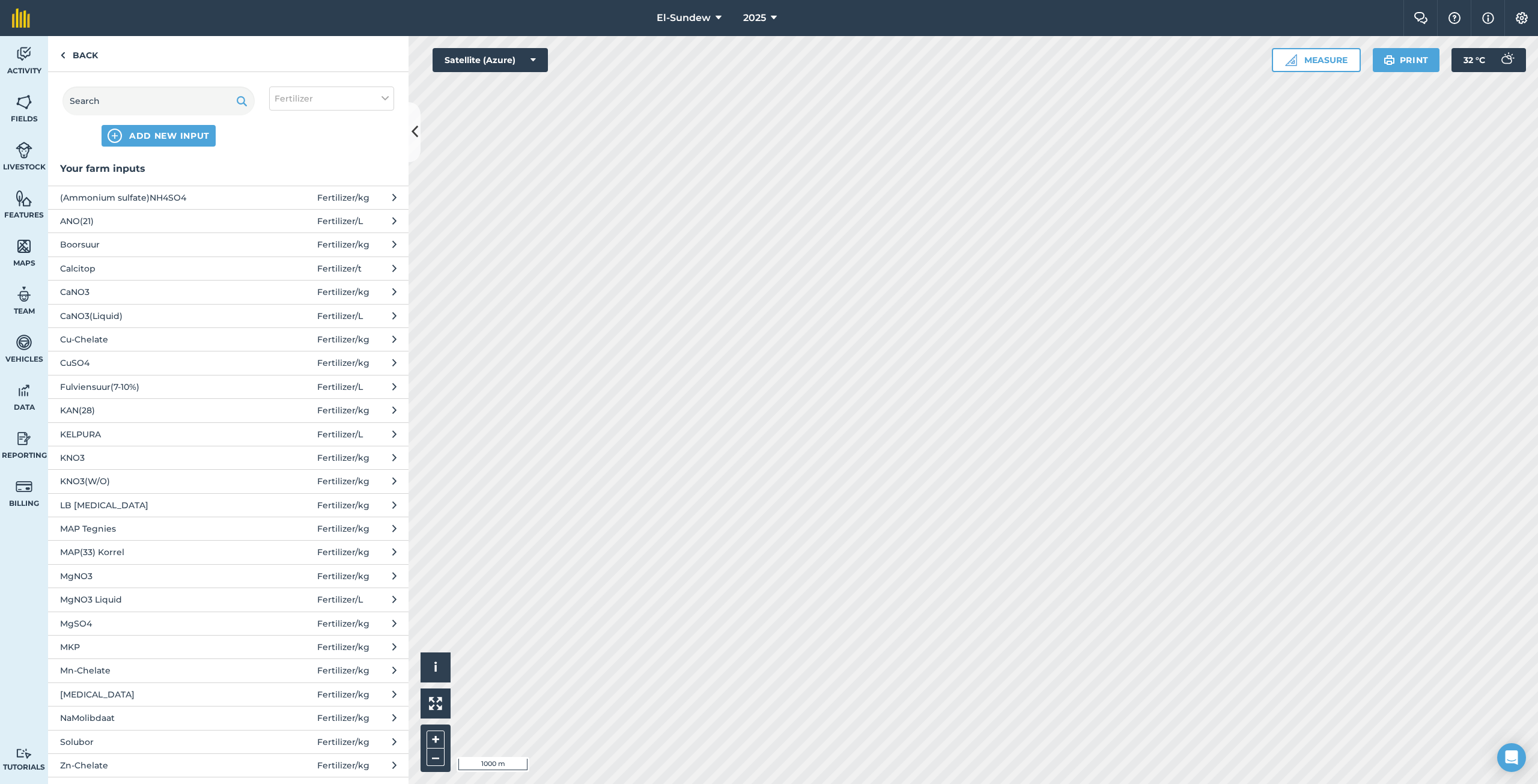
click at [137, 670] on span "Mn-Chelate" at bounding box center [158, 670] width 196 height 13
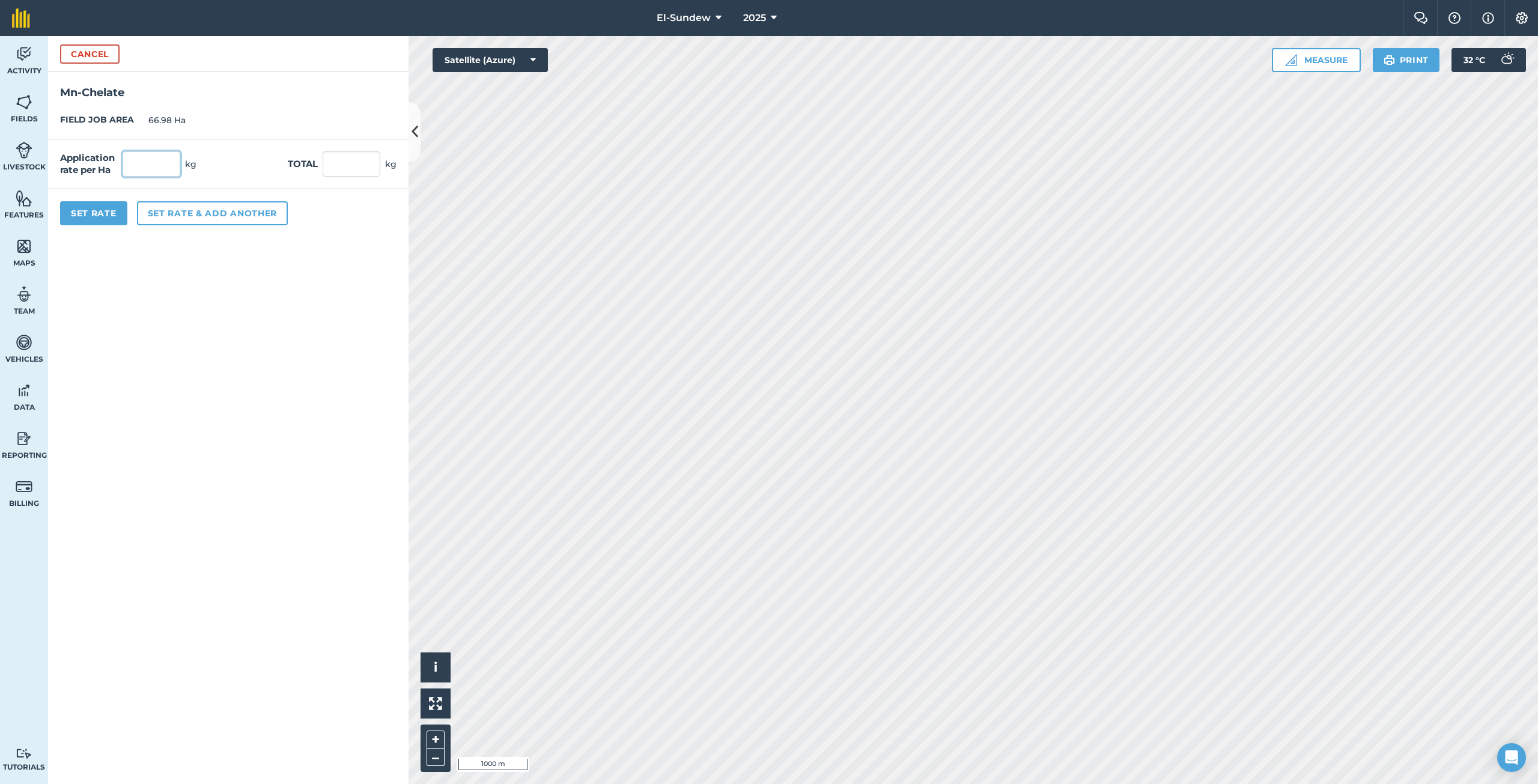
click at [159, 161] on input "text" at bounding box center [151, 164] width 58 height 25
type input "1.8"
type input "120.564"
click at [185, 208] on button "Set rate & add another" at bounding box center [212, 213] width 151 height 24
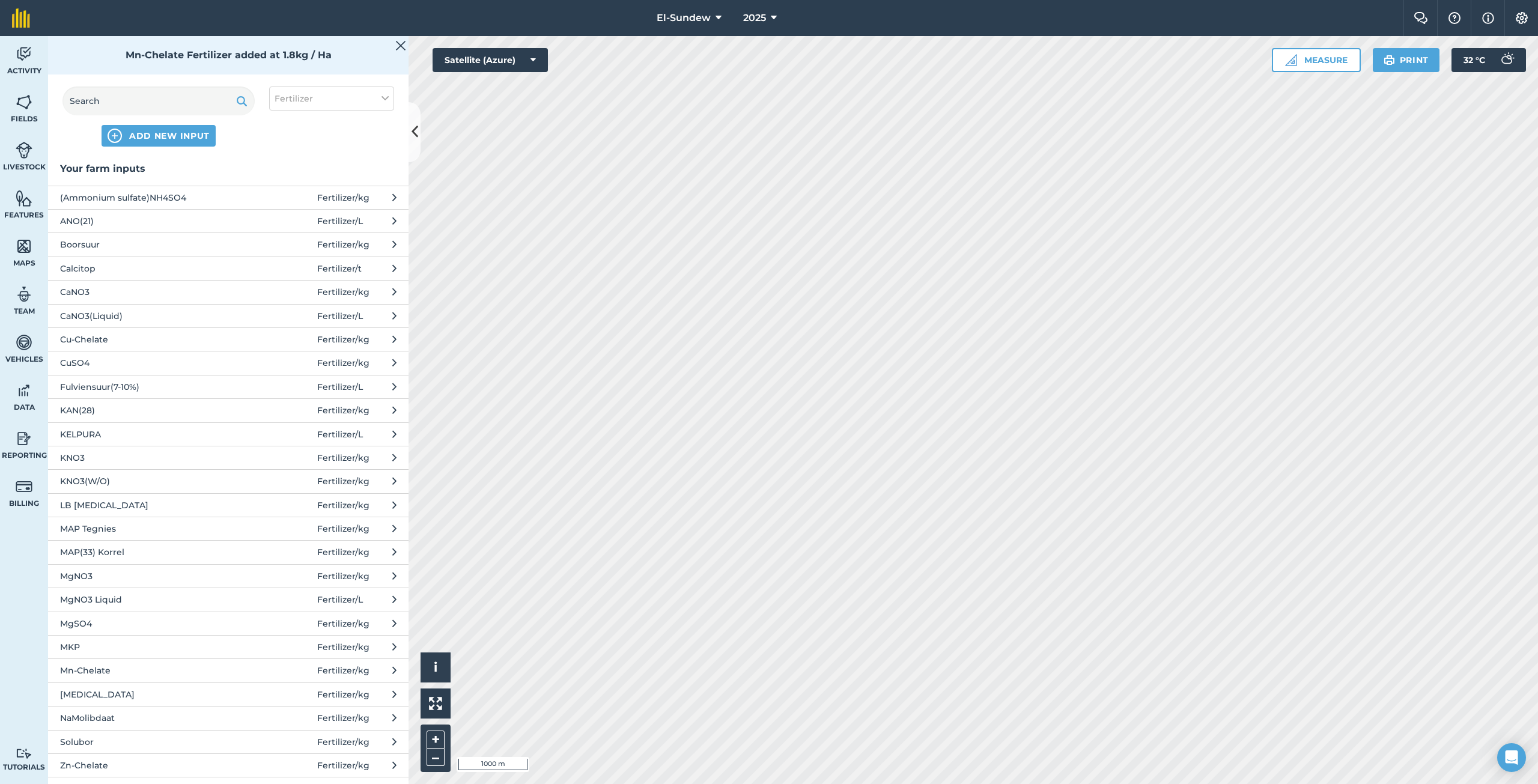
click at [159, 720] on span "NaMolibdaat" at bounding box center [158, 718] width 196 height 13
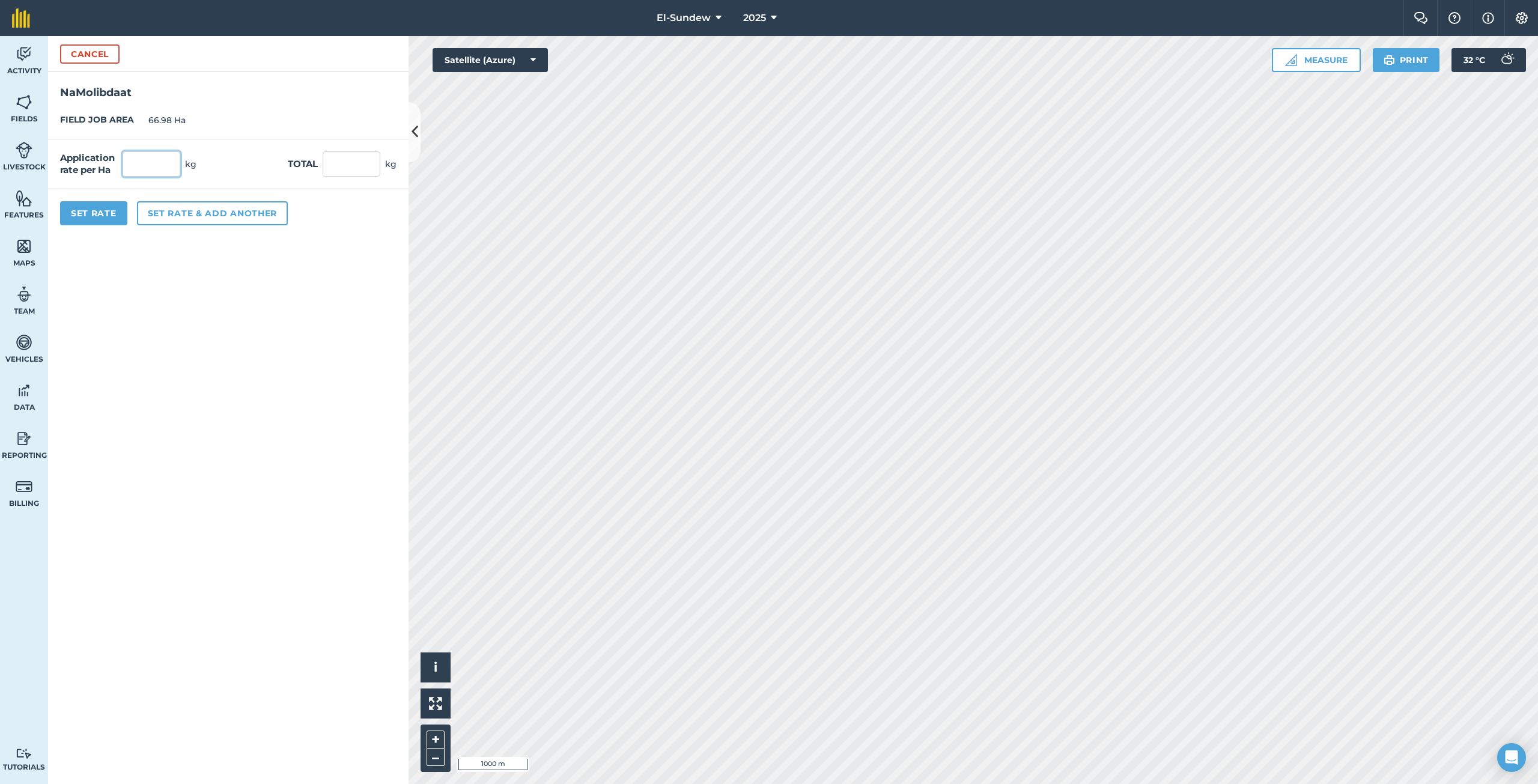
click at [175, 169] on input "text" at bounding box center [151, 164] width 58 height 25
type input "0.9"
type input "60.282"
click at [182, 205] on button "Set rate & add another" at bounding box center [212, 213] width 151 height 24
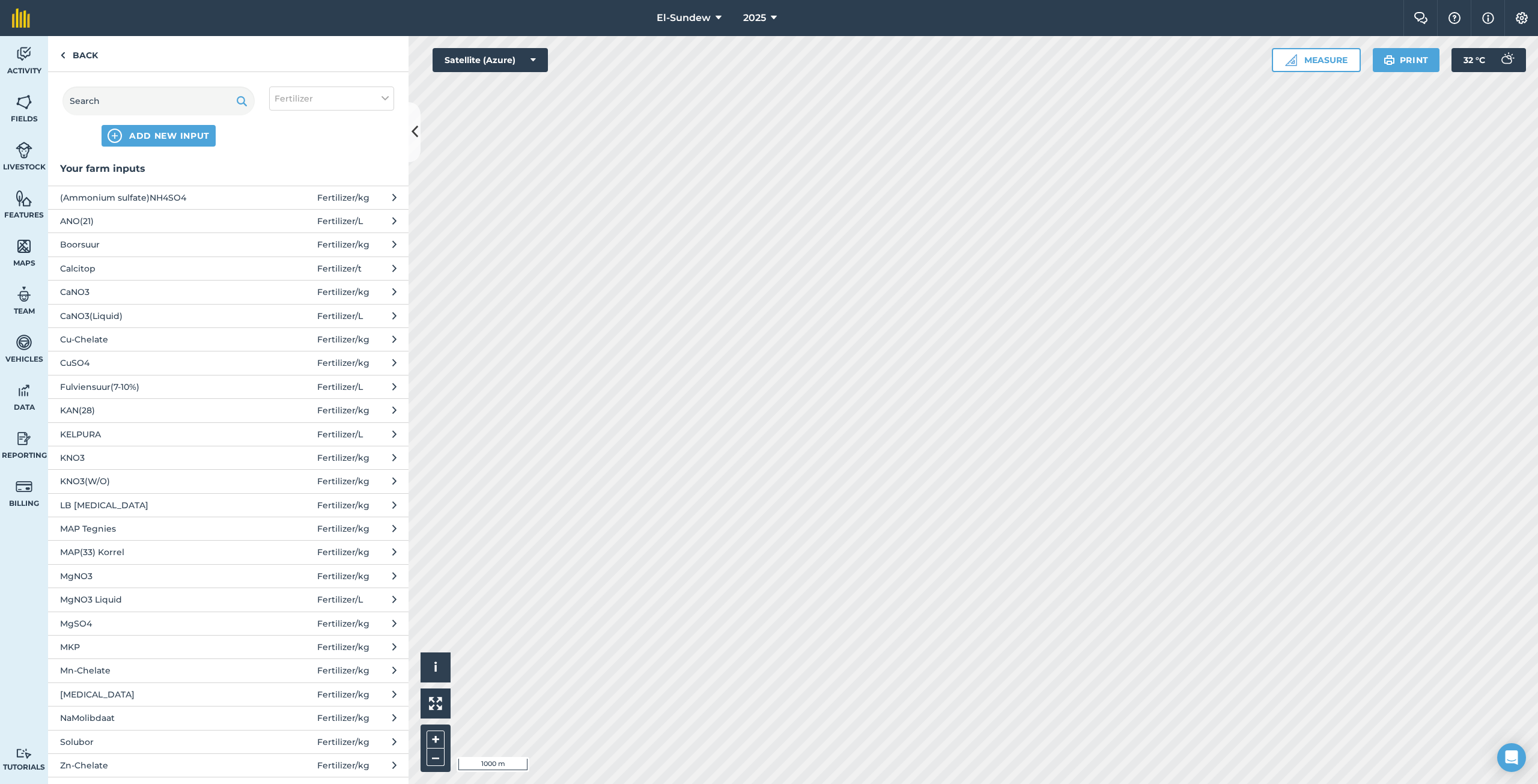
click at [158, 615] on button "MgSO4 Fertilizer / kg" at bounding box center [228, 623] width 361 height 24
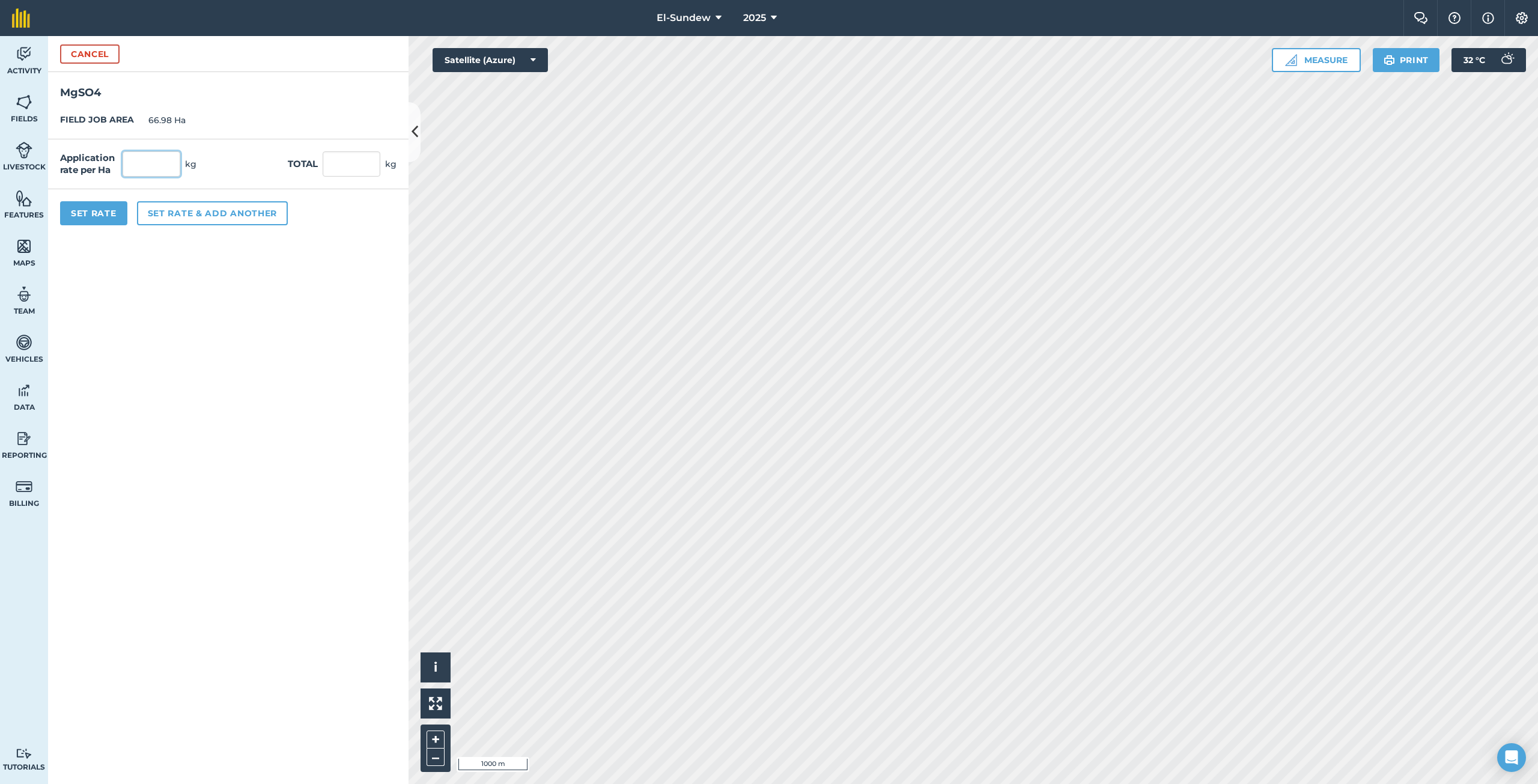
click at [171, 162] on input "text" at bounding box center [151, 164] width 58 height 25
type input "18"
type input "1,205.64"
click at [212, 214] on button "Set rate & add another" at bounding box center [212, 213] width 151 height 24
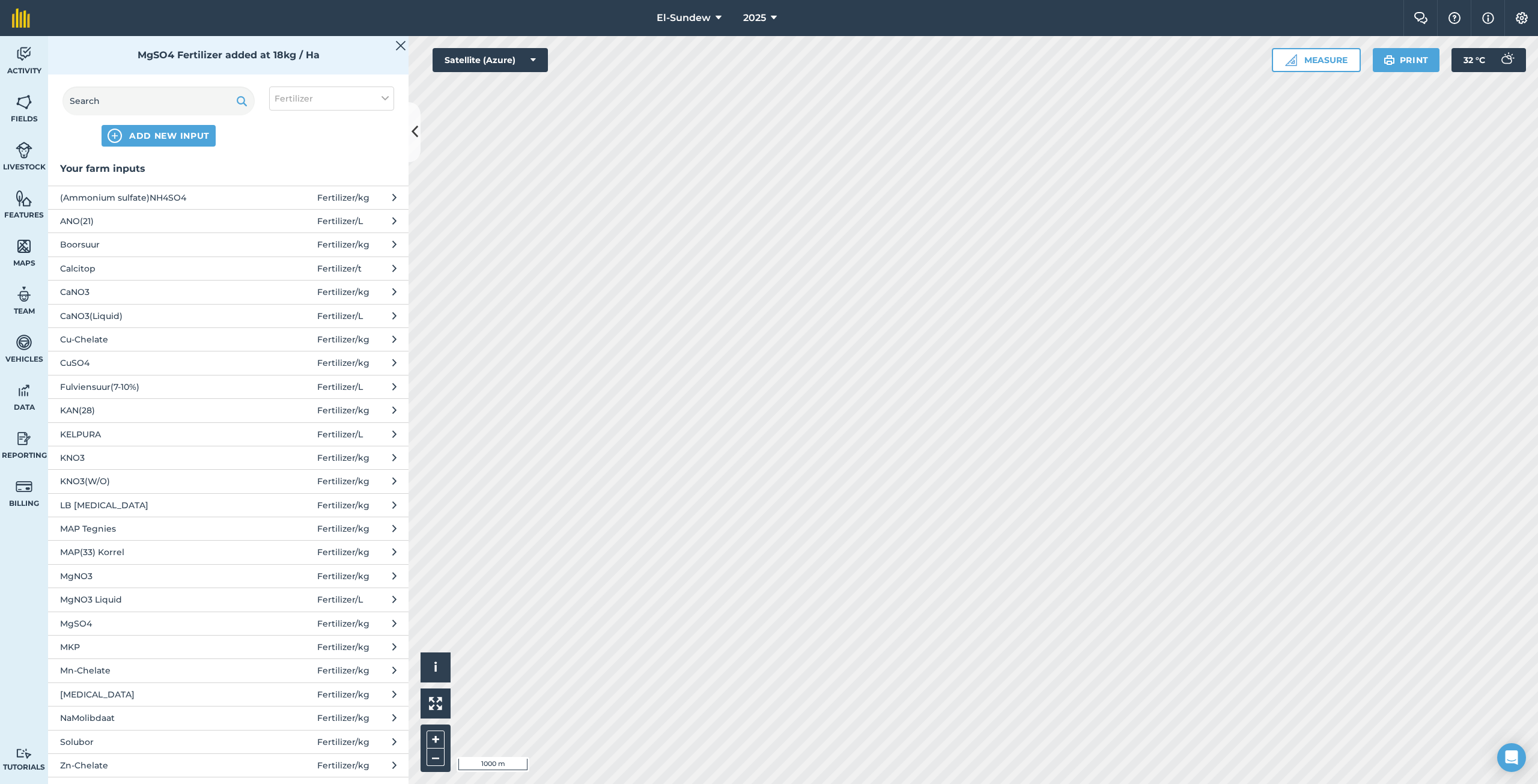
click at [131, 743] on span "Solubor" at bounding box center [158, 741] width 196 height 13
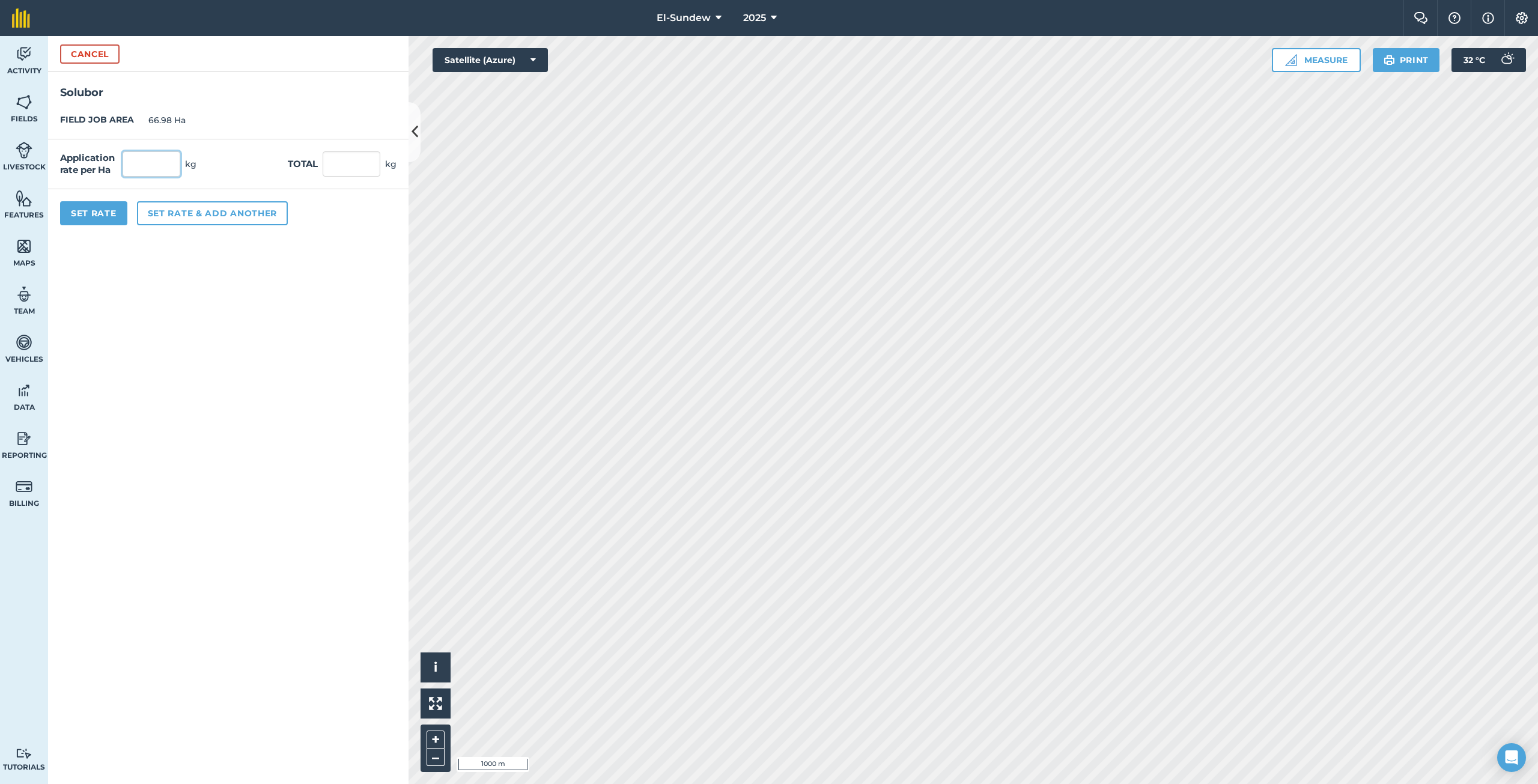
click at [161, 168] on input "text" at bounding box center [151, 164] width 58 height 25
type input "1.8"
type input "120.564"
click at [117, 219] on button "Set Rate" at bounding box center [94, 213] width 67 height 24
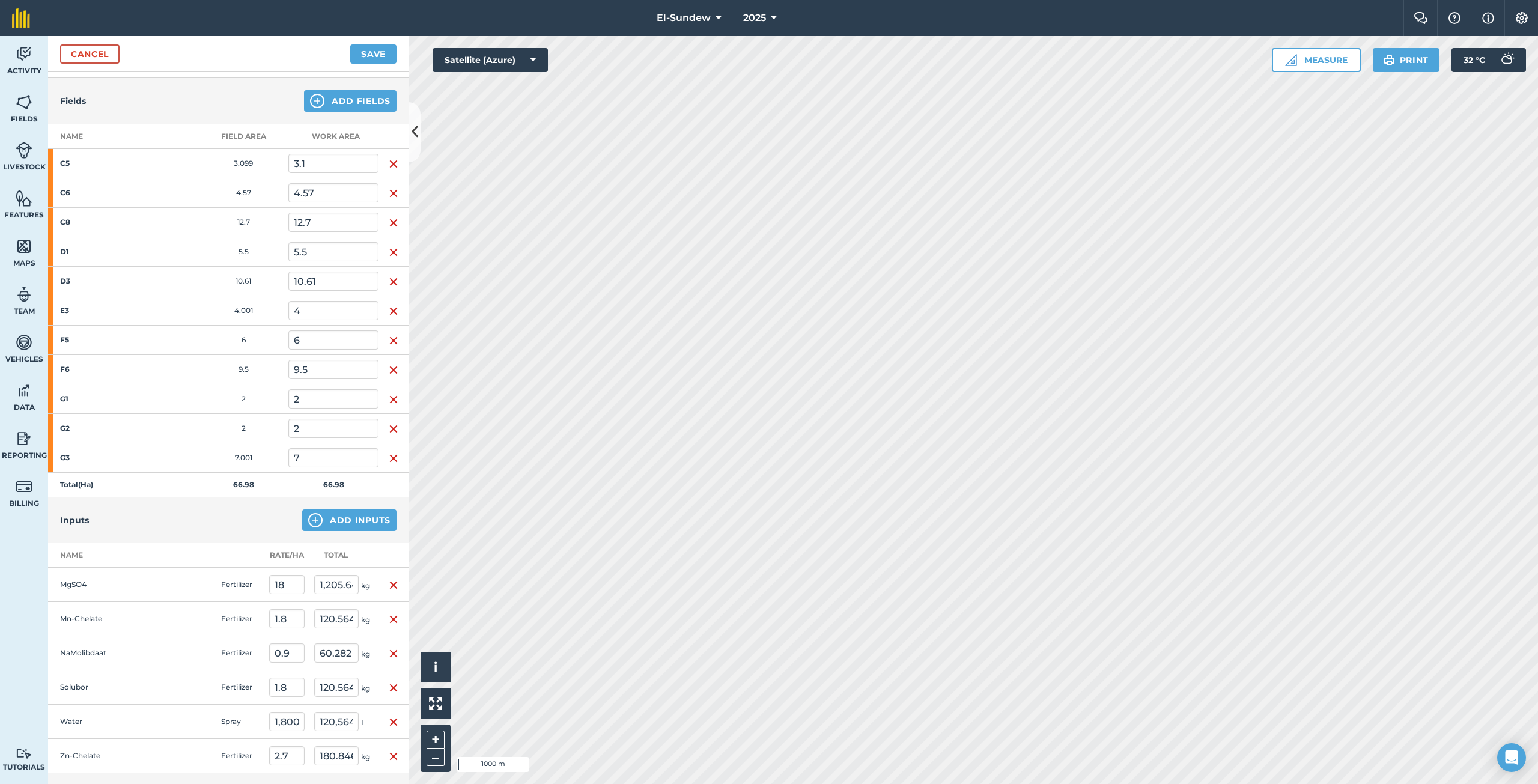
scroll to position [302, 0]
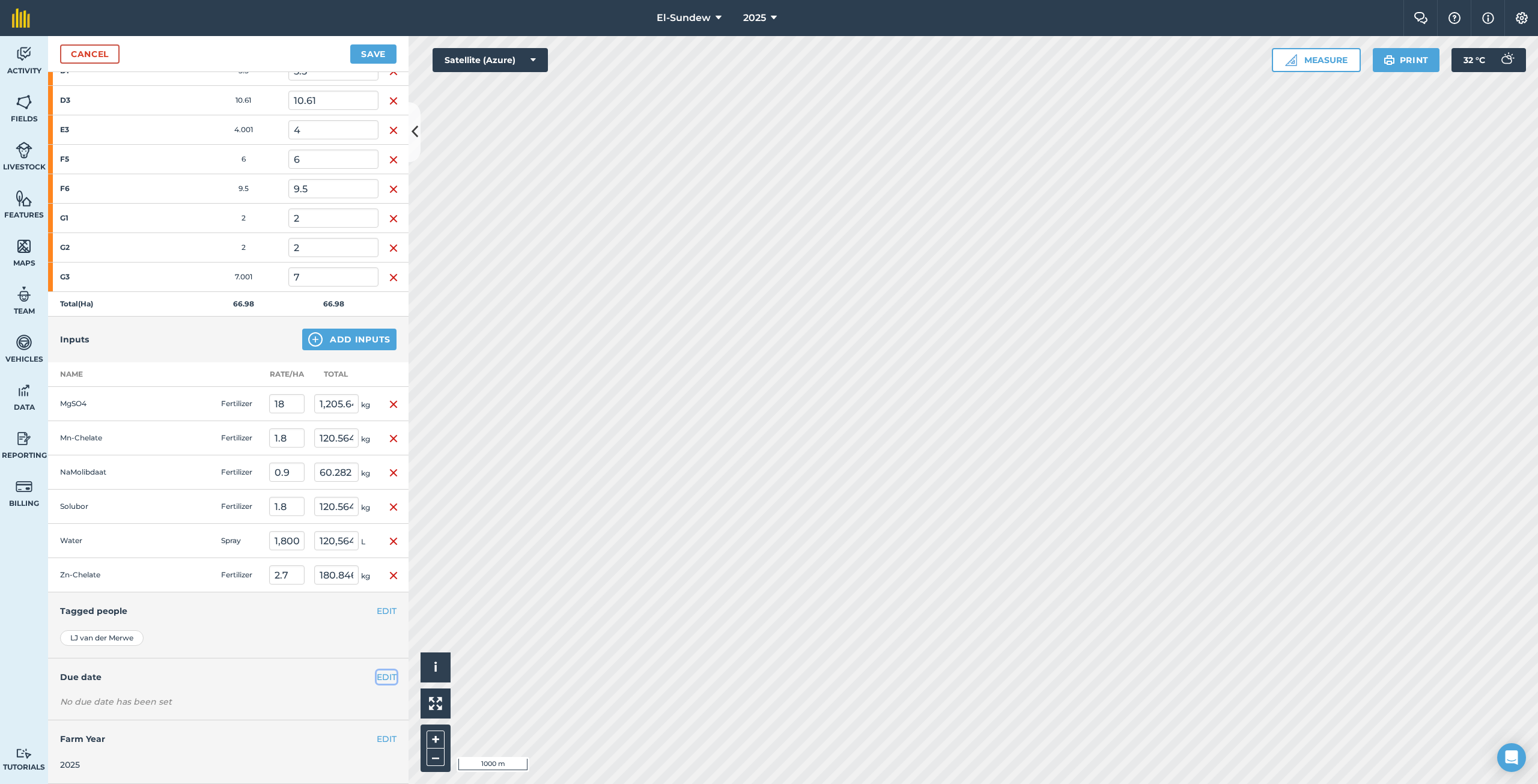
click at [382, 677] on button "EDIT" at bounding box center [386, 676] width 20 height 13
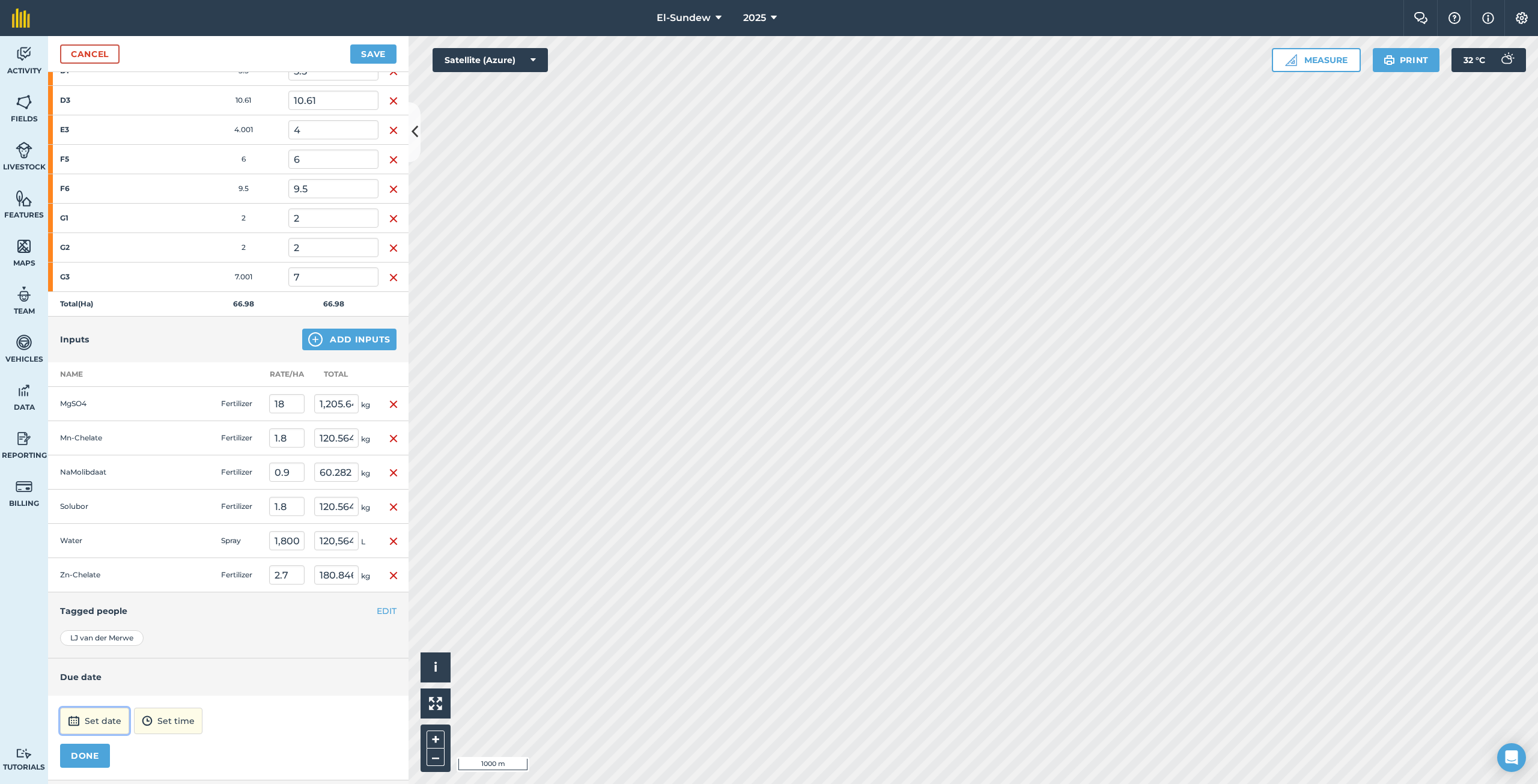
click at [116, 723] on button "Set date" at bounding box center [94, 721] width 69 height 27
click at [151, 677] on button "30" at bounding box center [159, 674] width 28 height 20
click at [145, 727] on img at bounding box center [140, 720] width 10 height 15
click at [182, 701] on button "07:00" at bounding box center [155, 706] width 57 height 20
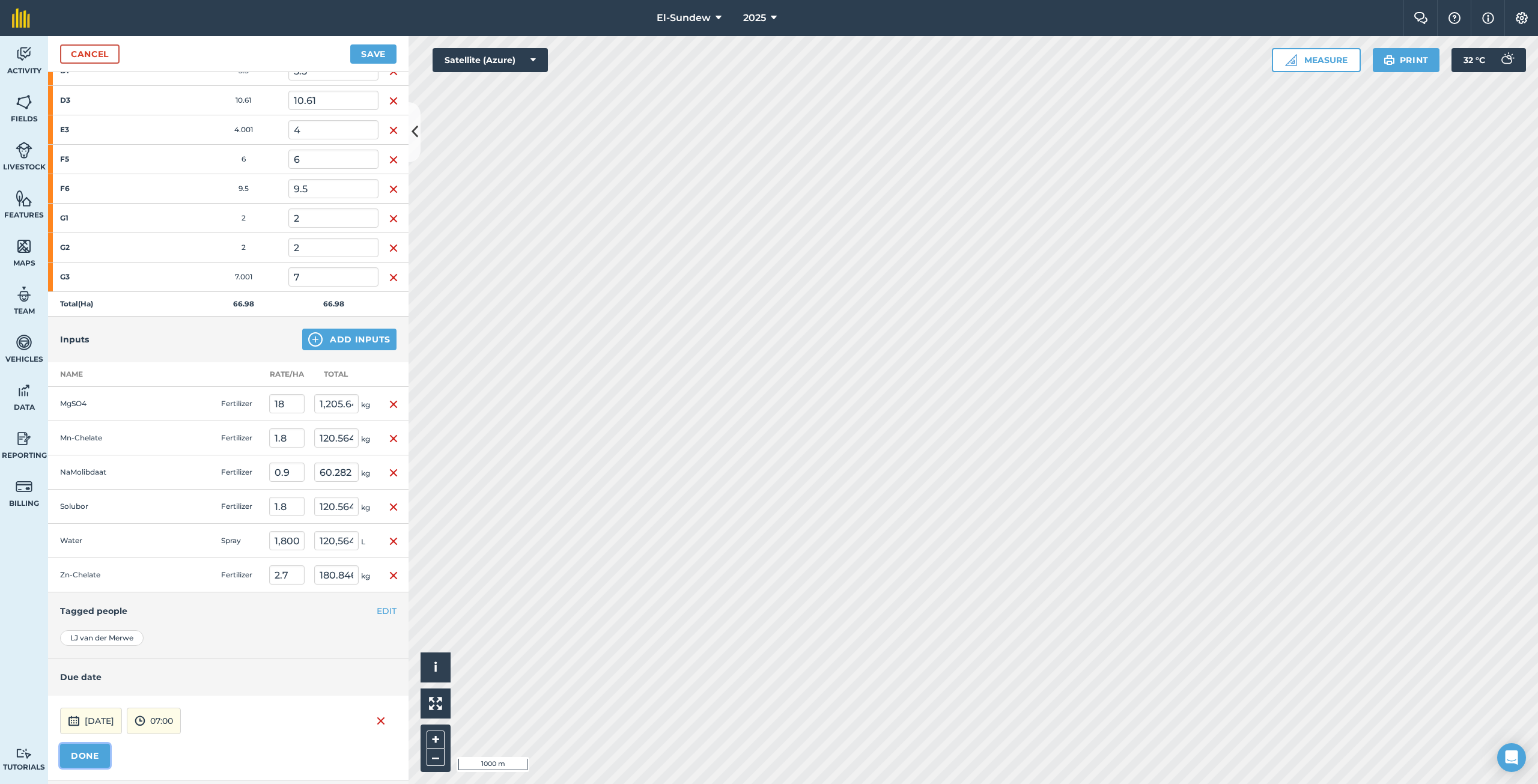
click at [93, 762] on button "DONE" at bounding box center [85, 755] width 50 height 24
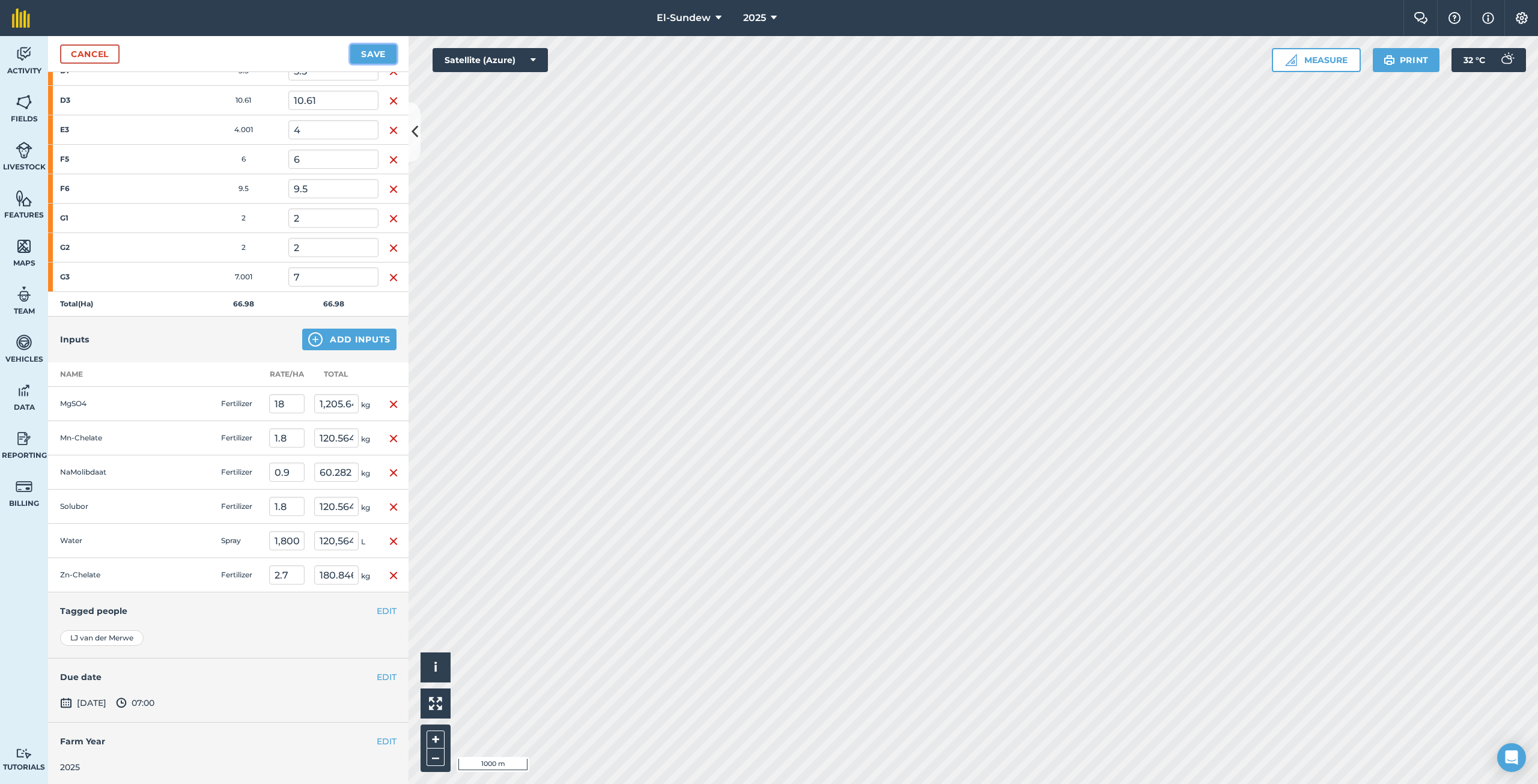
click at [379, 53] on button "Save" at bounding box center [373, 55] width 46 height 20
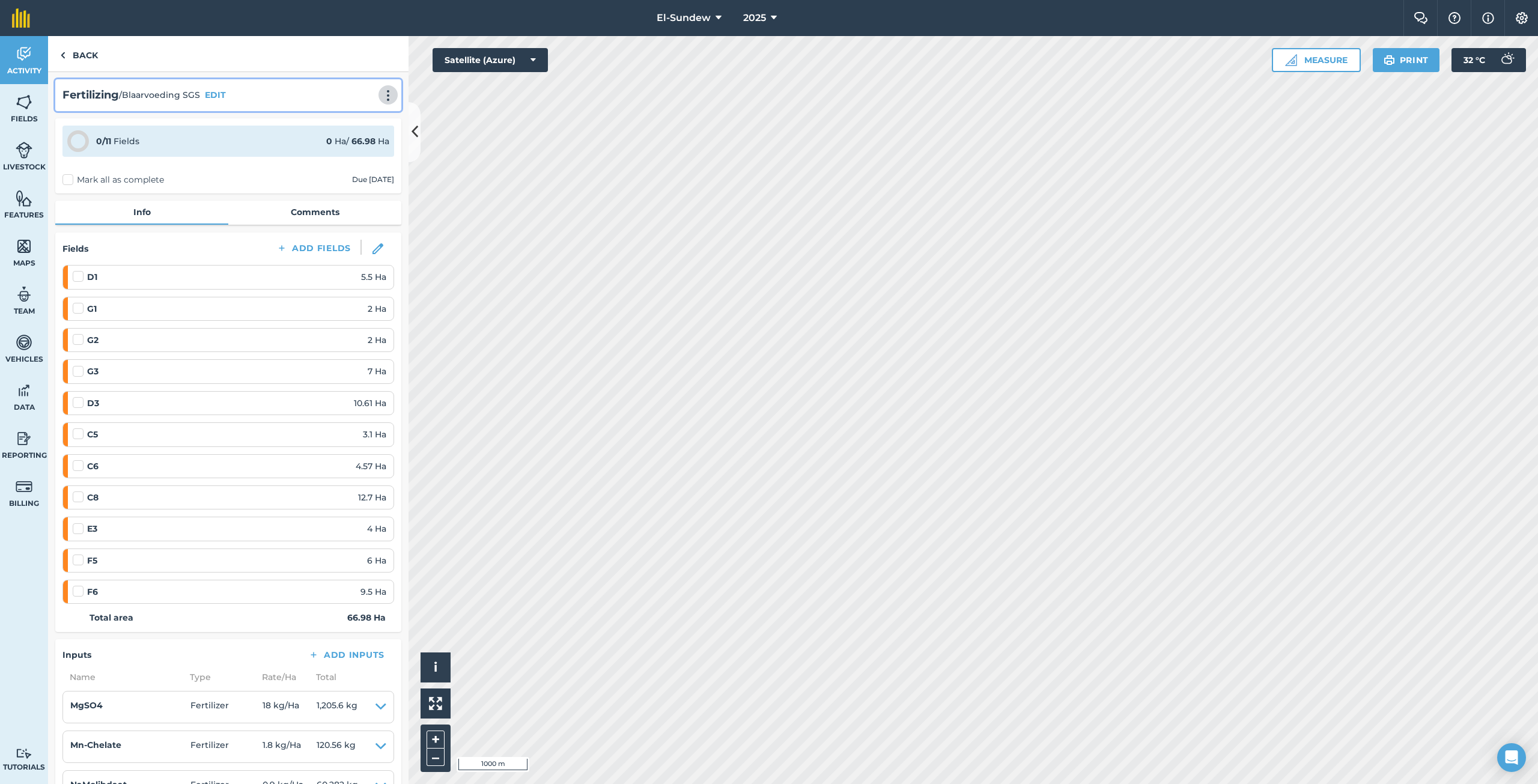
click at [381, 96] on img at bounding box center [388, 95] width 15 height 12
click at [347, 121] on link "Print" at bounding box center [363, 121] width 77 height 24
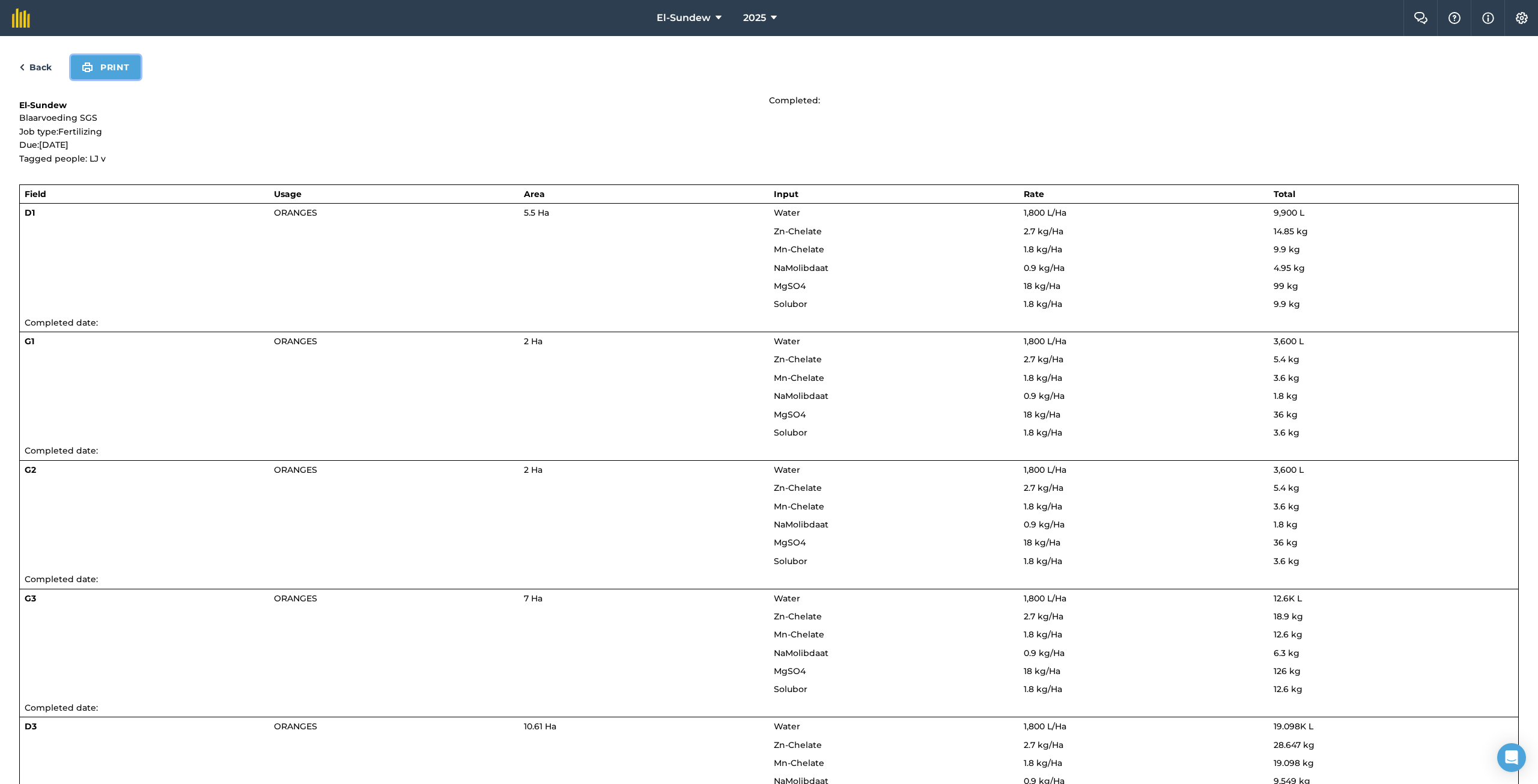
click at [130, 64] on button "Print" at bounding box center [106, 67] width 70 height 24
click at [42, 64] on link "Back" at bounding box center [36, 67] width 32 height 15
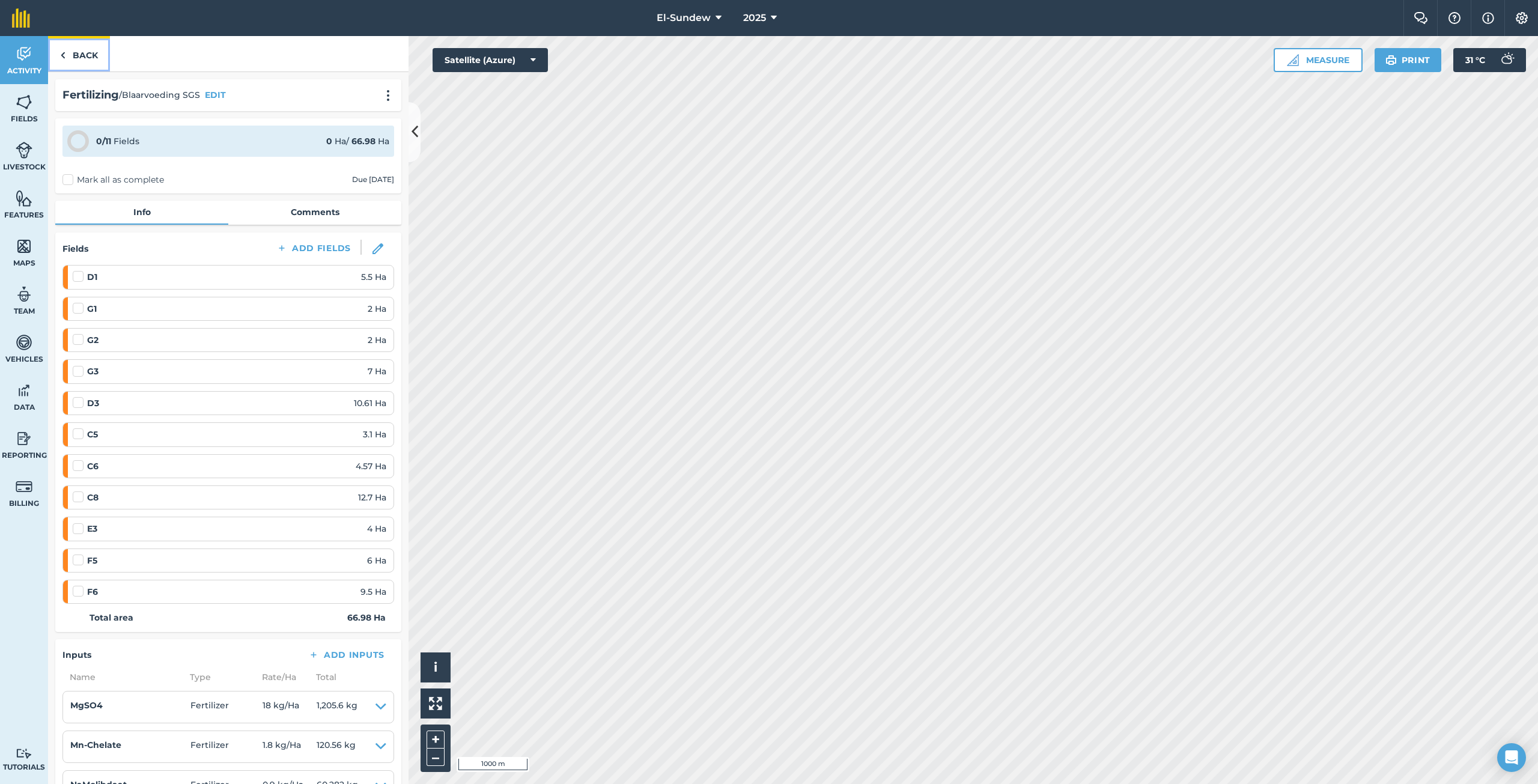
click at [70, 55] on link "Back" at bounding box center [79, 54] width 62 height 36
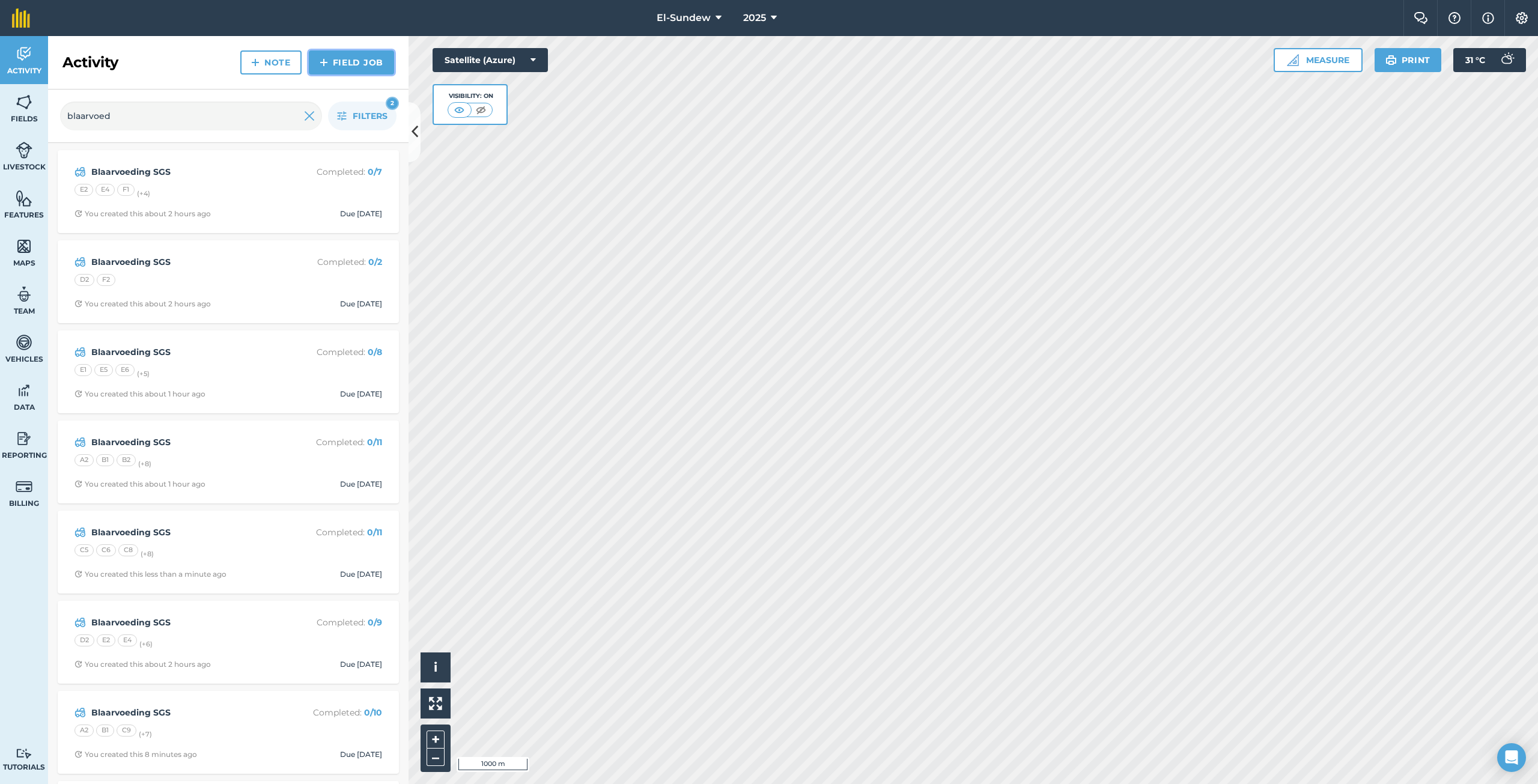
click at [335, 62] on link "Field Job" at bounding box center [351, 62] width 85 height 24
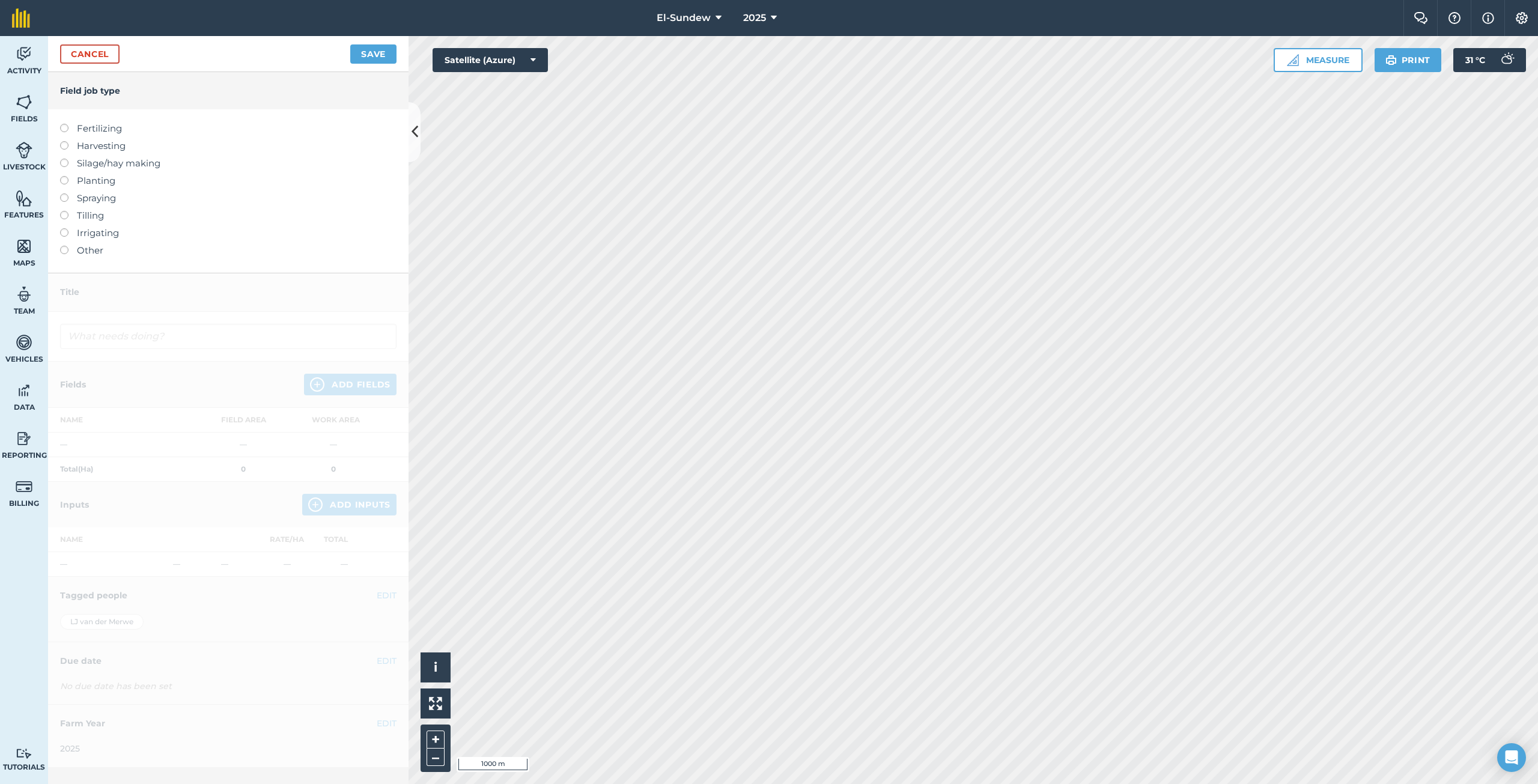
click at [102, 126] on label "Fertilizing" at bounding box center [228, 129] width 336 height 15
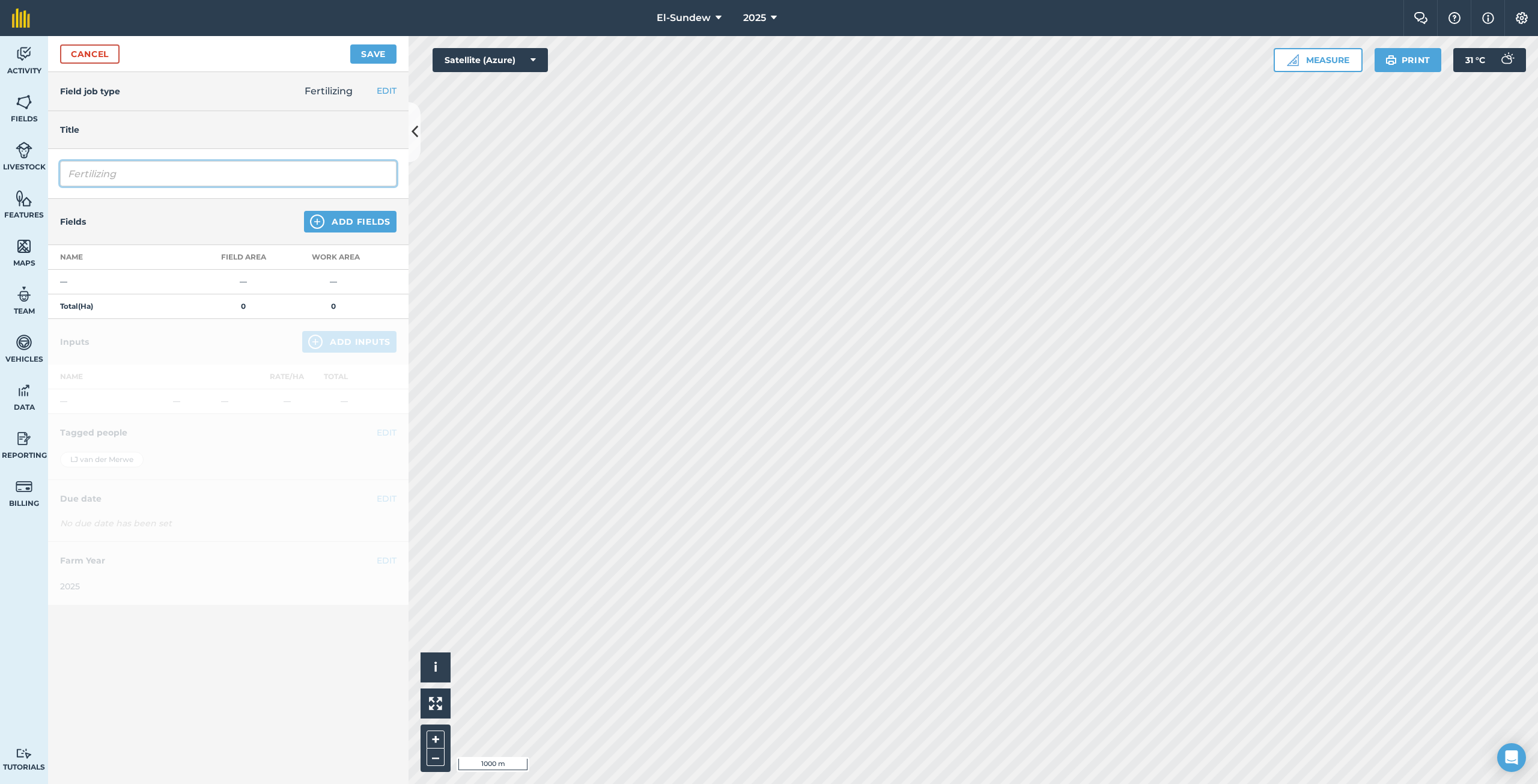
click at [158, 175] on input "Fertilizing" at bounding box center [228, 173] width 336 height 25
click at [159, 176] on input "Fertilizing" at bounding box center [228, 173] width 336 height 25
type input "Blaarvoeding SGS"
click at [327, 222] on button "Add Fields" at bounding box center [350, 222] width 92 height 22
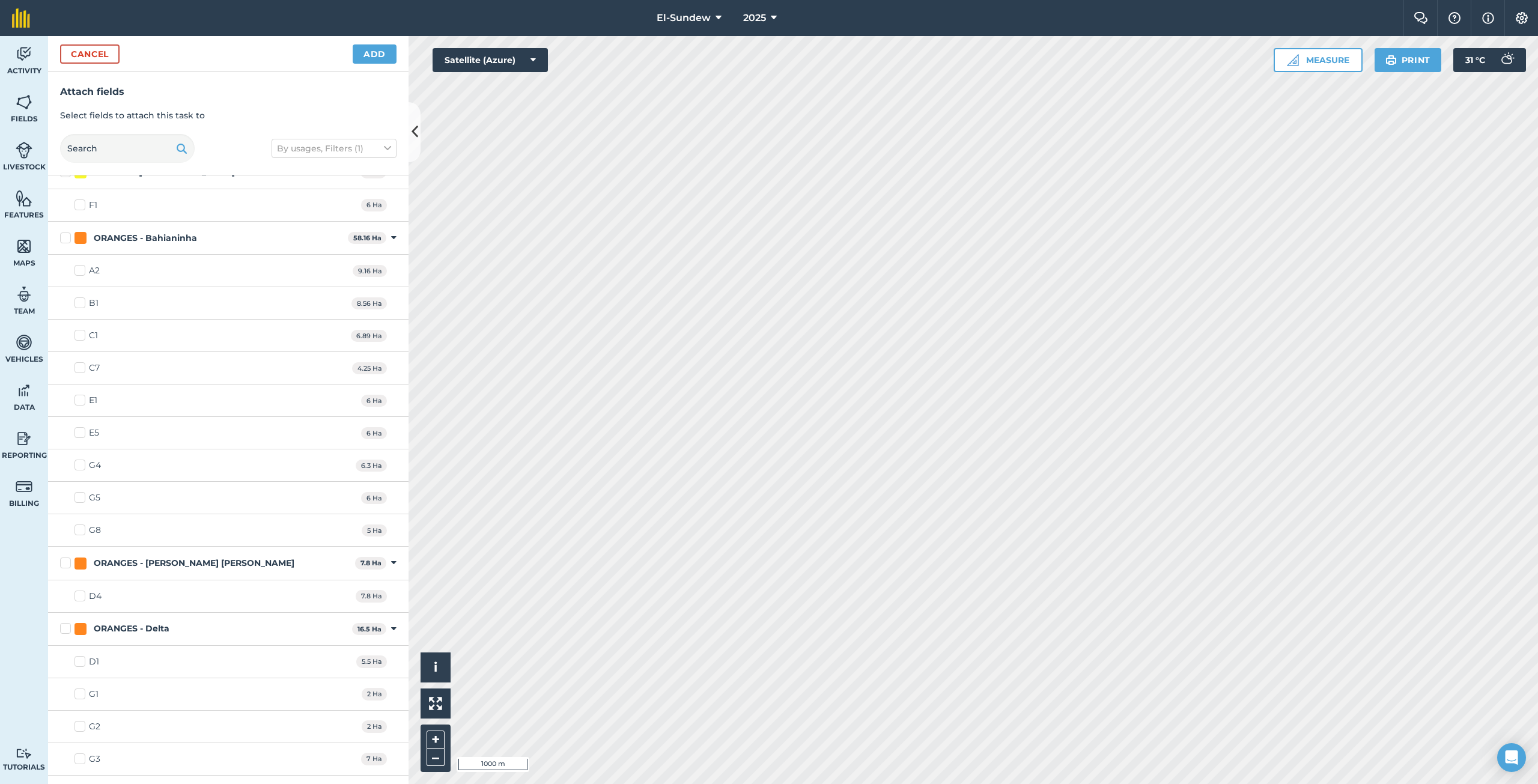
scroll to position [1001, 0]
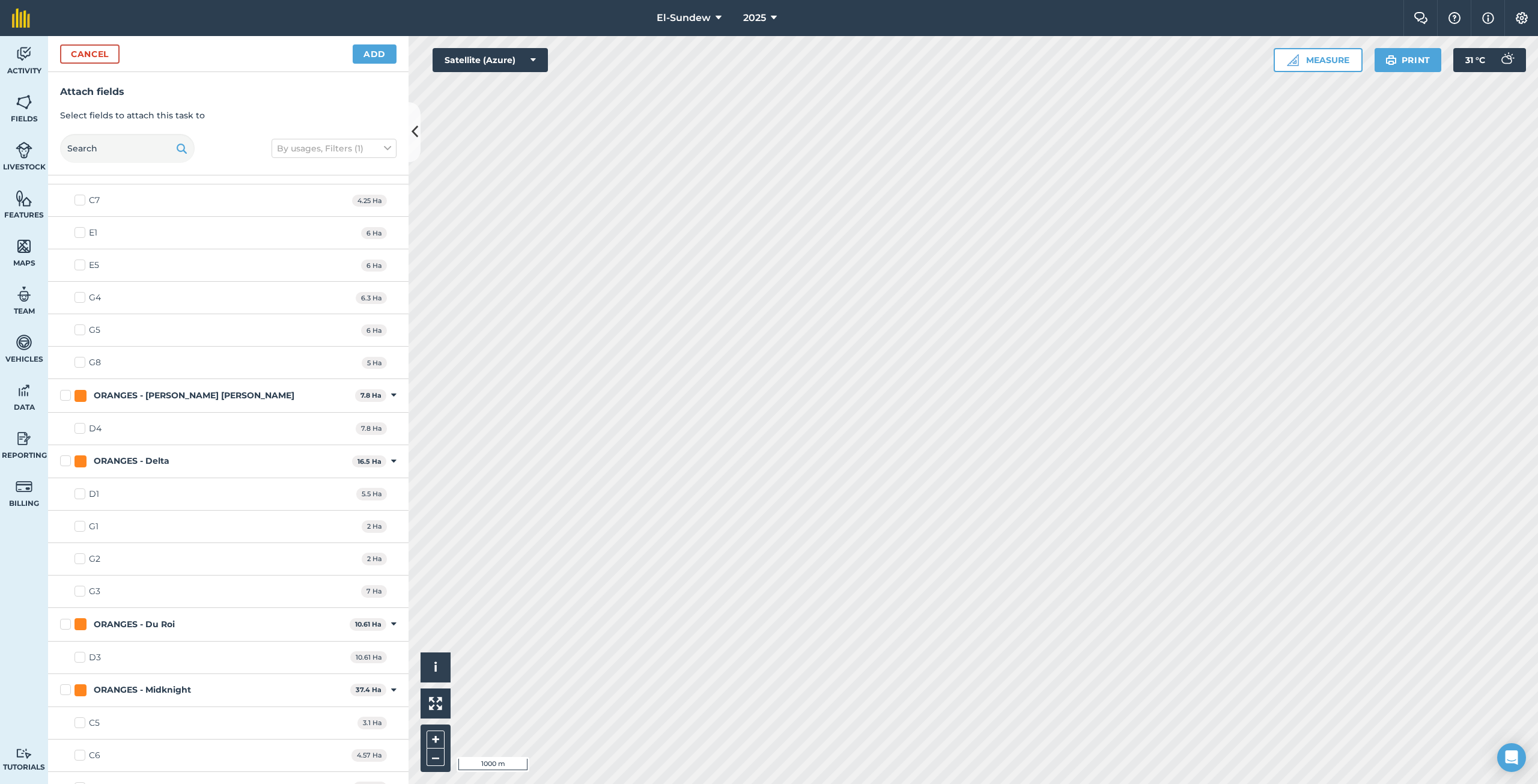
click at [75, 493] on label "D1" at bounding box center [87, 494] width 24 height 13
click at [75, 493] on input "D1" at bounding box center [78, 491] width 8 height 8
checkbox input "true"
click at [76, 660] on label "D3" at bounding box center [88, 658] width 27 height 13
click at [76, 659] on input "D3" at bounding box center [78, 655] width 8 height 8
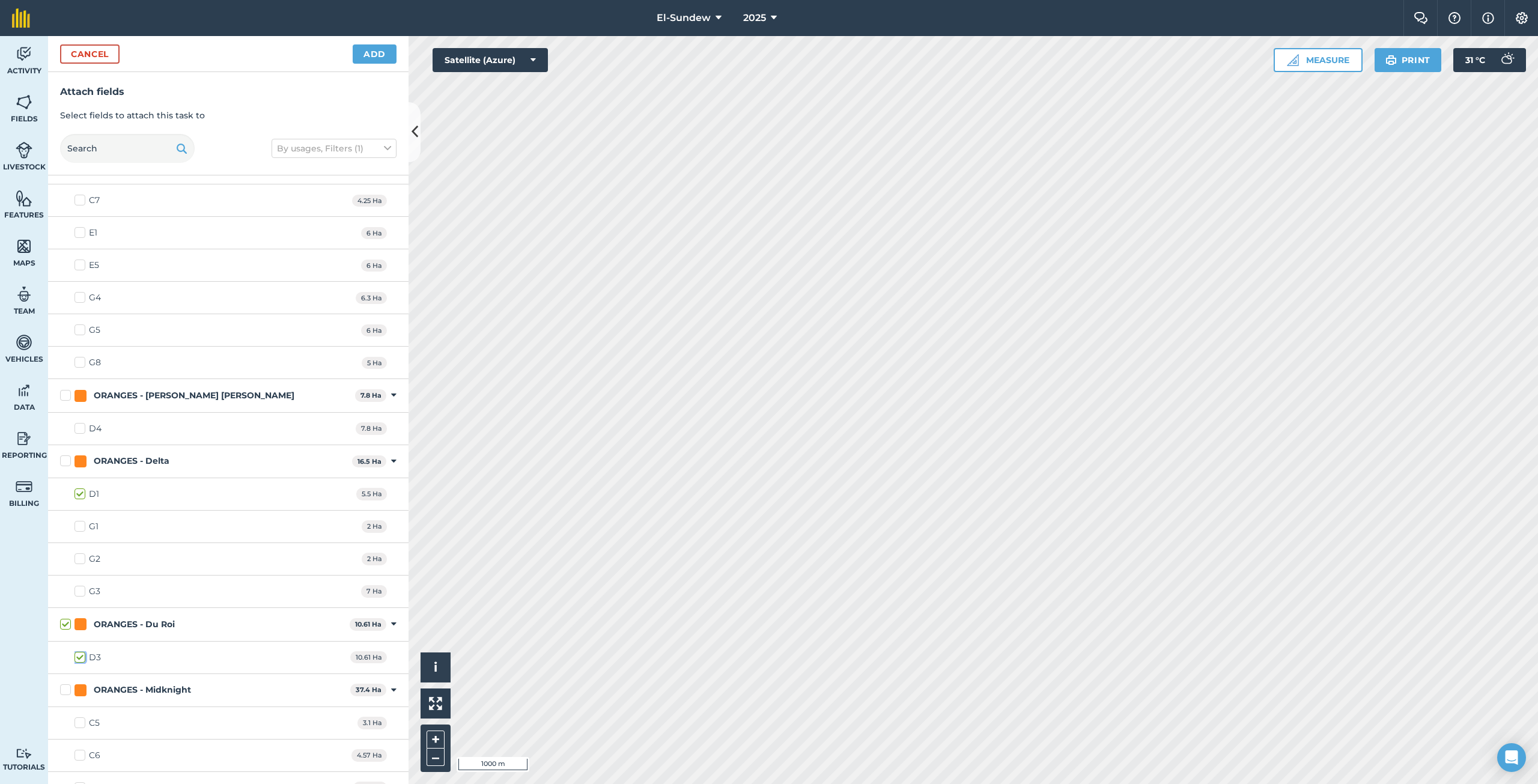
checkbox input "true"
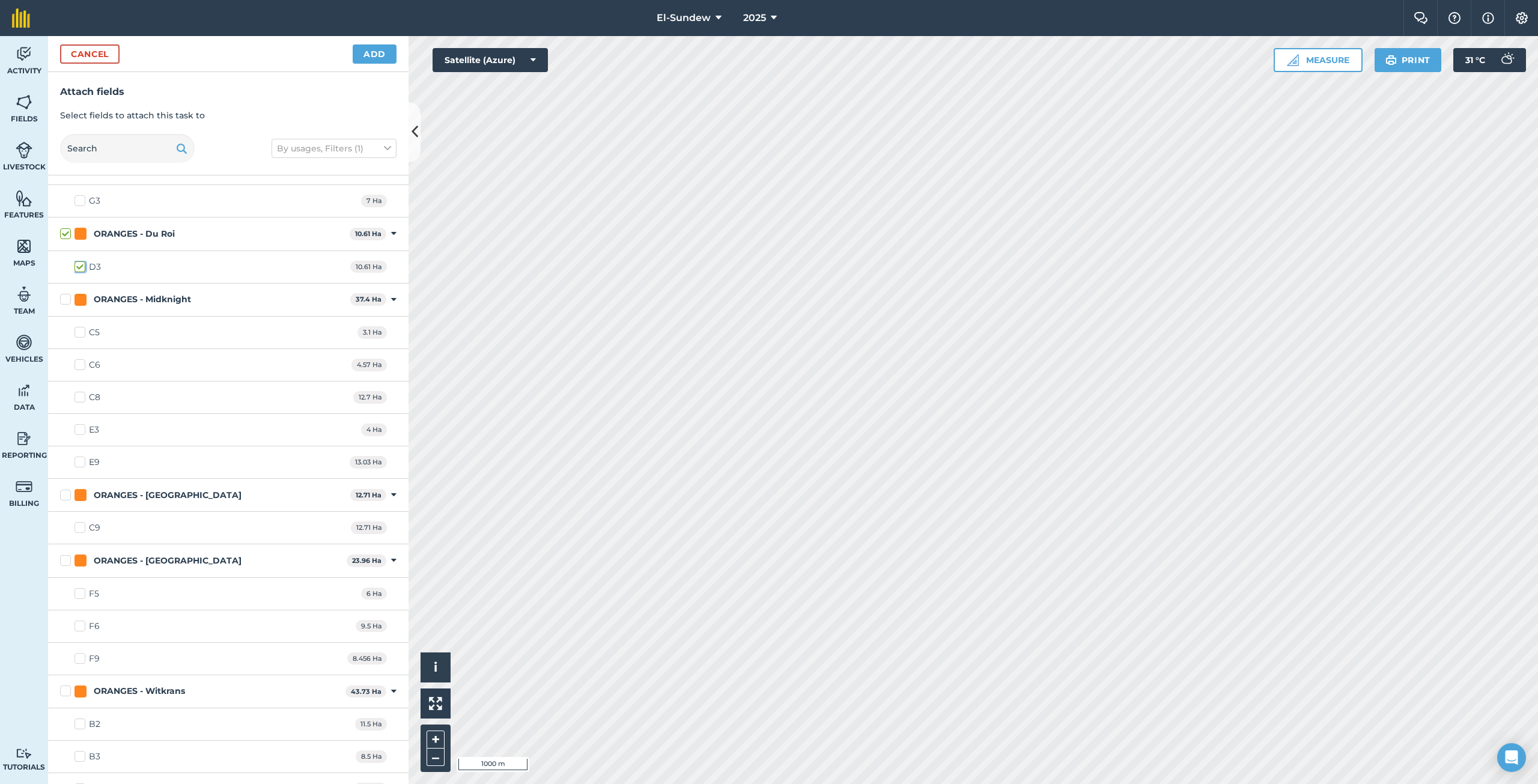
scroll to position [1402, 0]
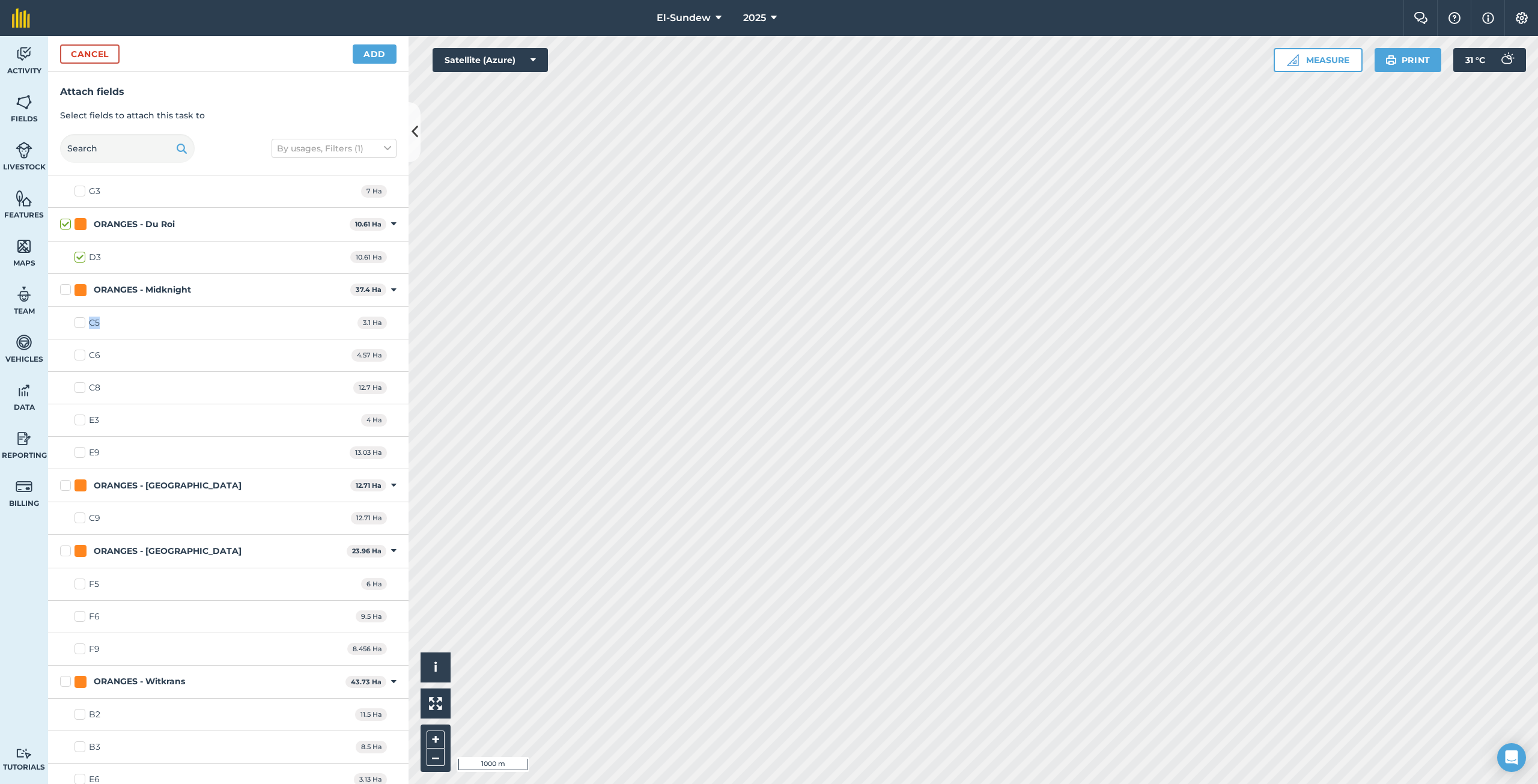
drag, startPoint x: 74, startPoint y: 320, endPoint x: 80, endPoint y: 331, distance: 12.5
click at [77, 321] on div "C5 3.1 Ha" at bounding box center [228, 323] width 361 height 32
click at [80, 325] on label "C5" at bounding box center [87, 323] width 25 height 13
click at [80, 324] on input "C5" at bounding box center [78, 320] width 8 height 8
checkbox input "true"
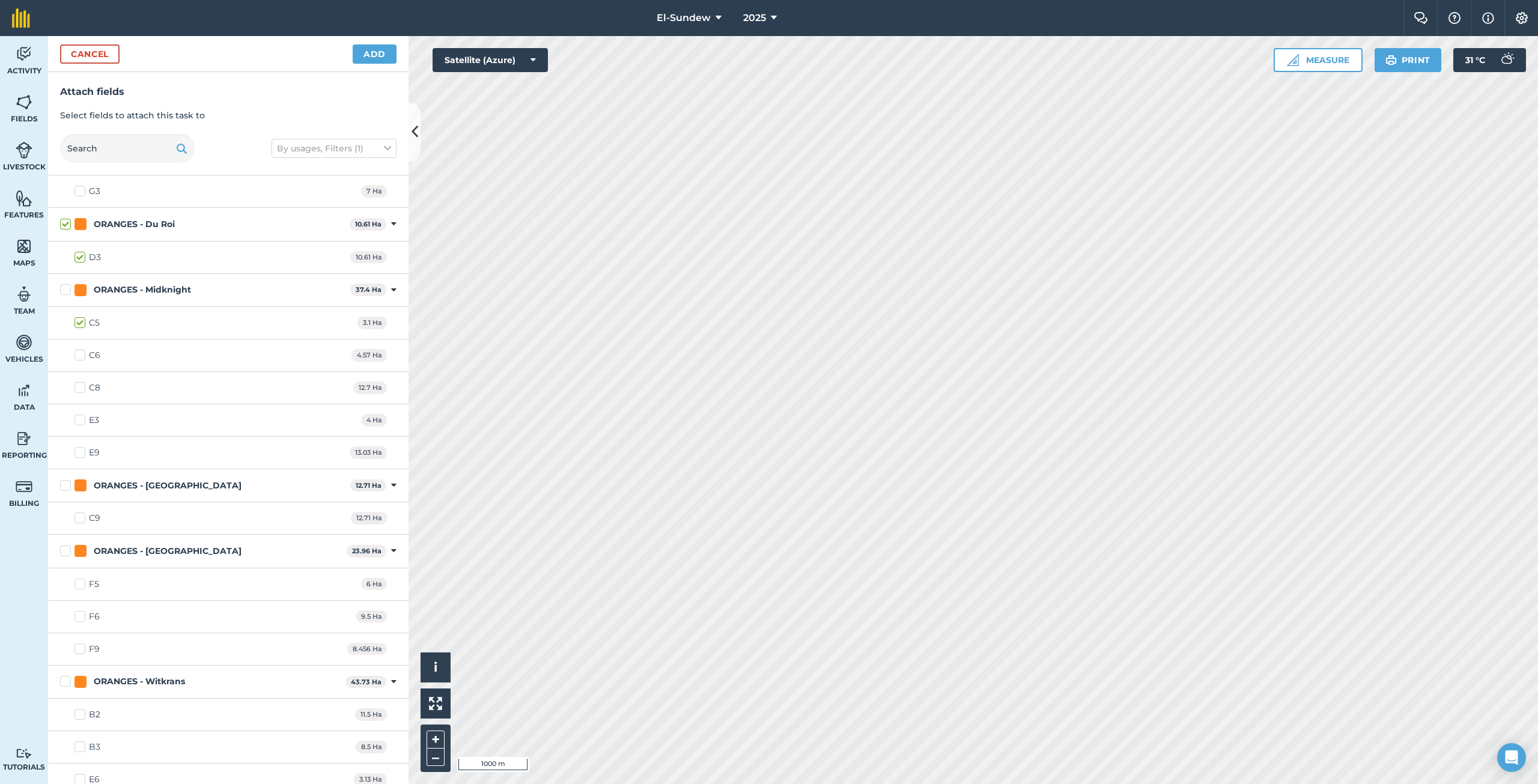
click at [77, 354] on label "C6" at bounding box center [87, 356] width 26 height 13
click at [77, 354] on input "C6" at bounding box center [78, 353] width 8 height 8
checkbox input "true"
click at [82, 389] on label "C8" at bounding box center [87, 388] width 26 height 13
click at [82, 389] on input "C8" at bounding box center [78, 385] width 8 height 8
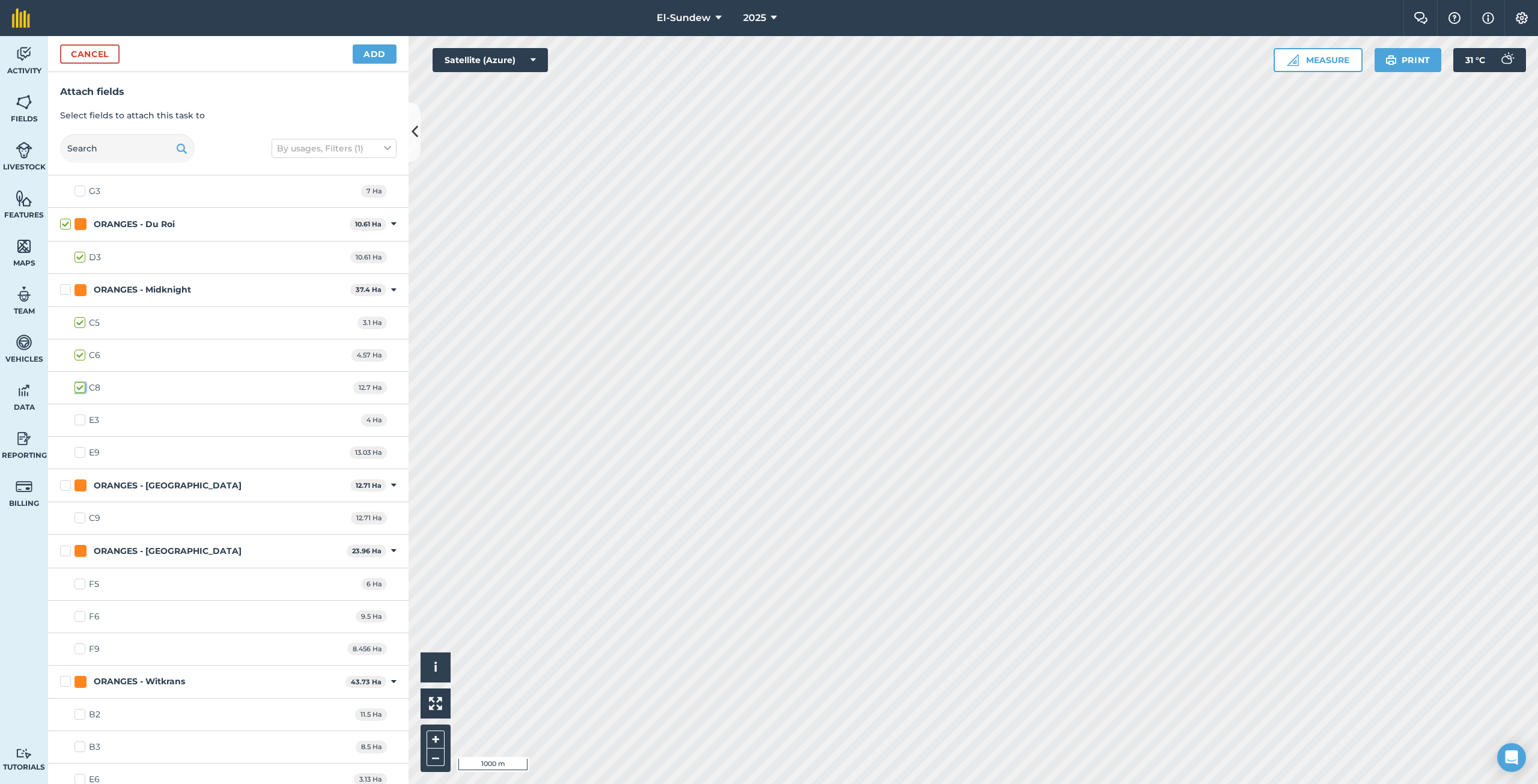
checkbox input "true"
click at [78, 423] on label "E3" at bounding box center [87, 420] width 24 height 13
click at [78, 422] on input "E3" at bounding box center [78, 417] width 8 height 8
checkbox input "true"
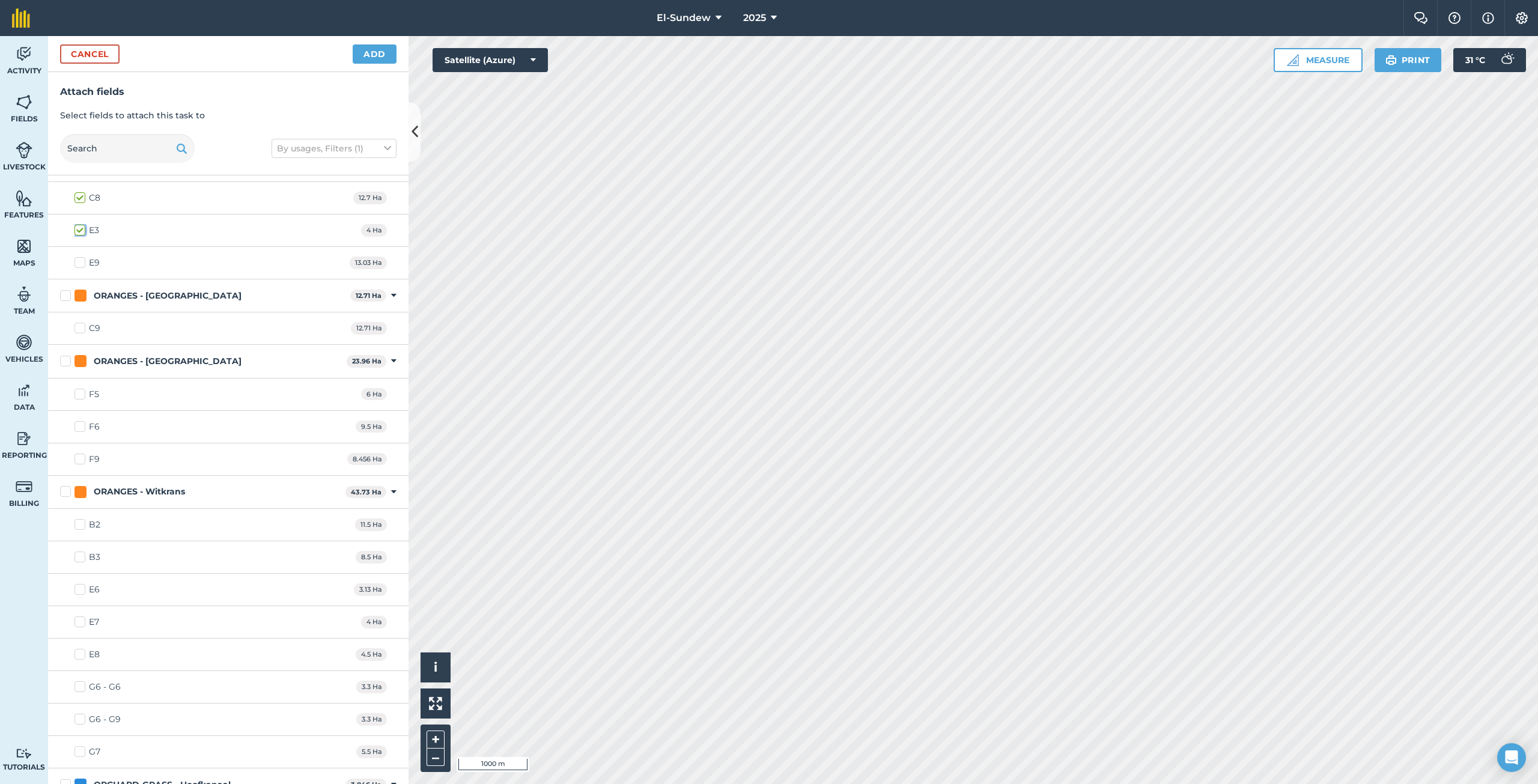
scroll to position [1602, 0]
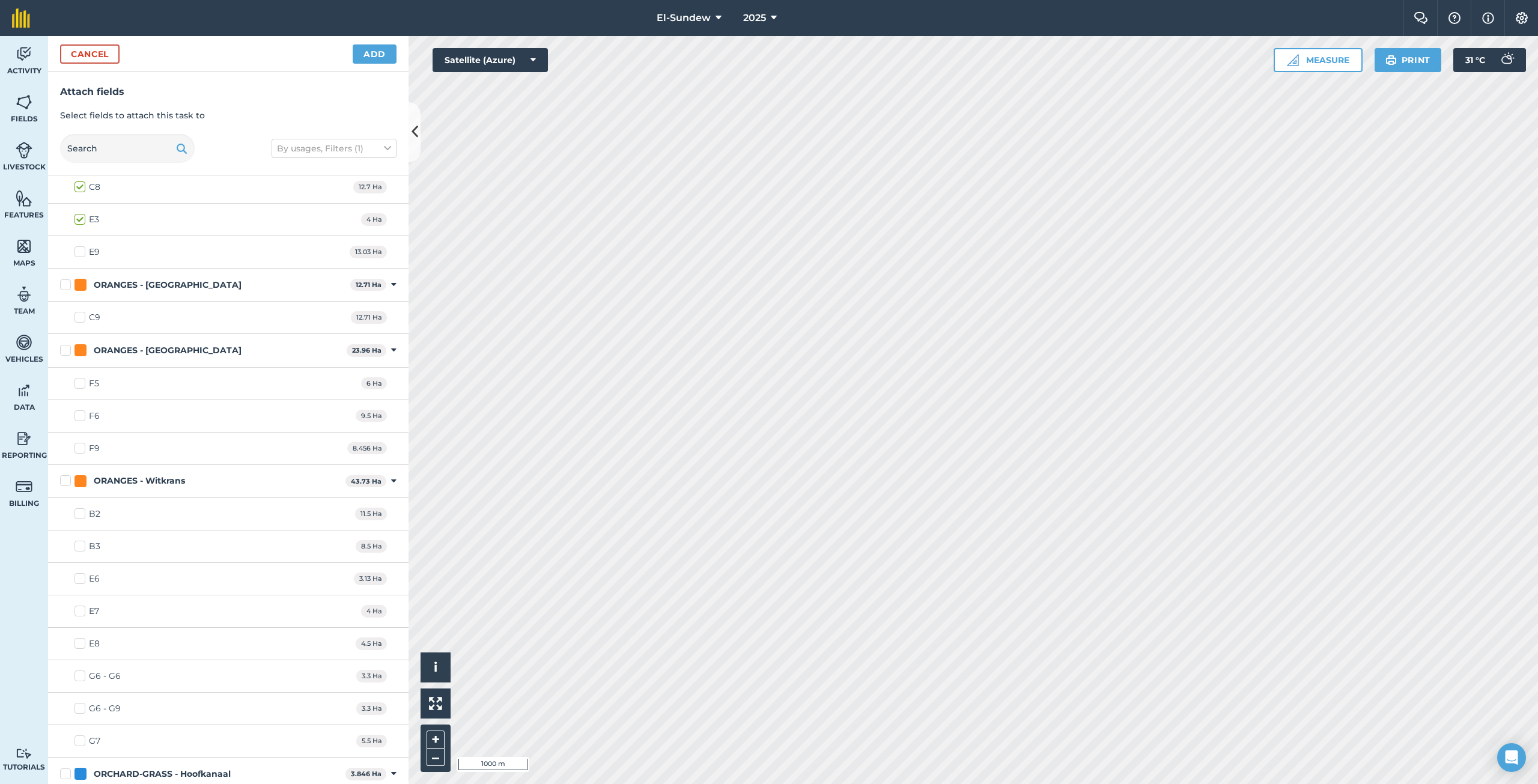
click at [83, 384] on label "F5" at bounding box center [87, 384] width 24 height 13
click at [82, 384] on input "F5" at bounding box center [78, 381] width 8 height 8
checkbox input "true"
click at [79, 416] on label "F6" at bounding box center [87, 416] width 25 height 13
click at [79, 416] on input "F6" at bounding box center [78, 413] width 8 height 8
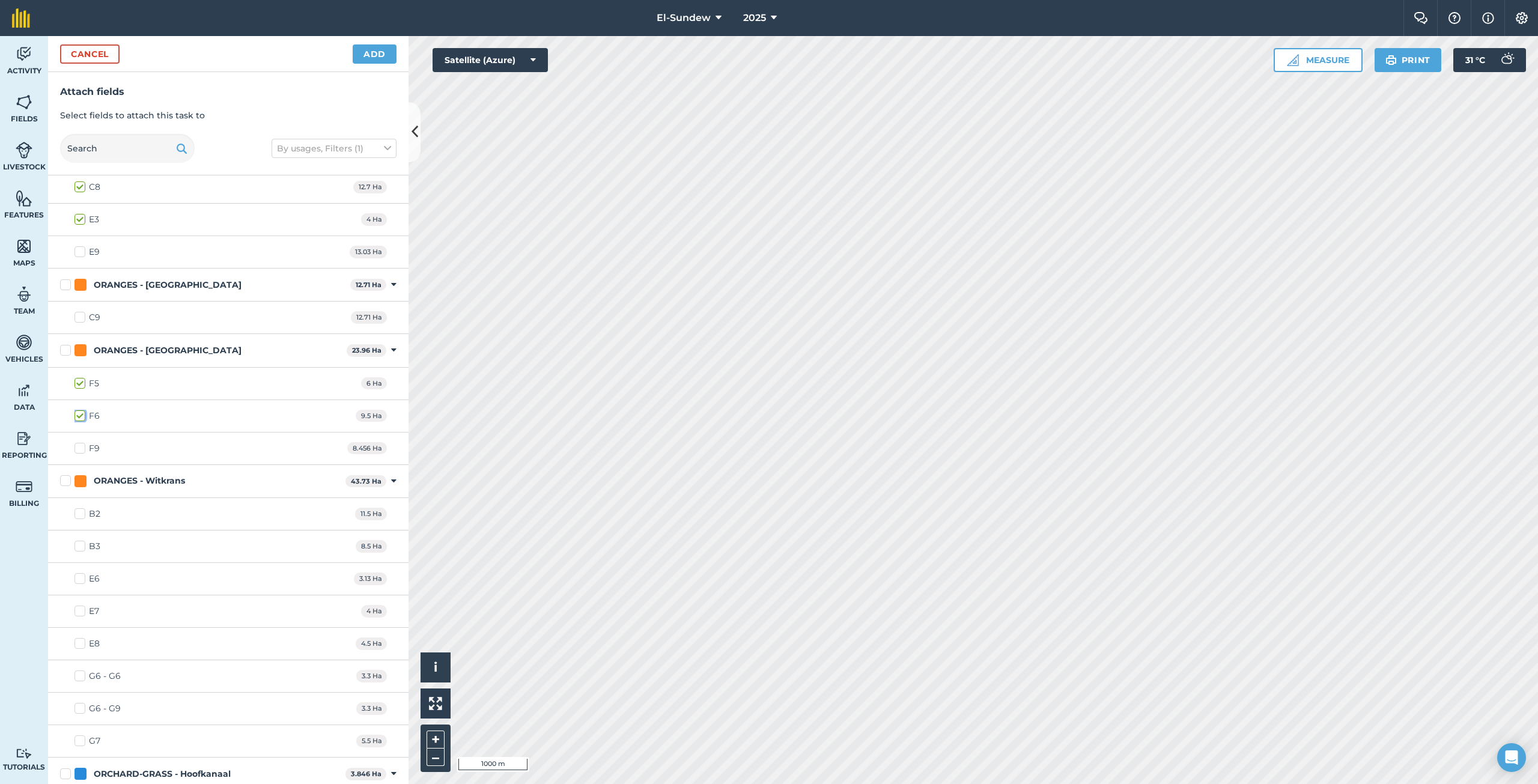
checkbox input "true"
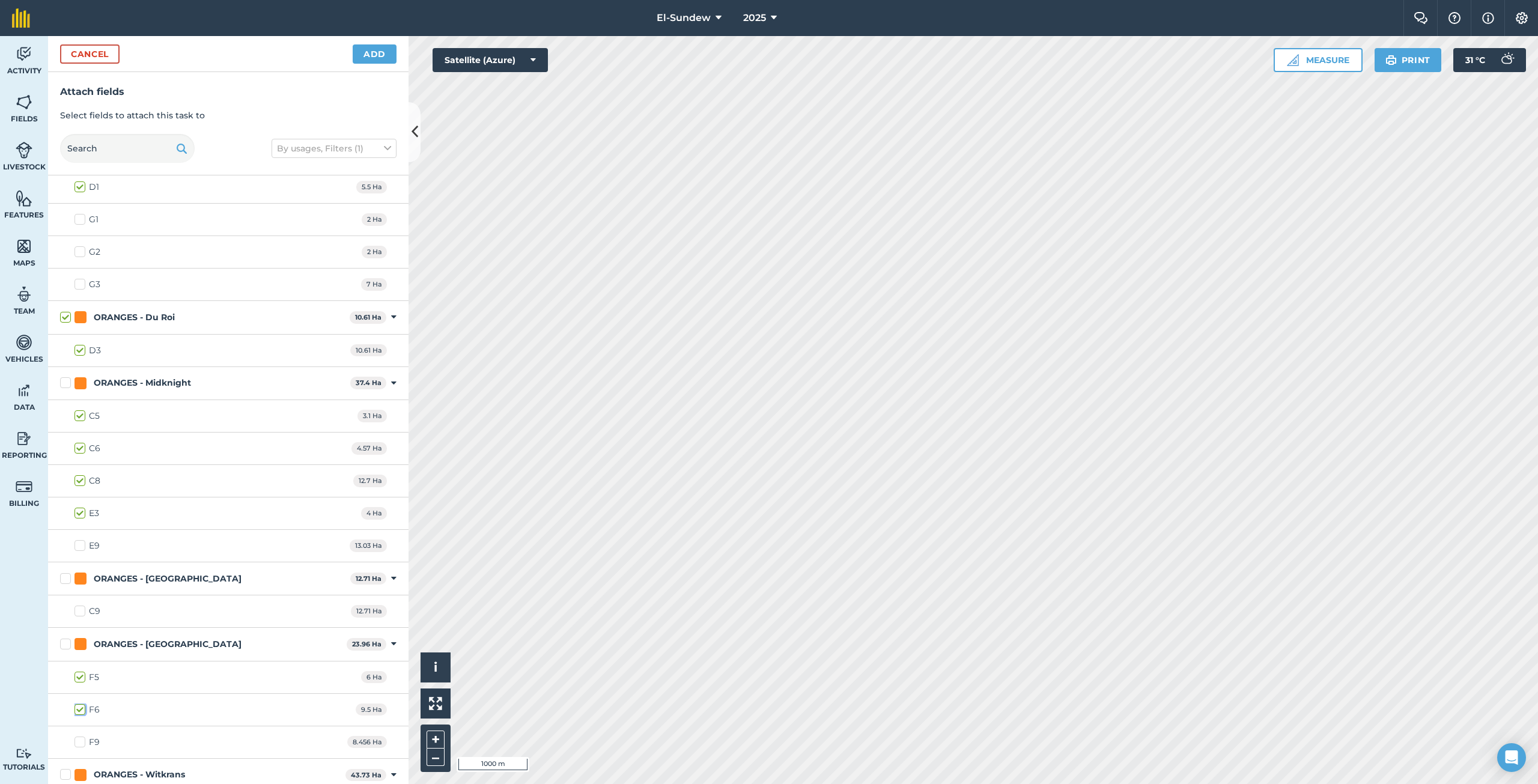
scroll to position [1201, 0]
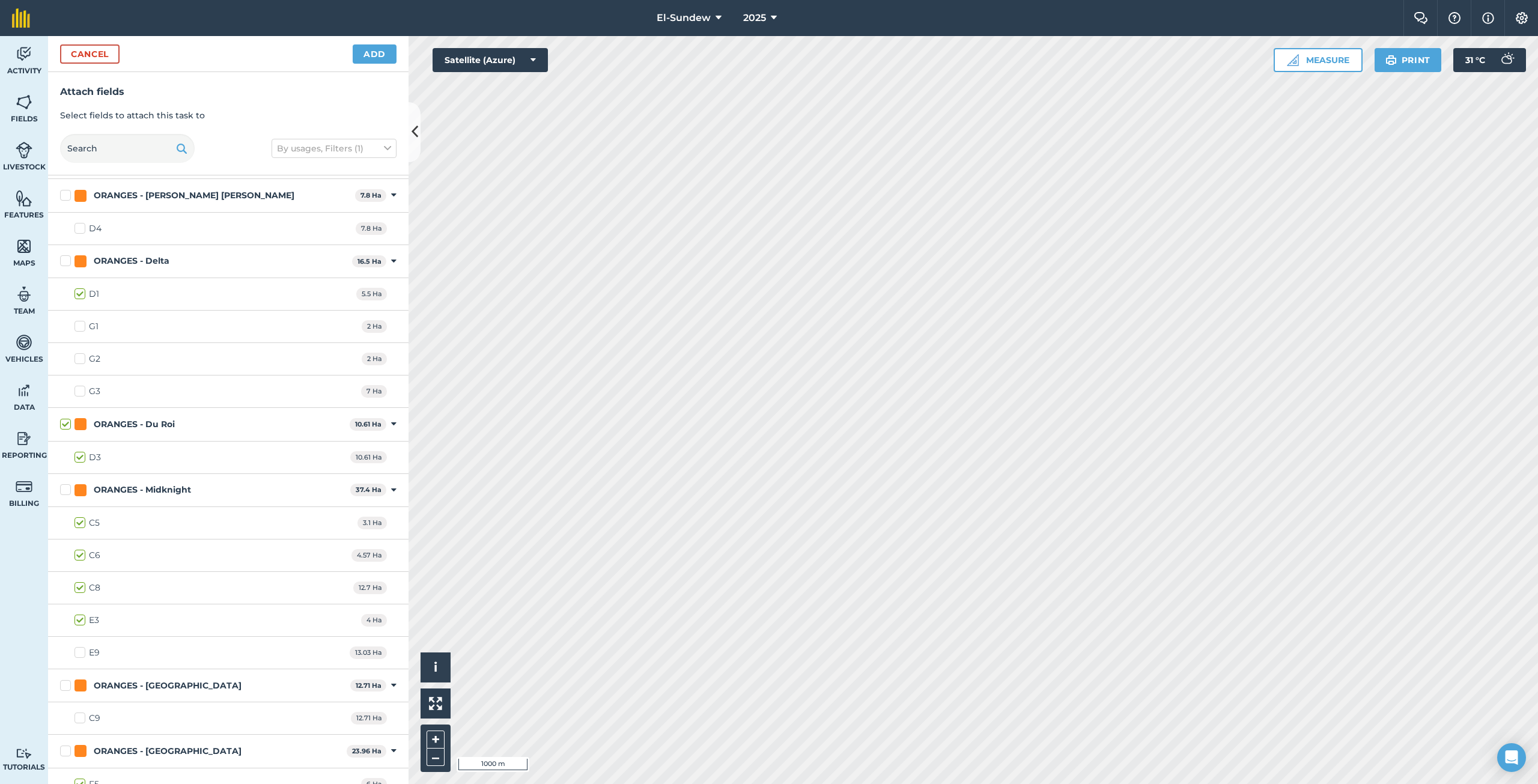
click at [78, 326] on label "G1" at bounding box center [87, 326] width 24 height 13
click at [78, 326] on input "G1" at bounding box center [78, 324] width 8 height 8
checkbox input "true"
click at [76, 359] on label "G2" at bounding box center [87, 359] width 26 height 13
click at [76, 359] on input "G2" at bounding box center [78, 356] width 8 height 8
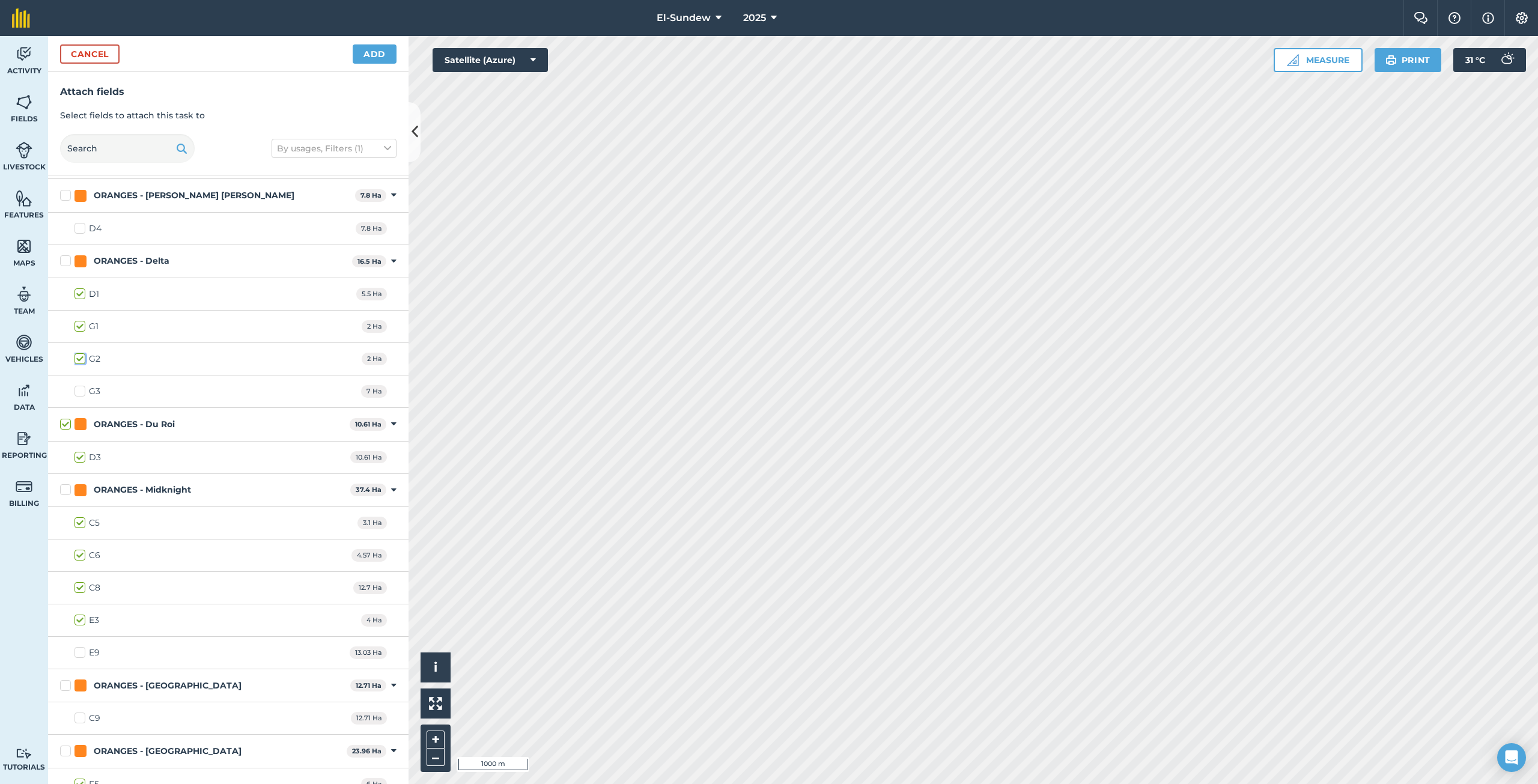
checkbox input "true"
click at [80, 393] on label "G3" at bounding box center [87, 391] width 26 height 13
click at [80, 393] on input "G3" at bounding box center [78, 389] width 8 height 8
checkbox input "true"
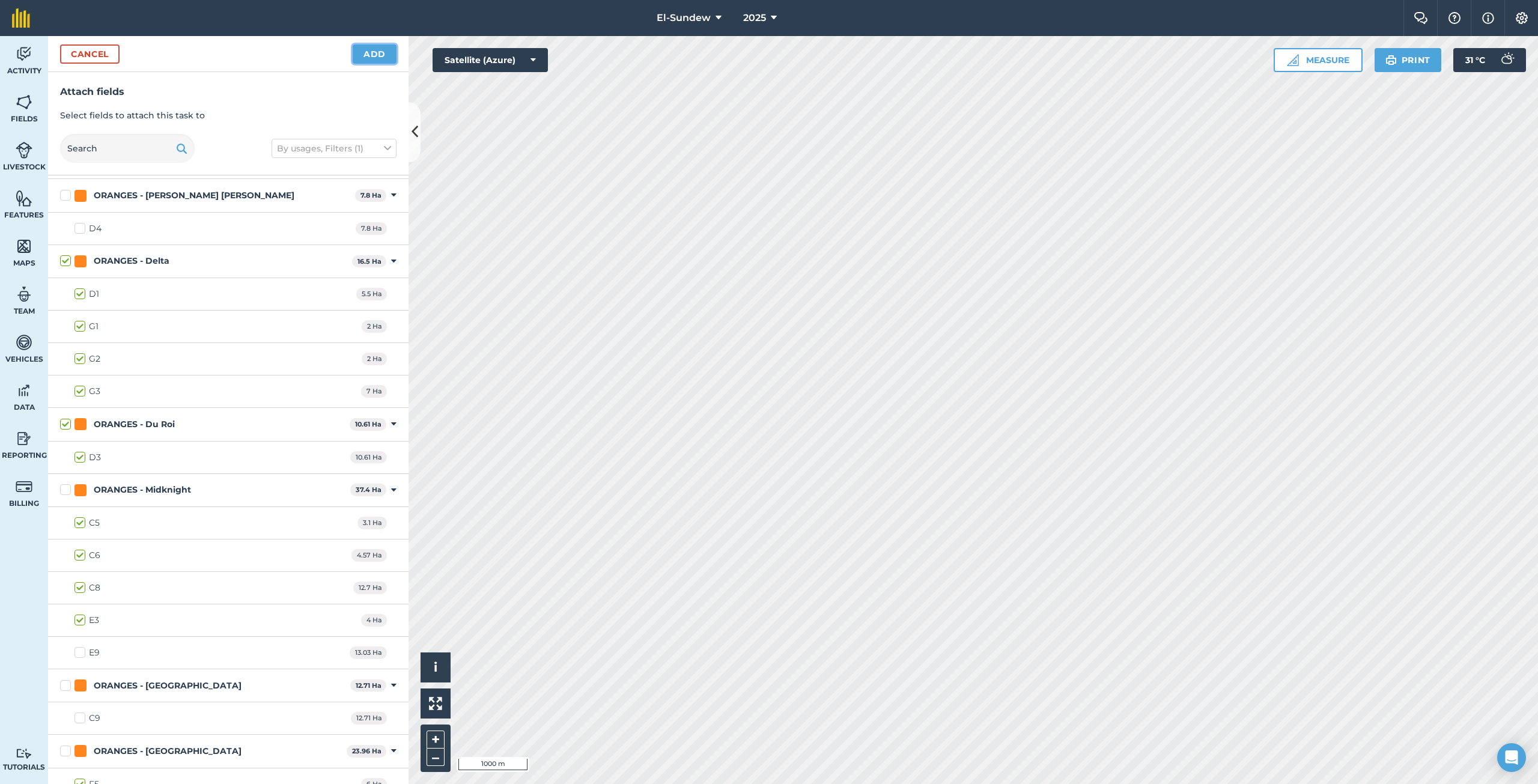
click at [370, 52] on button "Add" at bounding box center [375, 55] width 44 height 20
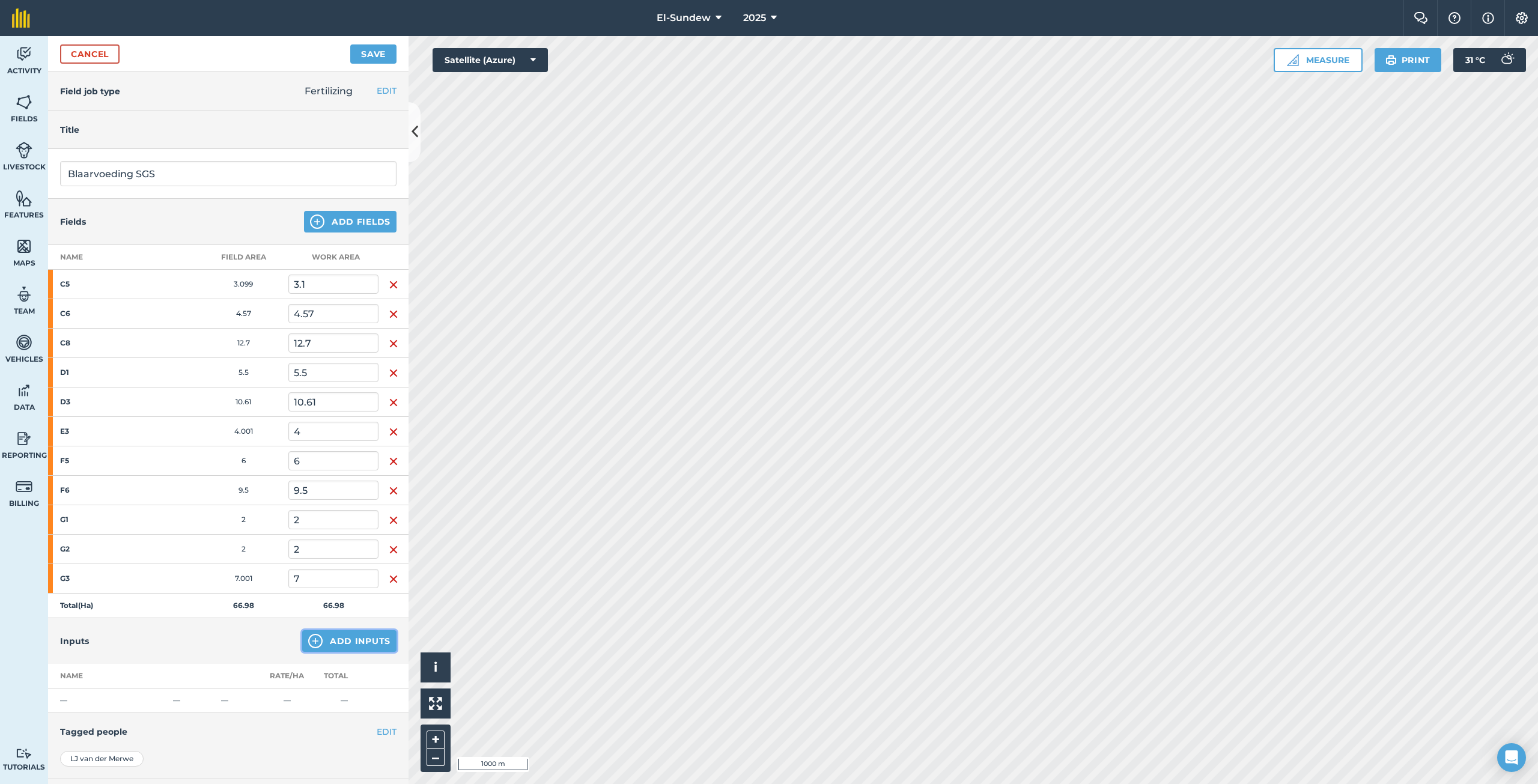
click at [314, 637] on button "Add Inputs" at bounding box center [349, 641] width 94 height 22
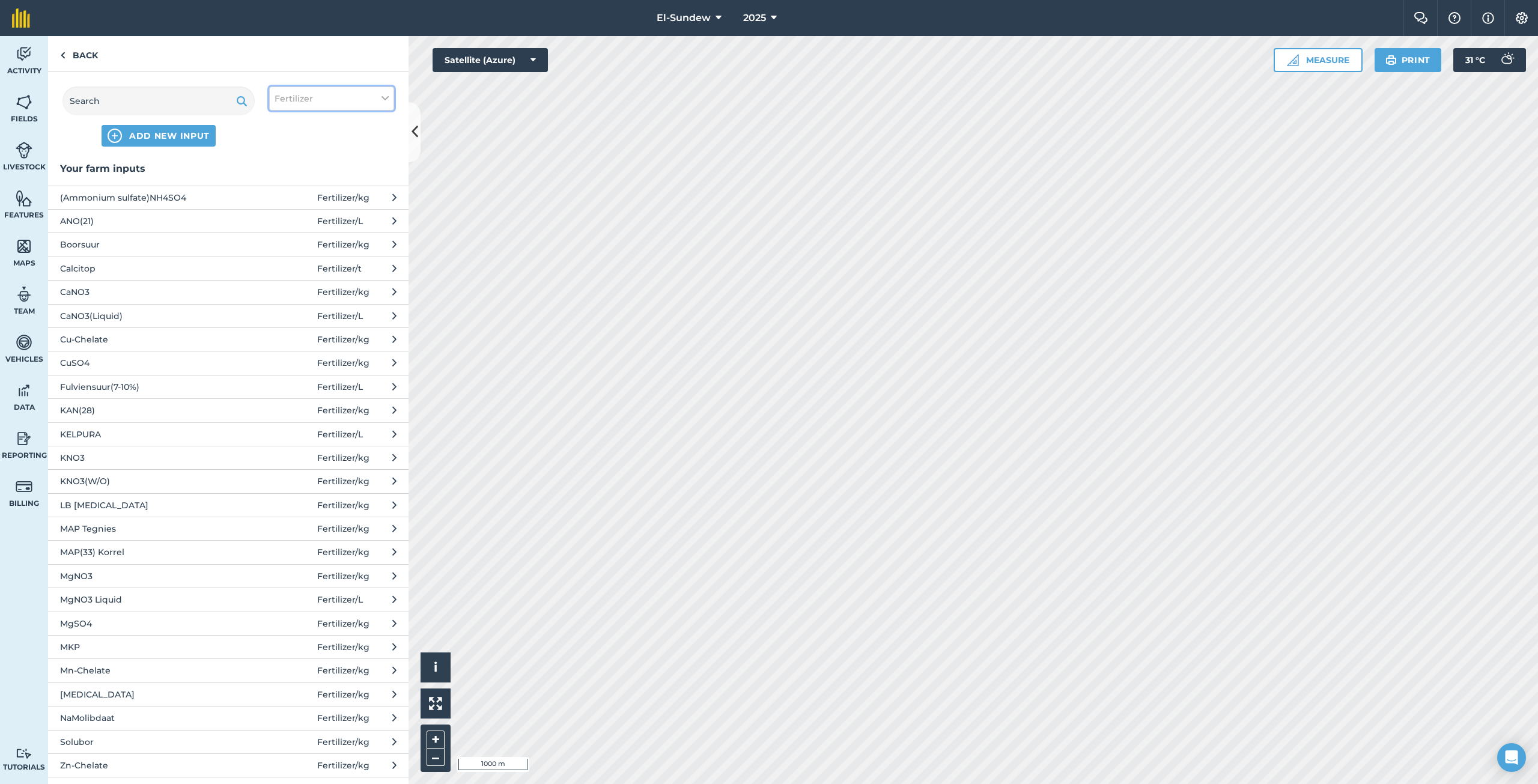
click at [340, 89] on button "Fertilizer" at bounding box center [331, 99] width 125 height 24
click at [301, 171] on label "Spray" at bounding box center [331, 168] width 114 height 13
click at [282, 169] on input "Spray" at bounding box center [278, 165] width 8 height 8
checkbox input "true"
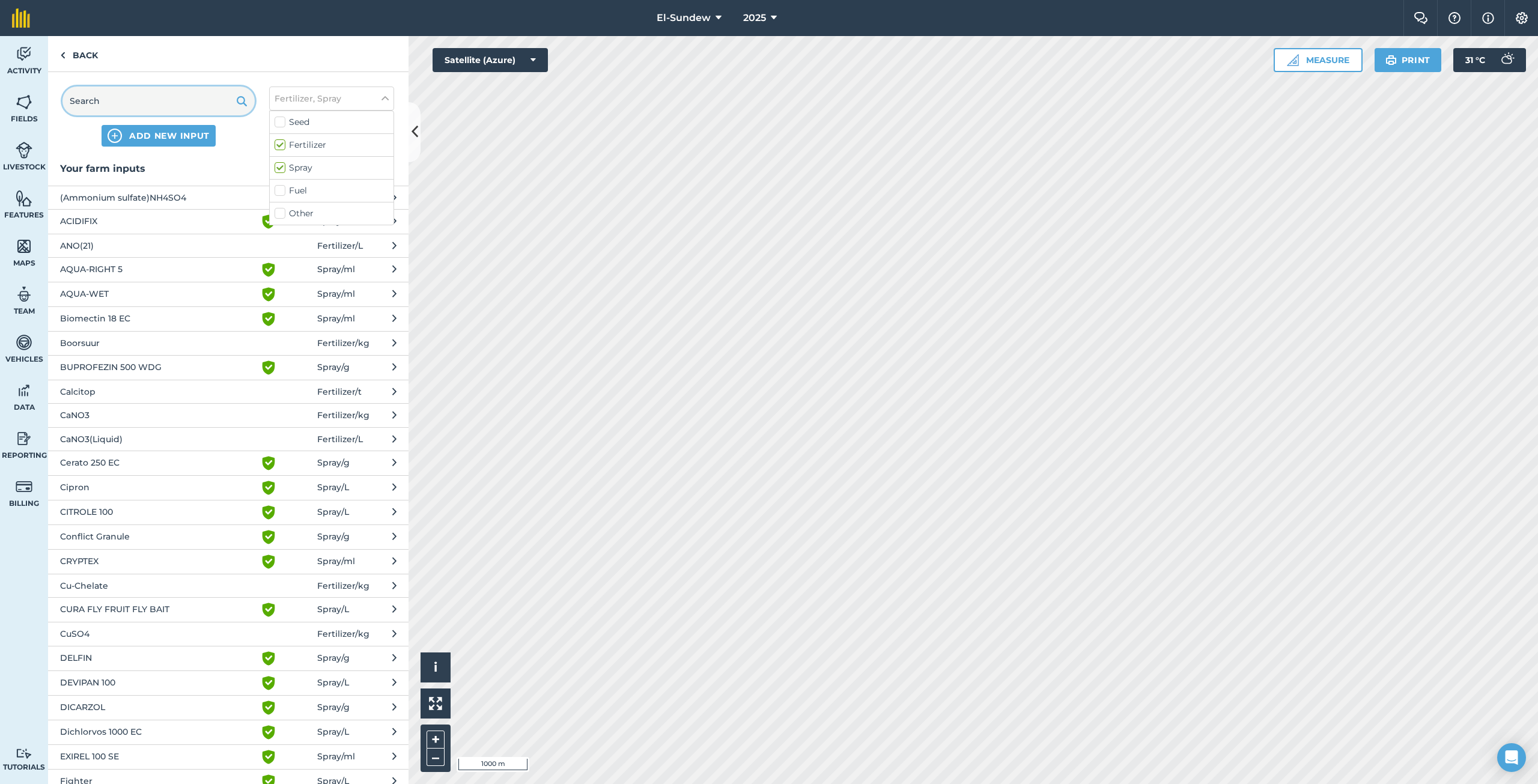
click at [177, 96] on input "text" at bounding box center [158, 101] width 192 height 29
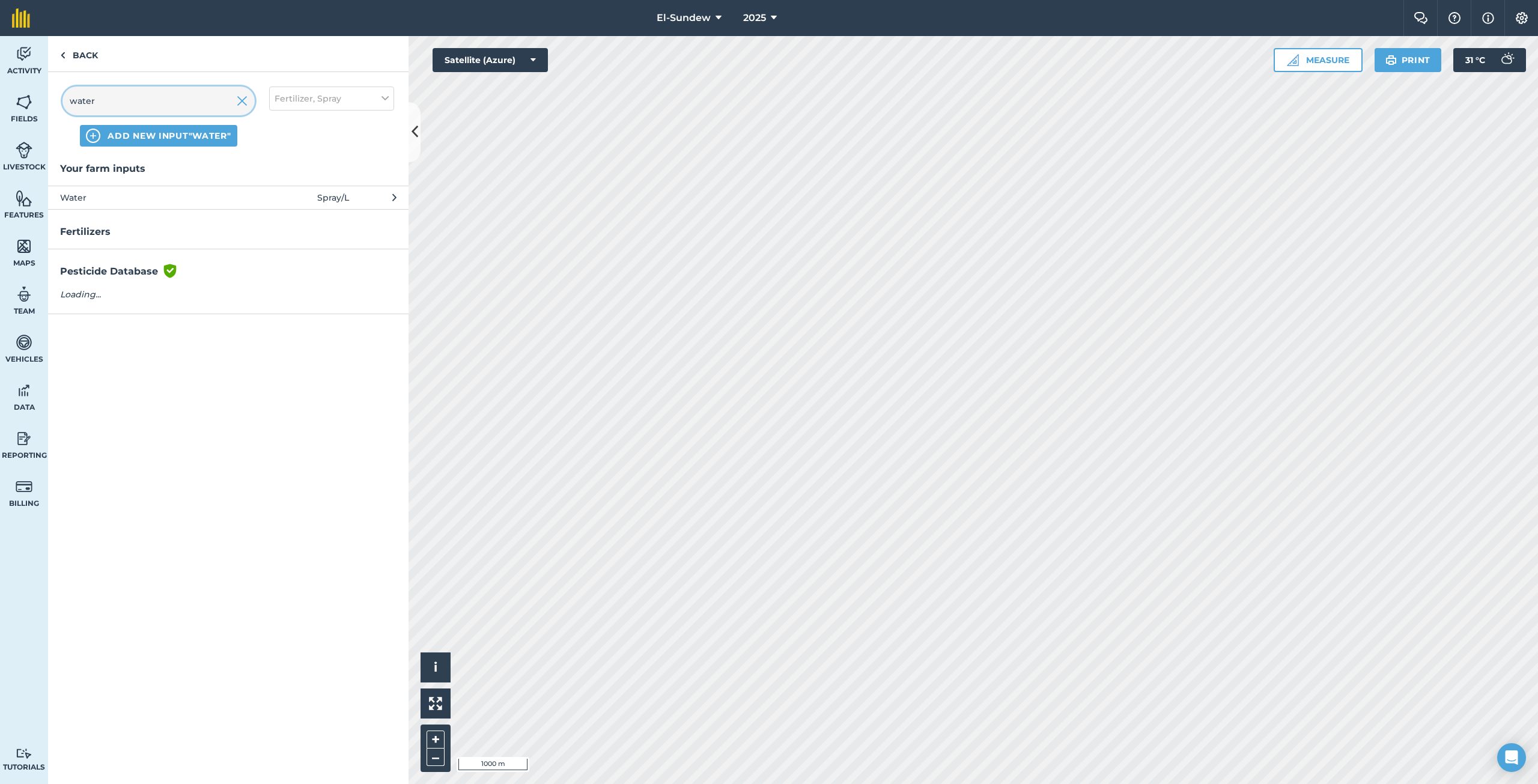
type input "water"
click at [182, 194] on span "Water" at bounding box center [158, 197] width 196 height 13
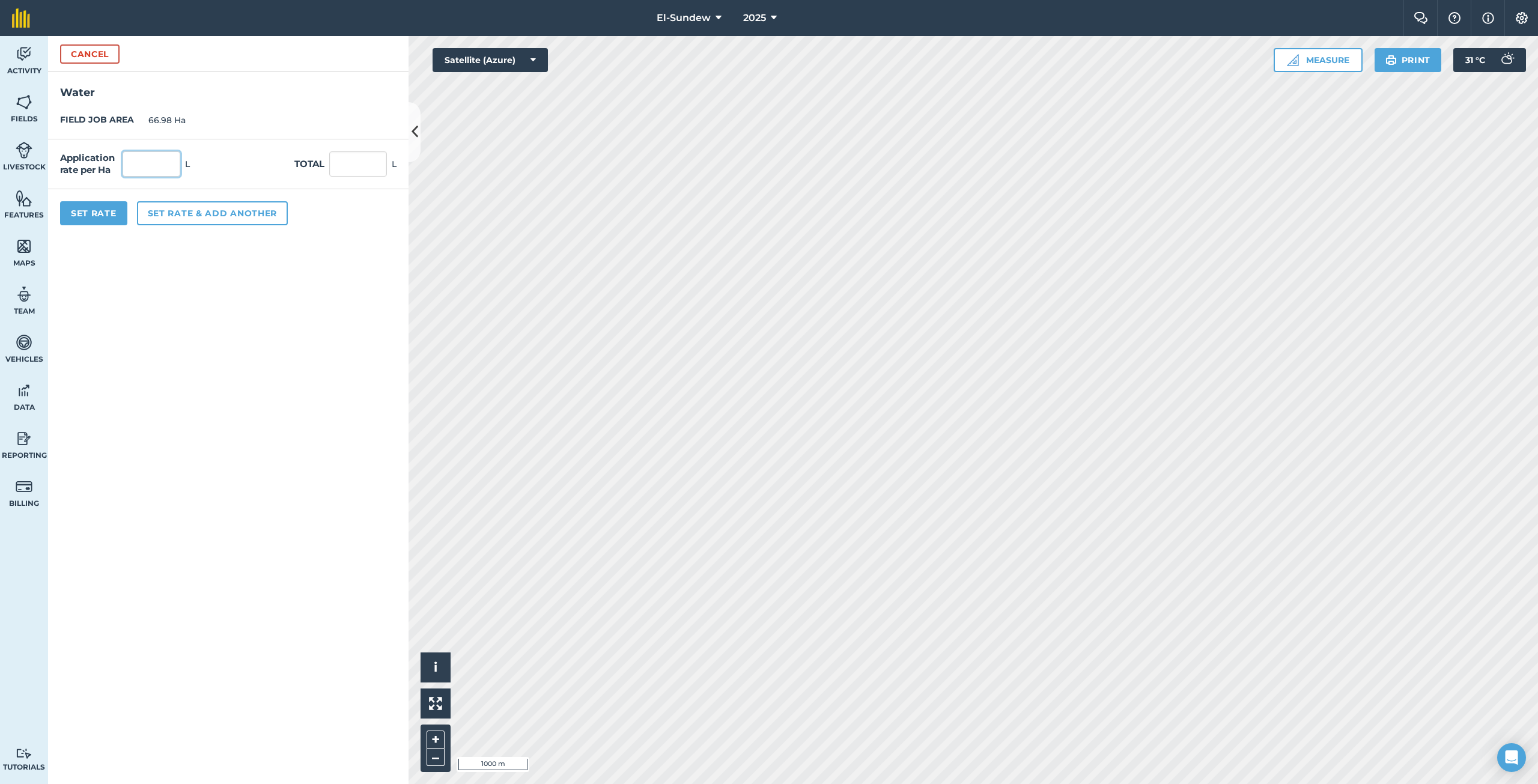
click at [173, 160] on input "text" at bounding box center [151, 164] width 58 height 25
type input "1,800"
type input "120,564"
click at [197, 219] on button "Set rate & add another" at bounding box center [212, 213] width 151 height 24
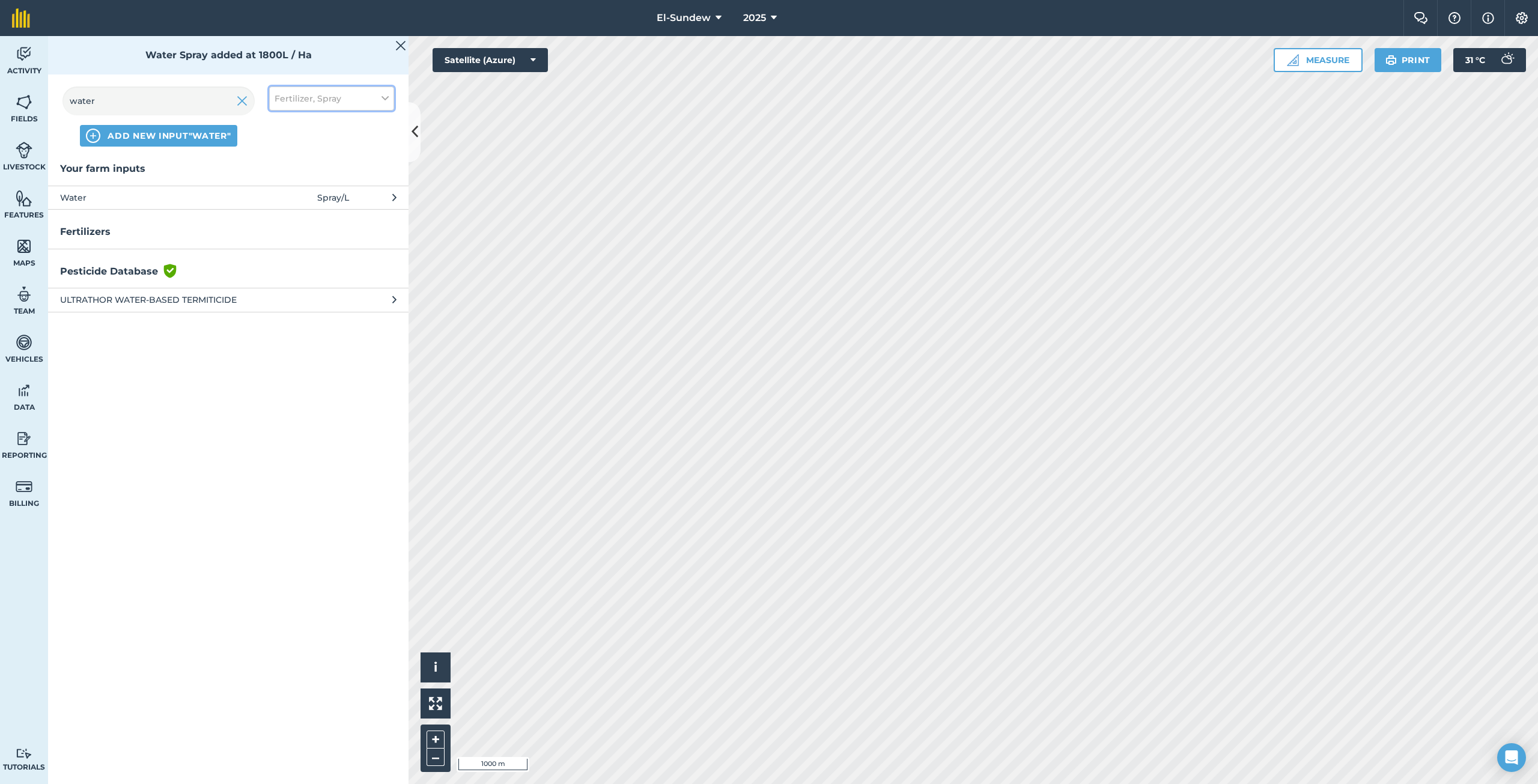
click at [308, 99] on span "Fertilizer, Spray" at bounding box center [307, 99] width 66 height 13
click at [285, 162] on label "Spray" at bounding box center [331, 168] width 114 height 13
click at [282, 162] on input "Spray" at bounding box center [278, 165] width 8 height 8
checkbox input "false"
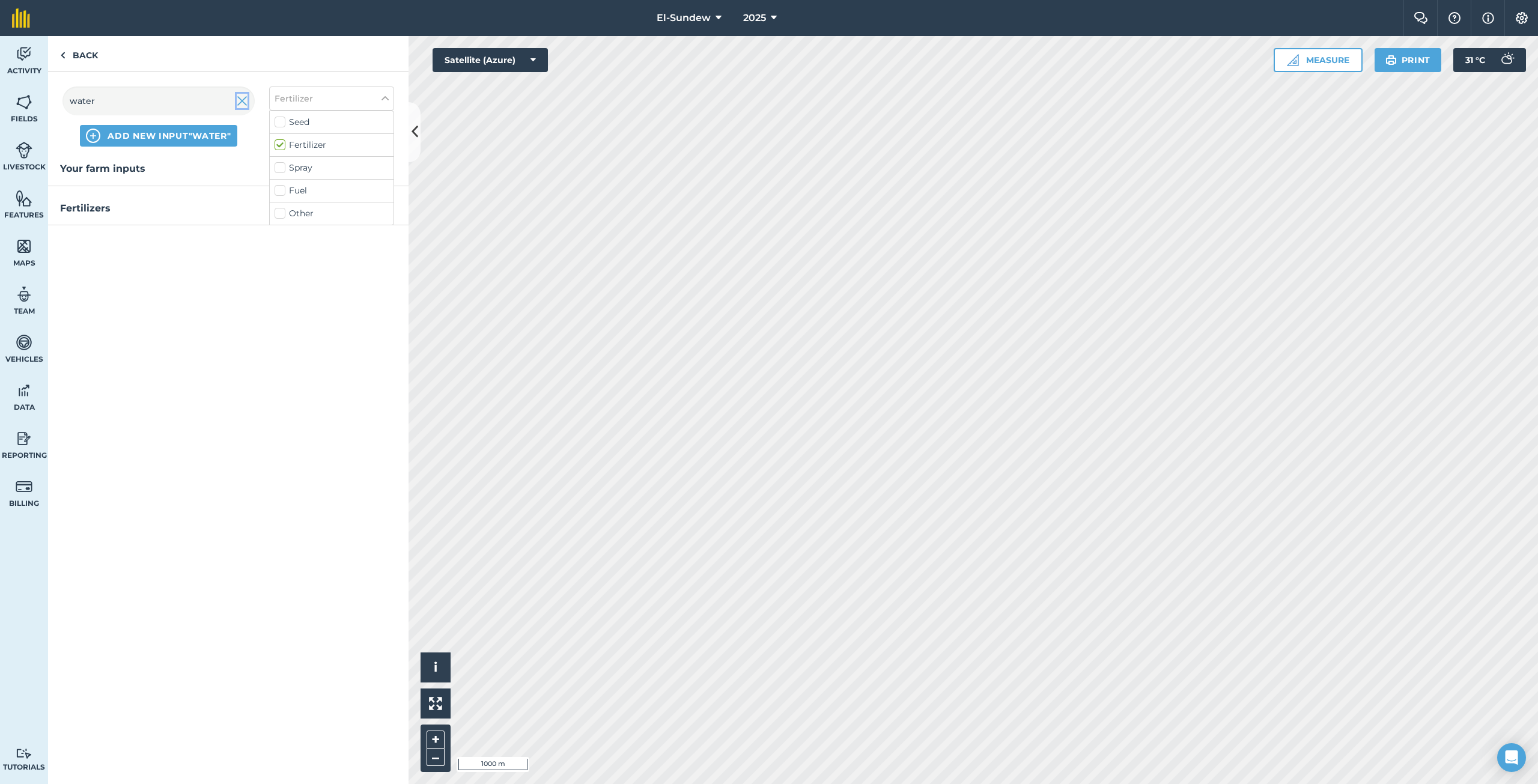
click at [240, 102] on img at bounding box center [242, 101] width 10 height 15
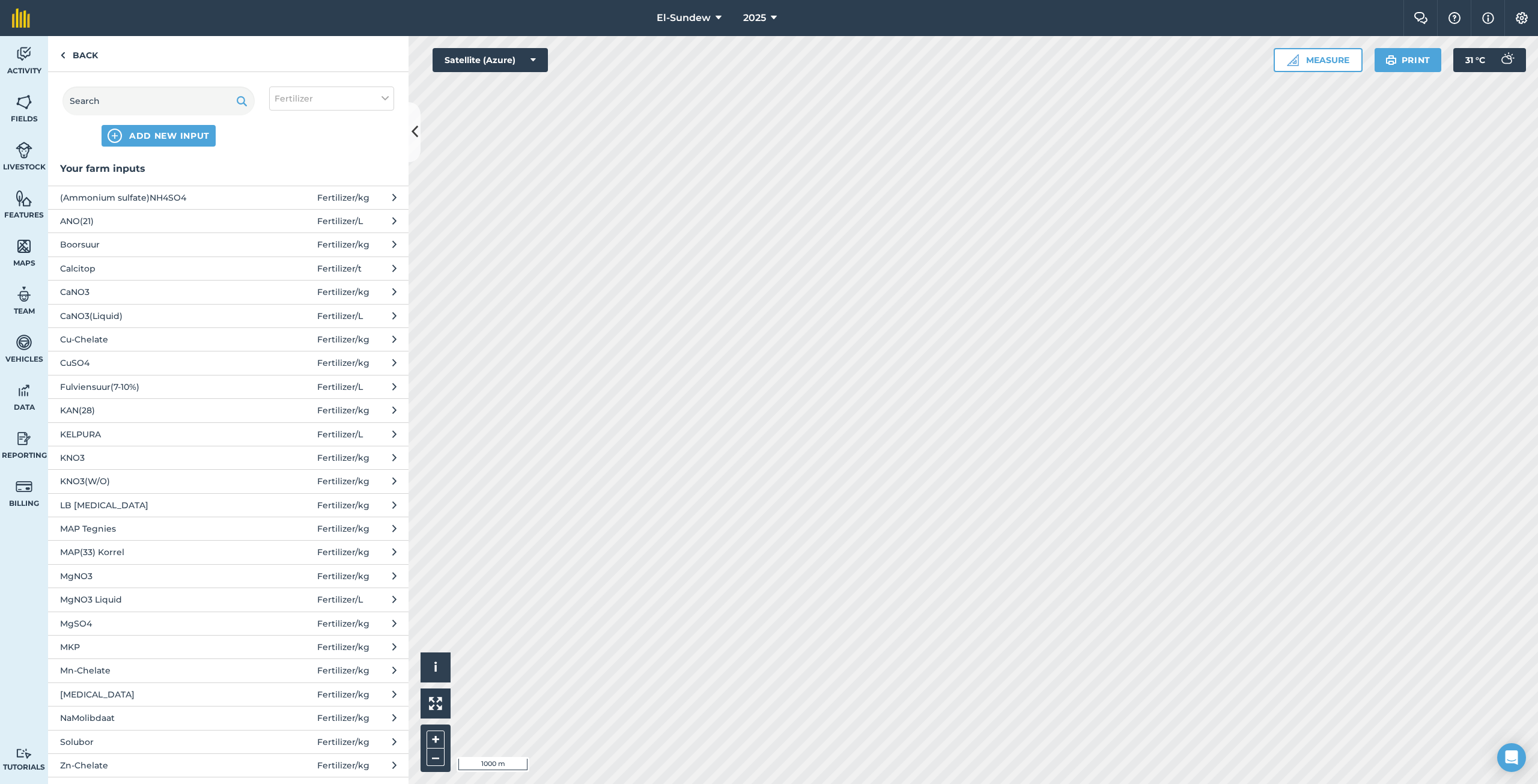
click at [151, 483] on span "KNO3(W/O)" at bounding box center [158, 481] width 196 height 13
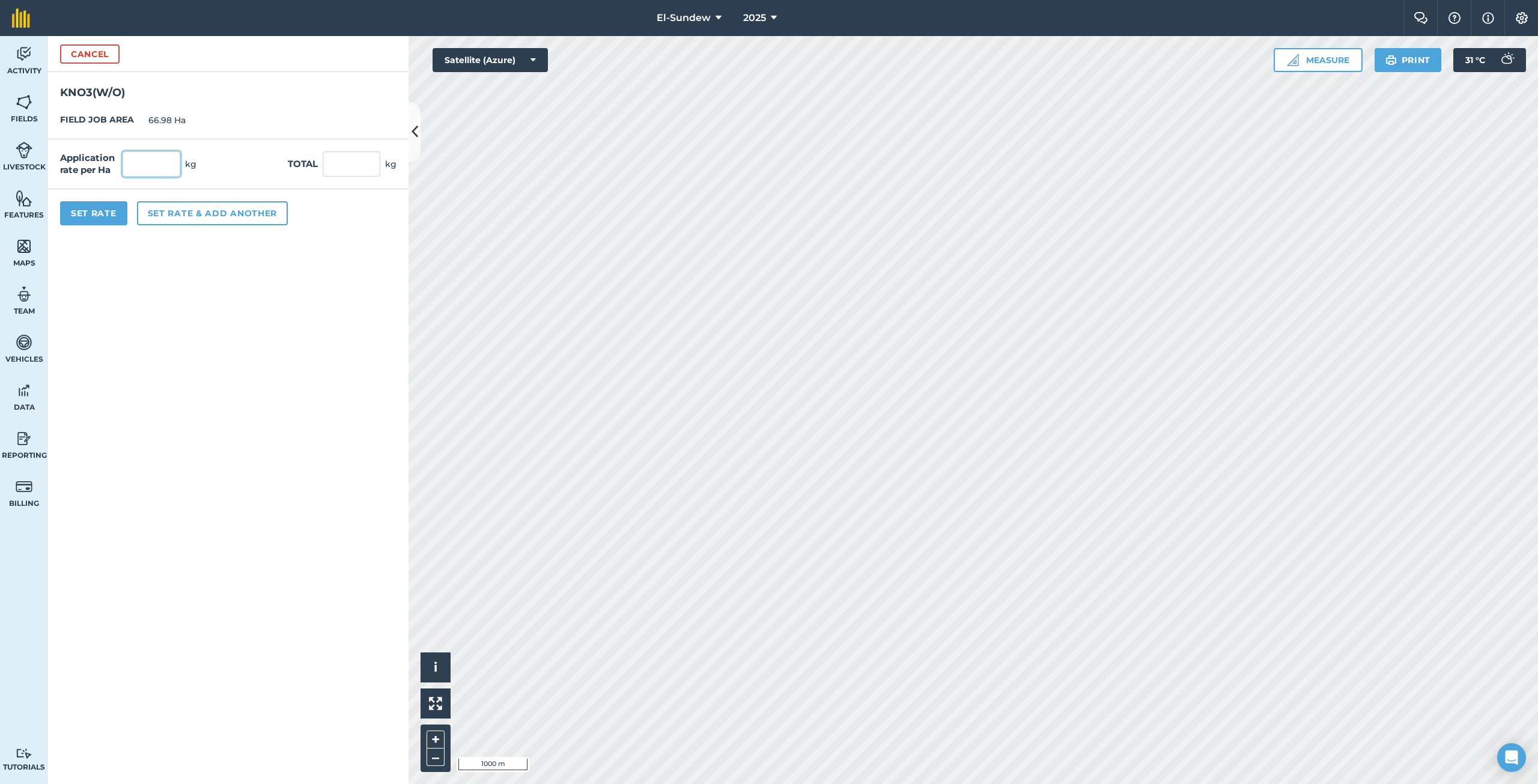
click at [173, 164] on input "text" at bounding box center [151, 164] width 58 height 25
type input "18"
type input "1,205.64"
click at [202, 209] on button "Set rate & add another" at bounding box center [212, 213] width 151 height 24
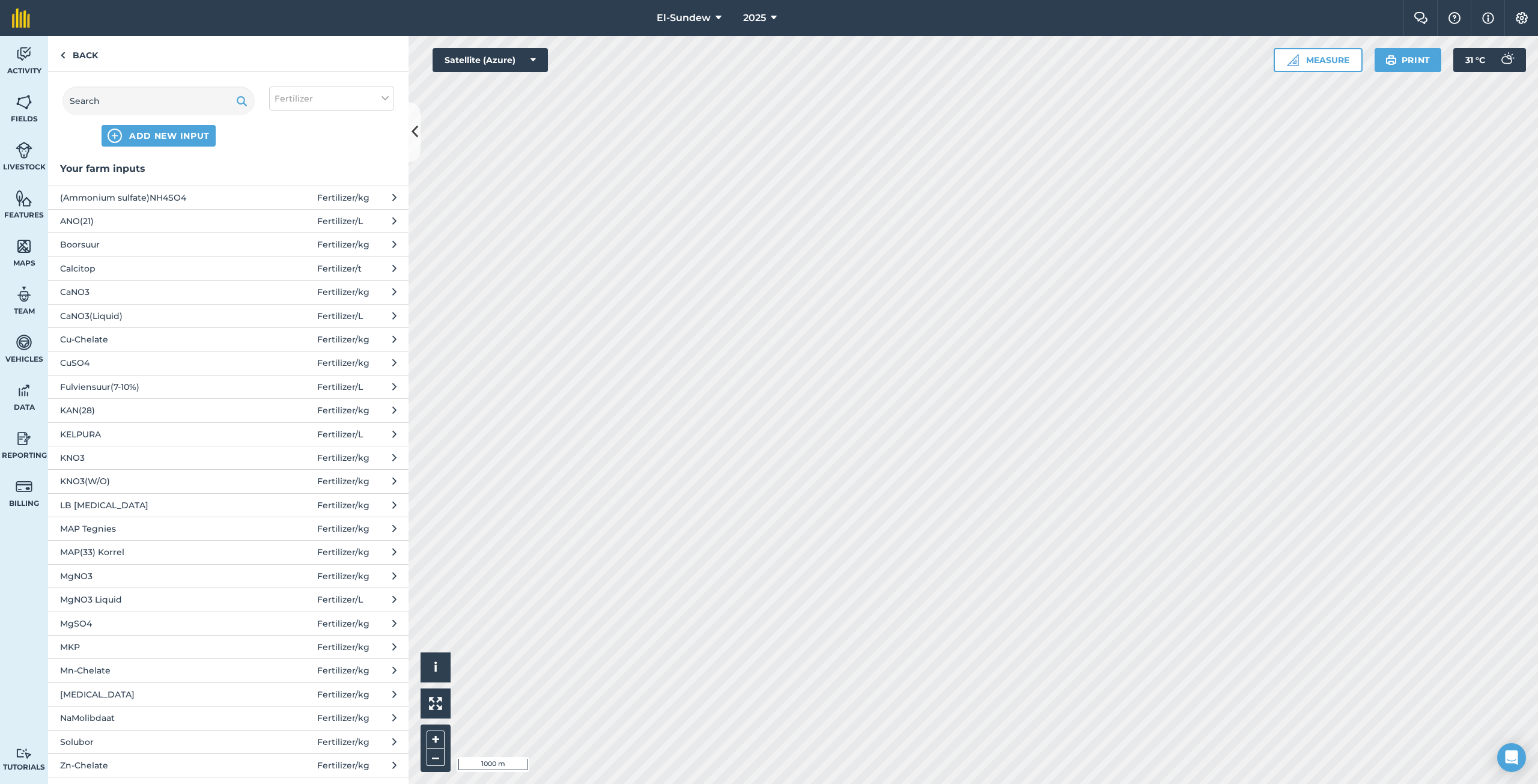
click at [122, 618] on span "MgSO4" at bounding box center [158, 623] width 196 height 13
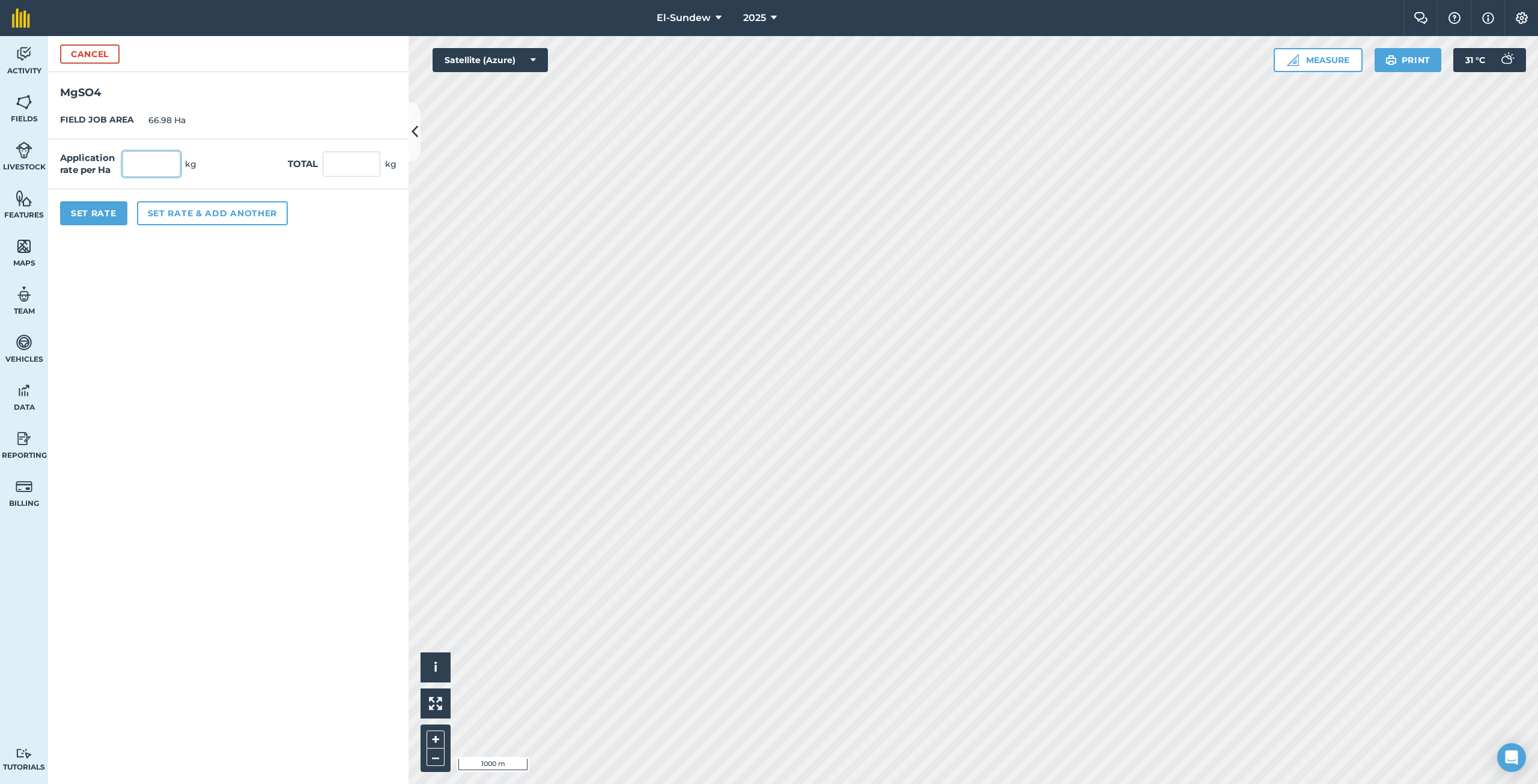
click at [174, 158] on input "text" at bounding box center [151, 164] width 58 height 25
type input "9"
type input "602.82"
click at [172, 213] on button "Set rate & add another" at bounding box center [212, 213] width 151 height 24
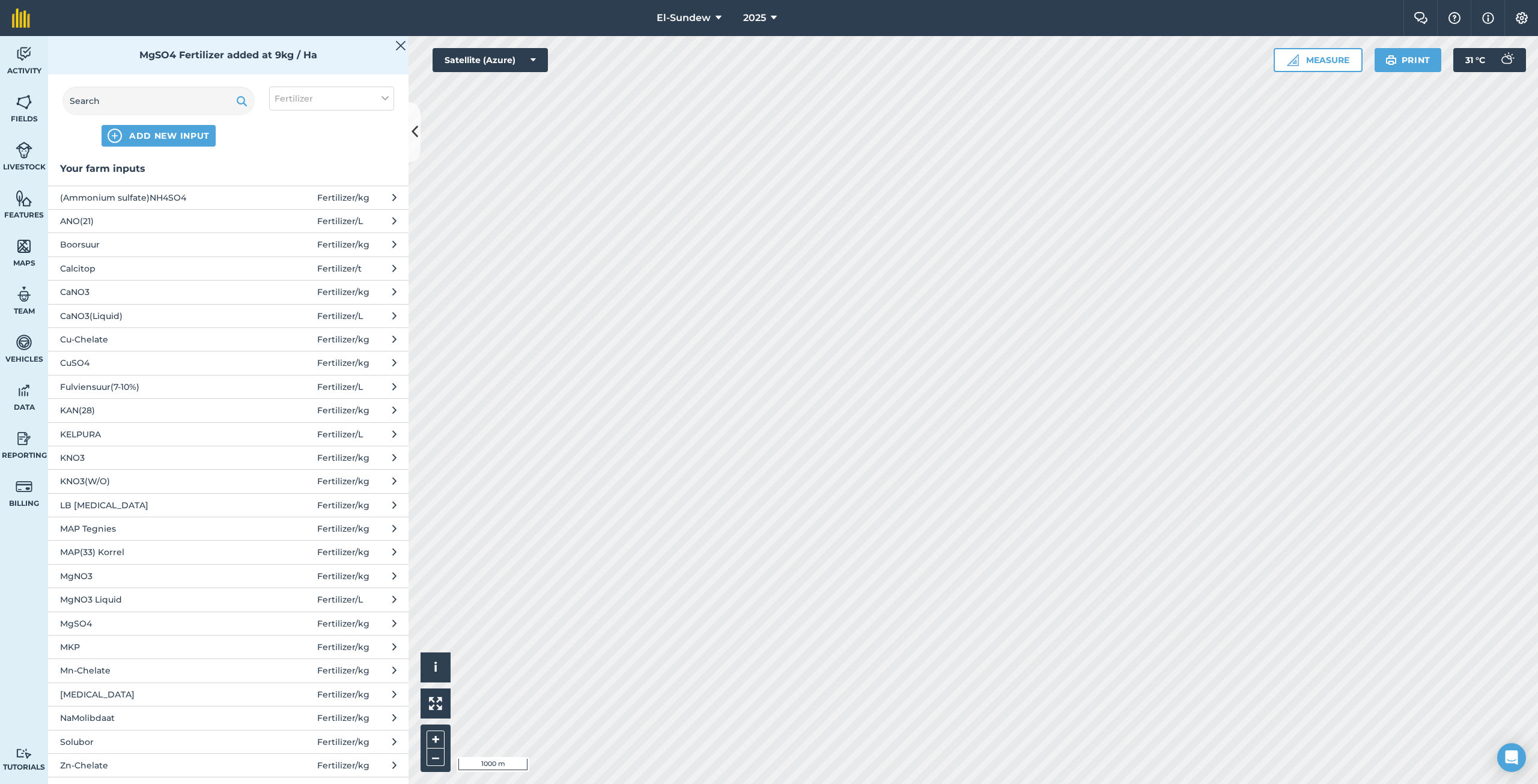
click at [163, 732] on button "Solubor Fertilizer / kg" at bounding box center [228, 742] width 361 height 24
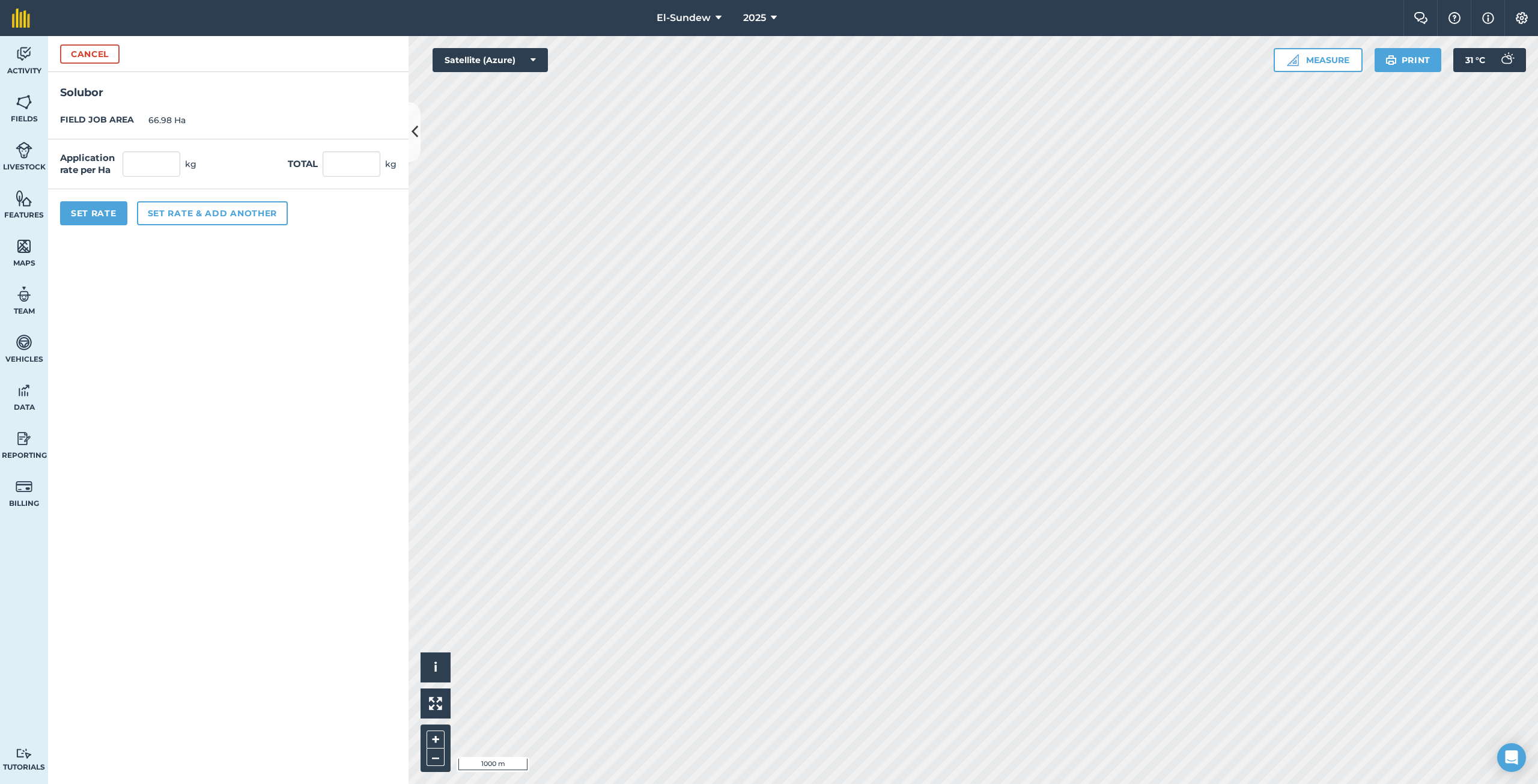
drag, startPoint x: 168, startPoint y: 149, endPoint x: 168, endPoint y: 161, distance: 12.0
click at [168, 148] on div "Application rate per Ha kg Total kg" at bounding box center [228, 164] width 361 height 50
click at [168, 161] on input "text" at bounding box center [151, 164] width 58 height 25
type input "1.8"
type input "120.564"
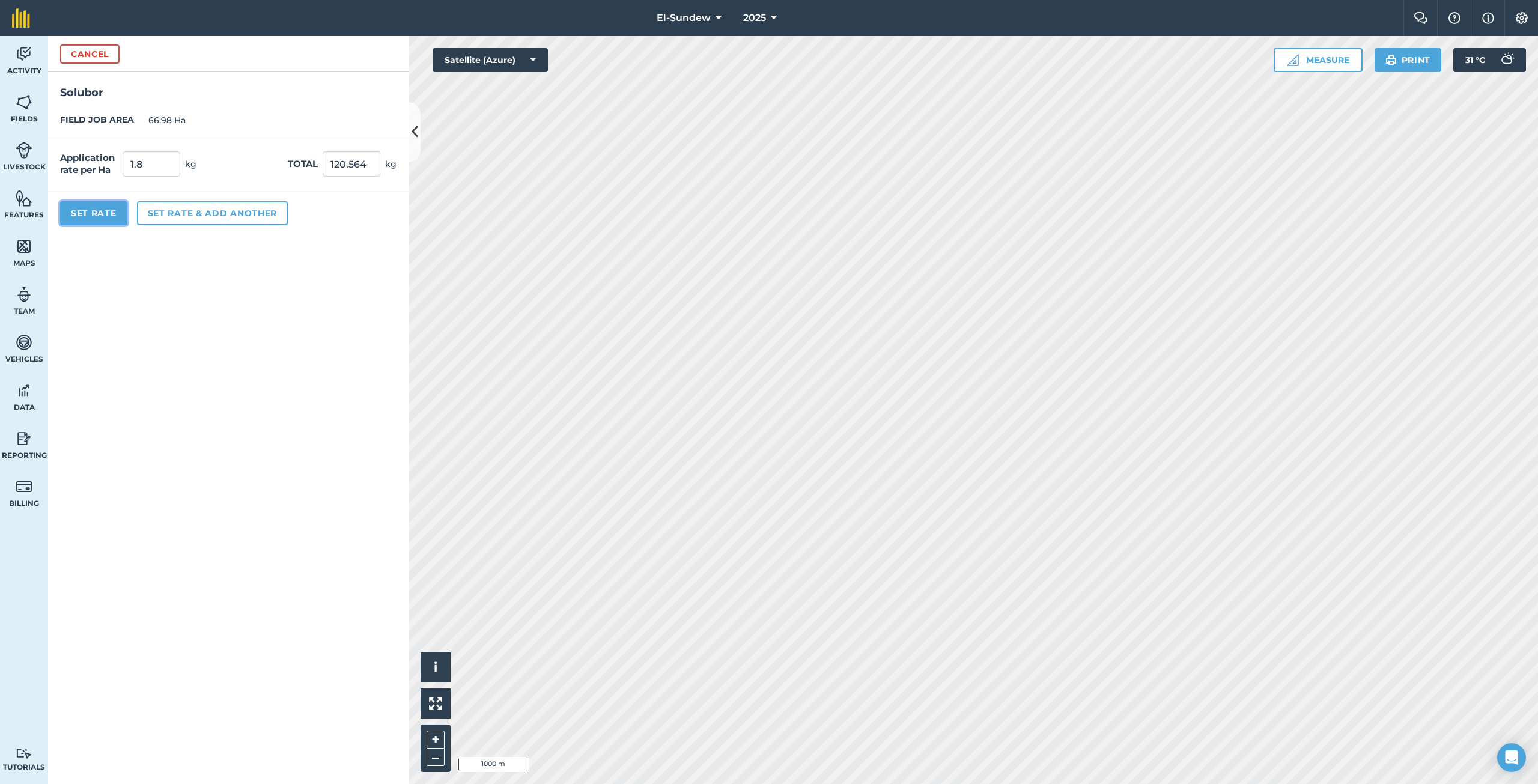
click at [115, 202] on button "Set Rate" at bounding box center [94, 213] width 67 height 24
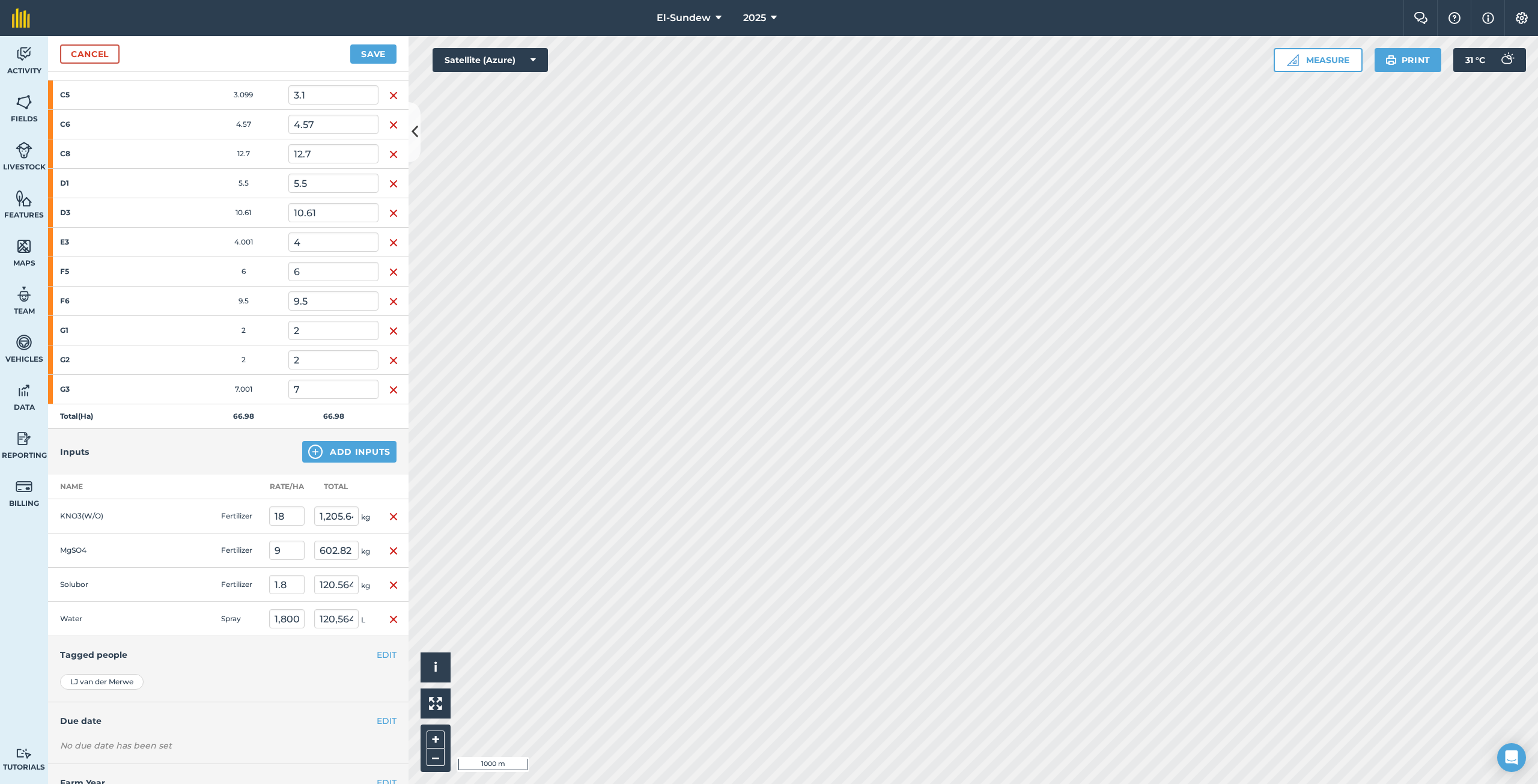
scroll to position [233, 0]
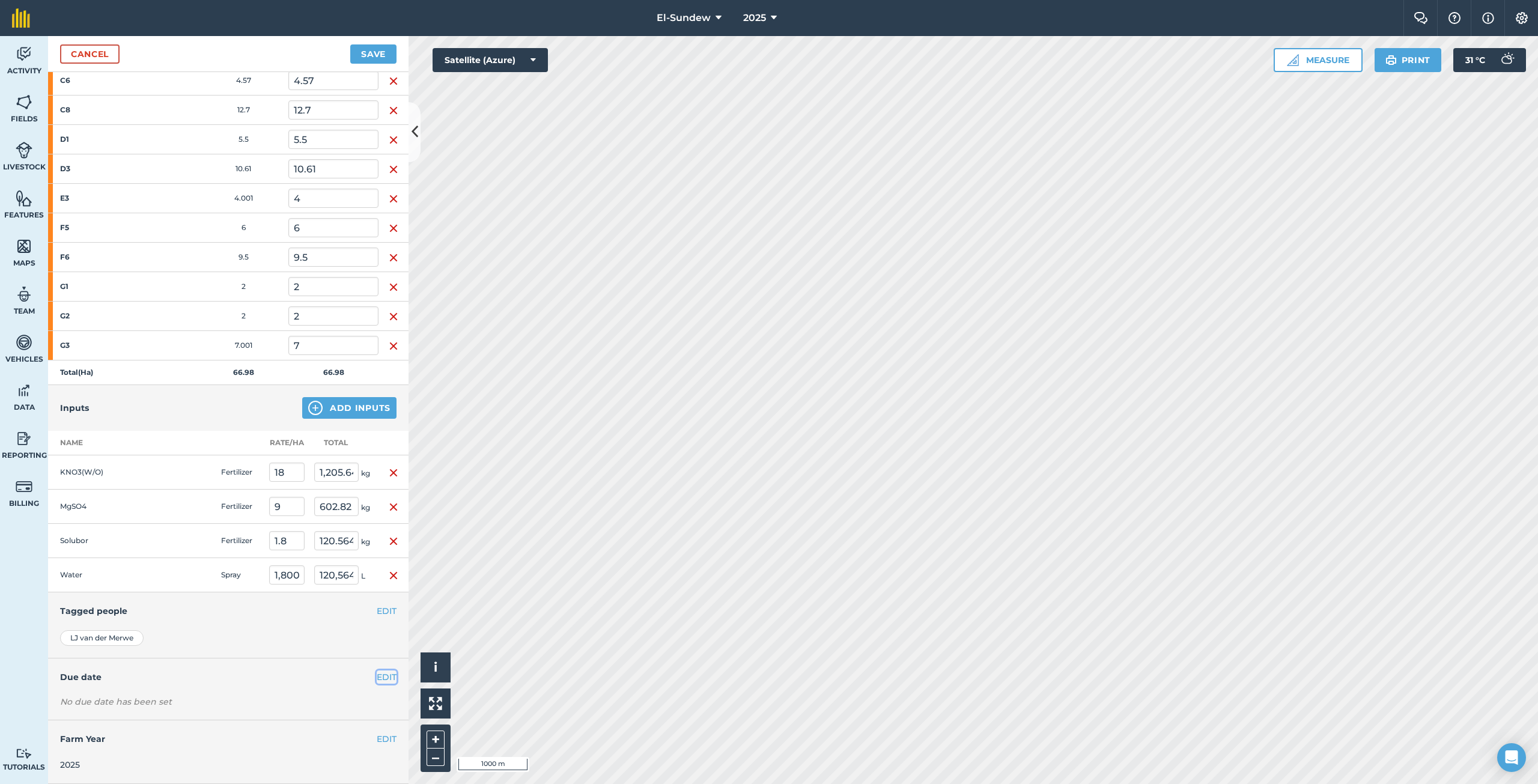
click at [377, 676] on button "EDIT" at bounding box center [386, 676] width 20 height 13
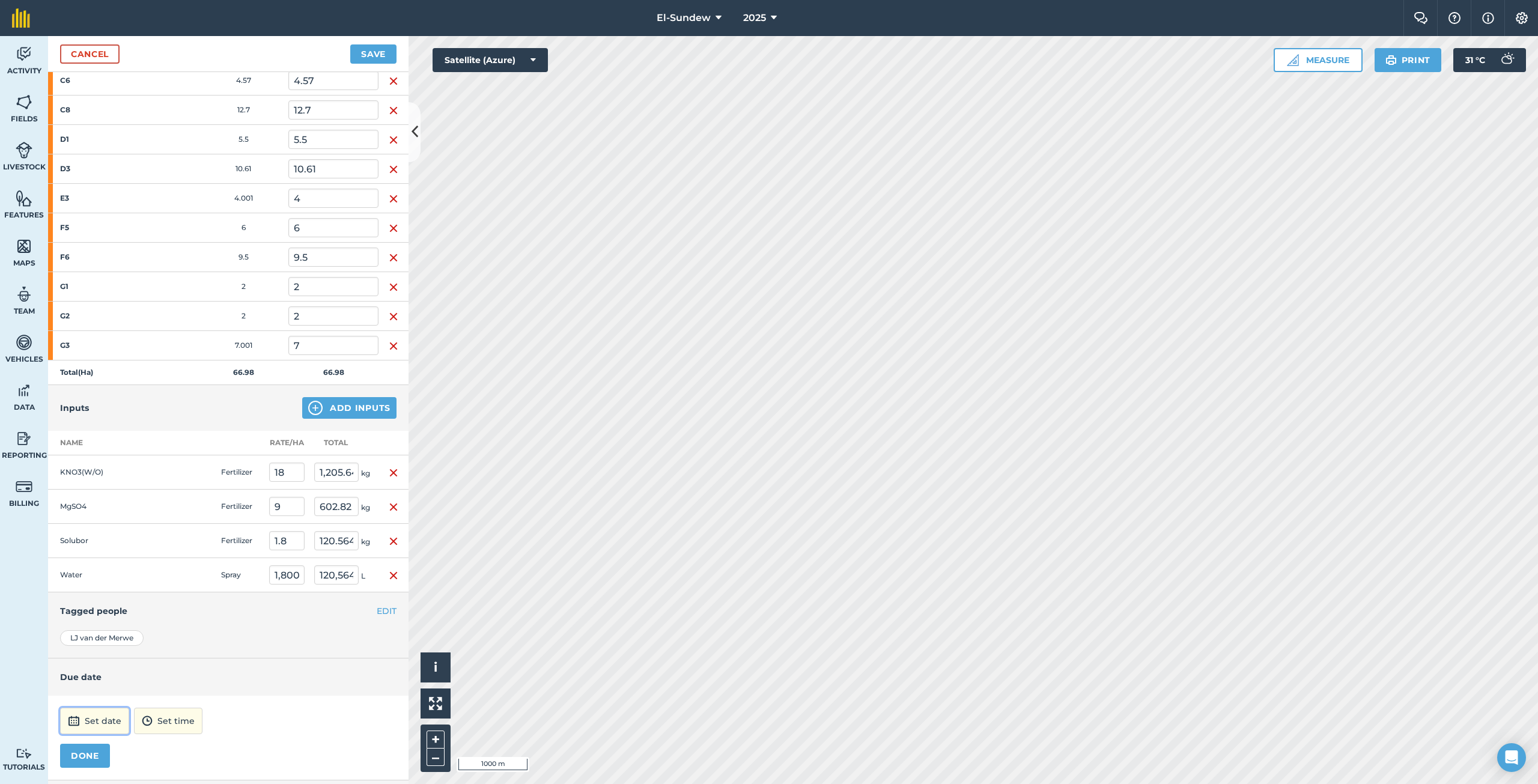
click at [107, 724] on button "Set date" at bounding box center [94, 721] width 69 height 27
click at [210, 565] on button "›" at bounding box center [218, 559] width 27 height 27
click at [161, 676] on abbr "27" at bounding box center [159, 674] width 8 height 8
click at [145, 726] on img at bounding box center [140, 720] width 10 height 15
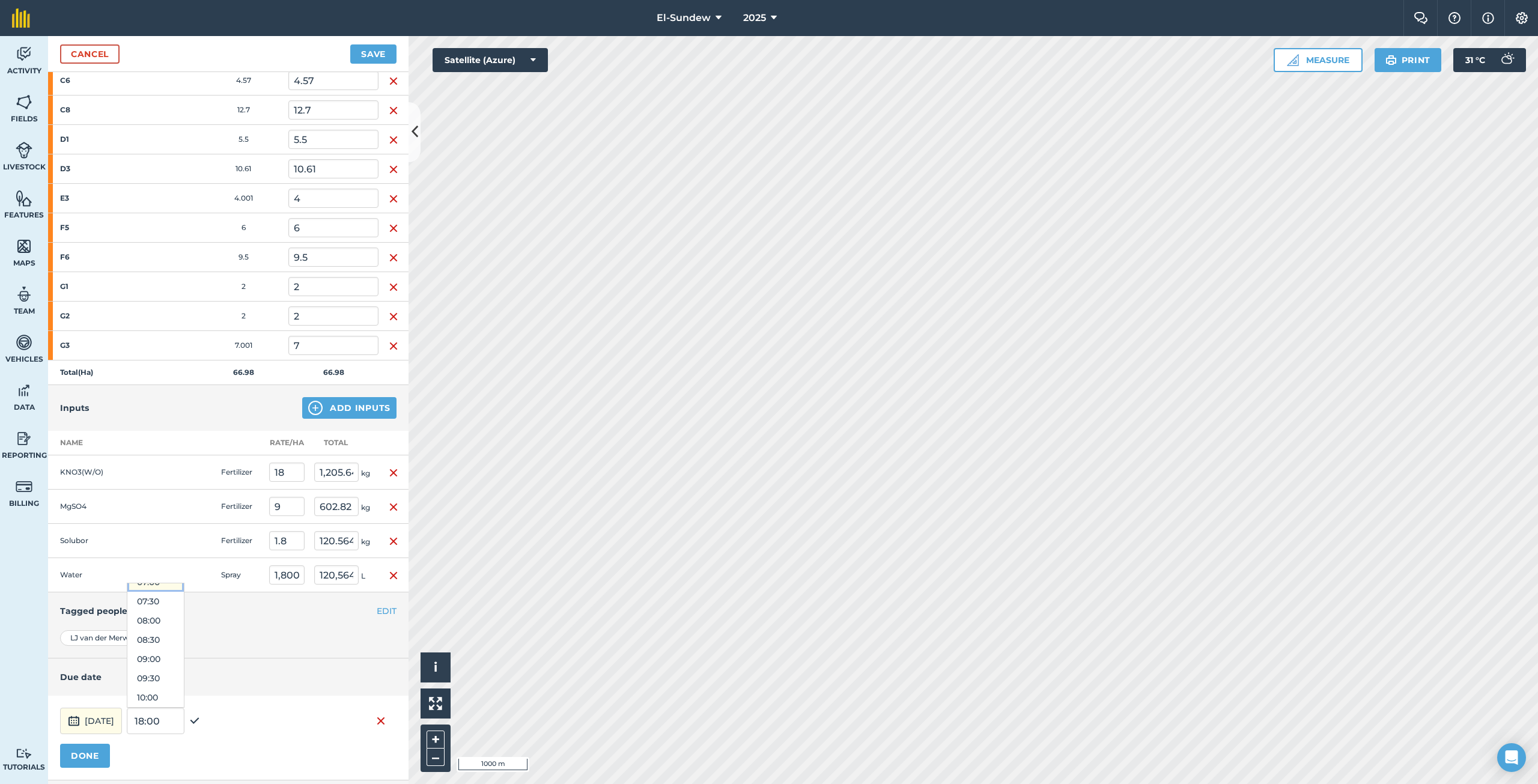
click at [184, 583] on button "07:00" at bounding box center [155, 582] width 57 height 20
click at [96, 760] on button "DONE" at bounding box center [85, 755] width 50 height 24
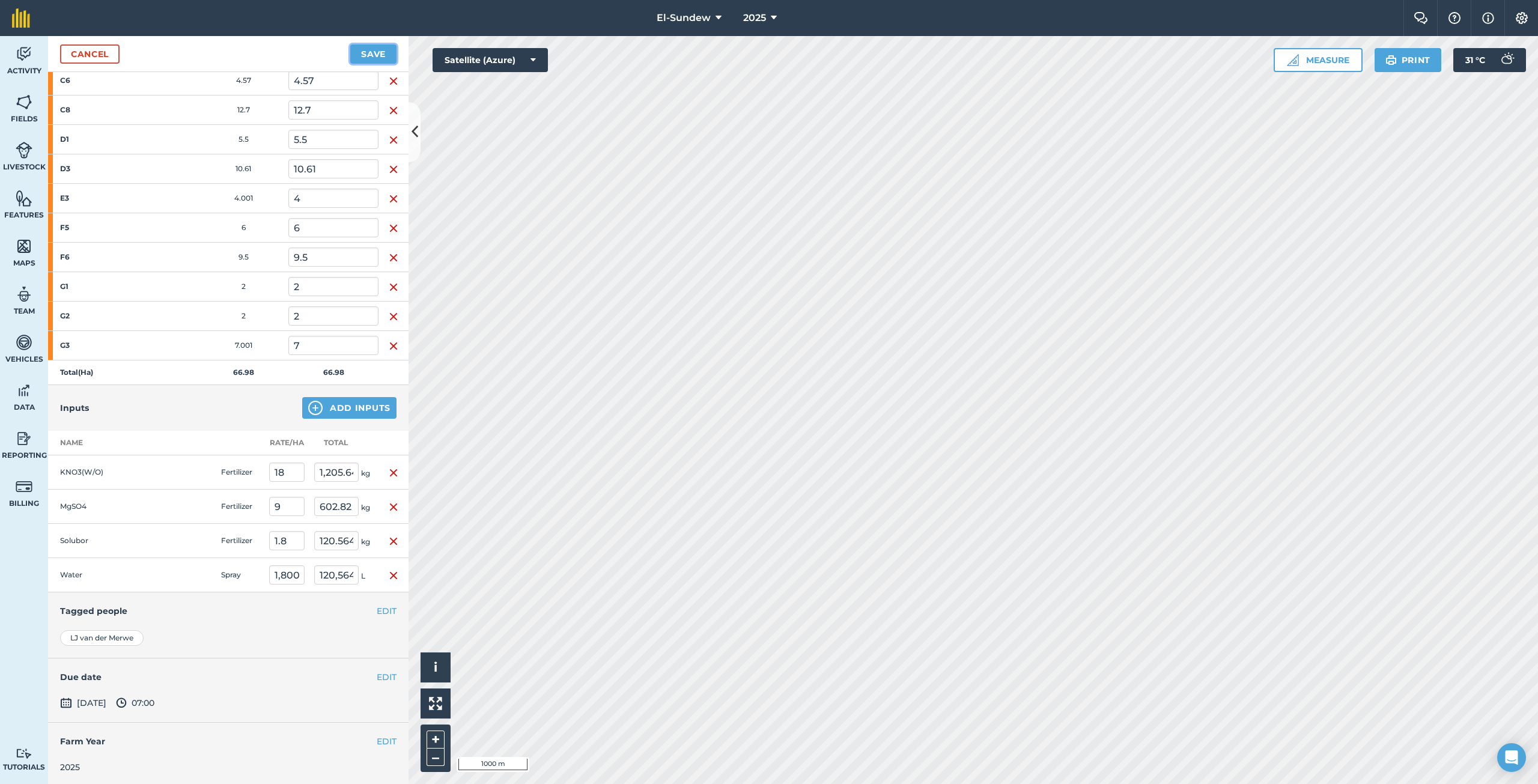
click at [375, 57] on button "Save" at bounding box center [373, 55] width 46 height 20
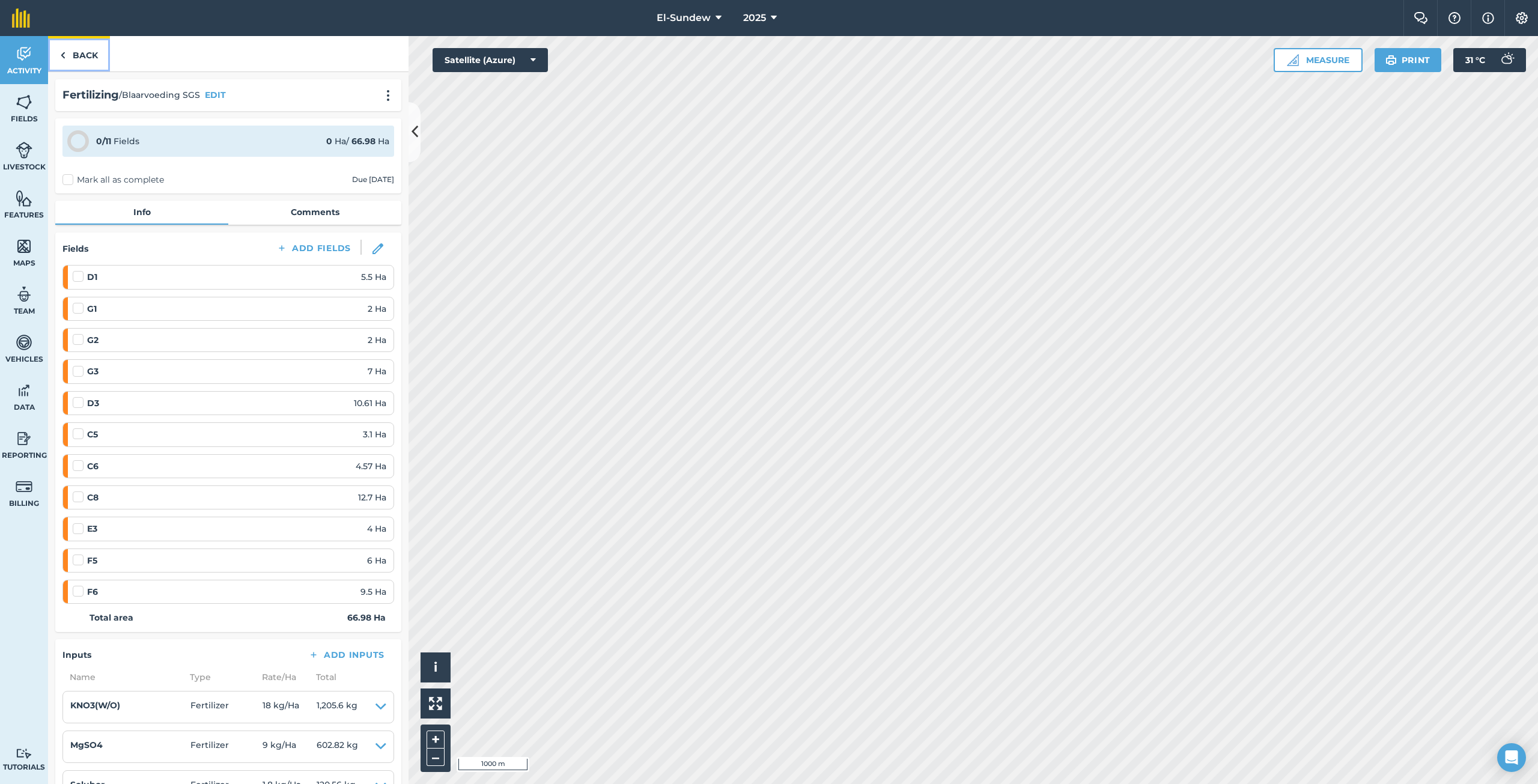
click at [80, 55] on link "Back" at bounding box center [79, 54] width 62 height 36
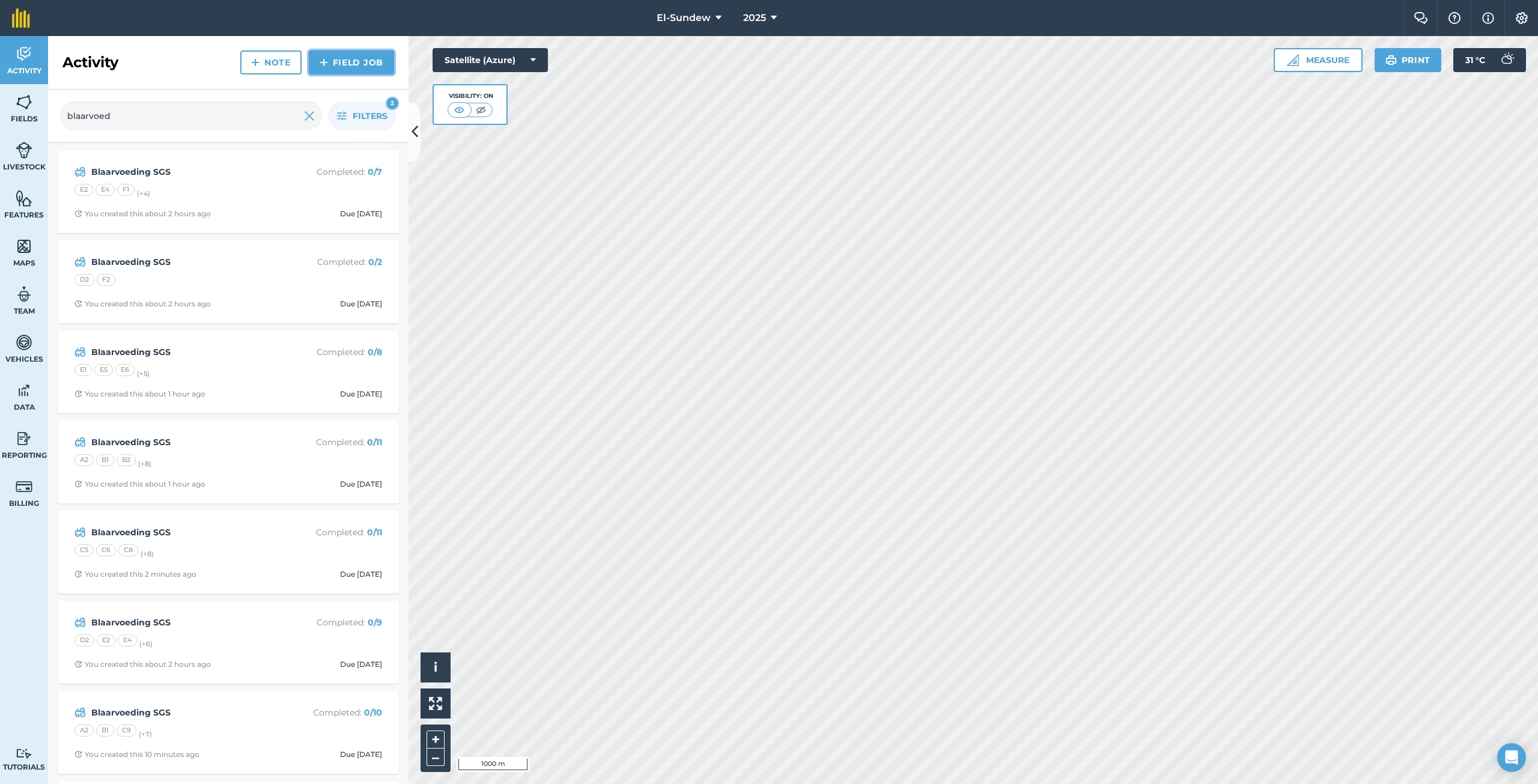
click at [332, 55] on link "Field Job" at bounding box center [351, 62] width 85 height 24
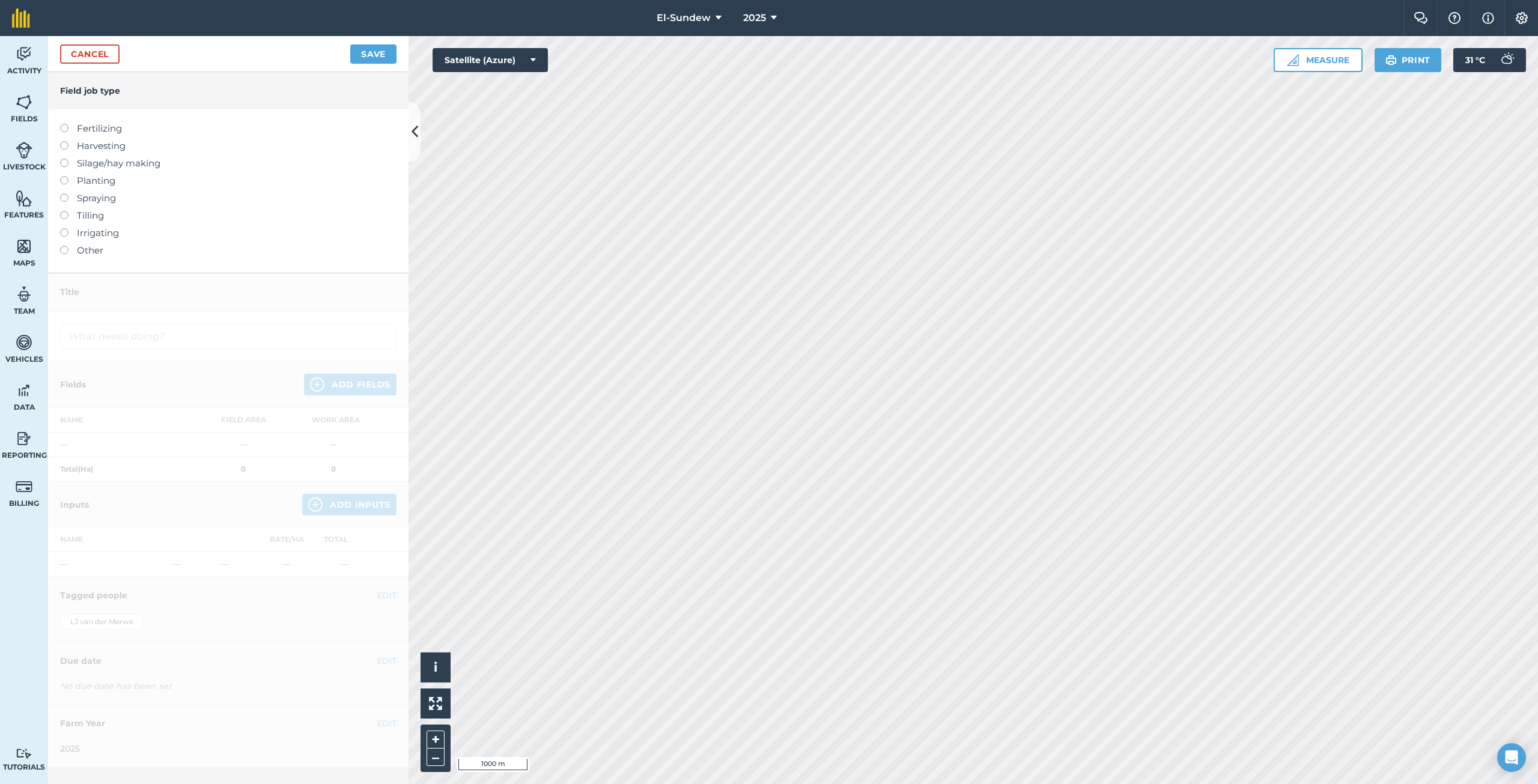
click at [109, 127] on label "Fertilizing" at bounding box center [228, 129] width 336 height 15
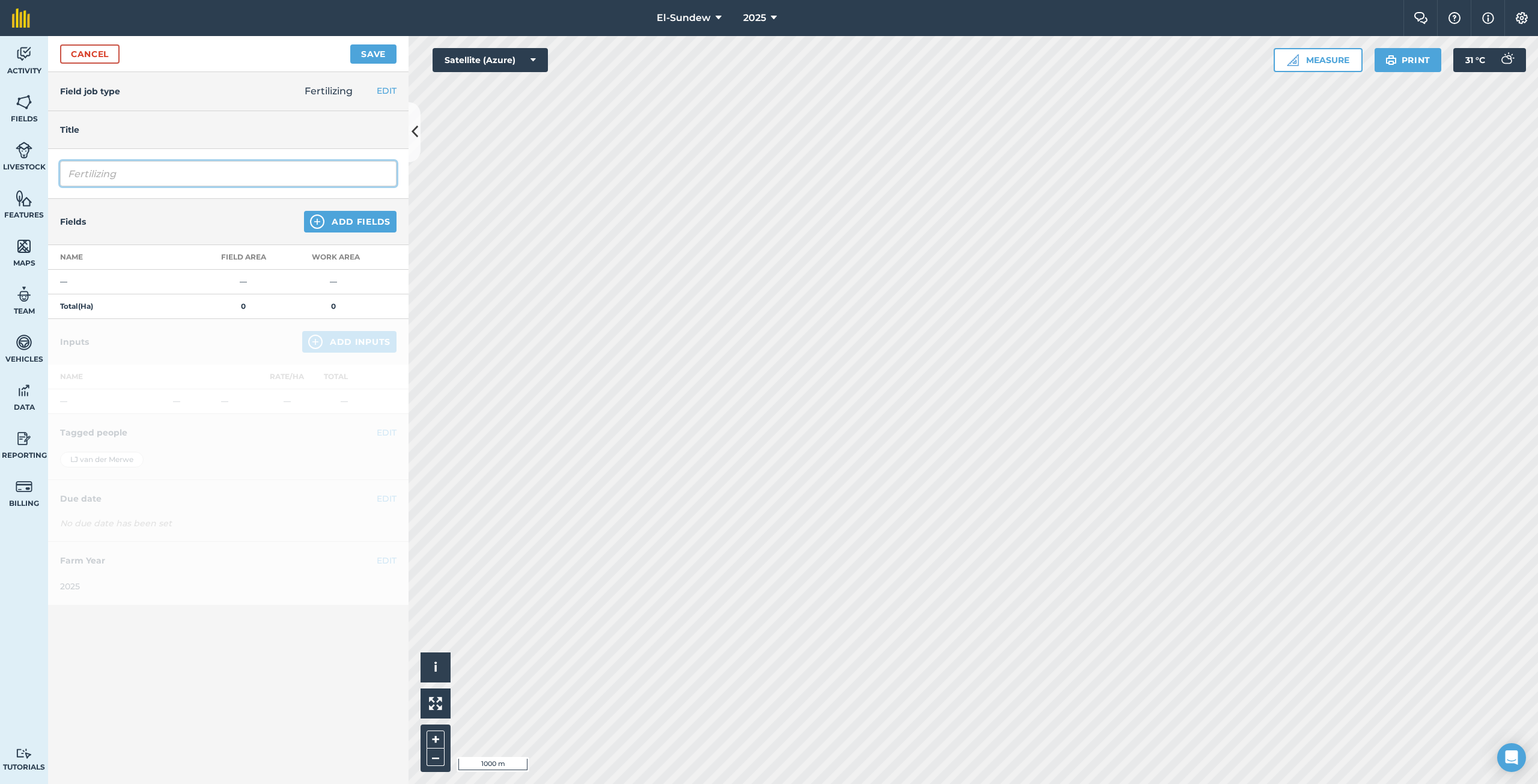
click at [148, 177] on input "Fertilizing" at bounding box center [228, 173] width 336 height 25
type input "Blaarvoeding SGS"
click at [373, 225] on button "Add Fields" at bounding box center [350, 222] width 92 height 22
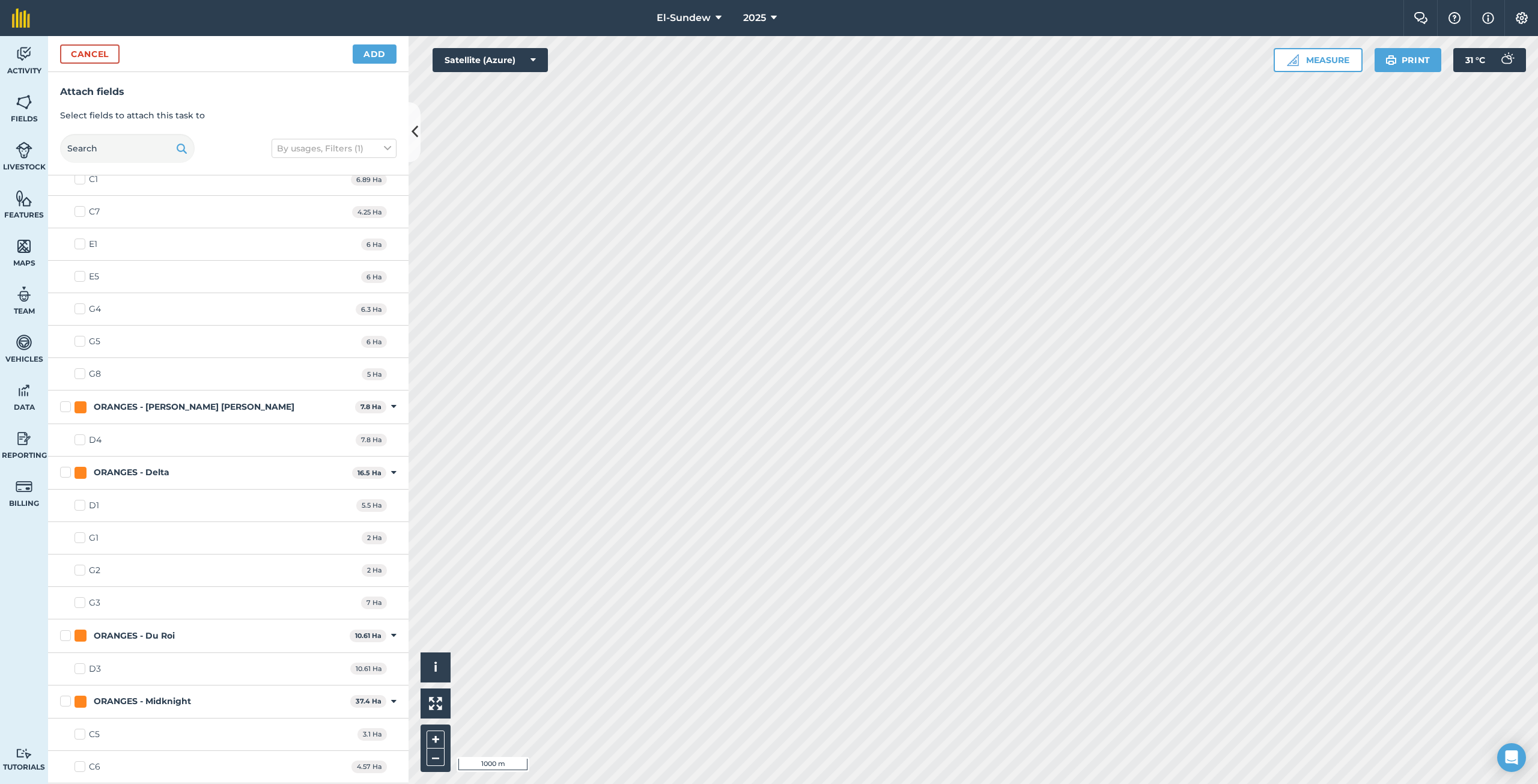
scroll to position [1001, 0]
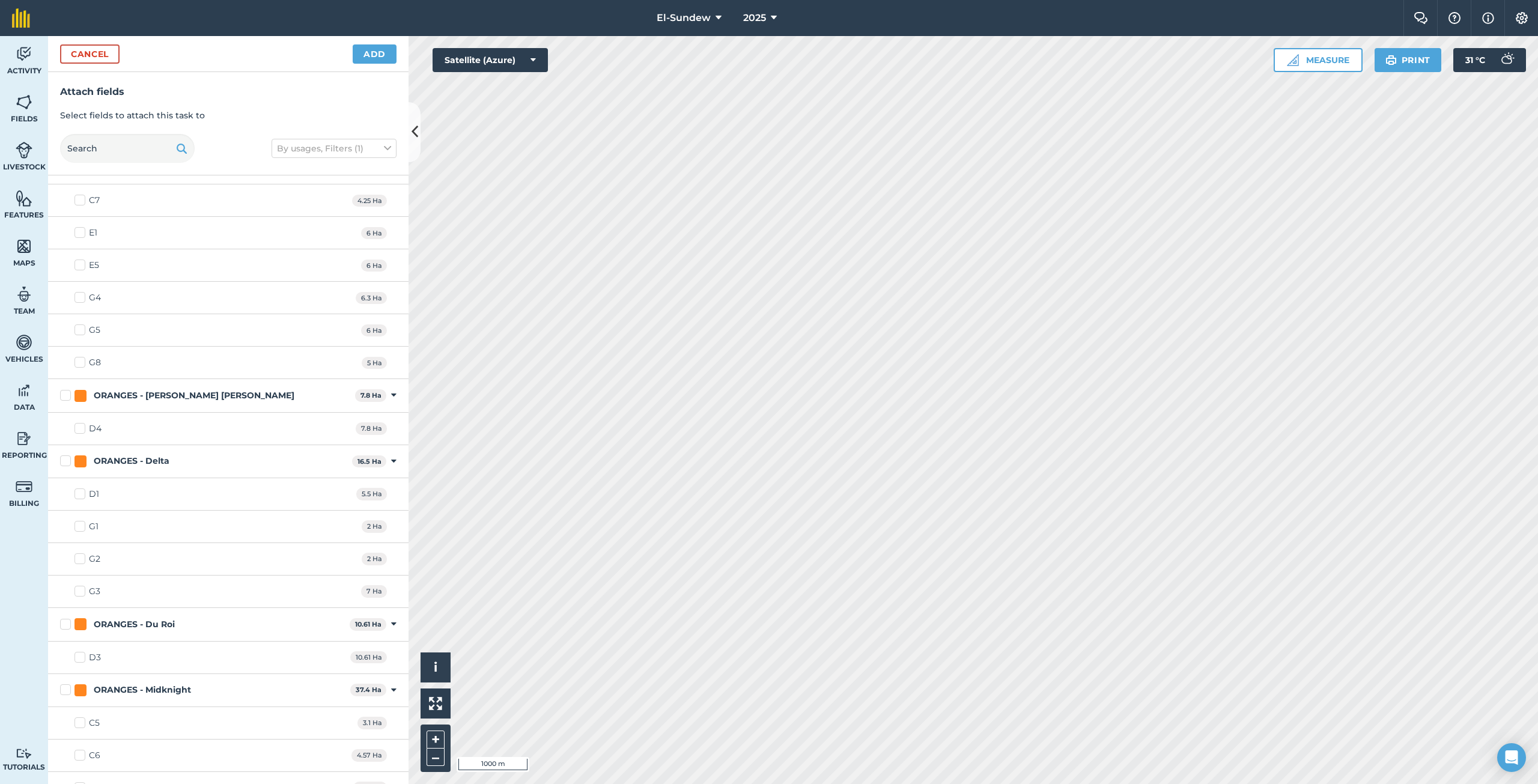
click at [80, 492] on label "D1" at bounding box center [87, 494] width 24 height 13
click at [80, 492] on input "D1" at bounding box center [78, 491] width 8 height 8
checkbox input "true"
click at [66, 463] on label "ORANGES - Delta" at bounding box center [203, 461] width 287 height 13
click at [66, 463] on input "ORANGES - Delta" at bounding box center [64, 458] width 8 height 8
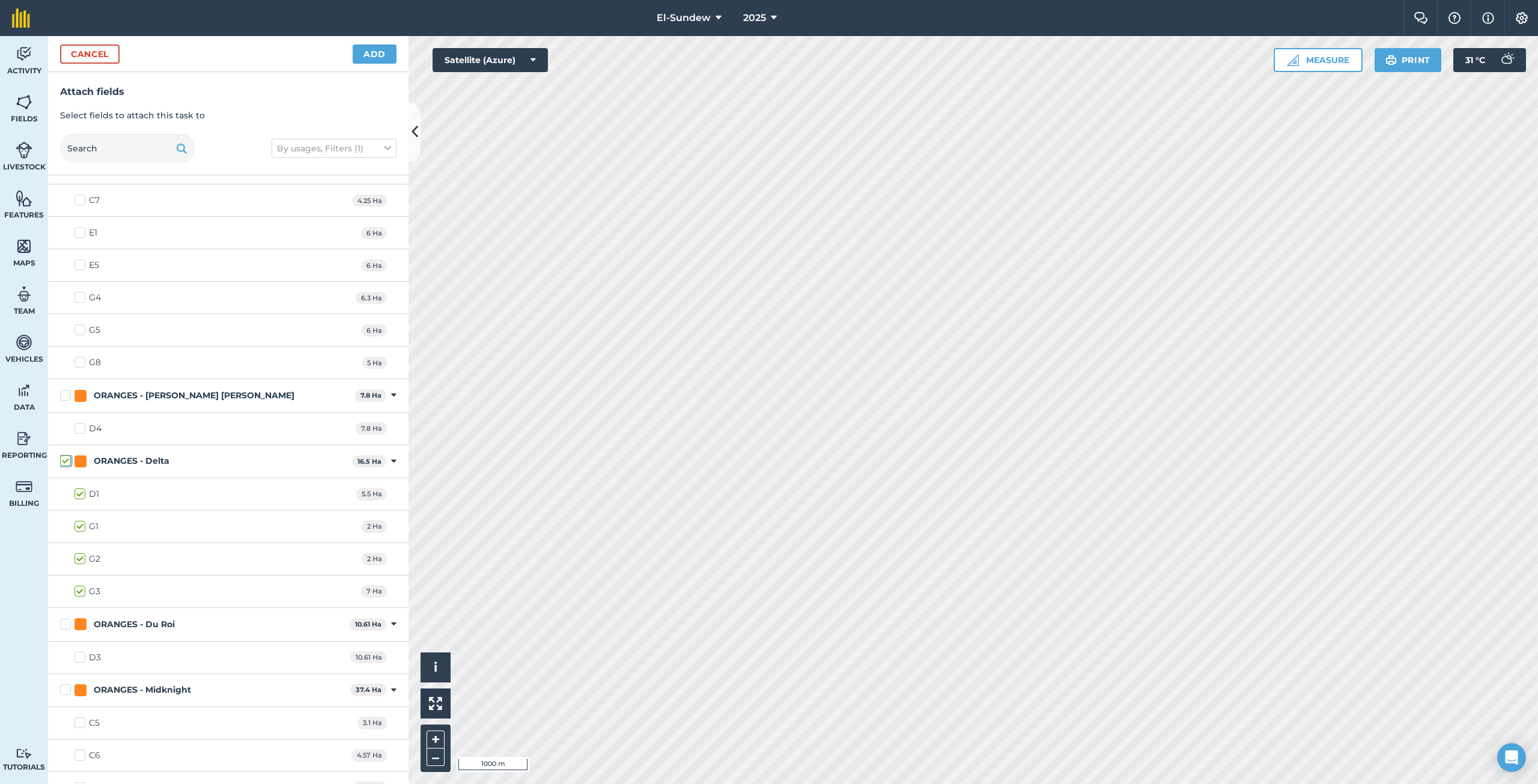
checkbox input "true"
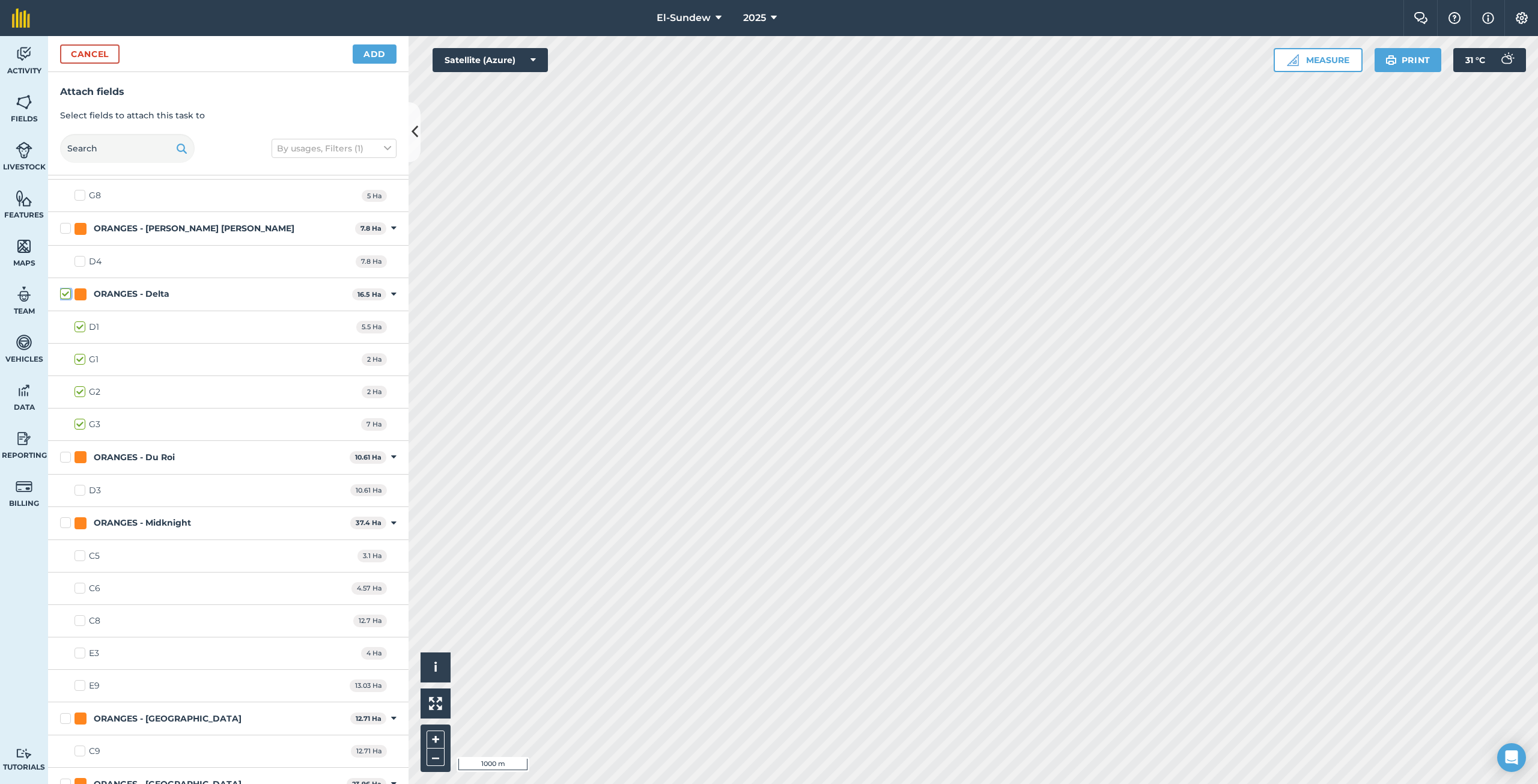
scroll to position [1201, 0]
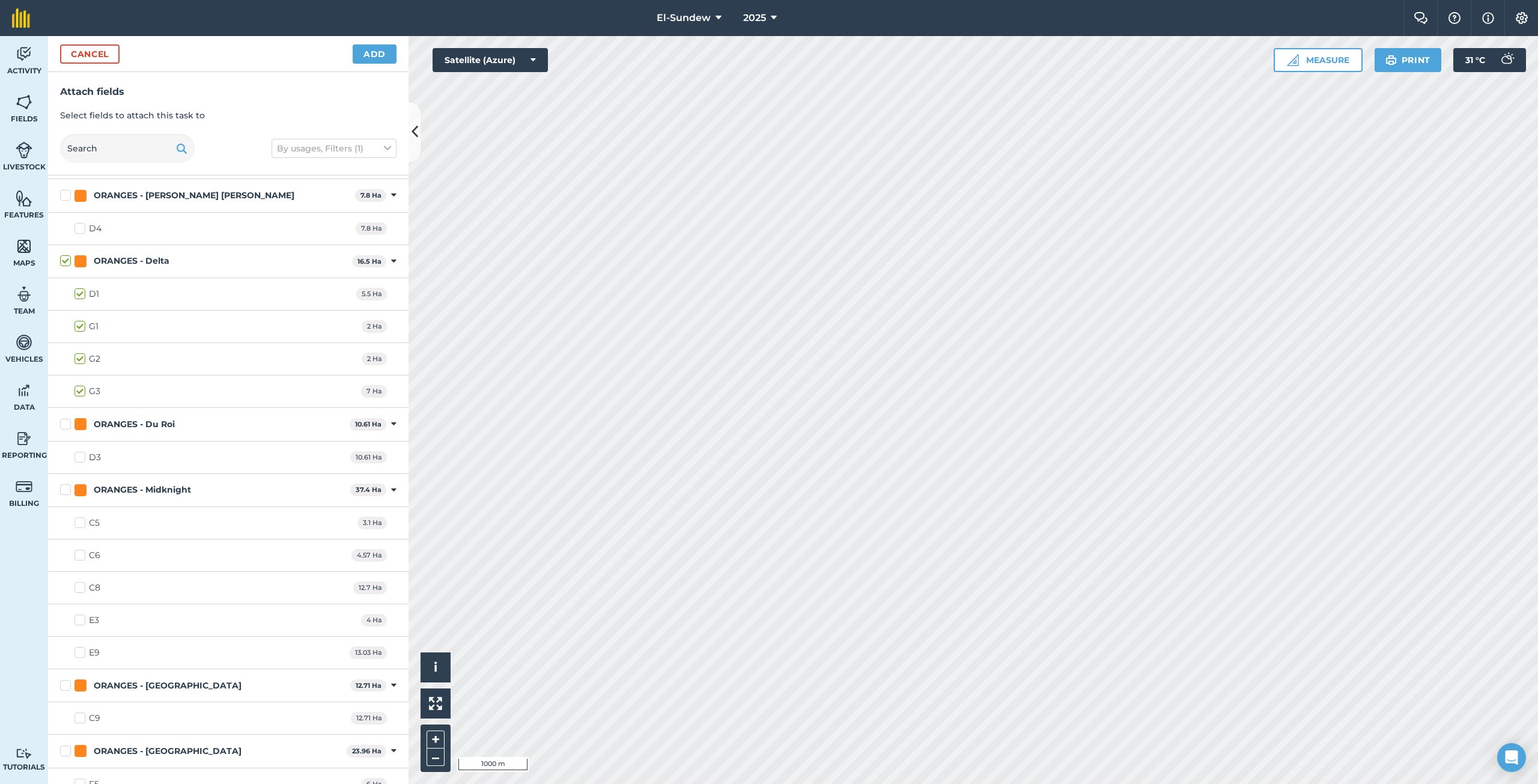
click at [61, 422] on label "ORANGES - Du Roi" at bounding box center [203, 424] width 285 height 13
click at [61, 422] on input "ORANGES - Du Roi" at bounding box center [64, 421] width 8 height 8
checkbox input "true"
click at [68, 491] on label "ORANGES - Midknight" at bounding box center [203, 490] width 285 height 13
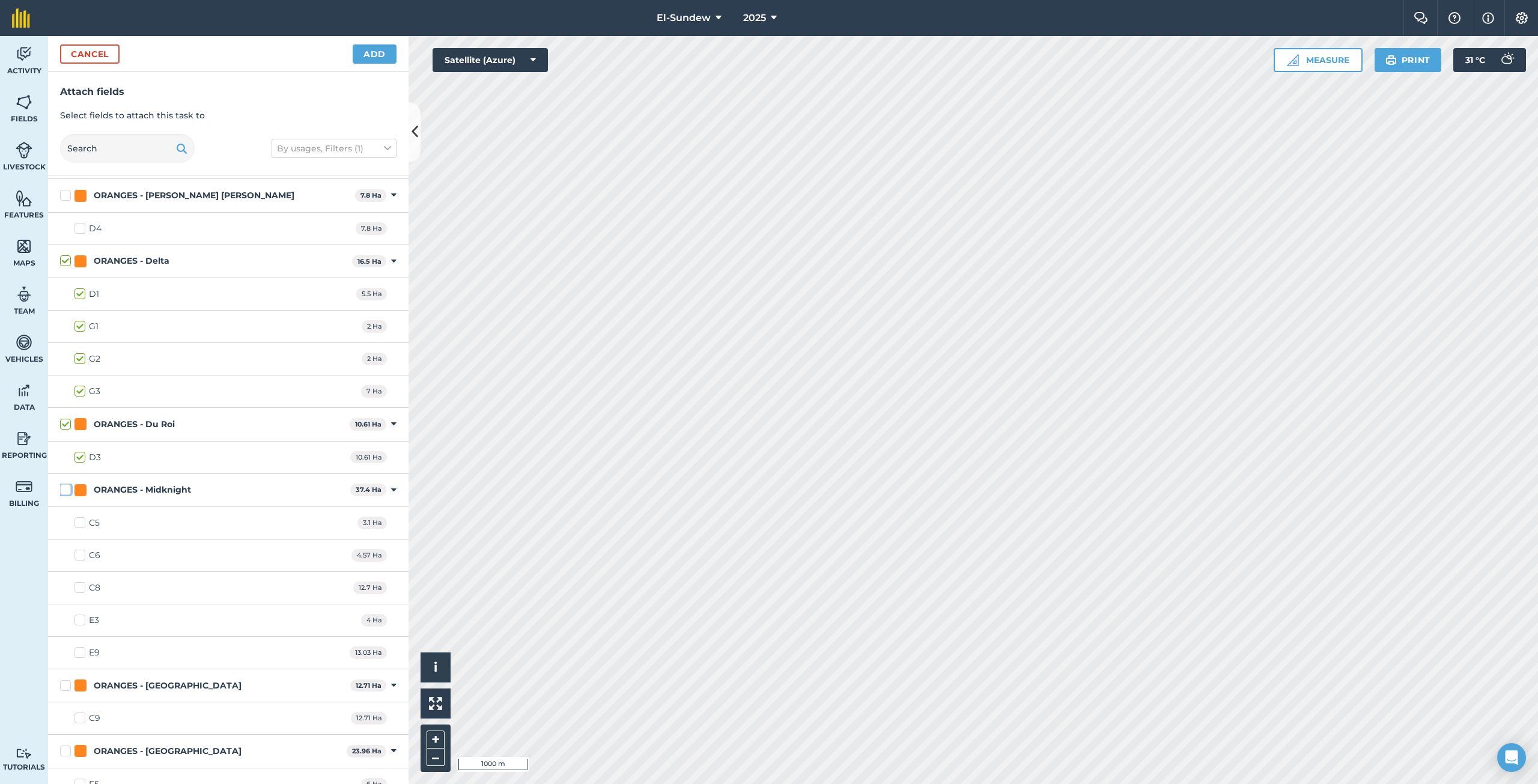
click at [68, 491] on input "ORANGES - Midknight" at bounding box center [64, 487] width 8 height 8
checkbox input "true"
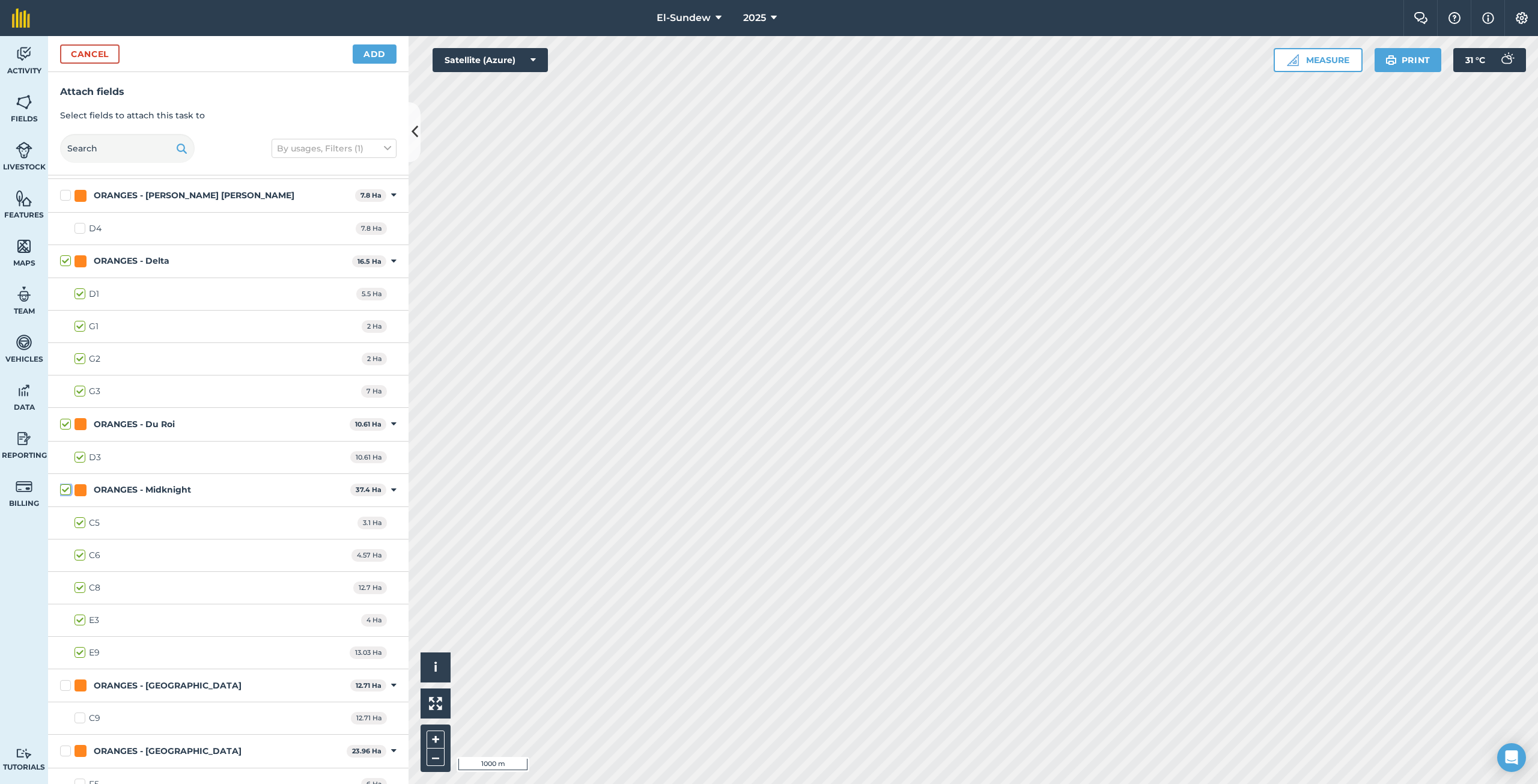
checkbox input "true"
click at [79, 654] on label "E9" at bounding box center [87, 653] width 25 height 13
click at [79, 654] on input "E9" at bounding box center [78, 650] width 8 height 8
checkbox input "false"
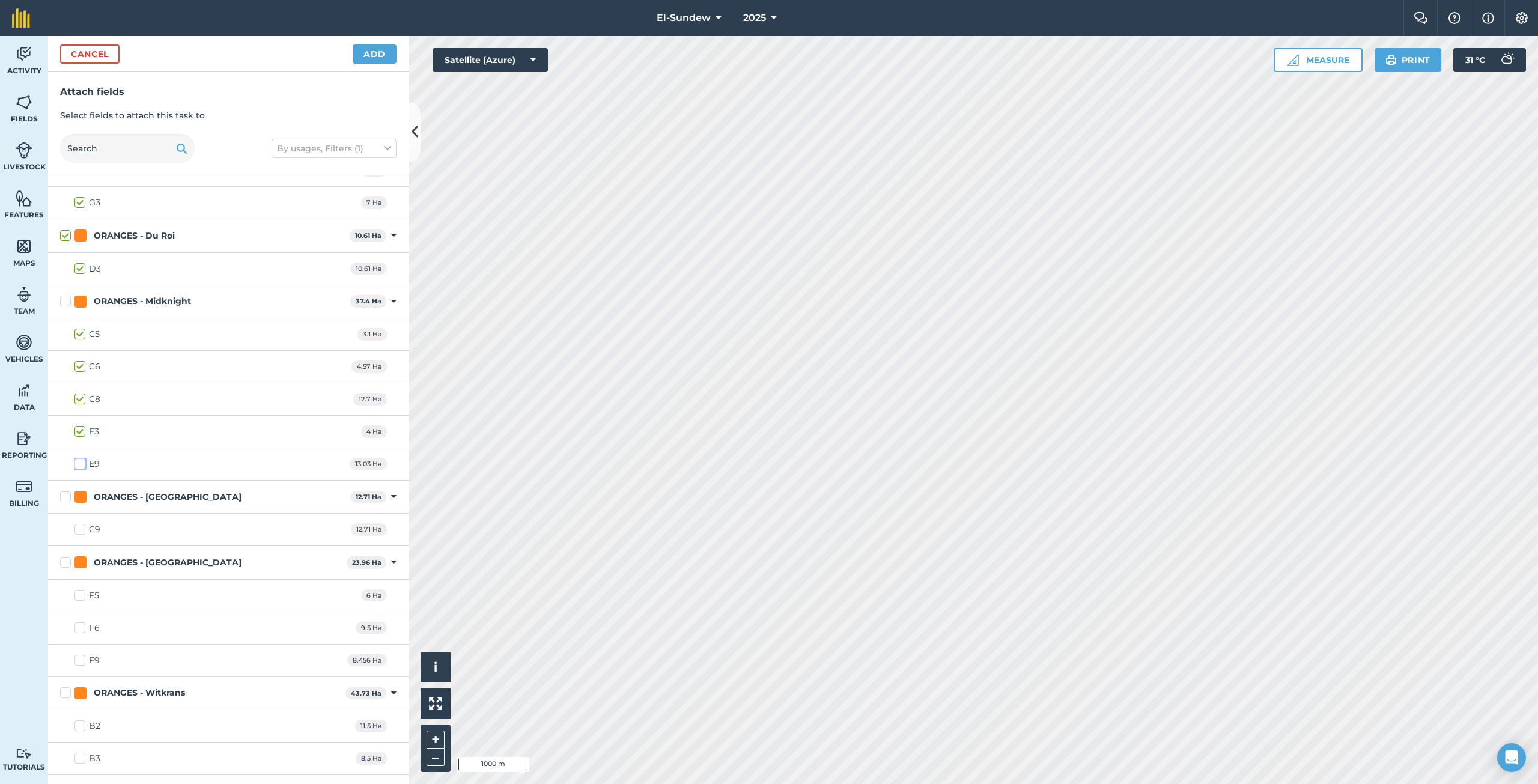
scroll to position [1402, 0]
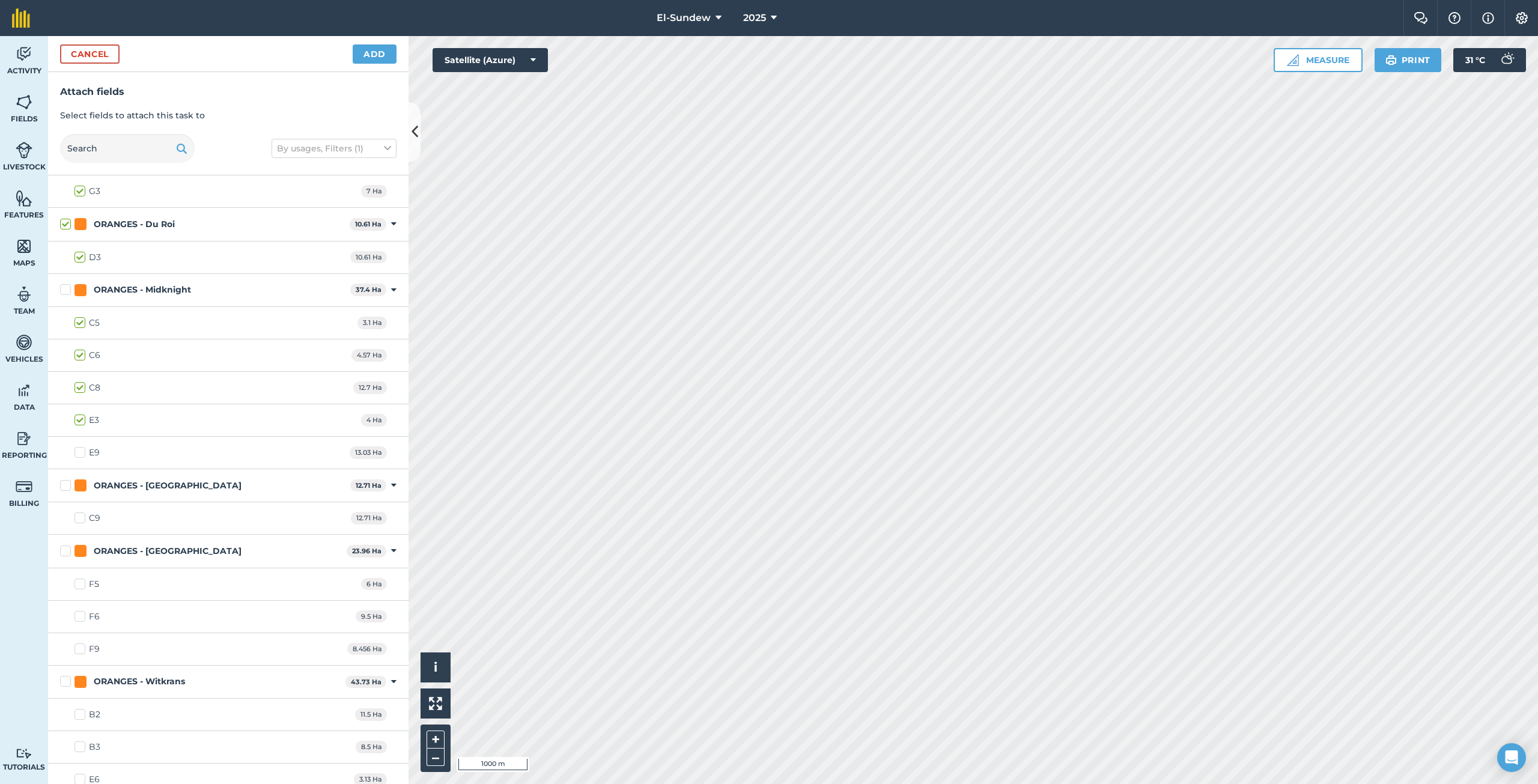
click at [79, 578] on label "F5" at bounding box center [87, 584] width 24 height 13
click at [79, 578] on input "F5" at bounding box center [78, 581] width 8 height 8
checkbox input "true"
click at [79, 623] on label "F6" at bounding box center [87, 616] width 25 height 13
click at [79, 618] on input "F6" at bounding box center [78, 614] width 8 height 8
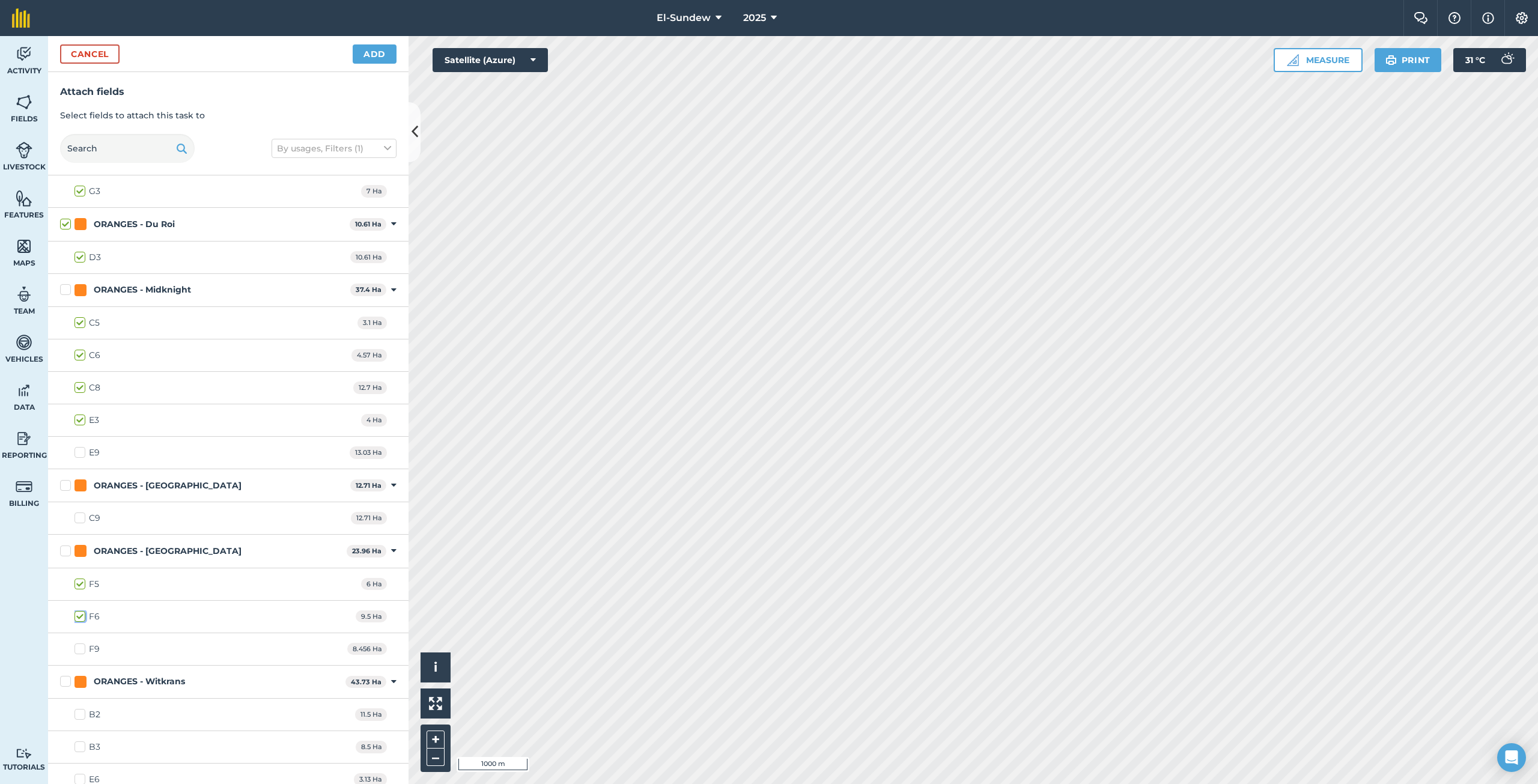
checkbox input "true"
click at [370, 52] on button "Add" at bounding box center [375, 55] width 44 height 20
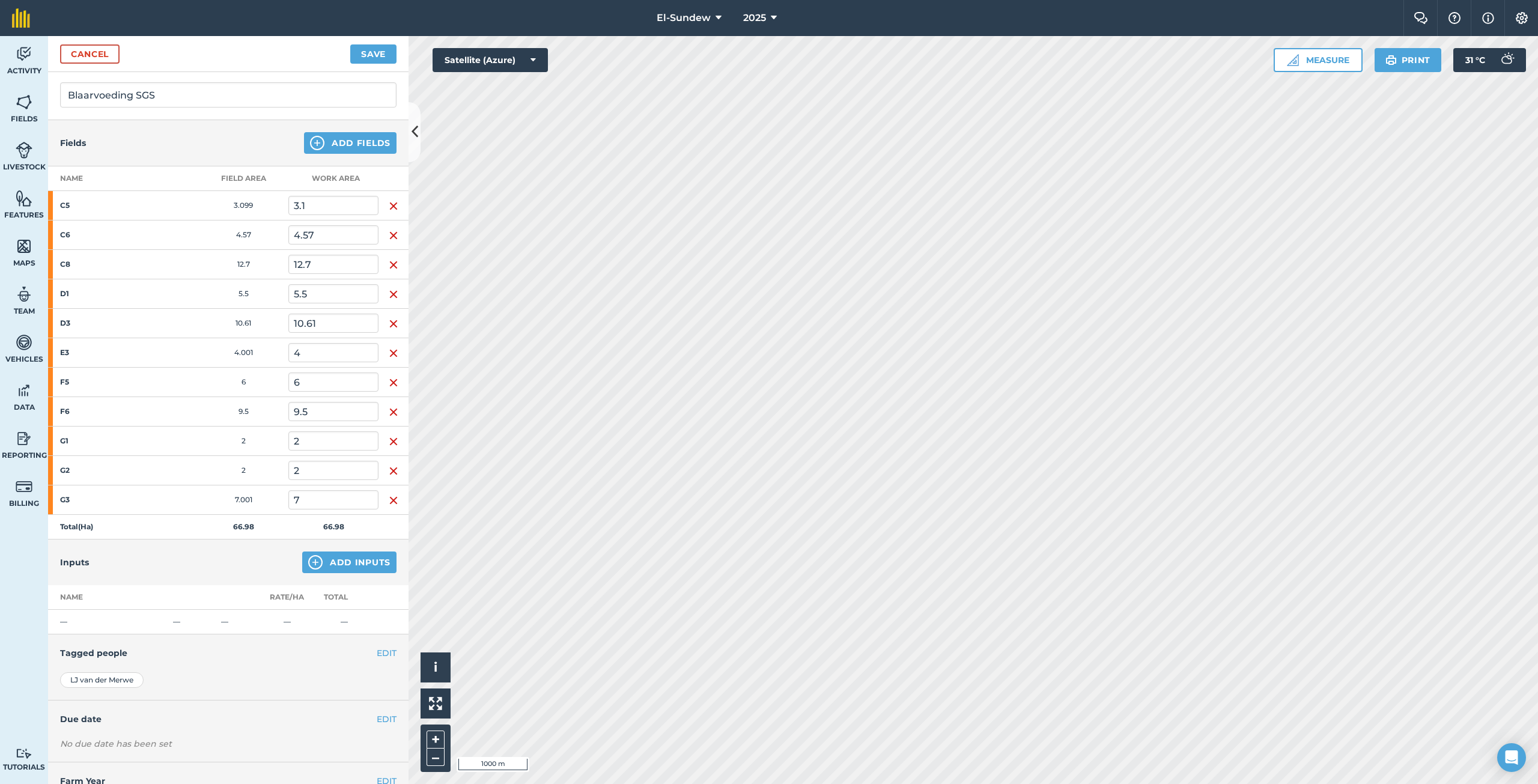
scroll to position [121, 0]
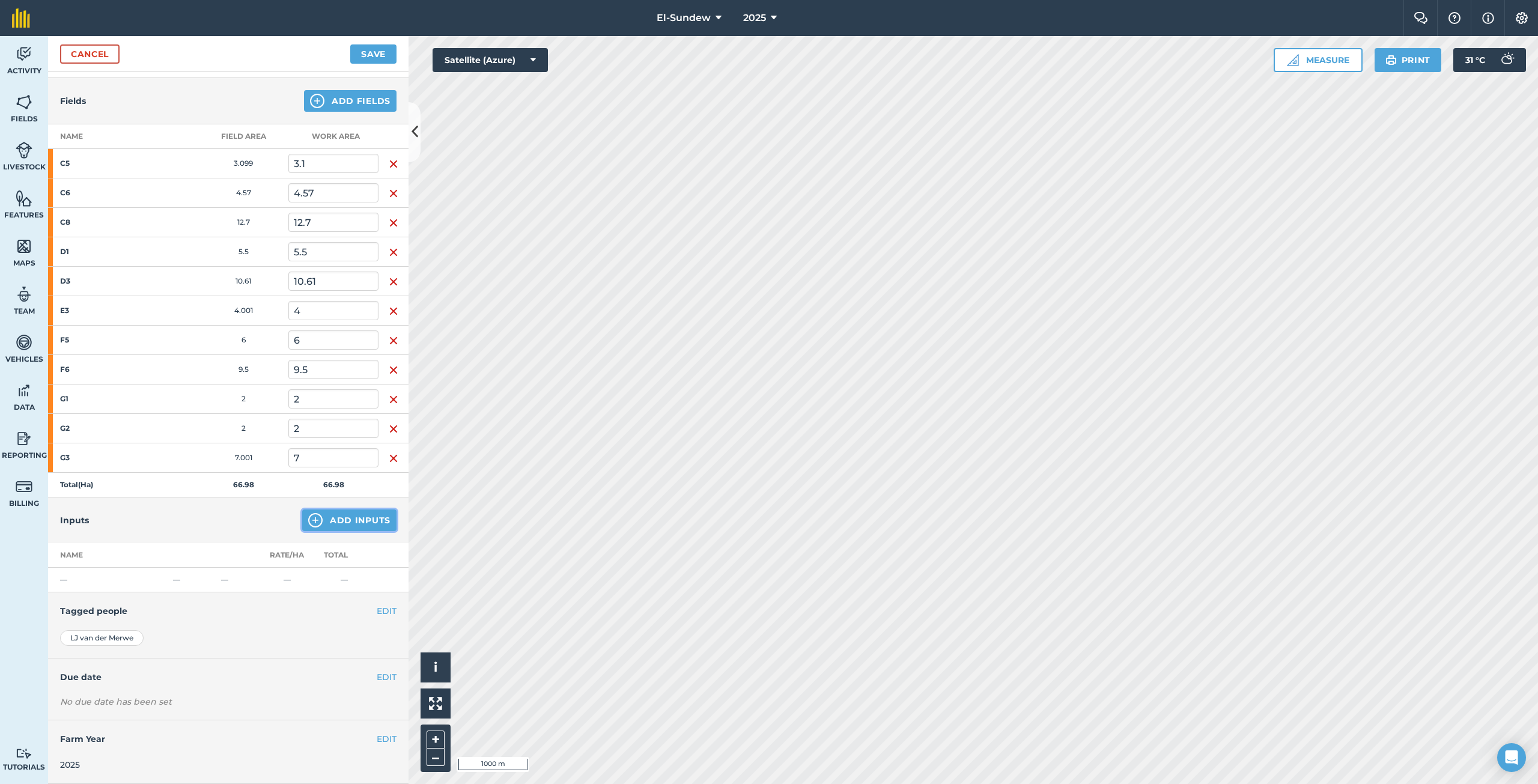
click at [329, 519] on button "Add Inputs" at bounding box center [349, 520] width 94 height 22
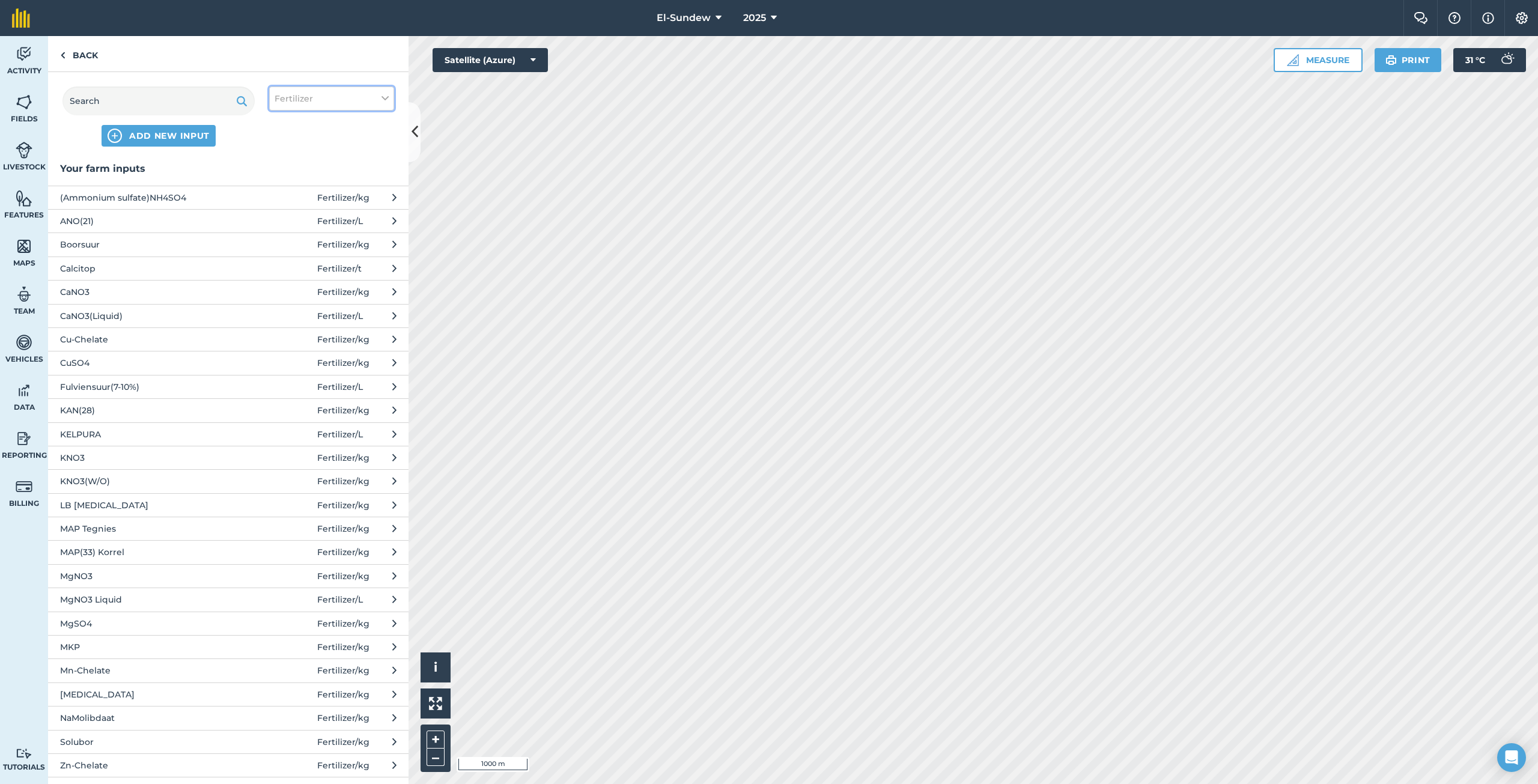
click at [285, 93] on span "Fertilizer" at bounding box center [293, 99] width 38 height 13
click at [287, 164] on label "Spray" at bounding box center [331, 168] width 114 height 13
click at [282, 164] on input "Spray" at bounding box center [278, 165] width 8 height 8
checkbox input "true"
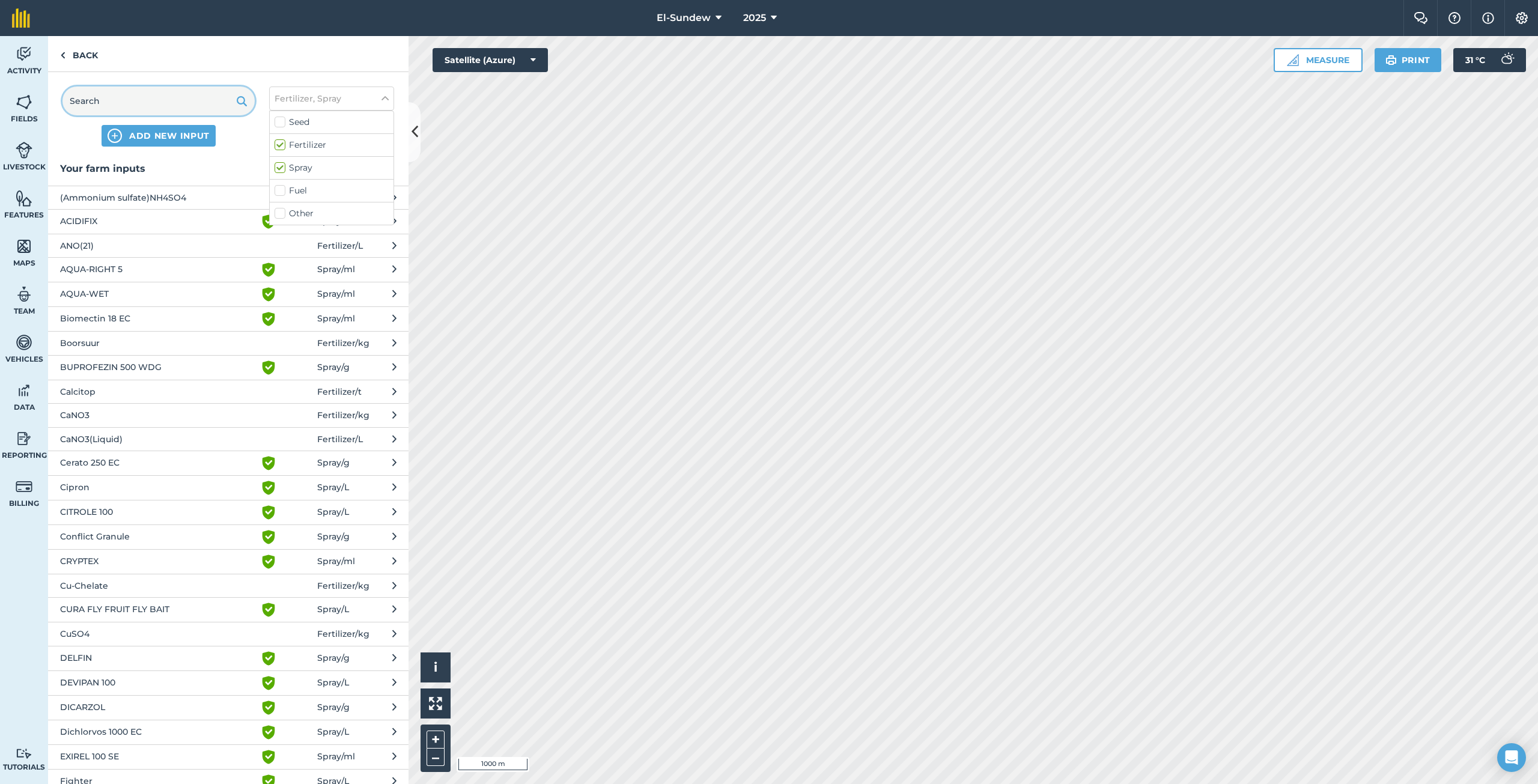
click at [191, 110] on input "text" at bounding box center [158, 101] width 192 height 29
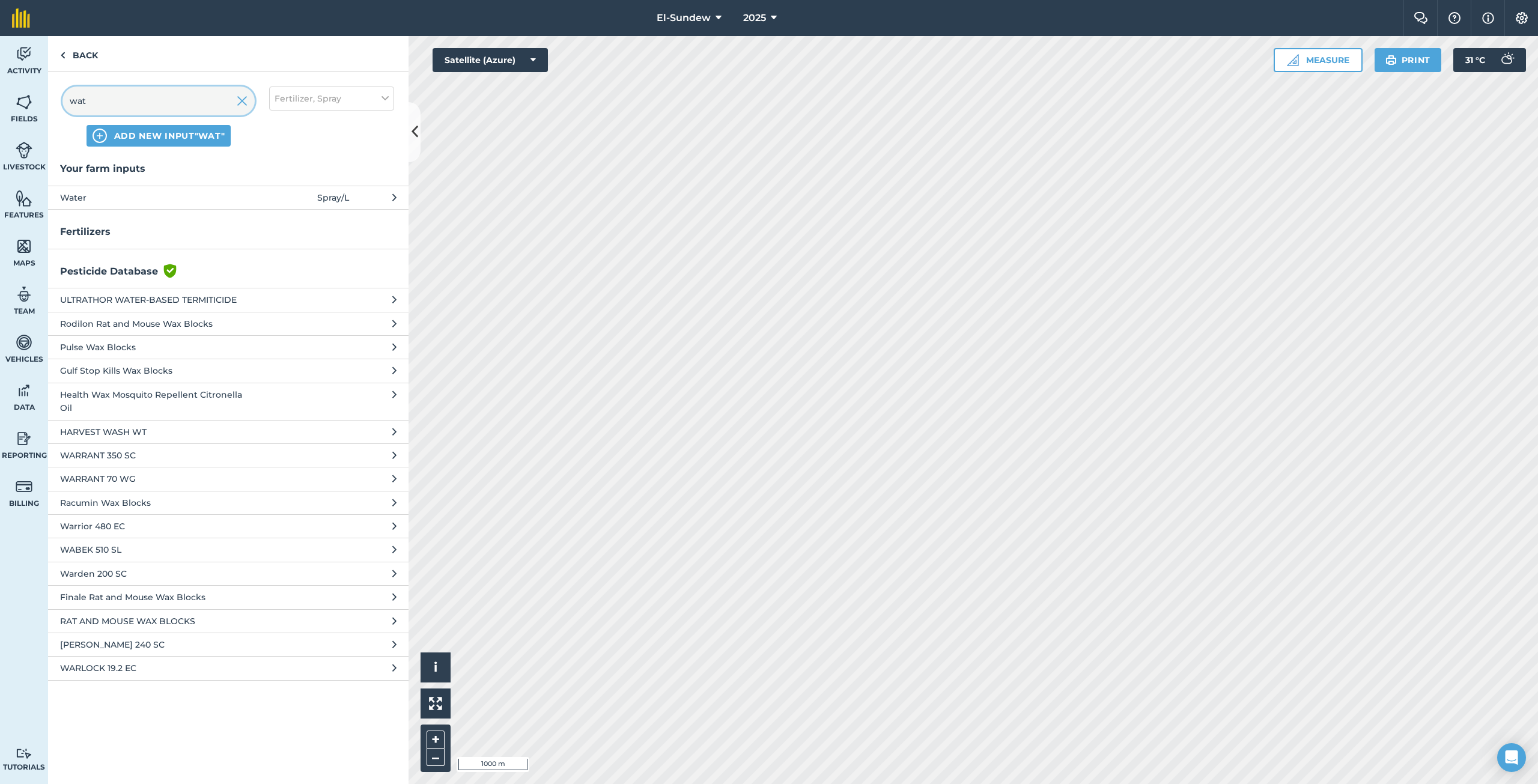
type input "wat"
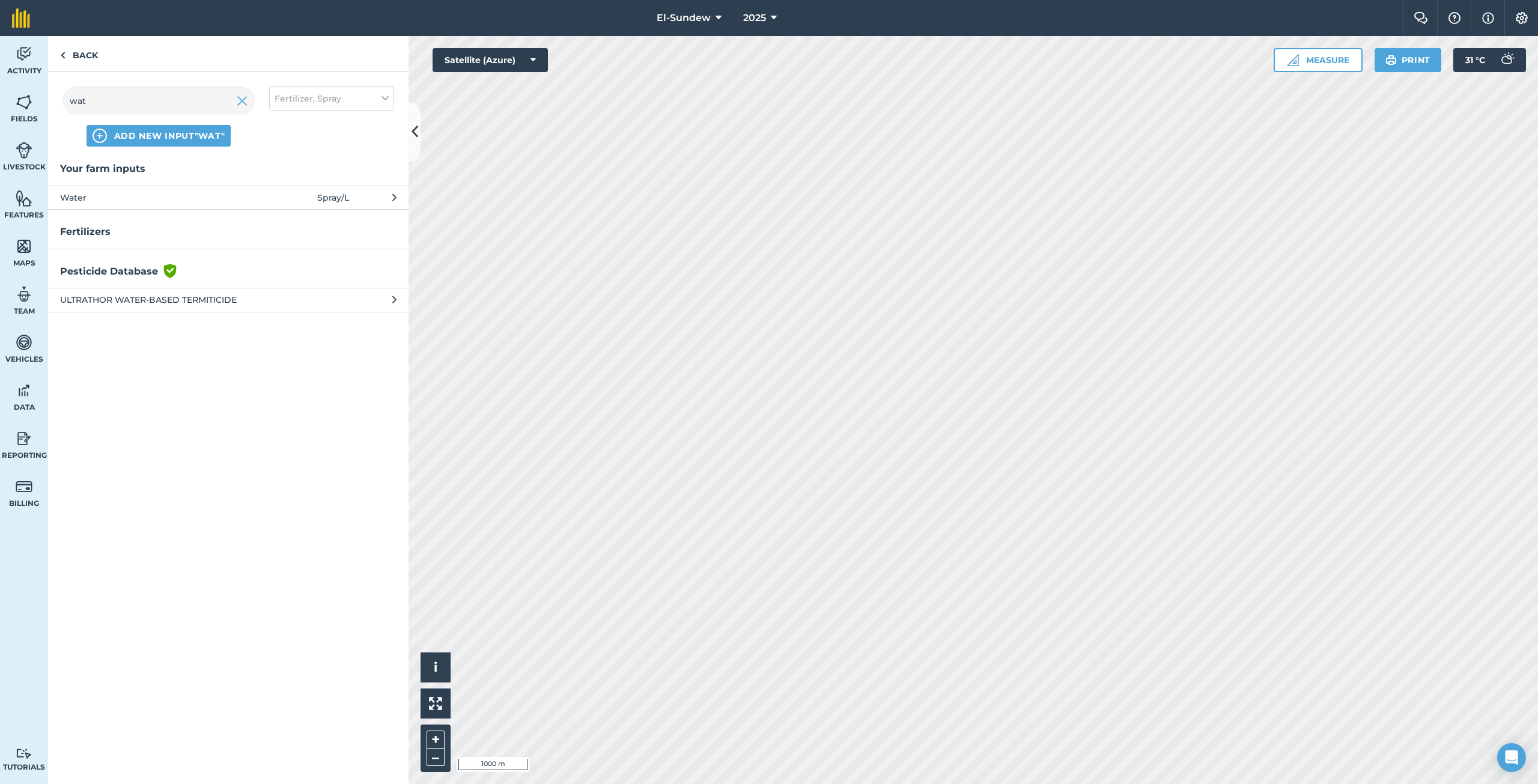
click at [176, 195] on span "Water" at bounding box center [158, 197] width 196 height 13
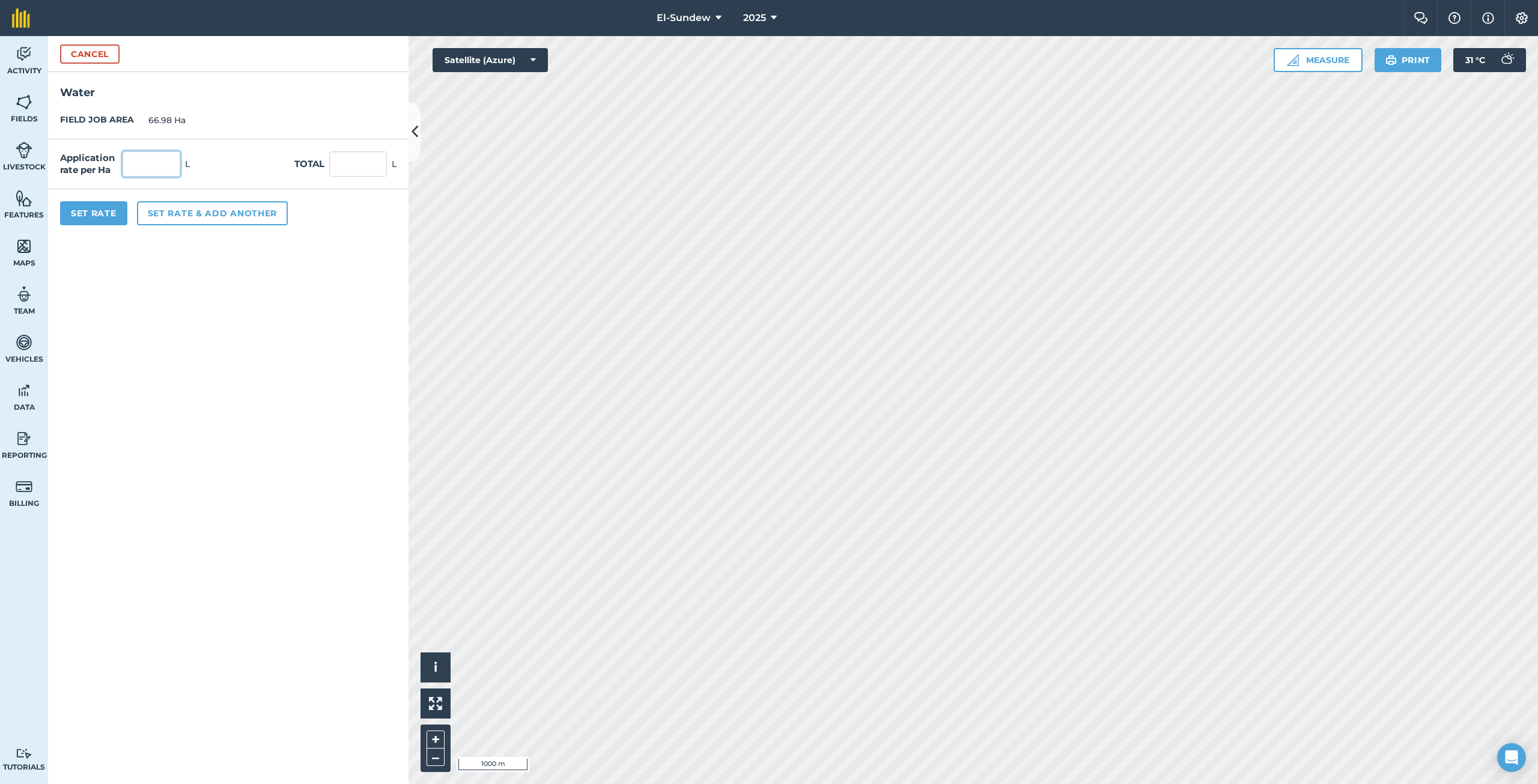
click at [175, 166] on input "text" at bounding box center [151, 164] width 58 height 25
type input "1,800"
type input "120,564"
click at [182, 211] on button "Set rate & add another" at bounding box center [212, 213] width 151 height 24
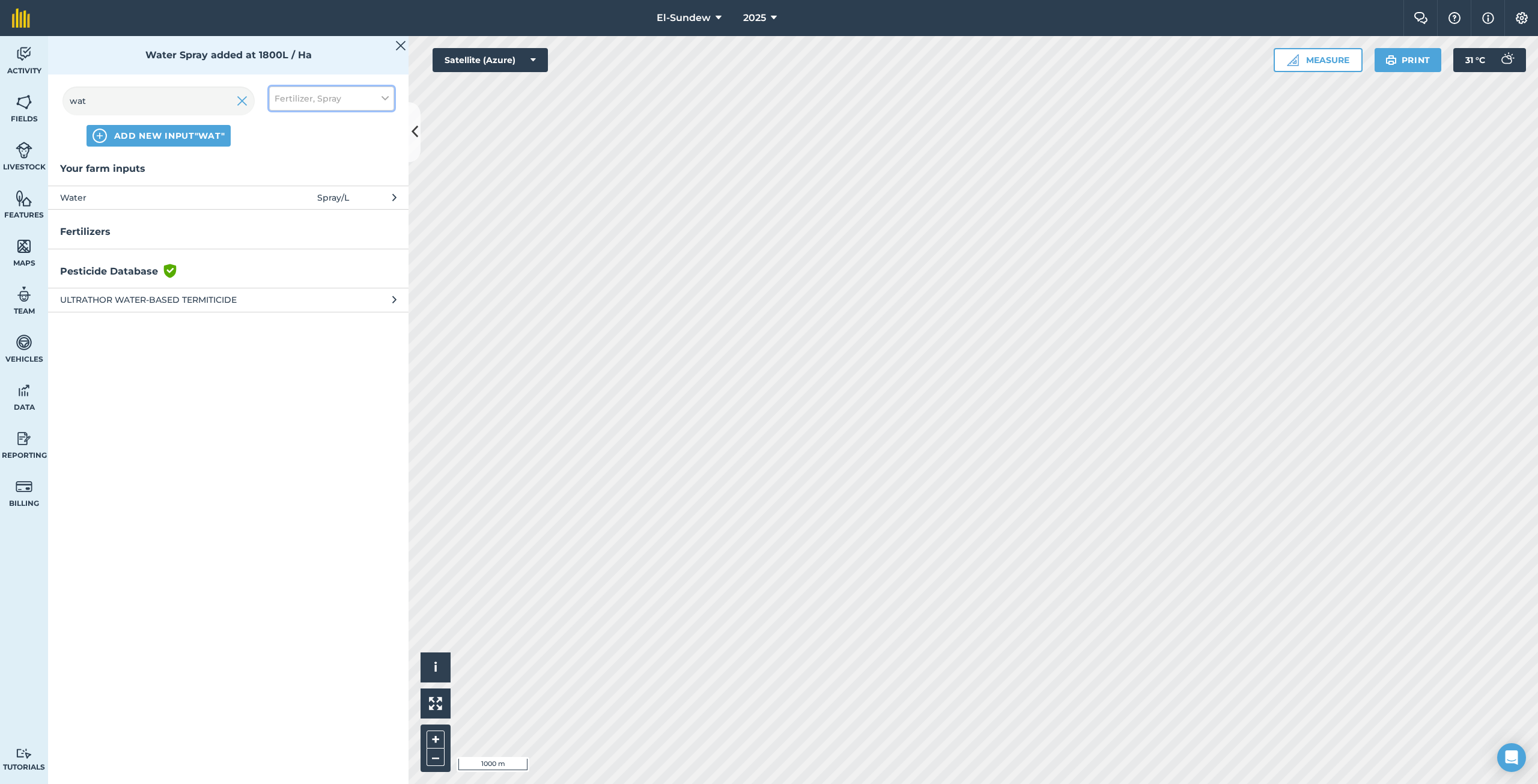
click at [354, 106] on button "Fertilizer, Spray" at bounding box center [331, 99] width 125 height 24
click at [302, 165] on label "Spray" at bounding box center [331, 168] width 114 height 13
click at [282, 165] on input "Spray" at bounding box center [278, 165] width 8 height 8
checkbox input "false"
click at [238, 102] on img at bounding box center [242, 101] width 10 height 15
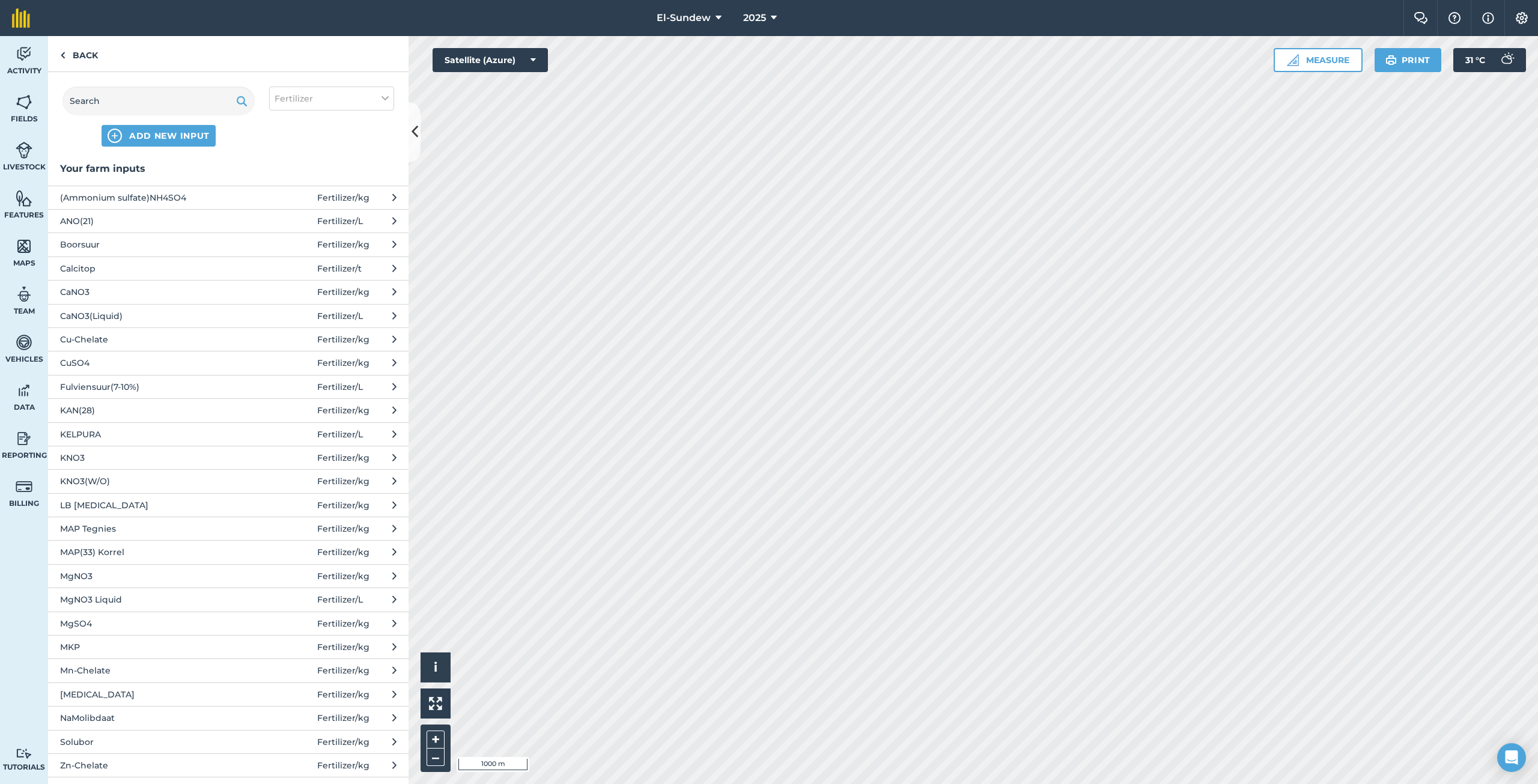
click at [147, 478] on span "KNO3(W/O)" at bounding box center [158, 481] width 196 height 13
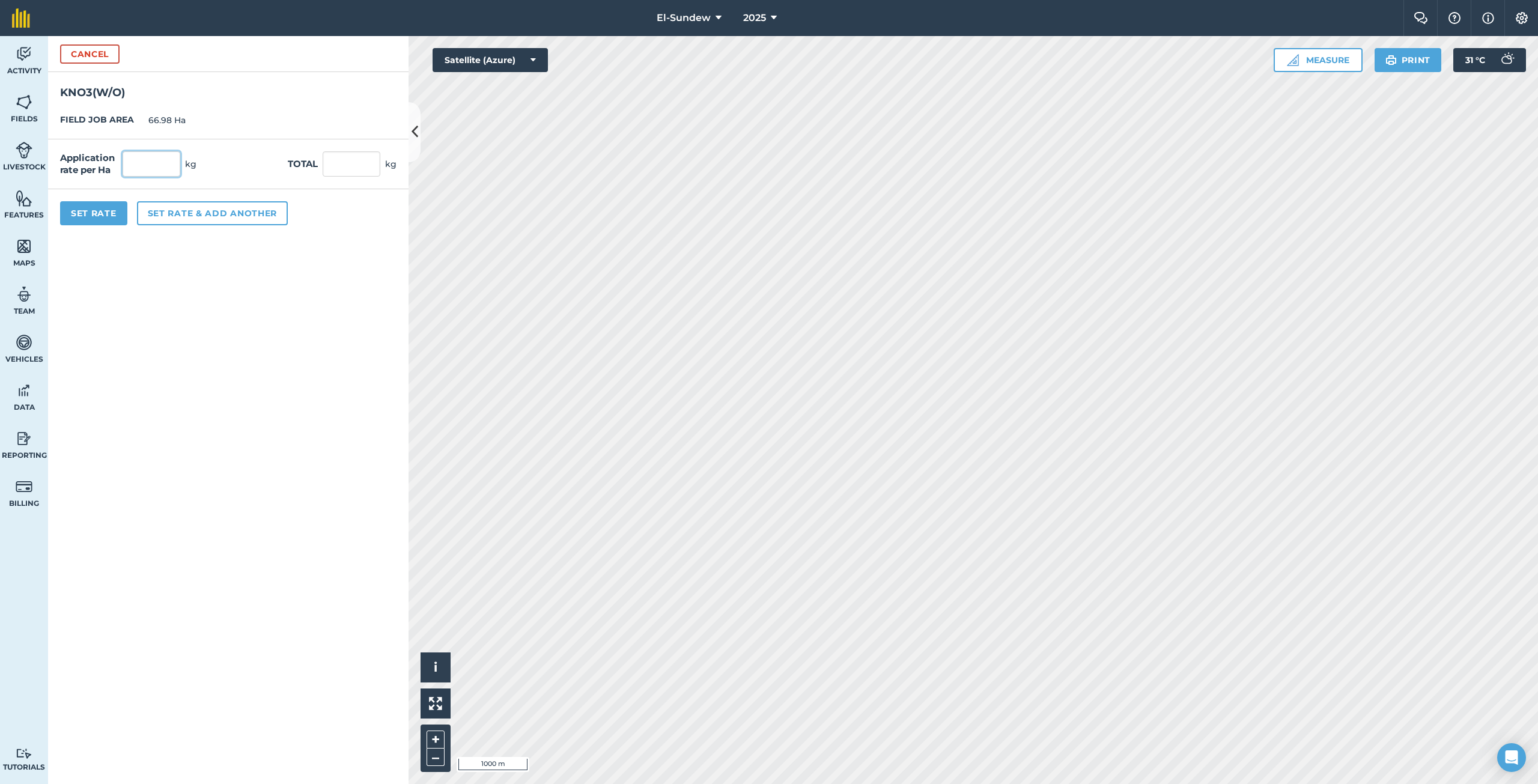
click at [177, 166] on input "text" at bounding box center [151, 164] width 58 height 25
type input "18"
type input "1,205.64"
click at [106, 212] on button "Set Rate" at bounding box center [94, 213] width 67 height 24
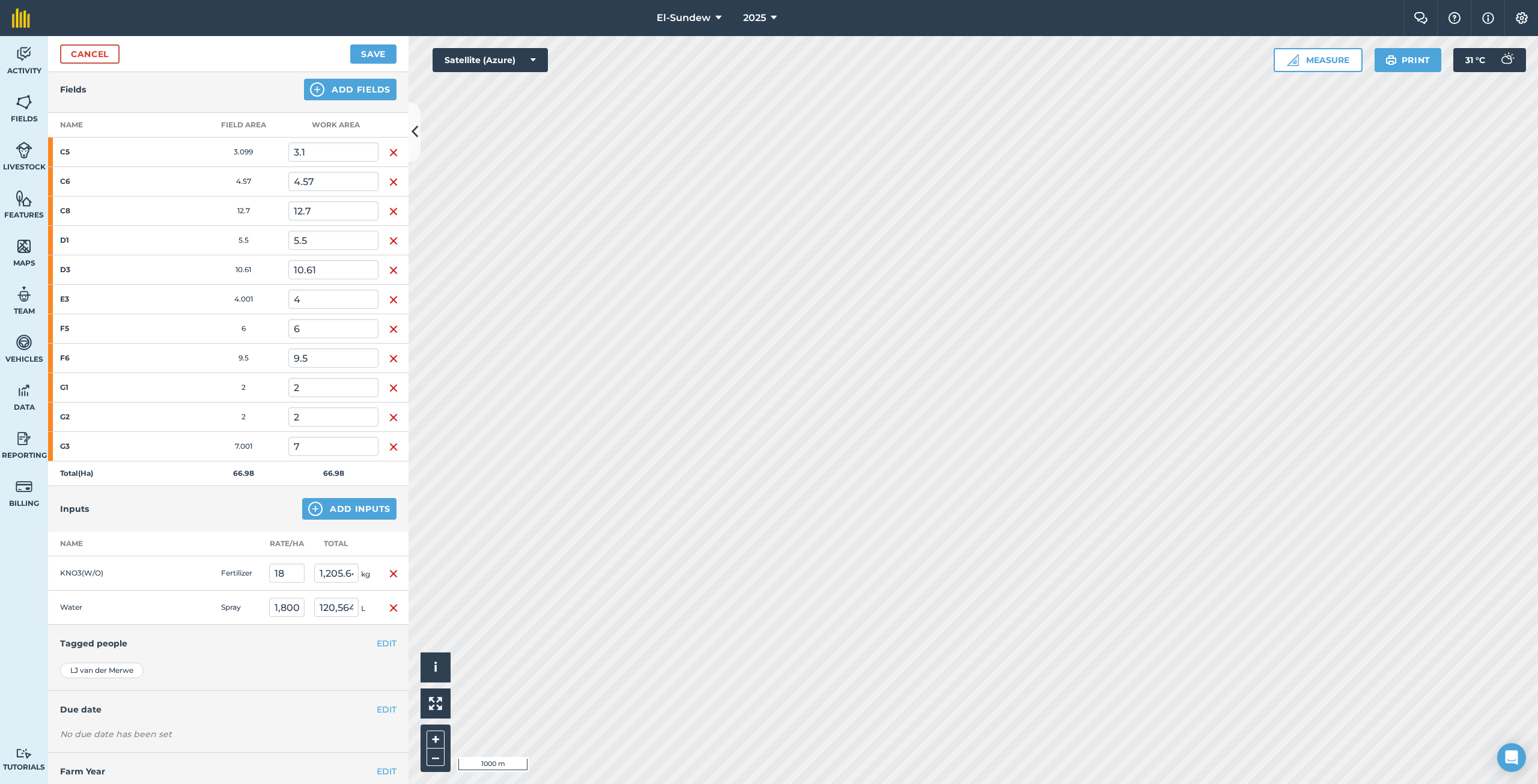
scroll to position [165, 0]
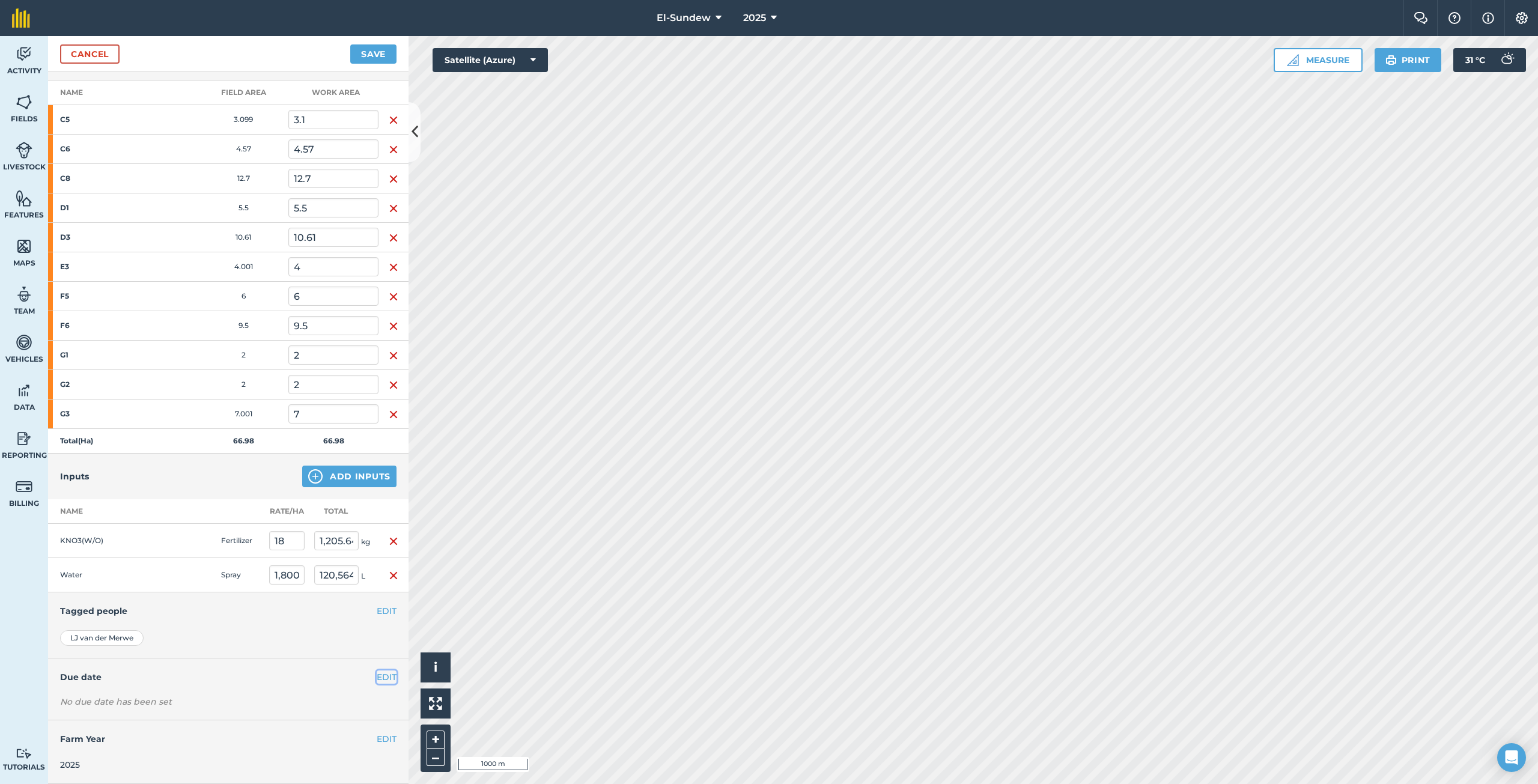
click at [377, 674] on button "EDIT" at bounding box center [386, 676] width 20 height 13
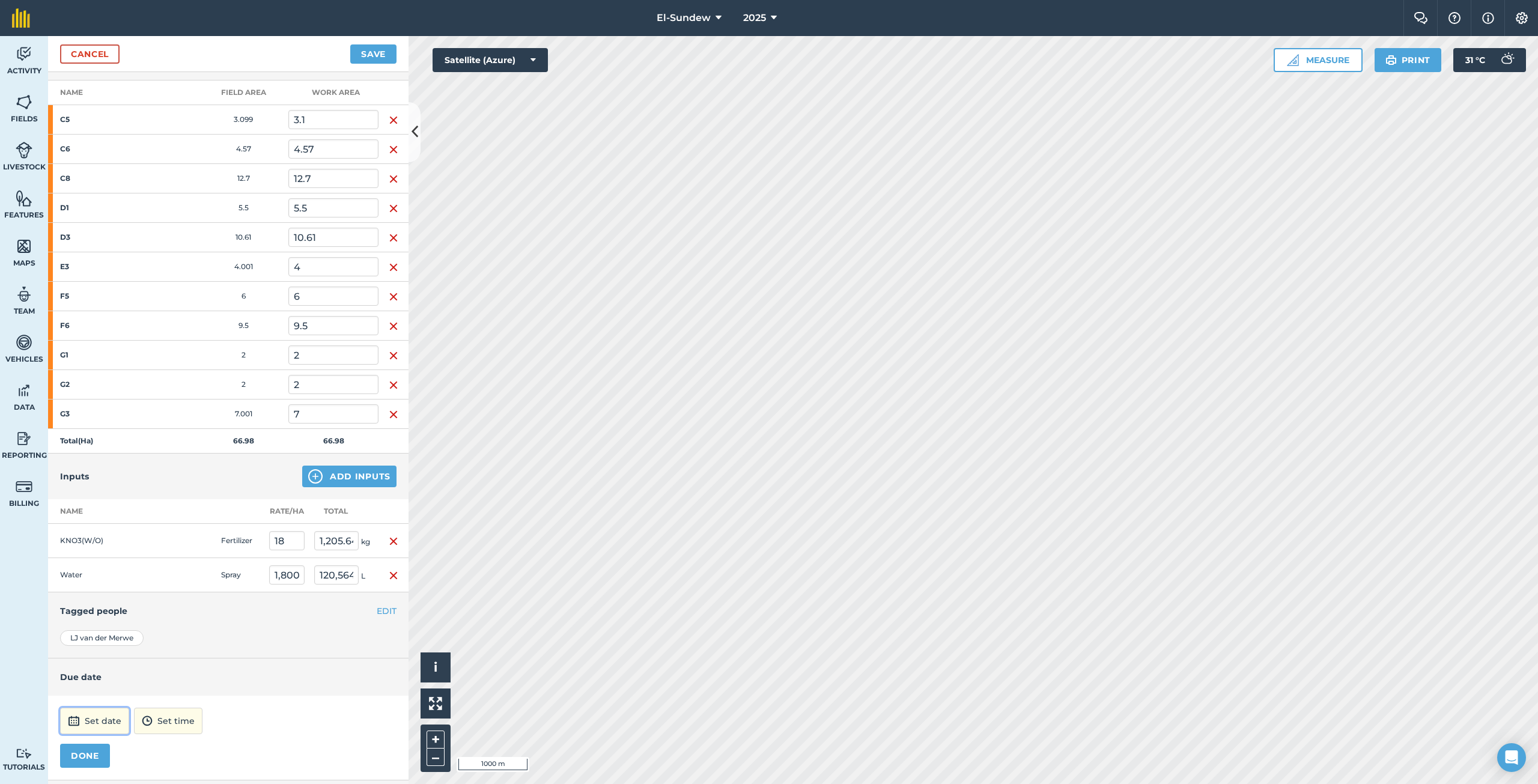
click at [110, 724] on button "Set date" at bounding box center [94, 721] width 69 height 27
click at [216, 565] on button "›" at bounding box center [218, 559] width 27 height 27
click at [144, 666] on button "31" at bounding box center [131, 674] width 28 height 20
click at [178, 714] on button "12:00" at bounding box center [152, 721] width 52 height 27
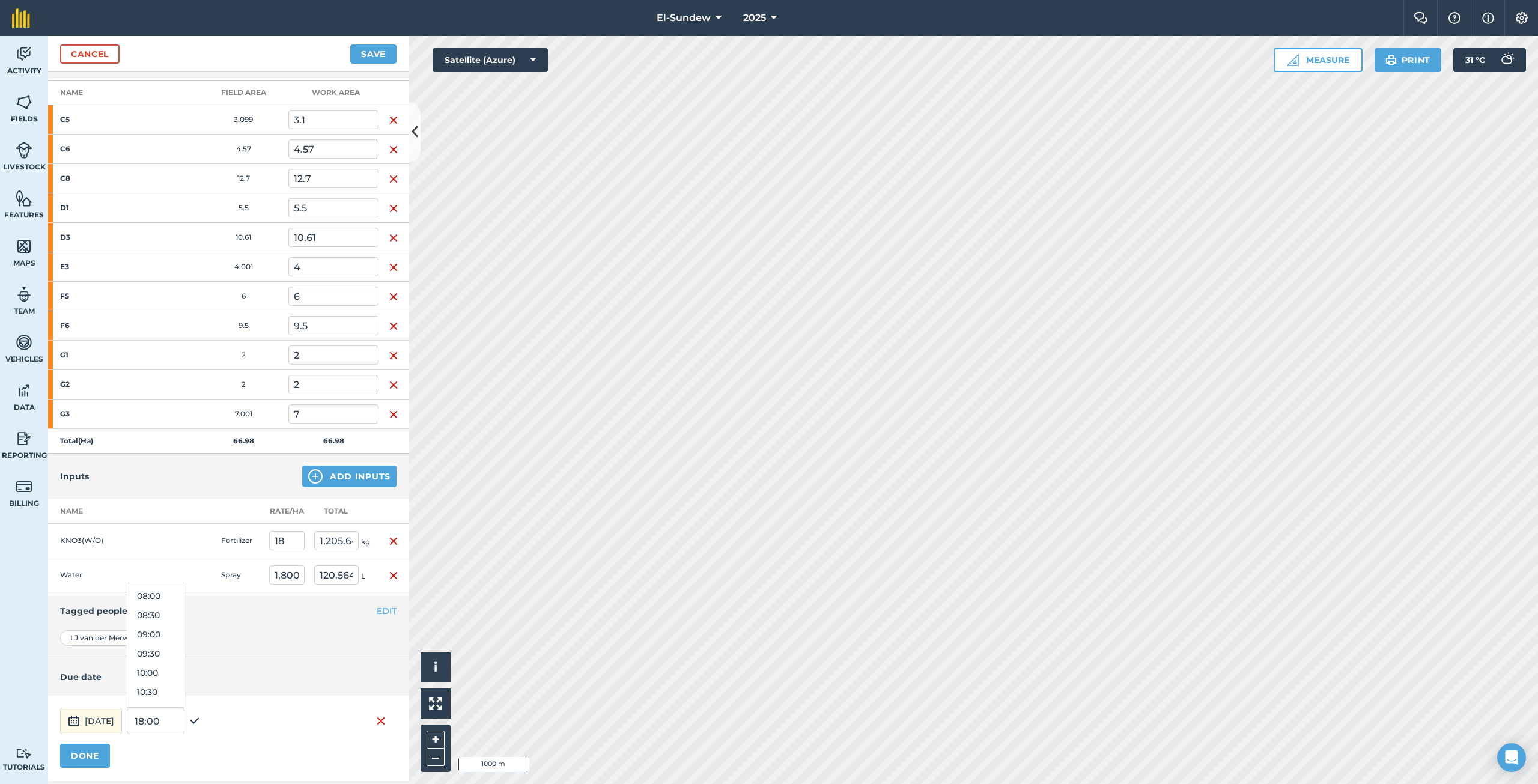
scroll to position [280, 0]
click at [184, 589] on button "07:00" at bounding box center [155, 582] width 57 height 20
click at [96, 764] on button "DONE" at bounding box center [85, 755] width 50 height 24
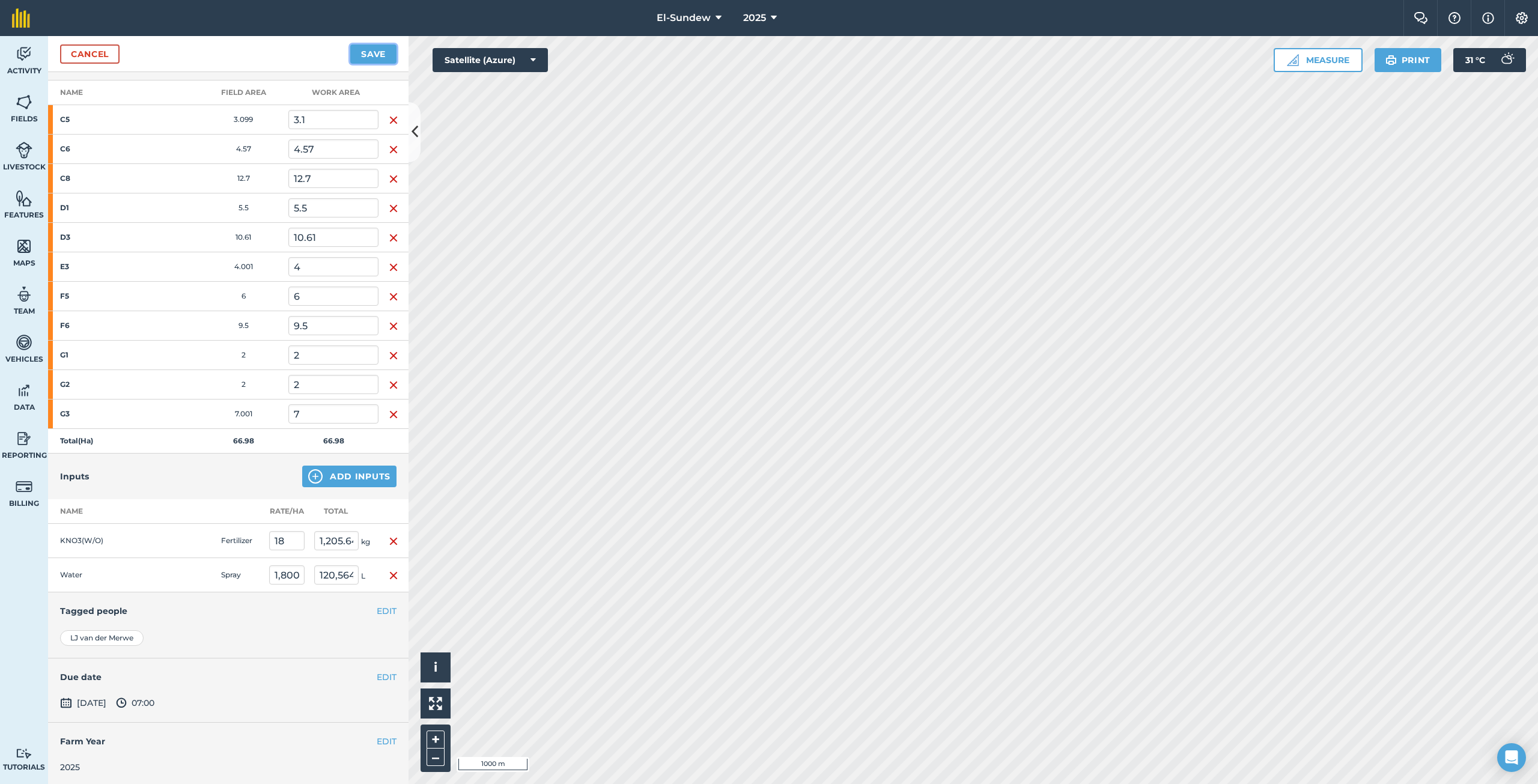
click at [373, 55] on button "Save" at bounding box center [373, 55] width 46 height 20
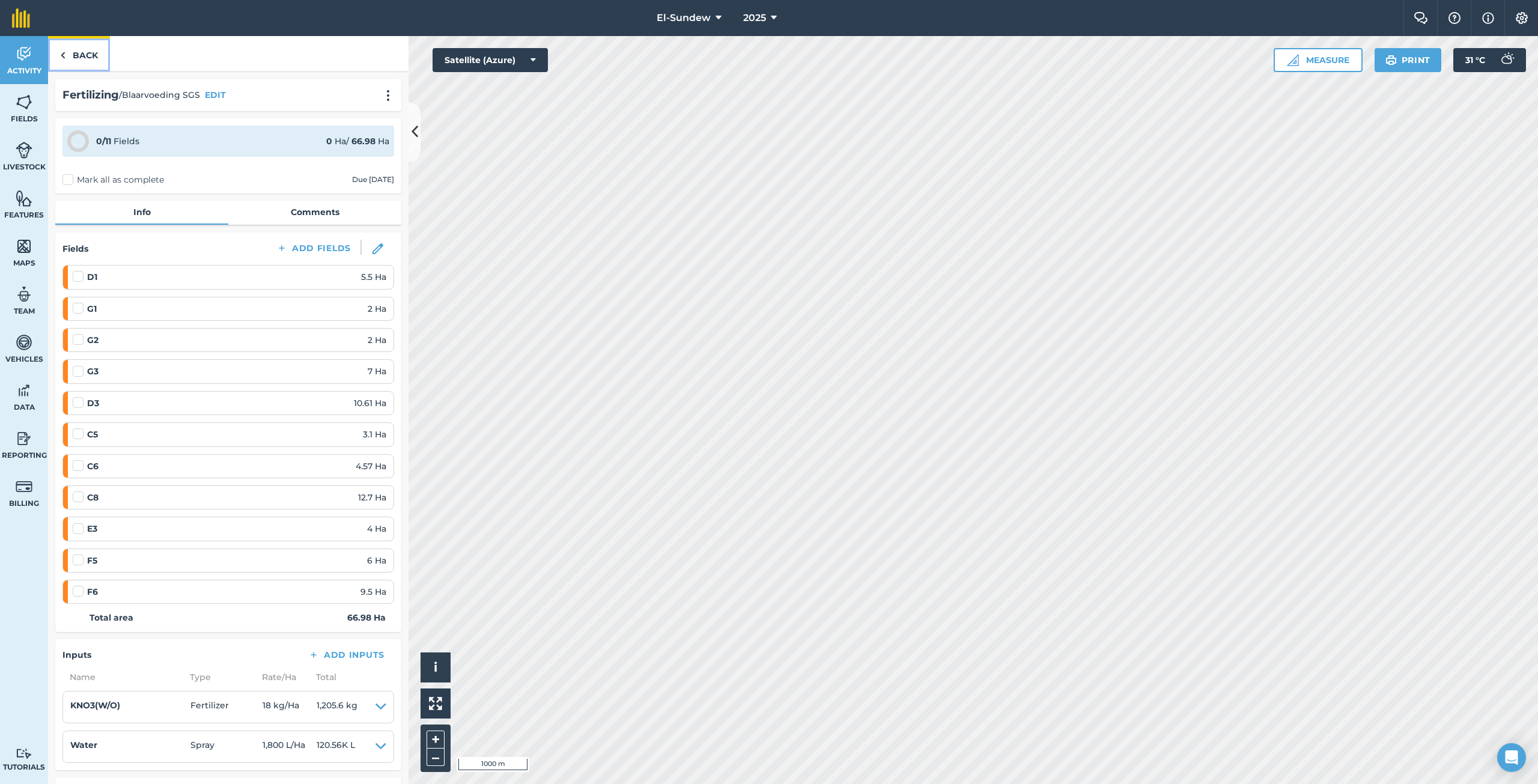
click at [92, 59] on link "Back" at bounding box center [79, 54] width 62 height 36
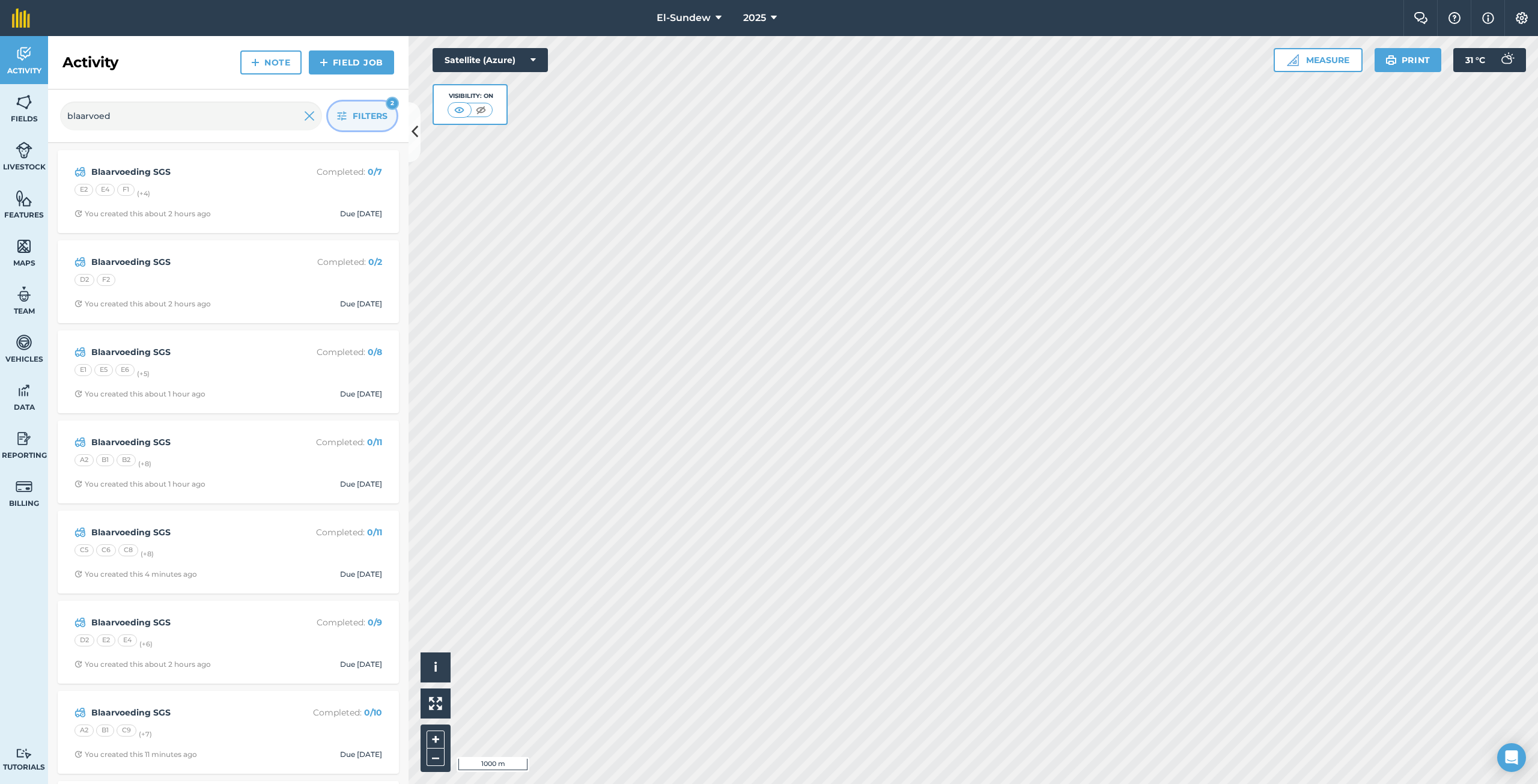
click at [338, 117] on icon "button" at bounding box center [342, 116] width 10 height 10
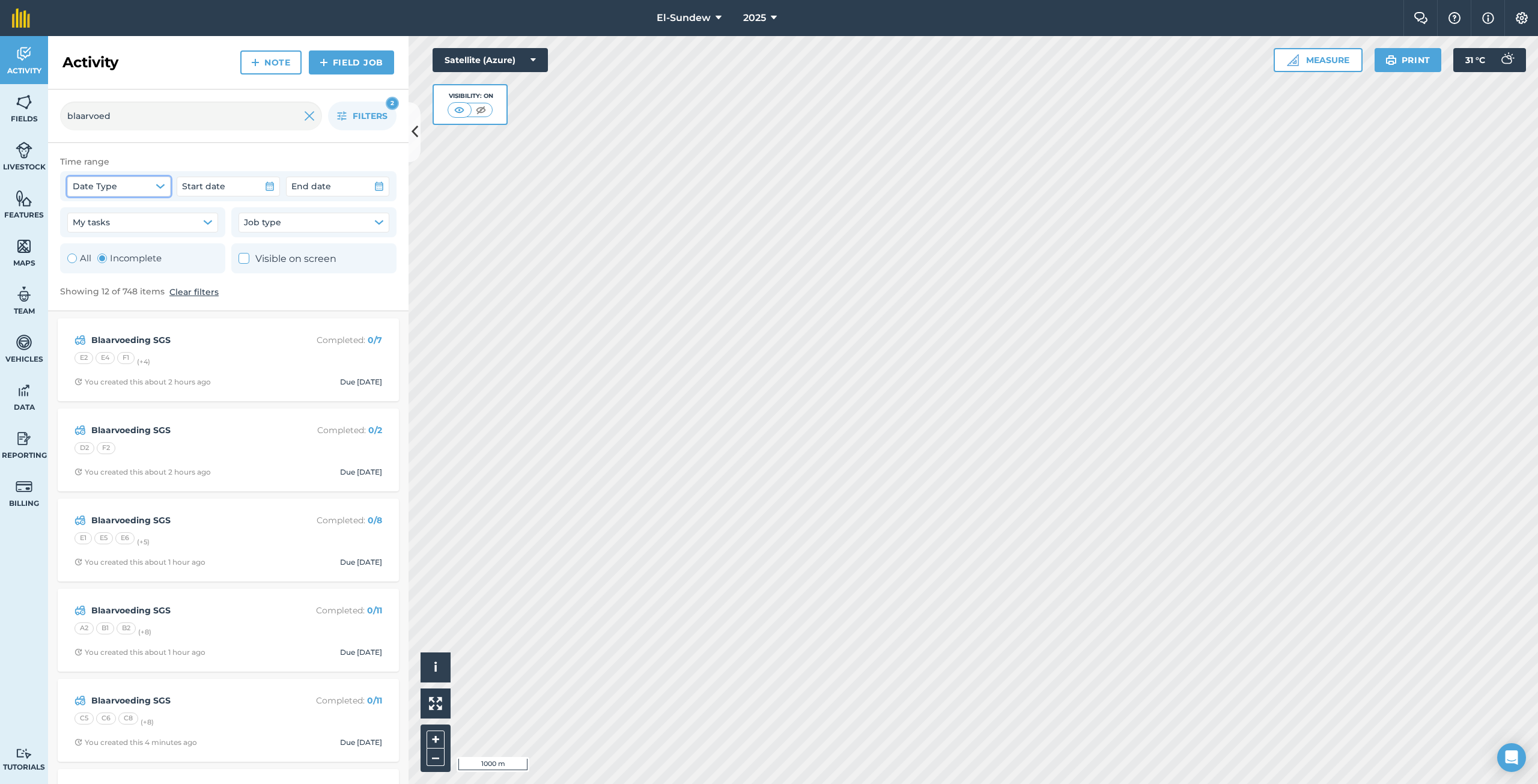
click at [159, 187] on icon "button" at bounding box center [160, 186] width 8 height 3
click at [79, 231] on icon at bounding box center [79, 230] width 8 height 8
checkbox input "true"
click at [268, 184] on icon "button" at bounding box center [270, 187] width 10 height 10
click at [197, 344] on abbr "27" at bounding box center [197, 343] width 9 height 9
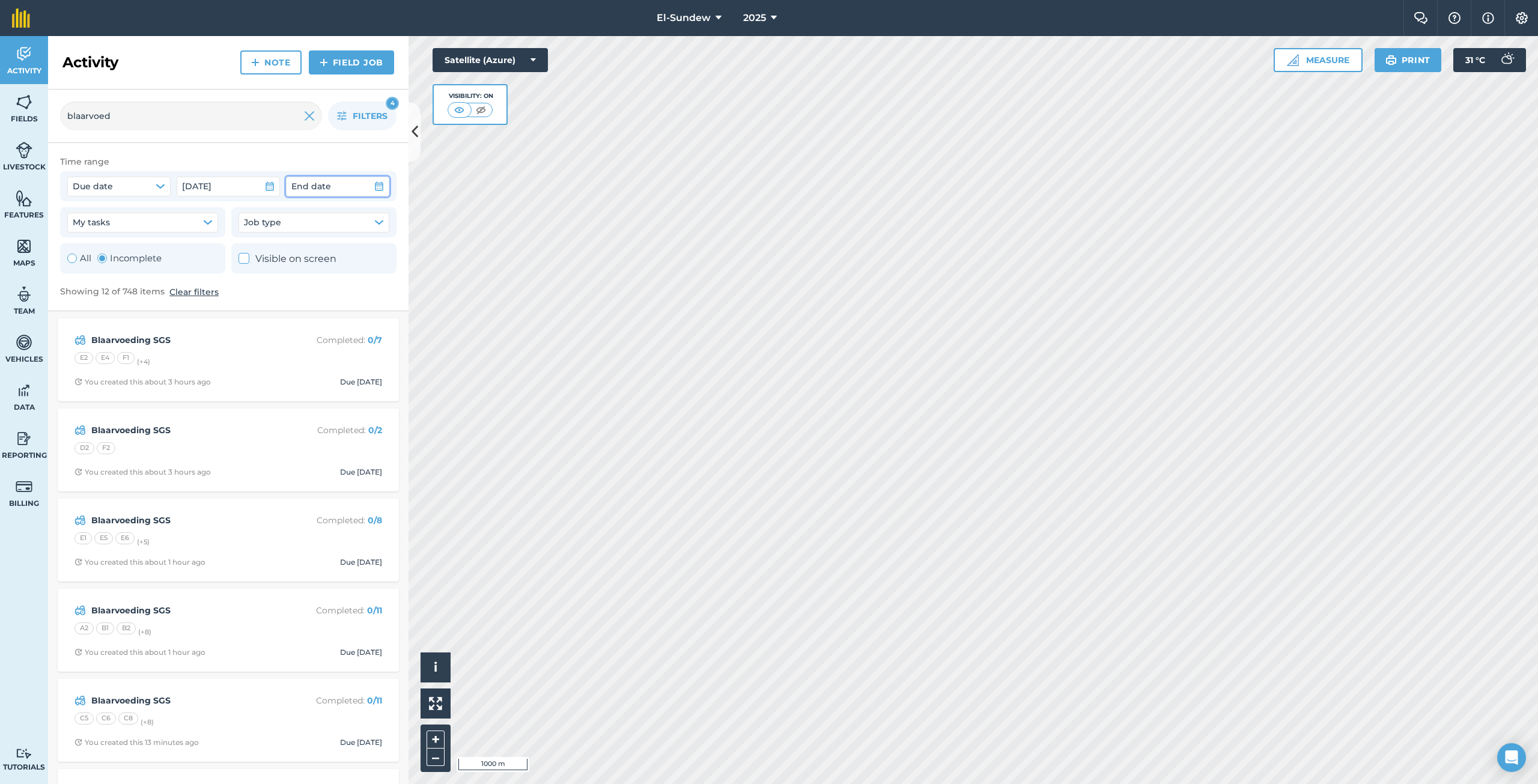
click at [382, 187] on icon "button" at bounding box center [379, 187] width 10 height 10
click at [419, 342] on abbr "31" at bounding box center [420, 343] width 9 height 9
click at [246, 358] on div "E2 E4 F1 (+ 4 )" at bounding box center [228, 360] width 307 height 15
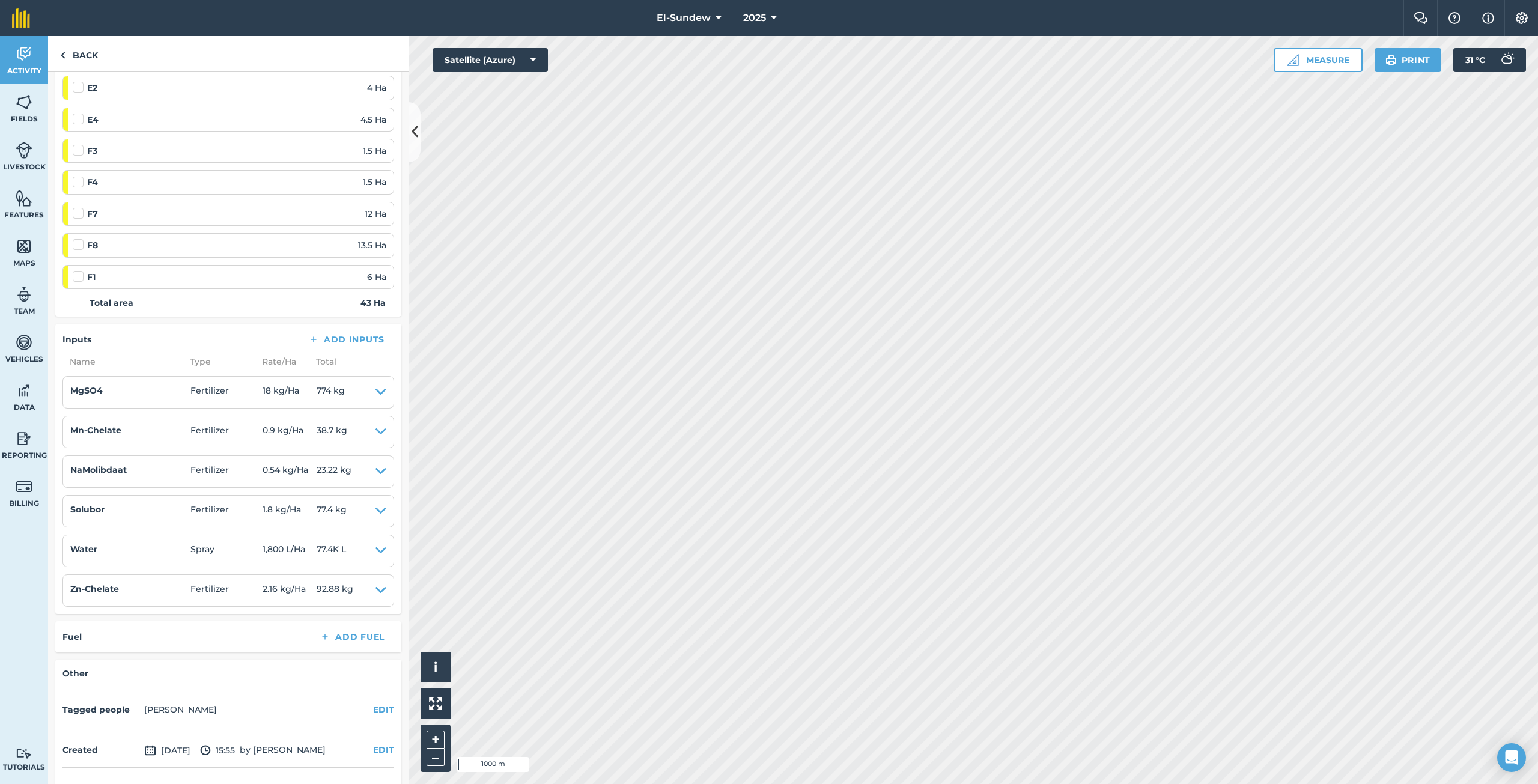
scroll to position [200, 0]
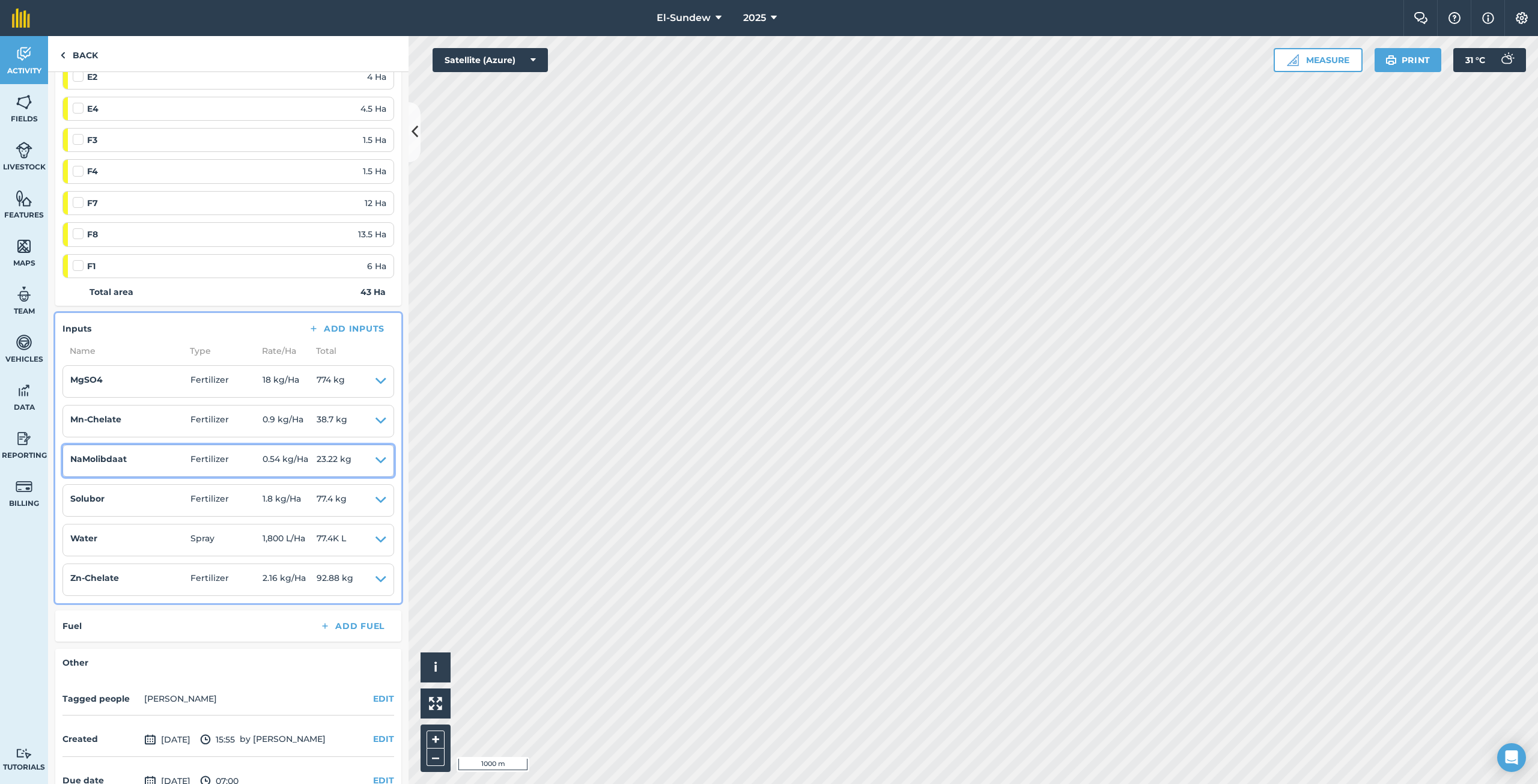
click at [375, 460] on icon at bounding box center [380, 460] width 10 height 17
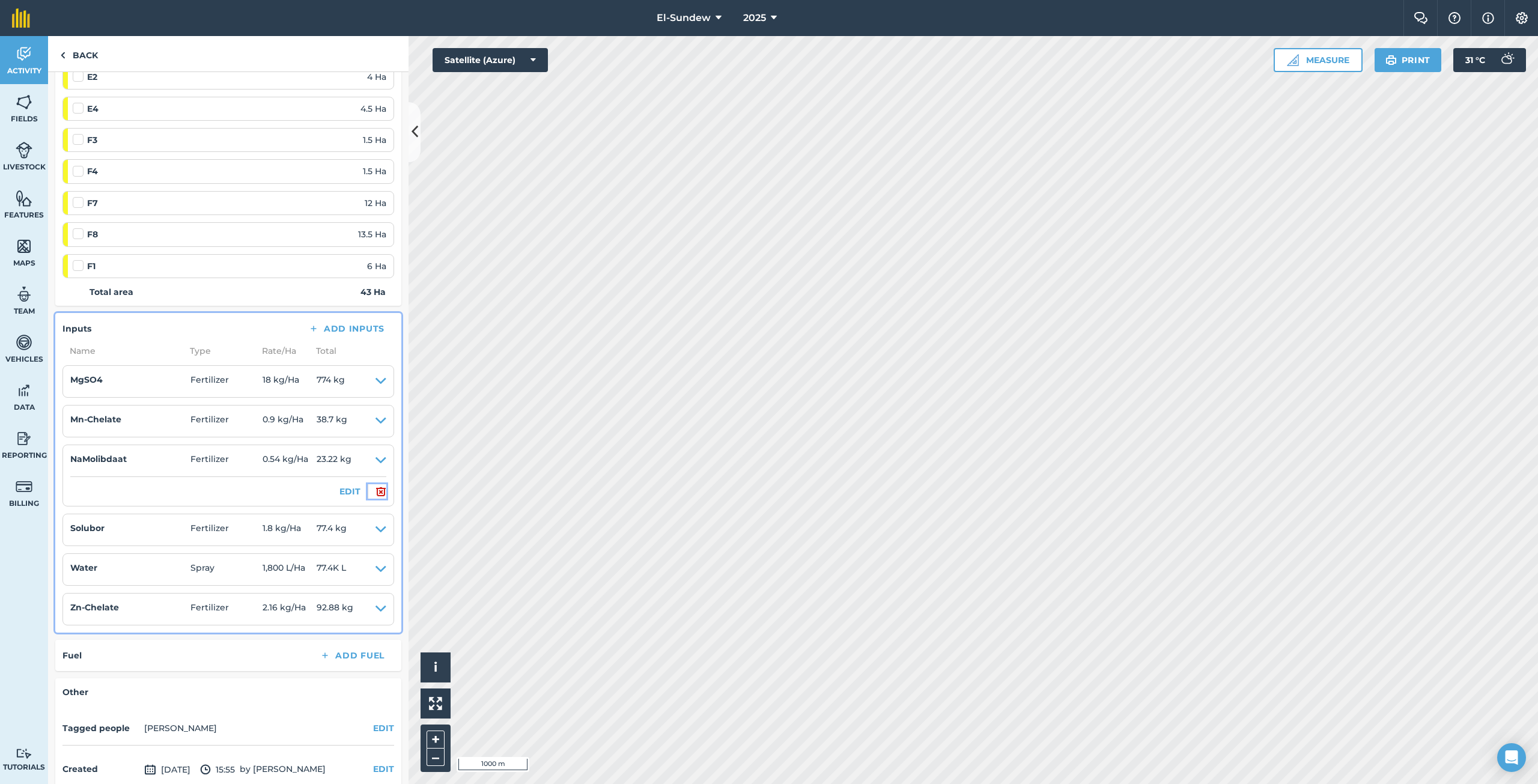
click at [375, 488] on img at bounding box center [380, 491] width 10 height 15
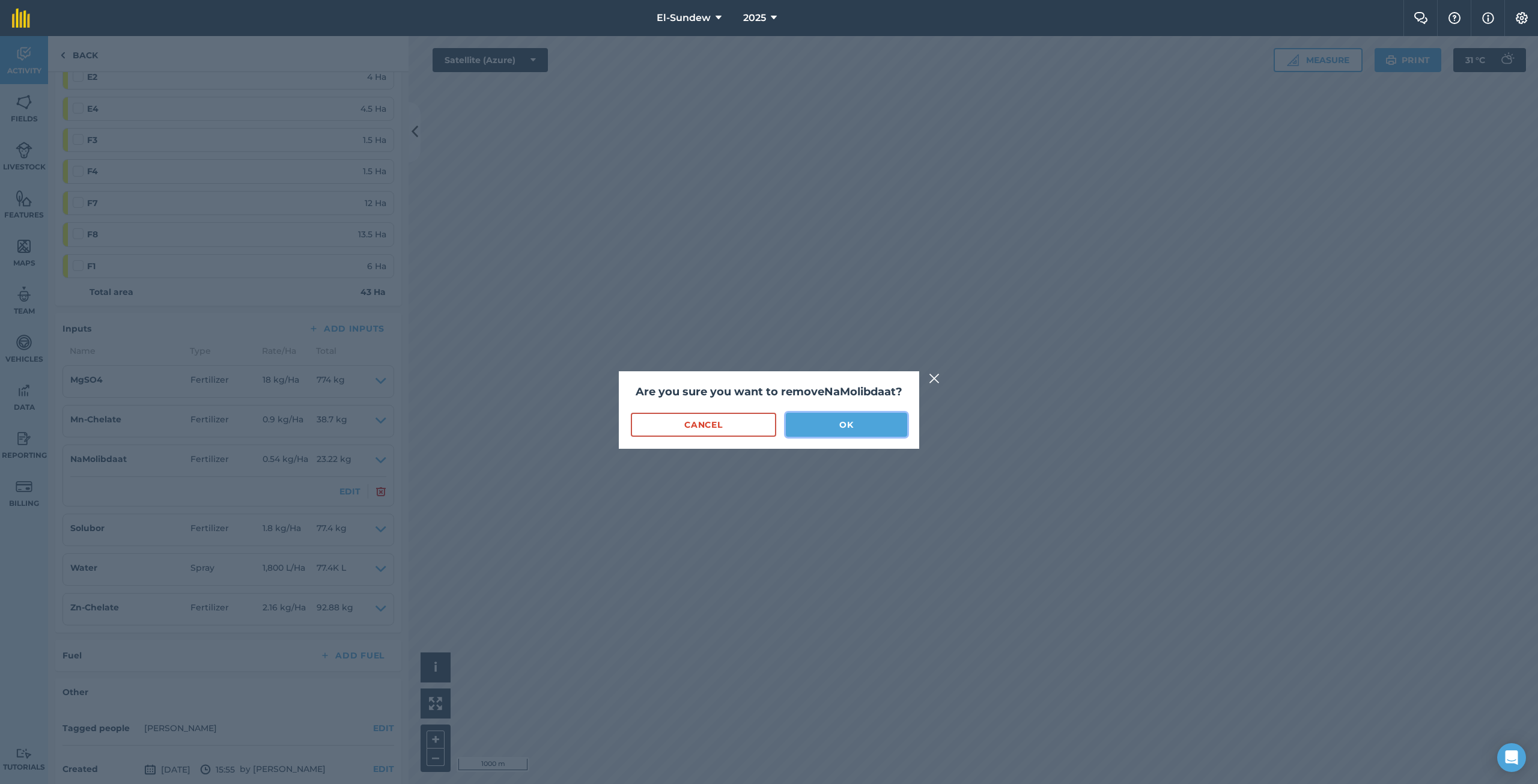
click at [853, 426] on button "OK" at bounding box center [847, 425] width 122 height 24
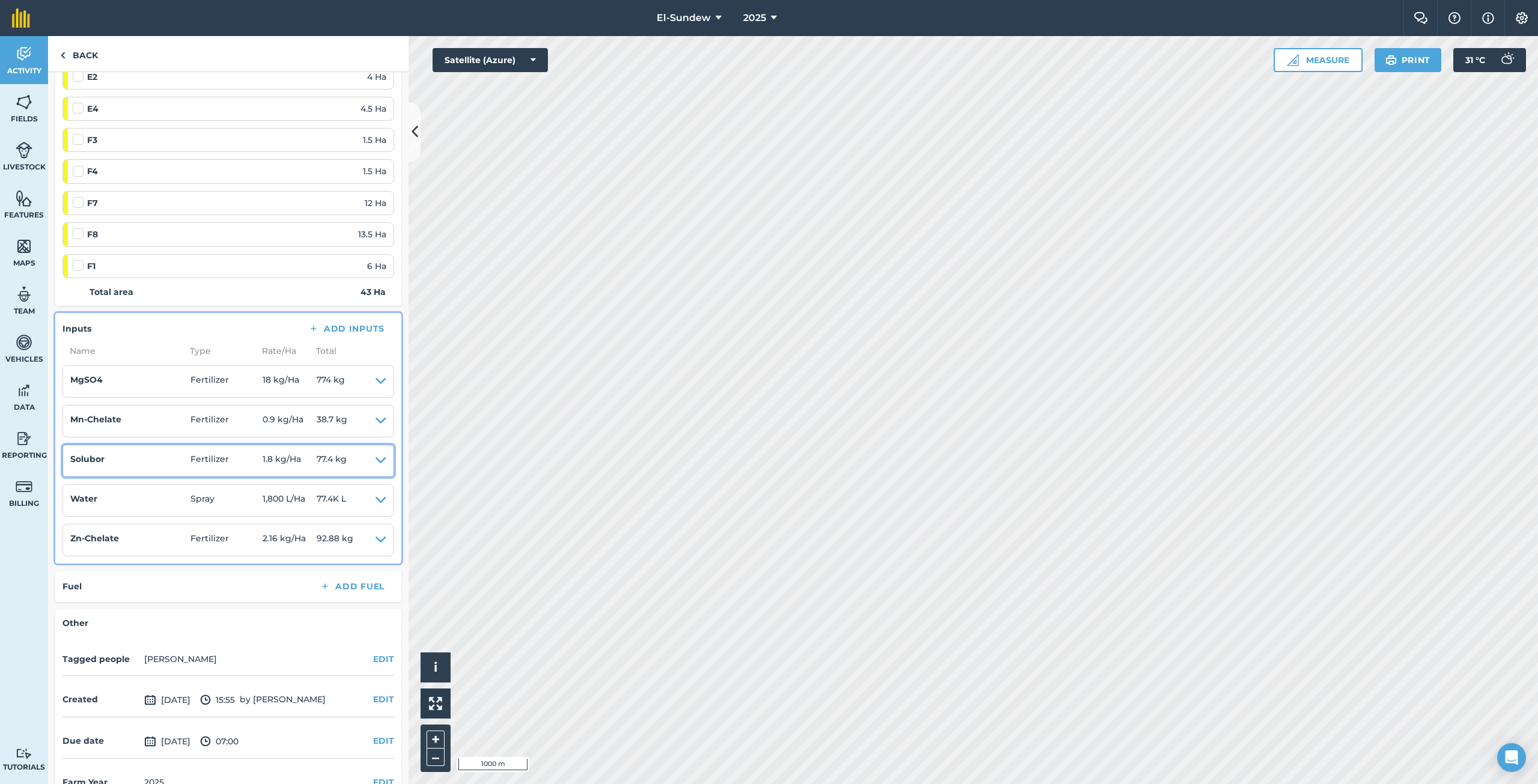
click at [375, 456] on icon at bounding box center [380, 460] width 10 height 17
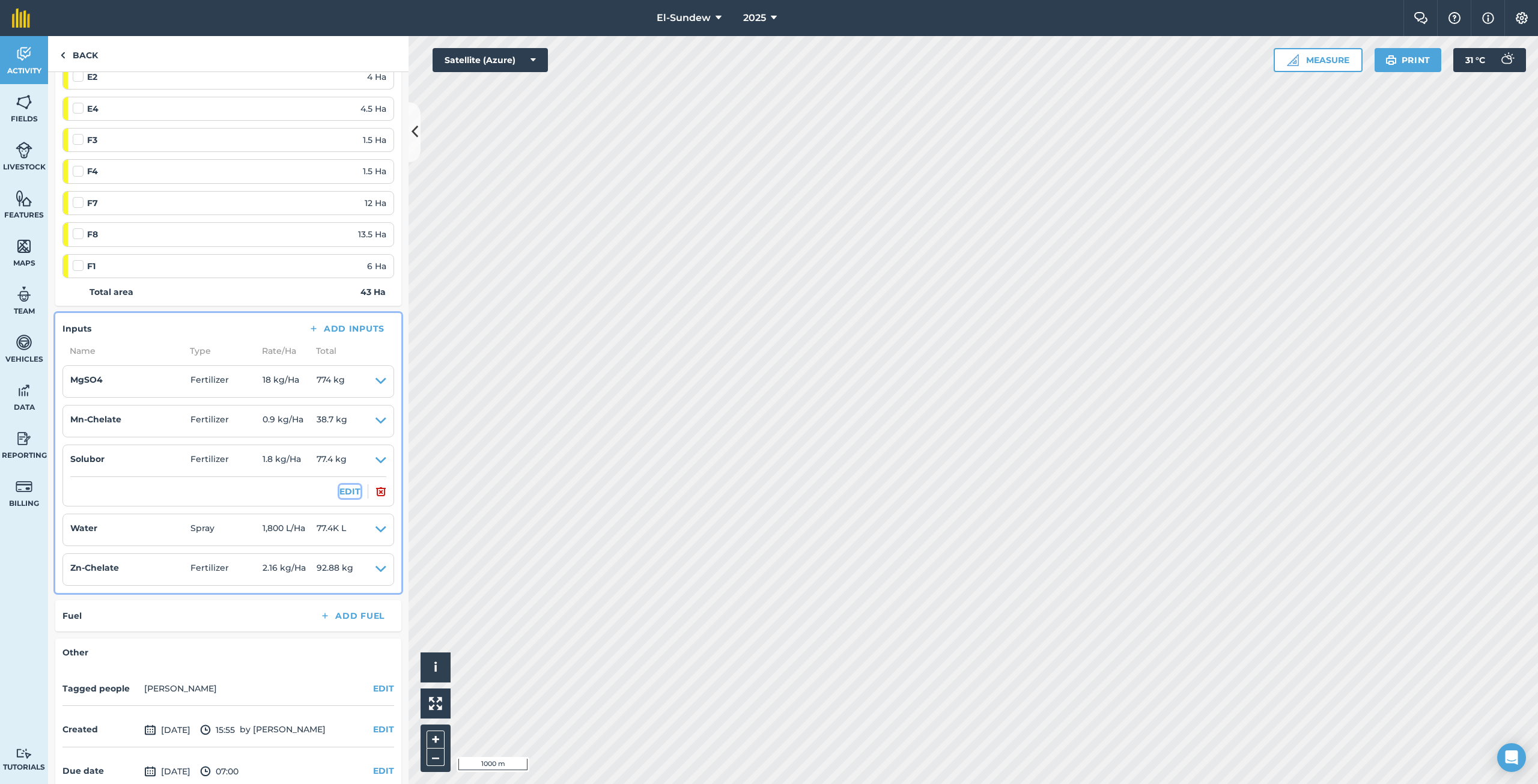
click at [342, 491] on button "EDIT" at bounding box center [350, 491] width 21 height 13
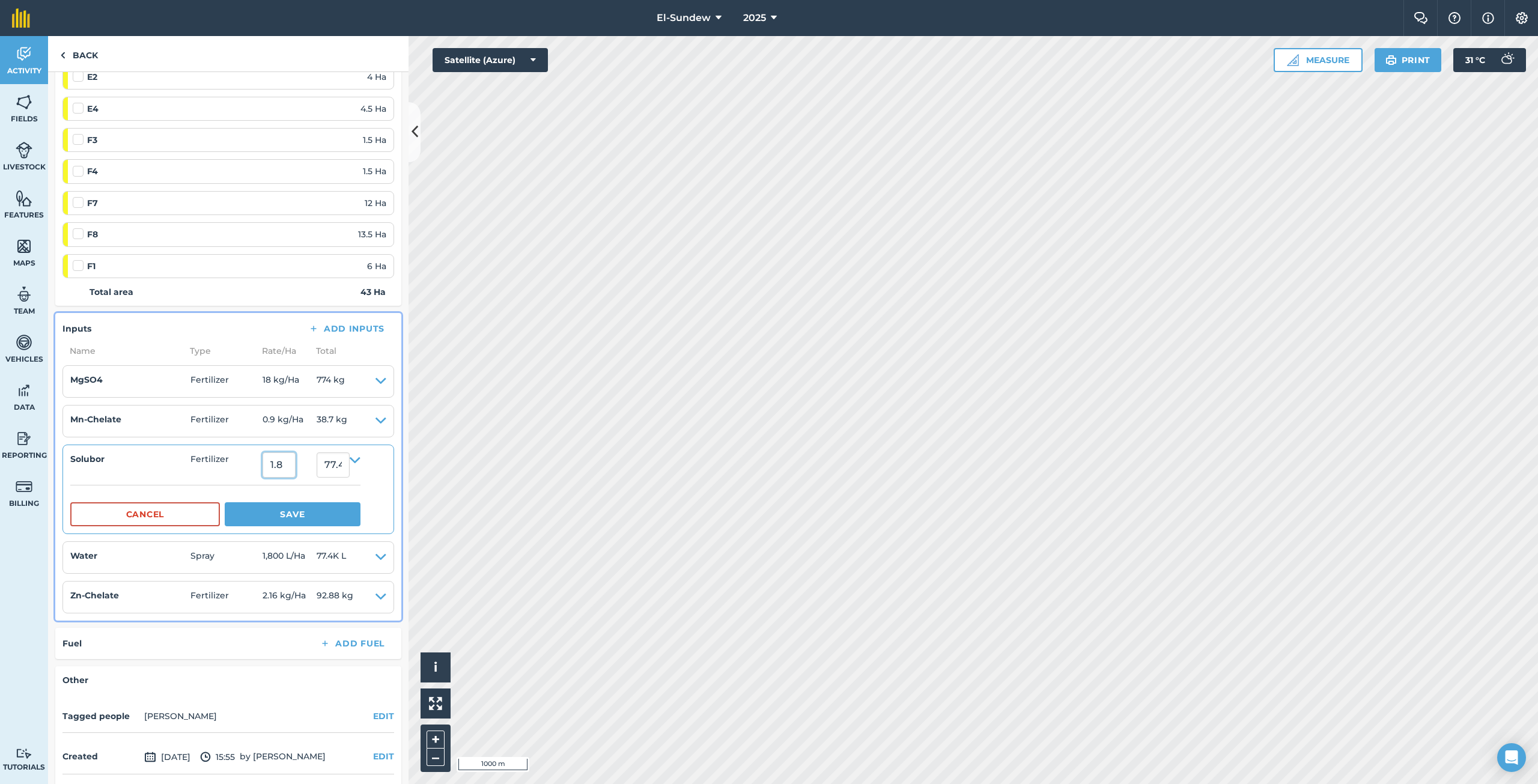
click at [296, 465] on input "1.8" at bounding box center [279, 465] width 33 height 25
type input "0.9"
type input "38.7"
click at [307, 511] on button "Save" at bounding box center [293, 514] width 136 height 24
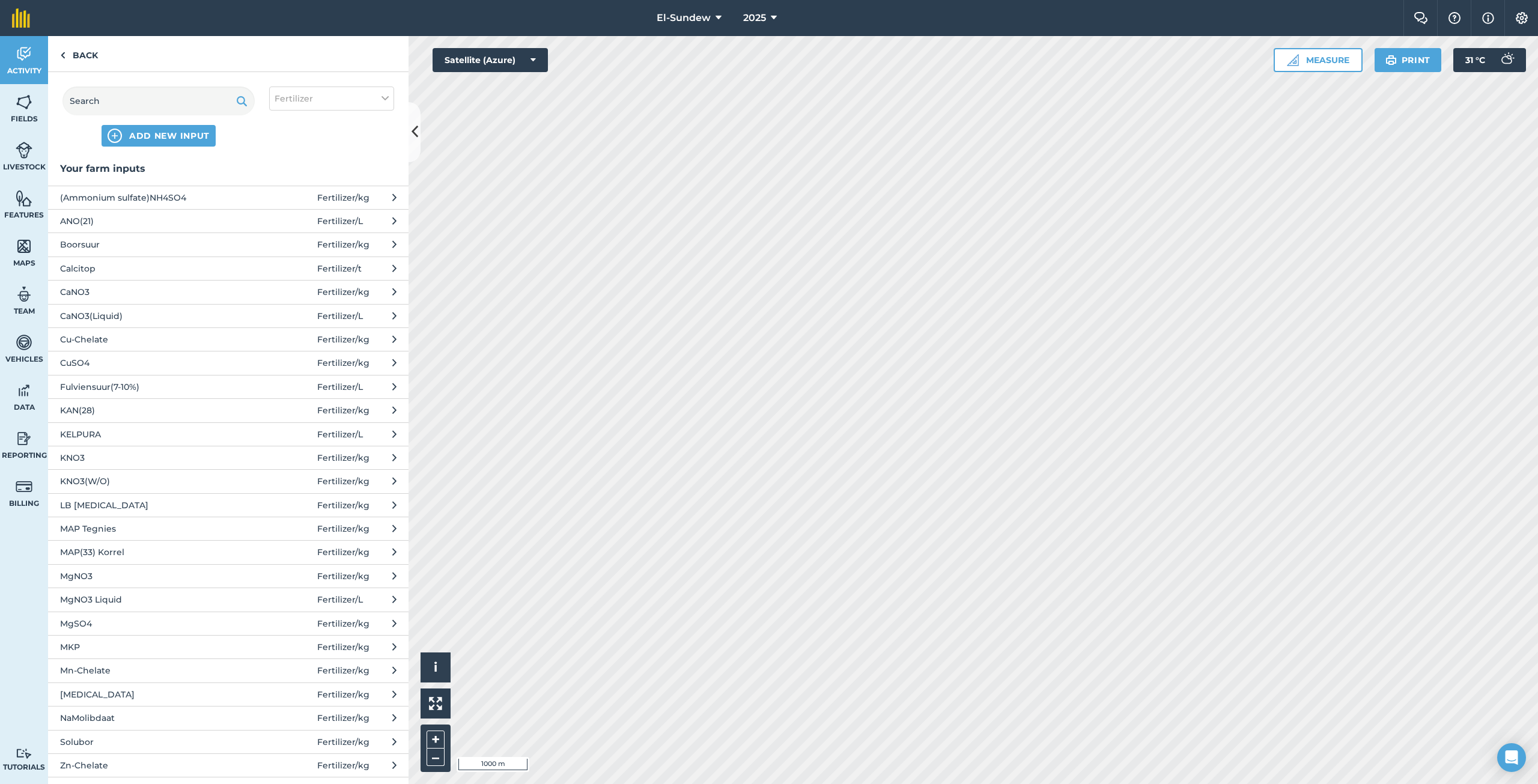
click at [108, 384] on span "Fulviensuur(7-10%)" at bounding box center [158, 386] width 196 height 13
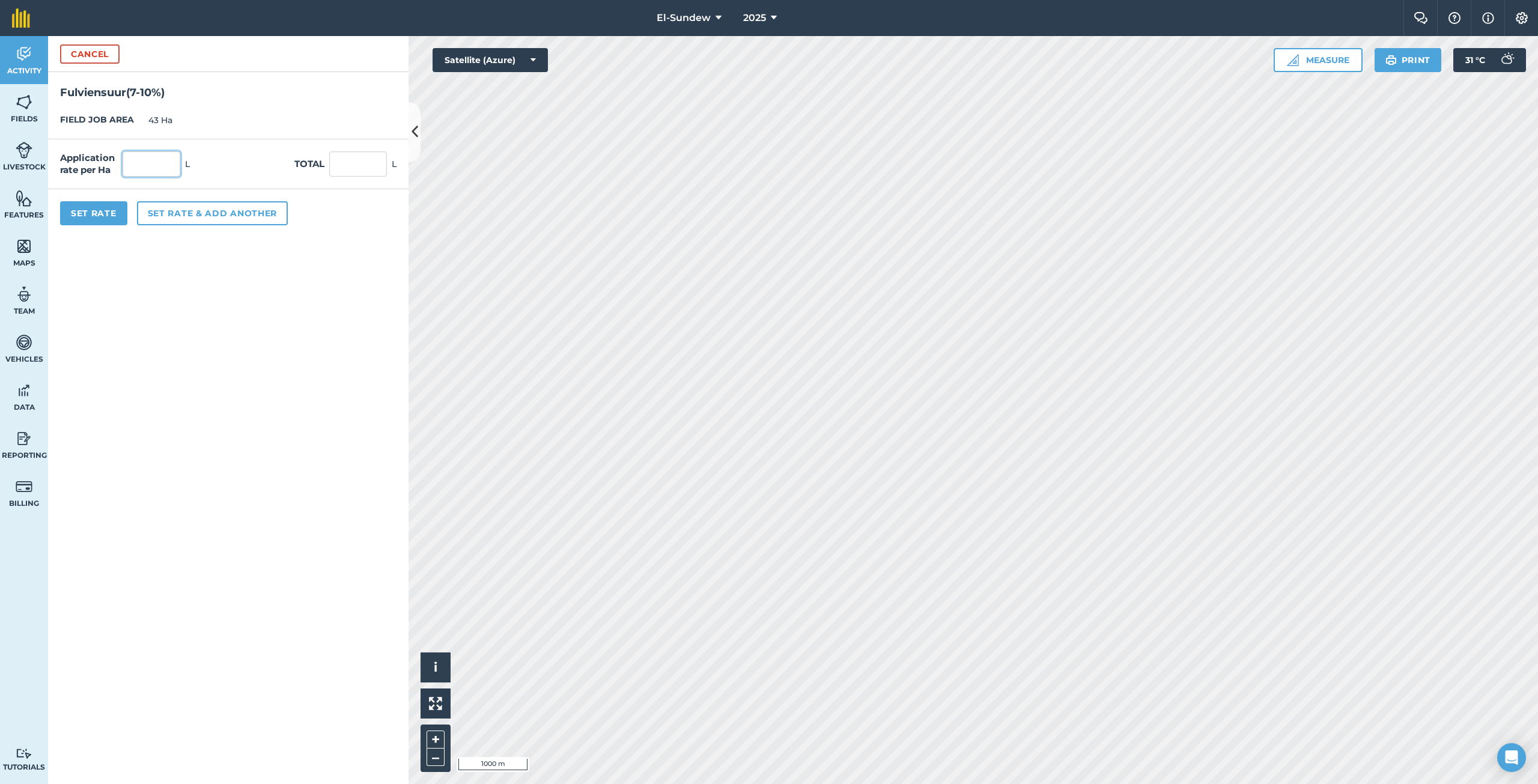
click at [155, 169] on input "text" at bounding box center [151, 164] width 58 height 25
type input "3.6"
type input "154.8"
click at [98, 222] on button "Set Rate" at bounding box center [94, 213] width 67 height 24
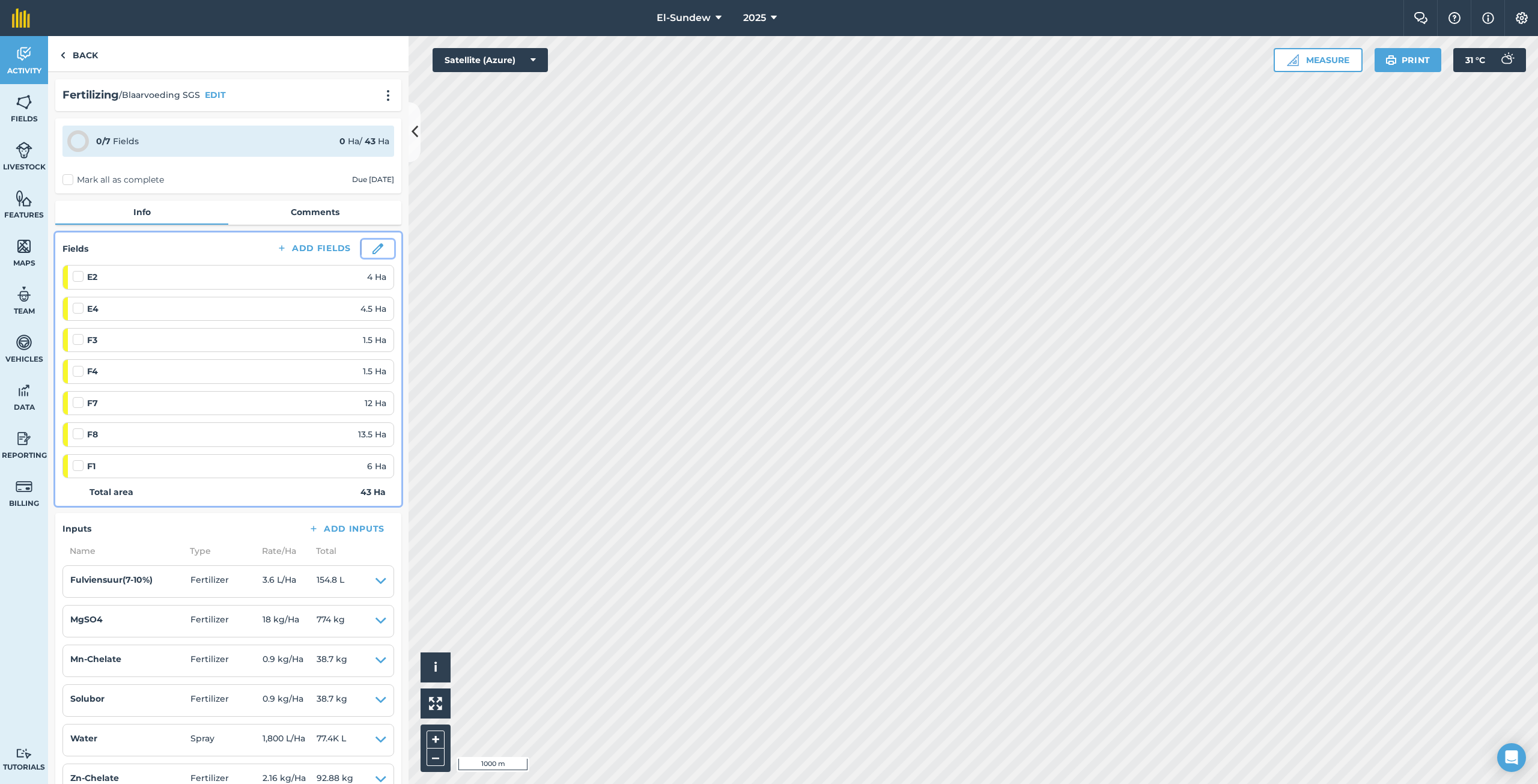
click at [372, 251] on img at bounding box center [377, 248] width 10 height 10
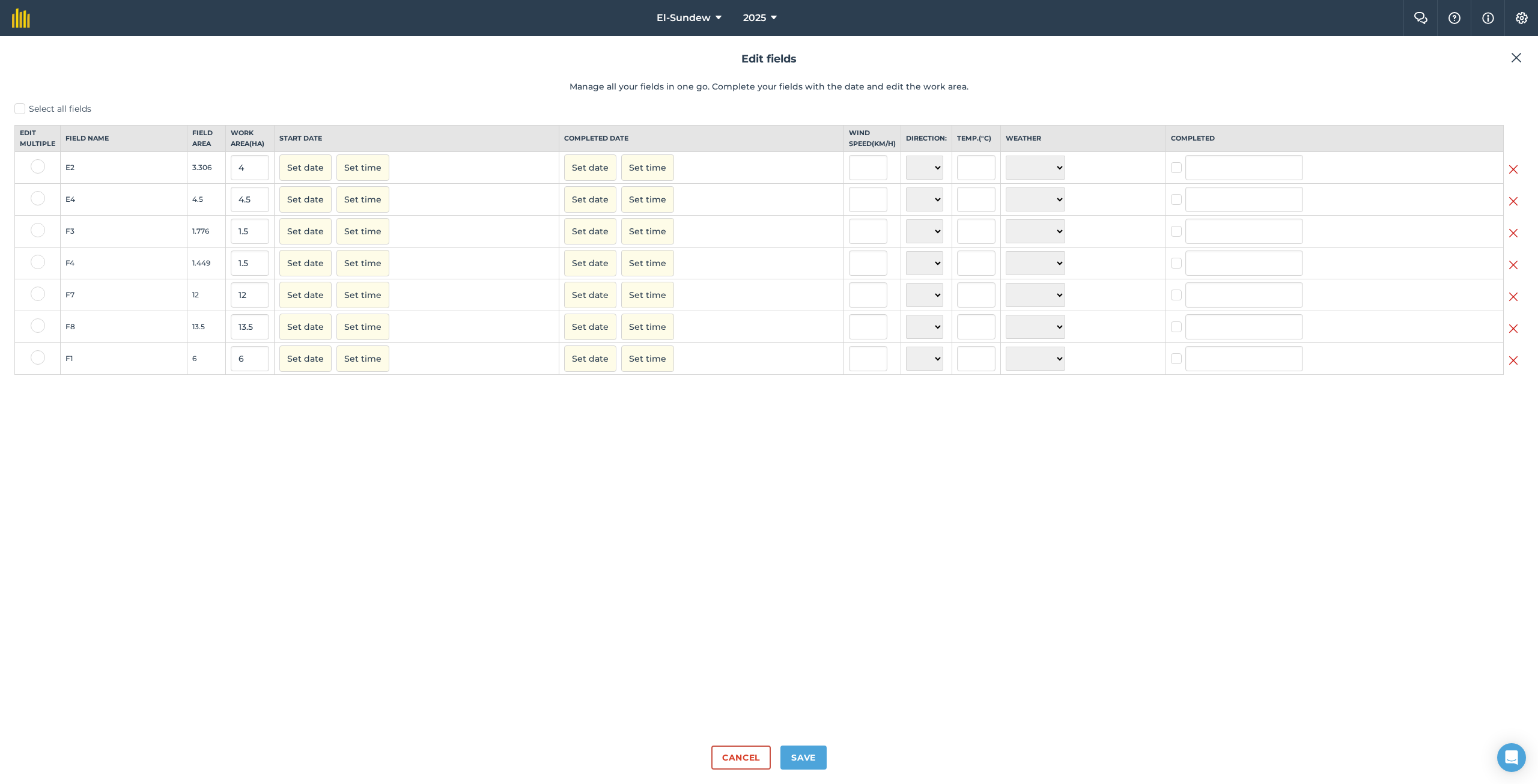
click at [1514, 177] on img at bounding box center [1514, 169] width 10 height 15
click at [808, 748] on button "Save" at bounding box center [804, 757] width 46 height 24
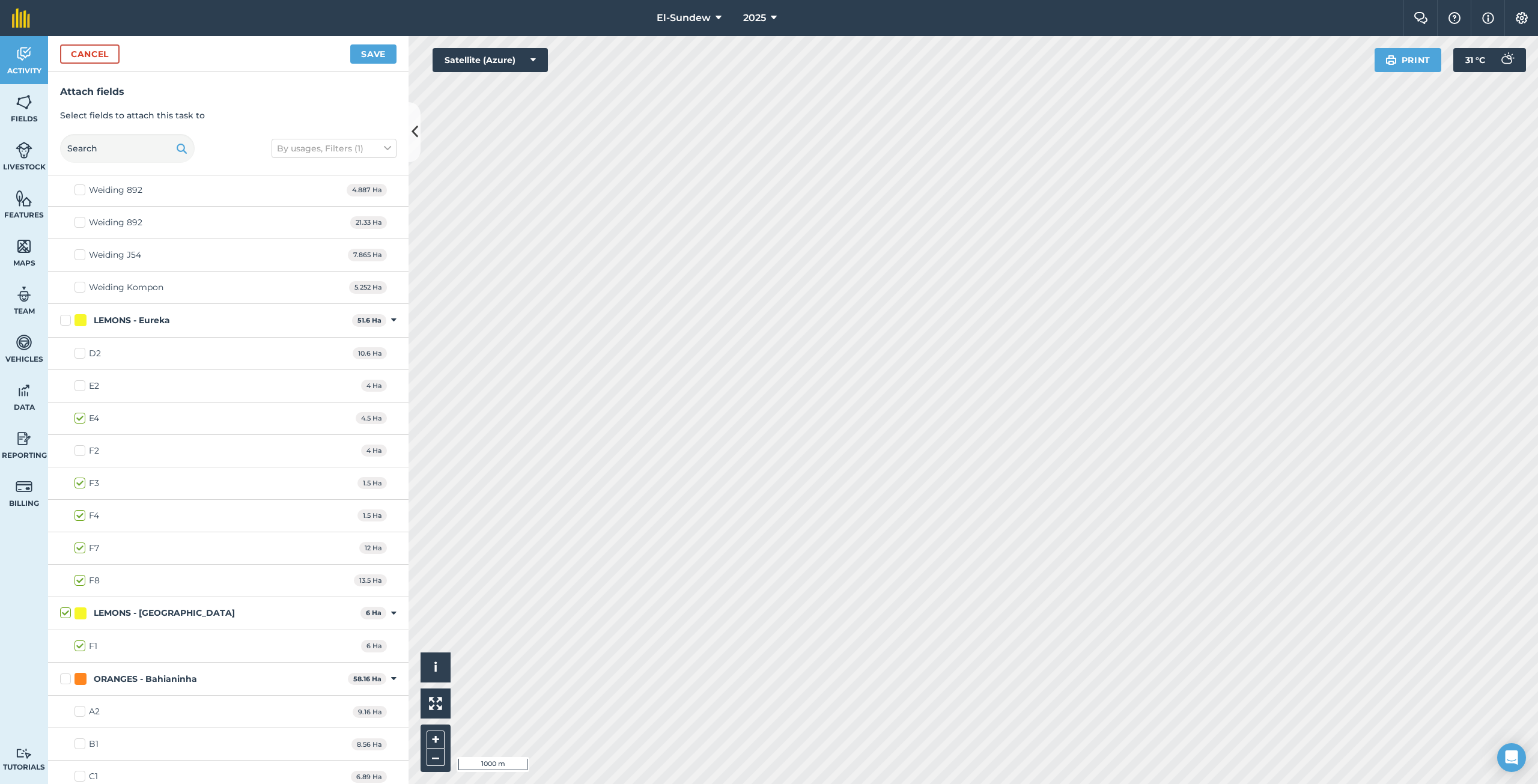
scroll to position [400, 0]
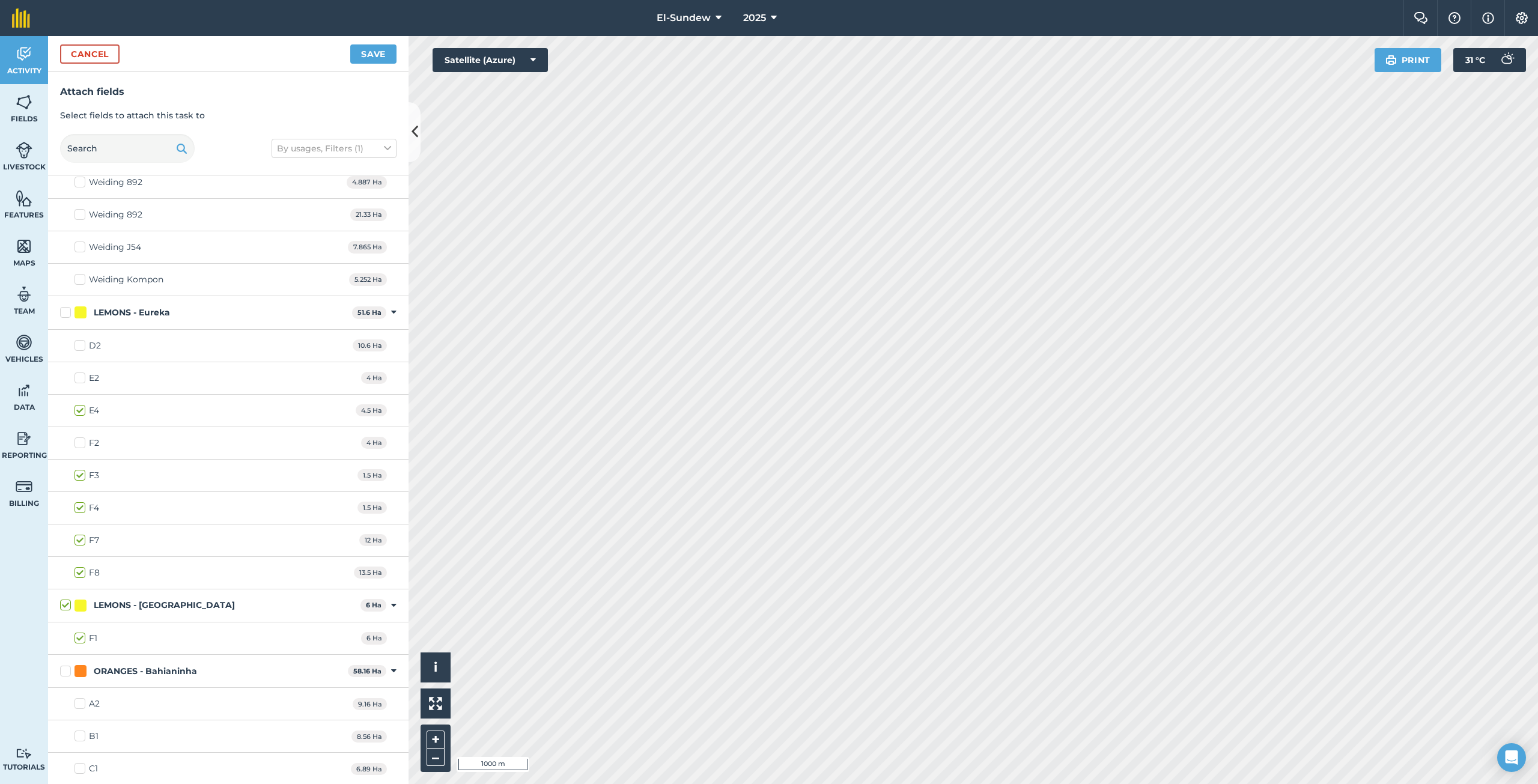
click at [80, 341] on label "D2" at bounding box center [88, 346] width 27 height 13
click at [80, 341] on input "D2" at bounding box center [78, 343] width 8 height 8
checkbox input "true"
click at [354, 48] on button "Save" at bounding box center [373, 55] width 46 height 20
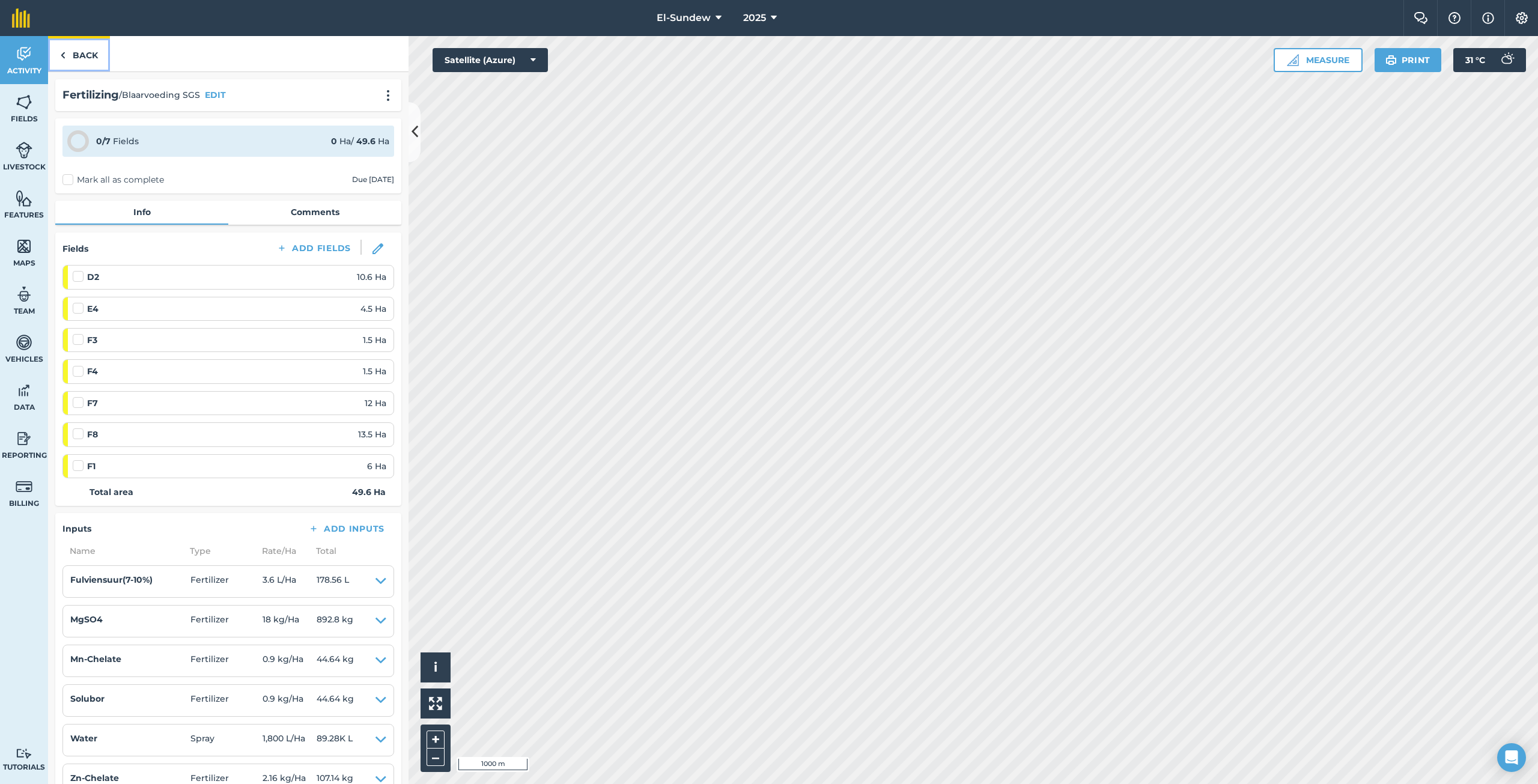
click at [89, 55] on link "Back" at bounding box center [79, 54] width 62 height 36
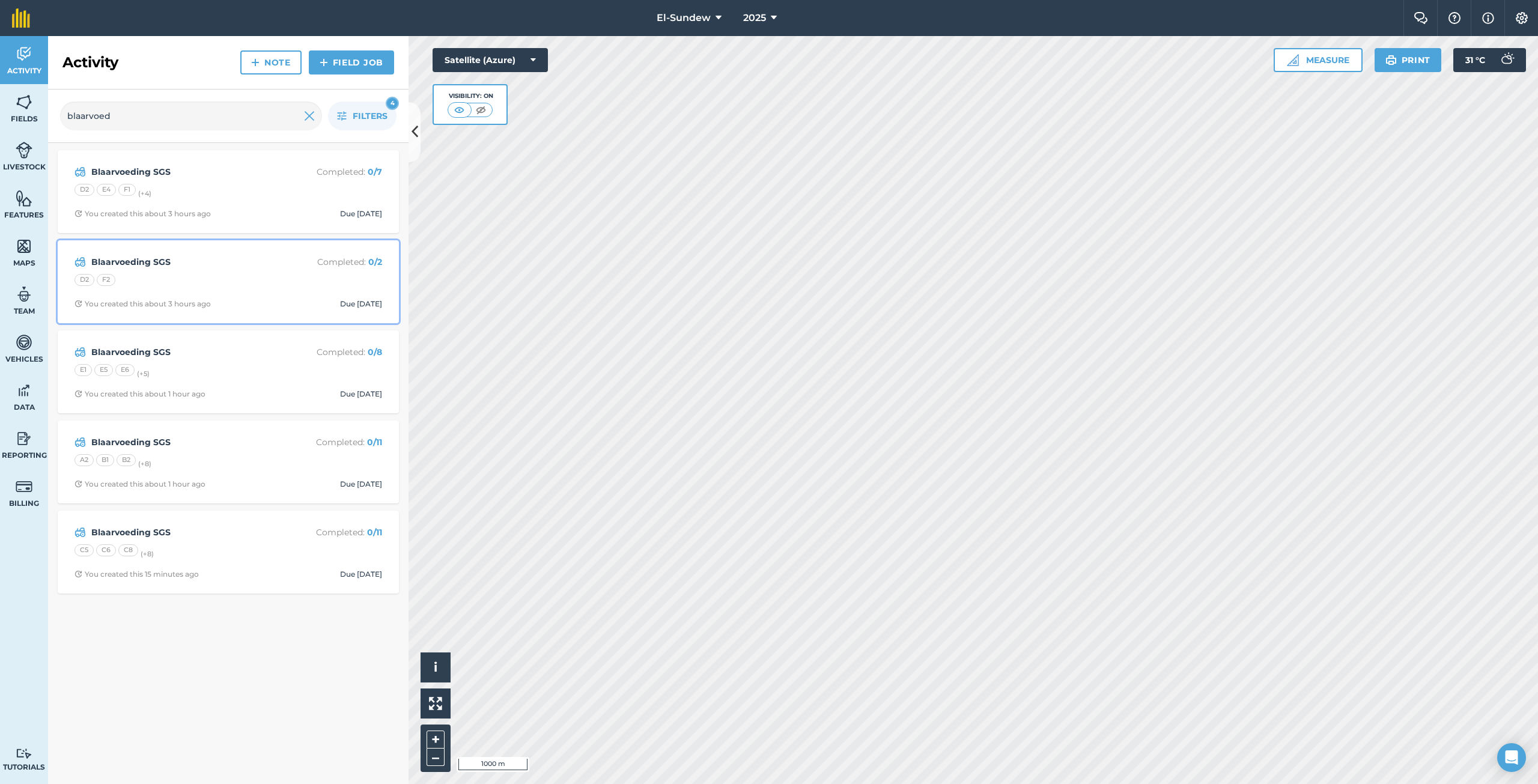
click at [221, 278] on div "D2 F2" at bounding box center [228, 282] width 307 height 15
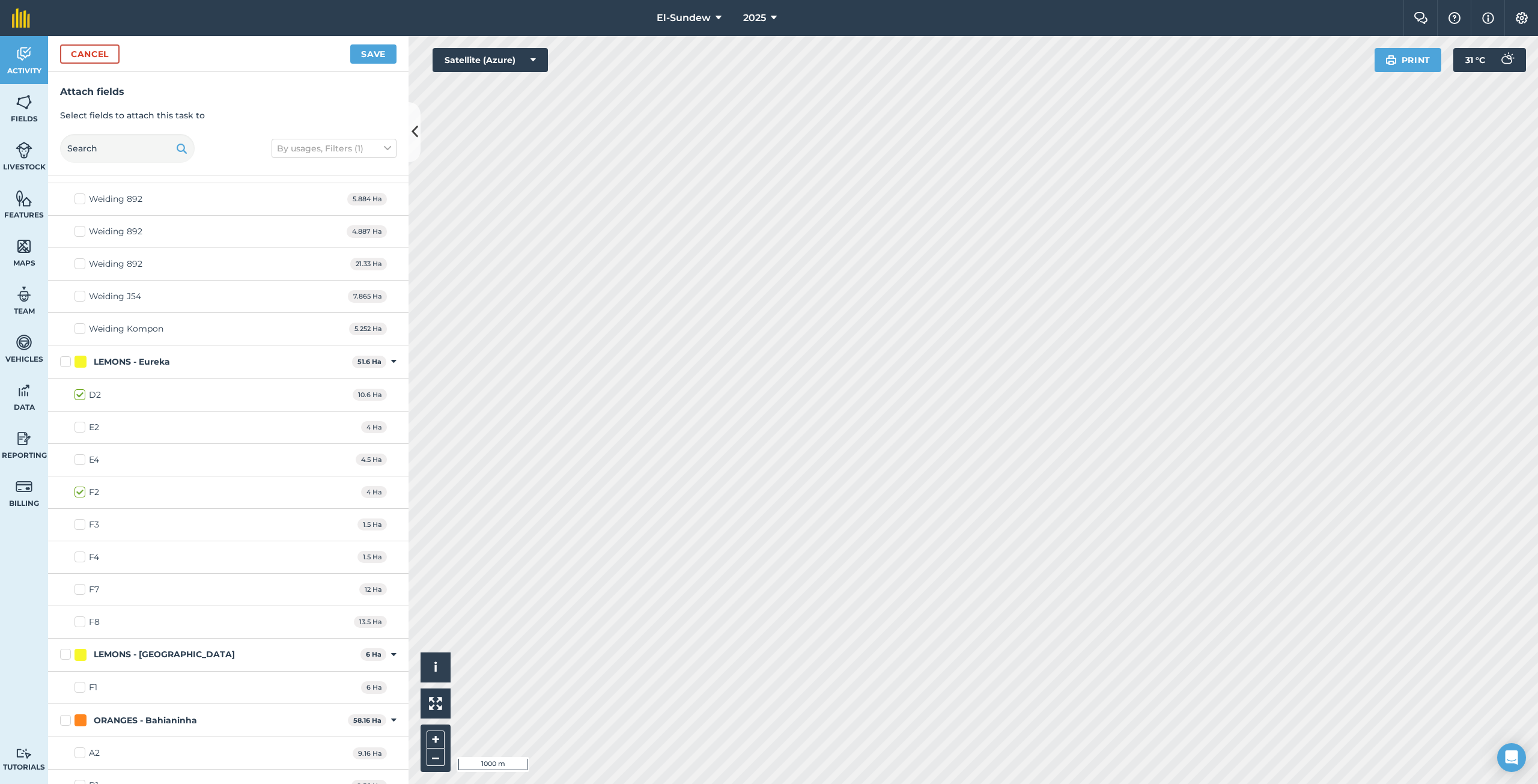
scroll to position [400, 0]
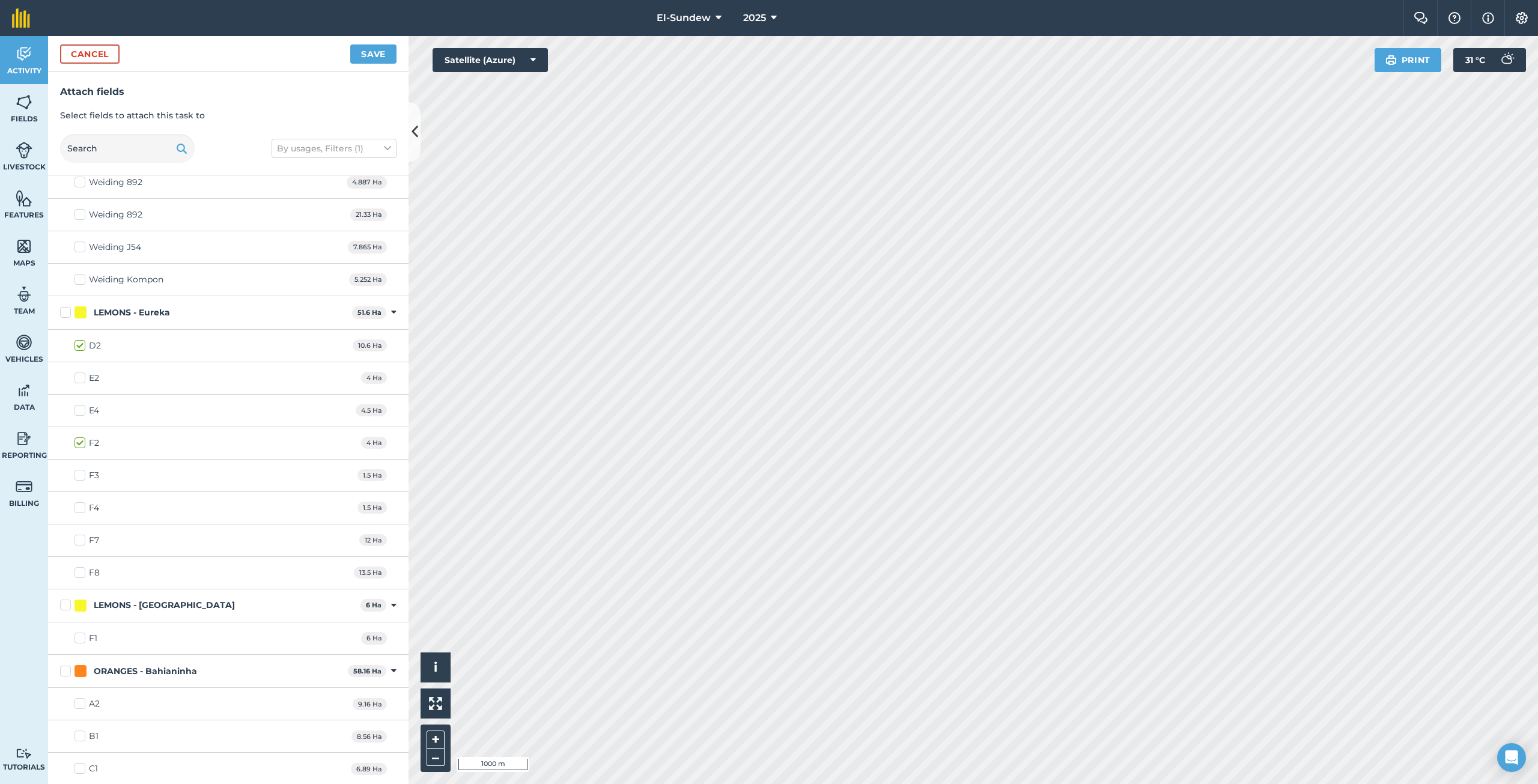
click at [80, 375] on label "E2" at bounding box center [87, 378] width 24 height 13
click at [80, 375] on input "E2" at bounding box center [78, 375] width 8 height 8
checkbox input "true"
click at [80, 344] on label "D2" at bounding box center [88, 346] width 27 height 13
click at [80, 344] on input "D2" at bounding box center [78, 343] width 8 height 8
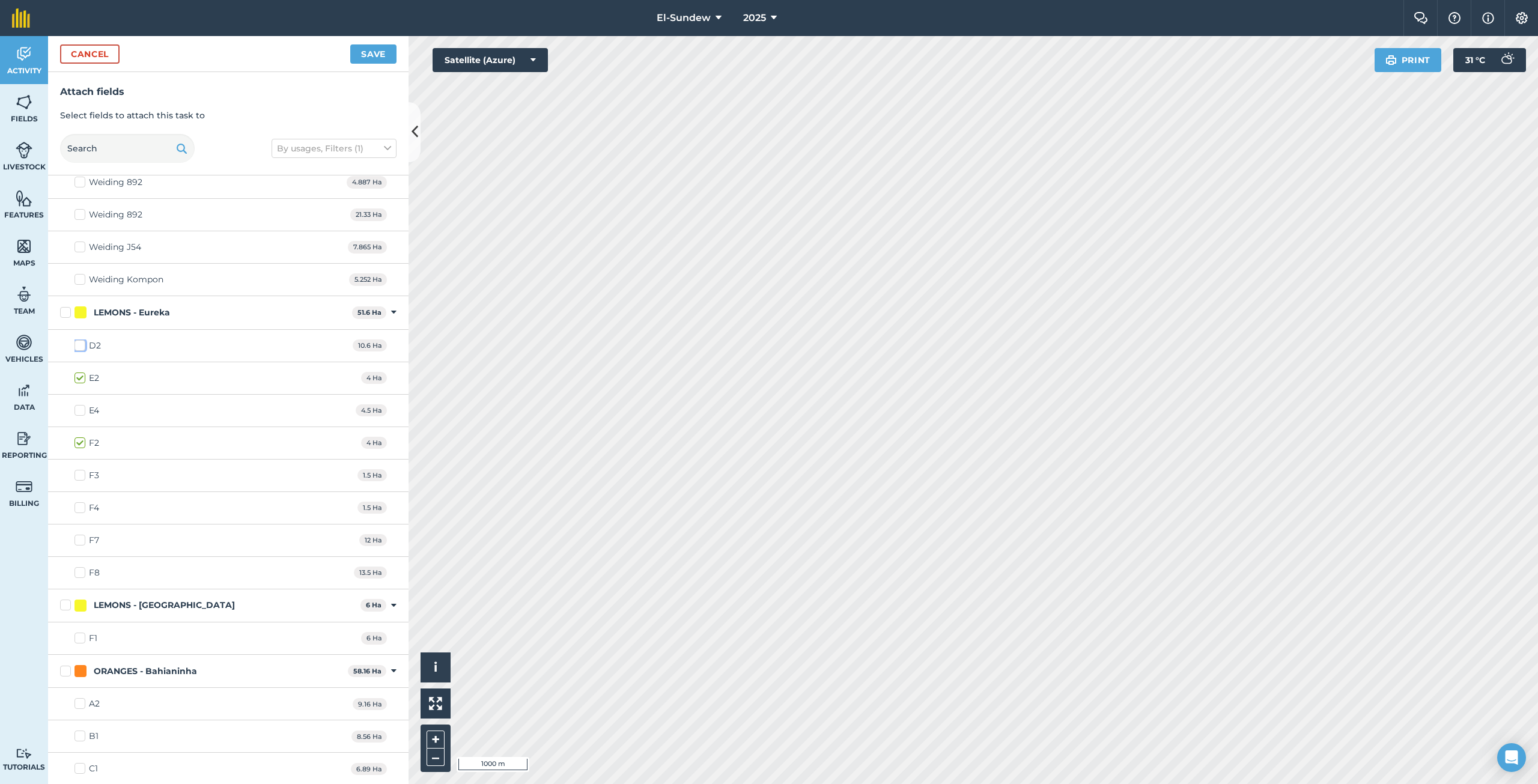
checkbox input "false"
click at [79, 439] on label "F2" at bounding box center [87, 443] width 24 height 13
click at [79, 439] on input "F2" at bounding box center [78, 440] width 8 height 8
checkbox input "false"
click at [384, 55] on button "Save" at bounding box center [373, 55] width 46 height 20
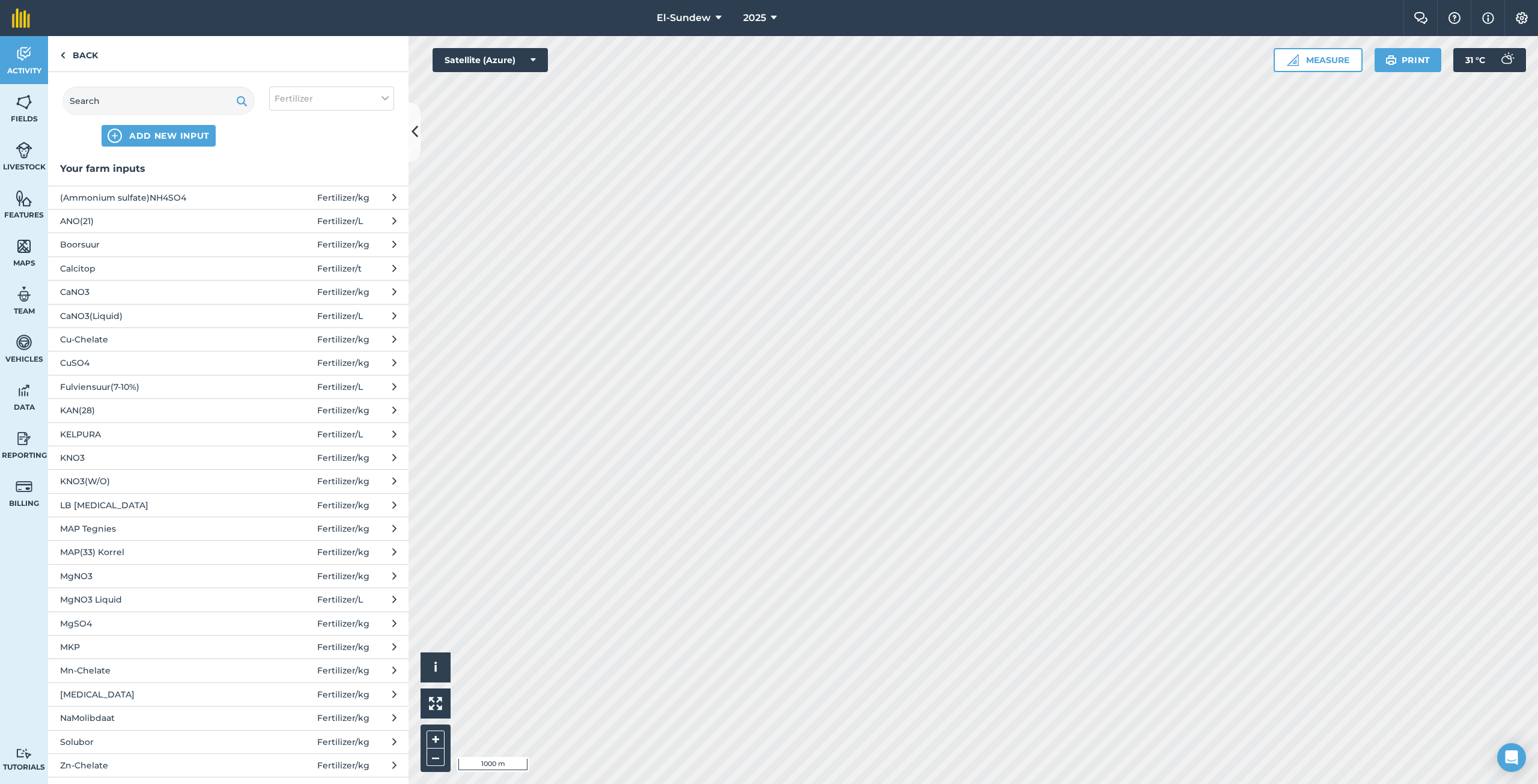
click at [110, 479] on span "KNO3(W/O)" at bounding box center [158, 481] width 196 height 13
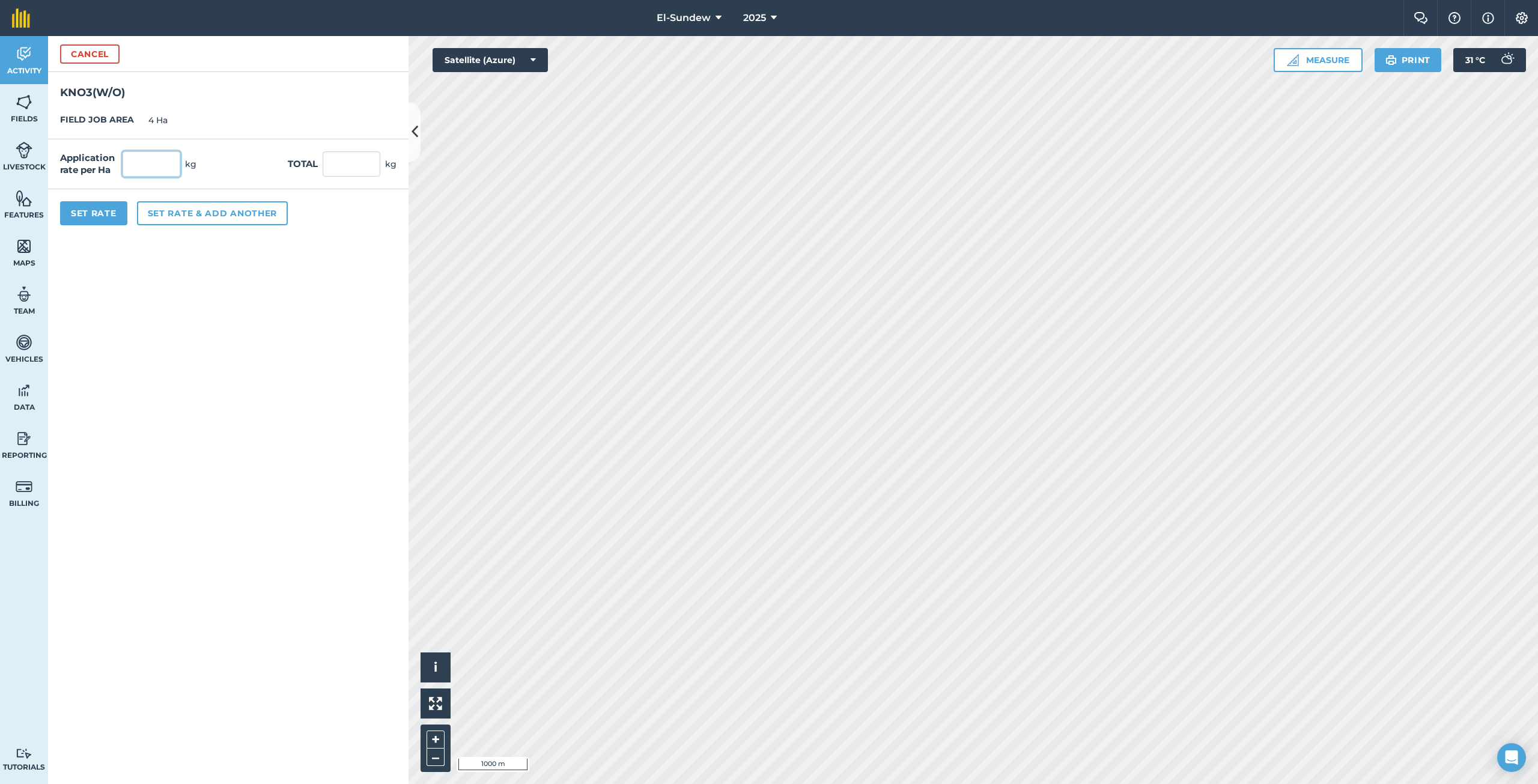
click at [159, 164] on input "text" at bounding box center [151, 164] width 58 height 25
type input "5.4"
type input "21.6"
drag, startPoint x: 117, startPoint y: 217, endPoint x: 112, endPoint y: 200, distance: 17.7
click at [116, 216] on button "Set Rate" at bounding box center [94, 213] width 67 height 24
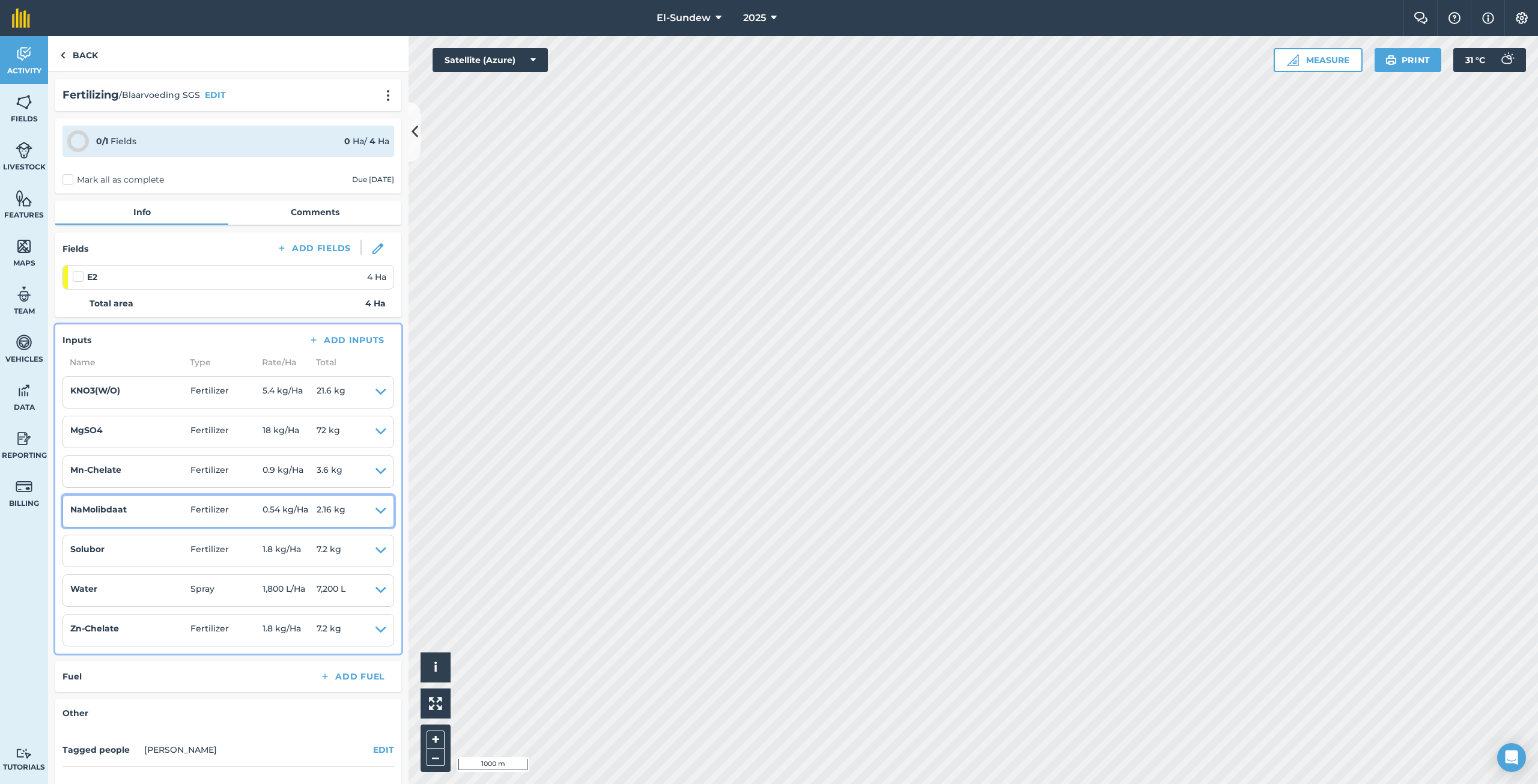
click at [364, 509] on summary "NaMolibdaat Fertilizer 0.54 kg / Ha 2.16 kg" at bounding box center [228, 511] width 316 height 17
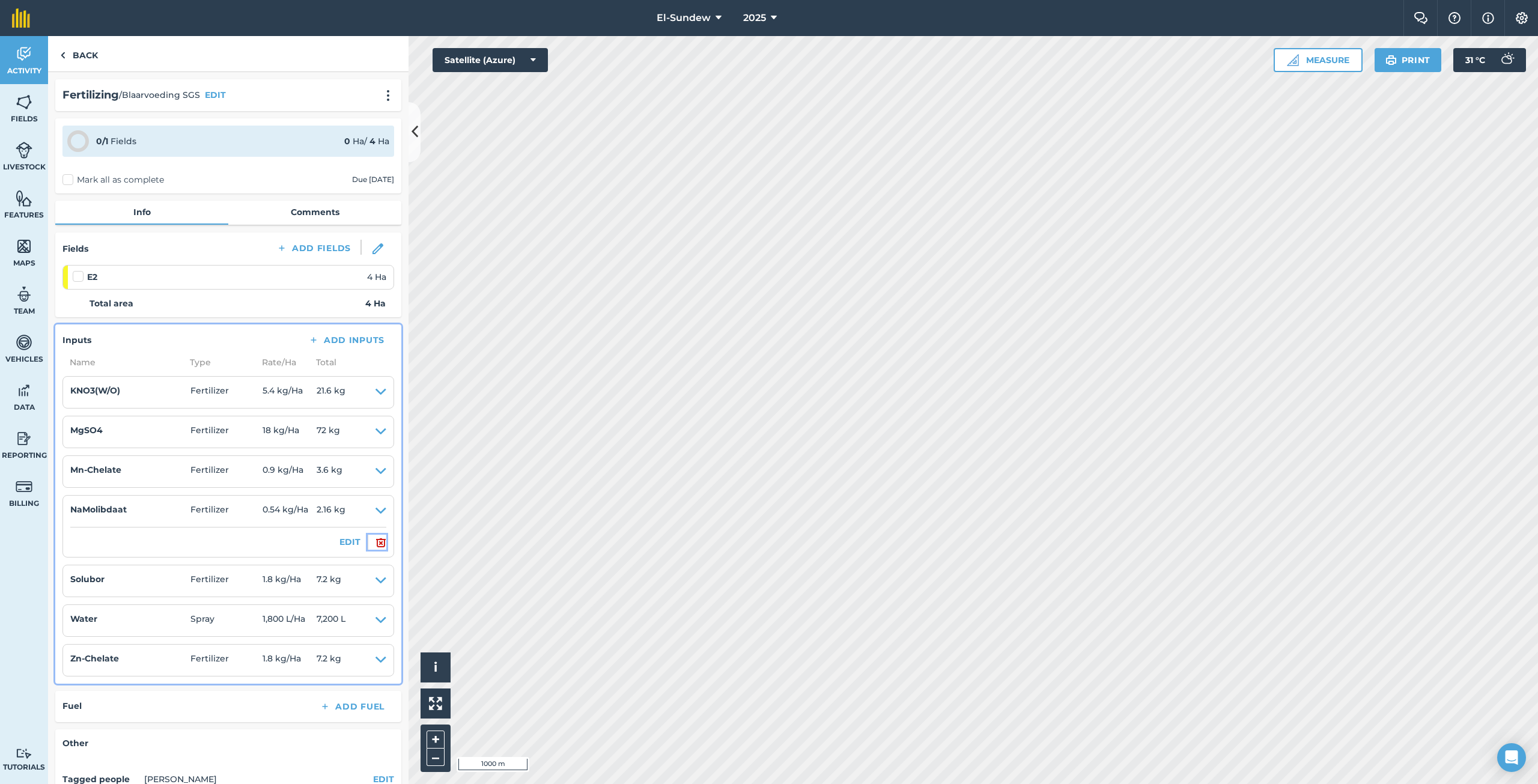
click at [375, 537] on img at bounding box center [380, 542] width 10 height 15
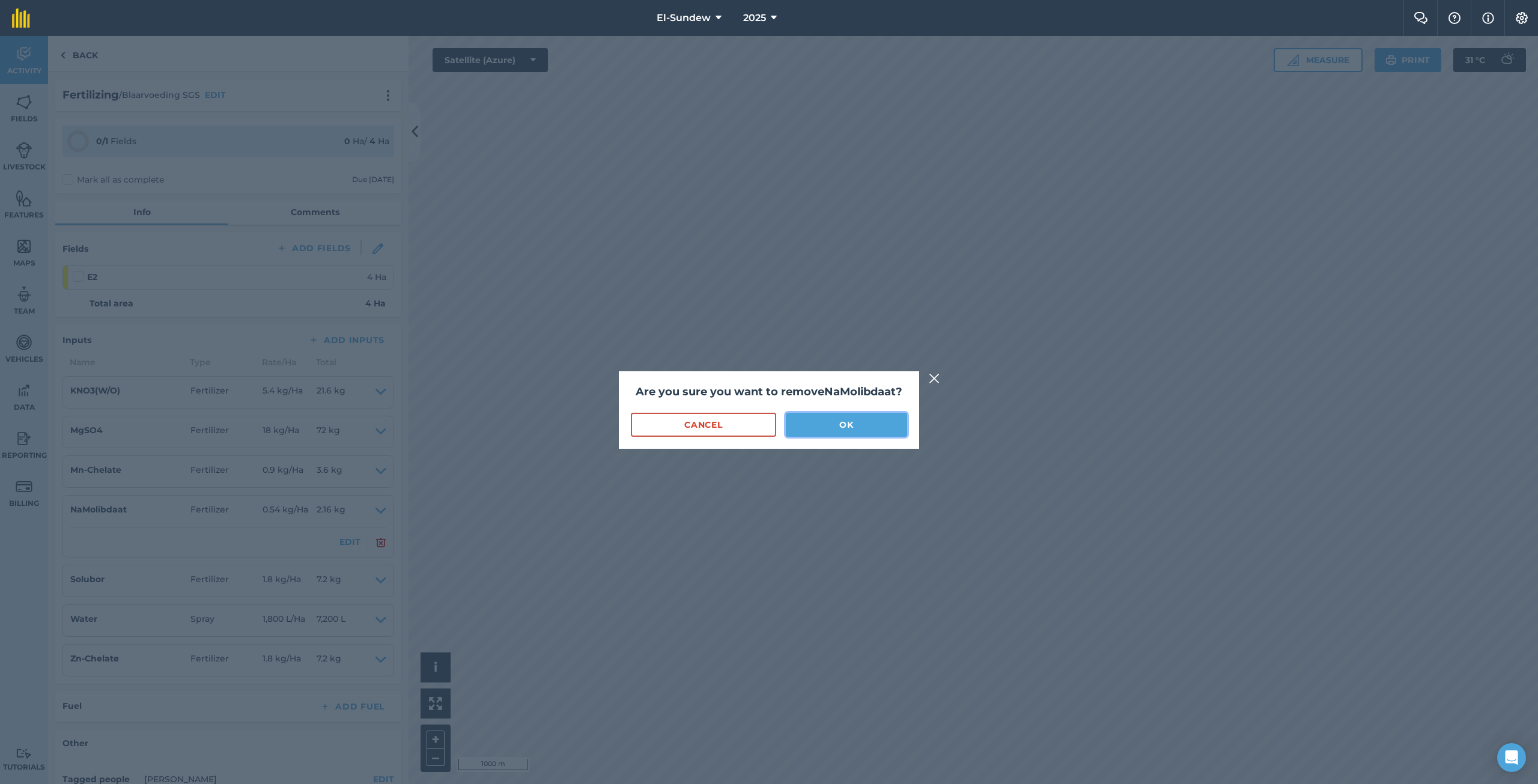
click at [807, 430] on button "OK" at bounding box center [847, 425] width 122 height 24
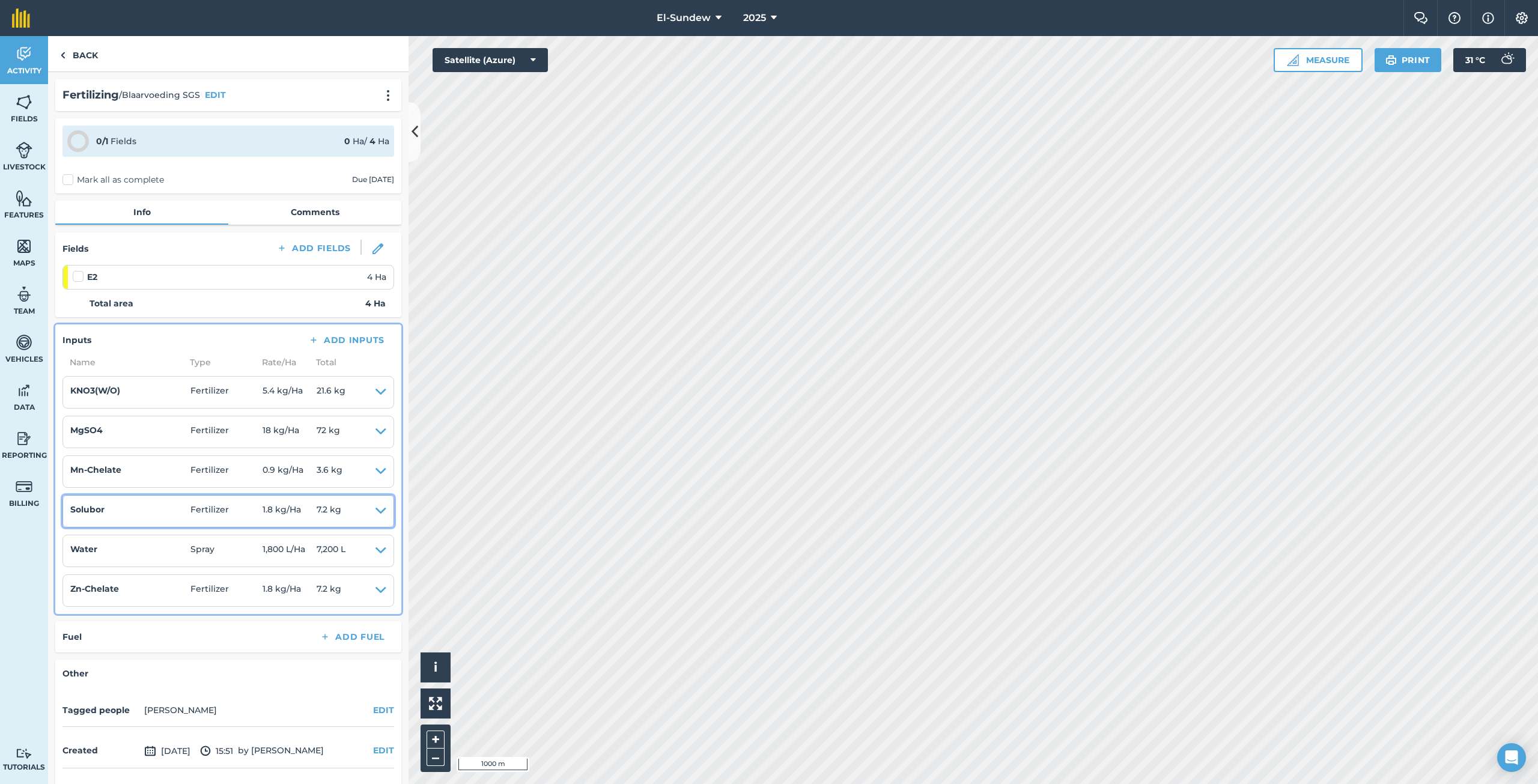
click at [375, 509] on icon at bounding box center [380, 511] width 10 height 17
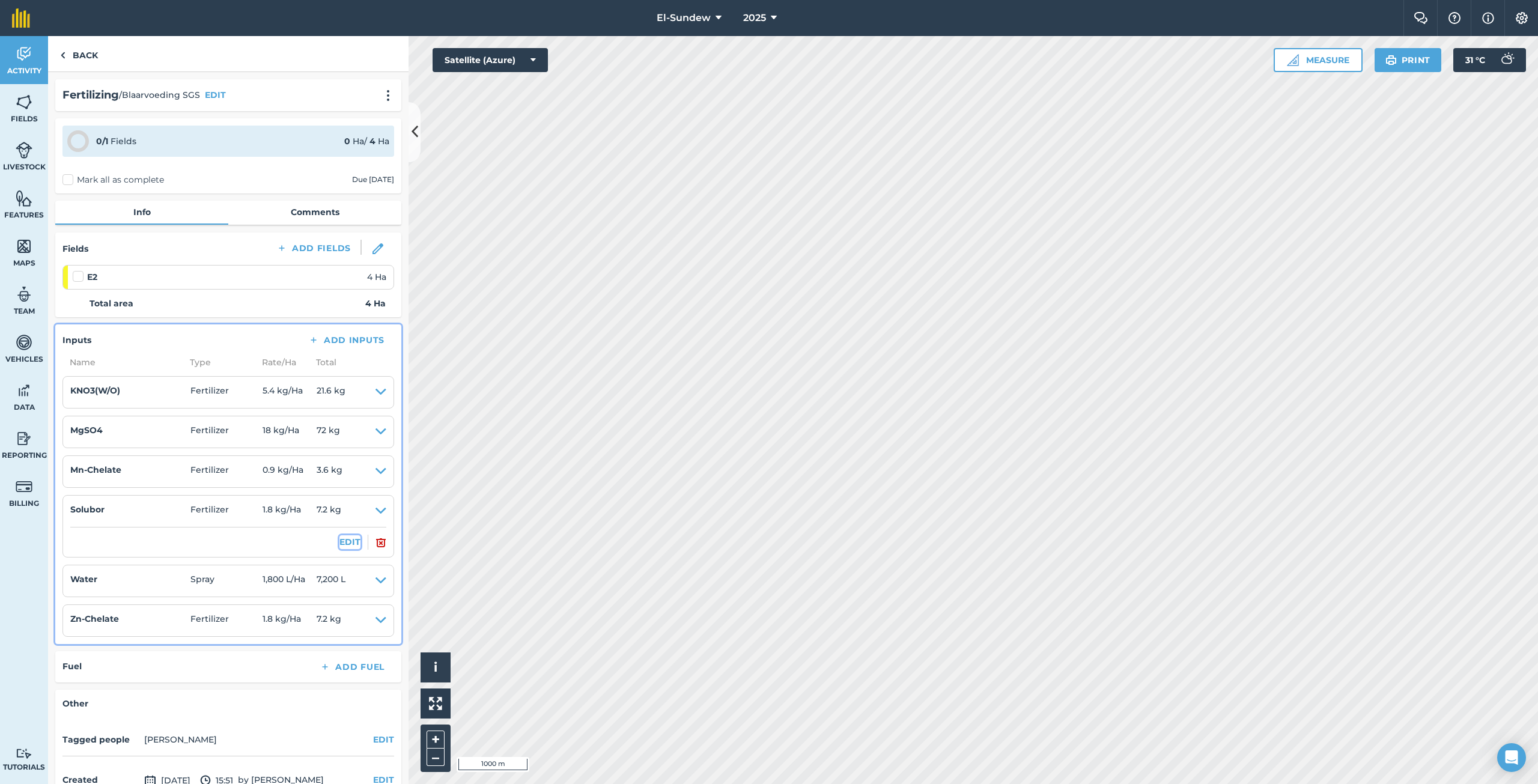
click at [340, 540] on button "EDIT" at bounding box center [350, 542] width 21 height 13
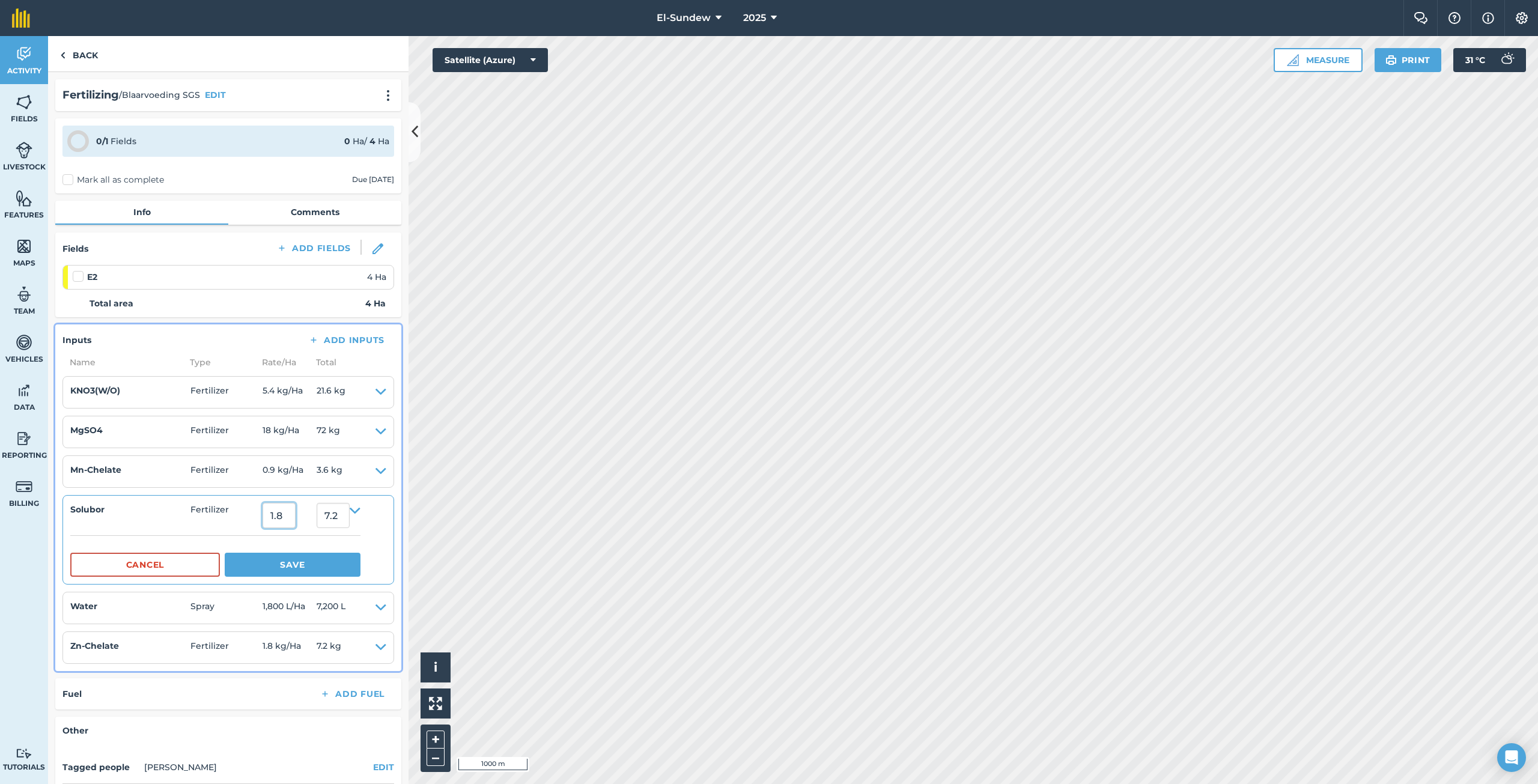
click at [296, 516] on input "1.8" at bounding box center [279, 516] width 33 height 25
type input "0.9"
type input "3.6"
click at [295, 564] on button "Save" at bounding box center [293, 565] width 136 height 24
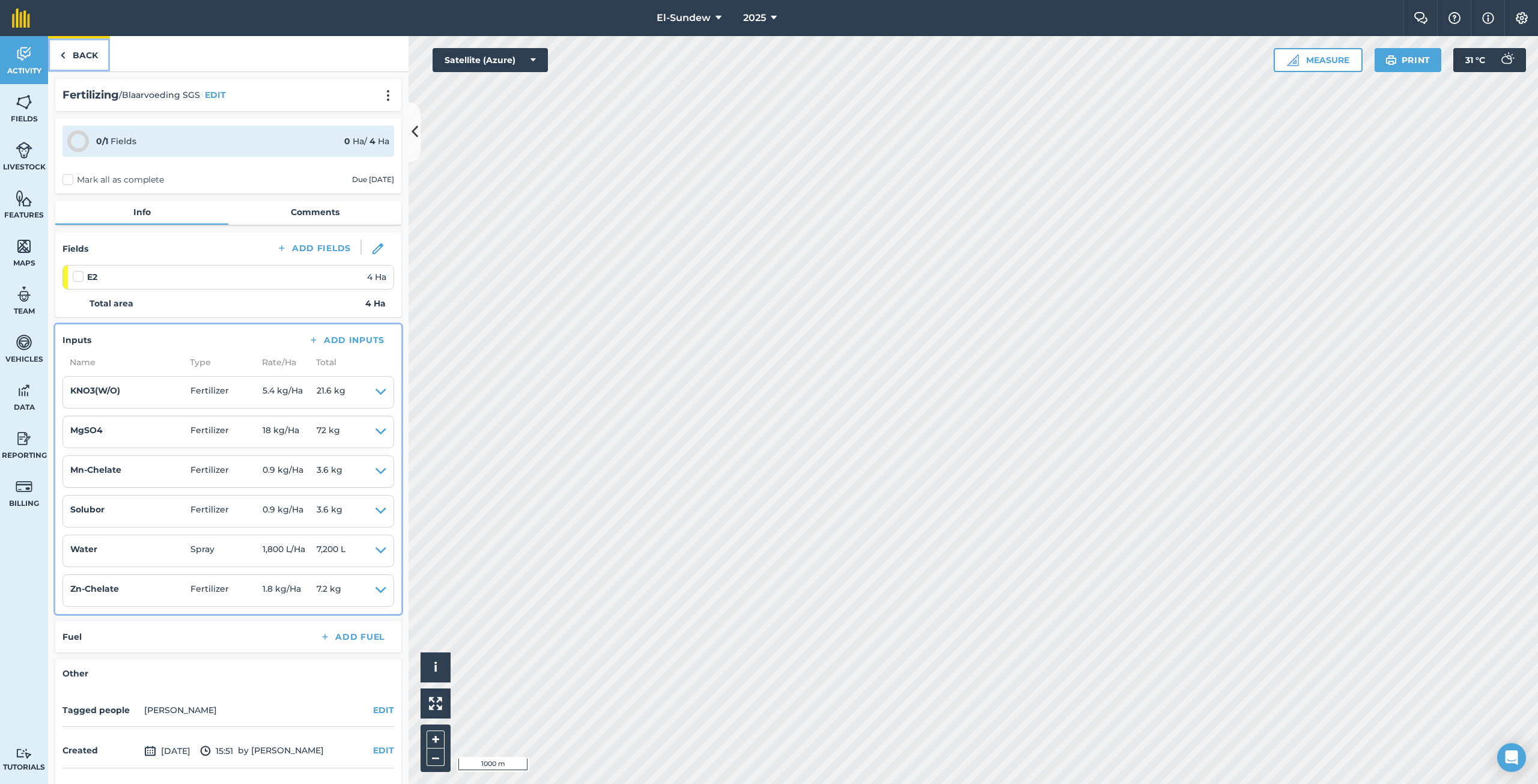
click at [78, 45] on link "Back" at bounding box center [79, 54] width 62 height 36
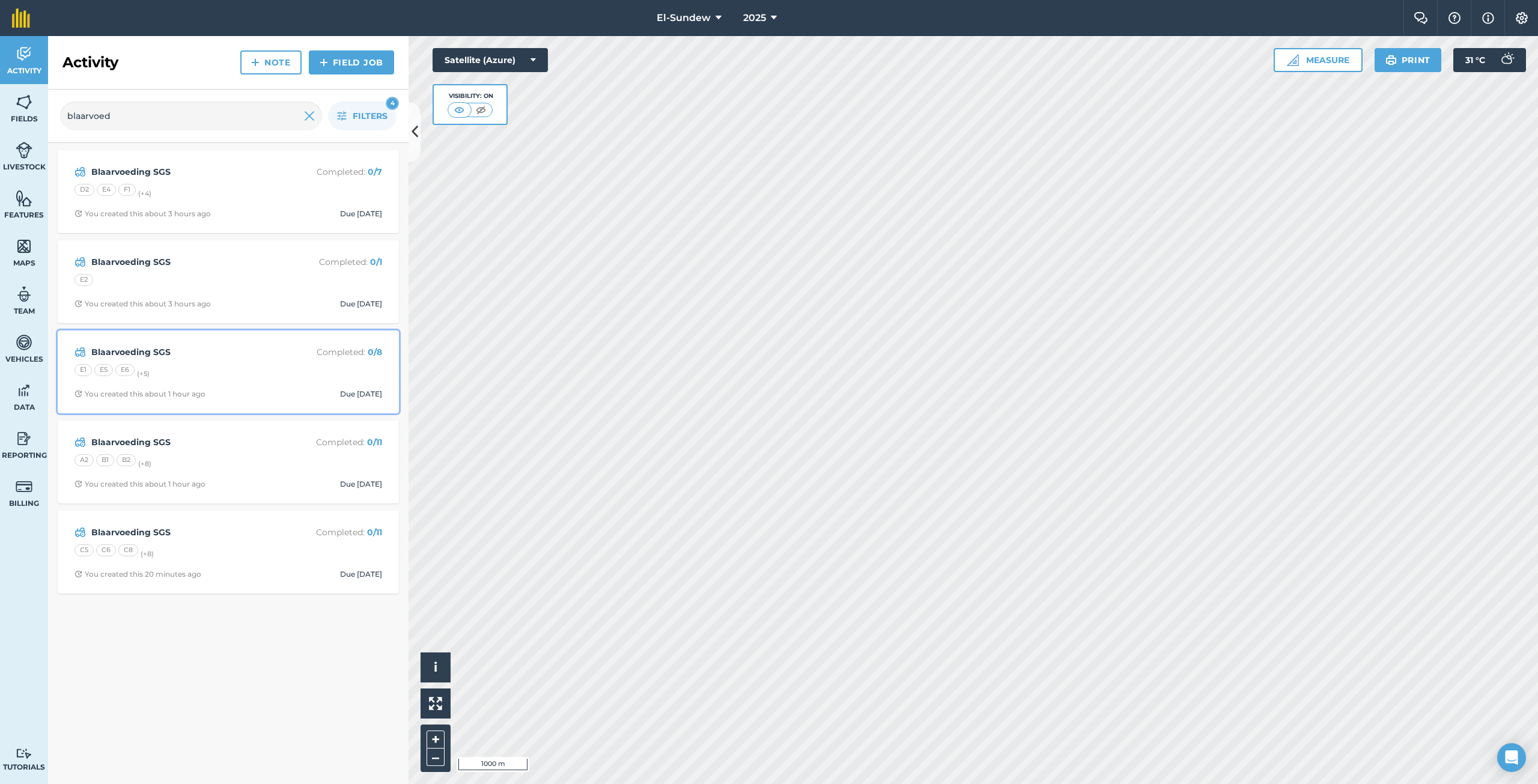
click at [247, 370] on div "E1 E5 E6 (+ 5 )" at bounding box center [228, 372] width 307 height 15
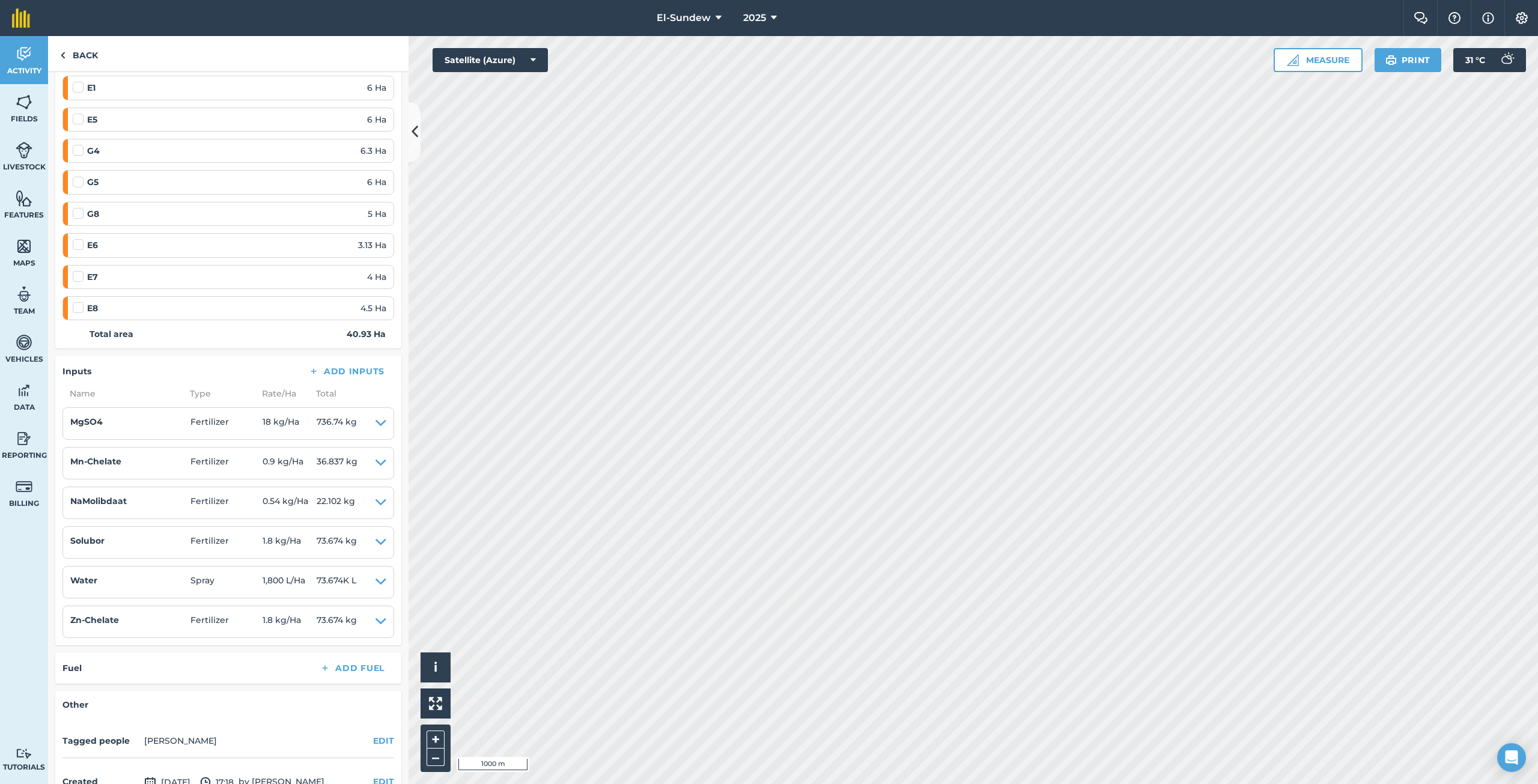
scroll to position [200, 0]
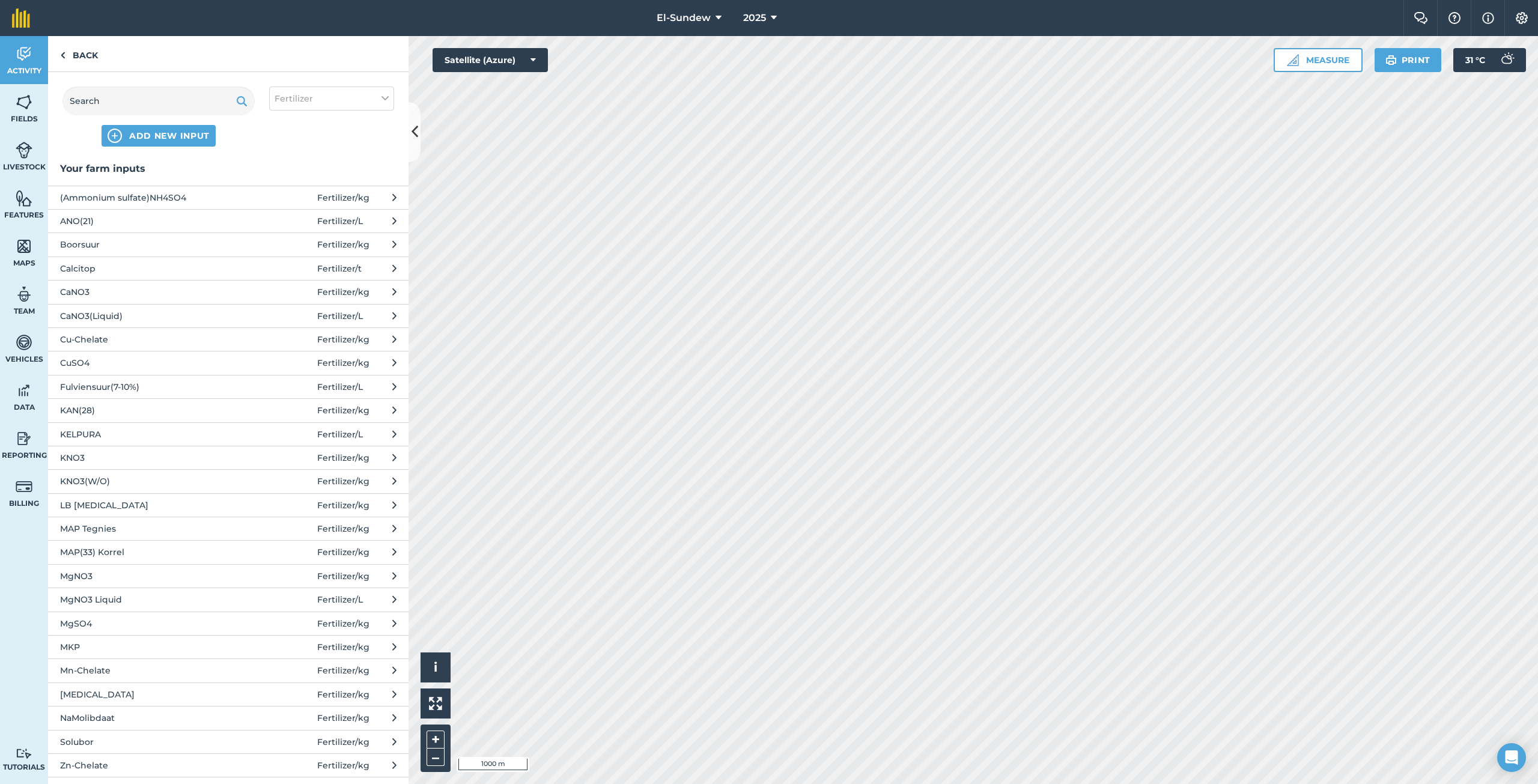
click at [136, 384] on span "Fulviensuur(7-10%)" at bounding box center [158, 386] width 196 height 13
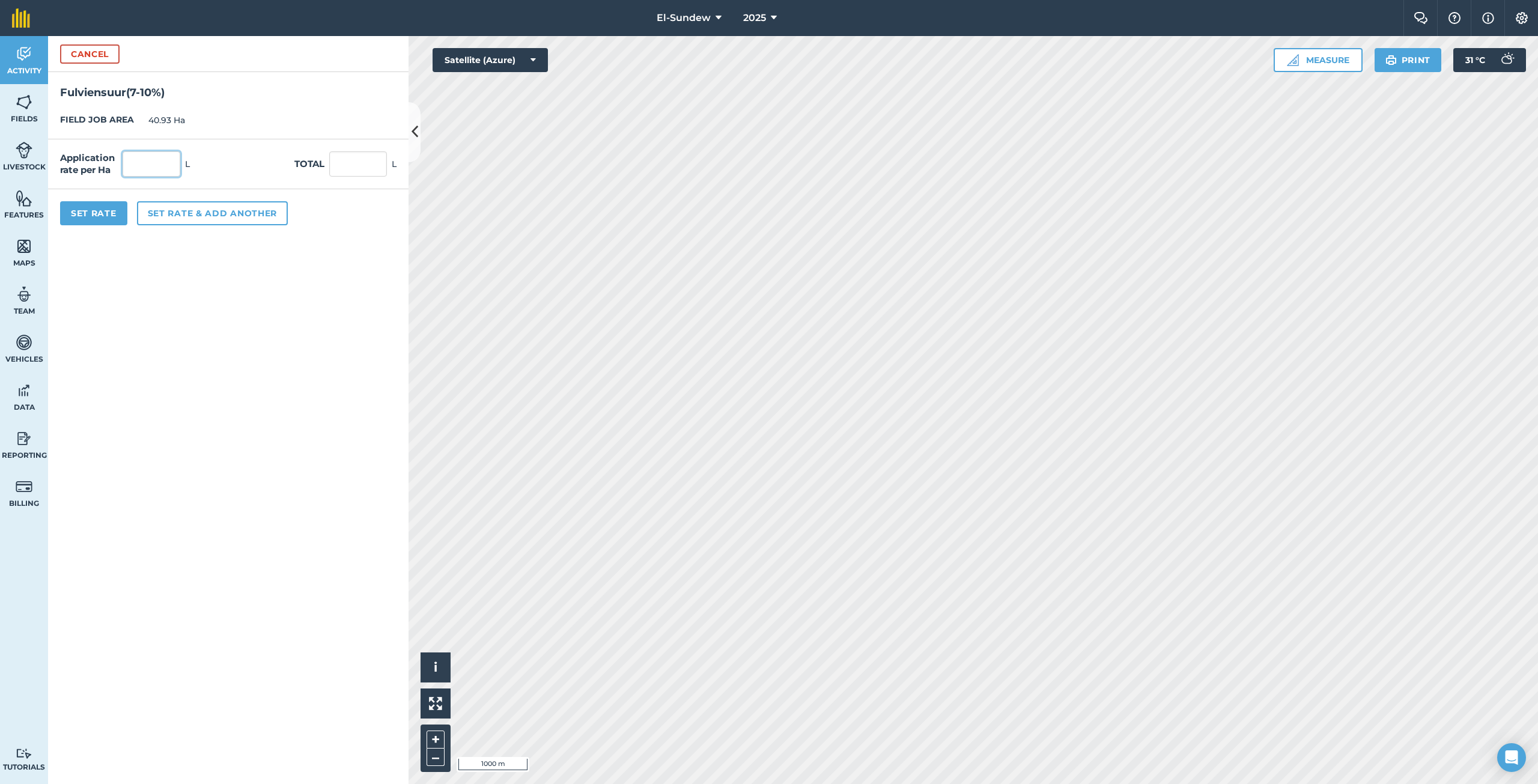
click at [161, 168] on input "text" at bounding box center [151, 164] width 58 height 25
type input "4.5"
type input "184.185"
click at [99, 215] on button "Set Rate" at bounding box center [94, 213] width 67 height 24
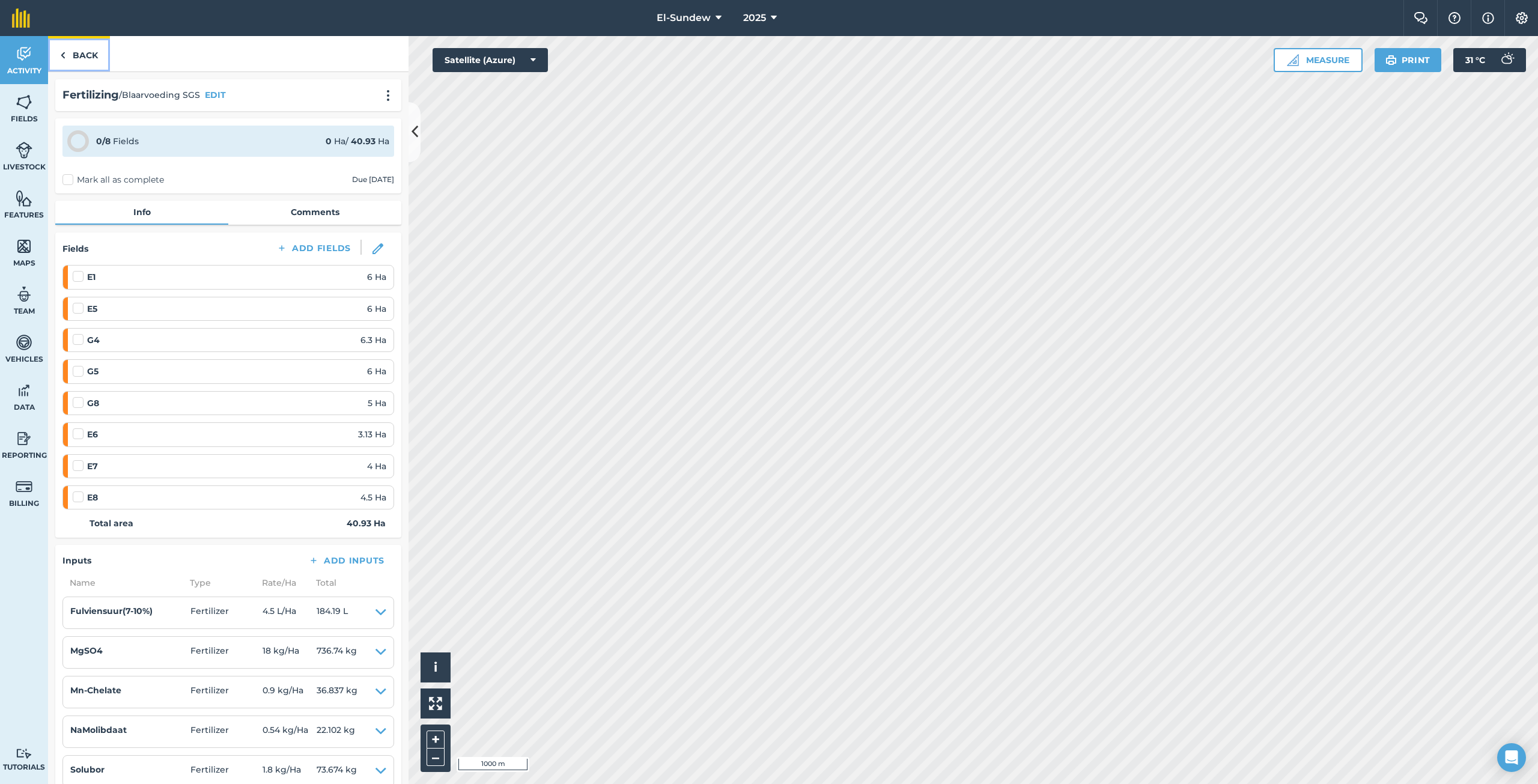
click at [74, 45] on link "Back" at bounding box center [79, 54] width 62 height 36
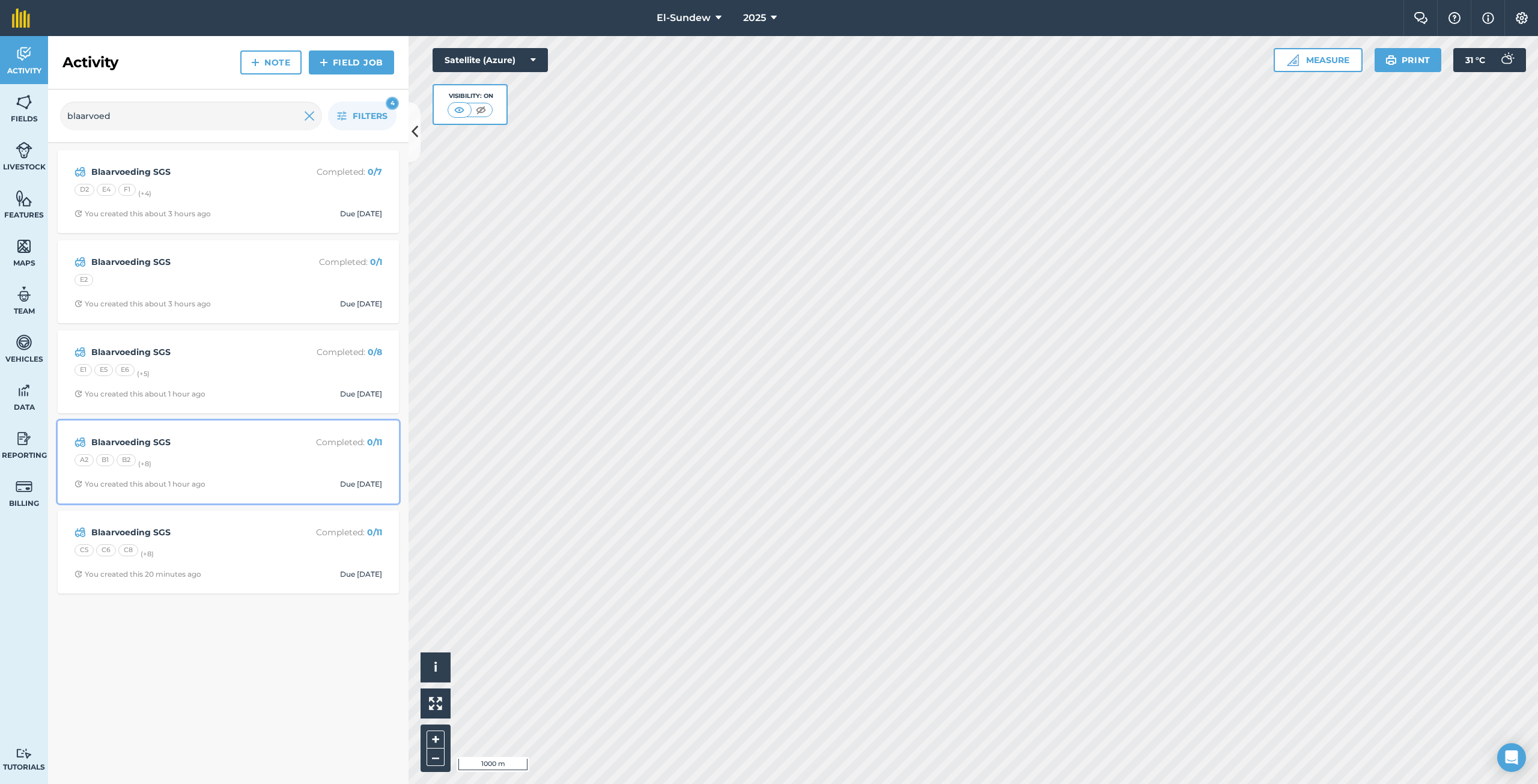
click at [249, 452] on div "Blaarvoeding SGS Completed : 0 / 11 A2 B1 B2 (+ 8 ) You created this about 1 ho…" at bounding box center [228, 462] width 327 height 68
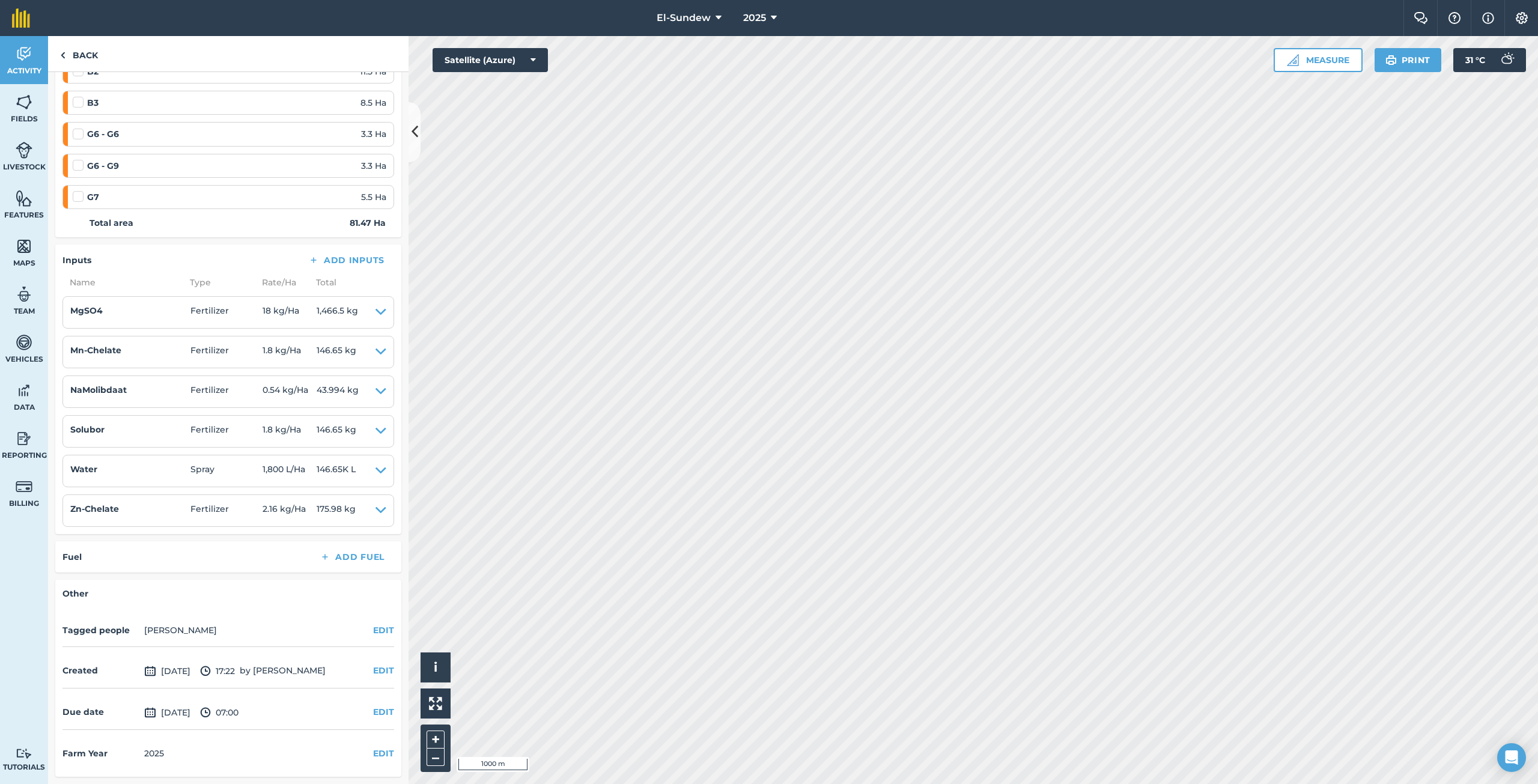
scroll to position [195, 0]
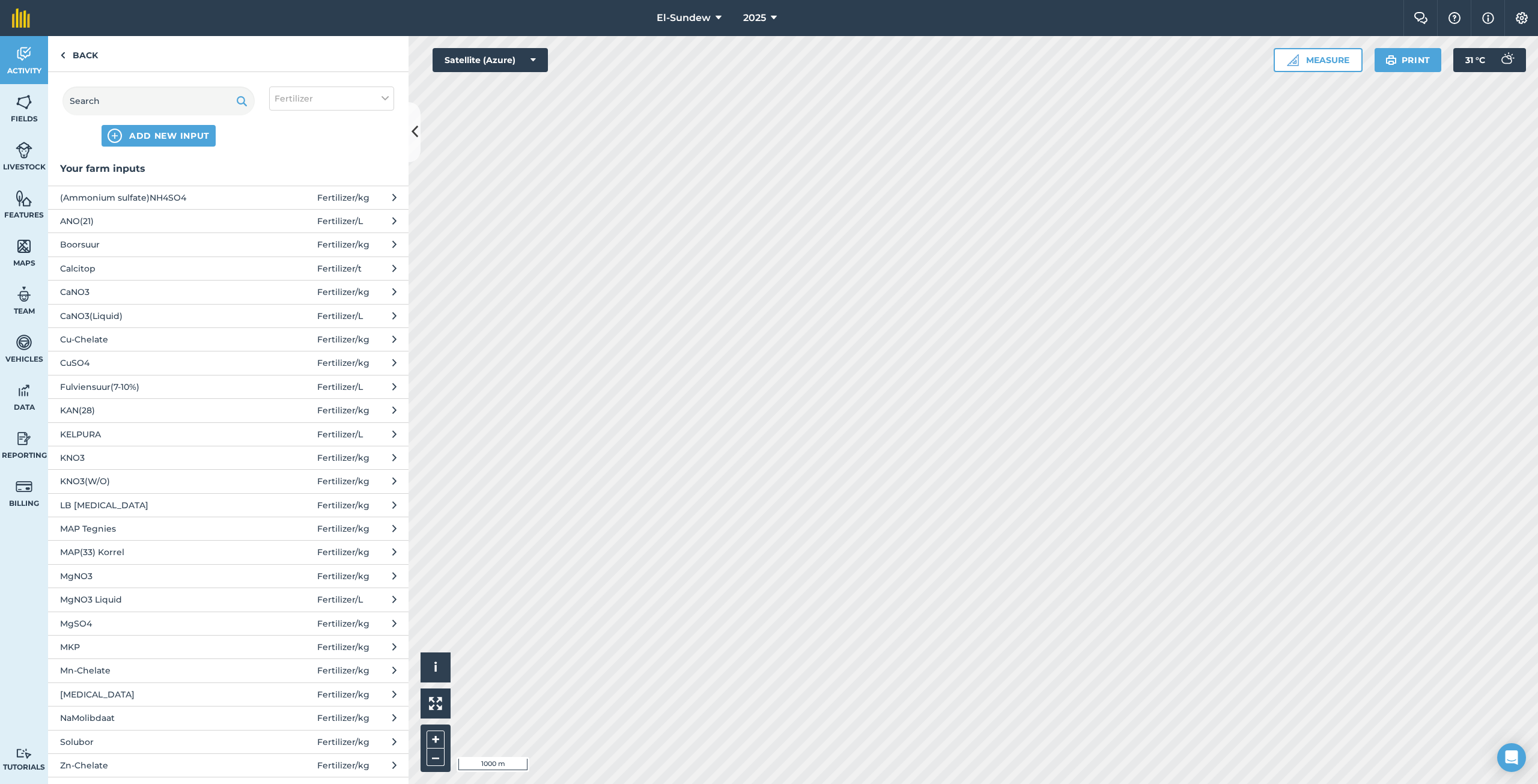
click at [159, 387] on span "Fulviensuur(7-10%)" at bounding box center [158, 386] width 196 height 13
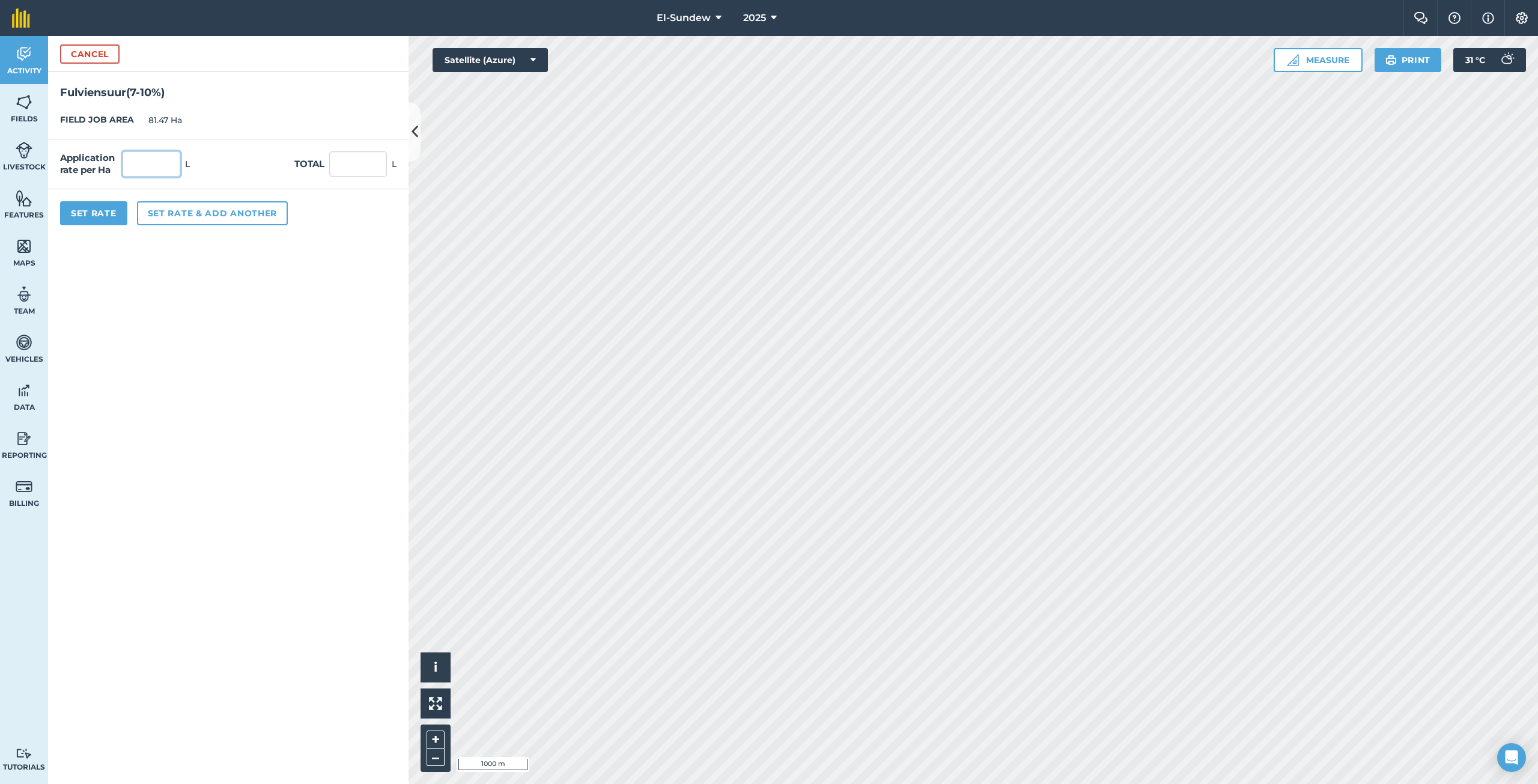
click at [140, 170] on input "text" at bounding box center [151, 164] width 58 height 25
type input "4.5"
type input "366.615"
click at [113, 208] on button "Set Rate" at bounding box center [94, 213] width 67 height 24
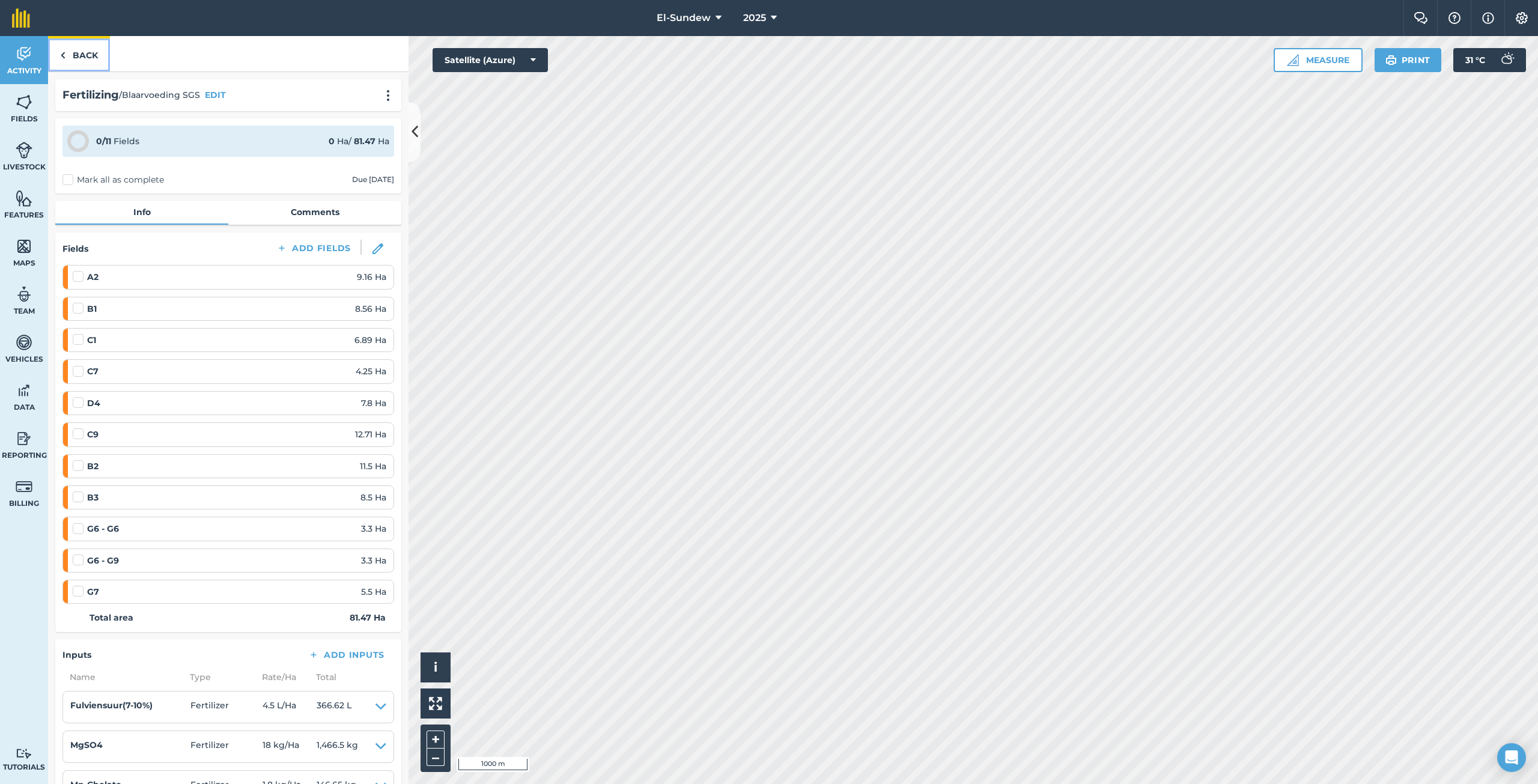
click at [76, 49] on link "Back" at bounding box center [79, 54] width 62 height 36
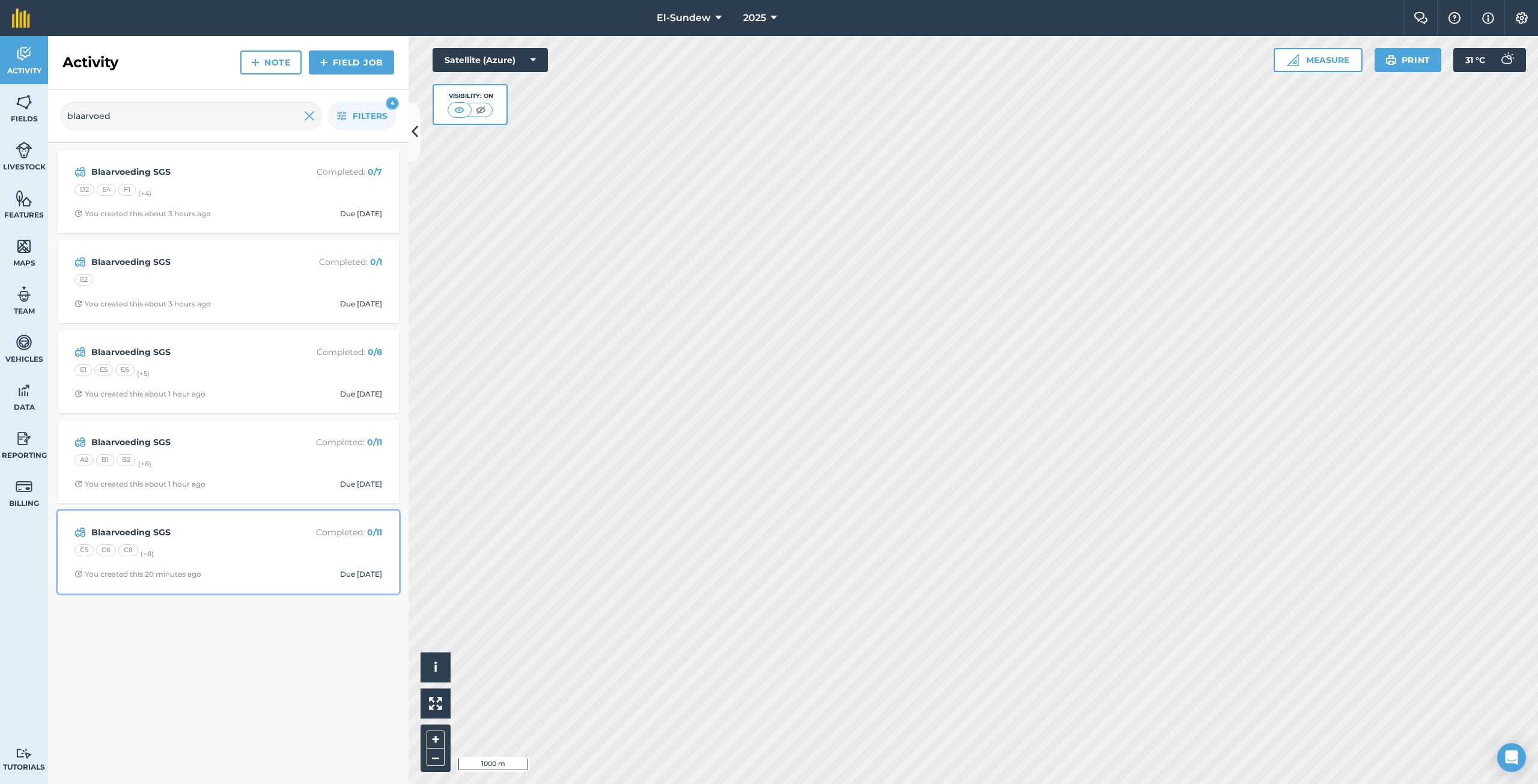
click at [255, 556] on div "C5 C6 C8 (+ 8 )" at bounding box center [228, 552] width 307 height 15
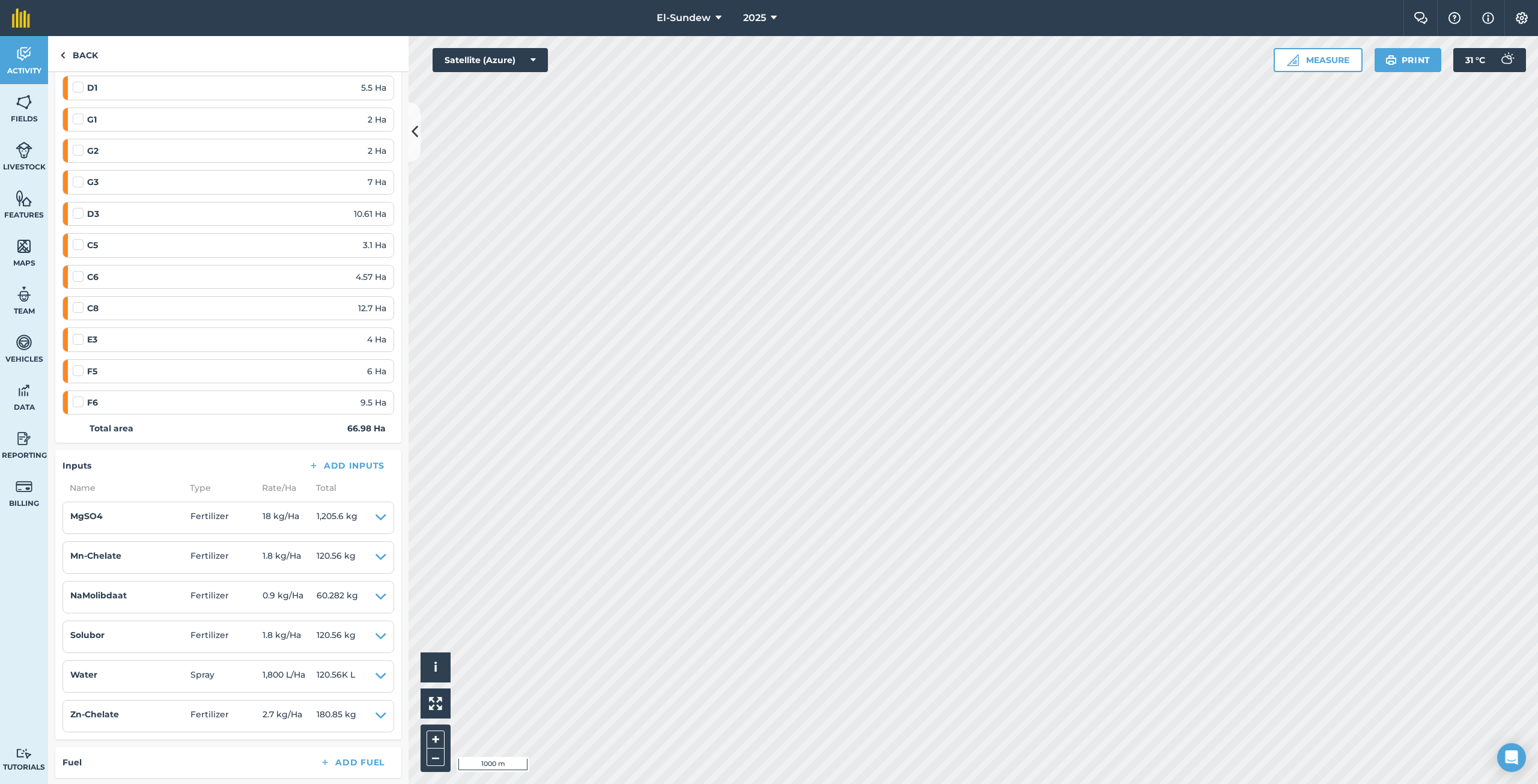
scroll to position [200, 0]
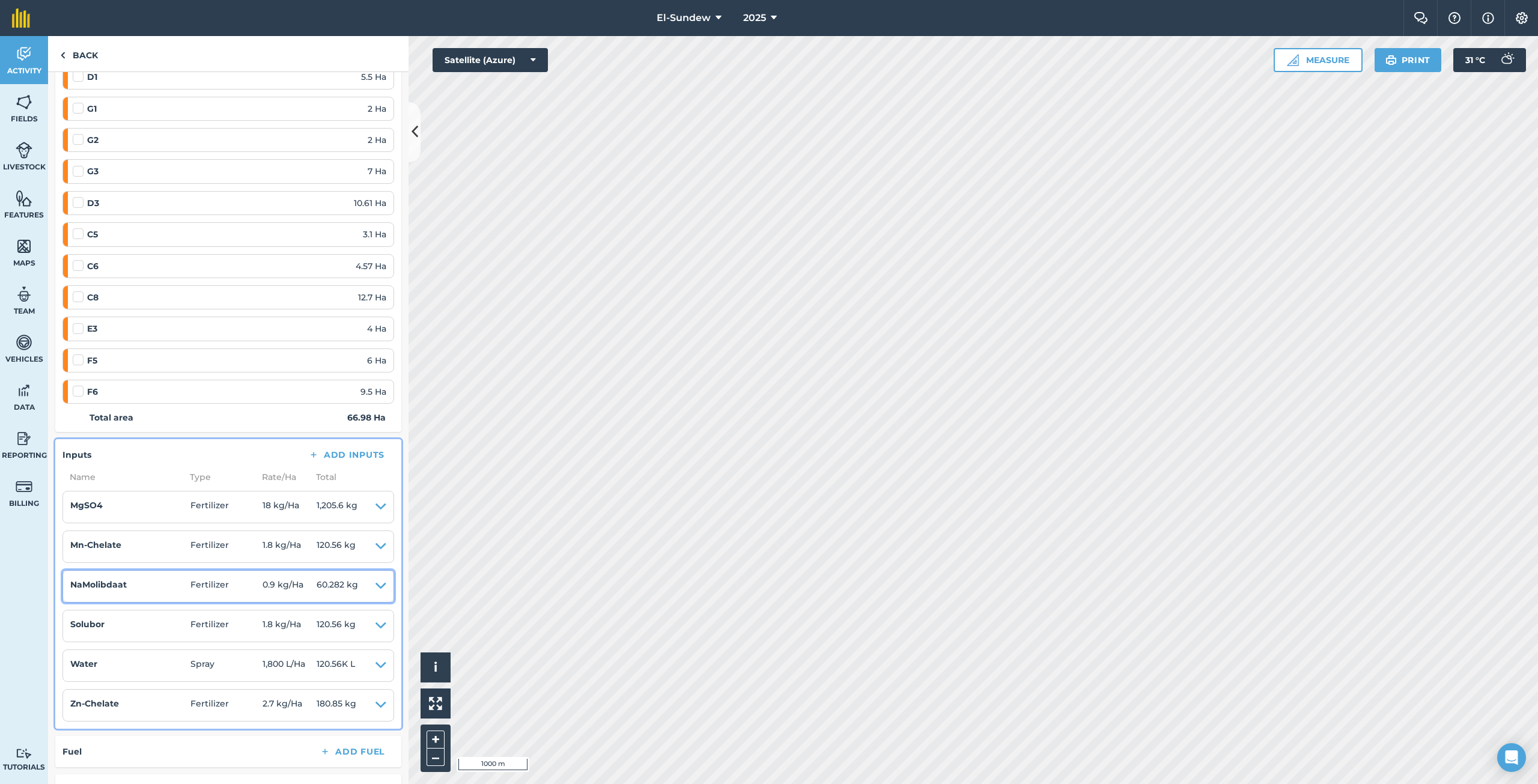
click at [375, 583] on icon at bounding box center [380, 586] width 10 height 17
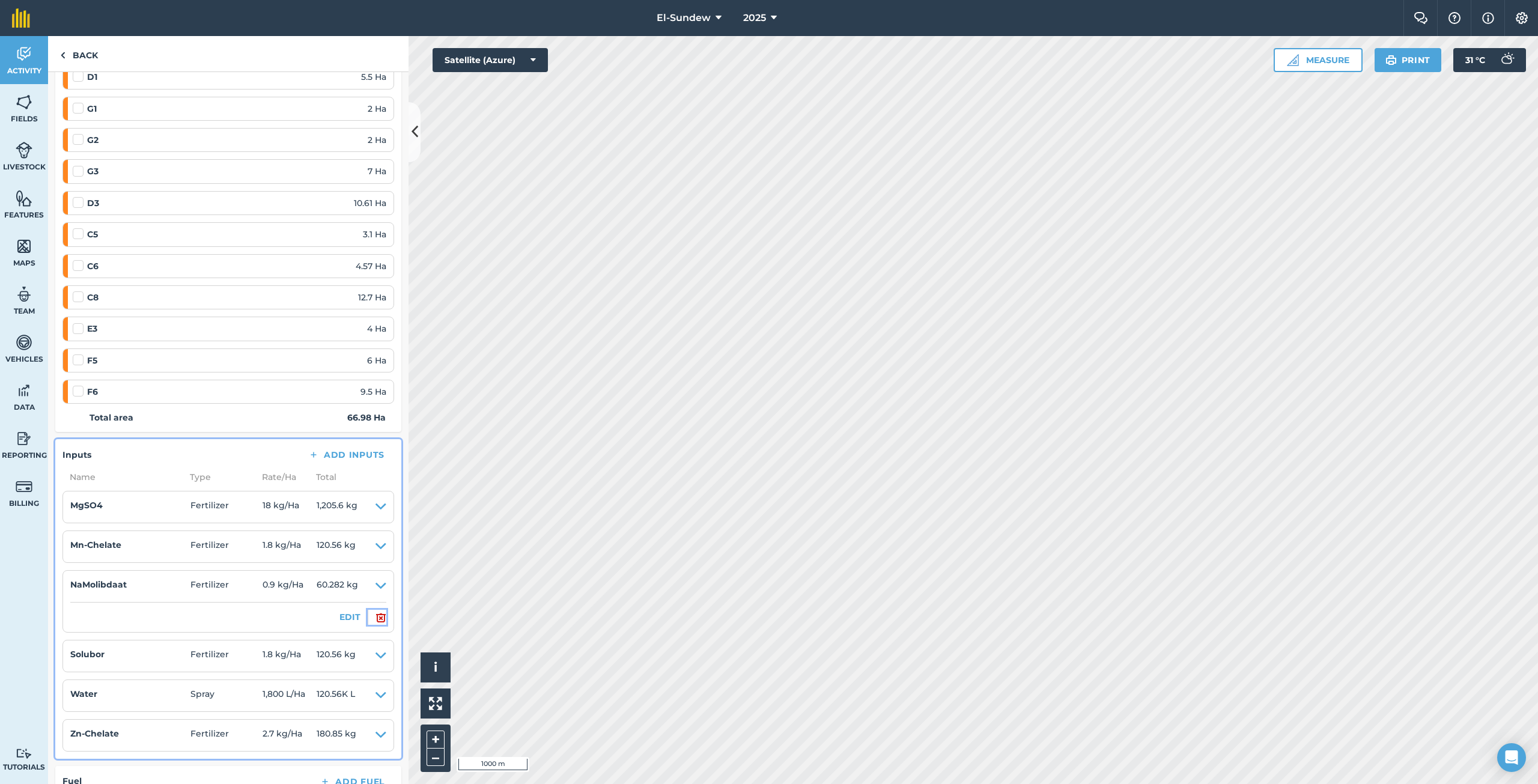
click at [375, 621] on img at bounding box center [380, 617] width 10 height 15
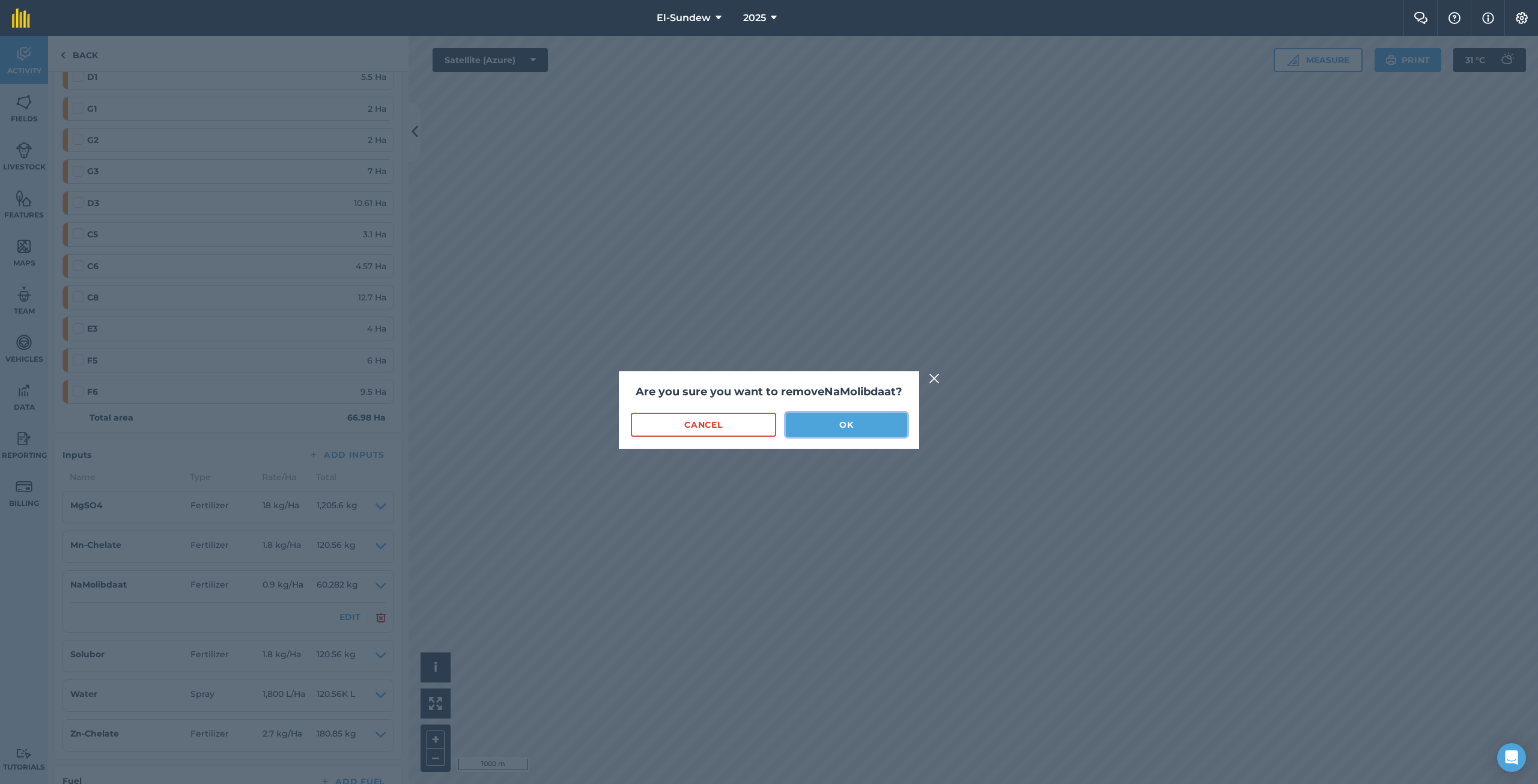
click at [829, 423] on button "OK" at bounding box center [847, 425] width 122 height 24
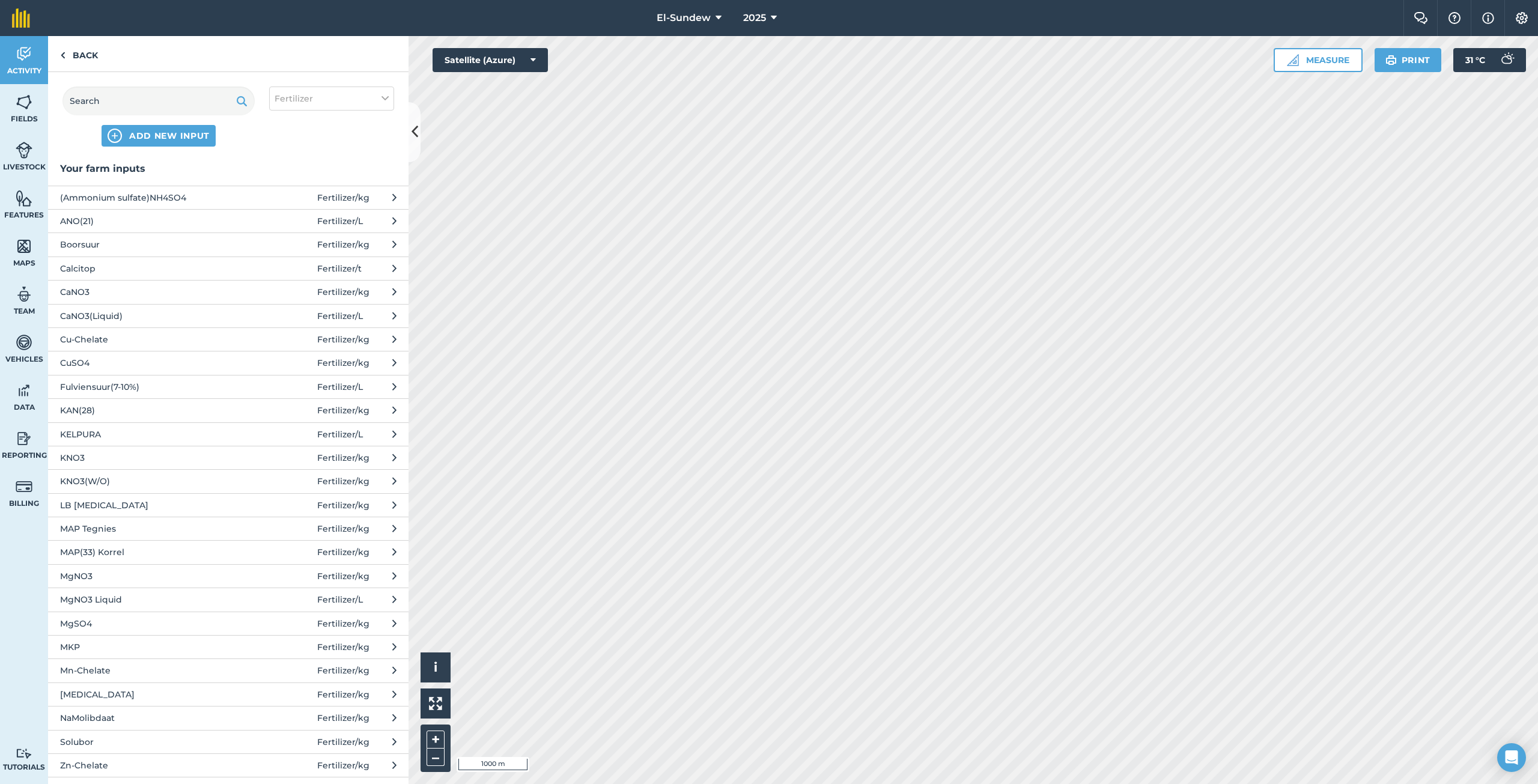
click at [138, 391] on span "Fulviensuur(7-10%)" at bounding box center [158, 386] width 196 height 13
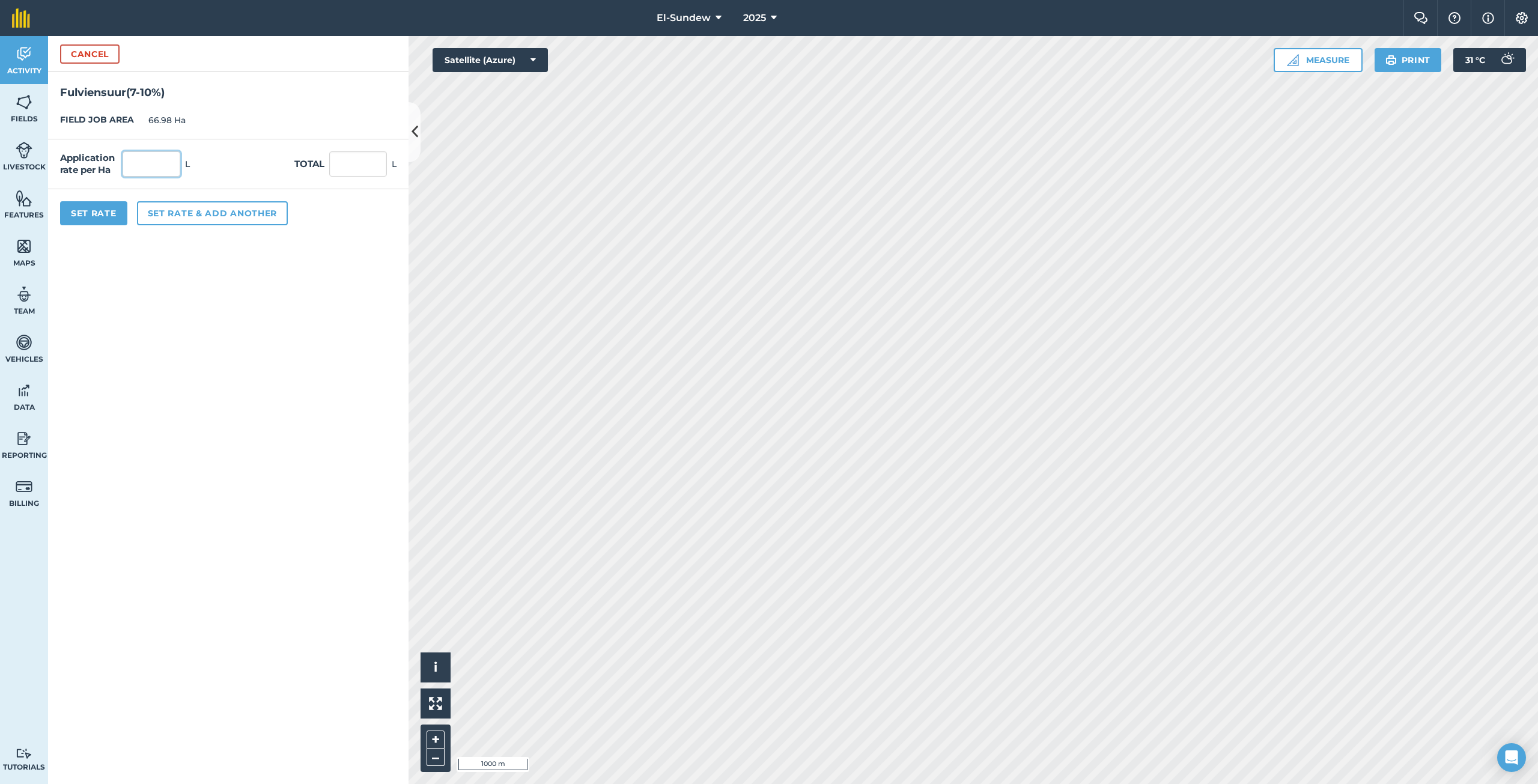
click at [135, 165] on input "text" at bounding box center [151, 164] width 58 height 25
type input "4.5"
type input "301.41"
click at [75, 210] on button "Set Rate" at bounding box center [94, 213] width 67 height 24
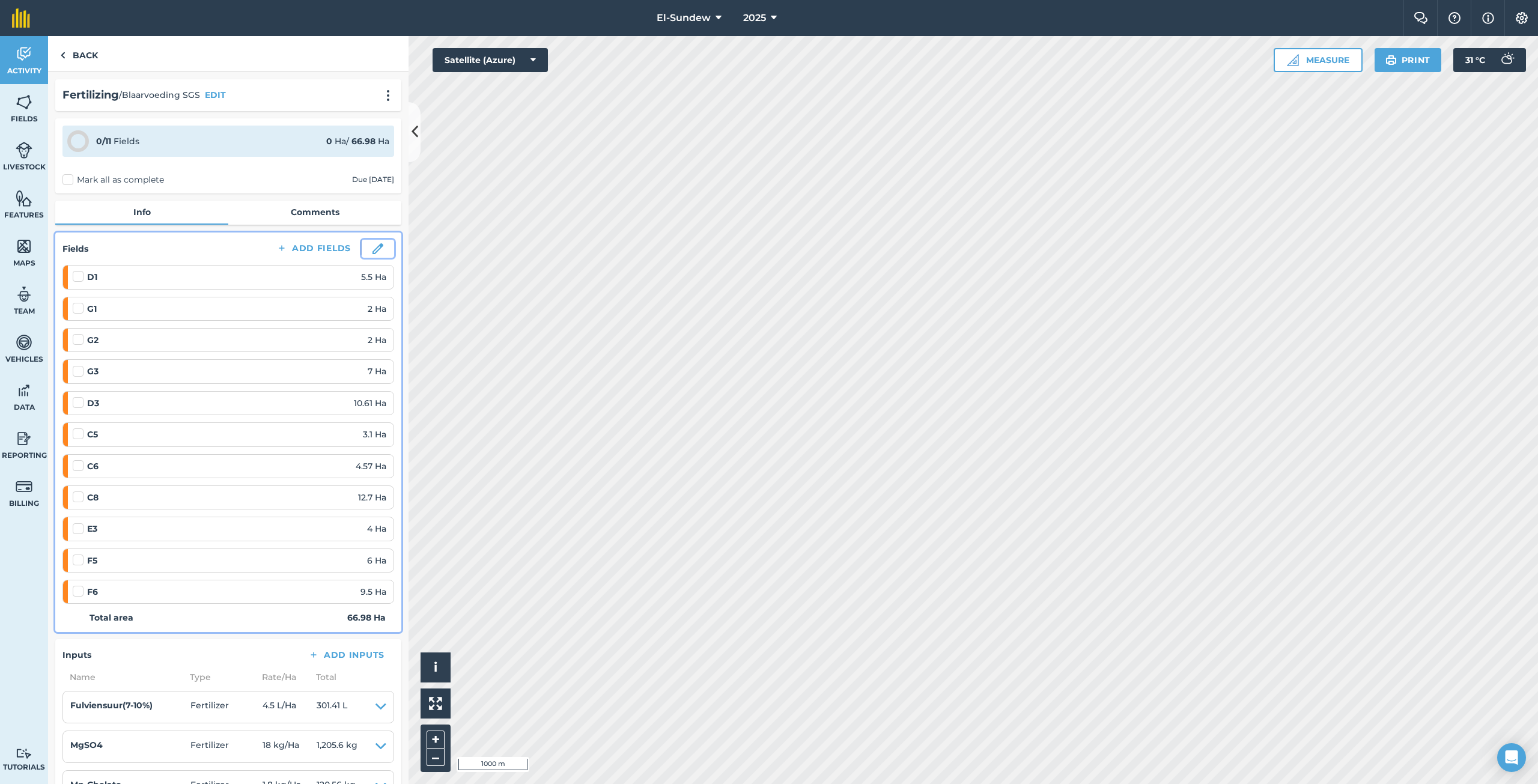
click at [372, 250] on img at bounding box center [377, 248] width 10 height 10
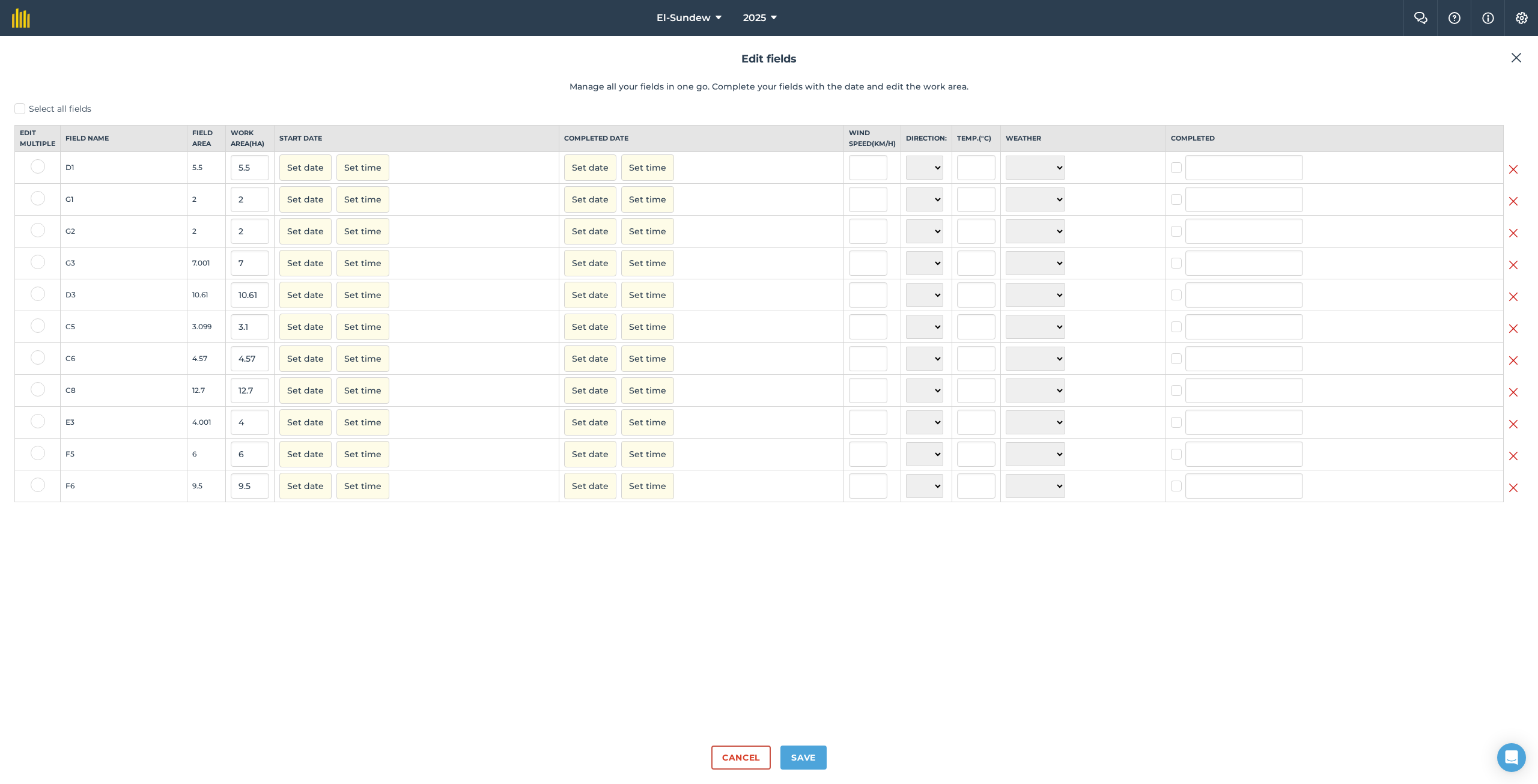
click at [1514, 177] on img at bounding box center [1514, 169] width 10 height 15
click at [1514, 272] on img at bounding box center [1514, 265] width 10 height 15
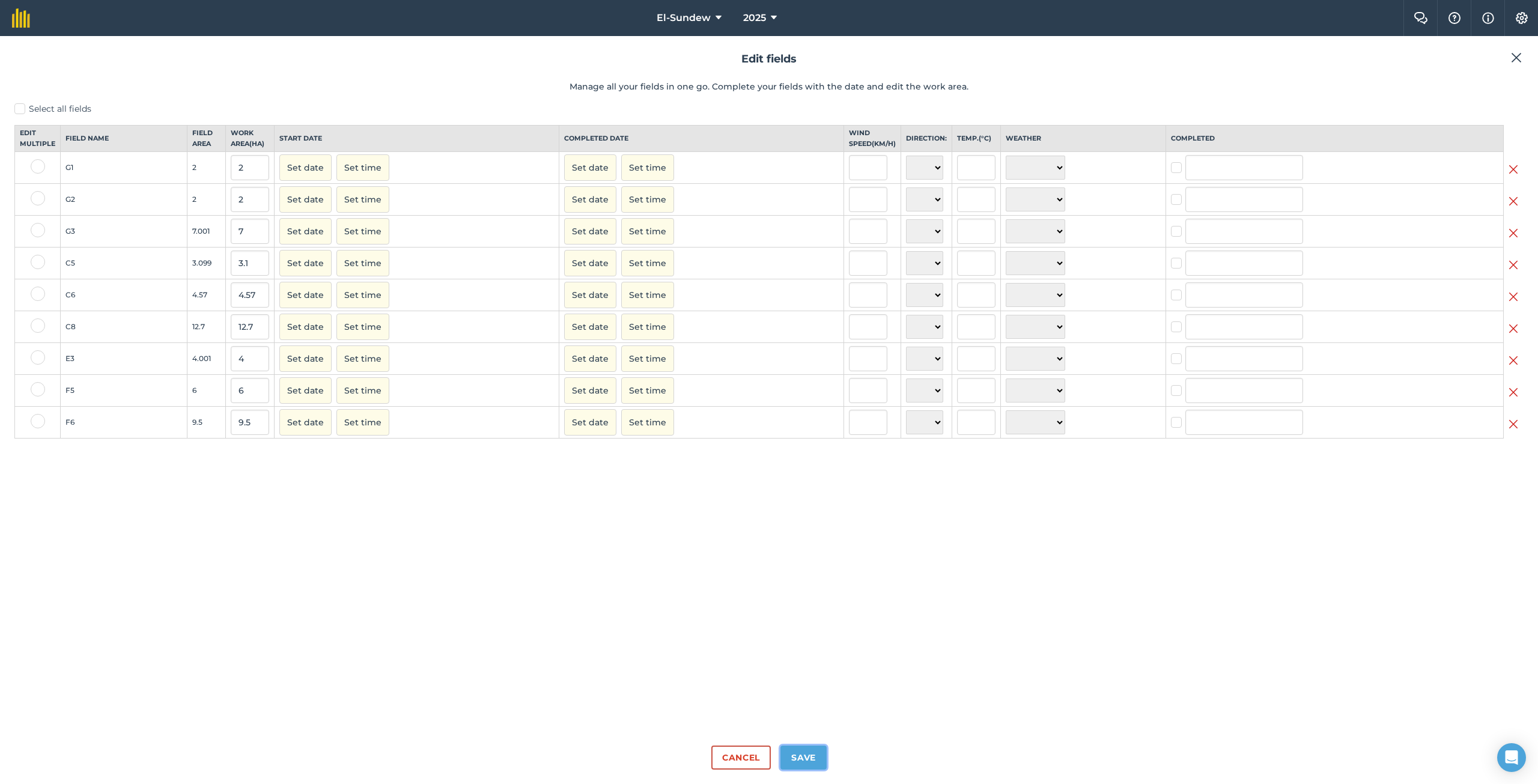
click at [799, 757] on button "Save" at bounding box center [804, 757] width 46 height 24
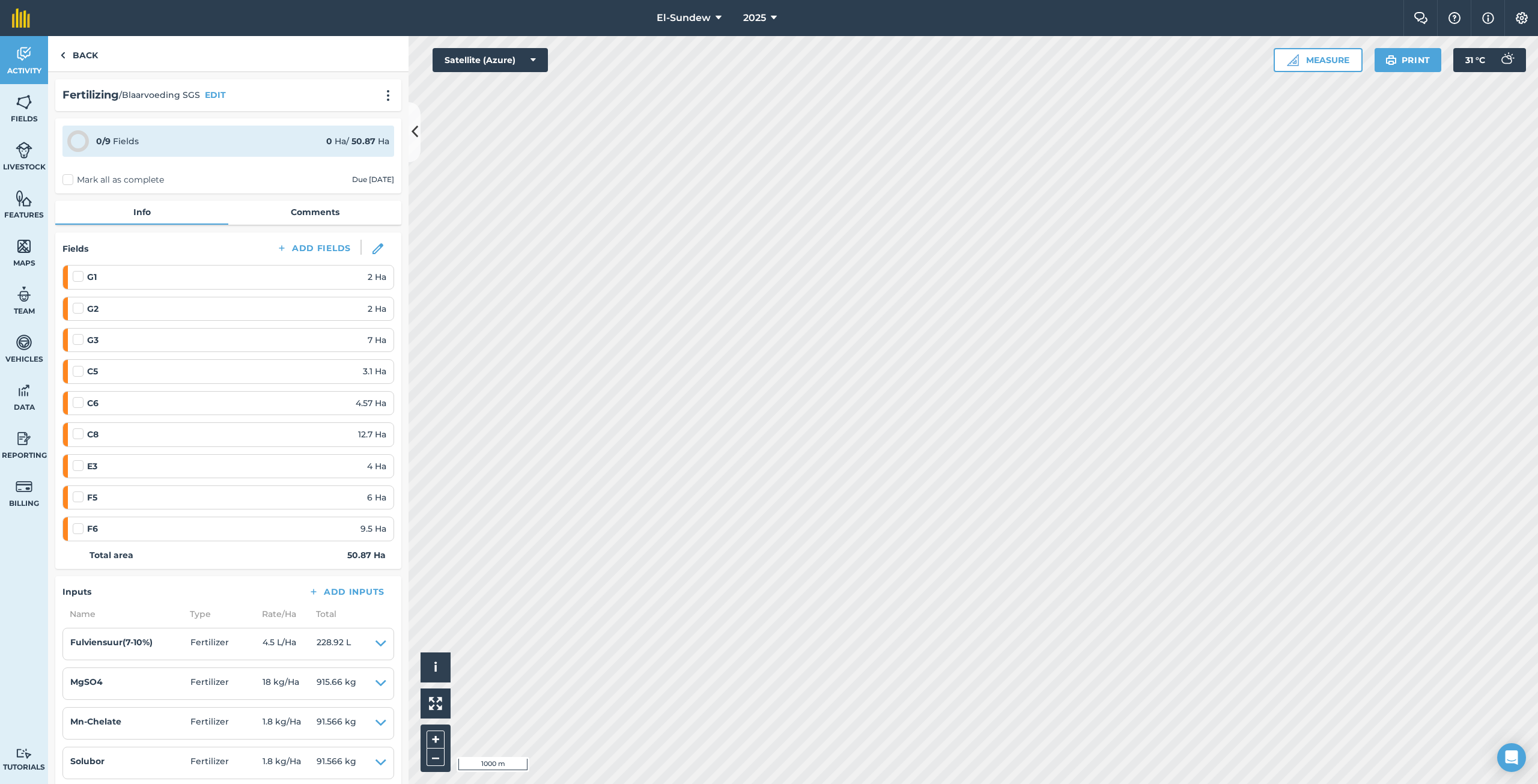
scroll to position [200, 0]
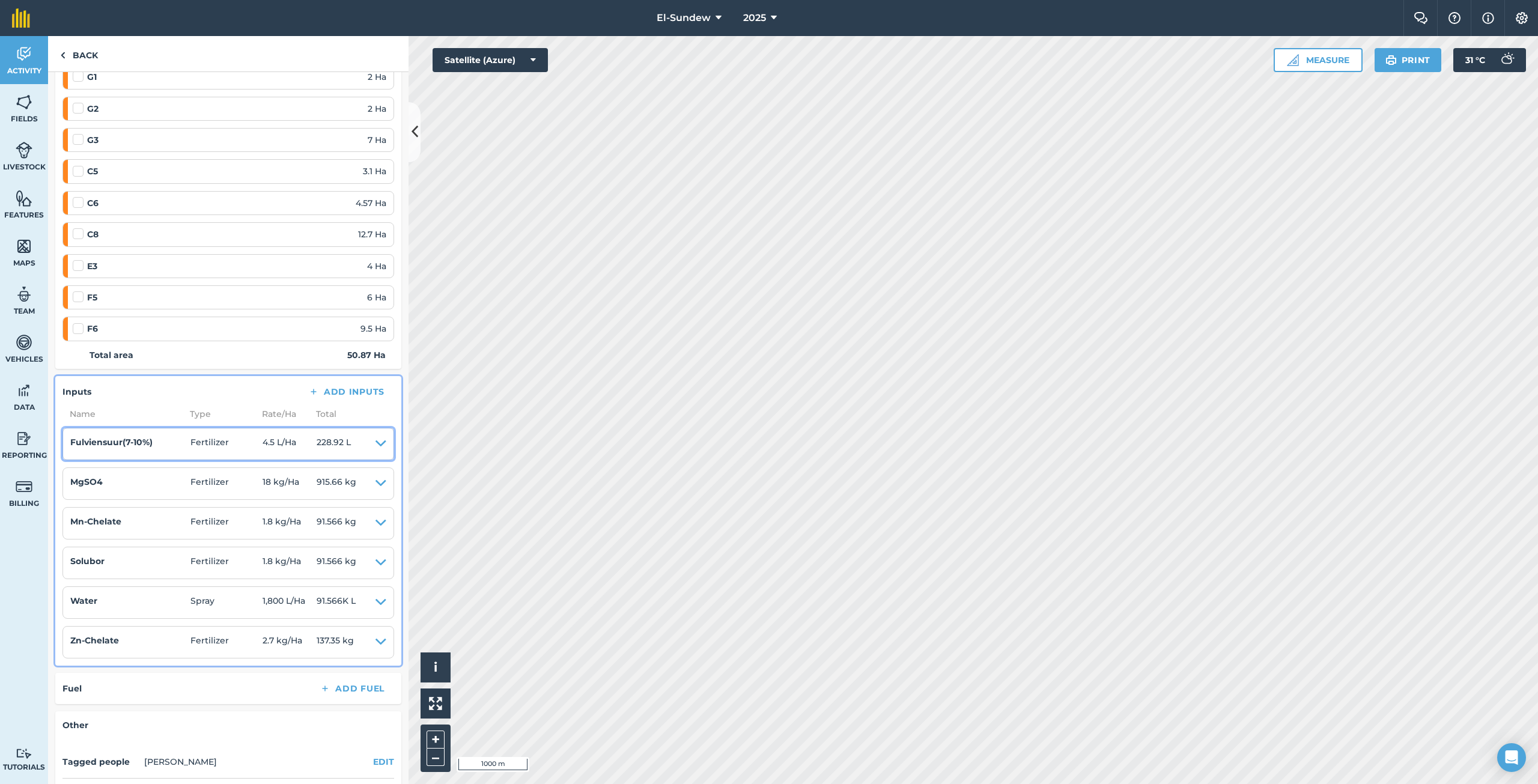
click at [375, 445] on icon at bounding box center [380, 444] width 10 height 17
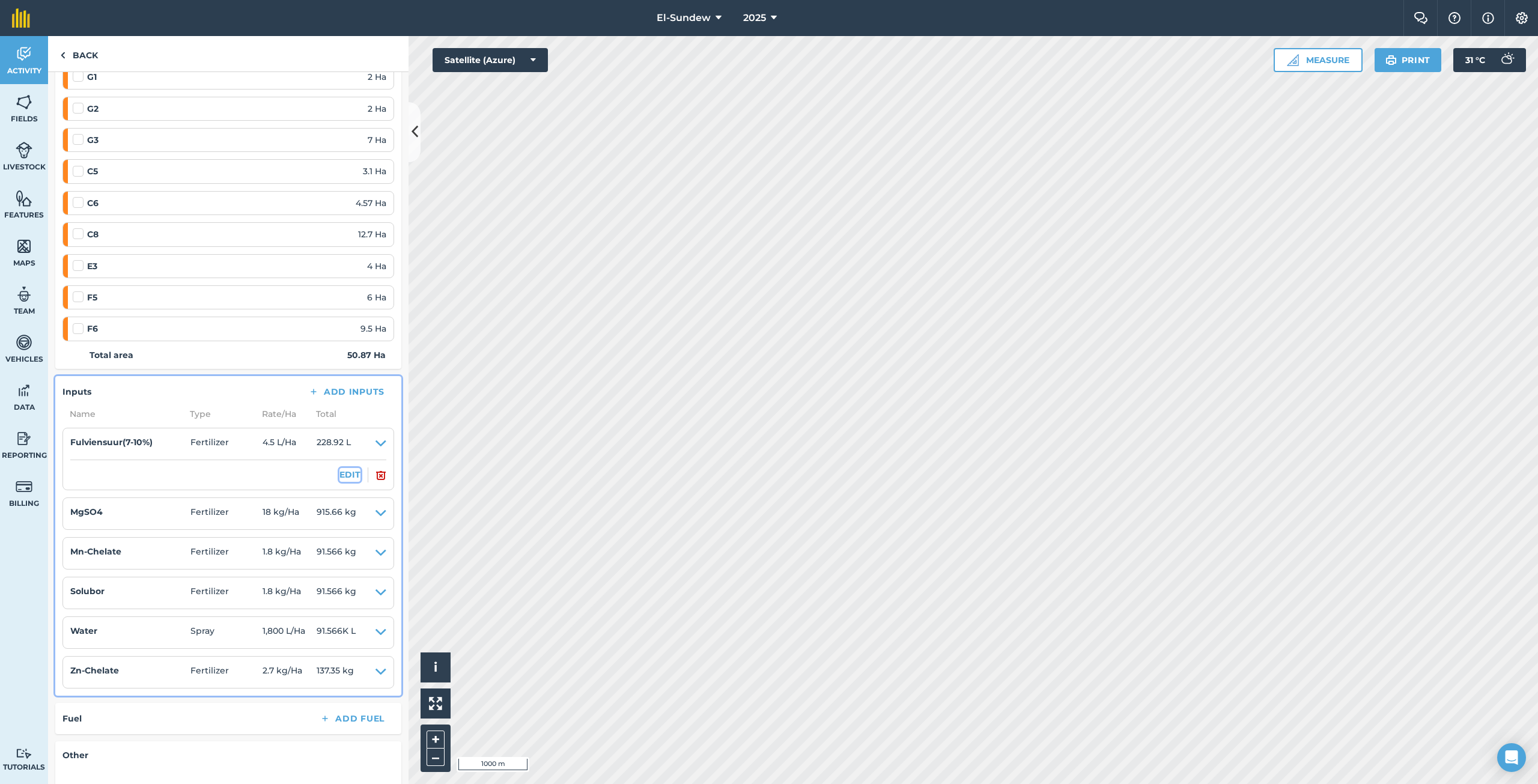
click at [346, 470] on button "EDIT" at bounding box center [350, 474] width 21 height 13
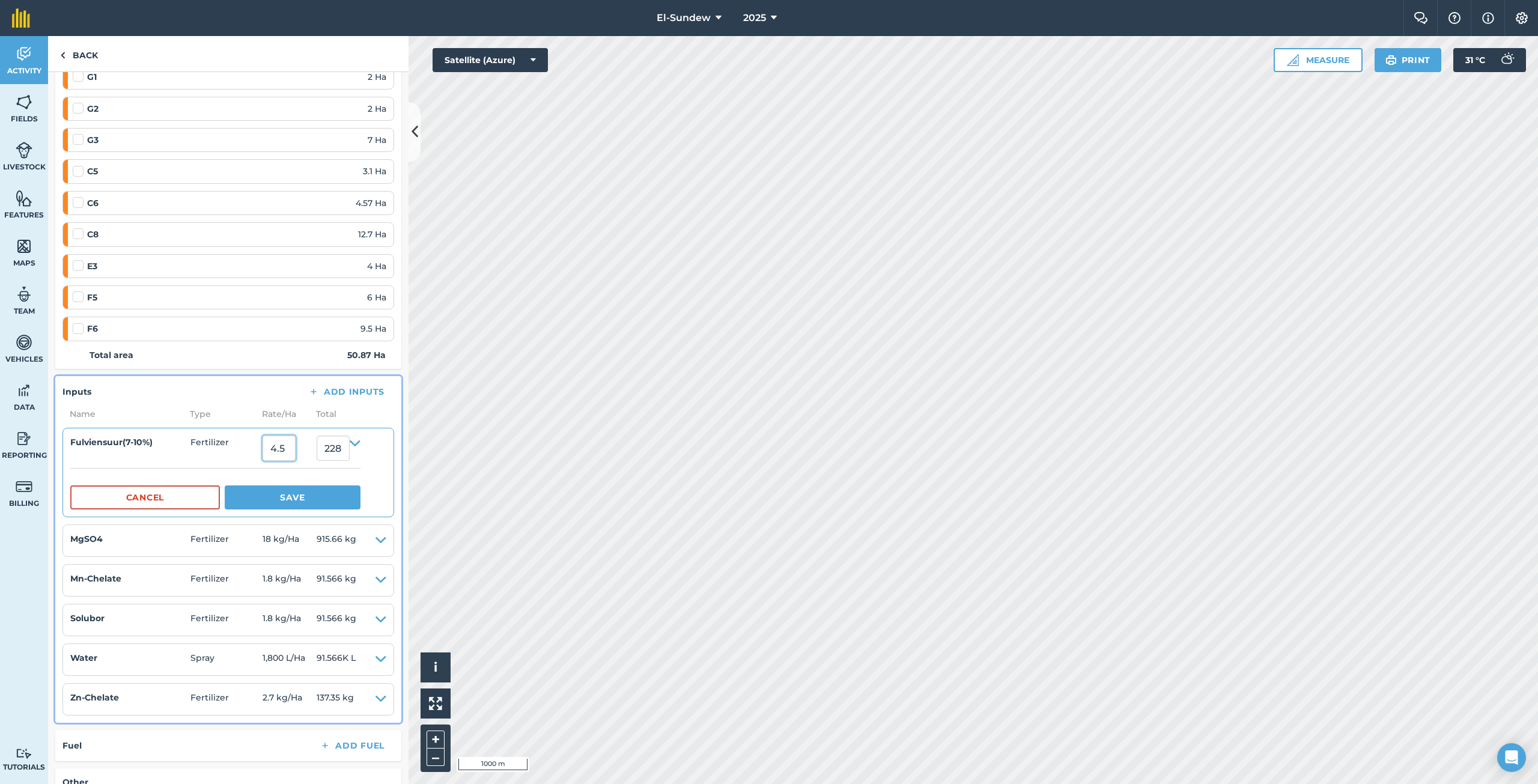
click at [286, 447] on input "4.5" at bounding box center [279, 448] width 33 height 25
click at [289, 447] on input "4.5" at bounding box center [279, 448] width 33 height 25
type input "3.6"
type input "183.132"
click at [296, 490] on button "Save" at bounding box center [293, 498] width 136 height 24
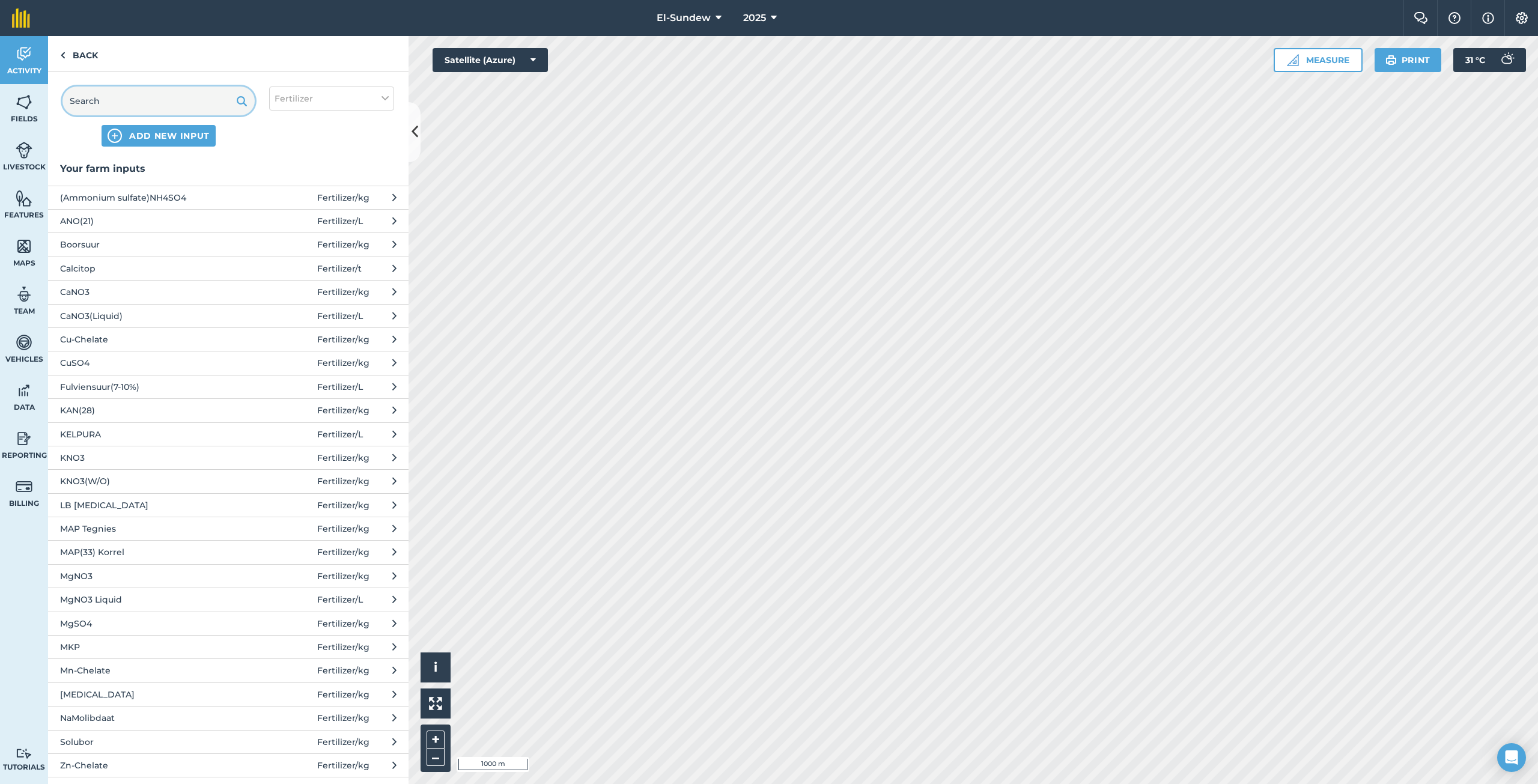
click at [174, 106] on input "text" at bounding box center [158, 101] width 192 height 29
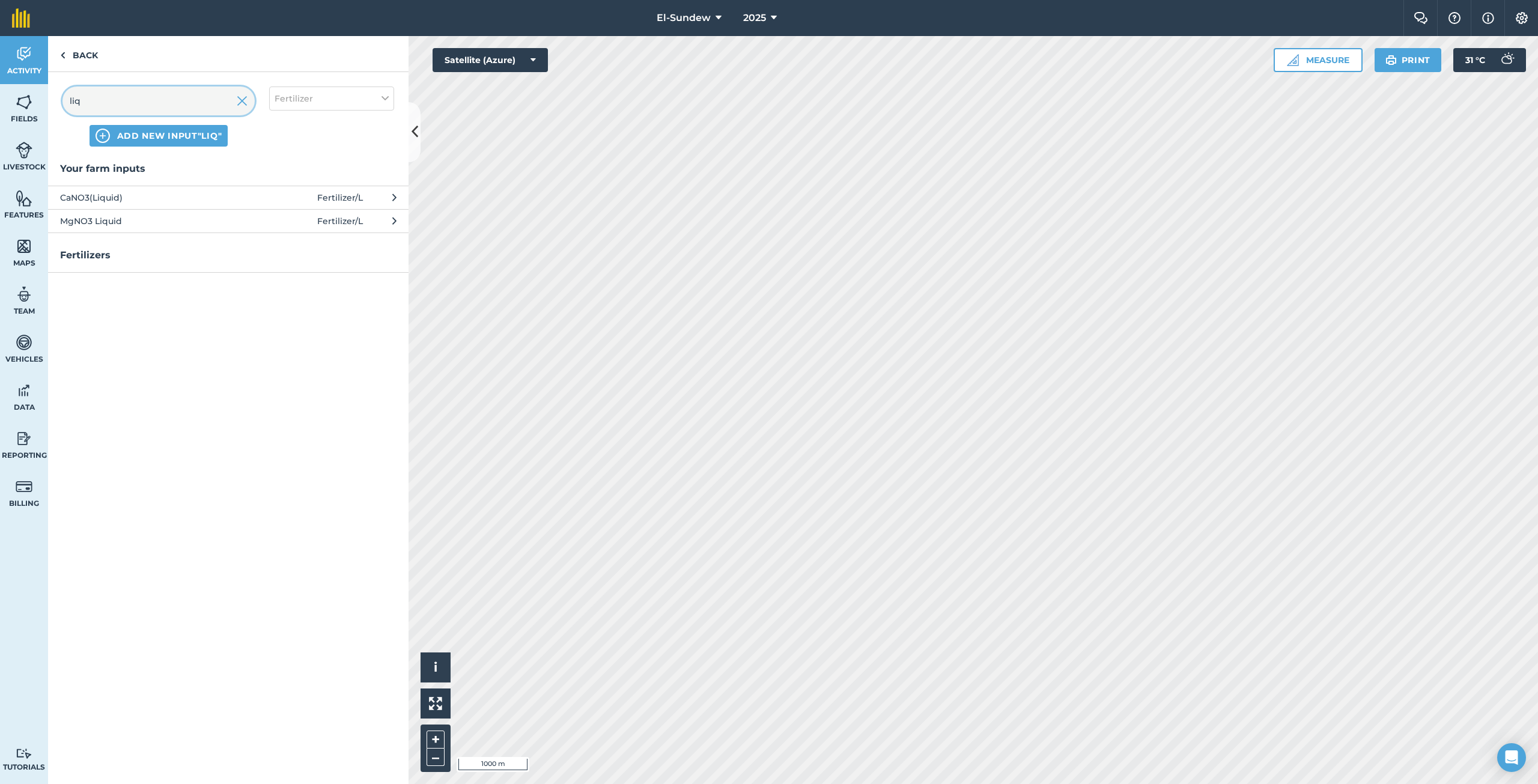
type input "liq"
click at [145, 139] on span "ADD NEW INPUT "liq"" at bounding box center [170, 136] width 105 height 12
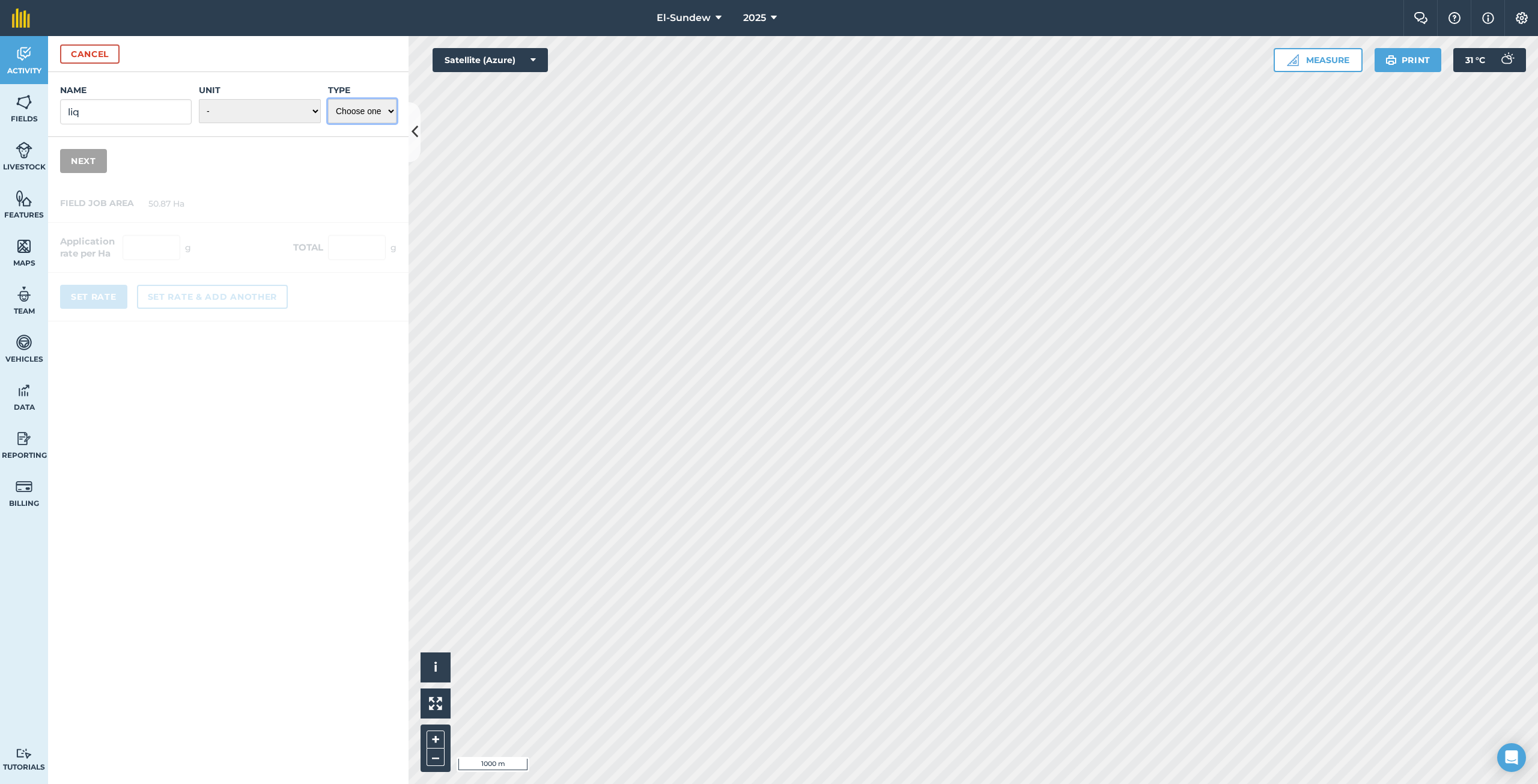
click at [383, 108] on select "Choose one Fertilizer Seed Spray Fuel Other" at bounding box center [362, 111] width 68 height 24
select select "FERTILIZER"
click at [328, 99] on select "Choose one Fertilizer Seed Spray Fuel Other" at bounding box center [362, 111] width 68 height 24
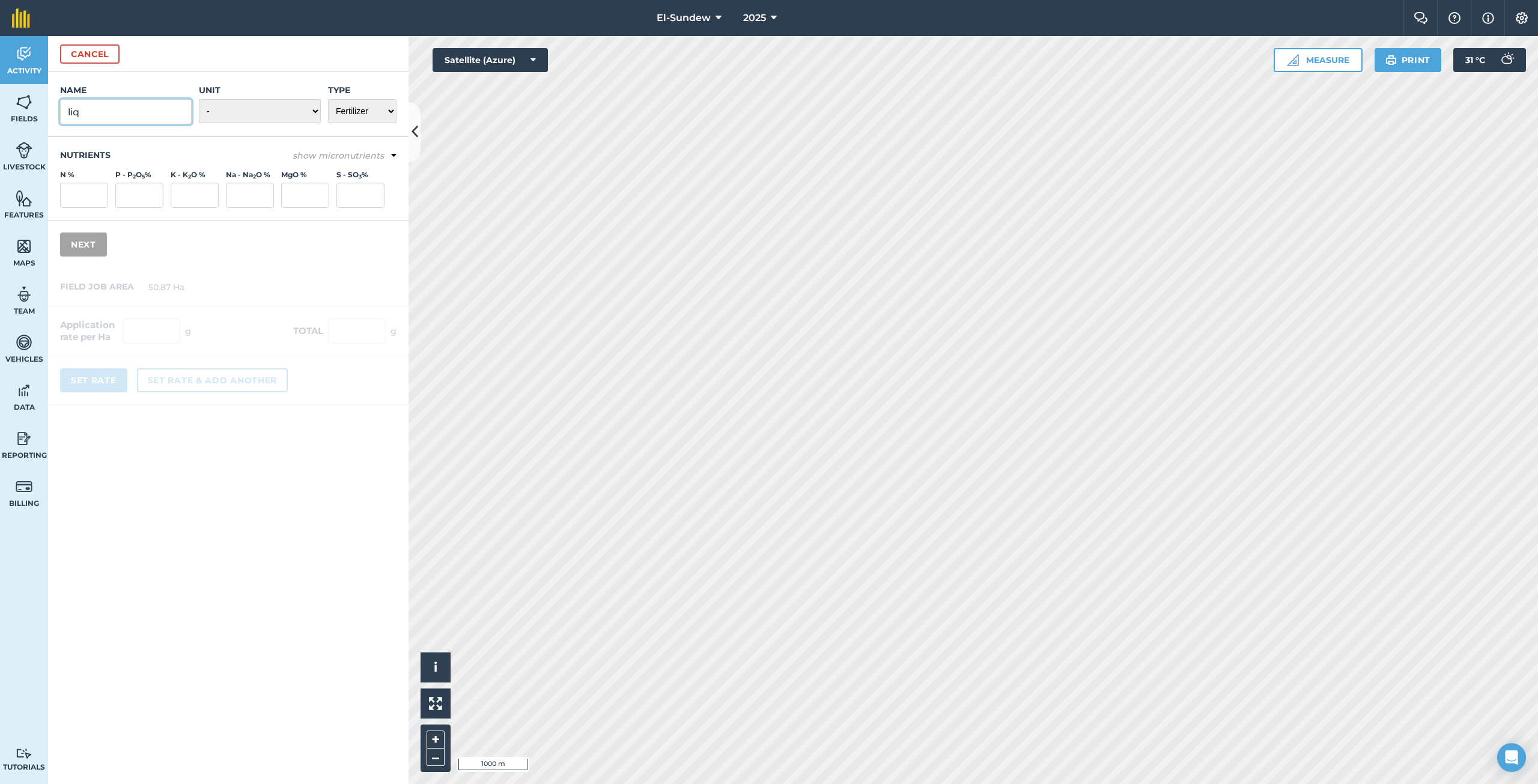
click at [171, 115] on input "liq" at bounding box center [126, 112] width 131 height 25
type input "liq"
click at [97, 57] on button "Cancel" at bounding box center [89, 55] width 59 height 20
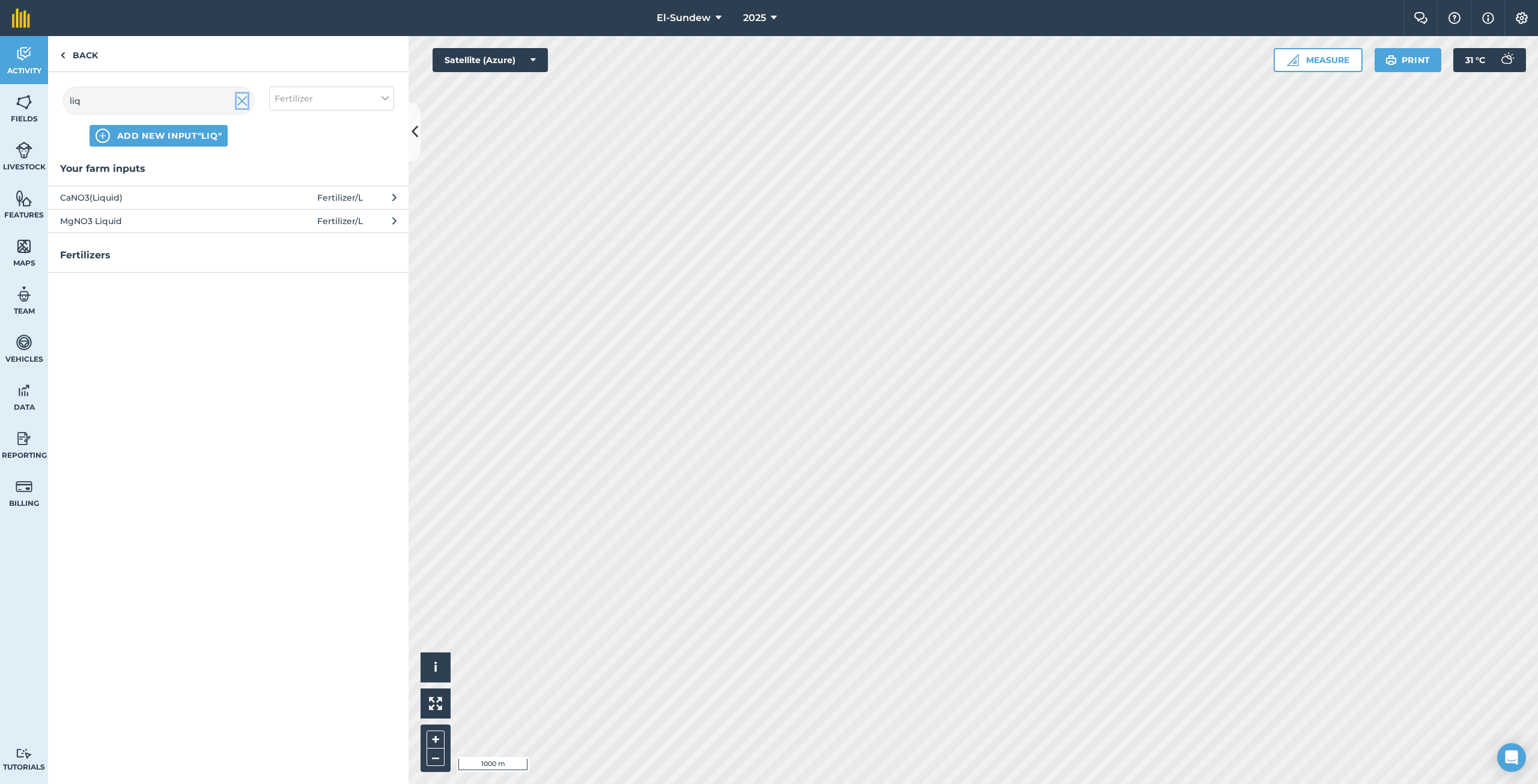
click at [243, 102] on img at bounding box center [242, 101] width 10 height 15
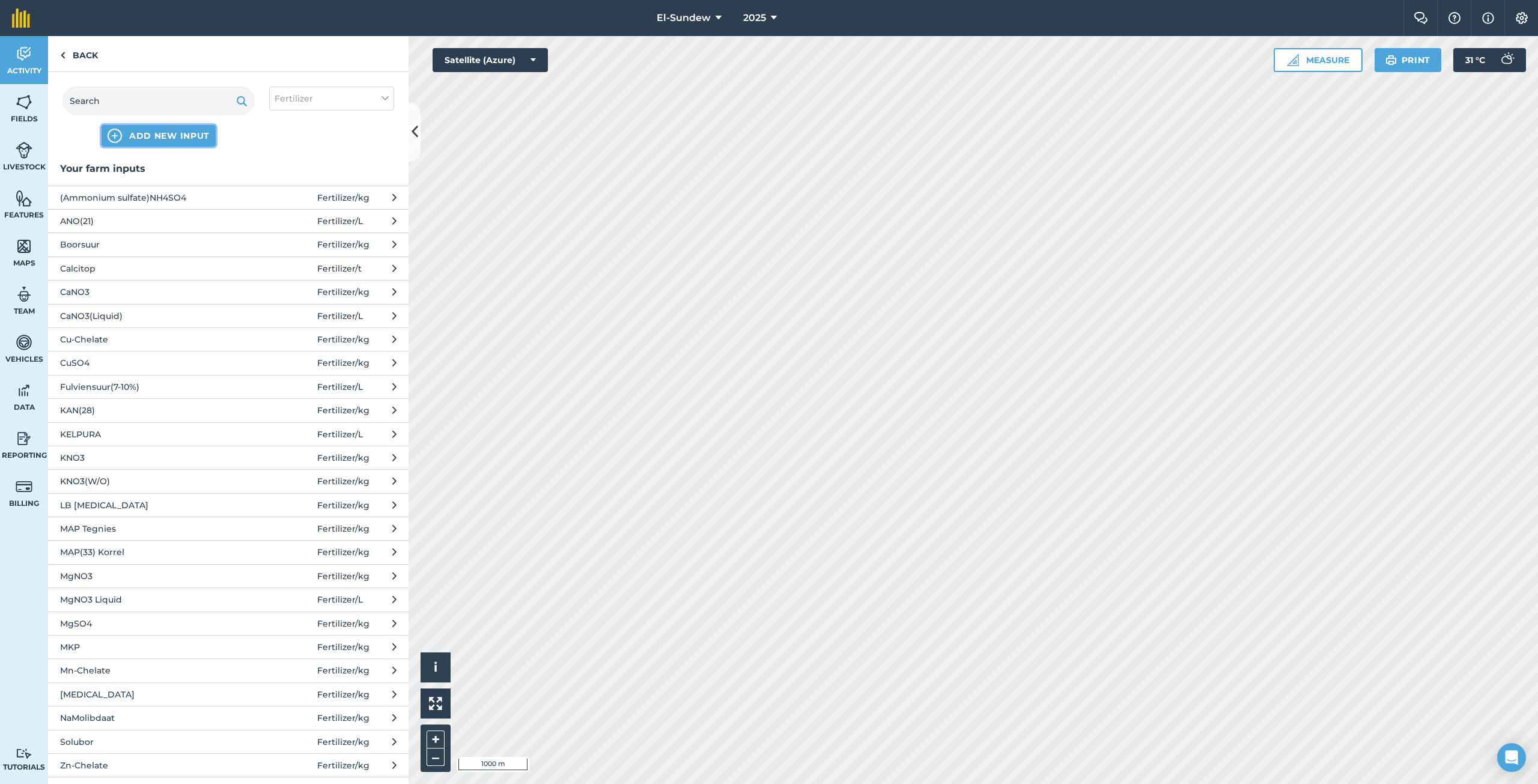
click at [143, 131] on span "ADD NEW INPUT" at bounding box center [169, 136] width 80 height 12
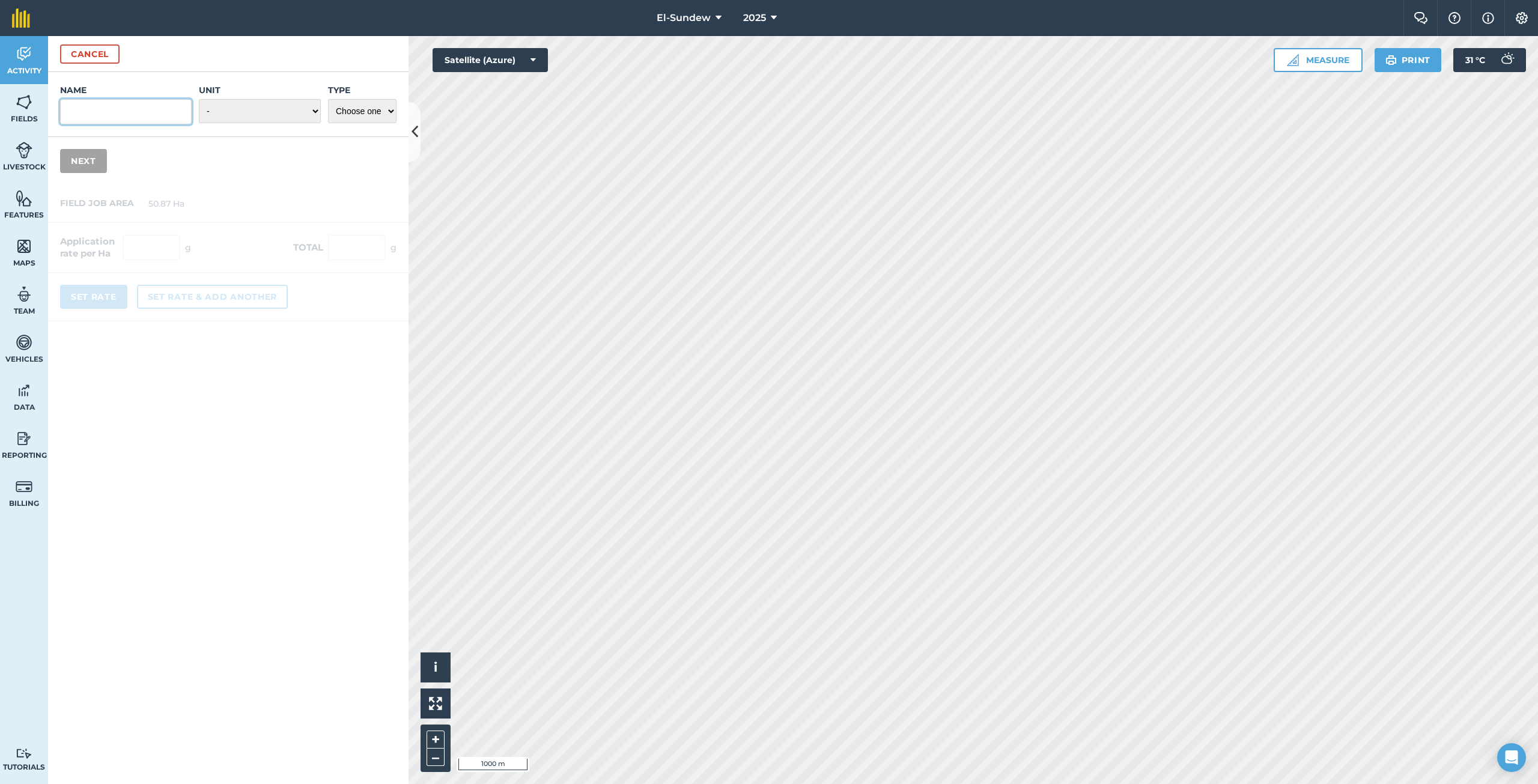
click at [134, 104] on input "Name" at bounding box center [126, 112] width 131 height 25
click at [316, 106] on select "- Grams/g Kilograms/kg Metric tonnes/t Millilitres/ml Litres/L Ounces/oz Pounds…" at bounding box center [260, 111] width 122 height 24
click at [199, 99] on select "- Grams/g Kilograms/kg Metric tonnes/t Millilitres/ml Litres/L Ounces/oz Pounds…" at bounding box center [260, 111] width 122 height 24
click at [383, 110] on select "Choose one Fertilizer Seed Spray Fuel Other" at bounding box center [362, 111] width 68 height 24
click at [328, 99] on select "Choose one Fertilizer Seed Spray Fuel Other" at bounding box center [362, 111] width 68 height 24
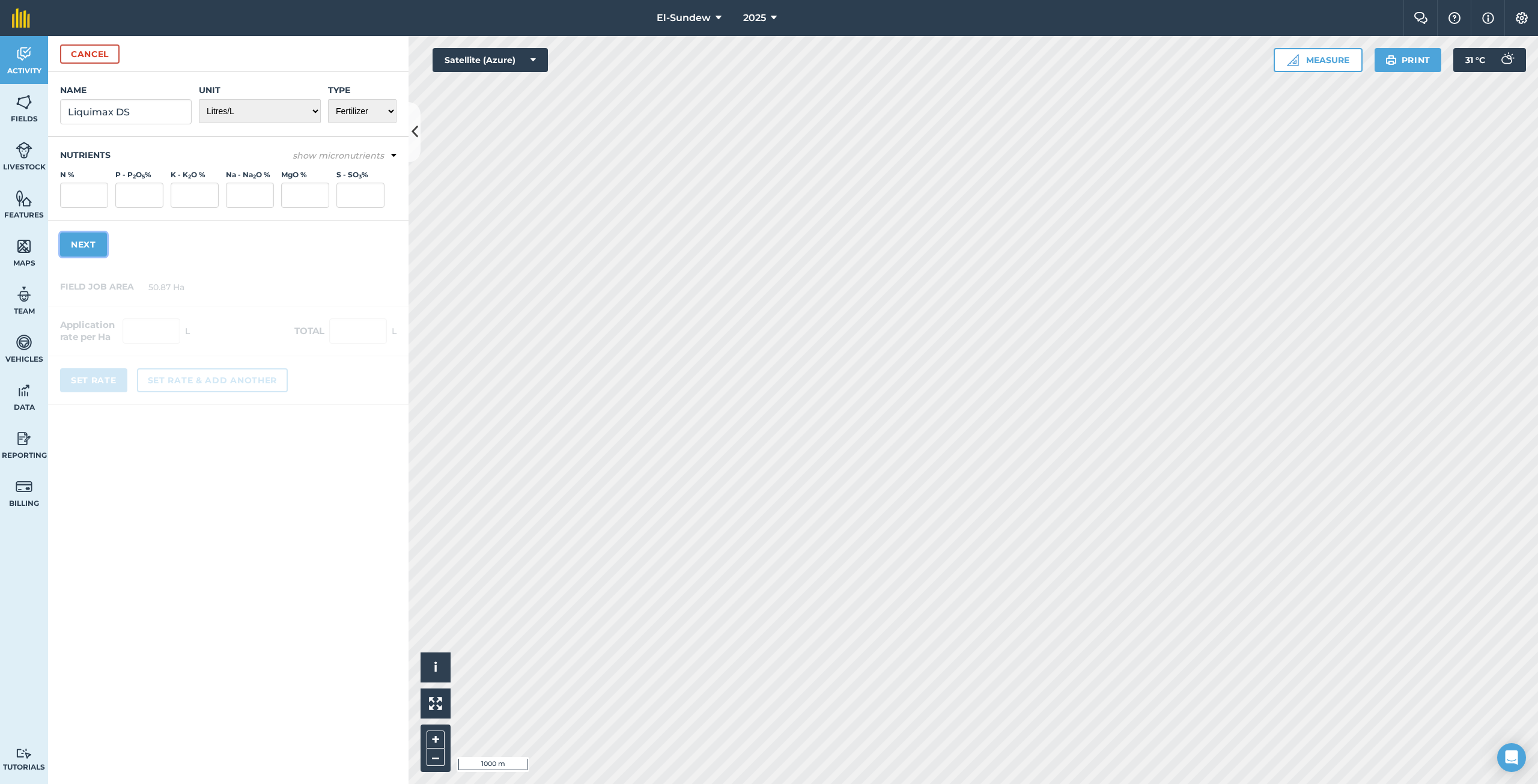
click at [88, 245] on button "Next" at bounding box center [83, 245] width 47 height 24
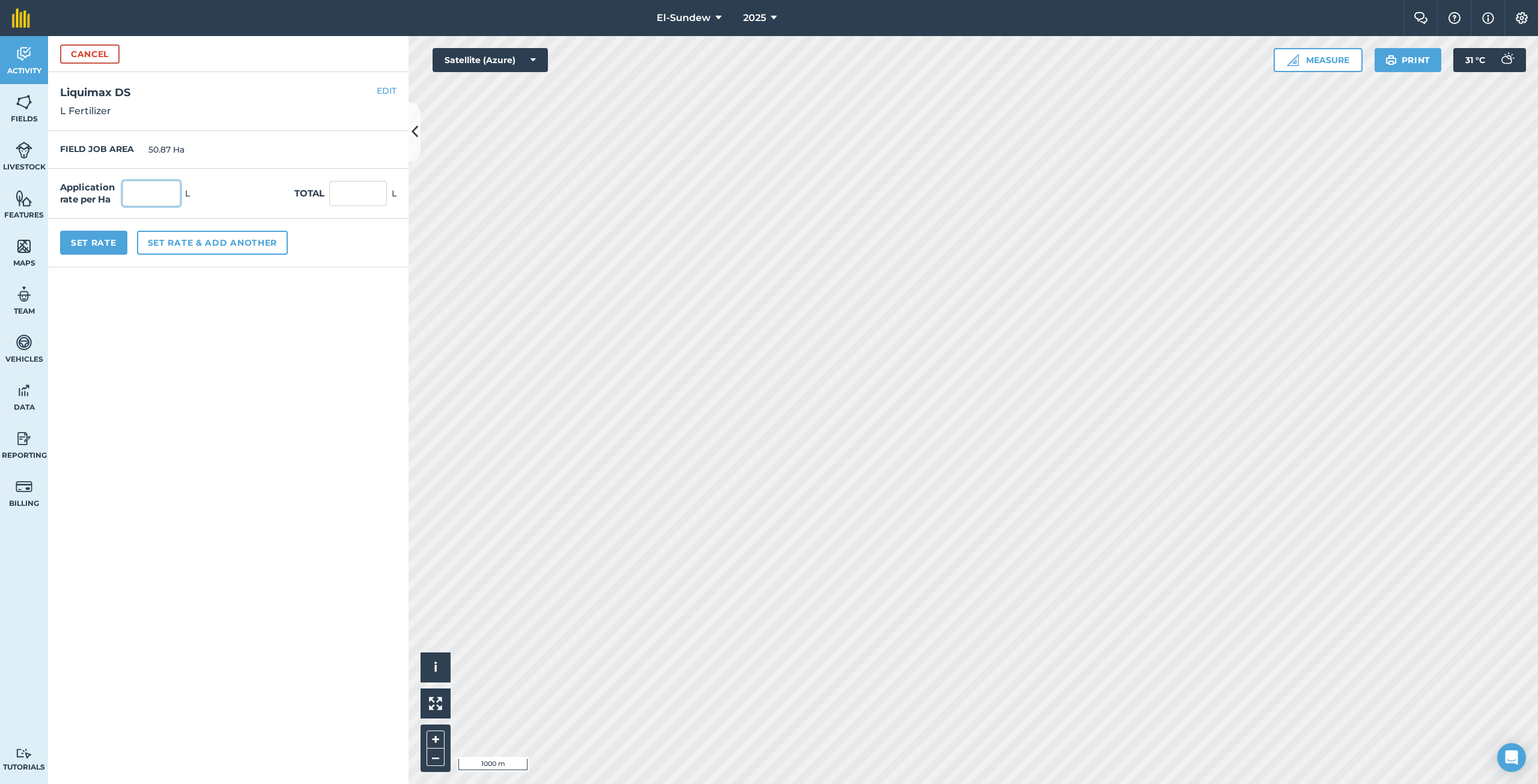
click at [168, 190] on input "text" at bounding box center [151, 194] width 58 height 25
click at [103, 242] on button "Set Rate" at bounding box center [94, 242] width 67 height 24
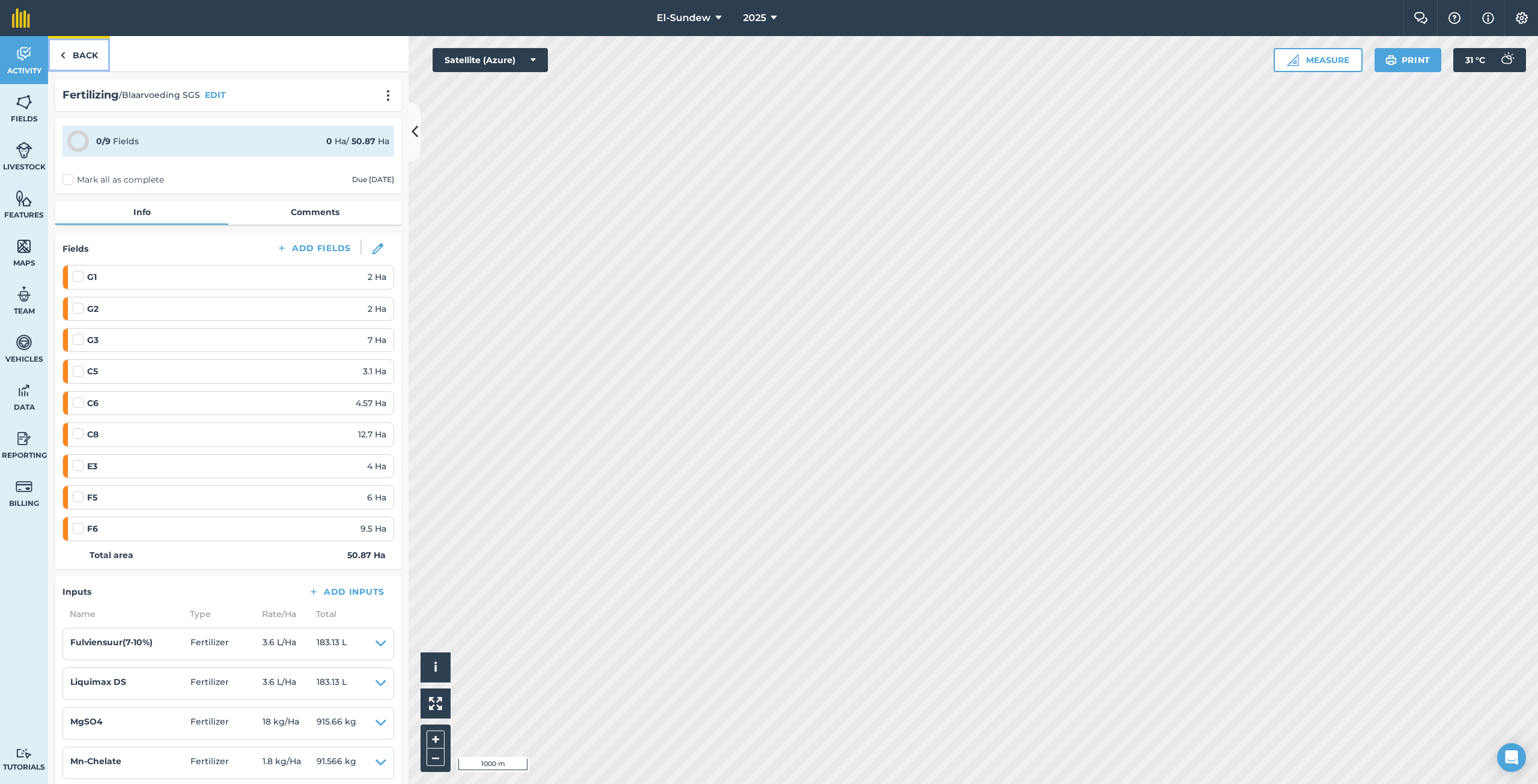
click at [66, 50] on link "Back" at bounding box center [79, 54] width 62 height 36
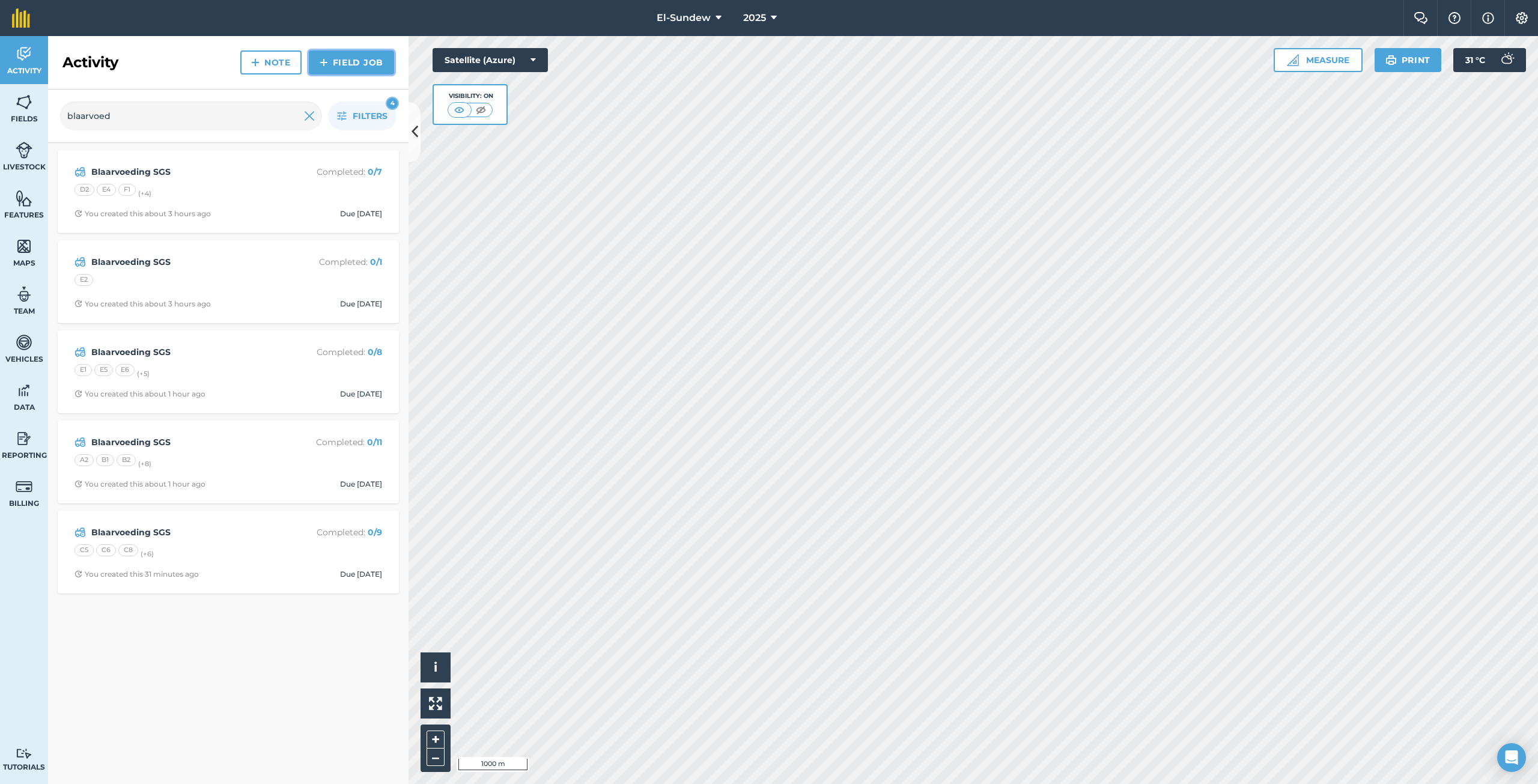
click at [324, 63] on img at bounding box center [324, 62] width 8 height 15
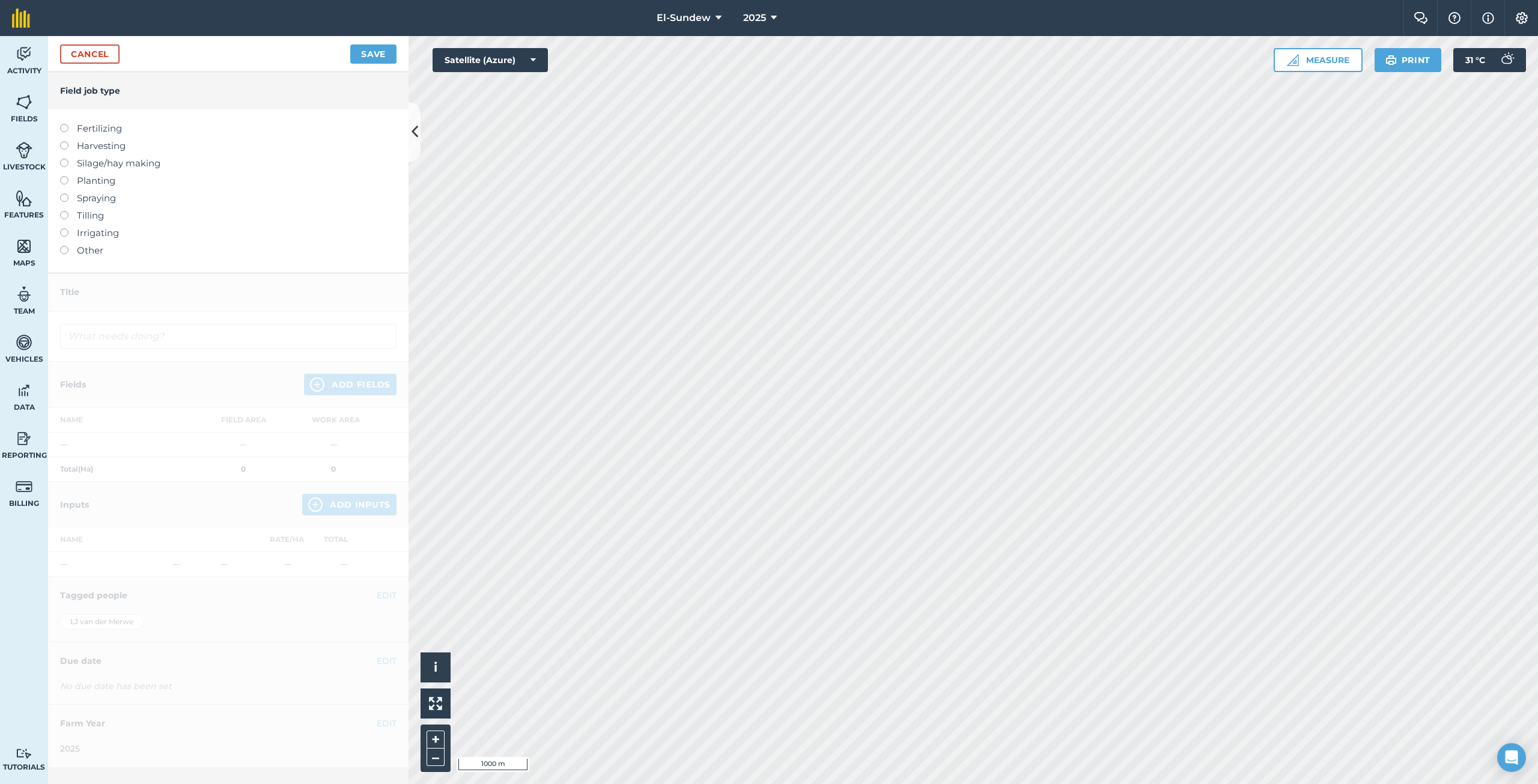
click at [112, 132] on label "Fertilizing" at bounding box center [228, 129] width 336 height 15
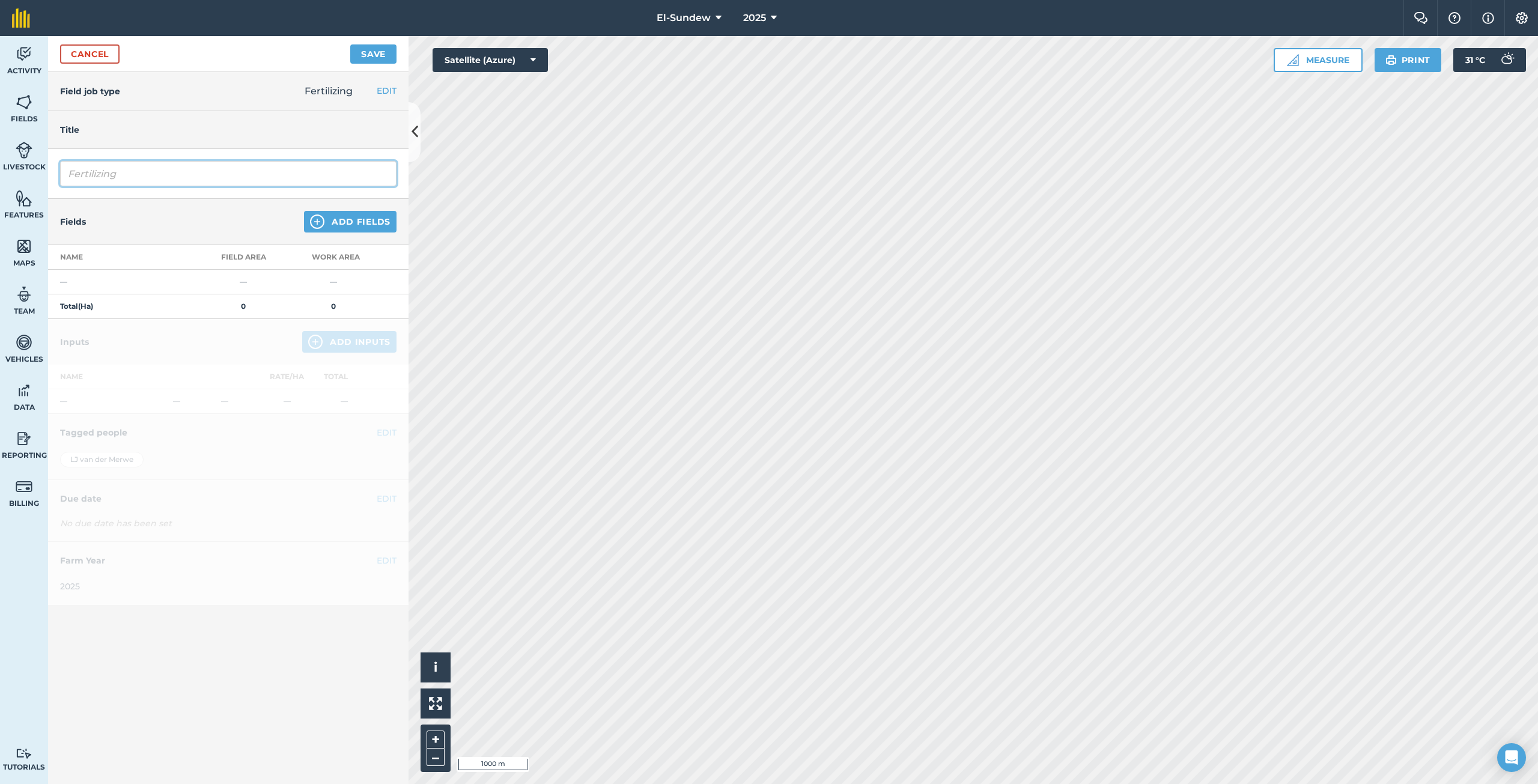
click at [143, 180] on input "Fertilizing" at bounding box center [228, 173] width 336 height 25
click at [314, 219] on img at bounding box center [317, 222] width 15 height 15
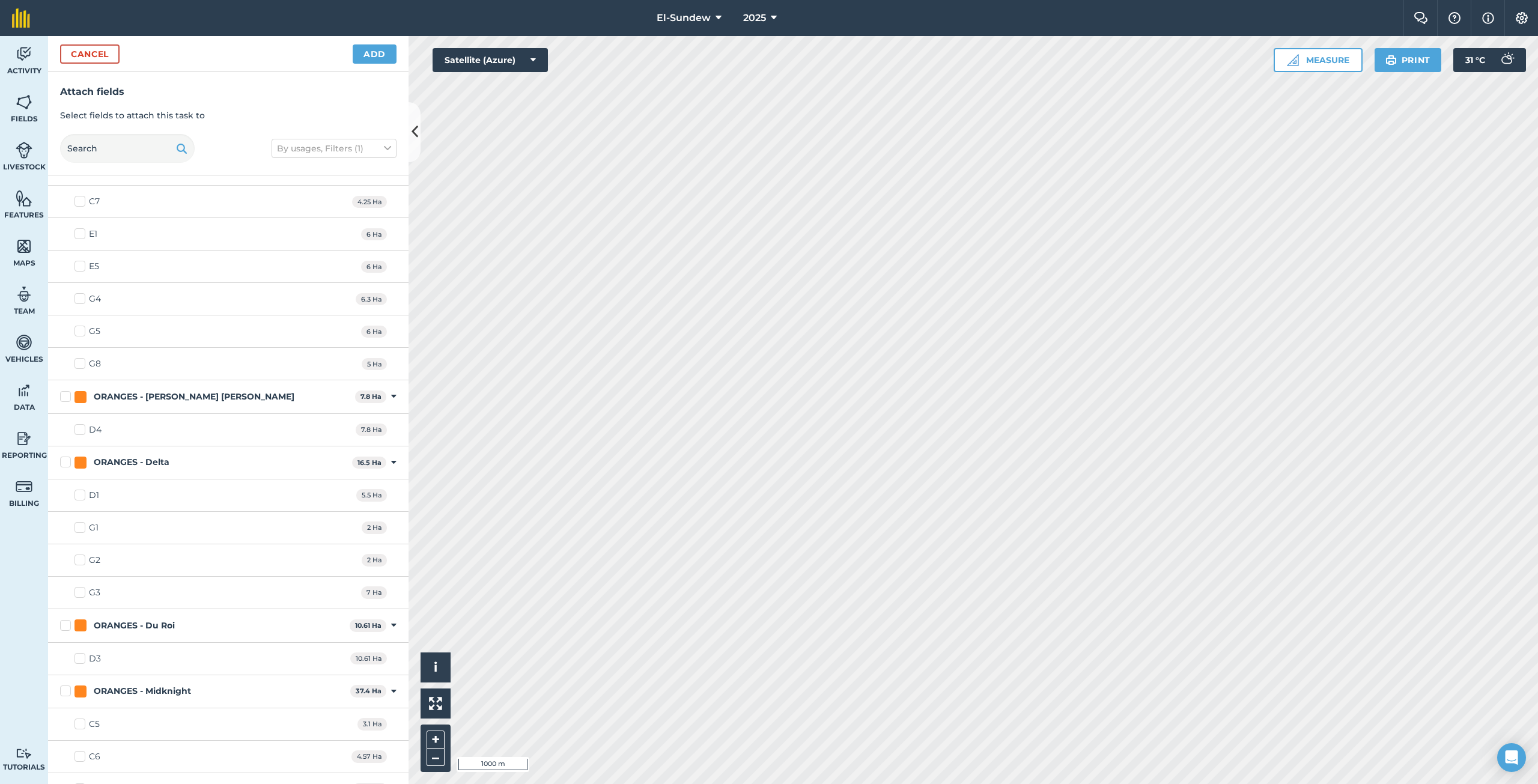
scroll to position [1001, 0]
click at [82, 496] on label "D1" at bounding box center [87, 494] width 24 height 13
click at [82, 495] on input "D1" at bounding box center [78, 491] width 8 height 8
click at [85, 656] on label "D3" at bounding box center [88, 658] width 27 height 13
click at [82, 656] on input "D3" at bounding box center [78, 655] width 8 height 8
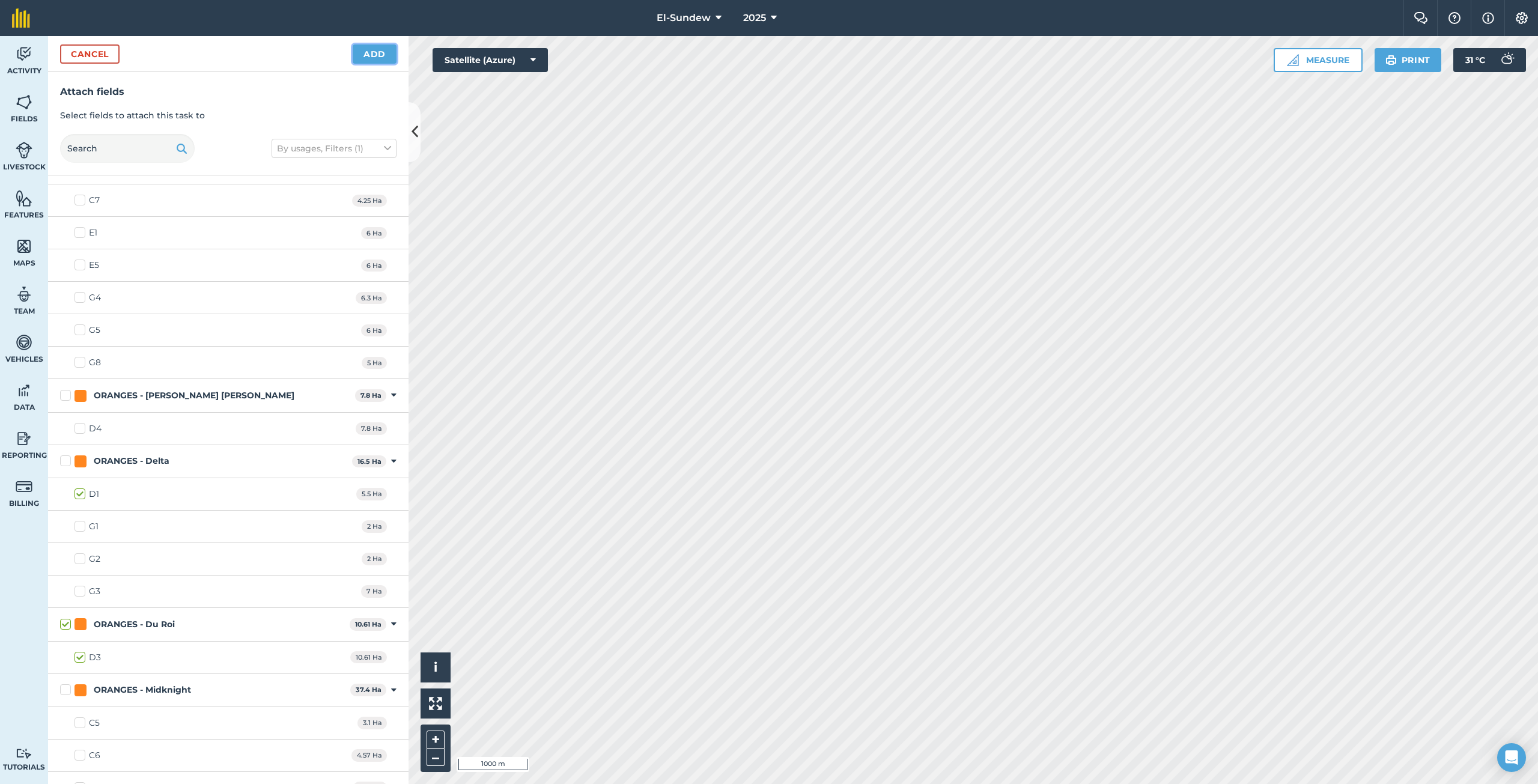
click at [387, 55] on button "Add" at bounding box center [375, 55] width 44 height 20
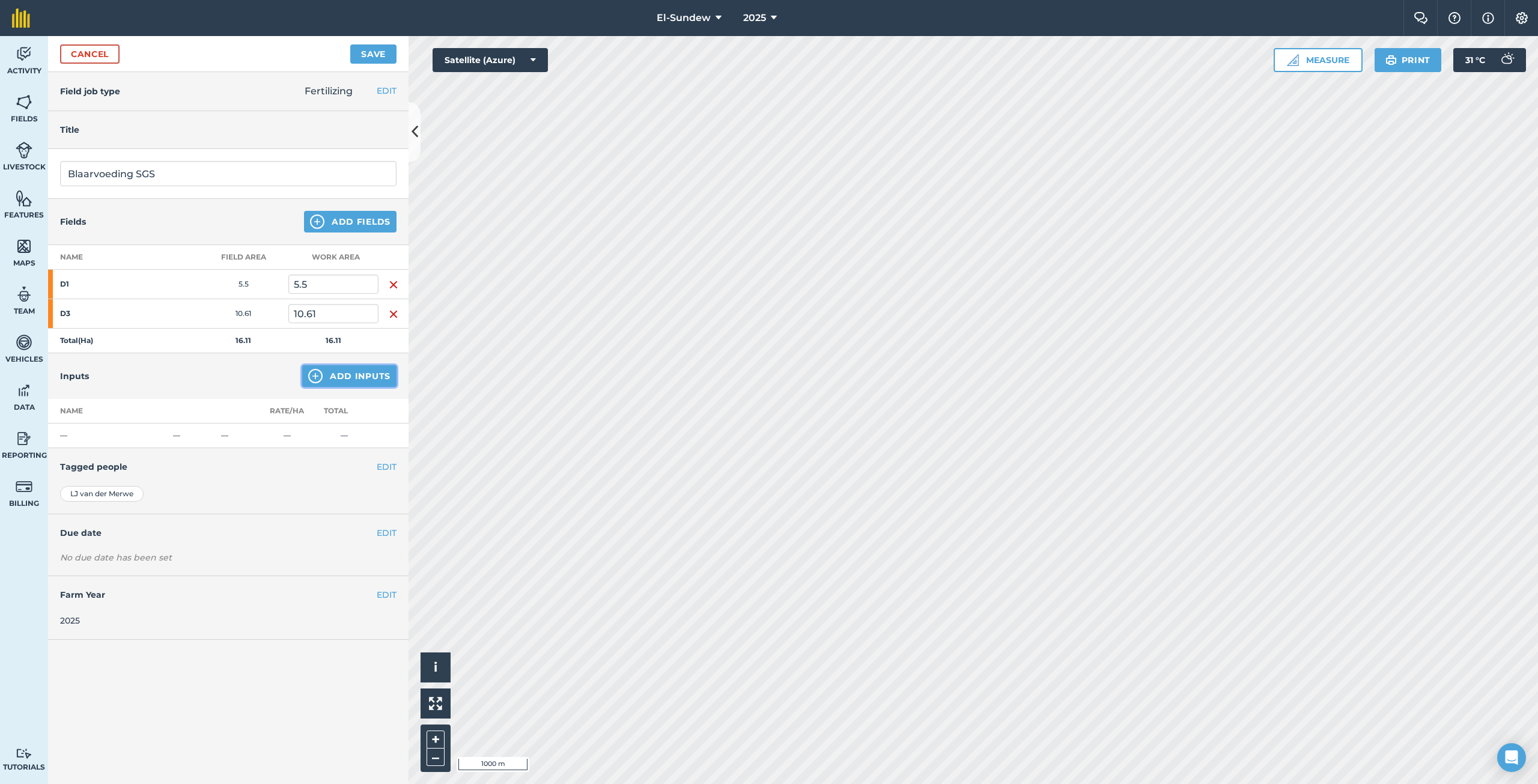
click at [319, 379] on img at bounding box center [315, 376] width 15 height 15
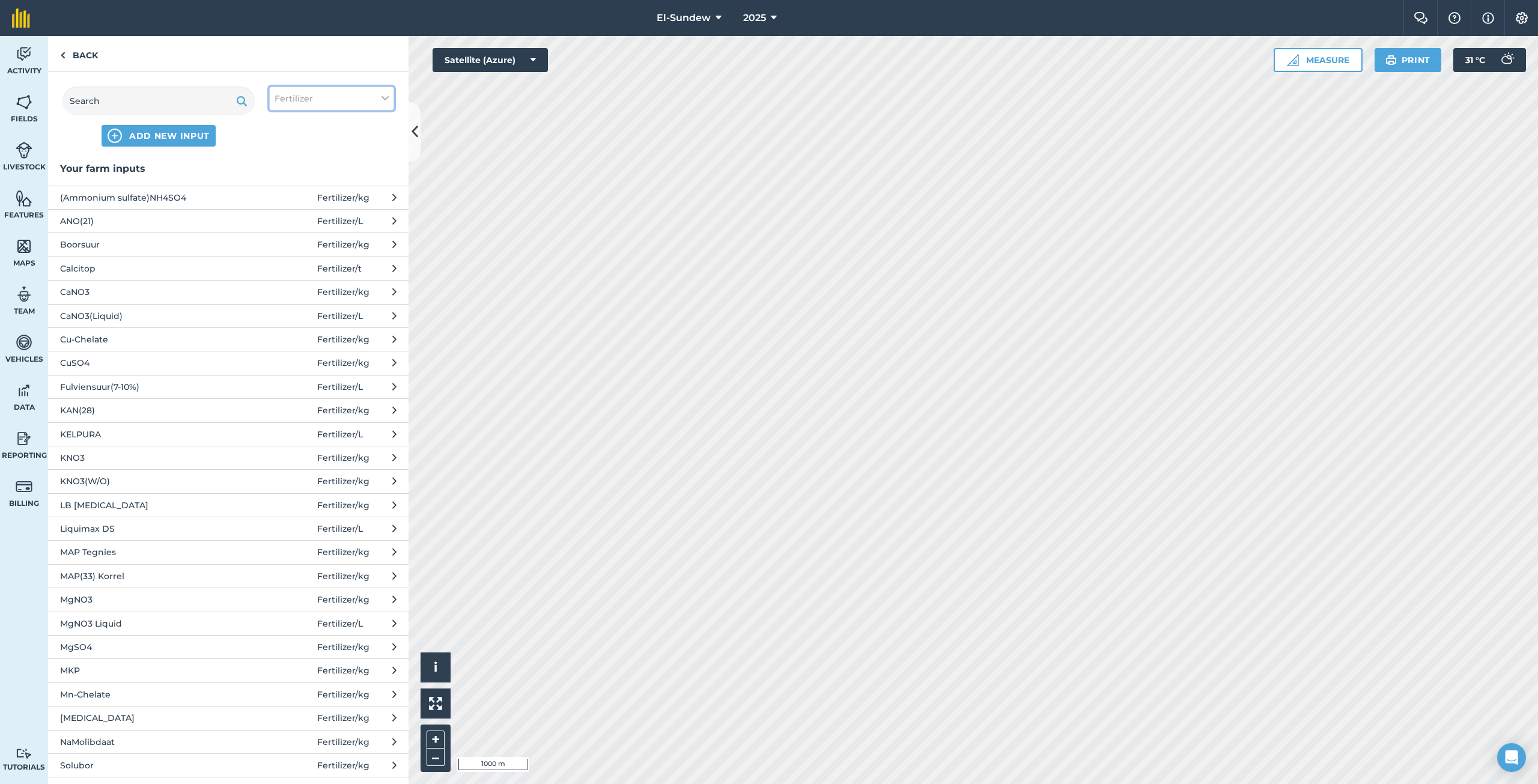
click at [294, 93] on span "Fertilizer" at bounding box center [293, 99] width 38 height 13
click at [295, 169] on label "Spray" at bounding box center [331, 168] width 114 height 13
click at [282, 169] on input "Spray" at bounding box center [278, 165] width 8 height 8
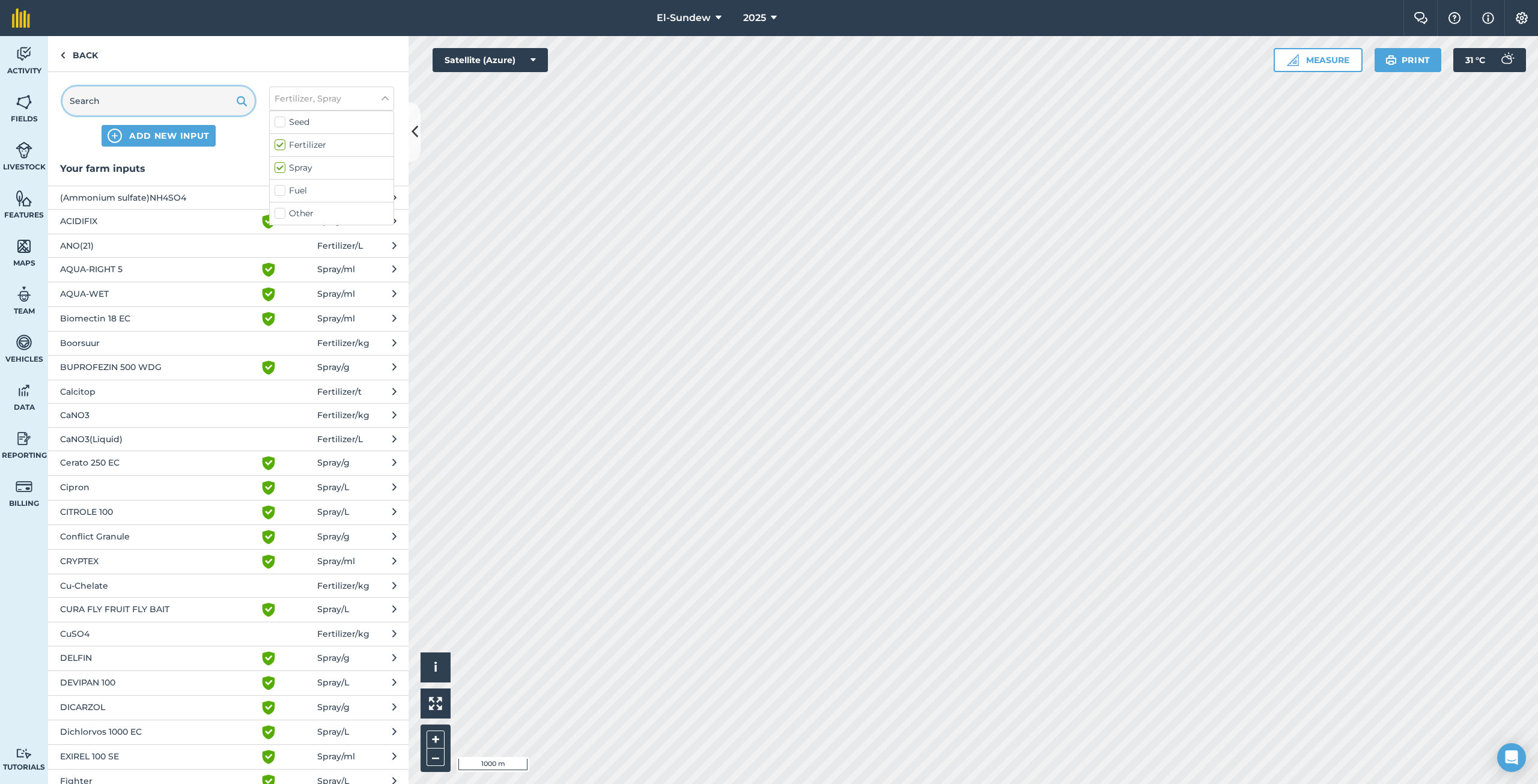
click at [184, 108] on input "text" at bounding box center [158, 101] width 192 height 29
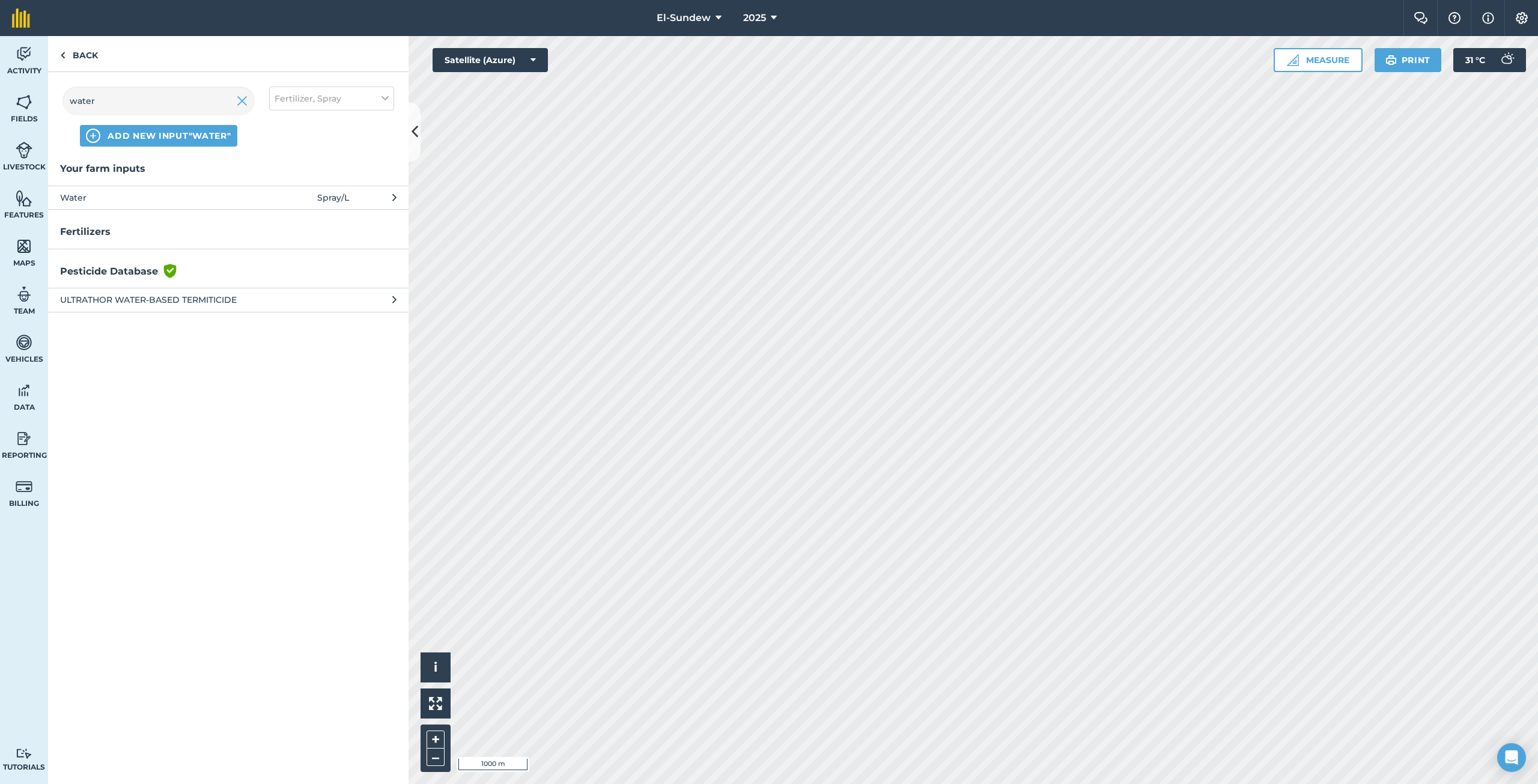
click at [155, 194] on span "Water" at bounding box center [158, 197] width 196 height 13
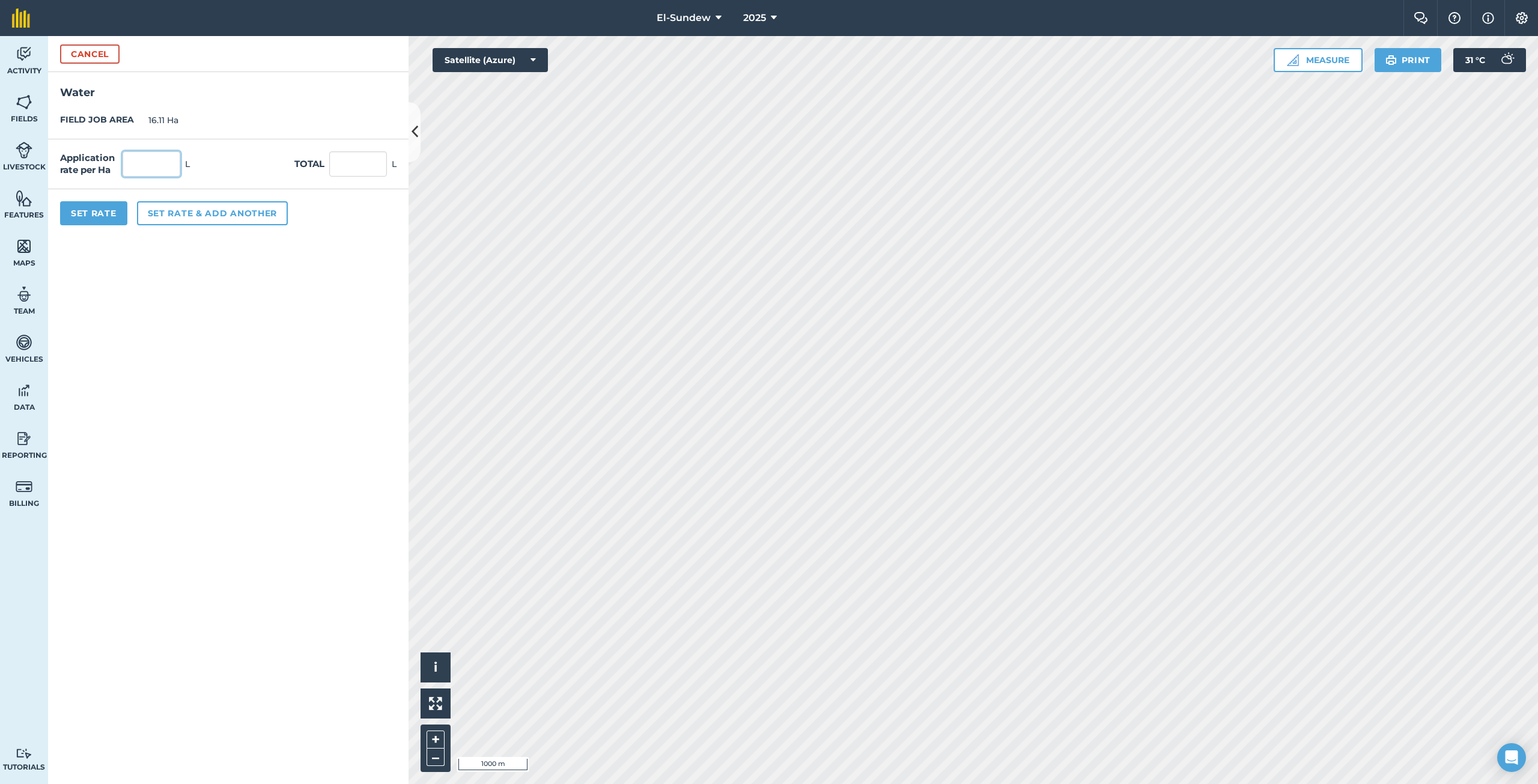
click at [171, 169] on input "text" at bounding box center [151, 164] width 58 height 25
click at [221, 217] on button "Set rate & add another" at bounding box center [212, 213] width 151 height 24
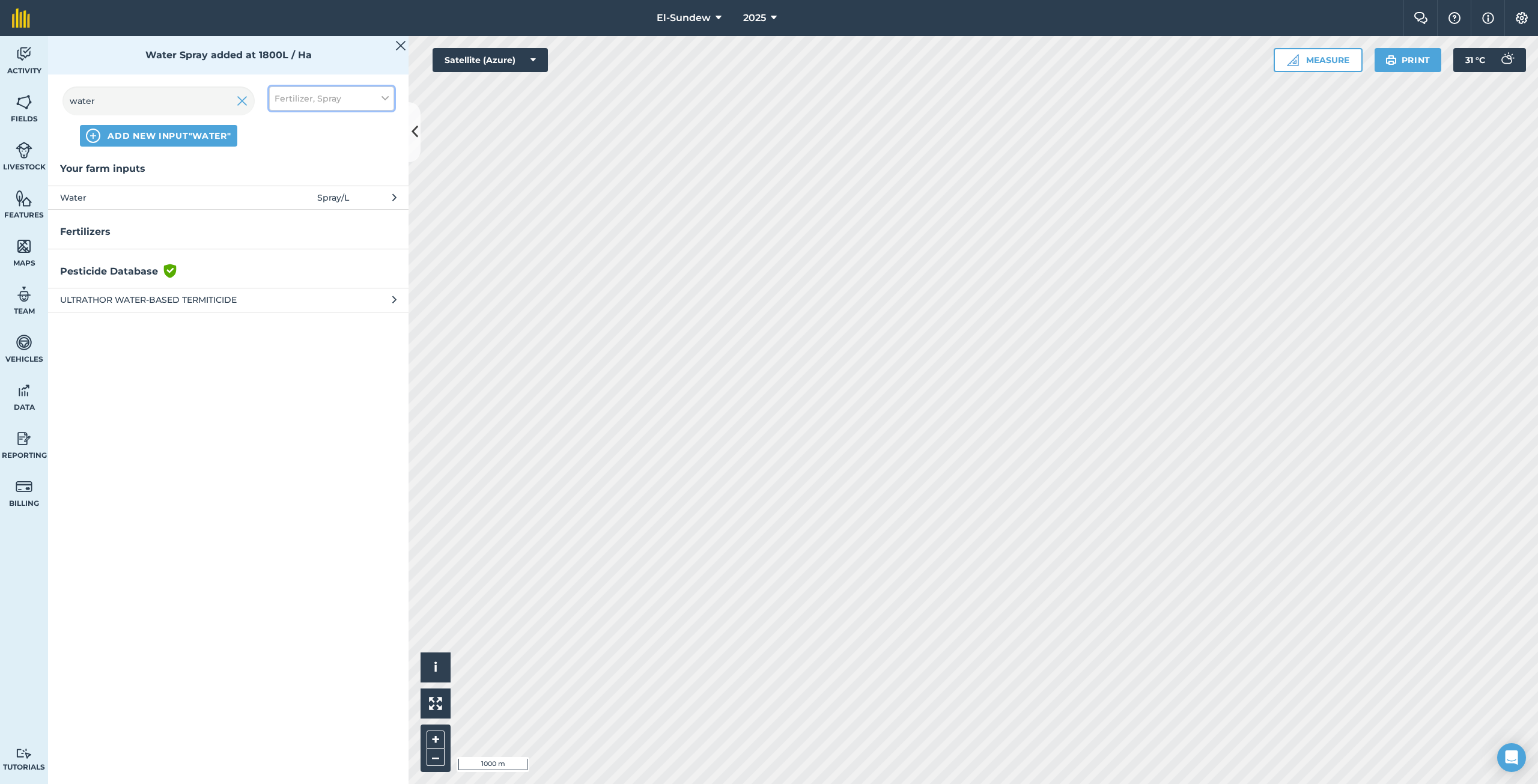
click at [314, 96] on span "Fertilizer, Spray" at bounding box center [307, 99] width 66 height 13
click at [276, 166] on label "Spray" at bounding box center [331, 168] width 114 height 13
click at [276, 166] on input "Spray" at bounding box center [278, 165] width 8 height 8
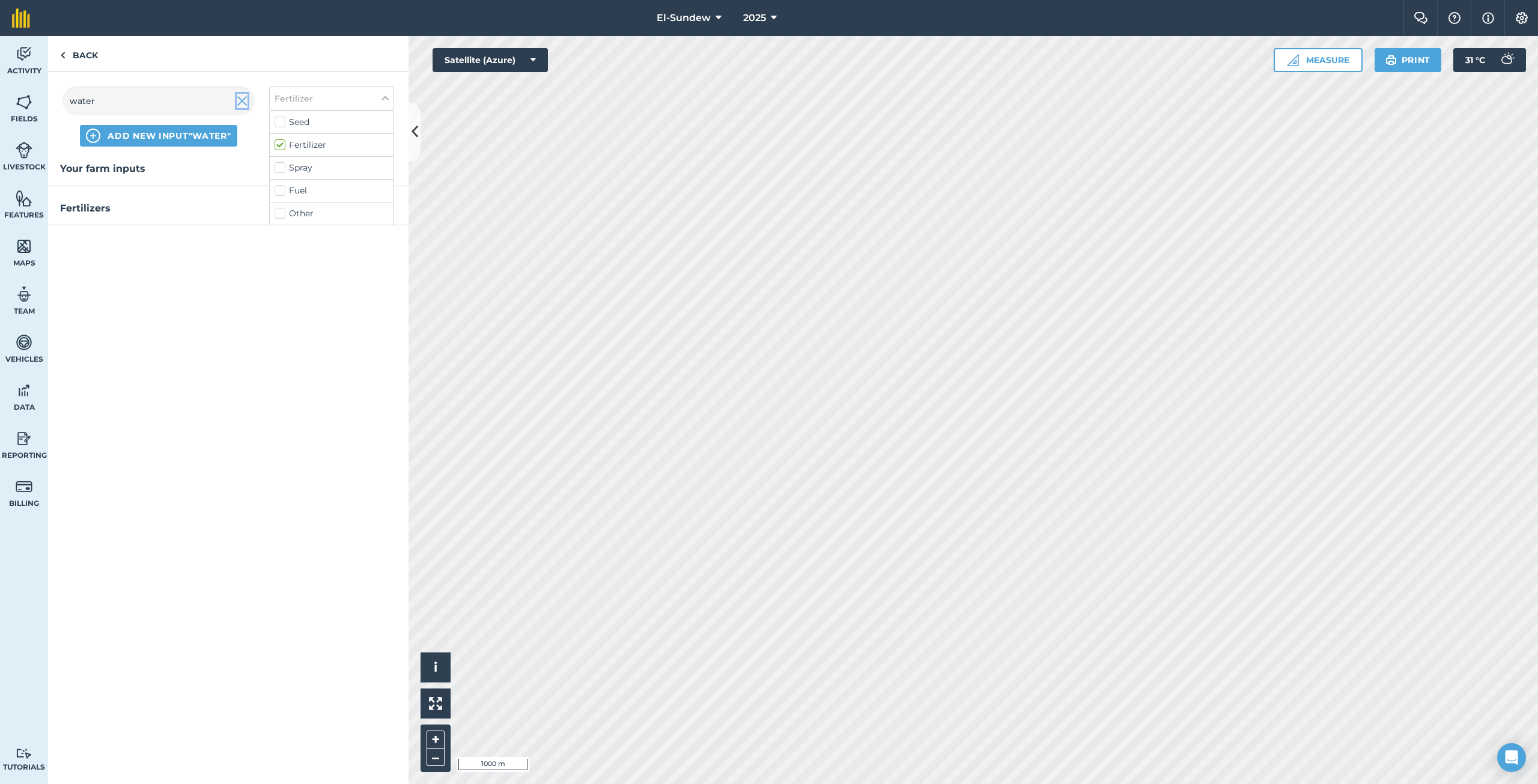
click at [242, 100] on img at bounding box center [242, 101] width 10 height 15
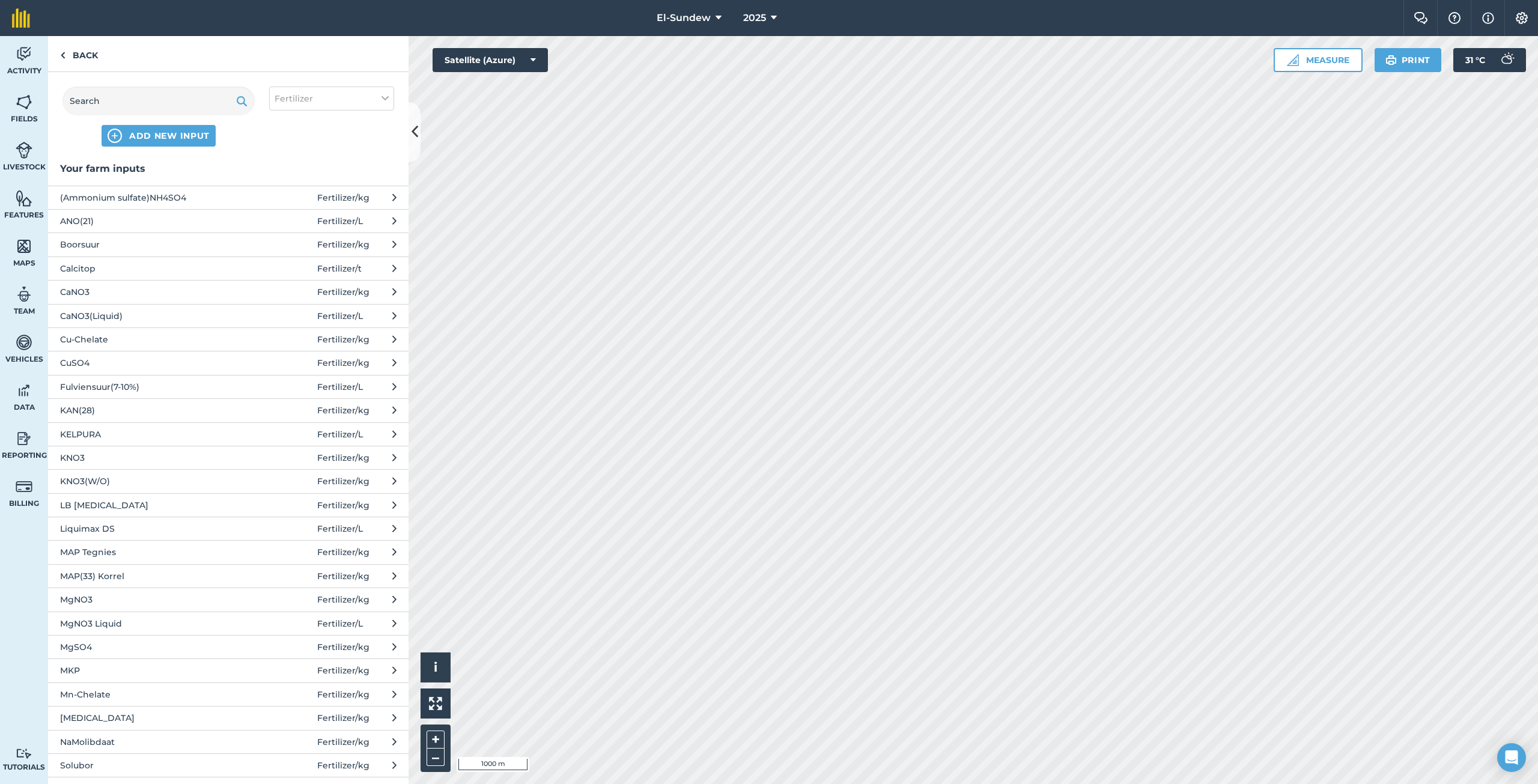
click at [131, 549] on span "MAP Tegnies" at bounding box center [158, 552] width 196 height 13
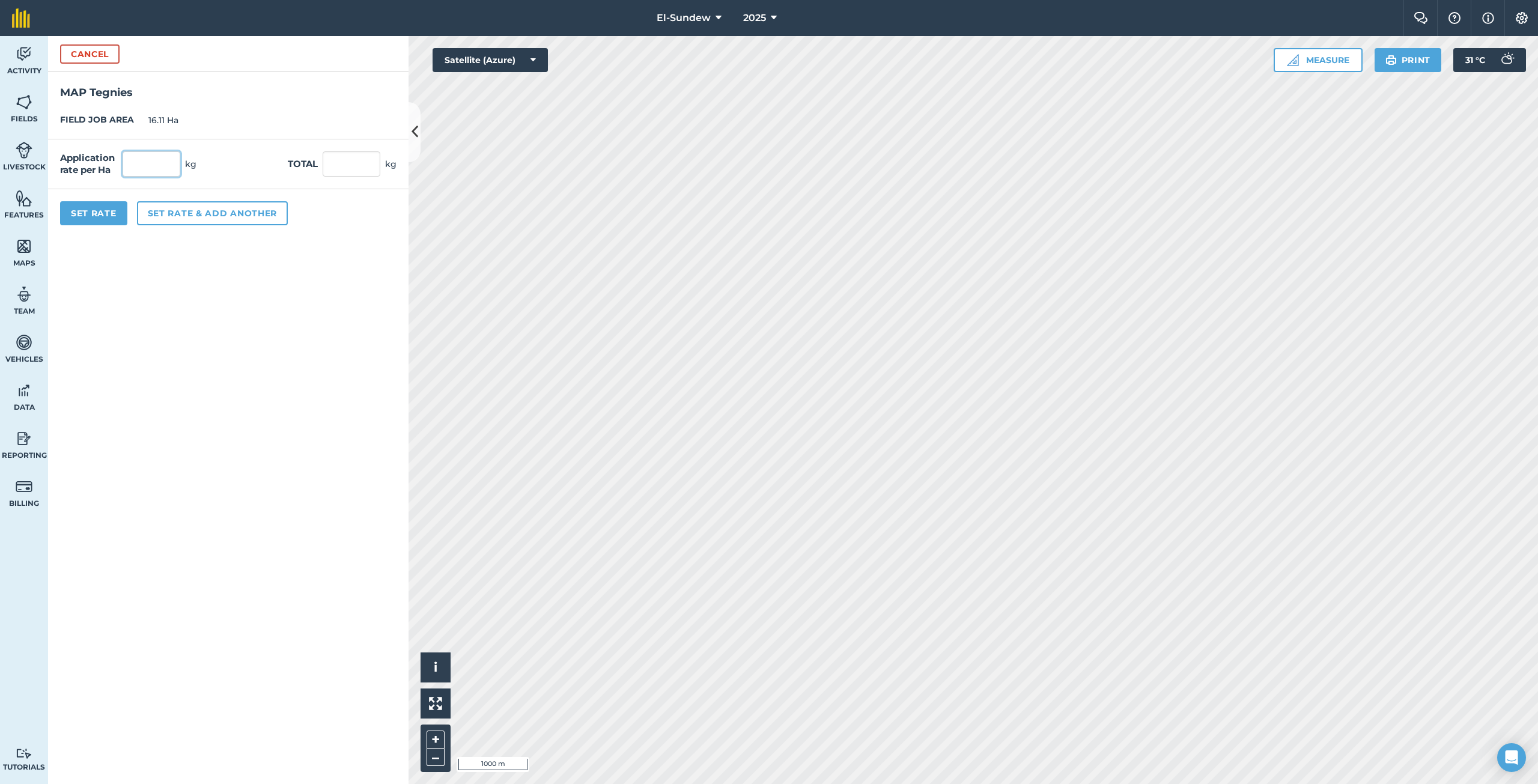
click at [161, 161] on input "text" at bounding box center [151, 164] width 58 height 25
click at [189, 206] on button "Set rate & add another" at bounding box center [212, 213] width 151 height 24
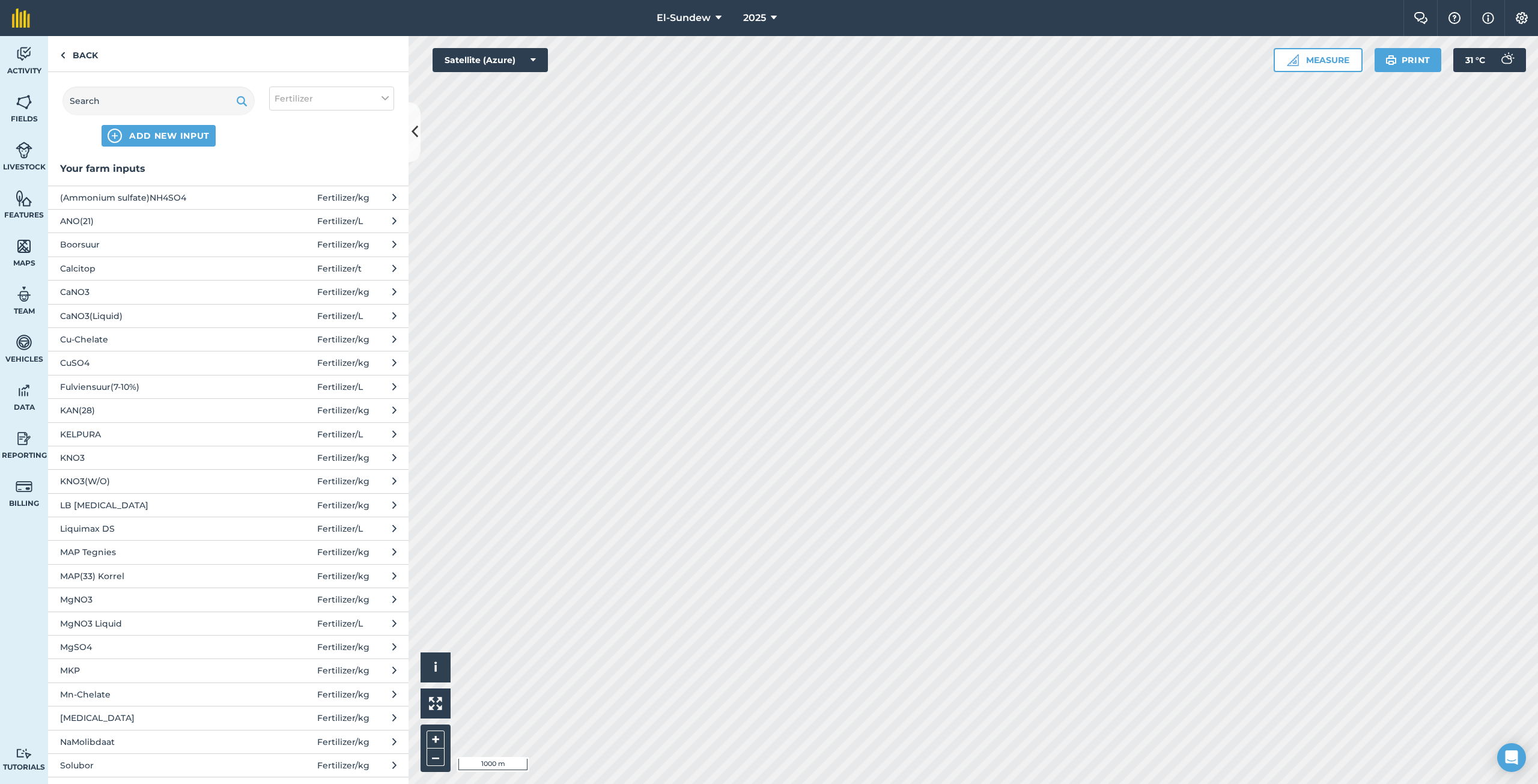
click at [164, 479] on span "KNO3(W/O)" at bounding box center [158, 481] width 196 height 13
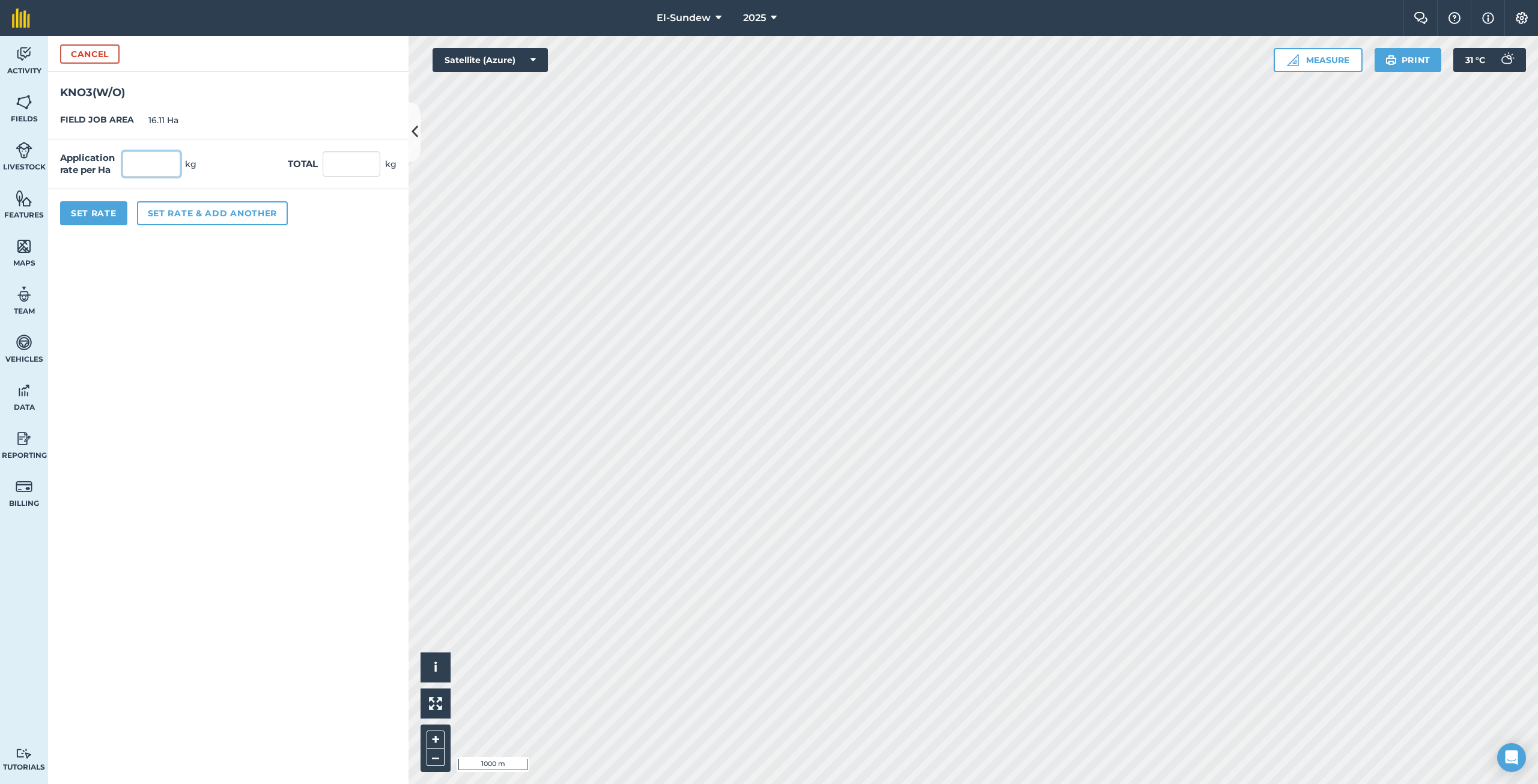
click at [177, 165] on input "text" at bounding box center [151, 164] width 58 height 25
click at [225, 215] on button "Set rate & add another" at bounding box center [212, 213] width 151 height 24
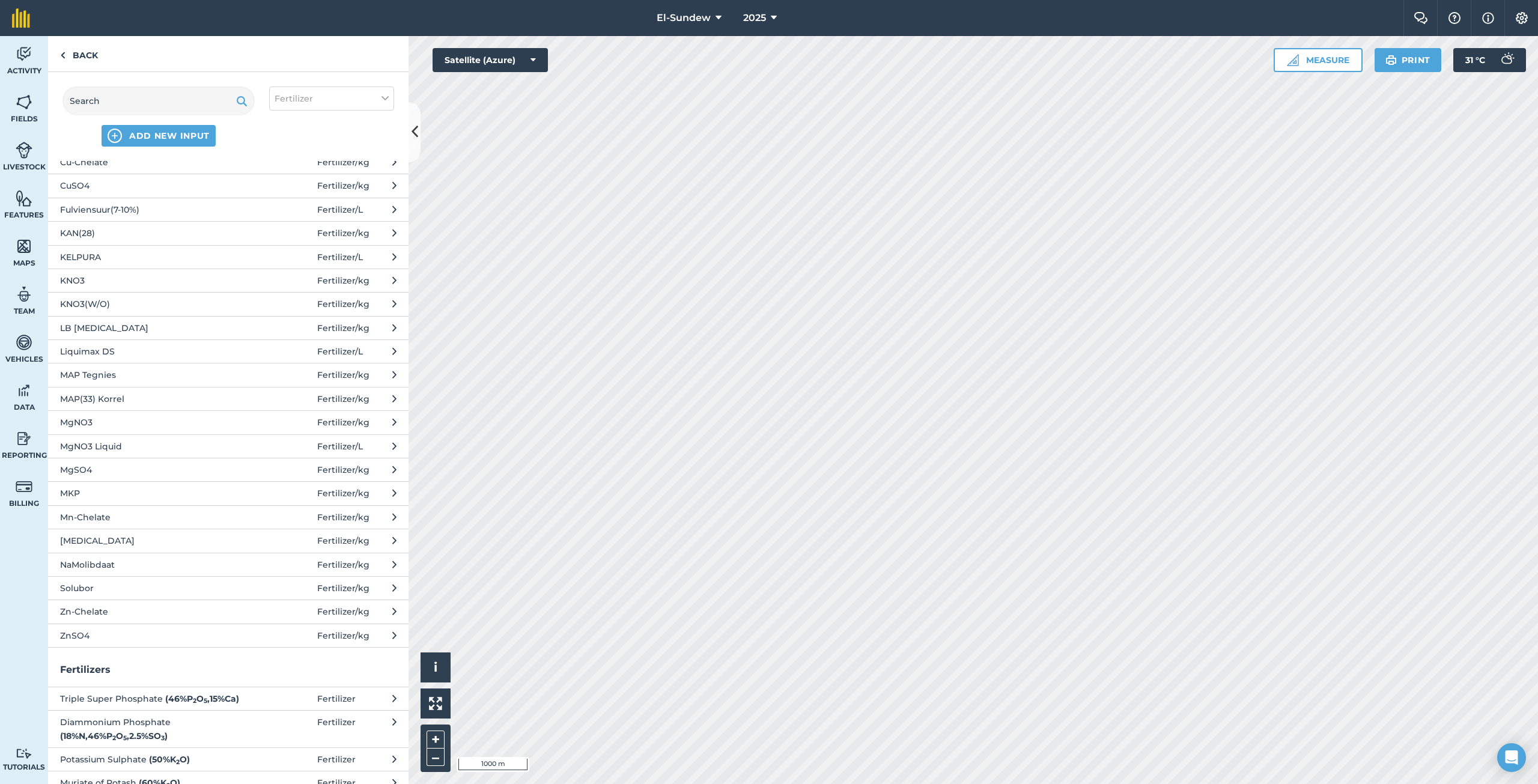
scroll to position [200, 0]
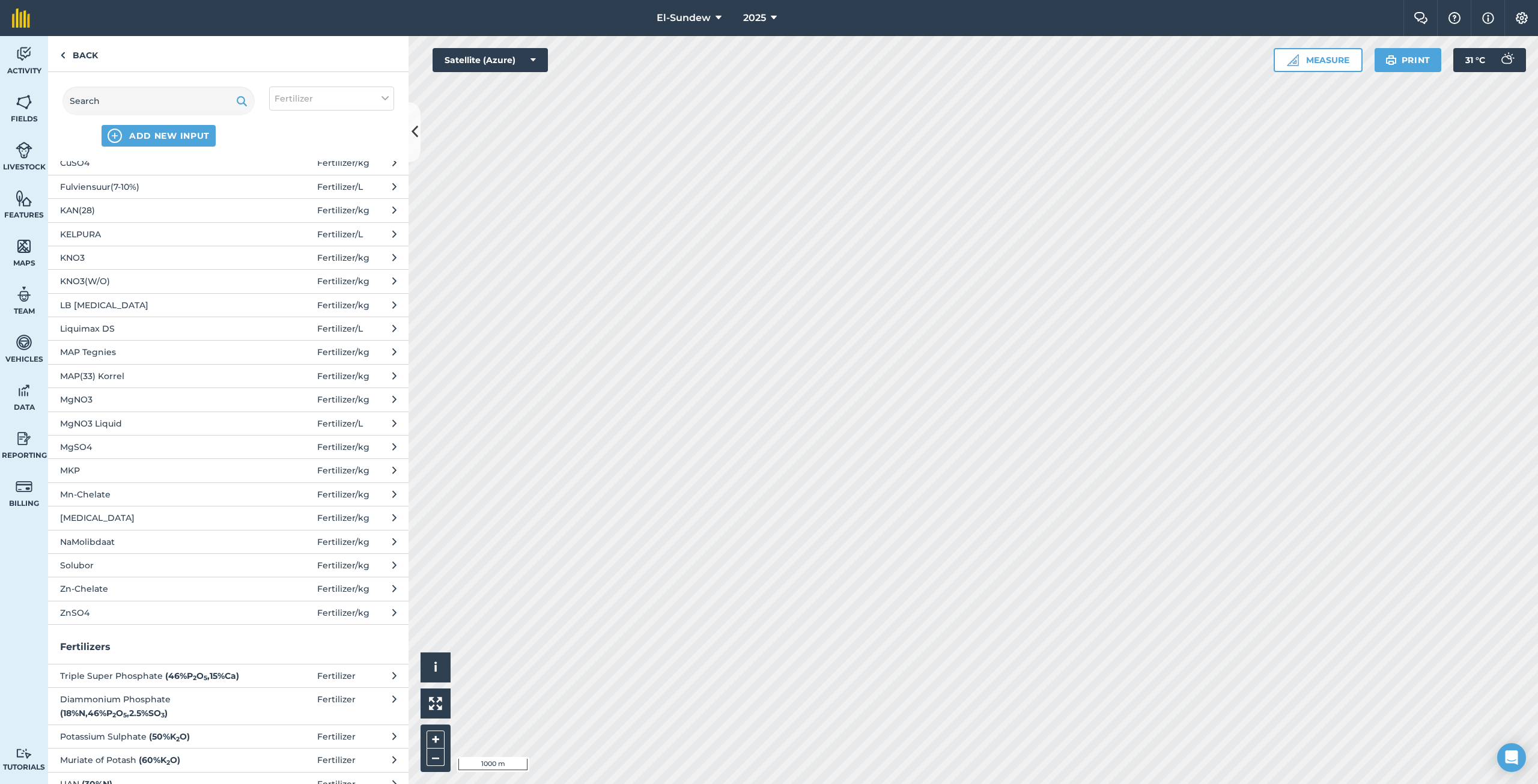
click at [137, 591] on span "Zn-Chelate" at bounding box center [158, 588] width 196 height 13
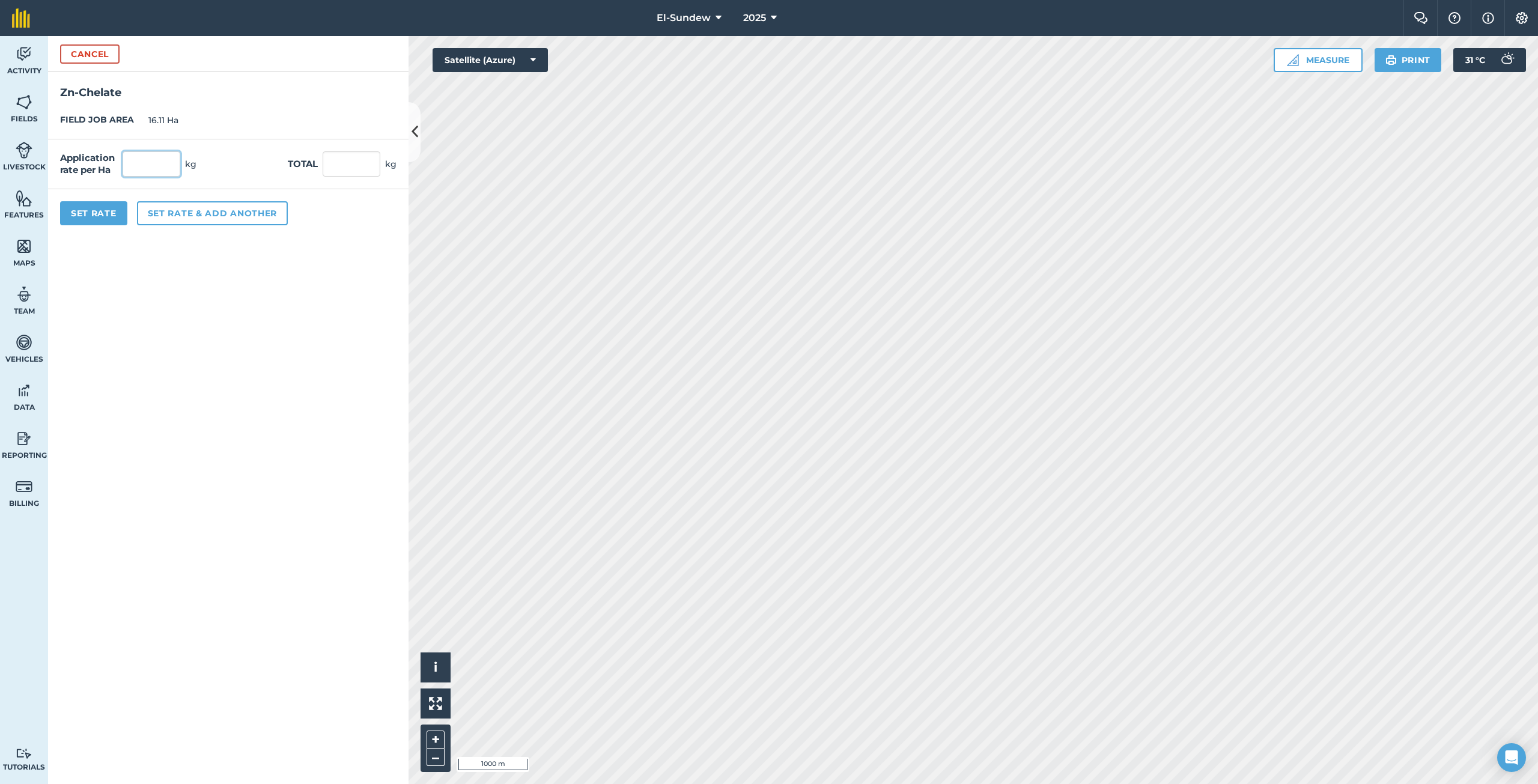
click at [161, 164] on input "text" at bounding box center [151, 164] width 58 height 25
click at [242, 214] on button "Set rate & add another" at bounding box center [212, 213] width 151 height 24
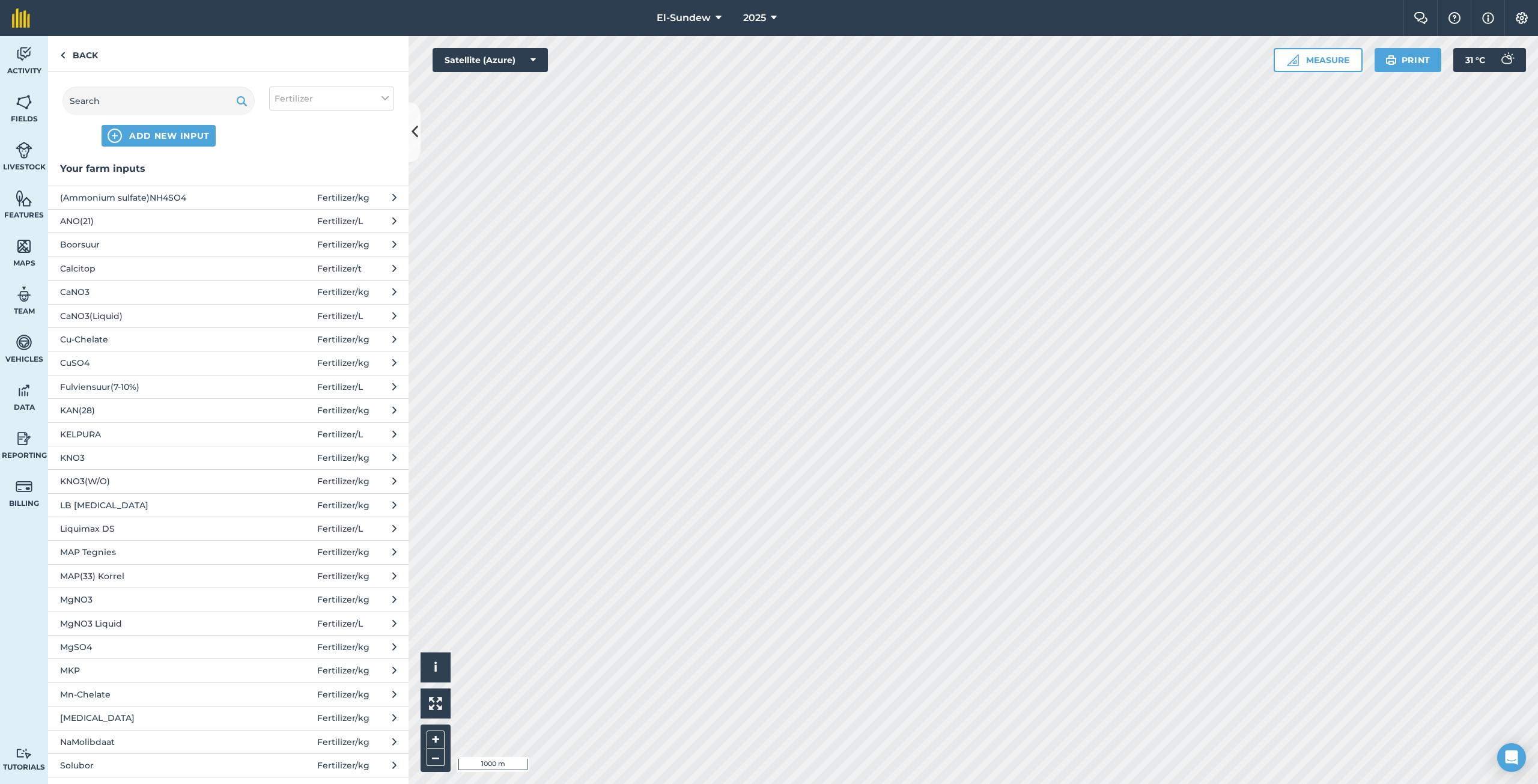
click at [137, 688] on span "Mn-Chelate" at bounding box center [158, 694] width 196 height 13
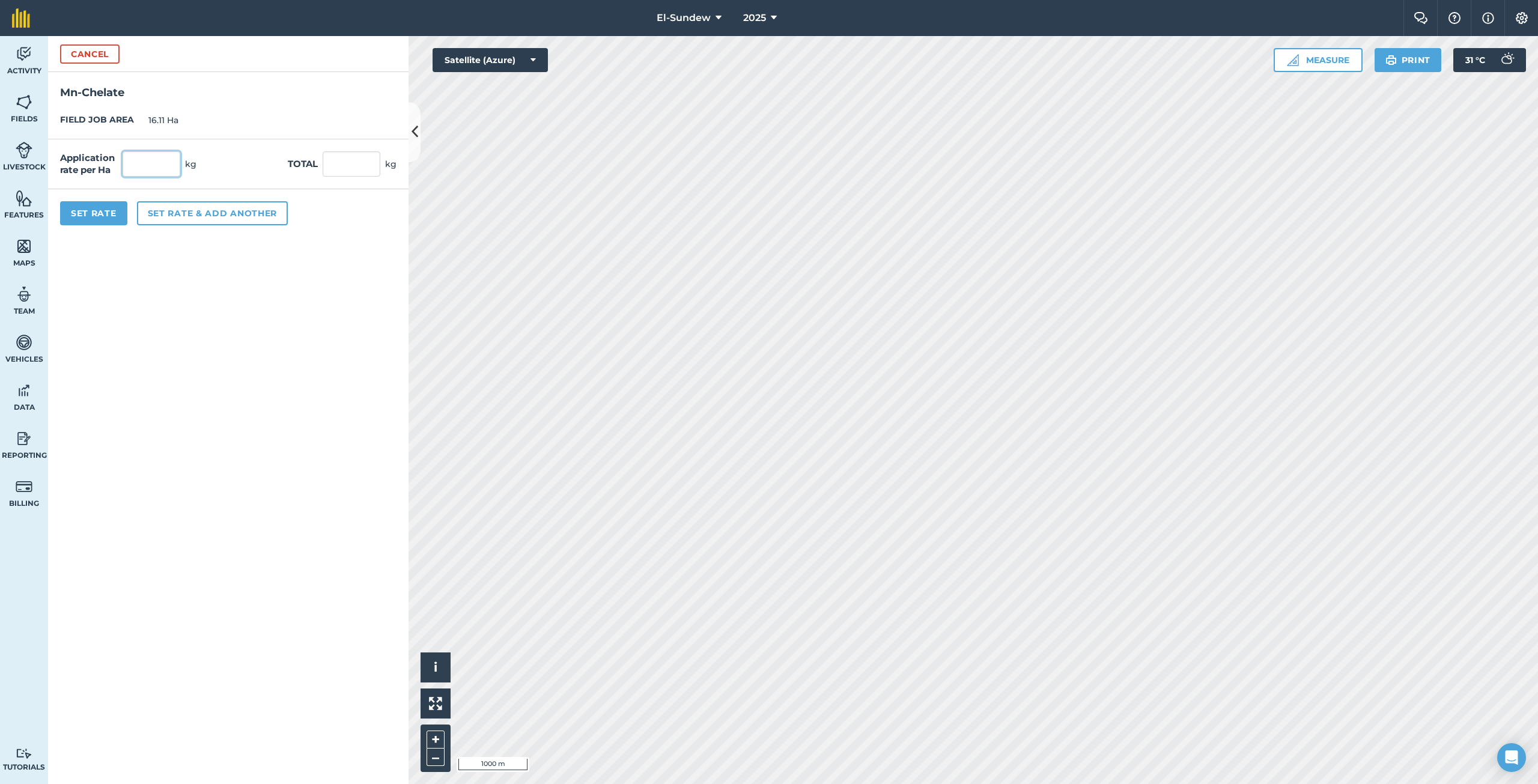
click at [169, 172] on input "text" at bounding box center [151, 164] width 58 height 25
click at [211, 212] on button "Set rate & add another" at bounding box center [212, 213] width 151 height 24
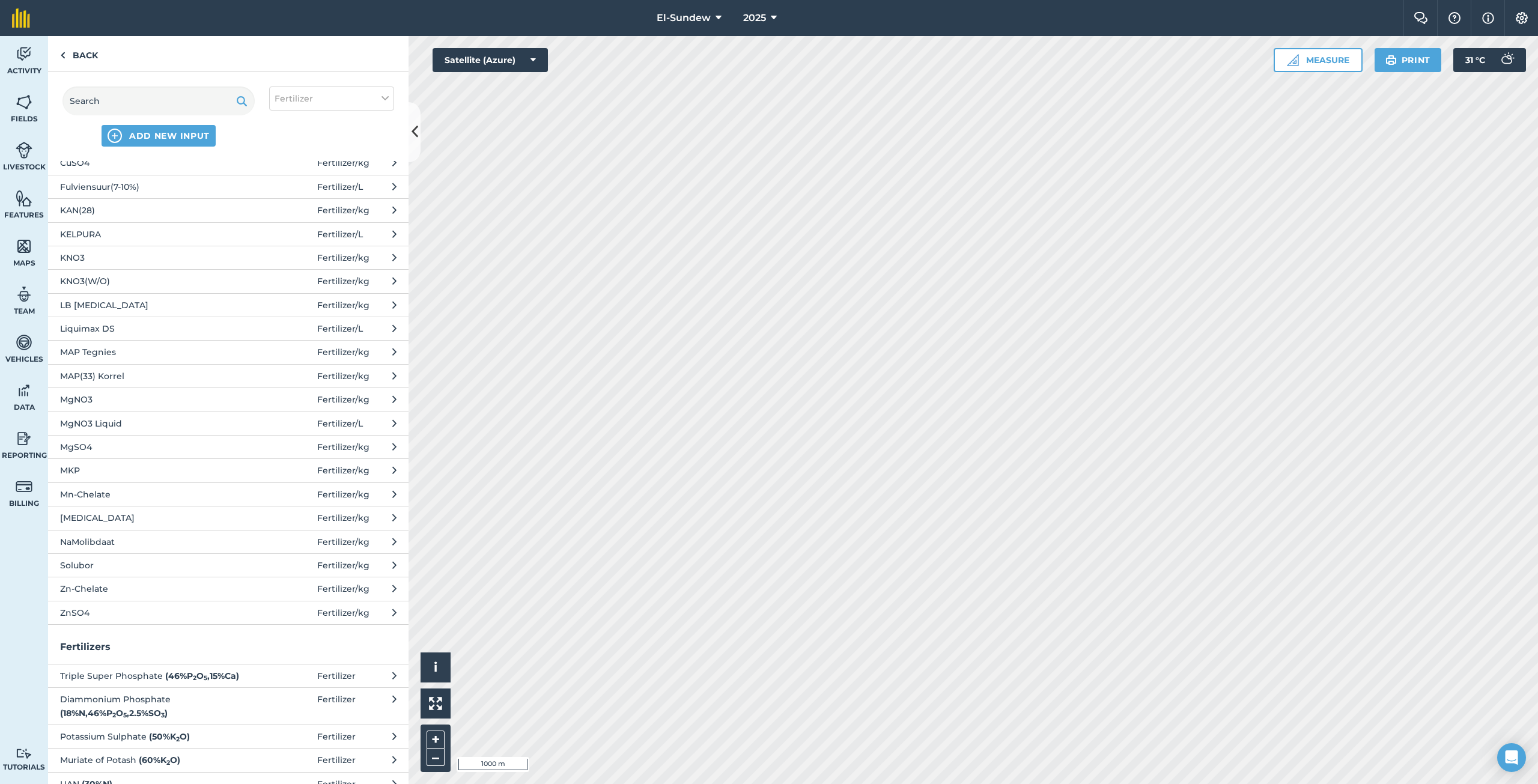
click at [149, 563] on span "Solubor" at bounding box center [158, 565] width 196 height 13
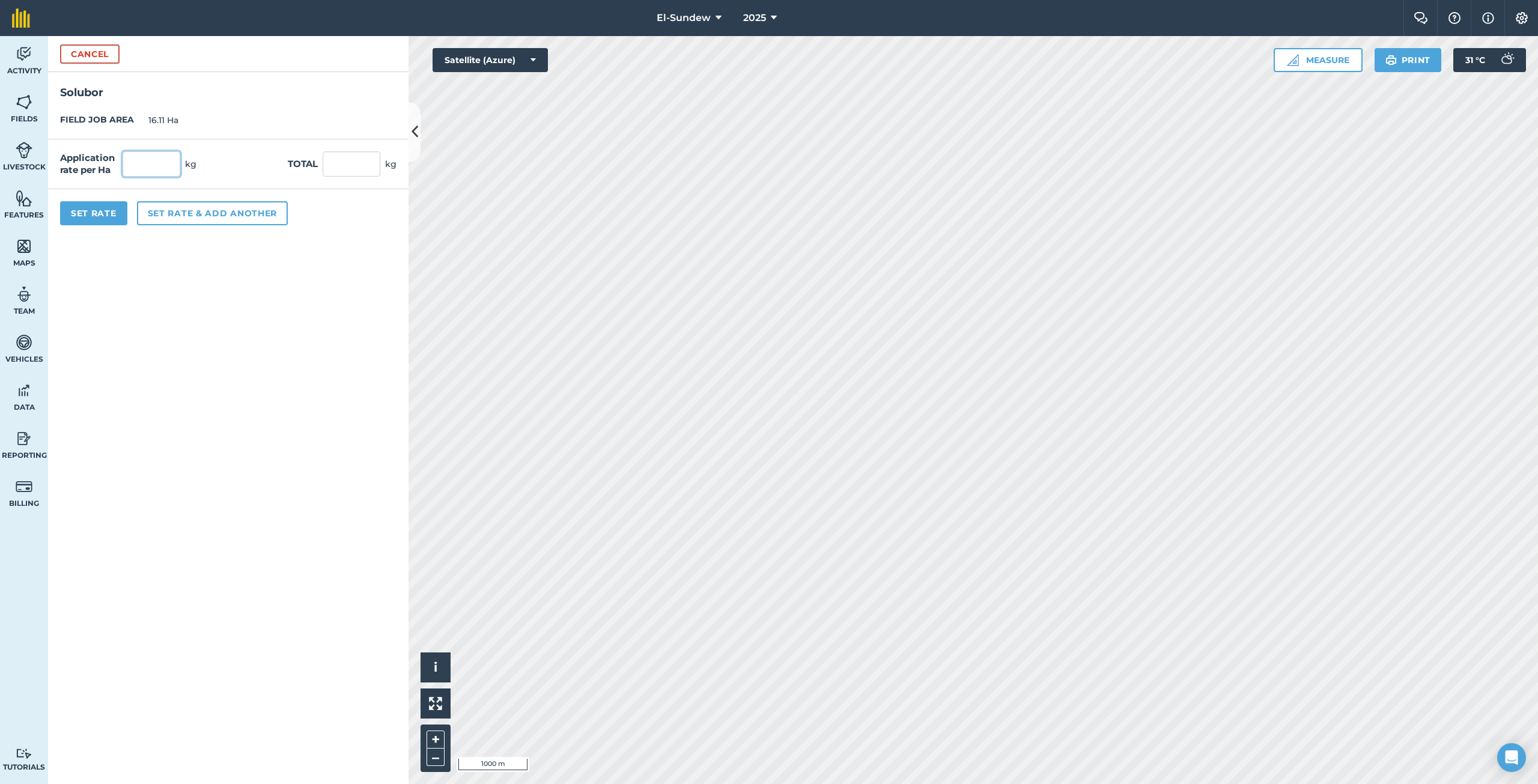
click at [168, 169] on input "text" at bounding box center [151, 164] width 58 height 25
click at [215, 210] on button "Set rate & add another" at bounding box center [212, 213] width 151 height 24
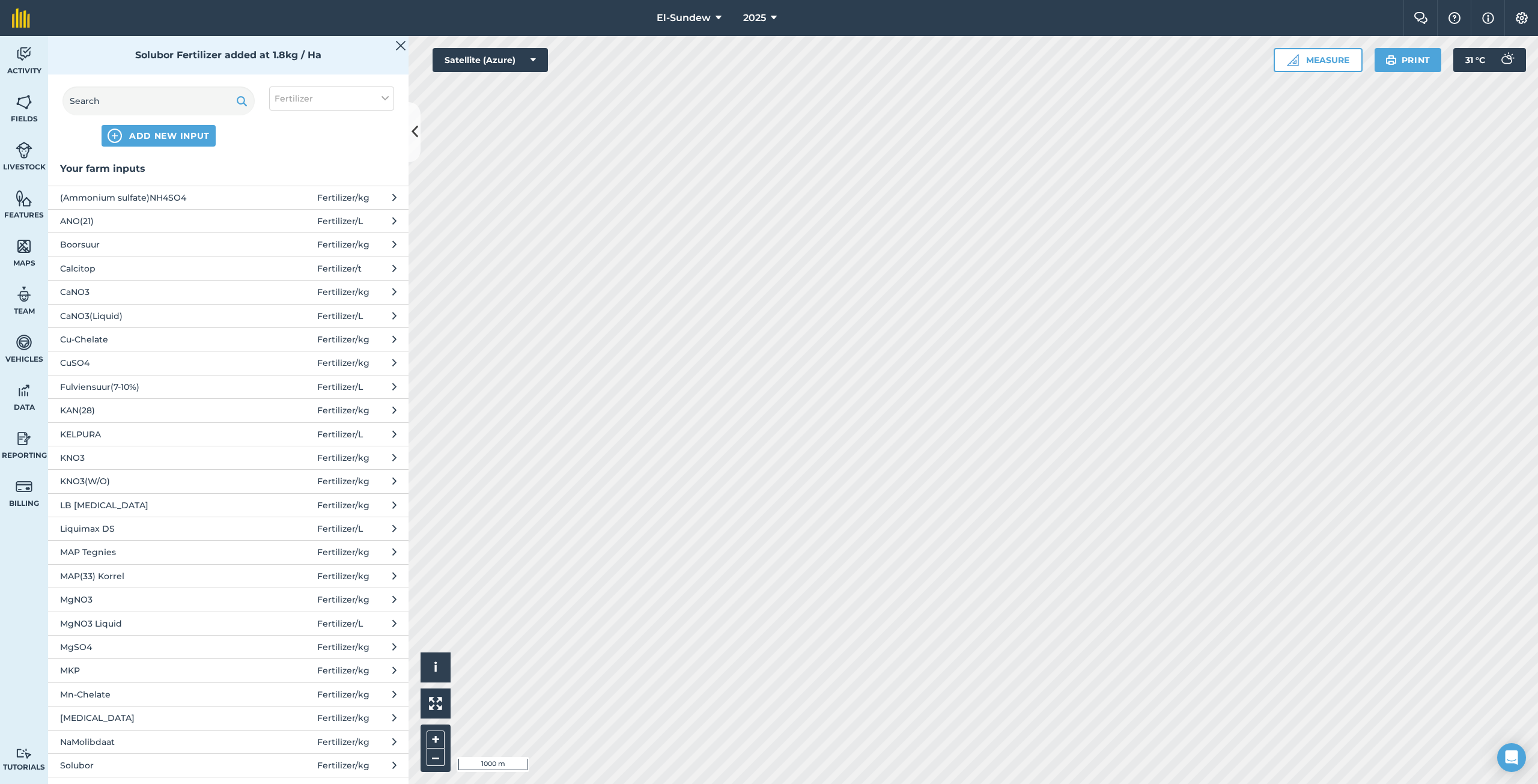
click at [136, 644] on span "MgSO4" at bounding box center [158, 646] width 196 height 13
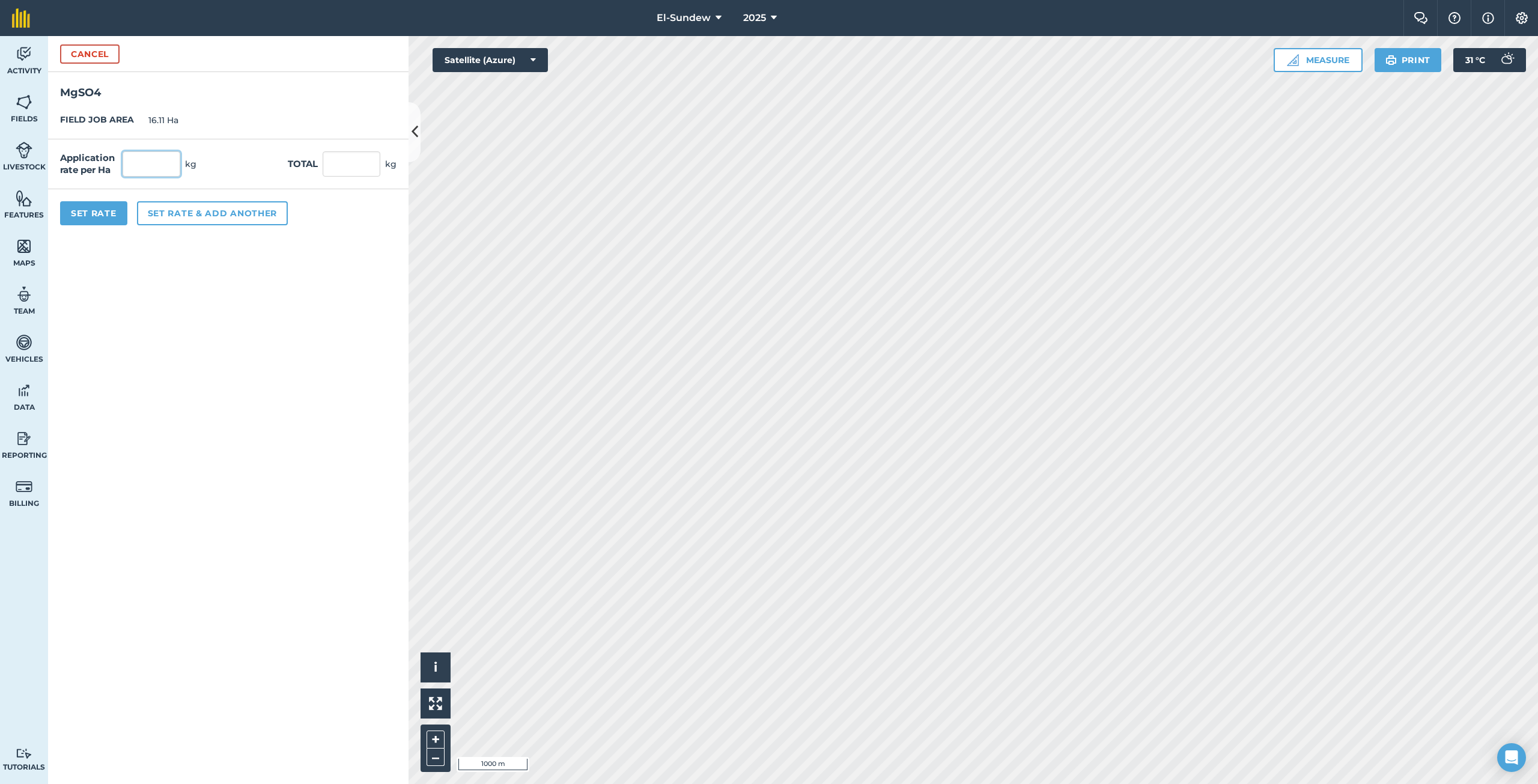
click at [172, 173] on input "text" at bounding box center [151, 164] width 58 height 25
click at [191, 202] on button "Set rate & add another" at bounding box center [212, 213] width 151 height 24
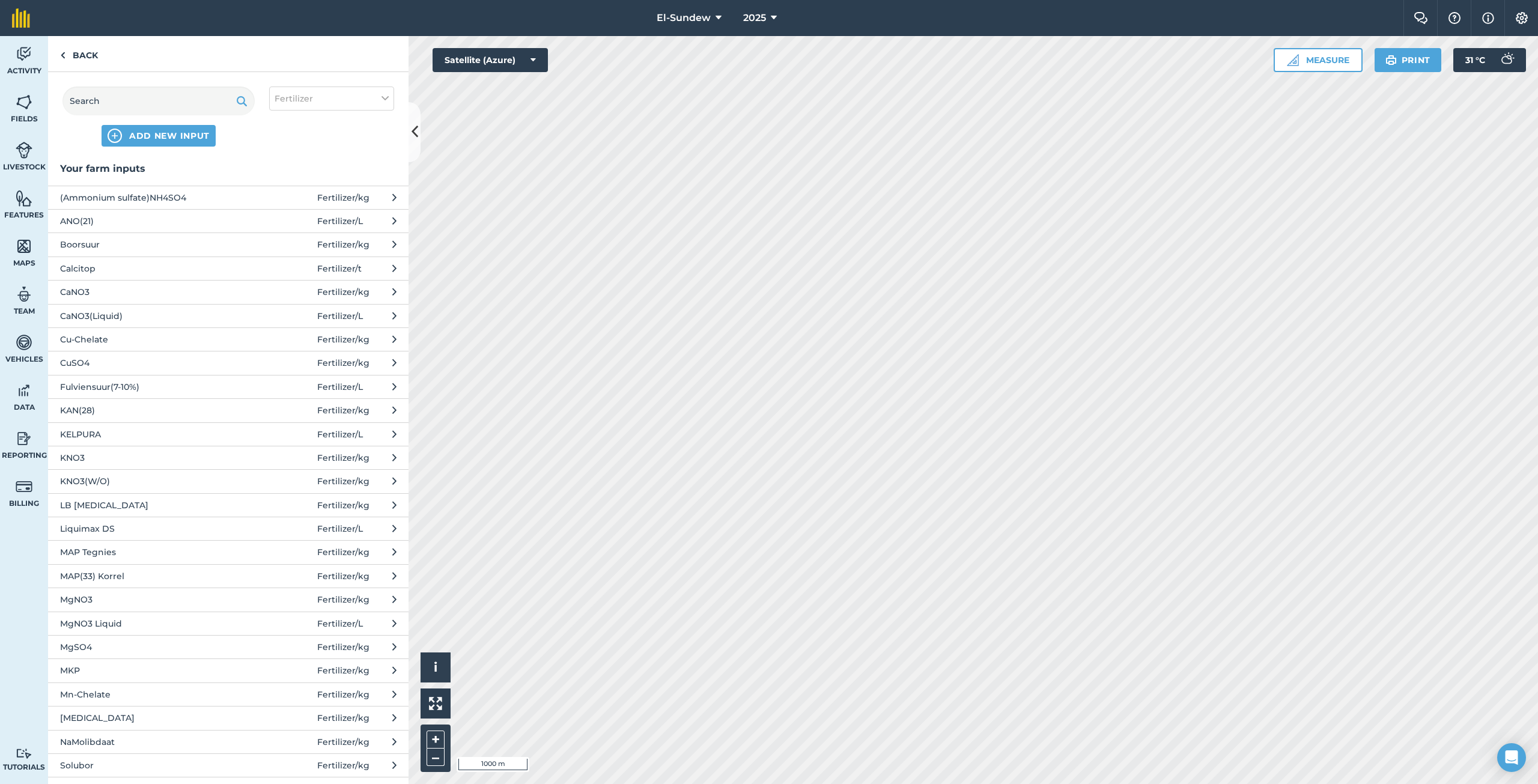
click at [191, 392] on span "Fulviensuur(7-10%)" at bounding box center [158, 386] width 196 height 13
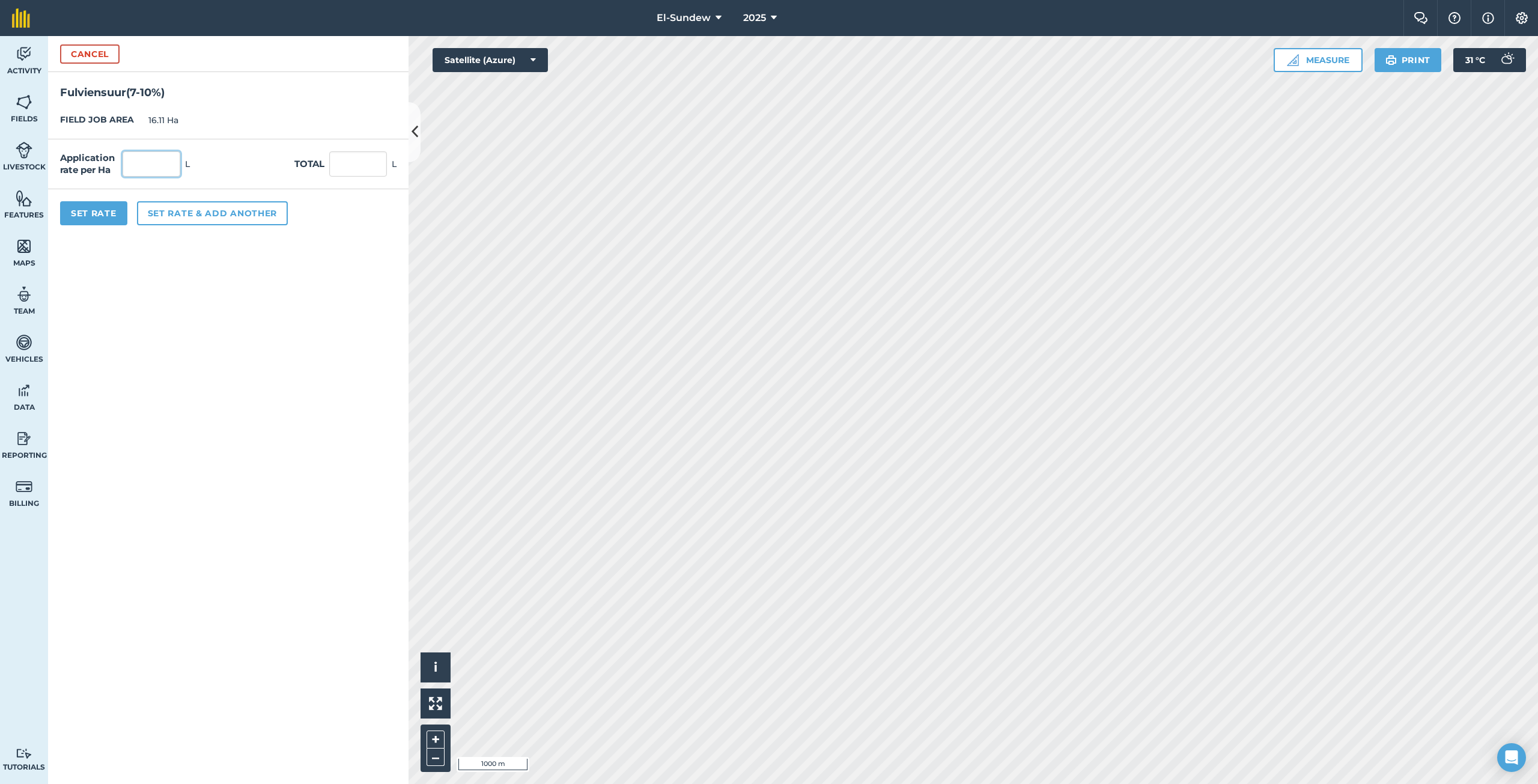
click at [161, 165] on input "text" at bounding box center [151, 164] width 58 height 25
click at [187, 208] on button "Set rate & add another" at bounding box center [212, 213] width 151 height 24
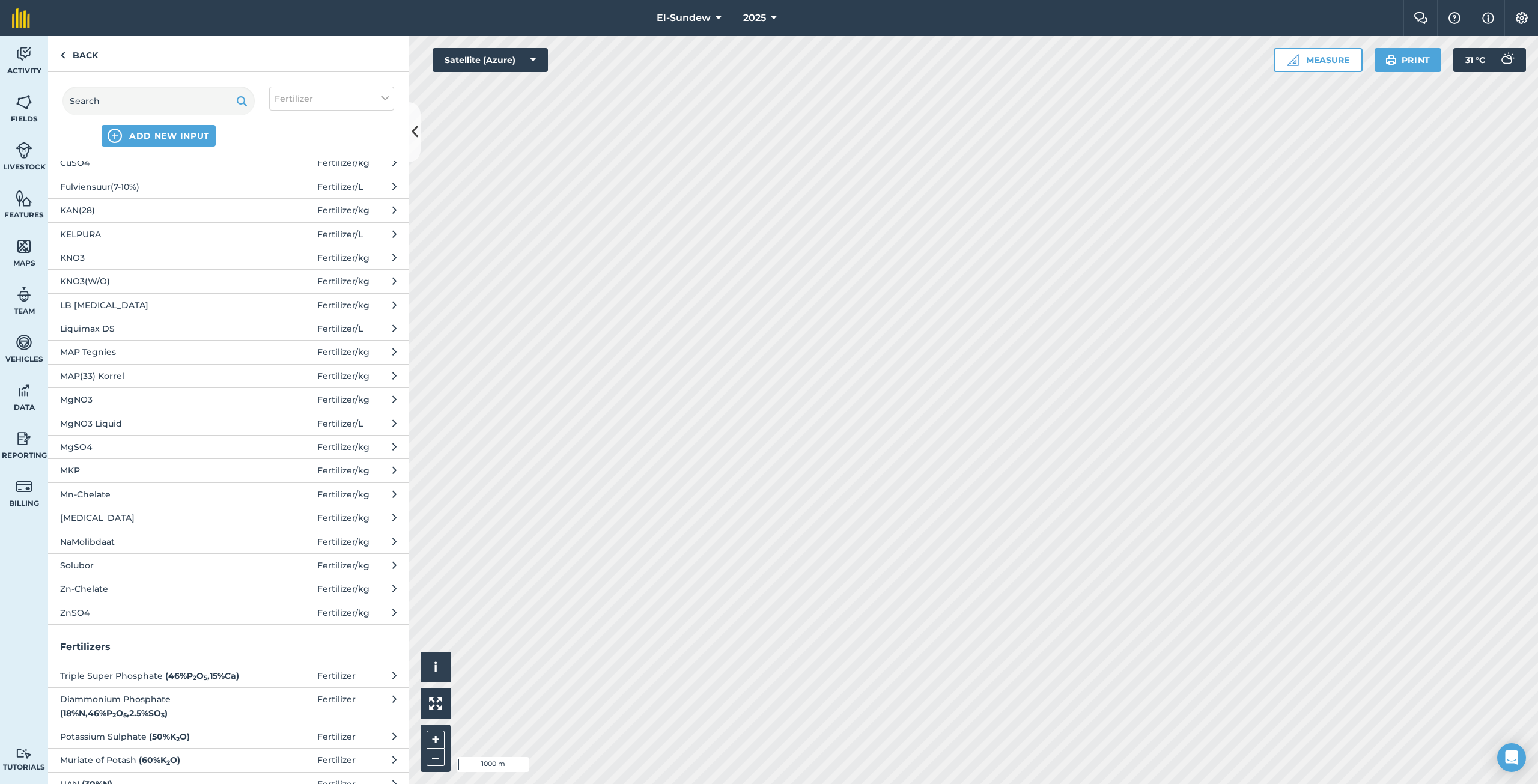
click at [136, 333] on span "Liquimax DS" at bounding box center [158, 328] width 196 height 13
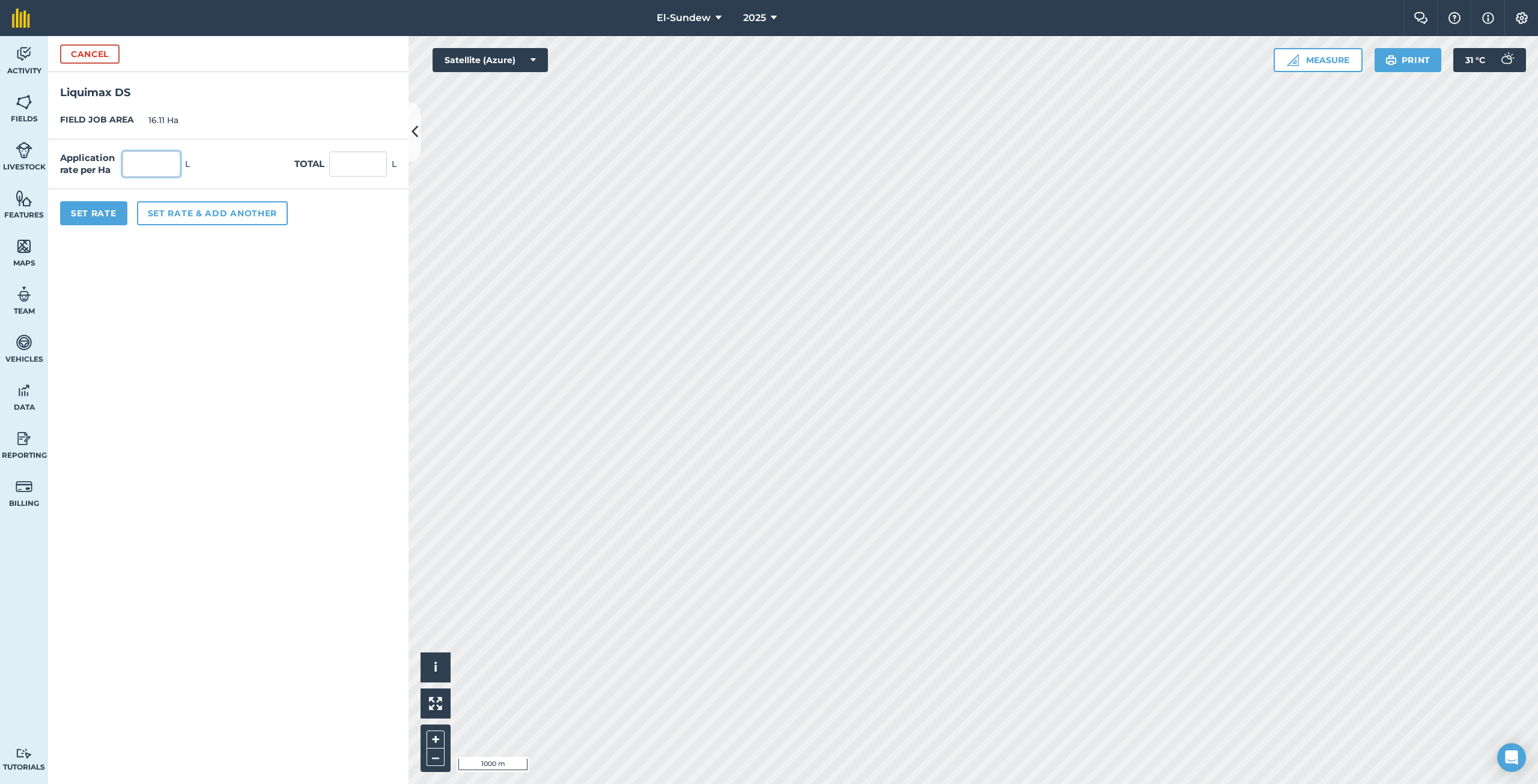
click at [171, 164] on input "text" at bounding box center [151, 164] width 58 height 25
click at [109, 219] on button "Set Rate" at bounding box center [94, 213] width 67 height 24
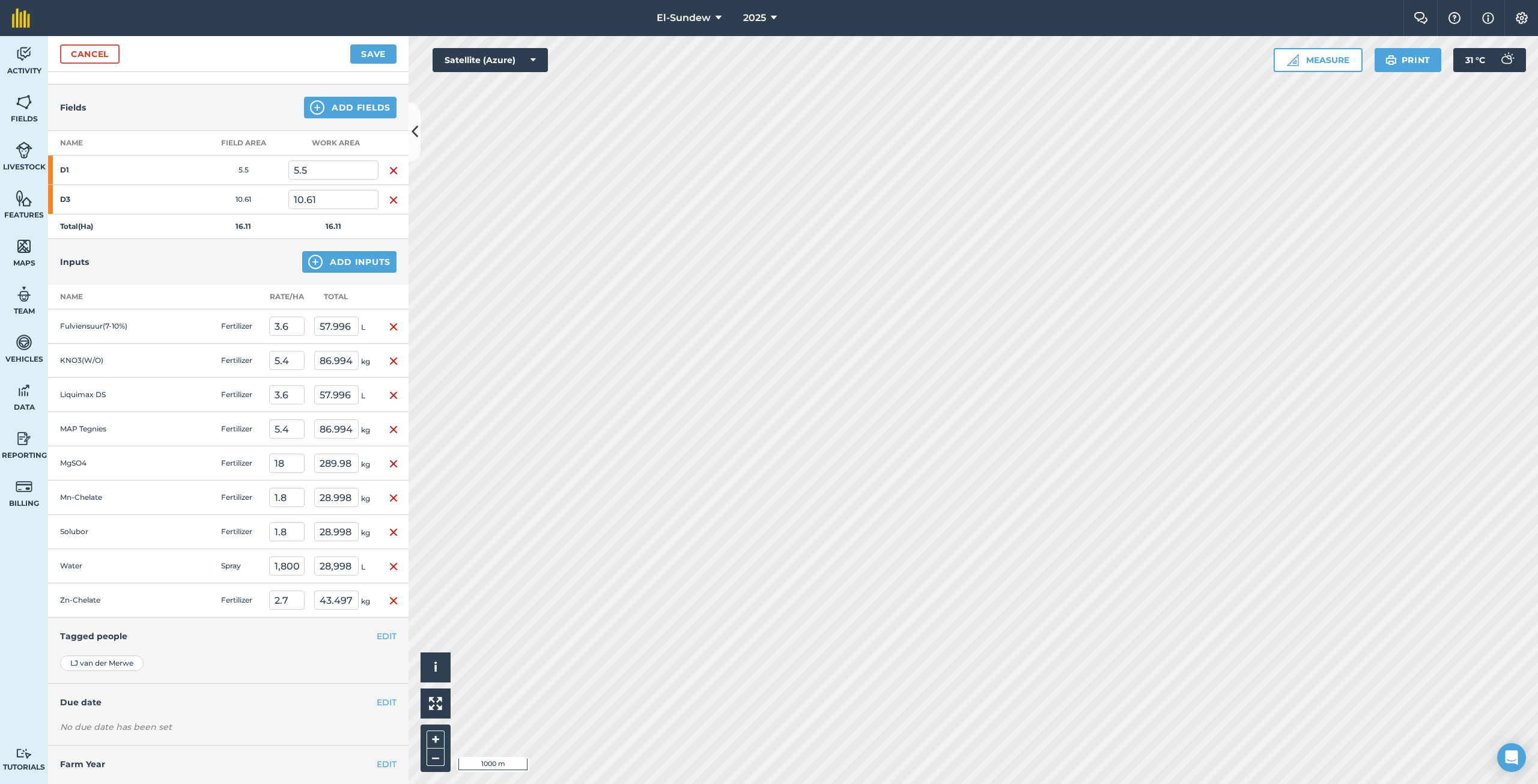
scroll to position [139, 0]
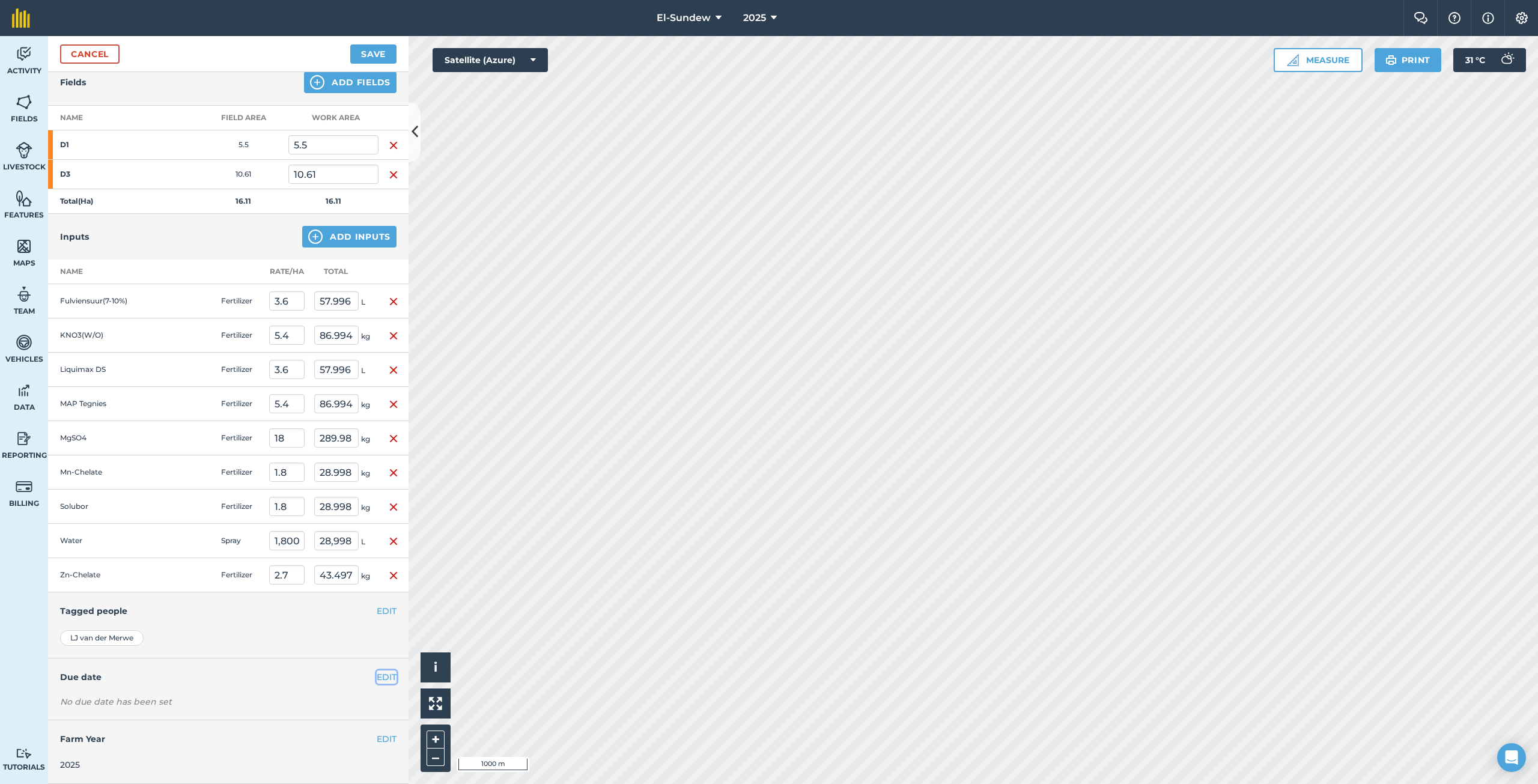
click at [380, 676] on button "EDIT" at bounding box center [386, 676] width 20 height 13
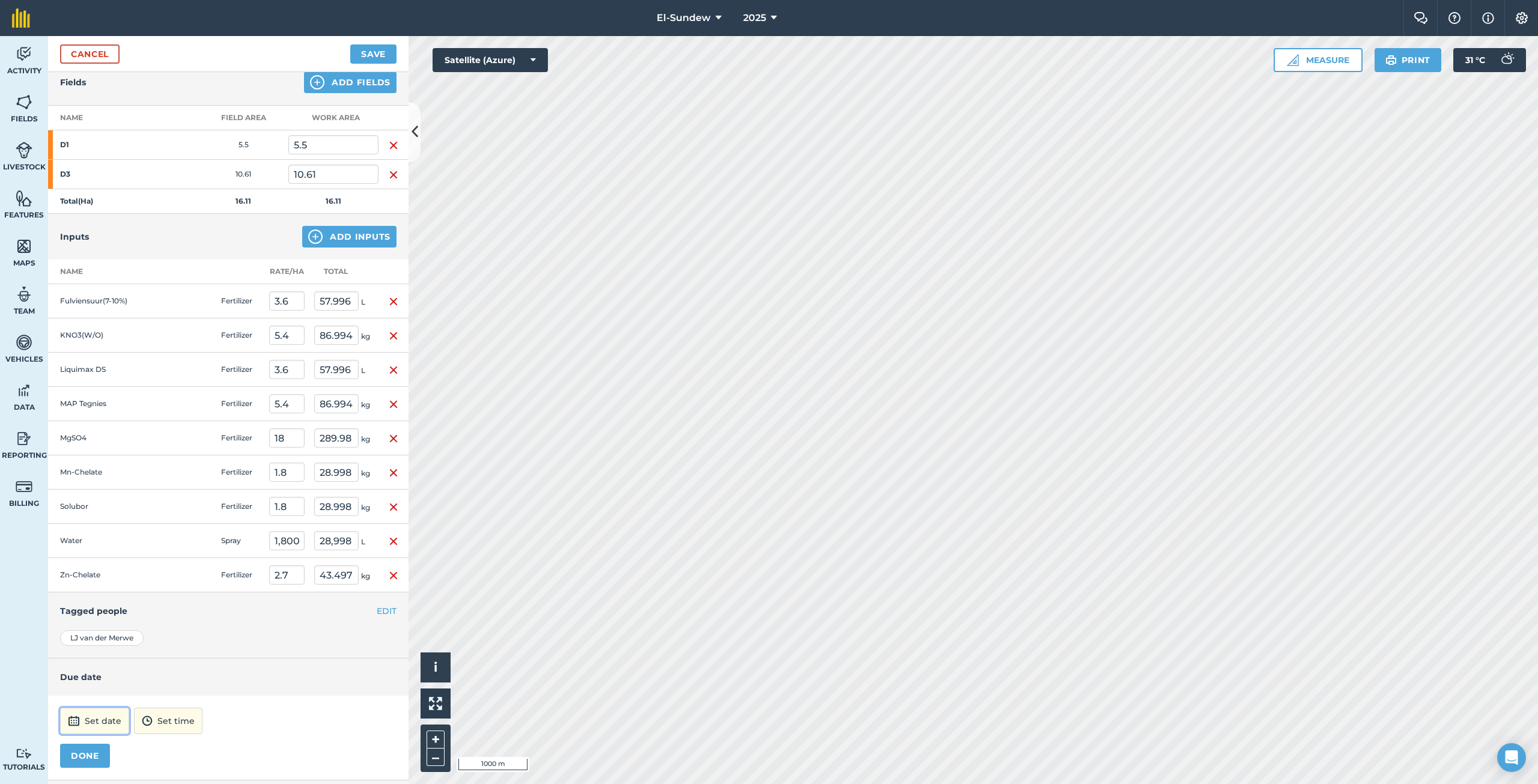
click at [99, 716] on button "Set date" at bounding box center [94, 721] width 69 height 27
click at [148, 676] on button "30" at bounding box center [159, 674] width 28 height 20
click at [178, 724] on button "12:00" at bounding box center [152, 721] width 52 height 27
click at [194, 582] on td at bounding box center [192, 575] width 48 height 34
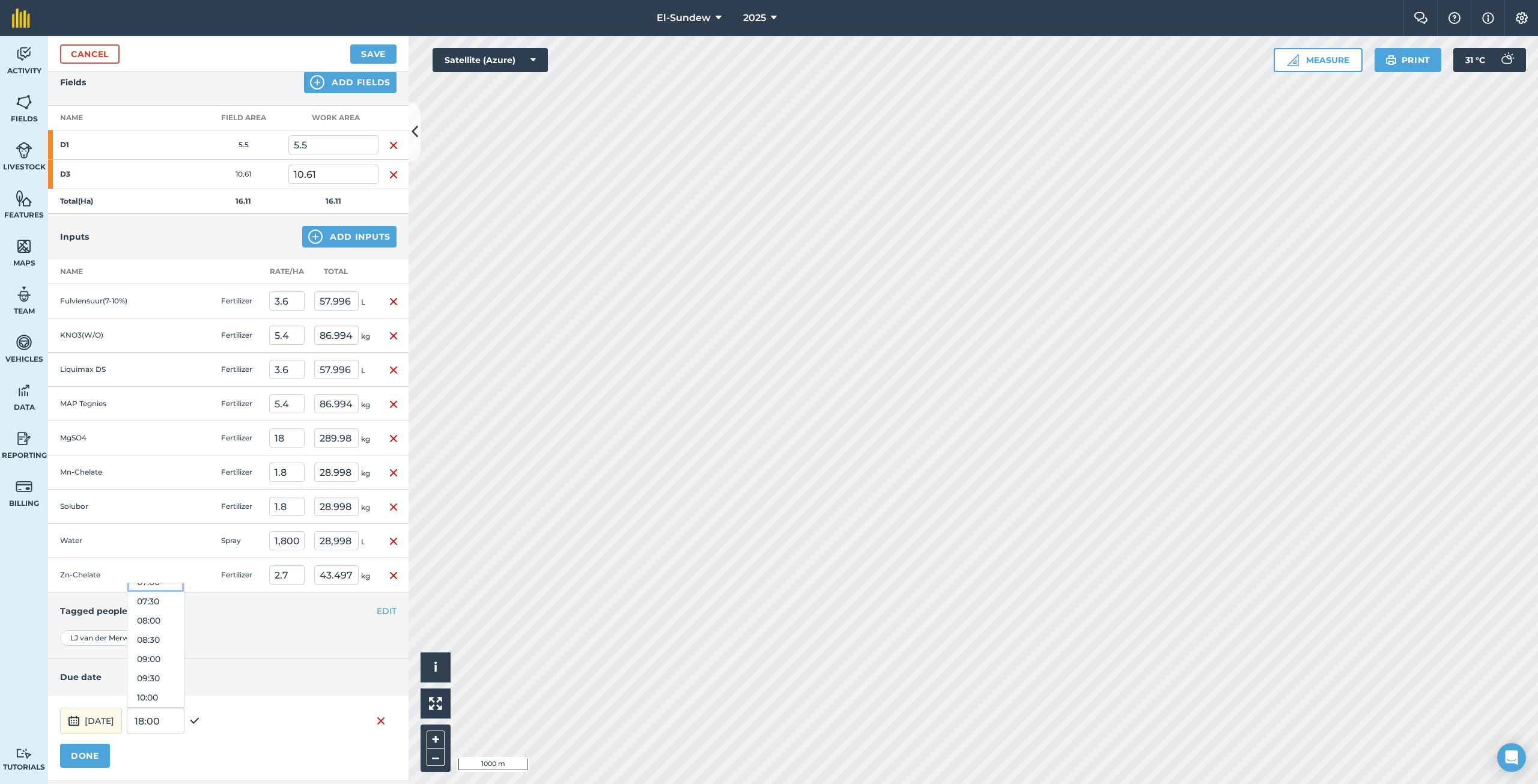
click at [184, 589] on button "07:00" at bounding box center [155, 582] width 57 height 20
click at [97, 752] on button "DONE" at bounding box center [85, 755] width 50 height 24
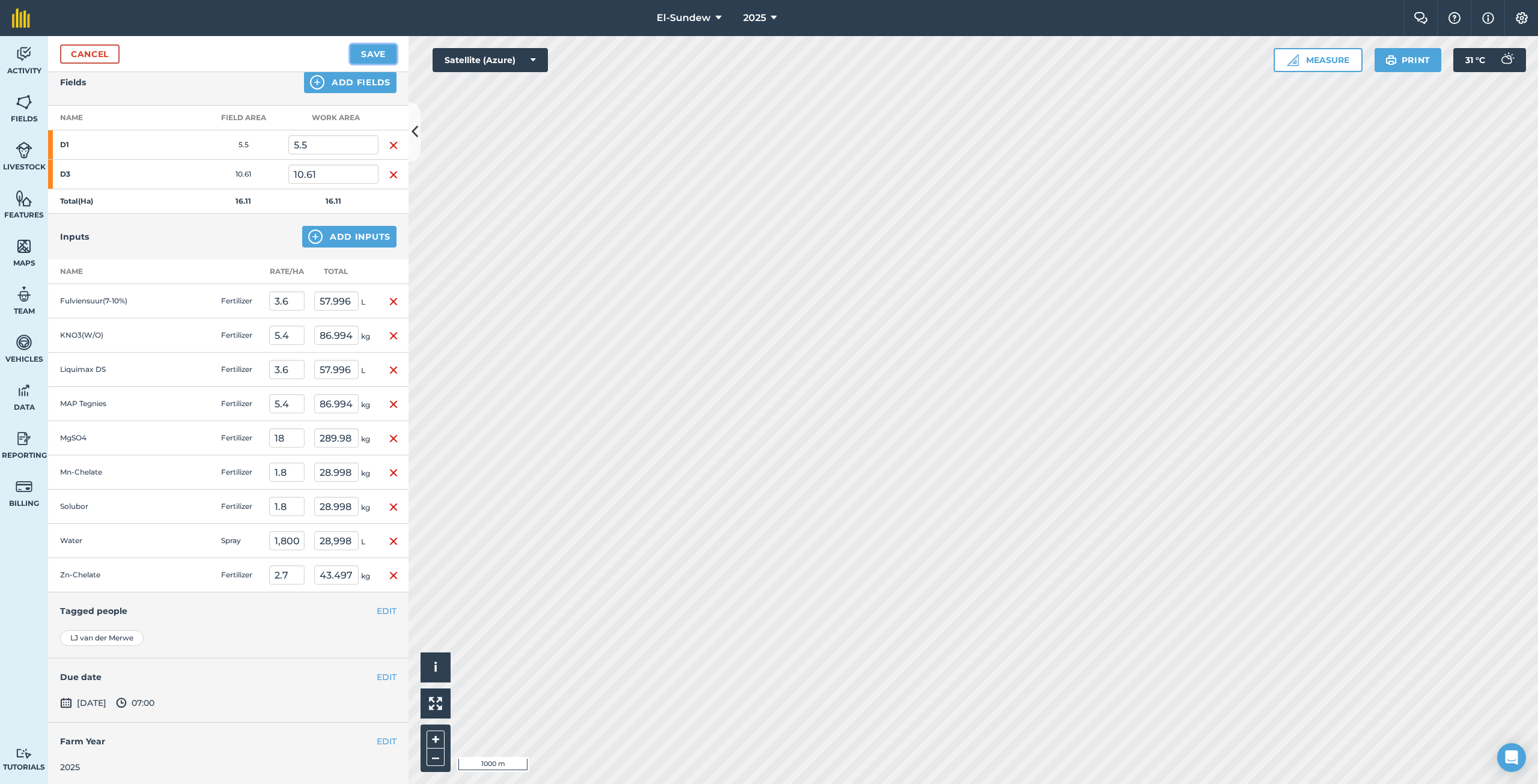
click at [383, 55] on button "Save" at bounding box center [373, 55] width 46 height 20
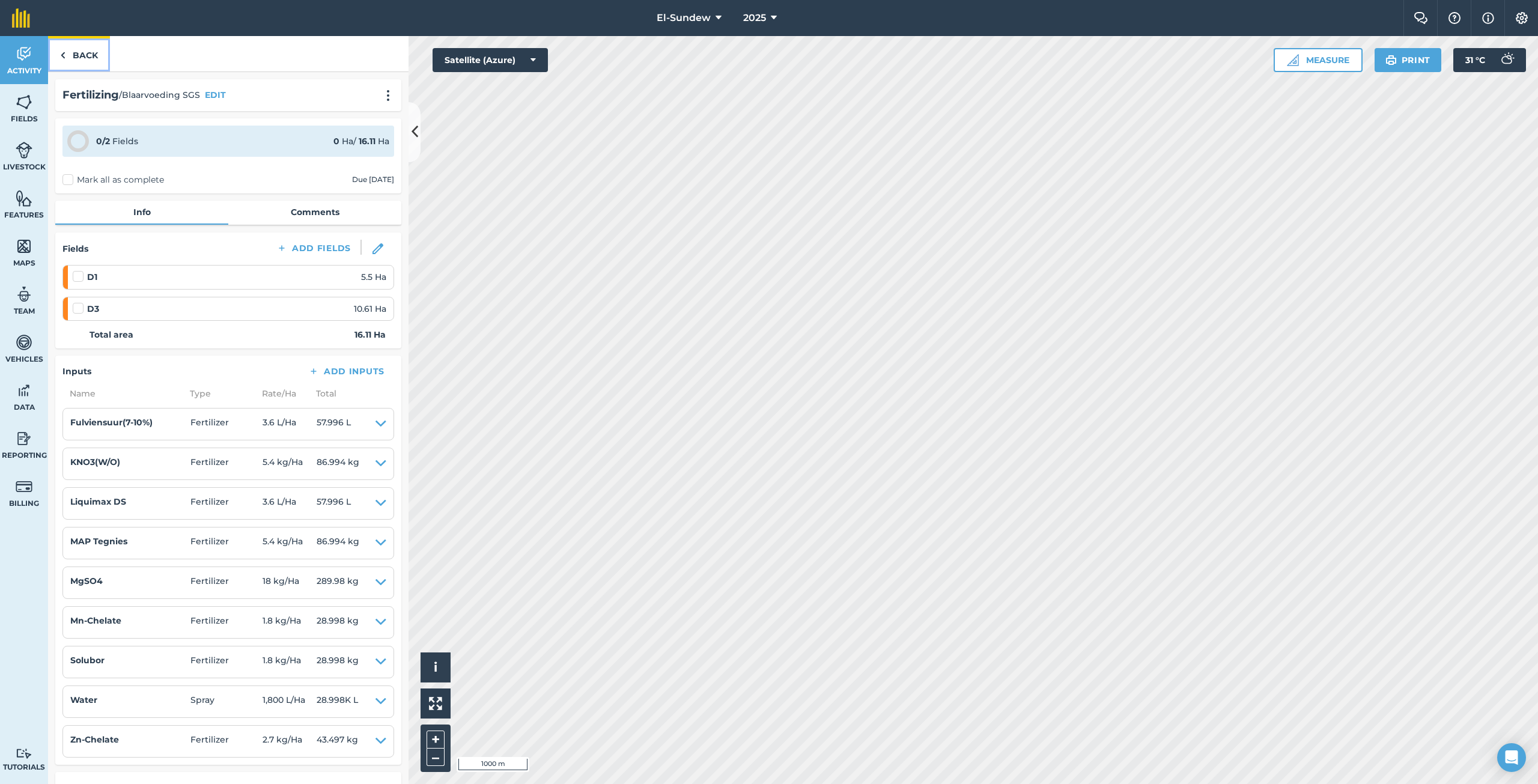
click at [94, 54] on link "Back" at bounding box center [79, 54] width 62 height 36
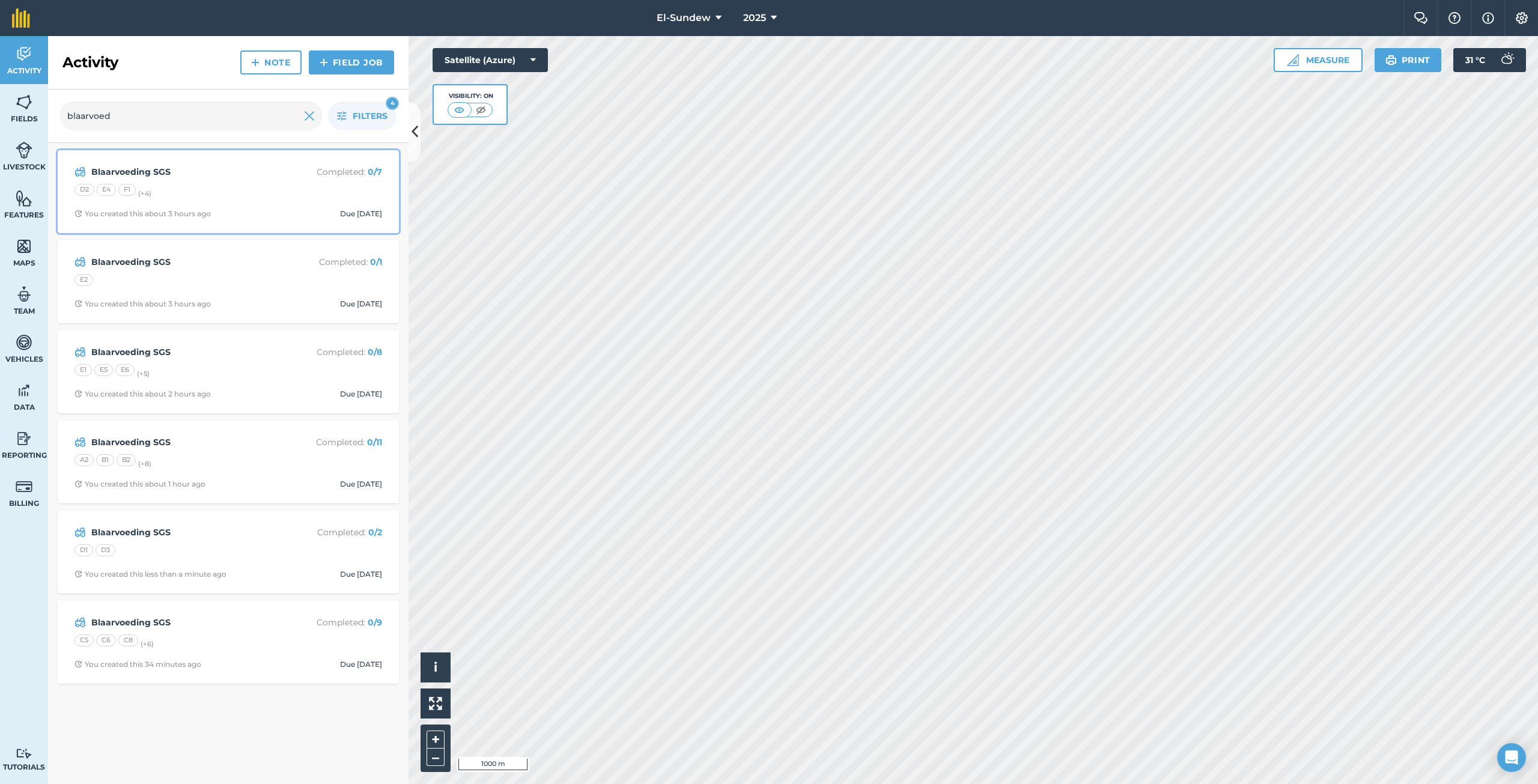
click at [235, 175] on strong "Blaarvoeding SGS" at bounding box center [187, 171] width 191 height 13
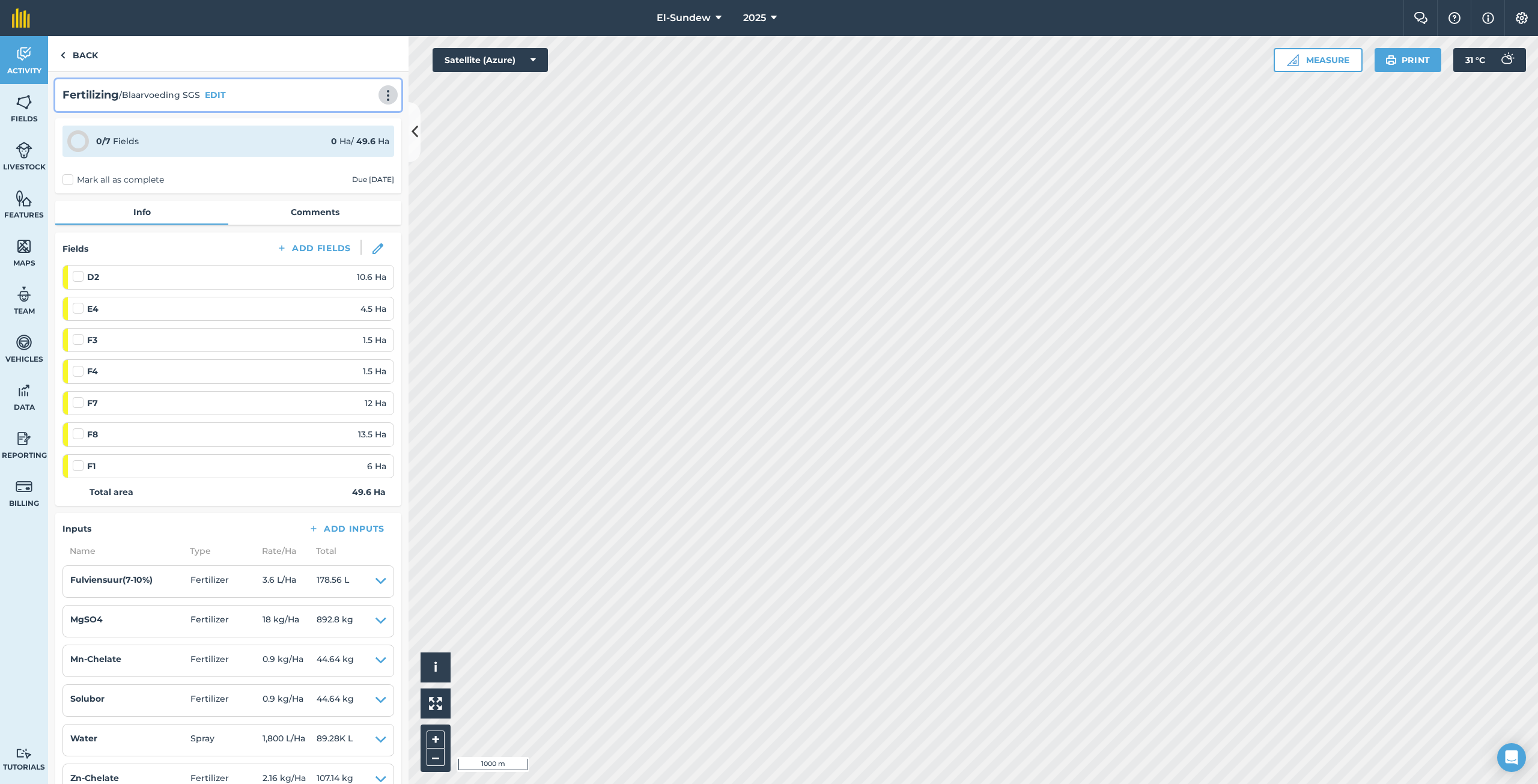
click at [382, 96] on img at bounding box center [388, 95] width 15 height 12
click at [356, 118] on link "Print" at bounding box center [363, 121] width 77 height 24
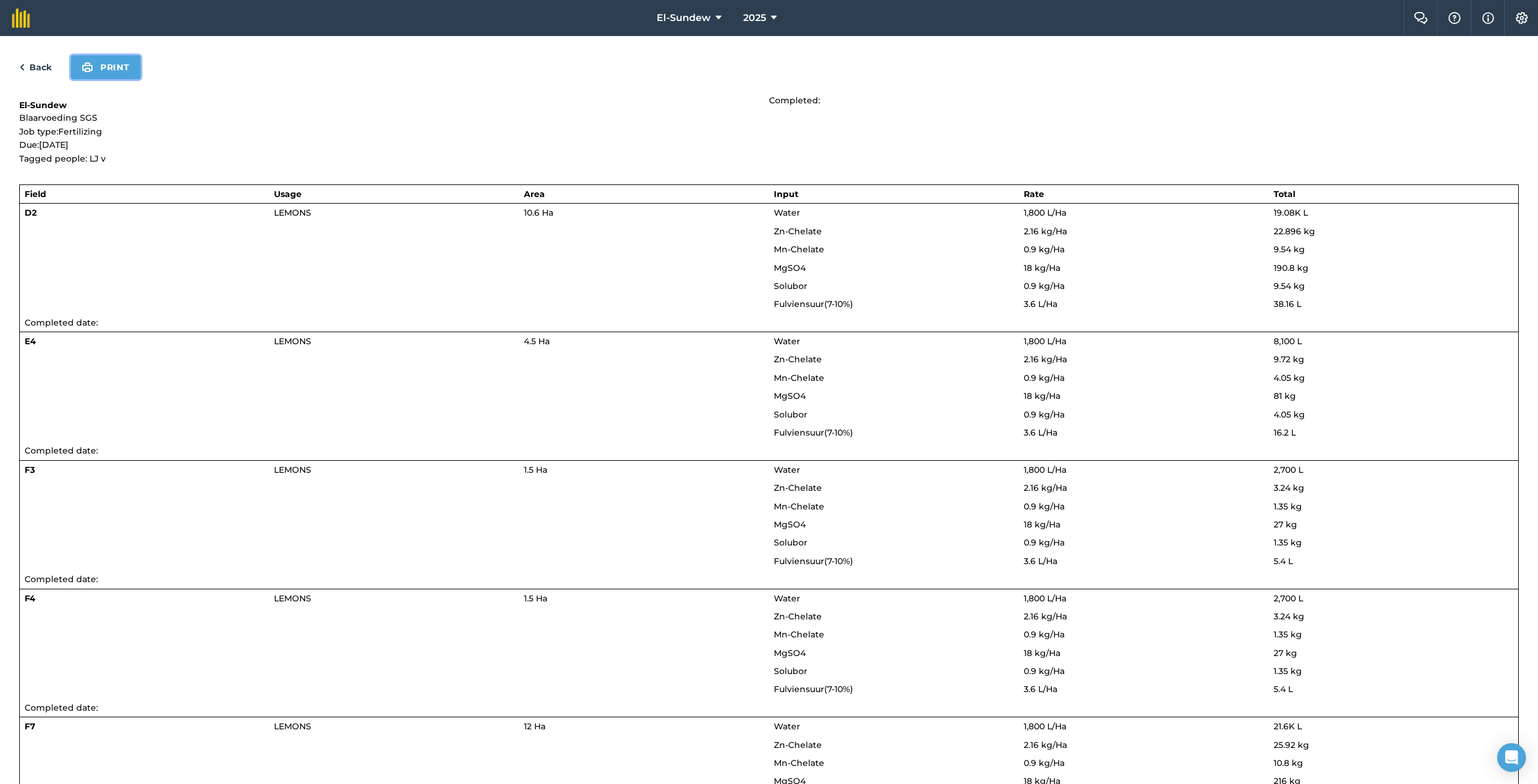
click at [100, 71] on button "Print" at bounding box center [106, 67] width 70 height 24
click at [41, 67] on link "Back" at bounding box center [36, 67] width 32 height 15
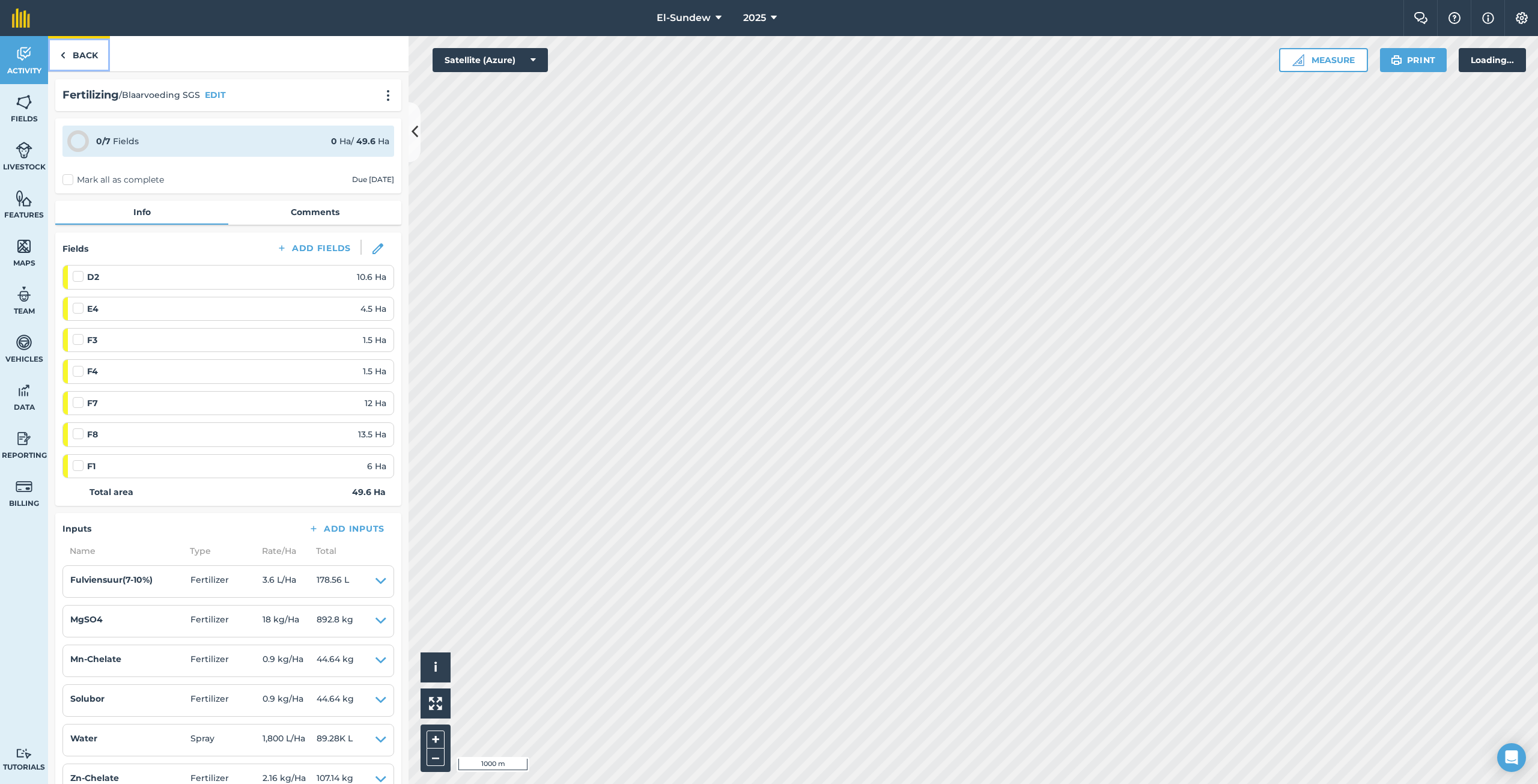
click at [69, 61] on link "Back" at bounding box center [79, 54] width 62 height 36
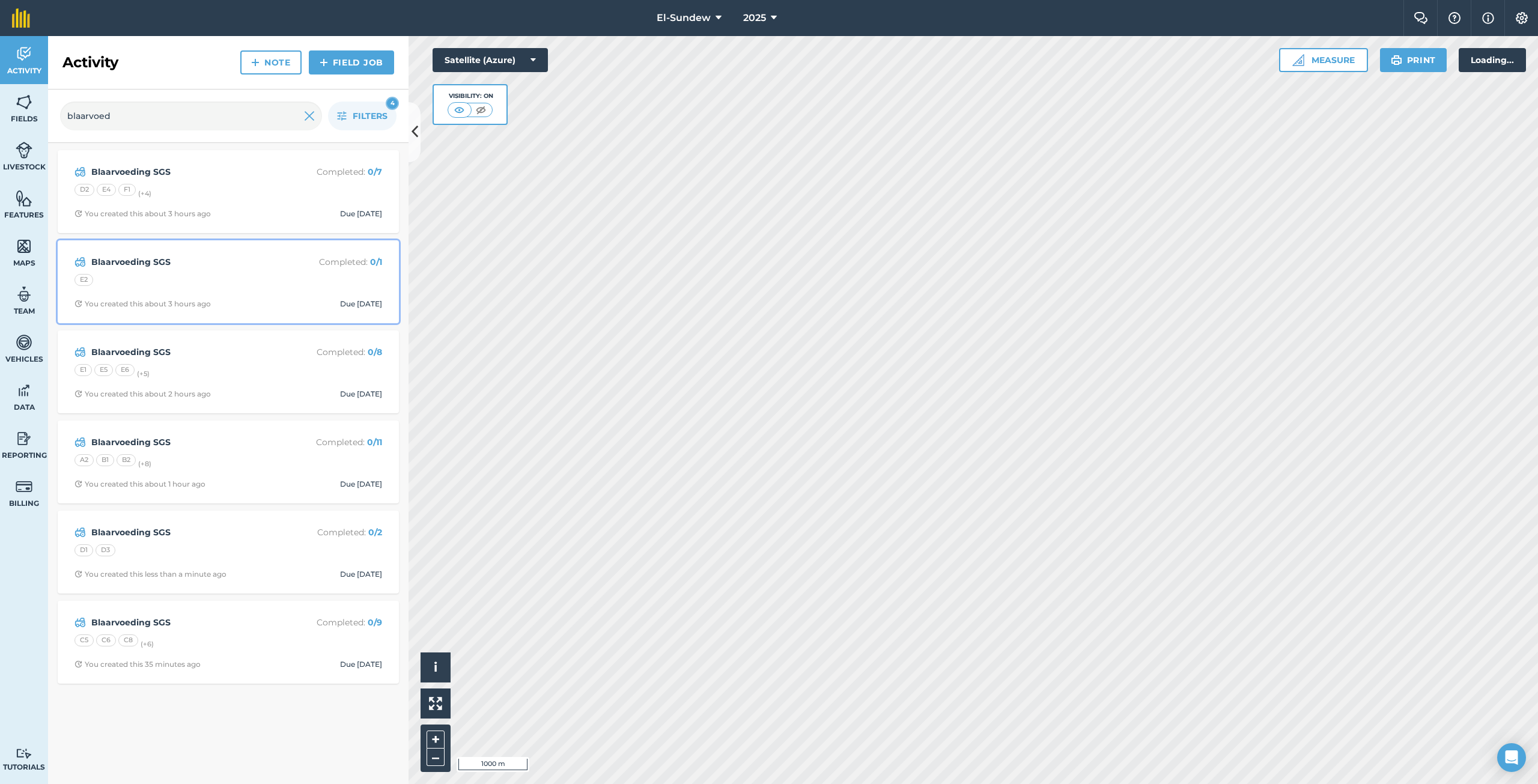
click at [203, 276] on div "E2" at bounding box center [228, 282] width 307 height 15
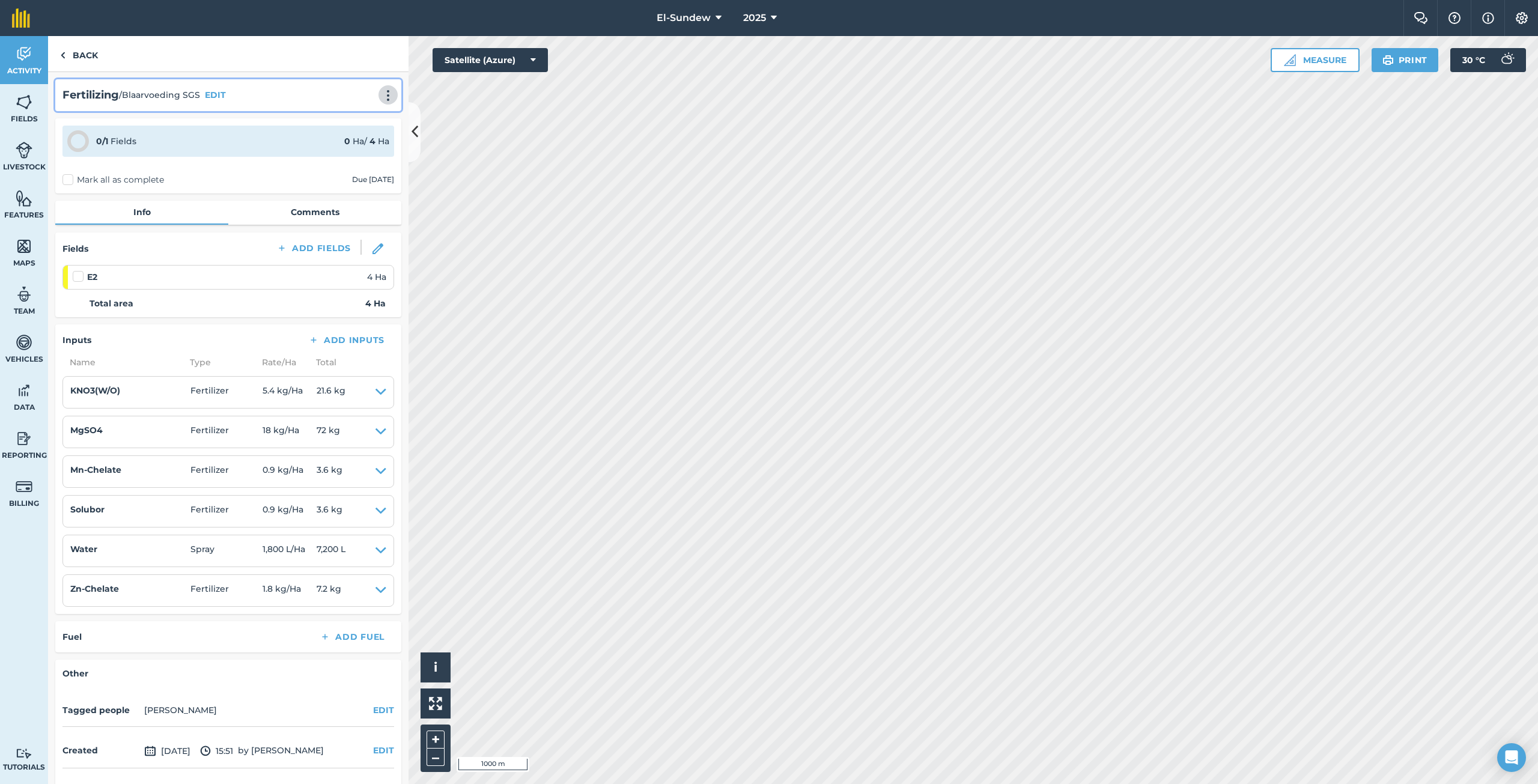
click at [381, 92] on img at bounding box center [388, 95] width 15 height 12
click at [356, 124] on link "Print" at bounding box center [363, 121] width 77 height 24
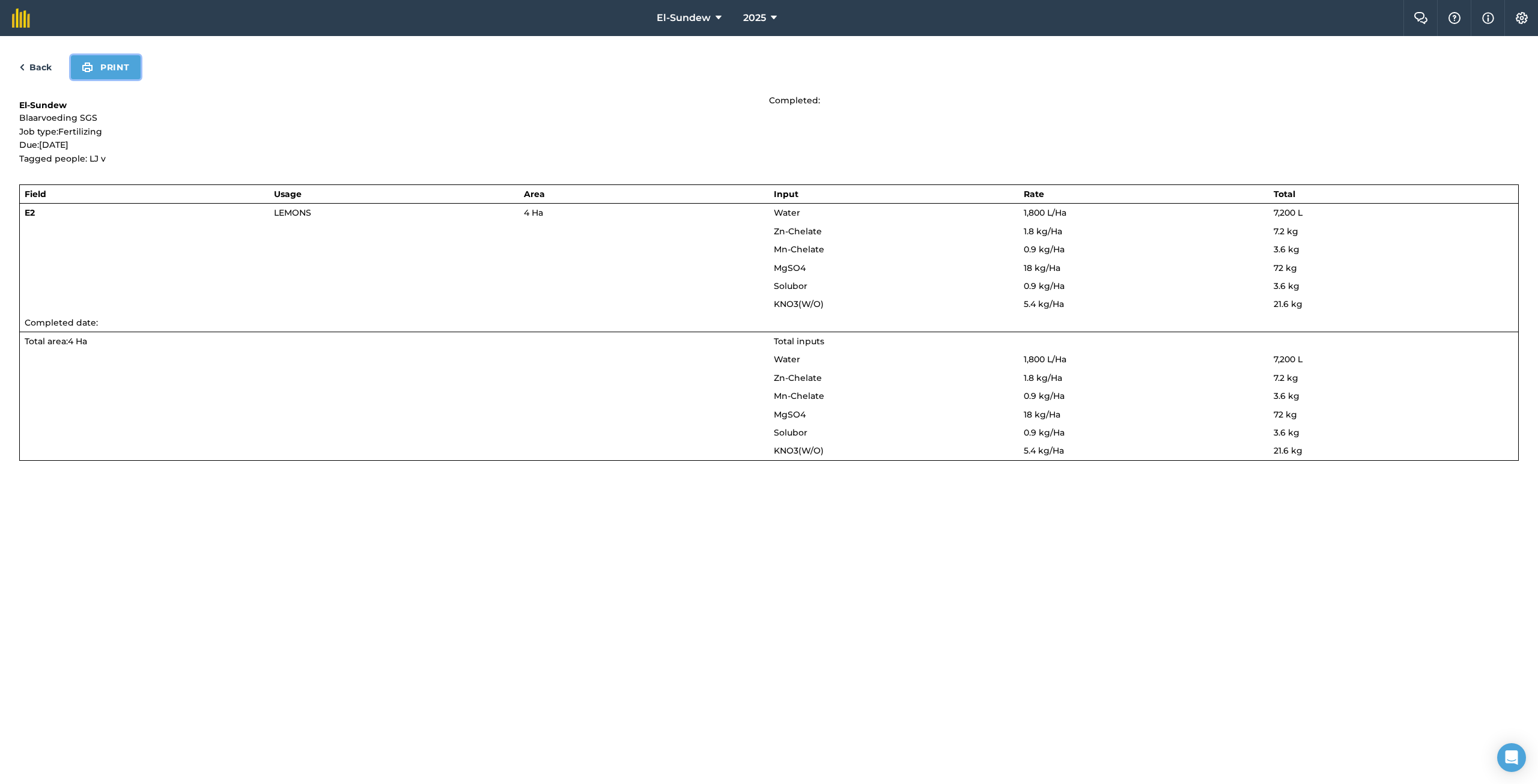
click at [122, 75] on button "Print" at bounding box center [106, 67] width 70 height 24
click at [41, 65] on link "Back" at bounding box center [36, 67] width 32 height 15
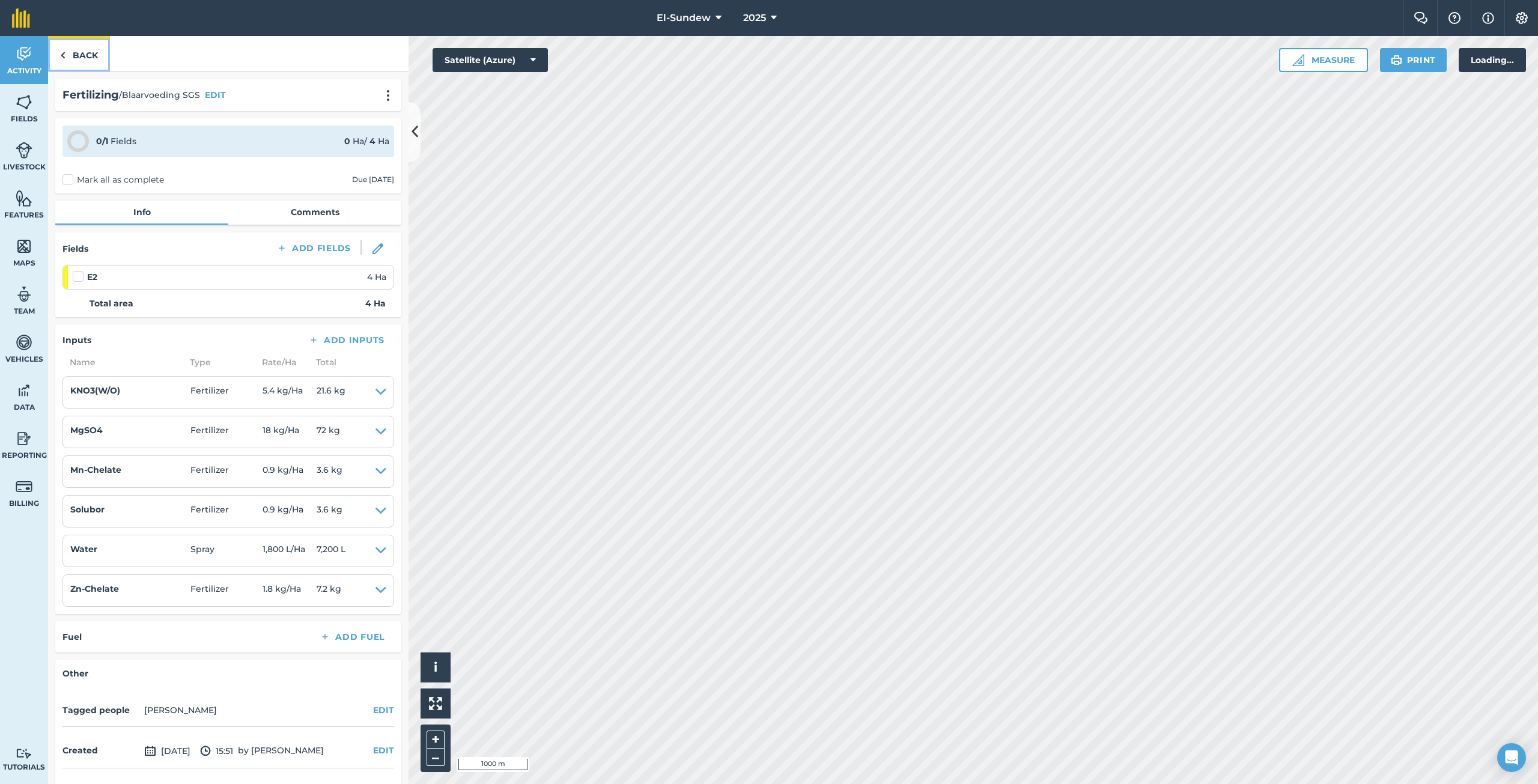
click at [68, 59] on link "Back" at bounding box center [79, 54] width 62 height 36
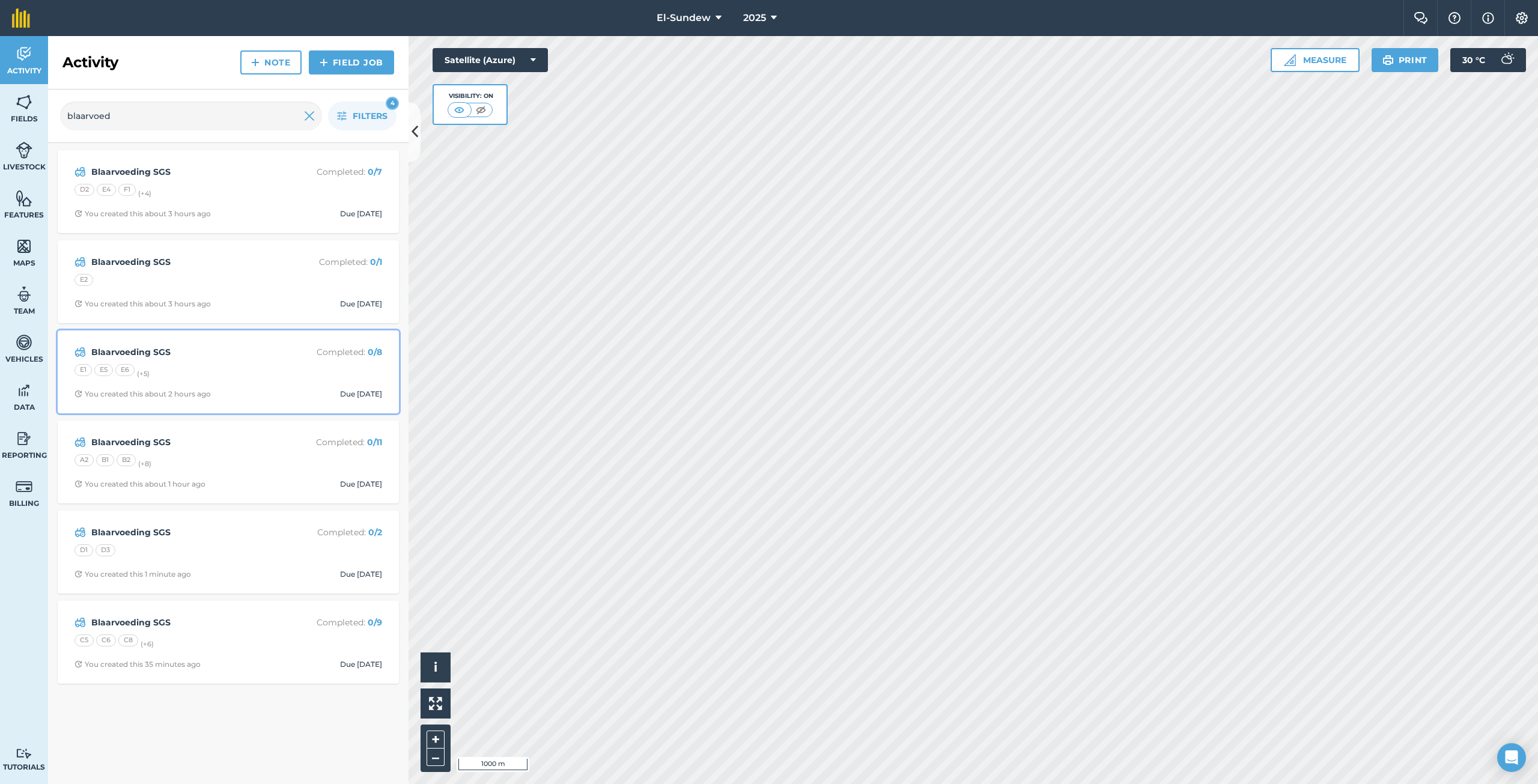
click at [220, 362] on div "Blaarvoeding SGS Completed : 0 / 8 E1 E5 E6 (+ 5 ) You created this about 2 hou…" at bounding box center [228, 372] width 327 height 68
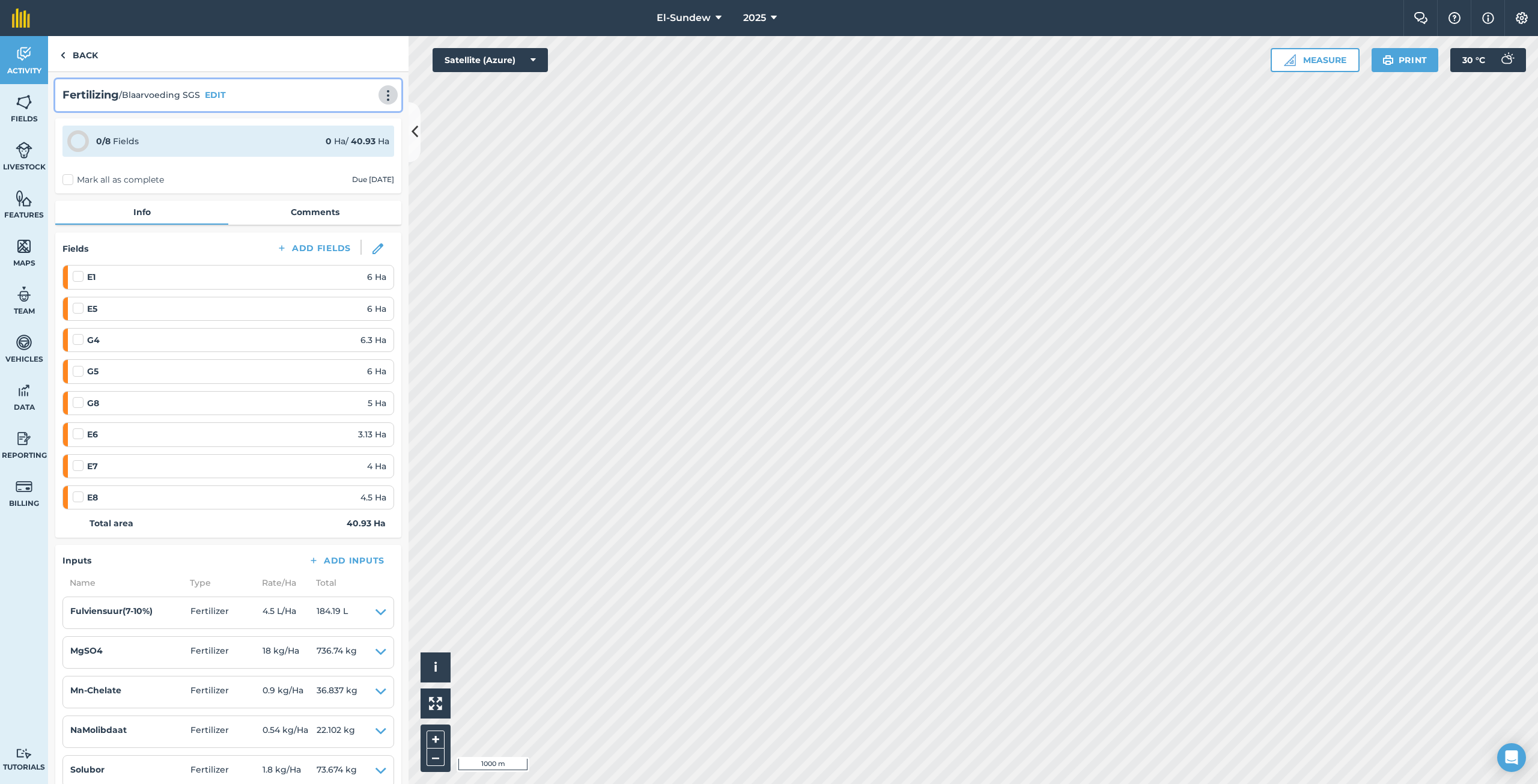
click at [381, 91] on img at bounding box center [388, 95] width 15 height 12
click at [335, 115] on link "Print" at bounding box center [363, 121] width 77 height 24
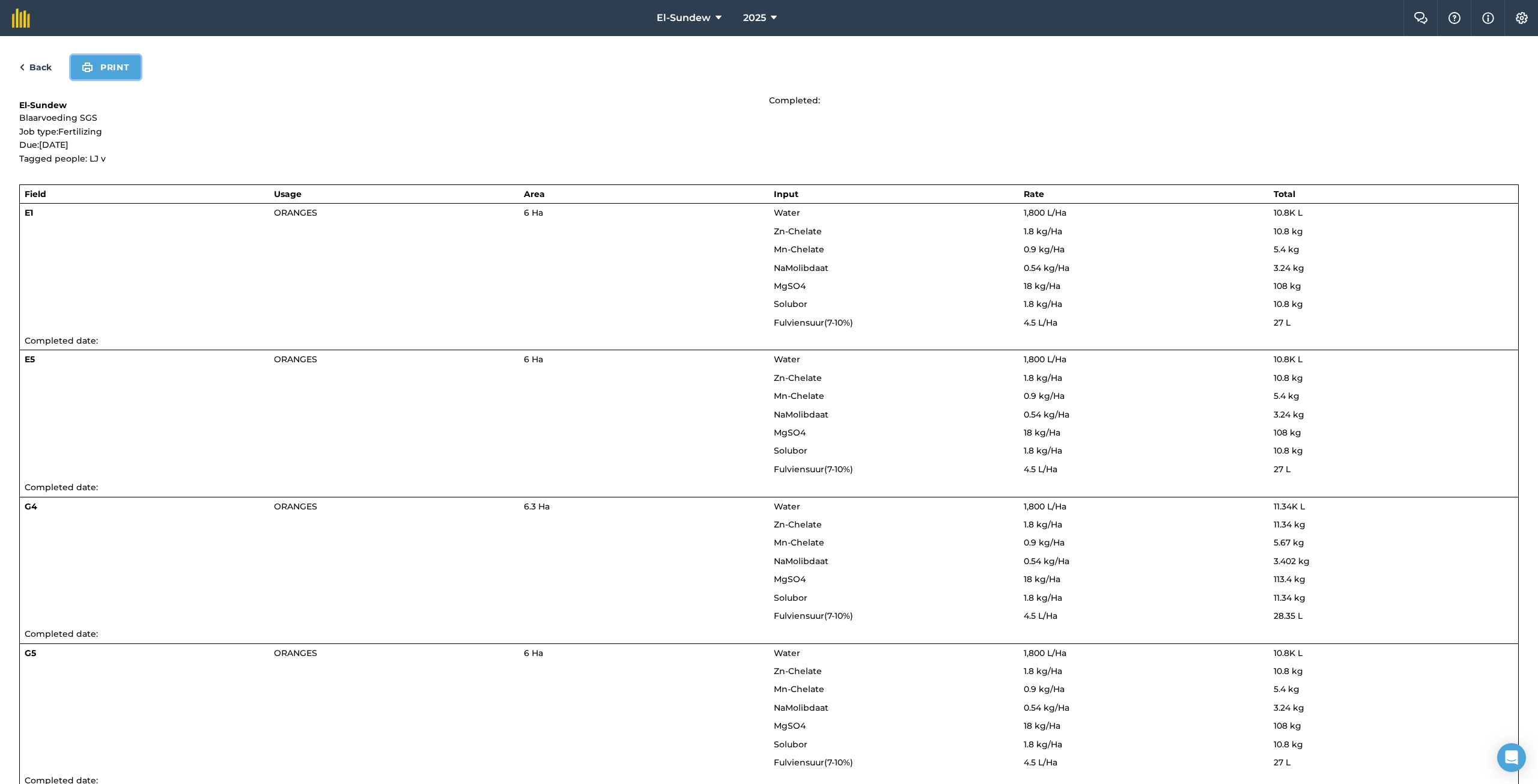
click at [115, 65] on button "Print" at bounding box center [106, 67] width 70 height 24
click at [31, 61] on link "Back" at bounding box center [36, 67] width 32 height 15
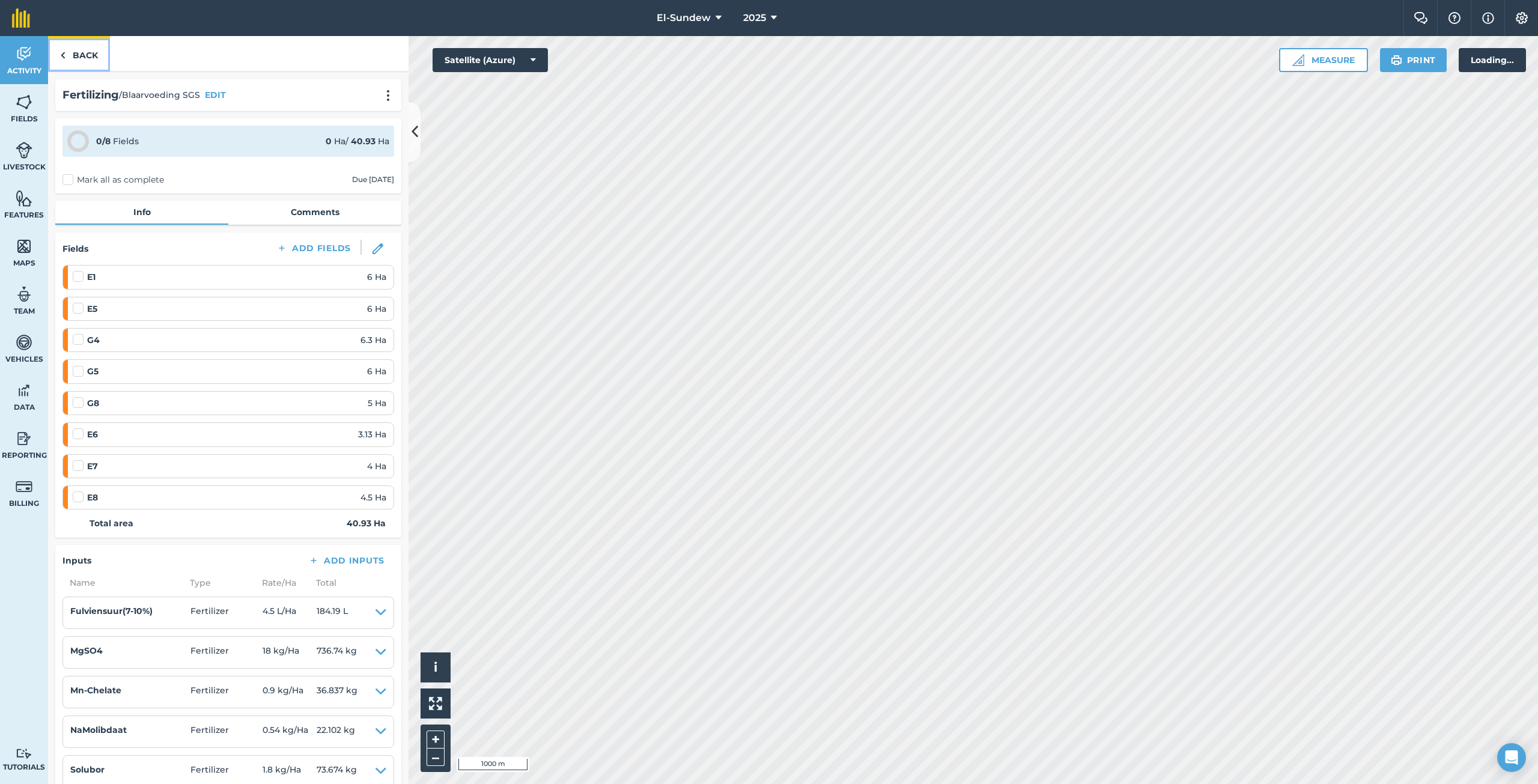
click at [66, 52] on link "Back" at bounding box center [79, 54] width 62 height 36
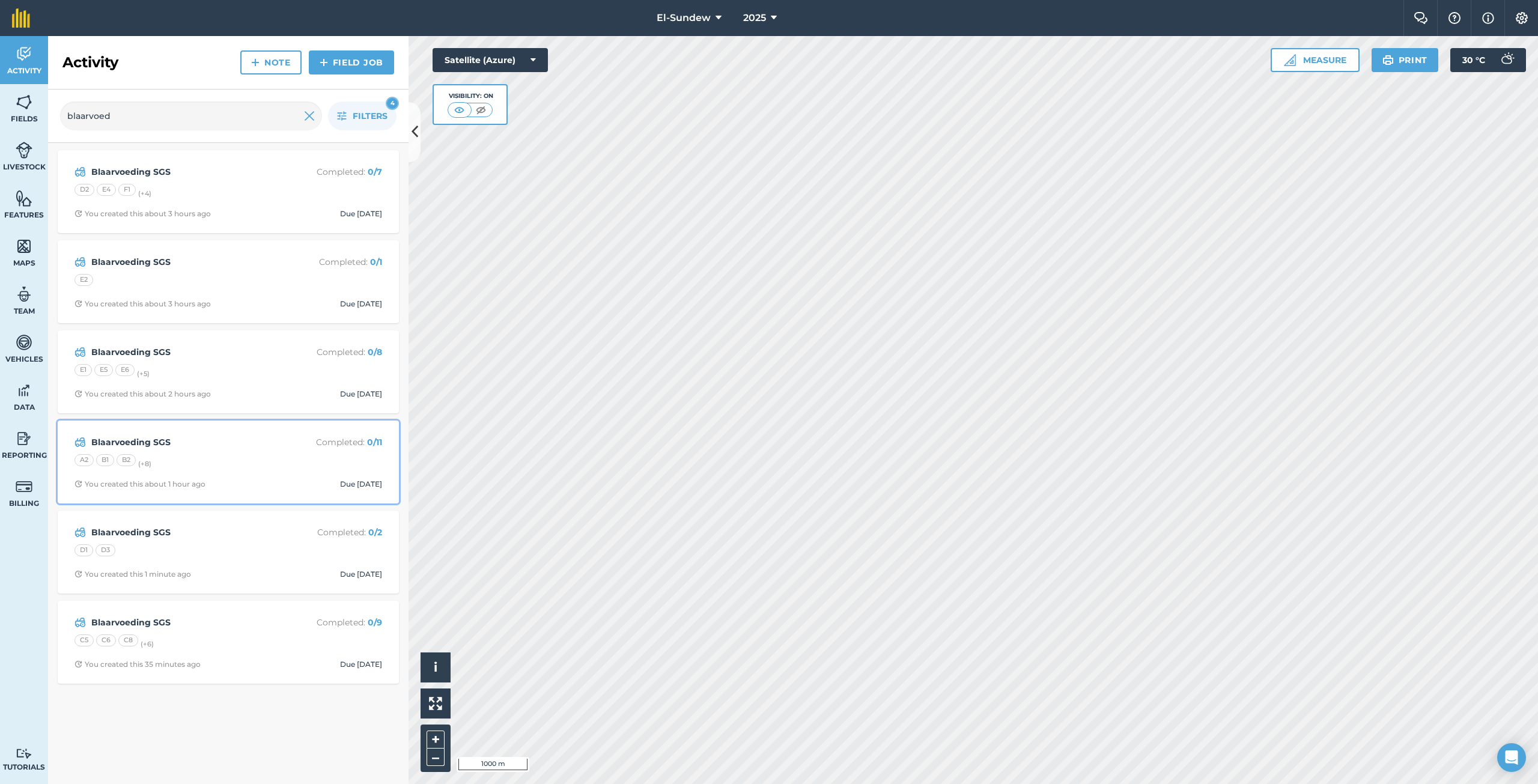
click at [198, 449] on div "Blaarvoeding SGS Completed : 0 / 11 A2 B1 B2 (+ 8 ) You created this about 1 ho…" at bounding box center [228, 462] width 327 height 68
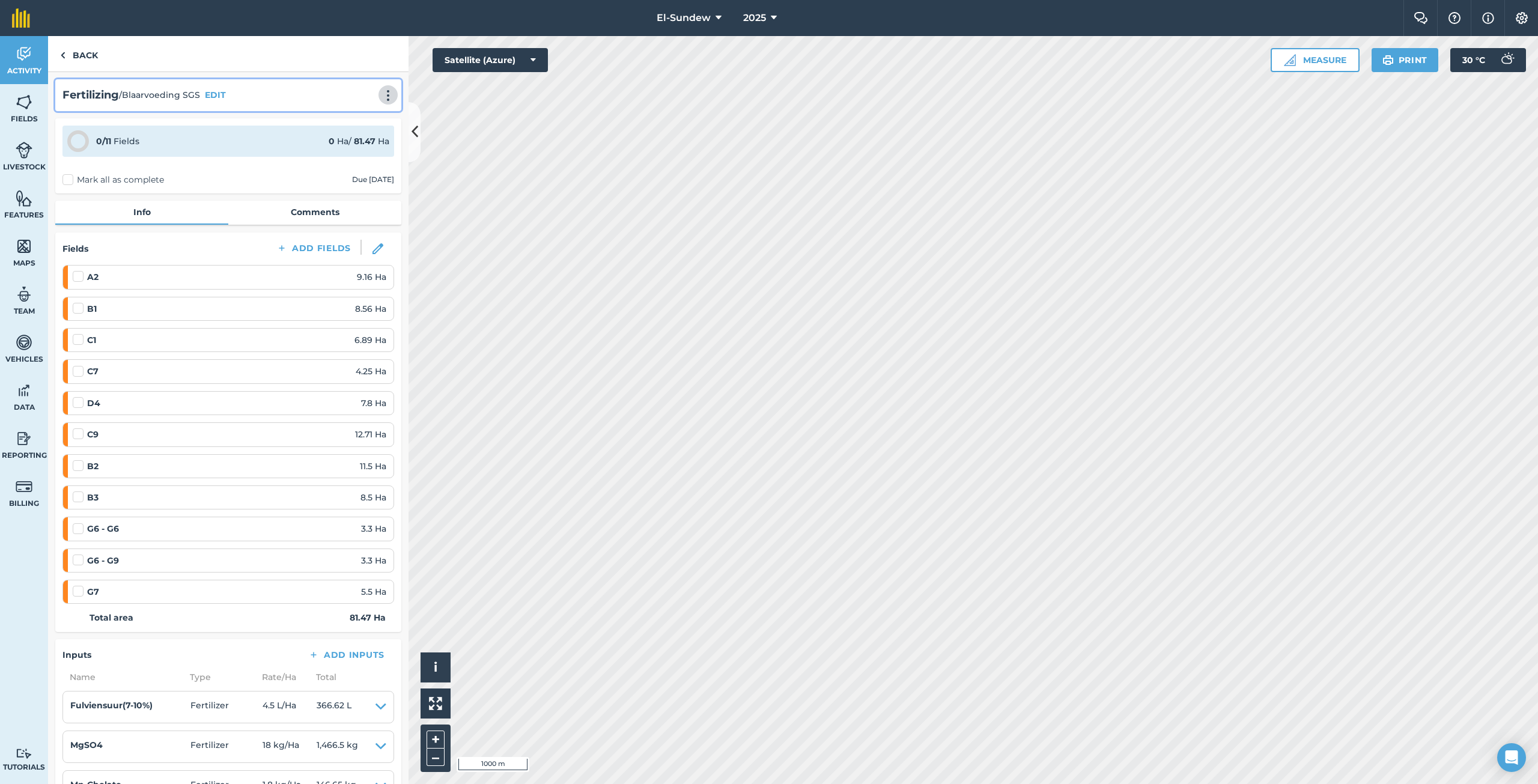
click at [381, 91] on img at bounding box center [388, 95] width 15 height 12
click at [335, 121] on link "Print" at bounding box center [363, 121] width 77 height 24
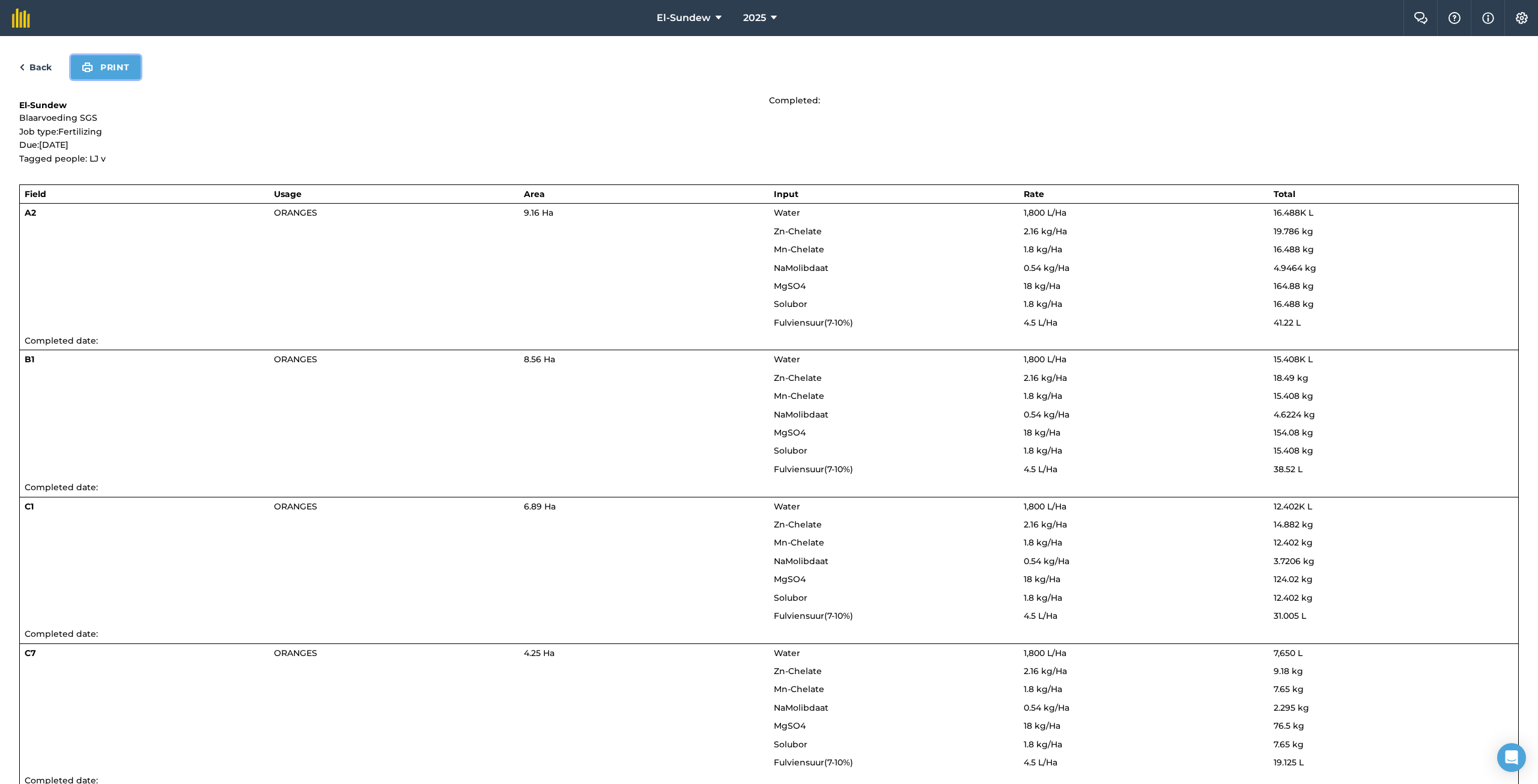
click at [118, 71] on button "Print" at bounding box center [106, 67] width 70 height 24
click at [48, 64] on link "Back" at bounding box center [36, 67] width 32 height 15
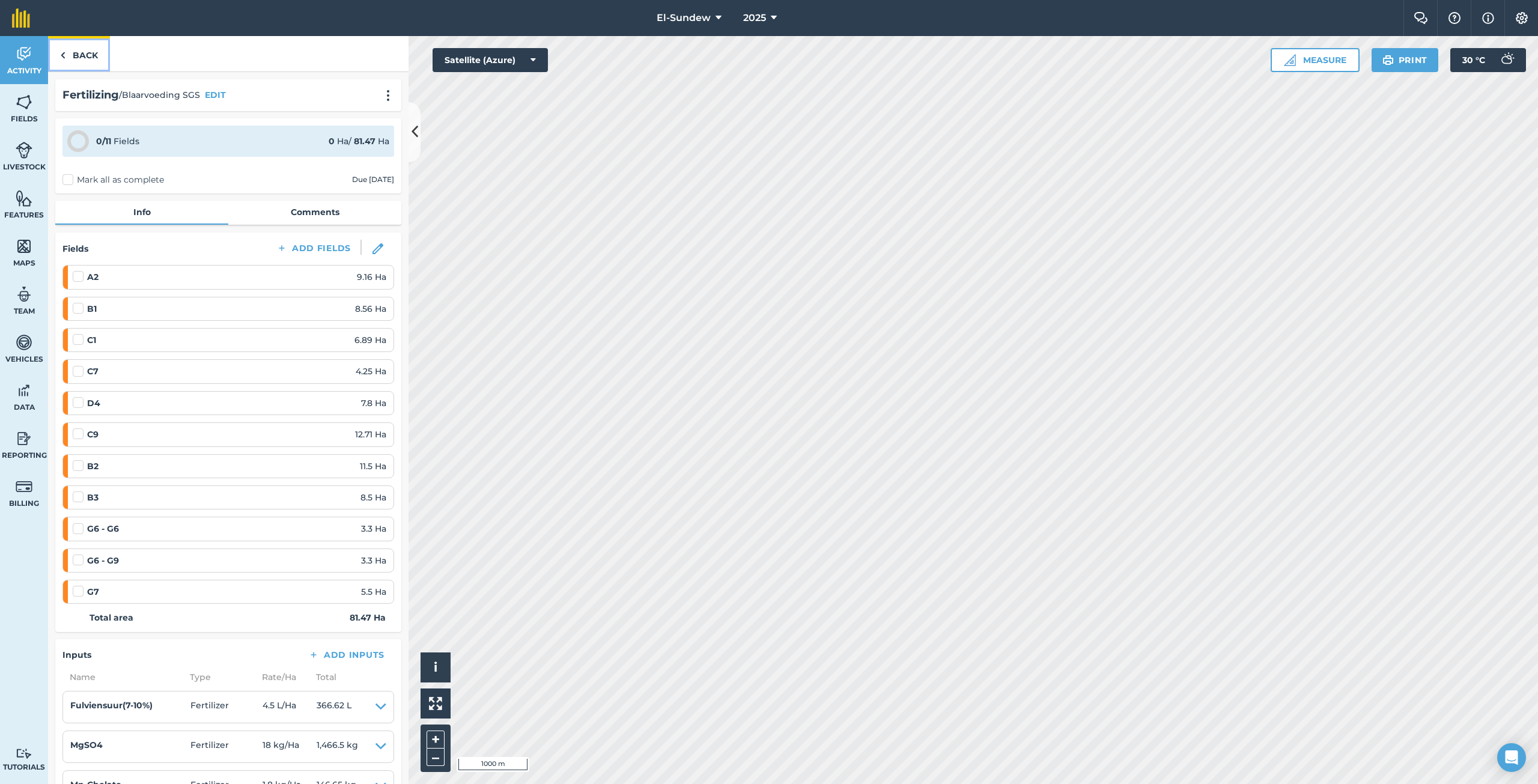
click at [82, 54] on link "Back" at bounding box center [79, 54] width 62 height 36
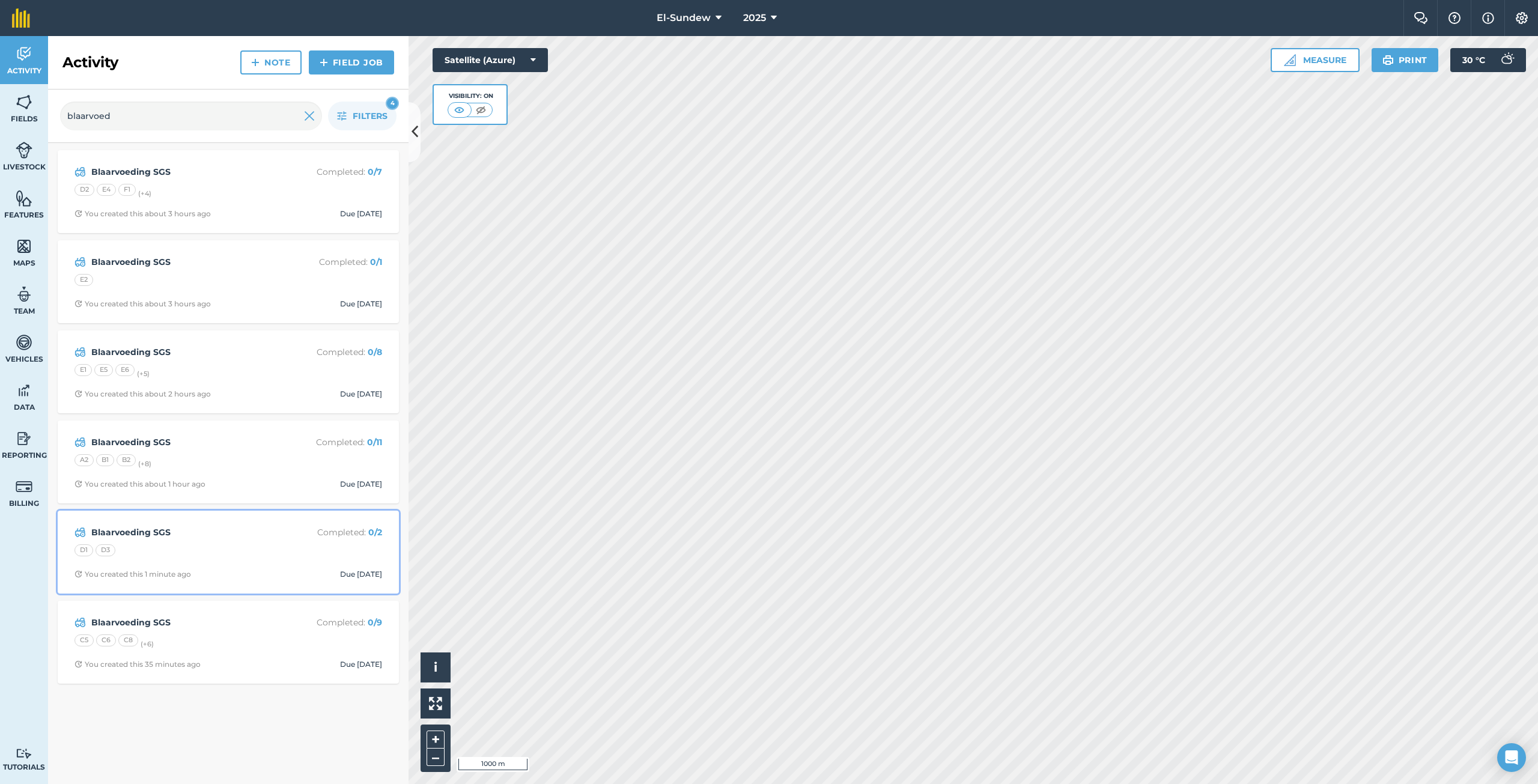
click at [218, 546] on div "D1 D3" at bounding box center [228, 552] width 307 height 15
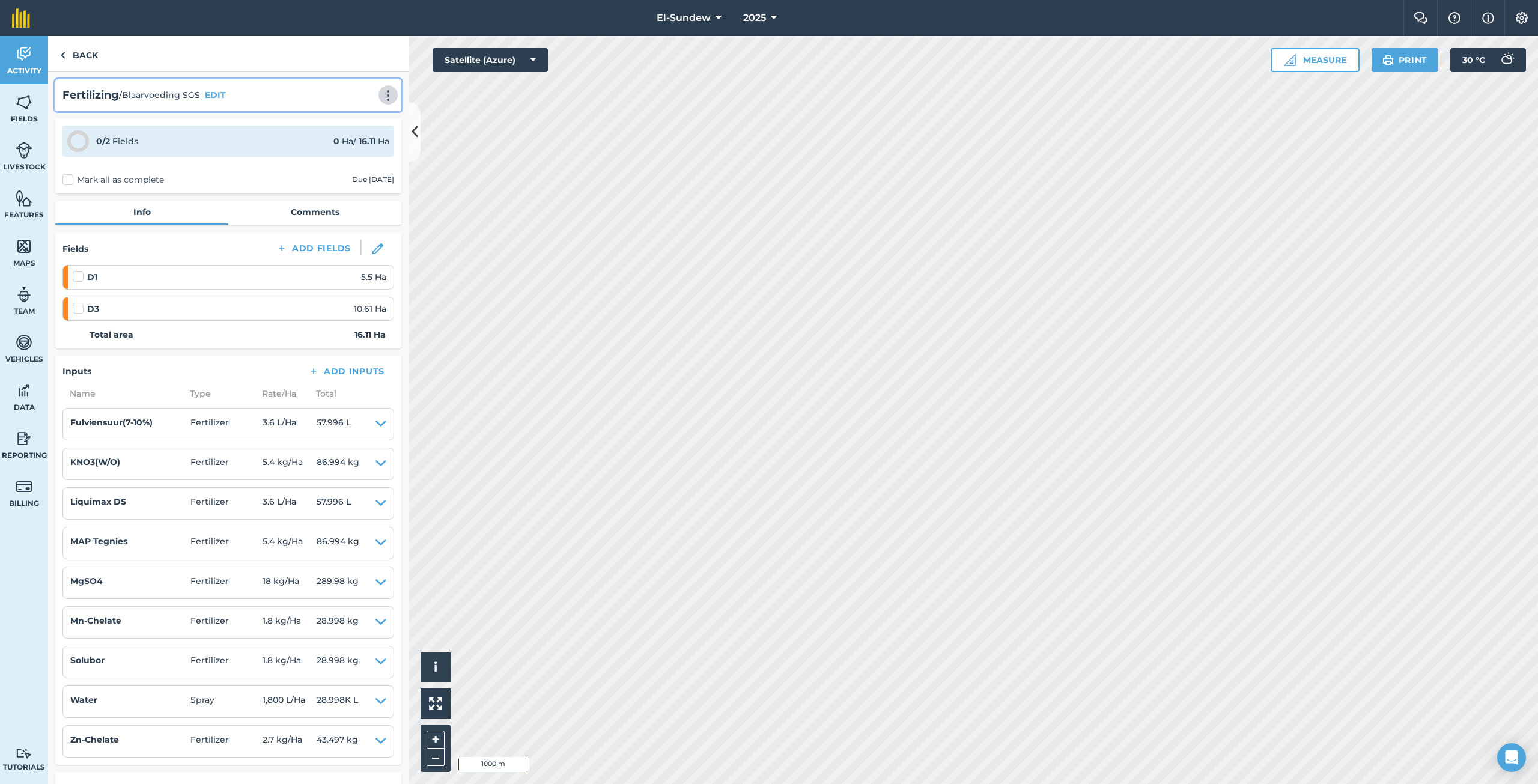
click at [381, 93] on img at bounding box center [388, 95] width 15 height 12
click at [342, 125] on link "Print" at bounding box center [363, 121] width 77 height 24
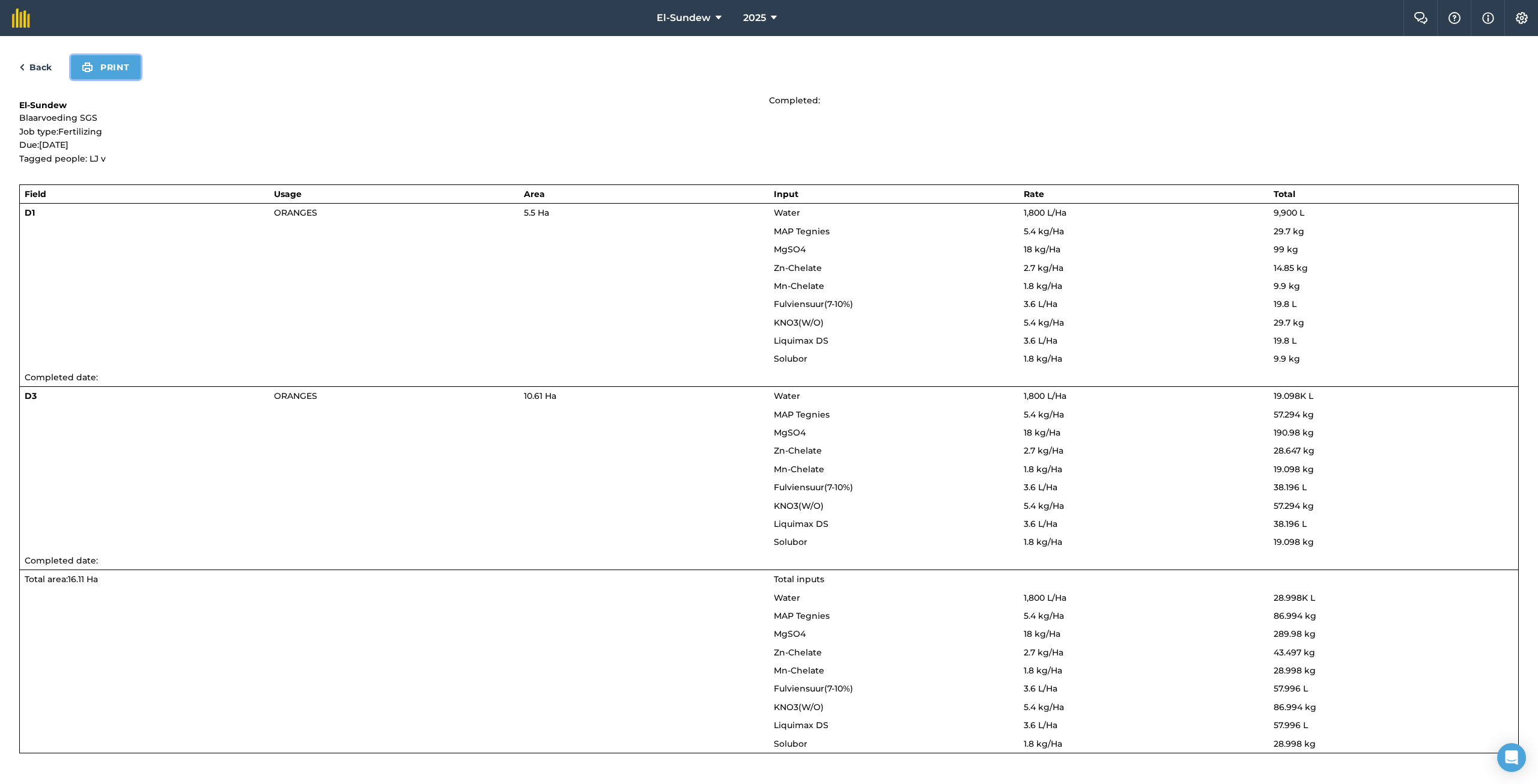
click at [113, 76] on button "Print" at bounding box center [106, 67] width 70 height 24
click at [51, 61] on link "Back" at bounding box center [36, 67] width 32 height 15
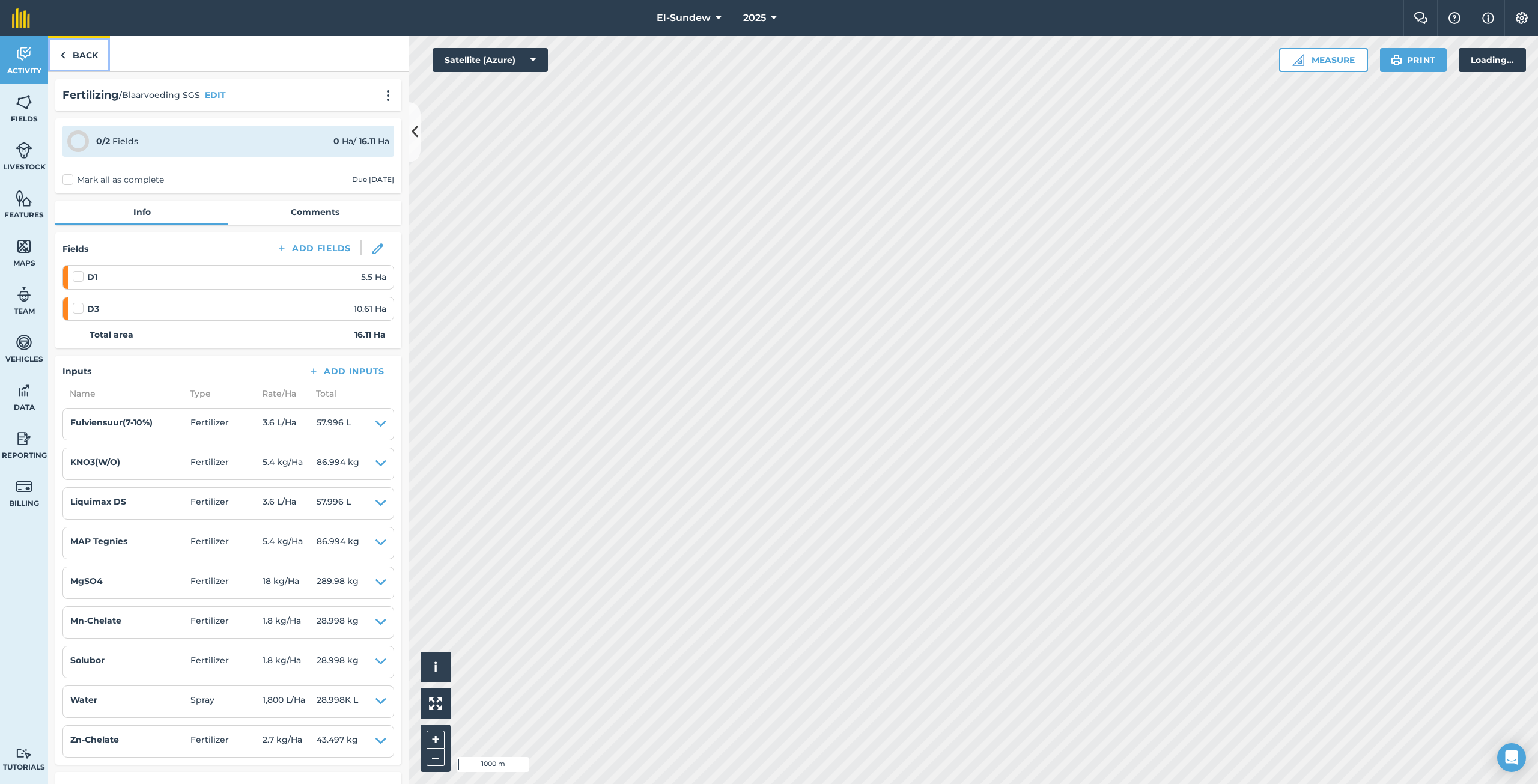
click at [68, 50] on link "Back" at bounding box center [79, 54] width 62 height 36
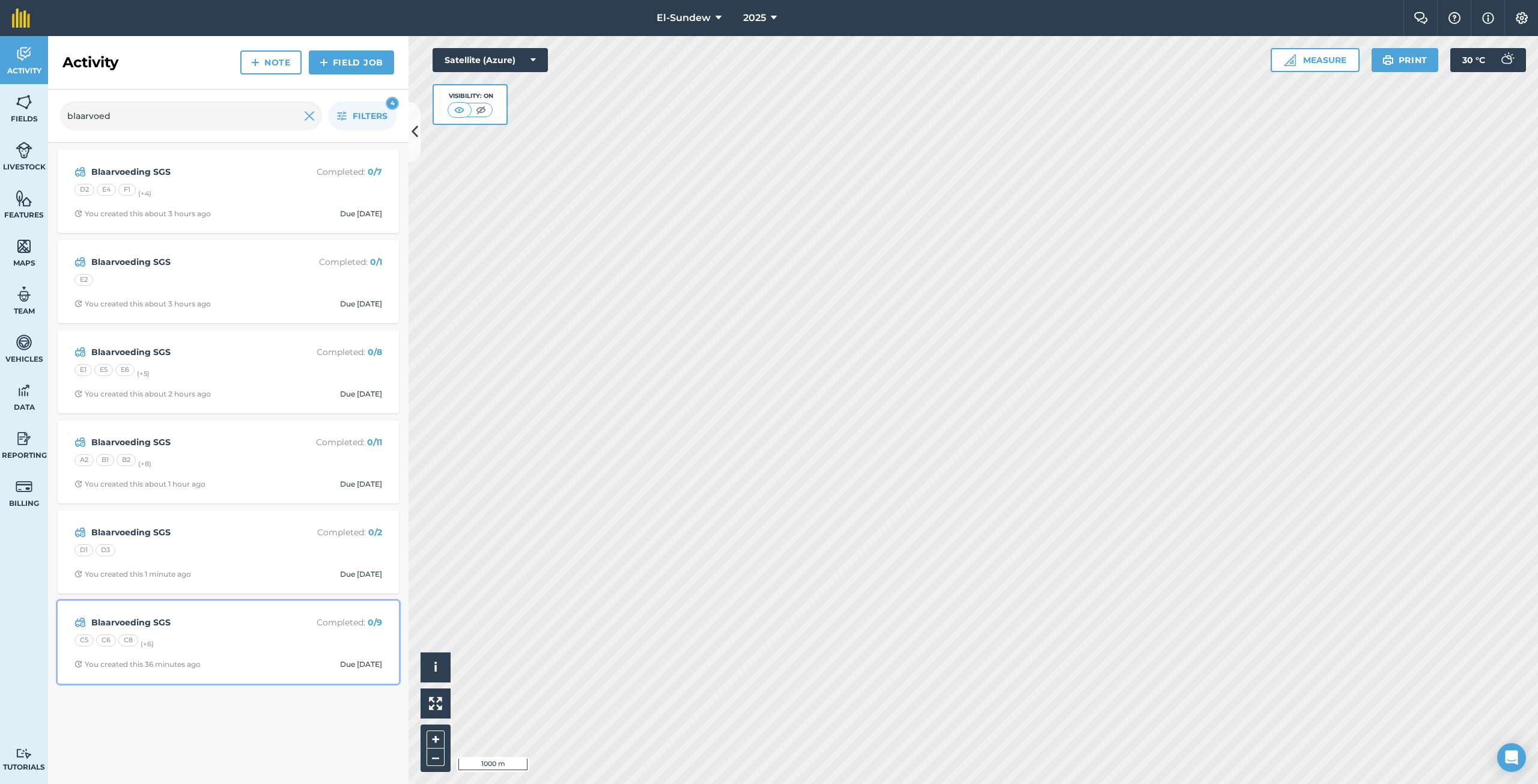
click at [225, 632] on div "Blaarvoeding SGS Completed : 0 / 9 C5 C6 C8 (+ 6 ) You created this 36 minutes …" at bounding box center [228, 642] width 327 height 68
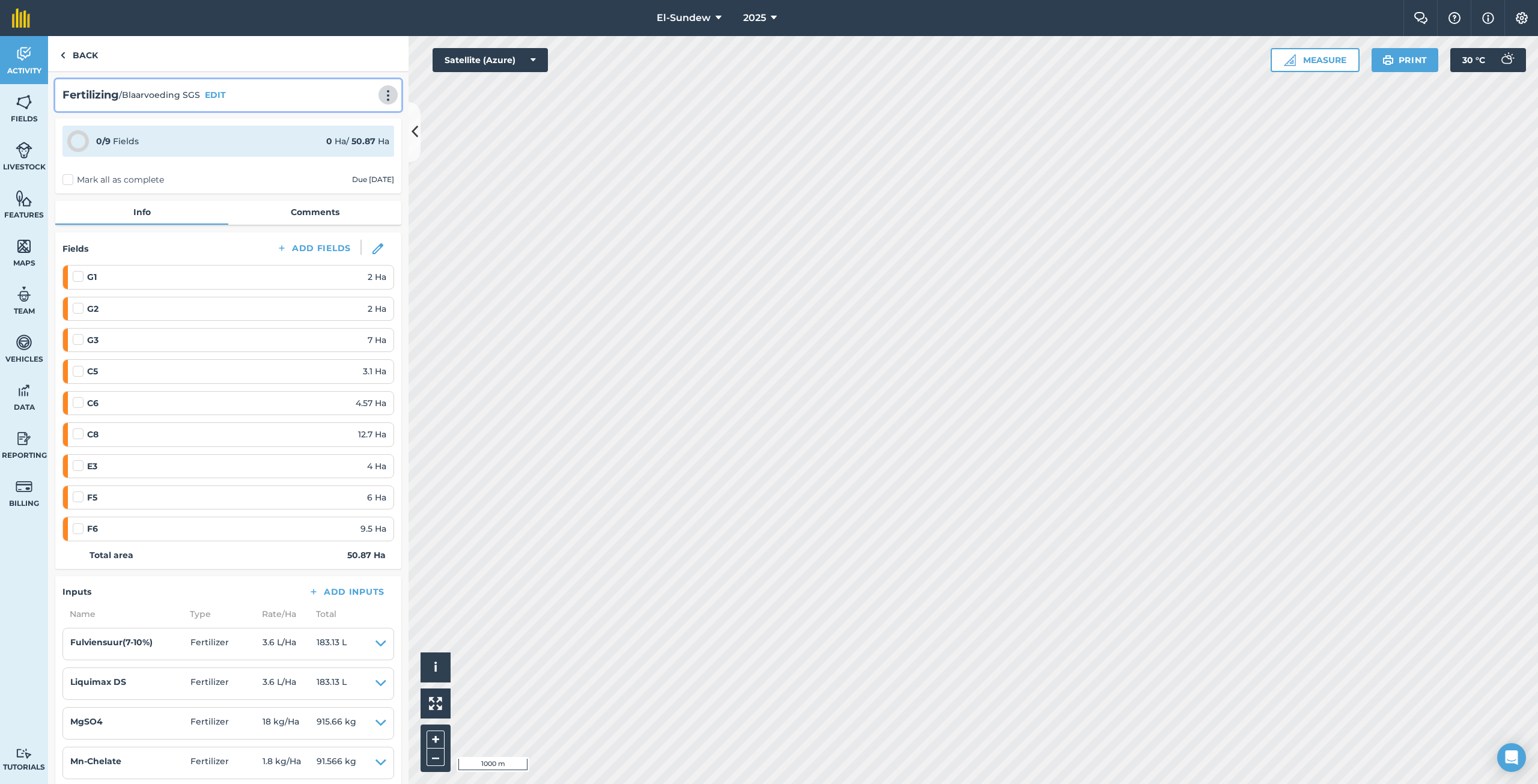
click at [381, 100] on img at bounding box center [388, 95] width 15 height 12
click at [352, 121] on link "Print" at bounding box center [363, 121] width 77 height 24
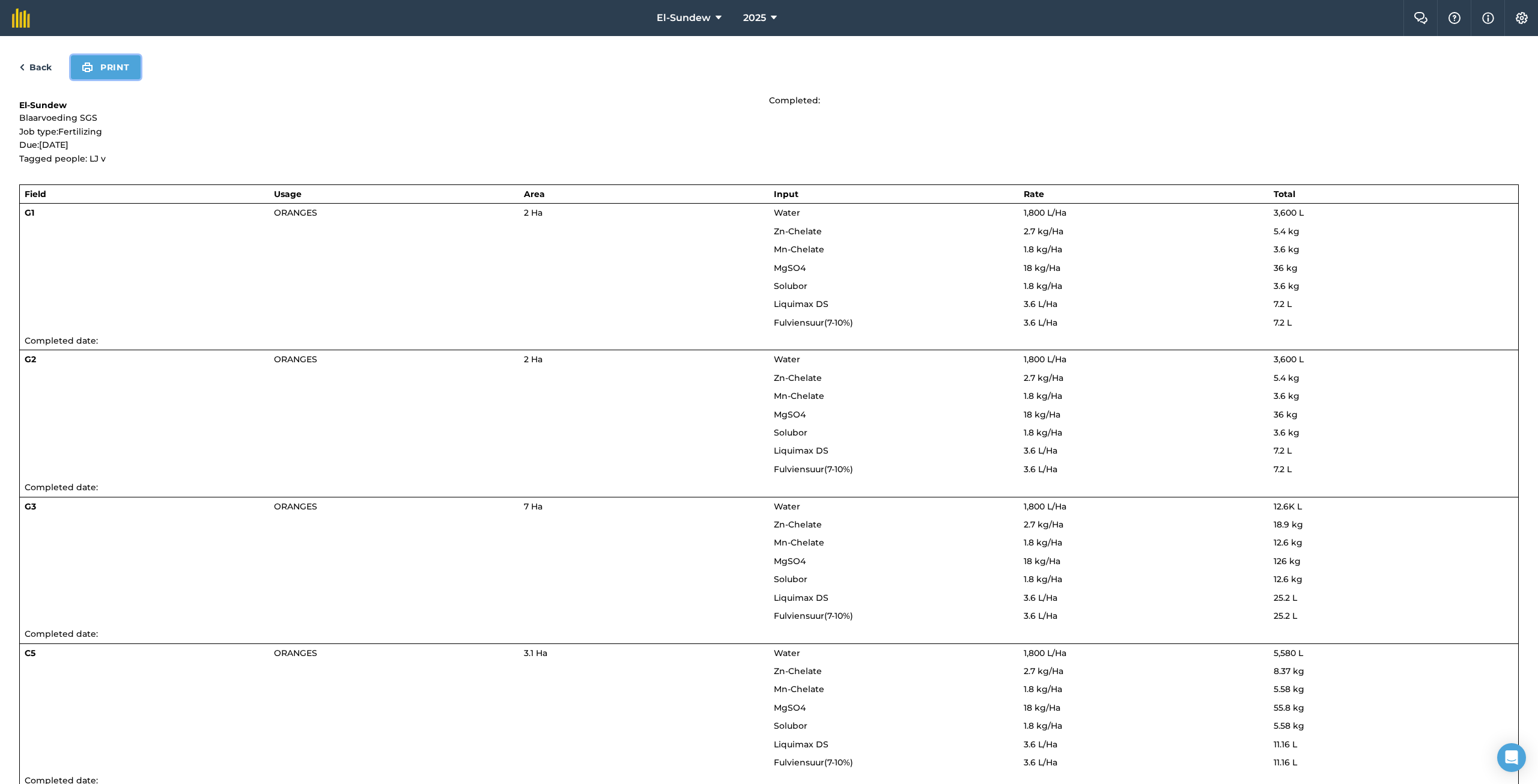
click at [119, 67] on button "Print" at bounding box center [106, 67] width 70 height 24
